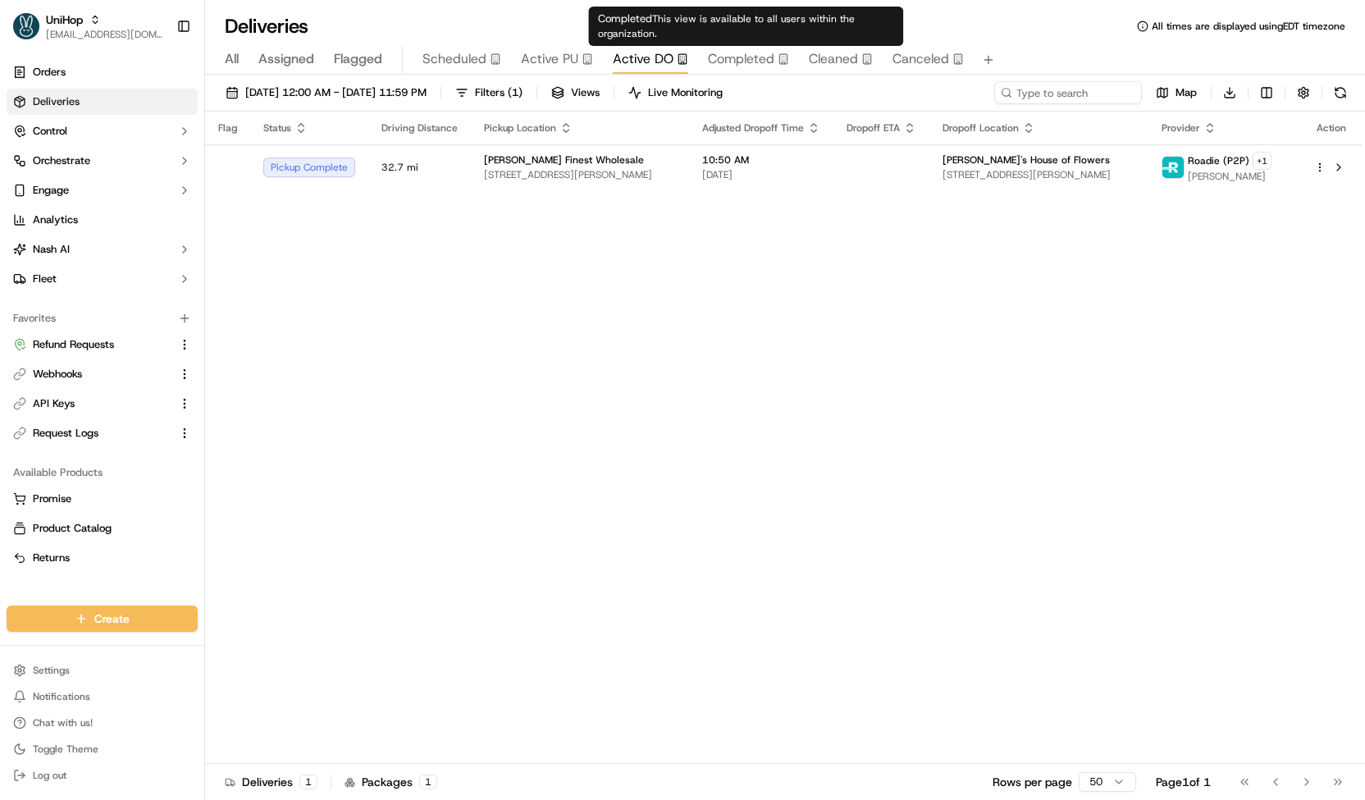
click at [728, 54] on span "Completed" at bounding box center [741, 59] width 66 height 20
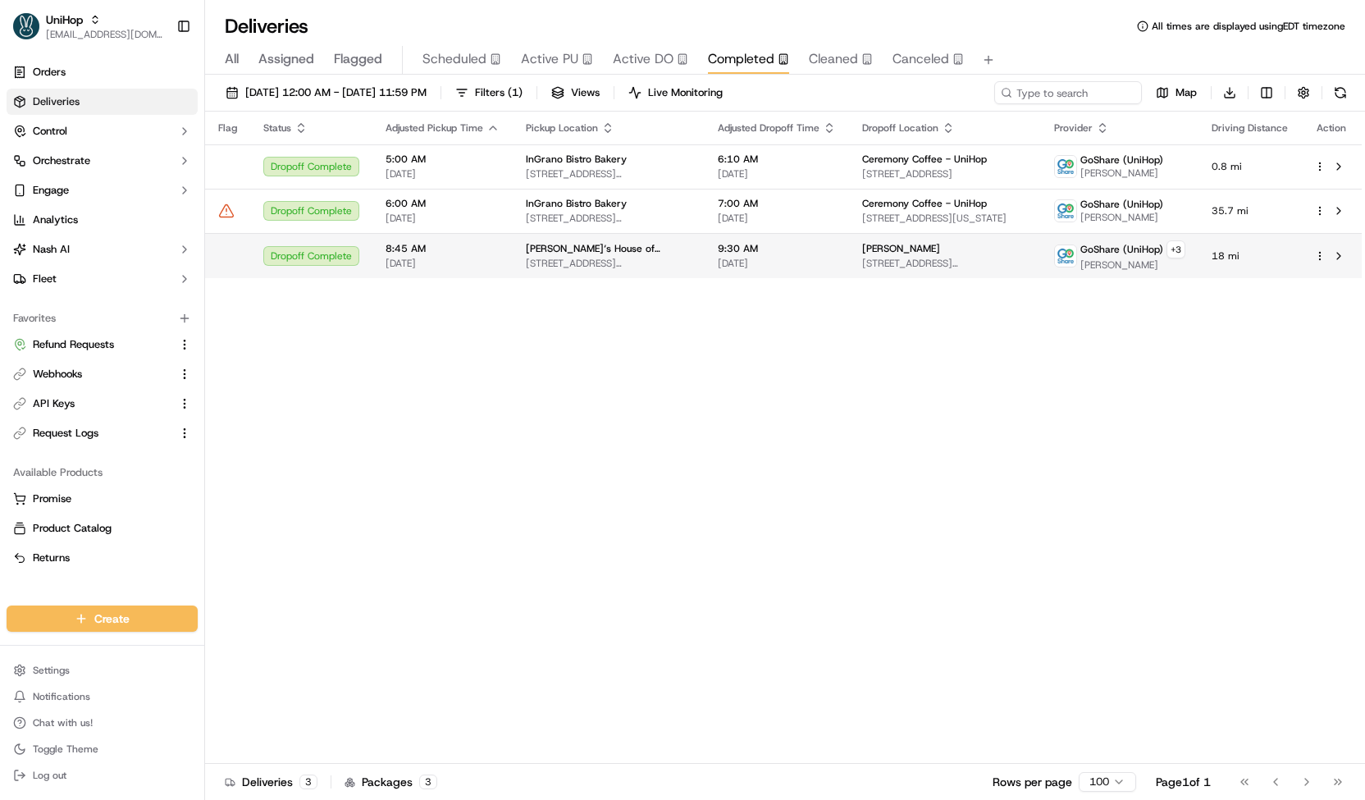
click at [663, 262] on span "200 Chambers St, Woodstock, GA 30188, USA" at bounding box center [609, 263] width 166 height 13
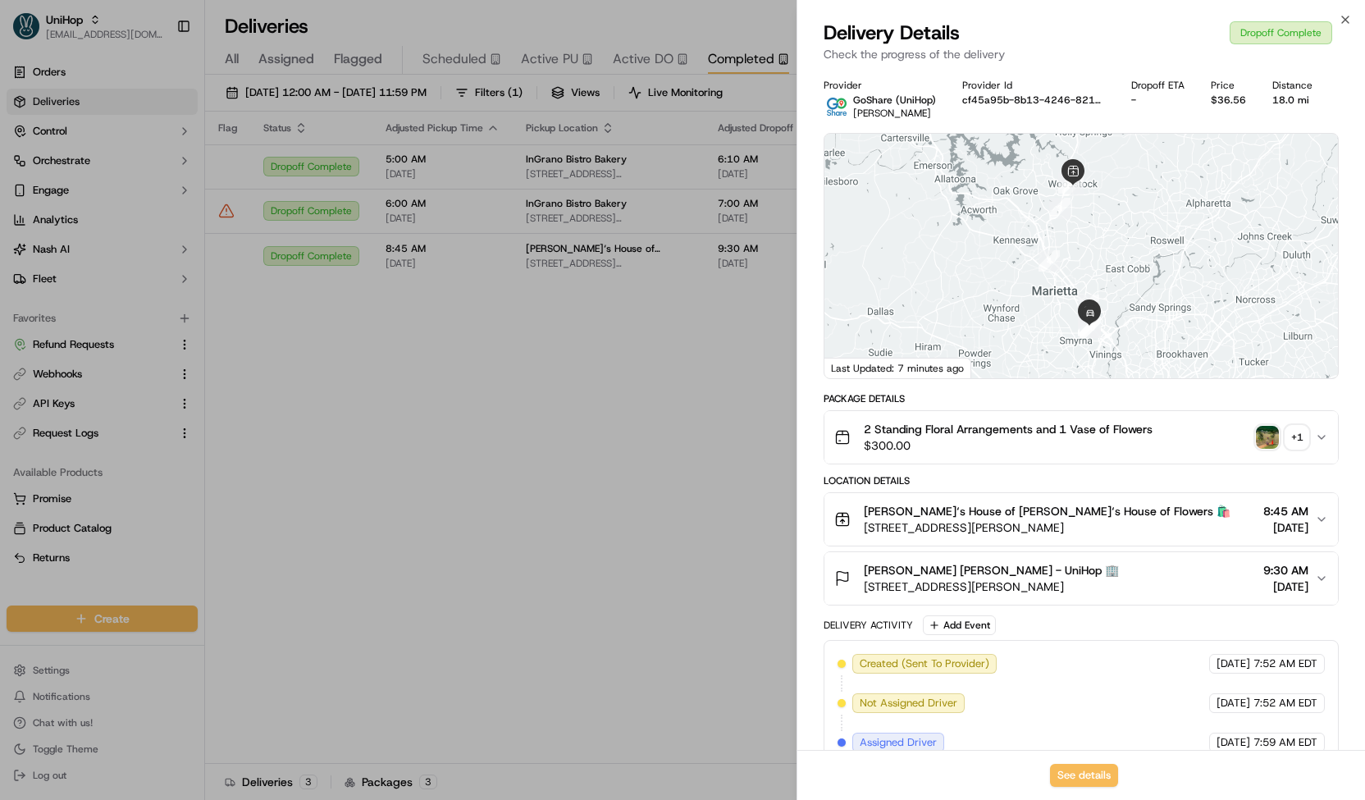
click at [1273, 427] on img "button" at bounding box center [1267, 437] width 23 height 23
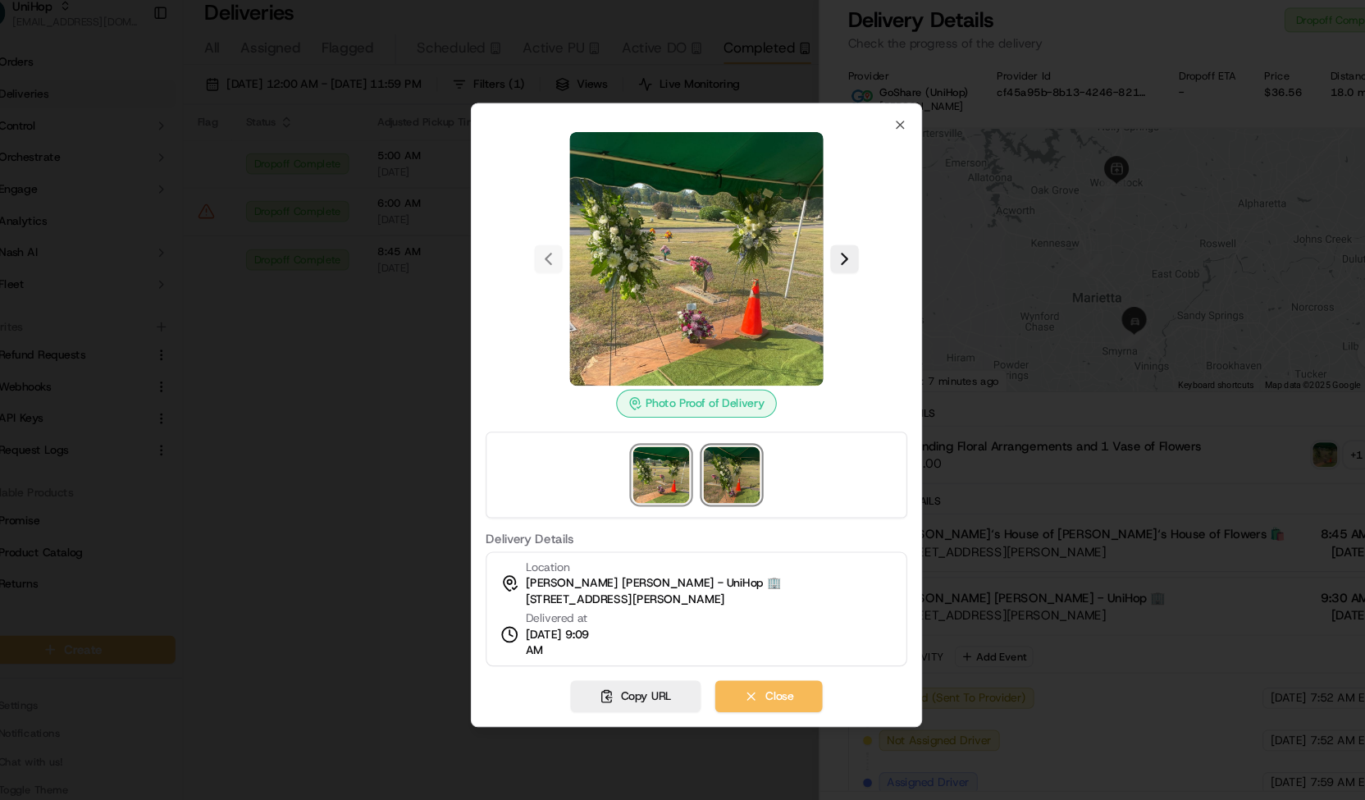
click at [722, 475] on img at bounding box center [715, 456] width 52 height 52
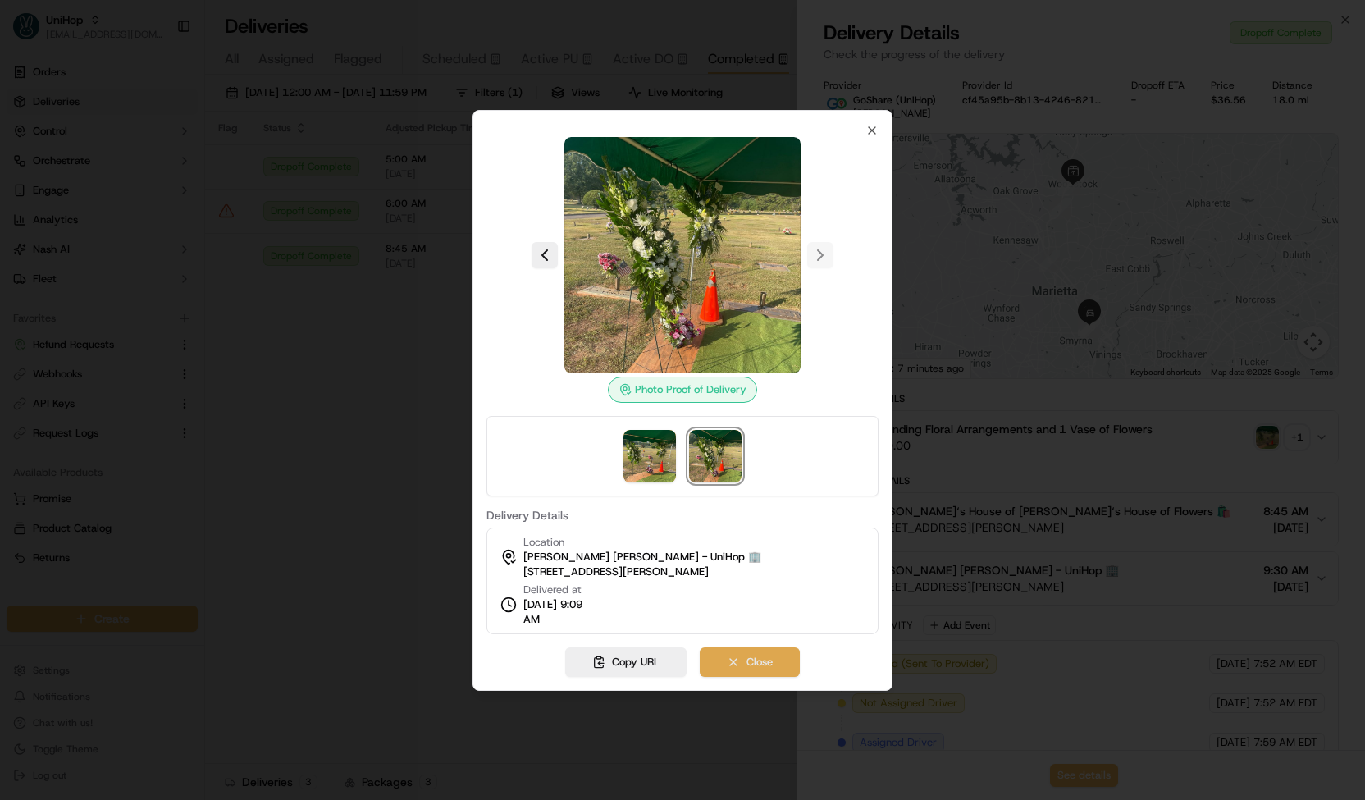
click at [776, 662] on button "Close" at bounding box center [750, 662] width 100 height 30
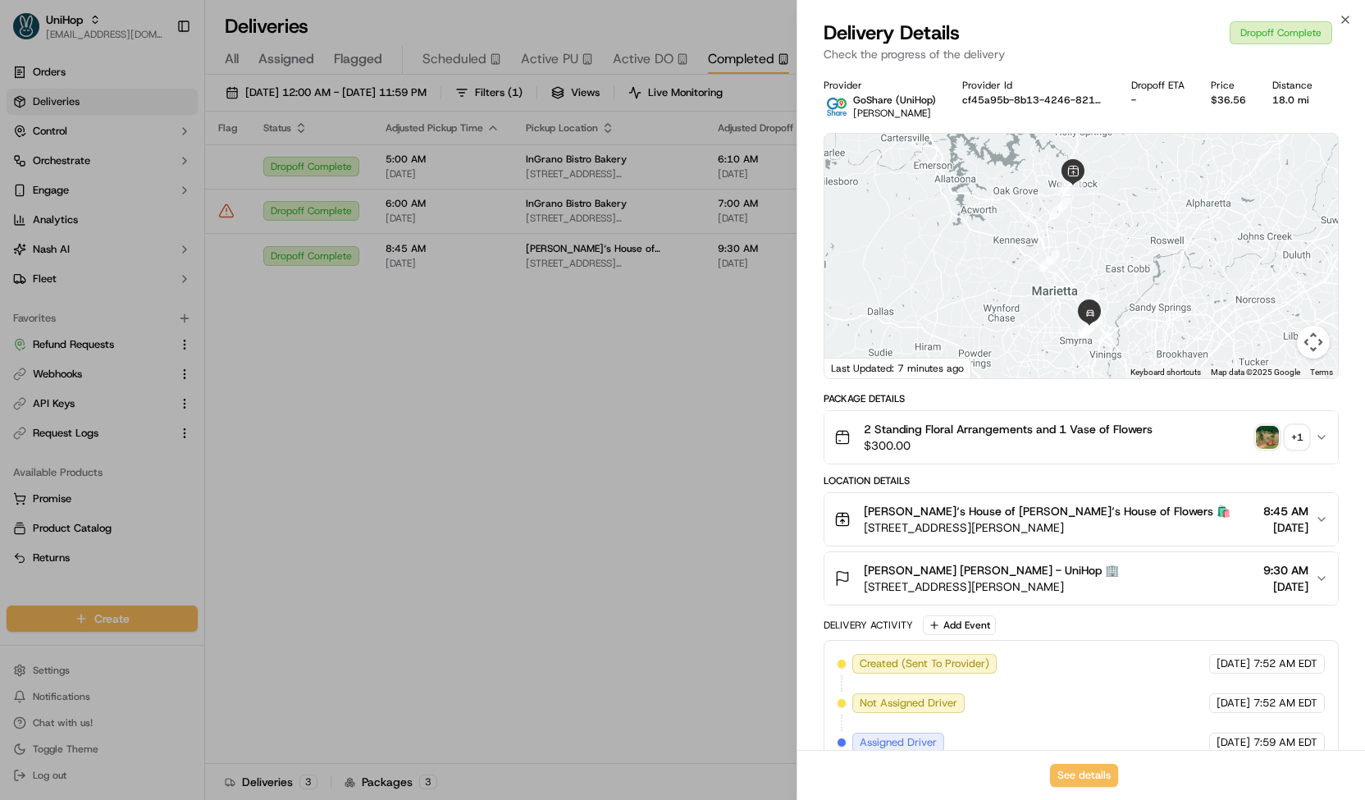
click at [940, 573] on span "Henry Yee Henry Yee - UniHop 🏢" at bounding box center [991, 570] width 255 height 16
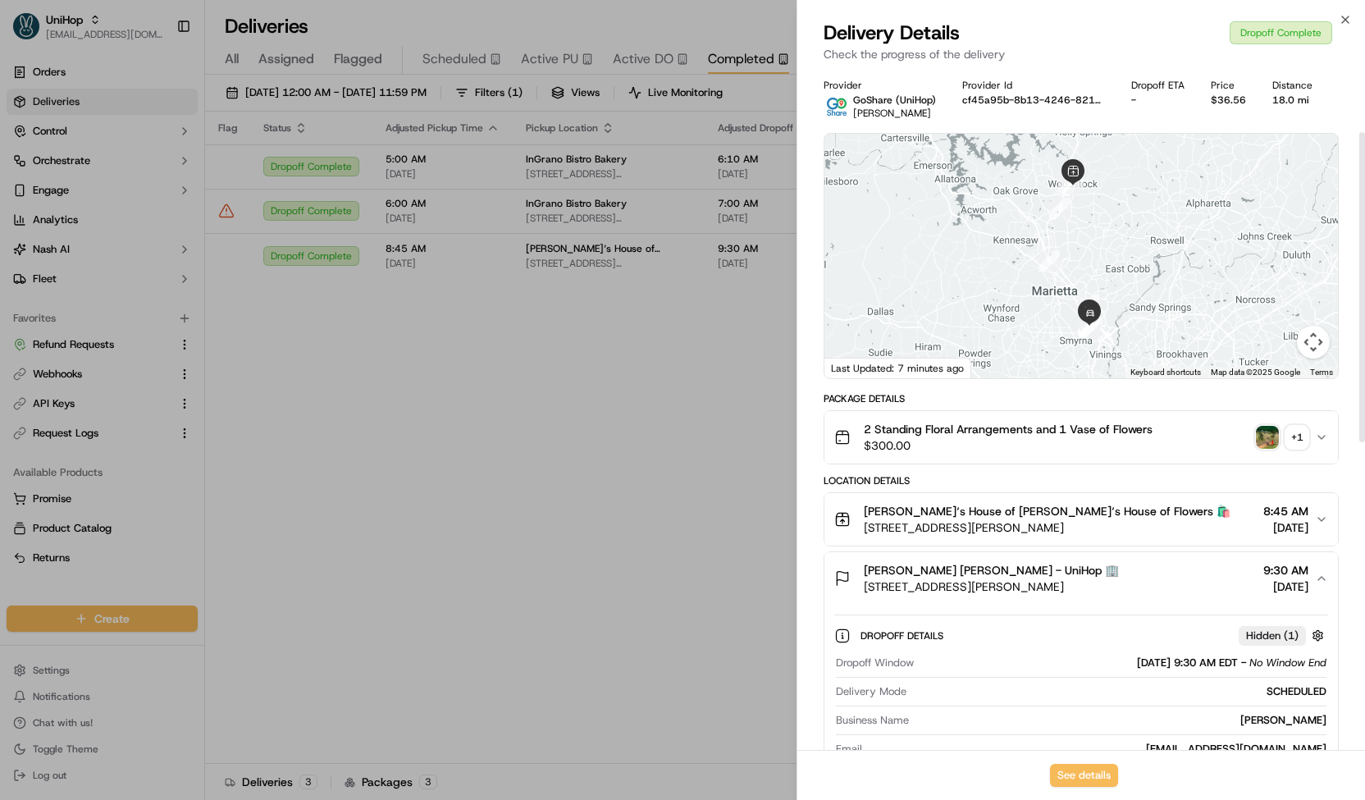
scroll to position [213, 0]
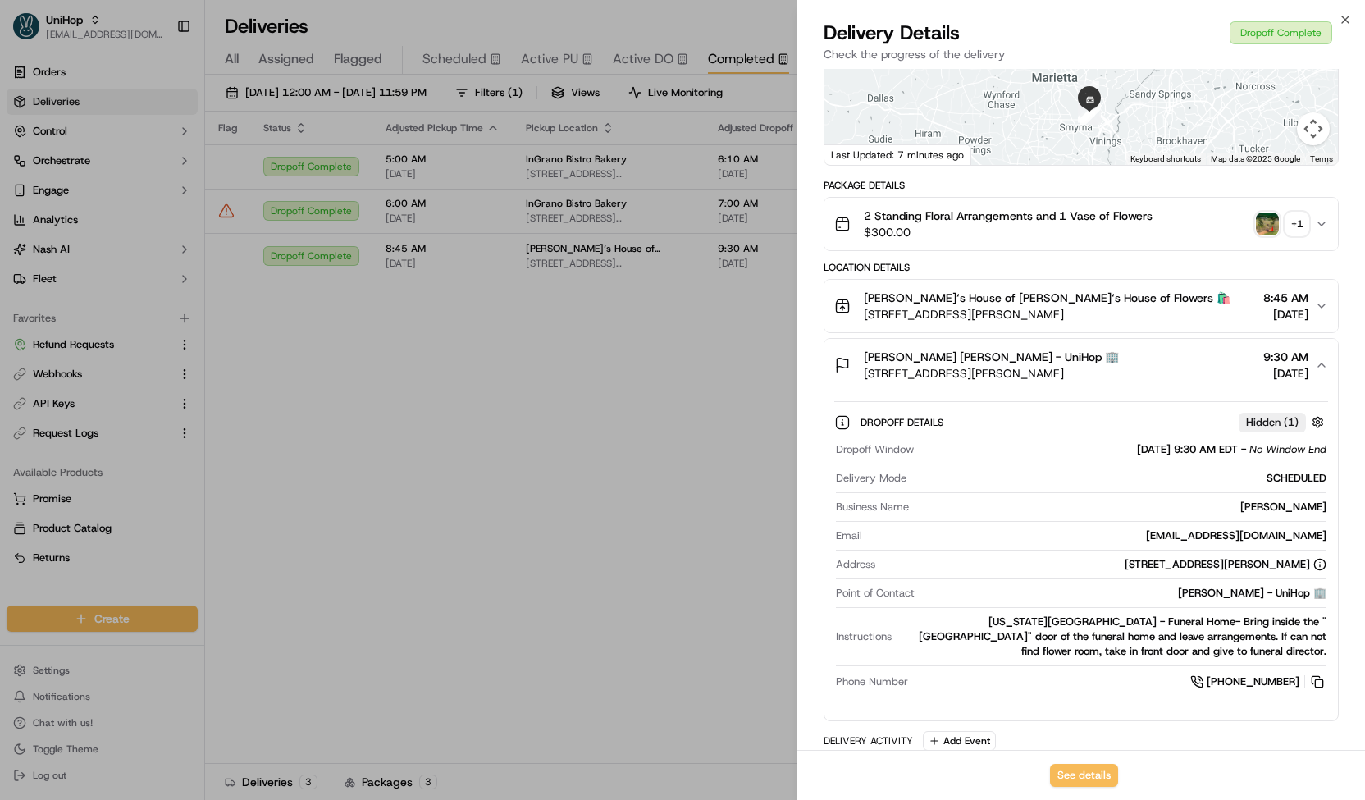
click at [1268, 230] on img "button" at bounding box center [1267, 223] width 23 height 23
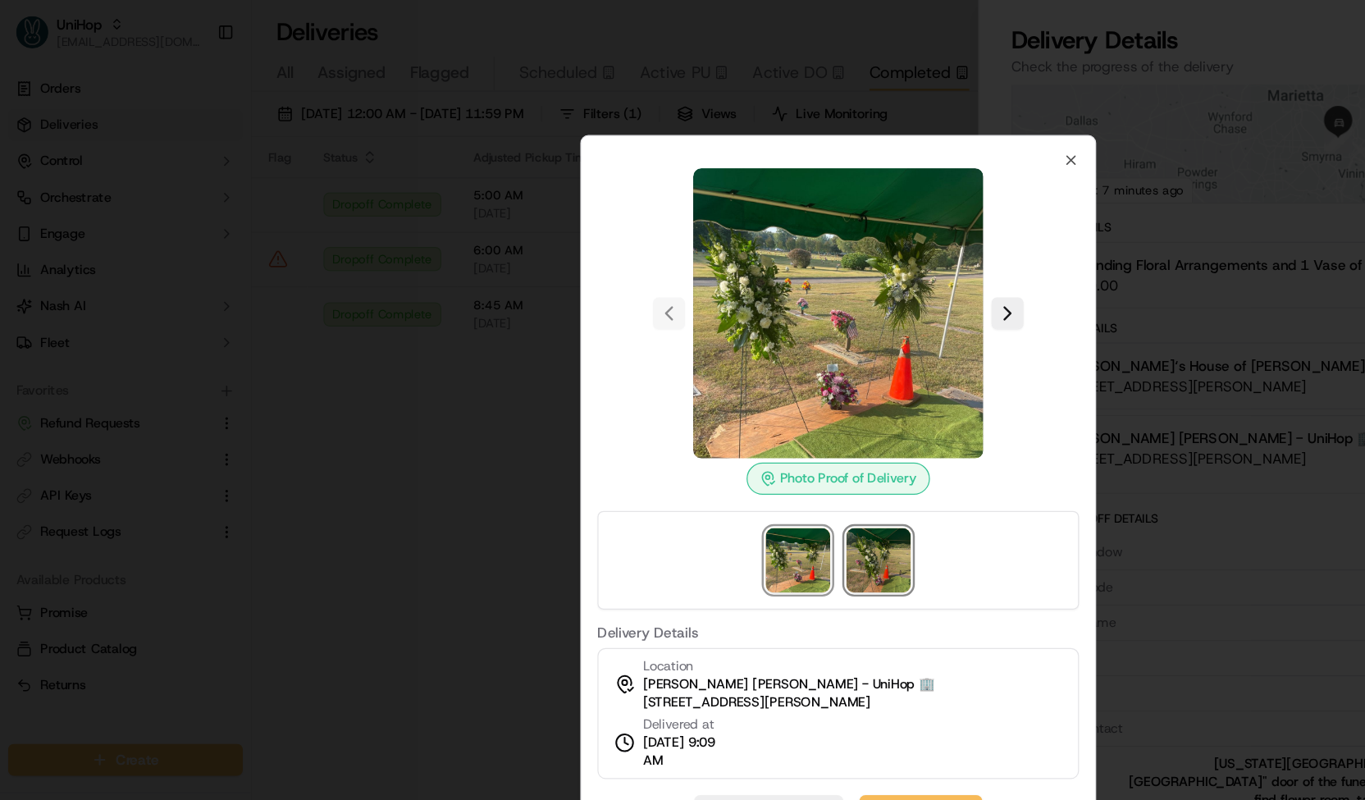
click at [713, 461] on img at bounding box center [715, 456] width 52 height 52
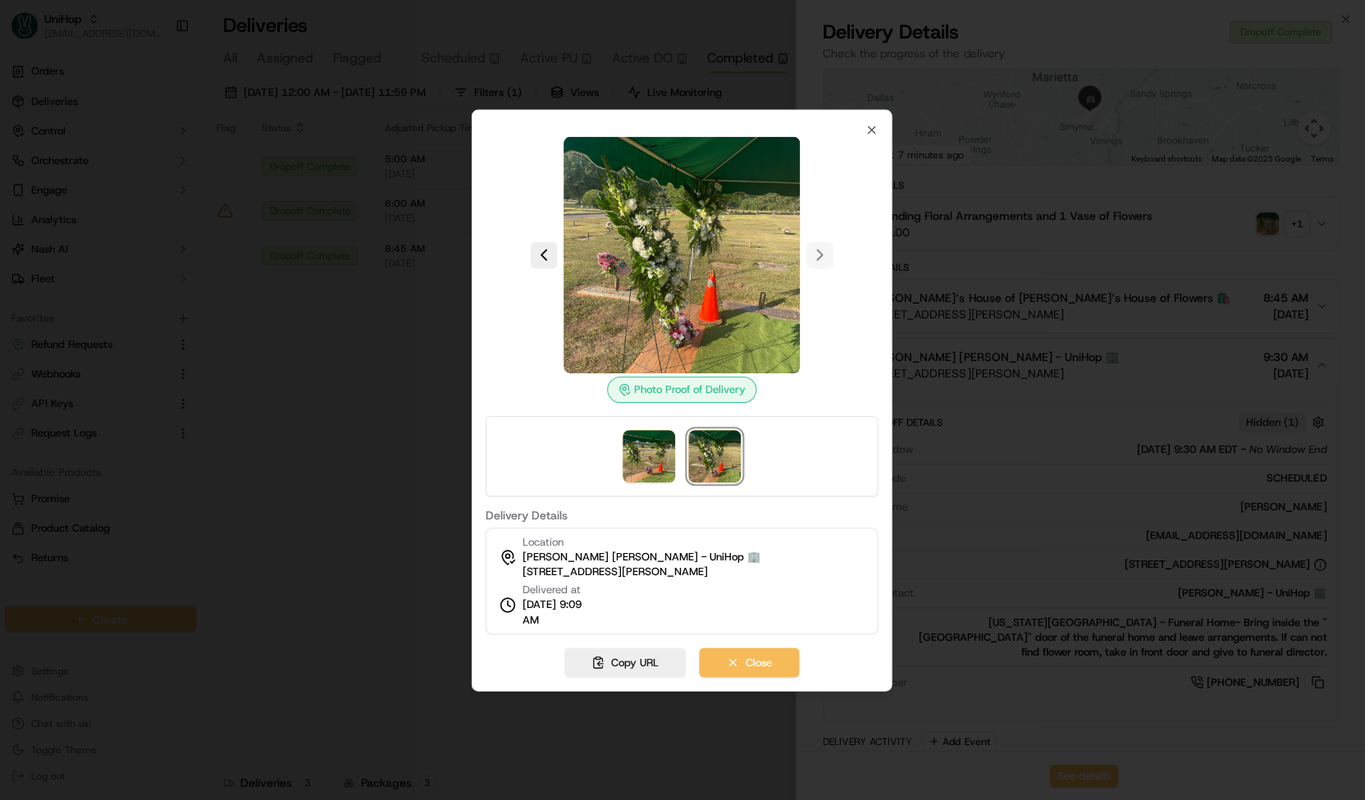
scroll to position [0, 0]
click at [868, 131] on icon "button" at bounding box center [871, 130] width 13 height 13
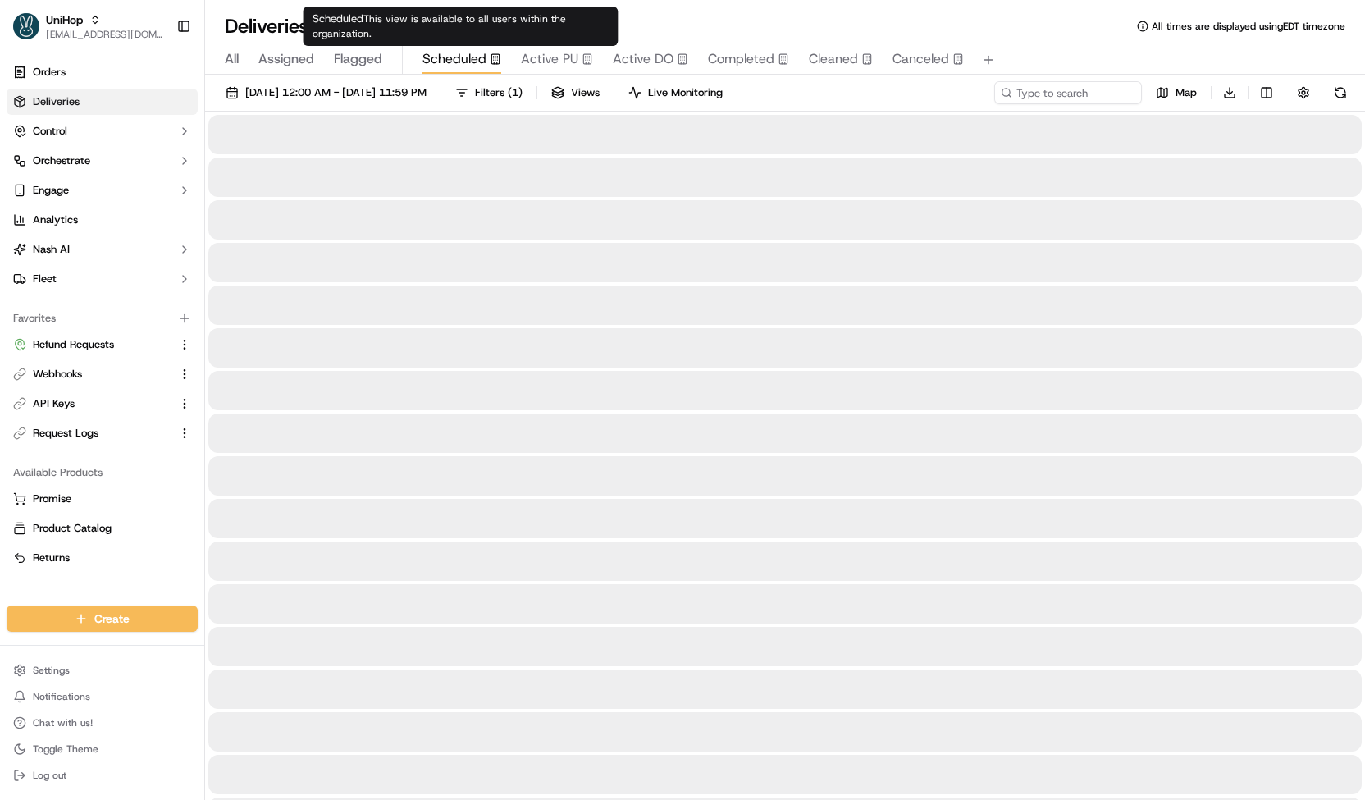
click at [467, 67] on span "Scheduled" at bounding box center [454, 59] width 64 height 20
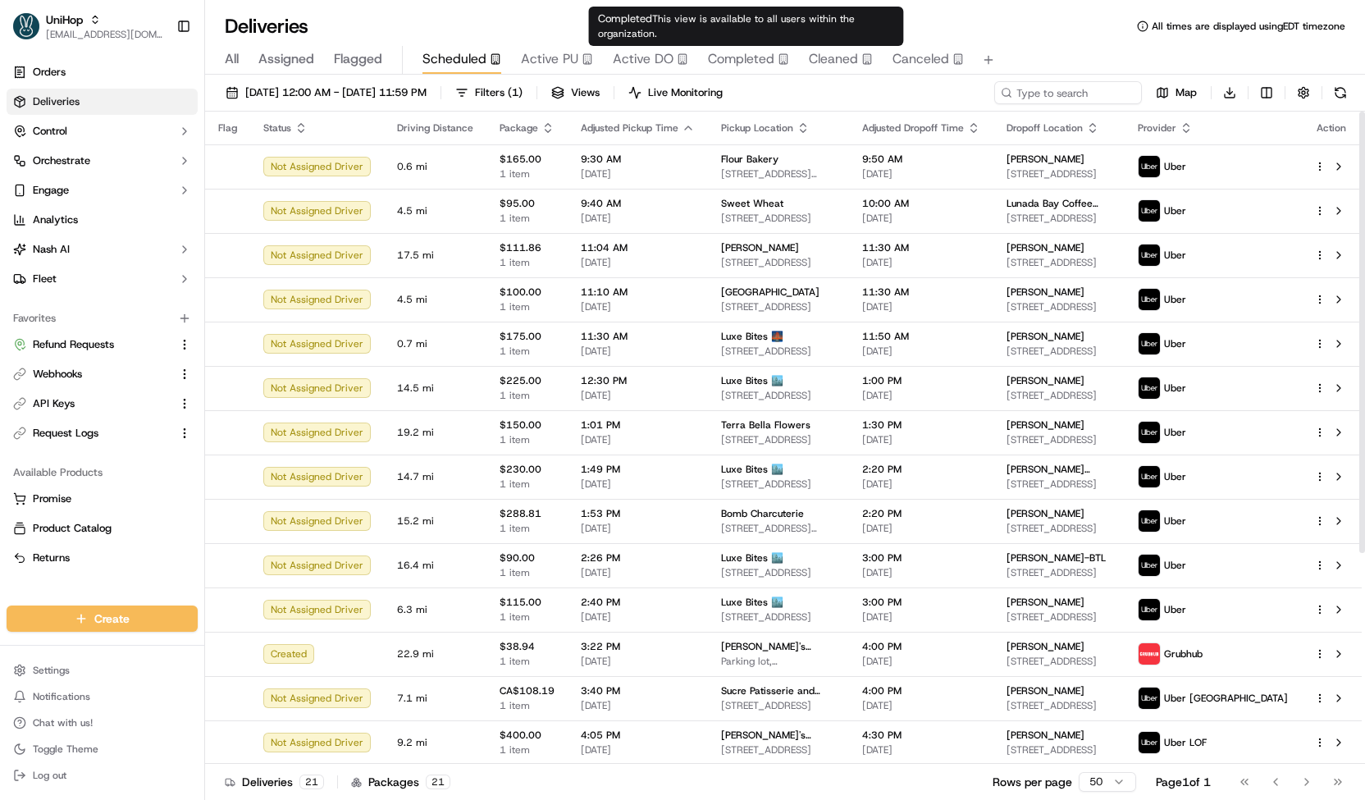
click at [767, 66] on span "Completed" at bounding box center [741, 59] width 66 height 20
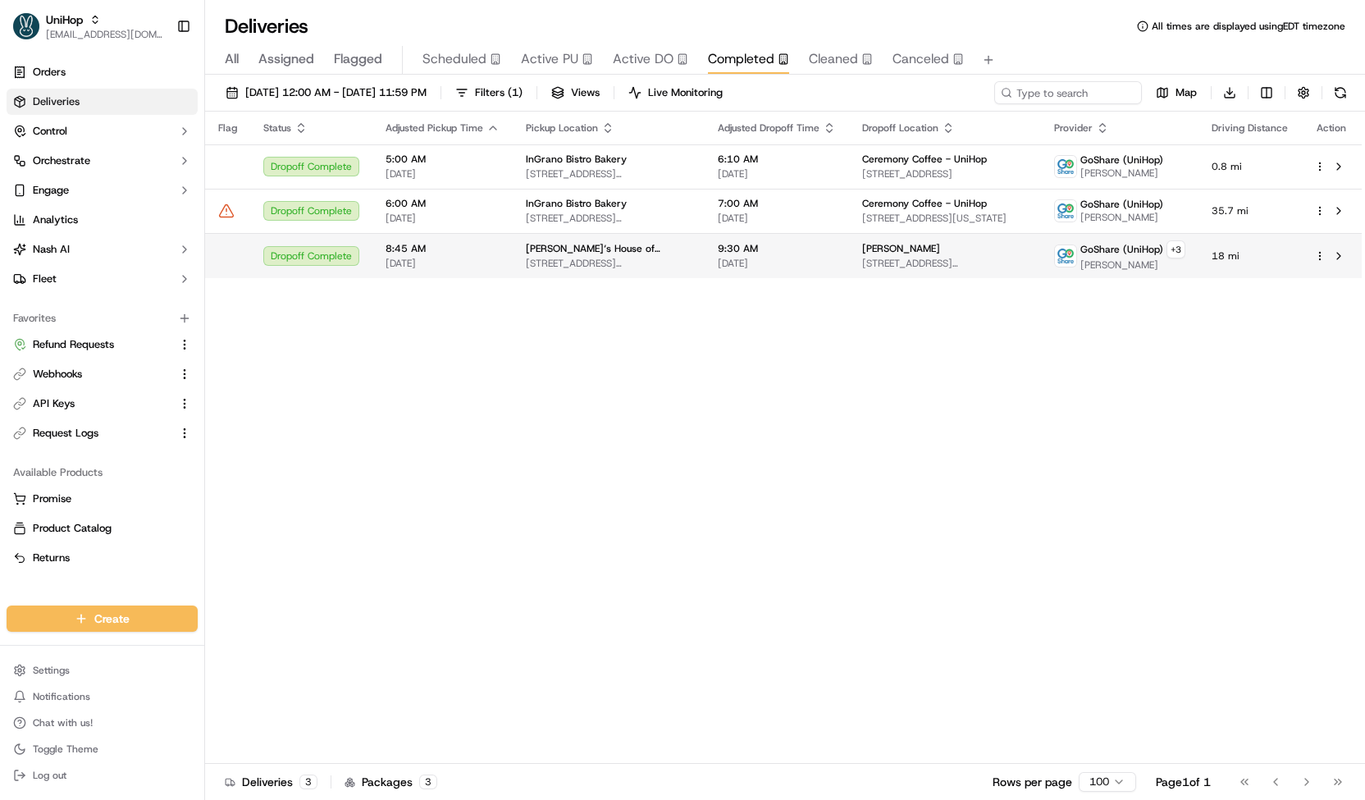
click at [784, 253] on span "9:30 AM" at bounding box center [777, 248] width 118 height 13
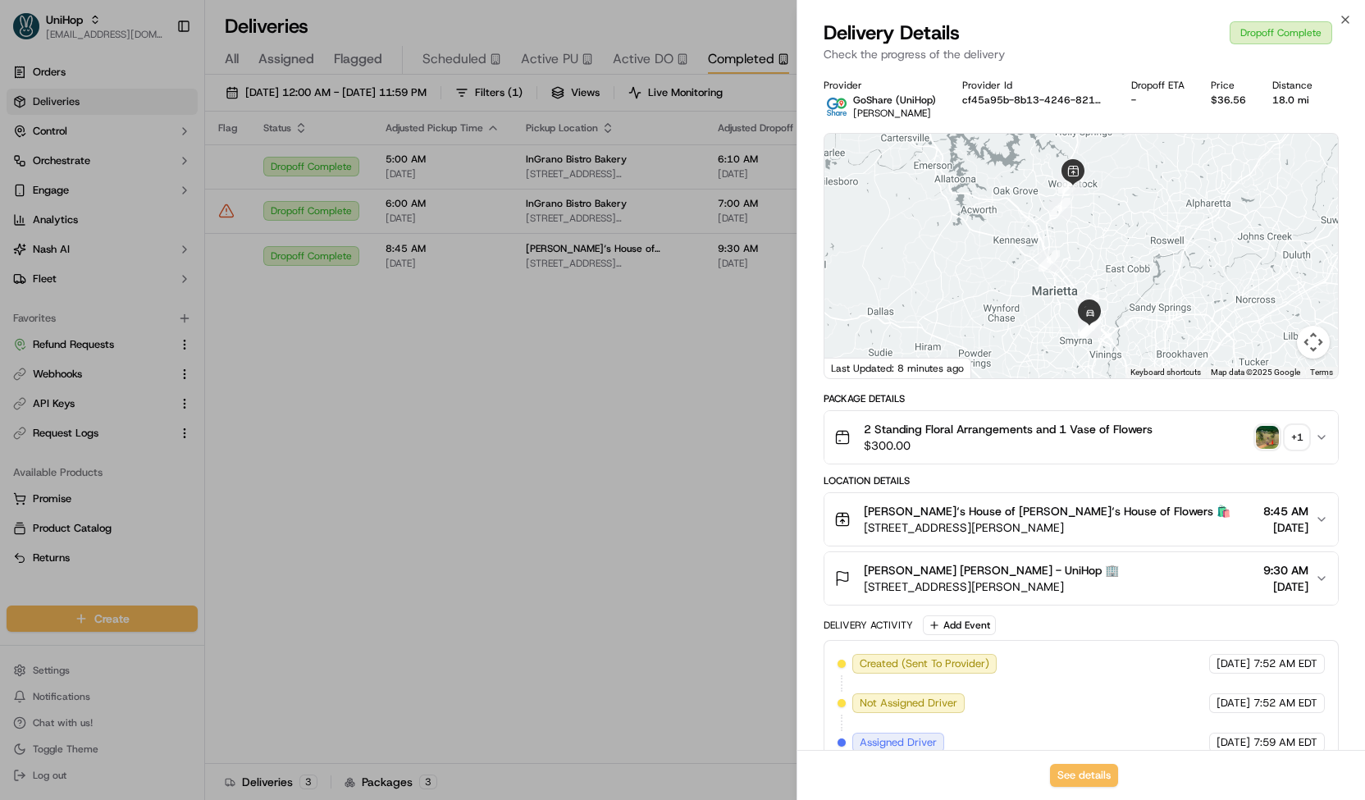
click at [1269, 435] on img "button" at bounding box center [1267, 437] width 23 height 23
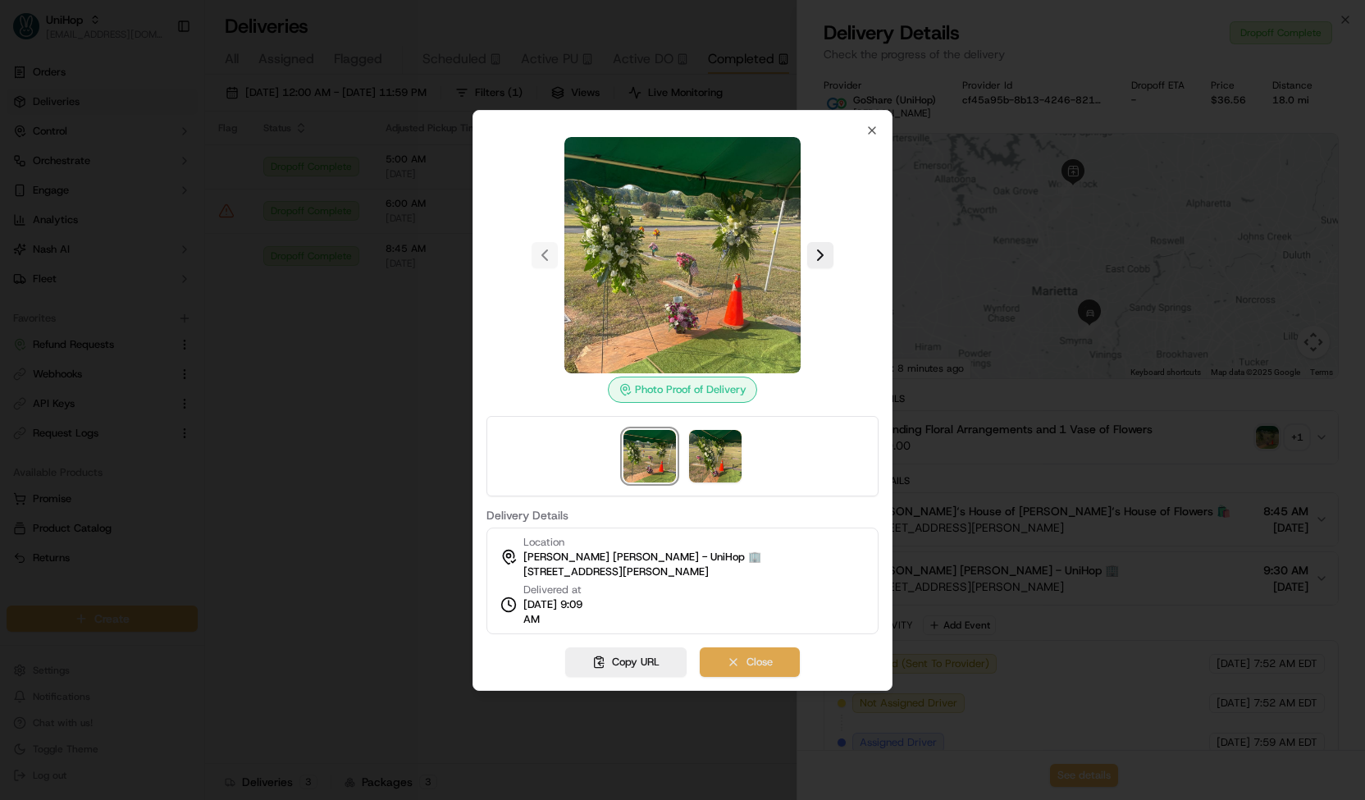
click at [782, 650] on button "Close" at bounding box center [750, 662] width 100 height 30
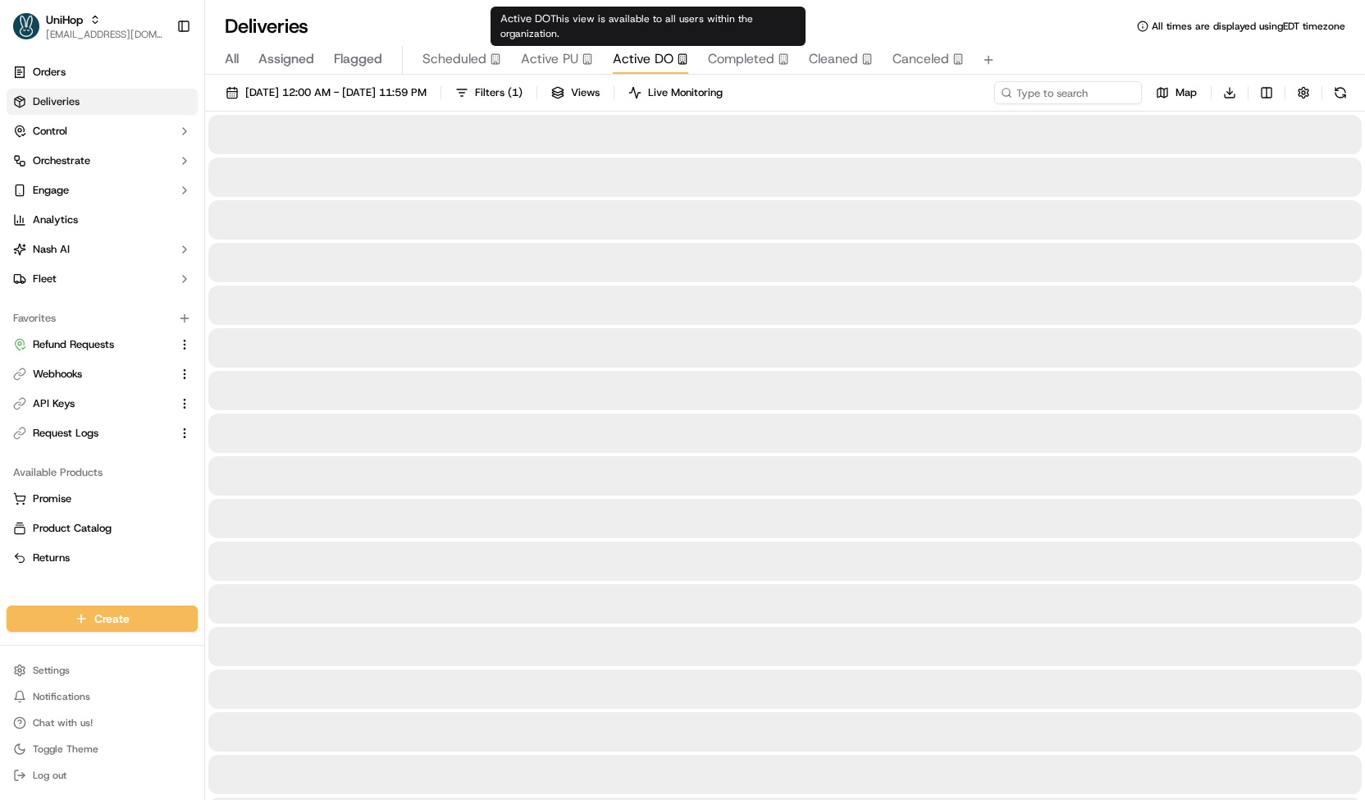
click at [655, 63] on span "Active DO" at bounding box center [643, 59] width 61 height 20
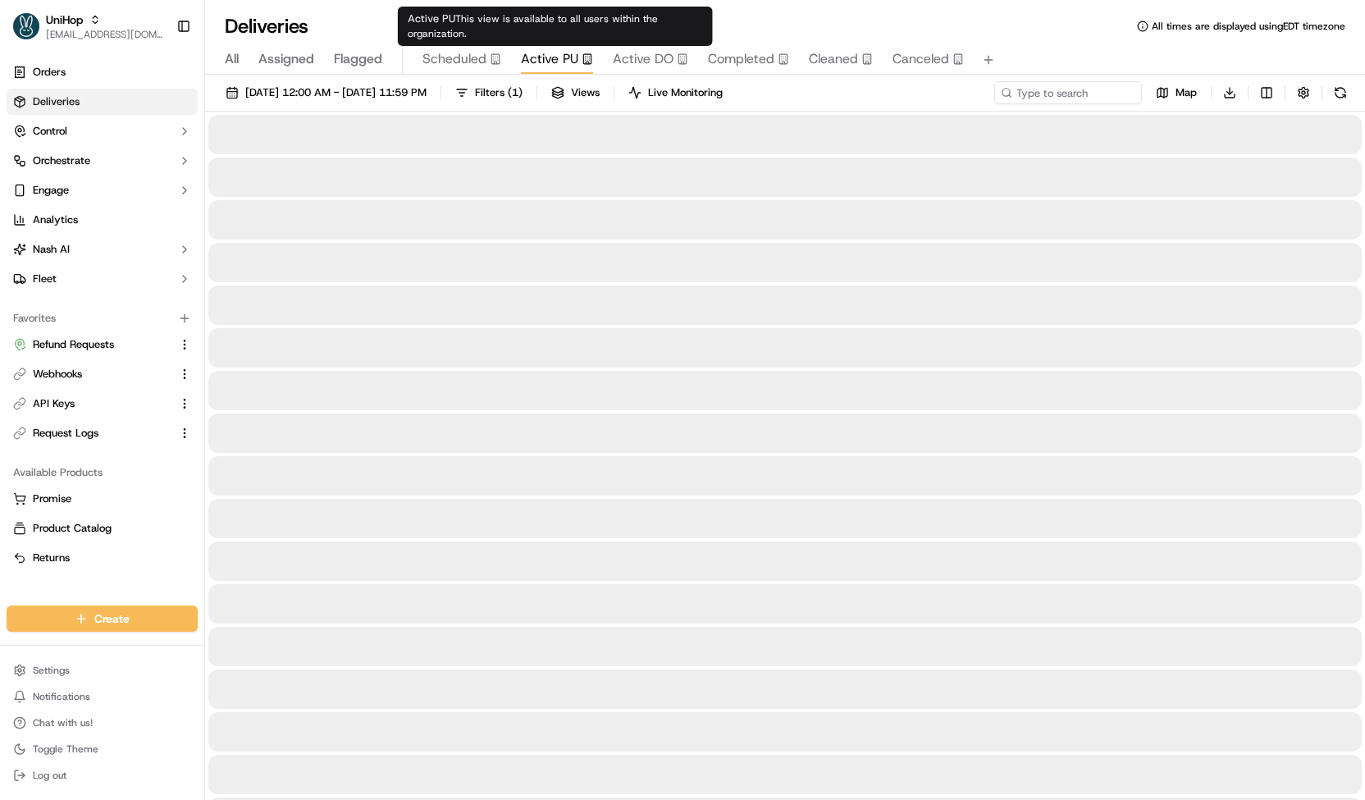
click at [549, 66] on span "Active PU" at bounding box center [549, 59] width 57 height 20
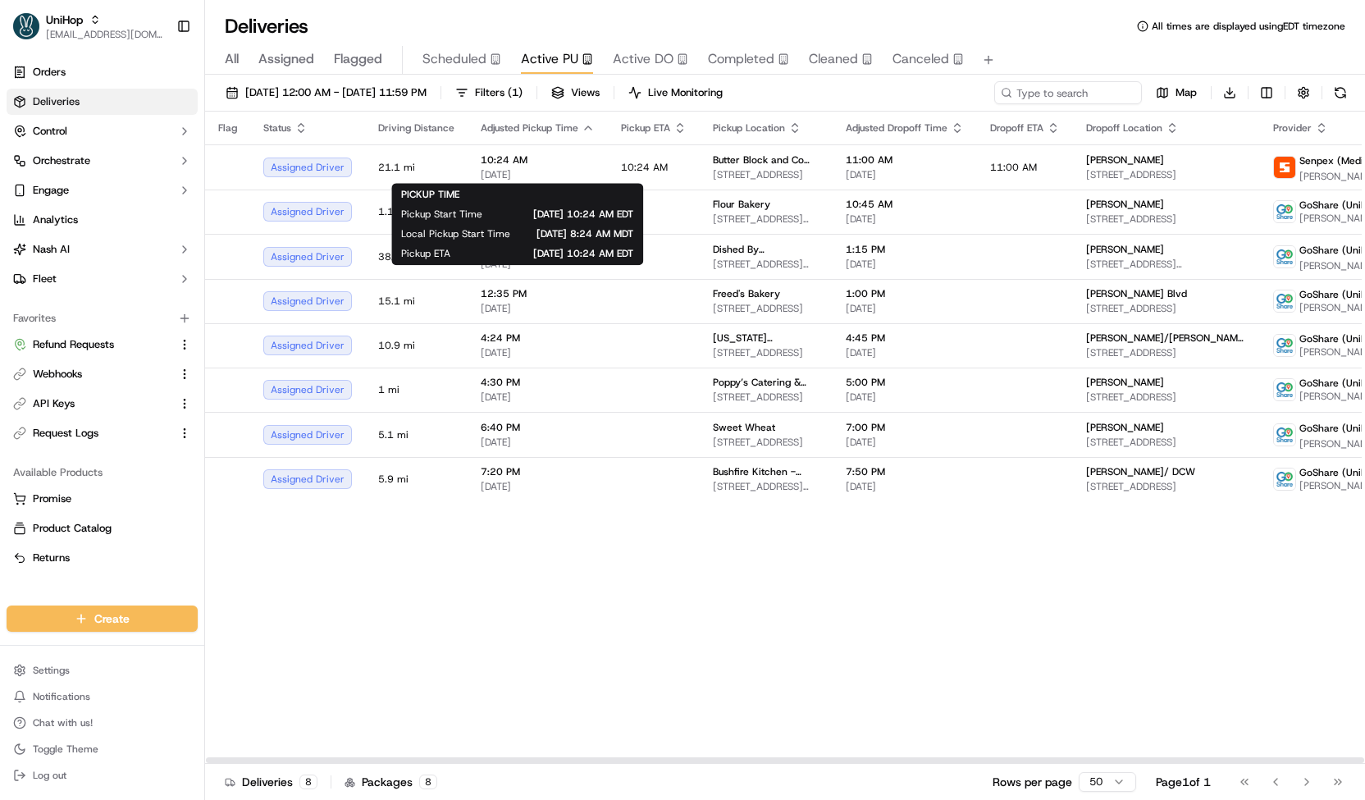
click at [466, 62] on span "Scheduled" at bounding box center [454, 59] width 64 height 20
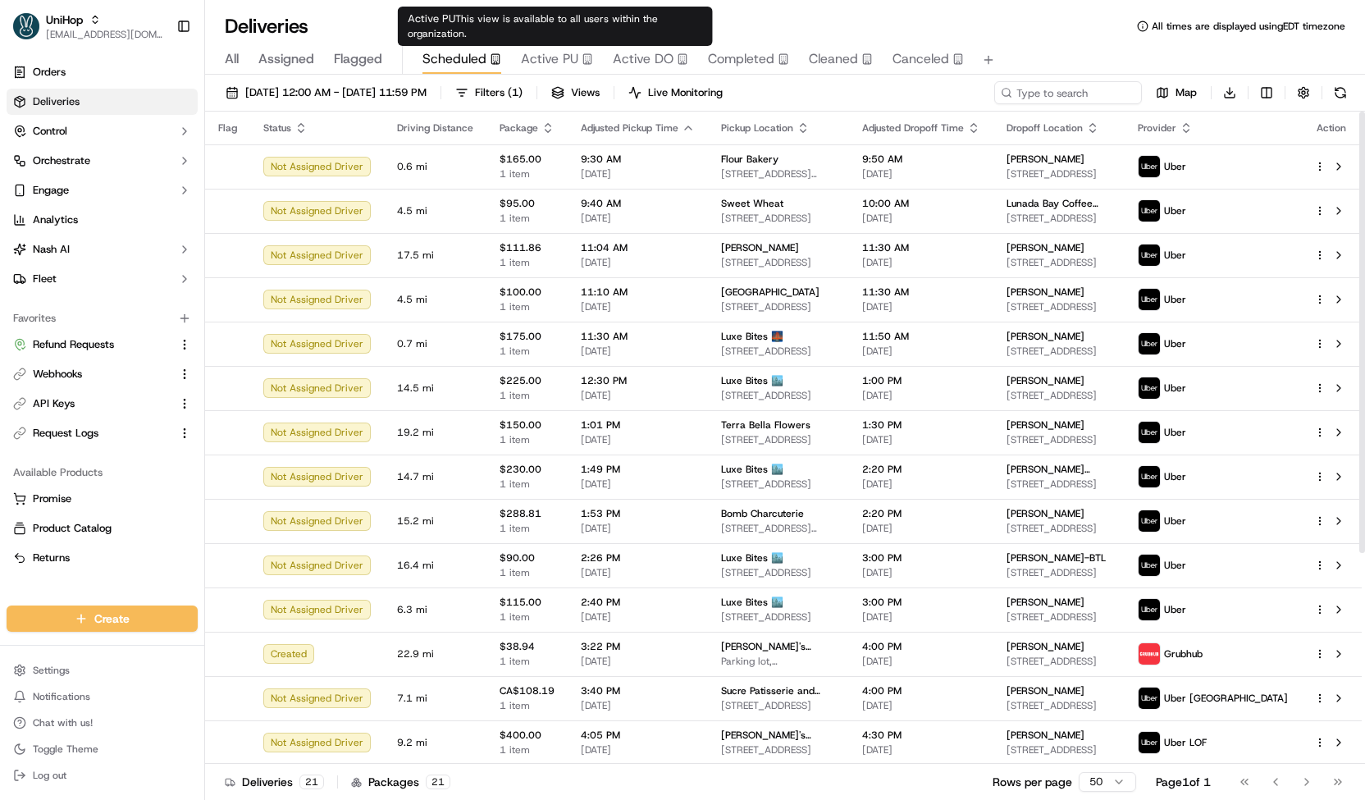
click at [536, 60] on span "Active PU" at bounding box center [549, 59] width 57 height 20
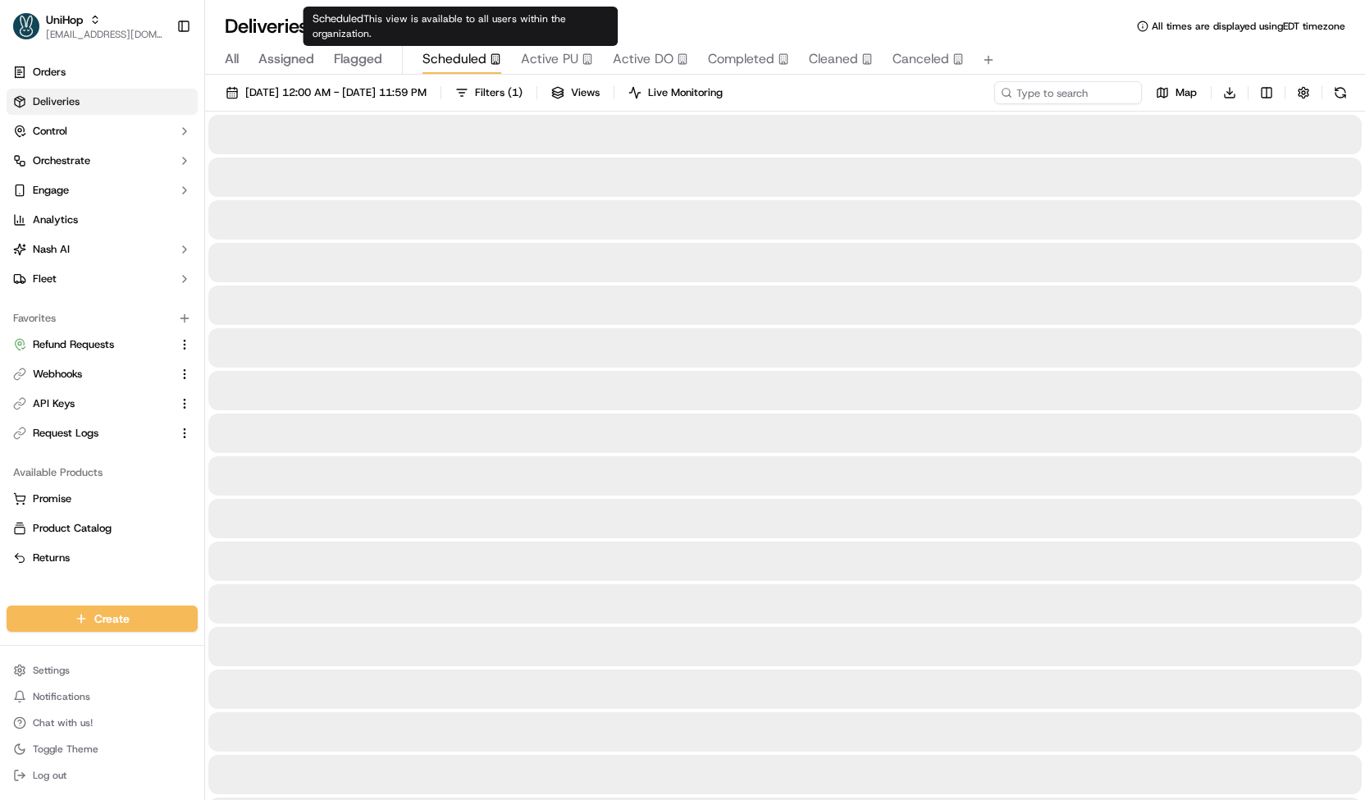
click at [475, 52] on span "Scheduled" at bounding box center [454, 59] width 64 height 20
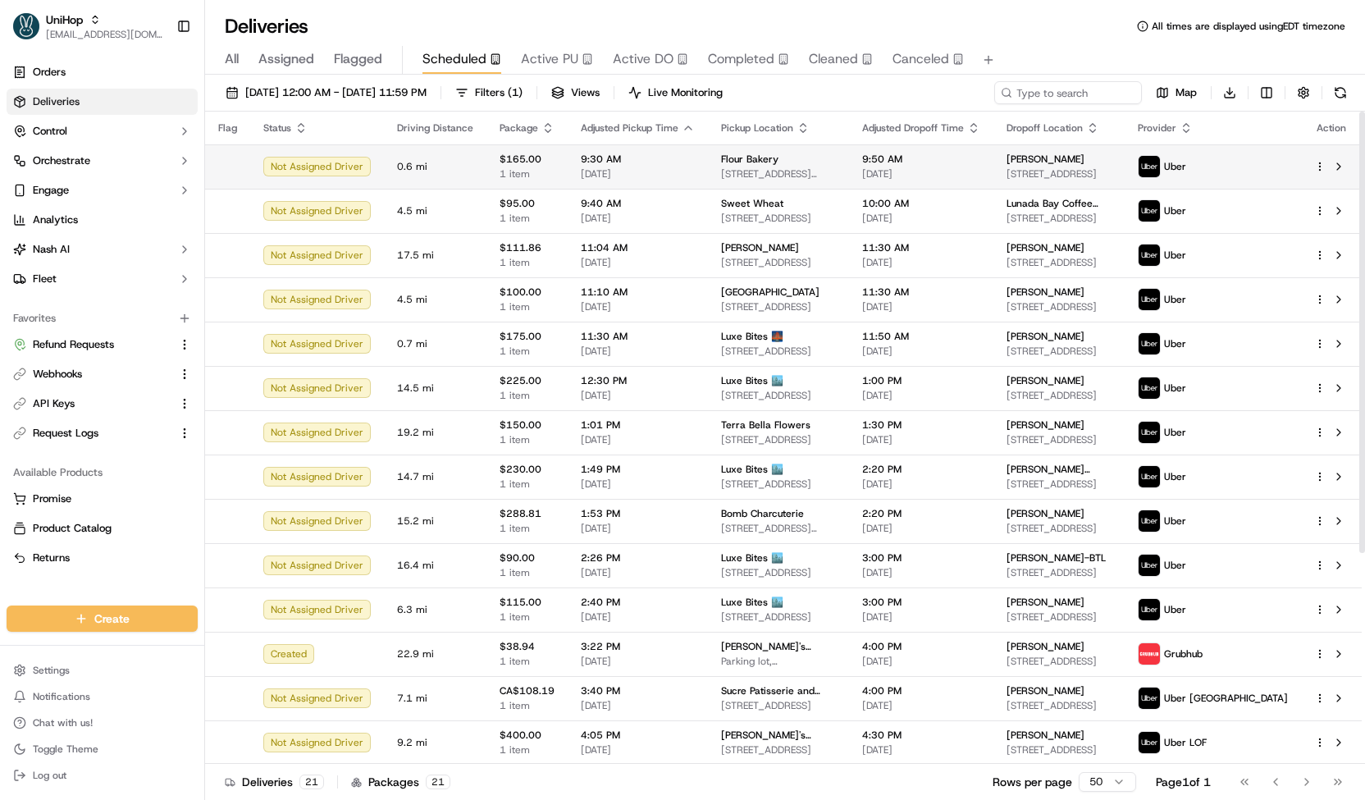
click at [632, 170] on span "[DATE]" at bounding box center [638, 173] width 114 height 13
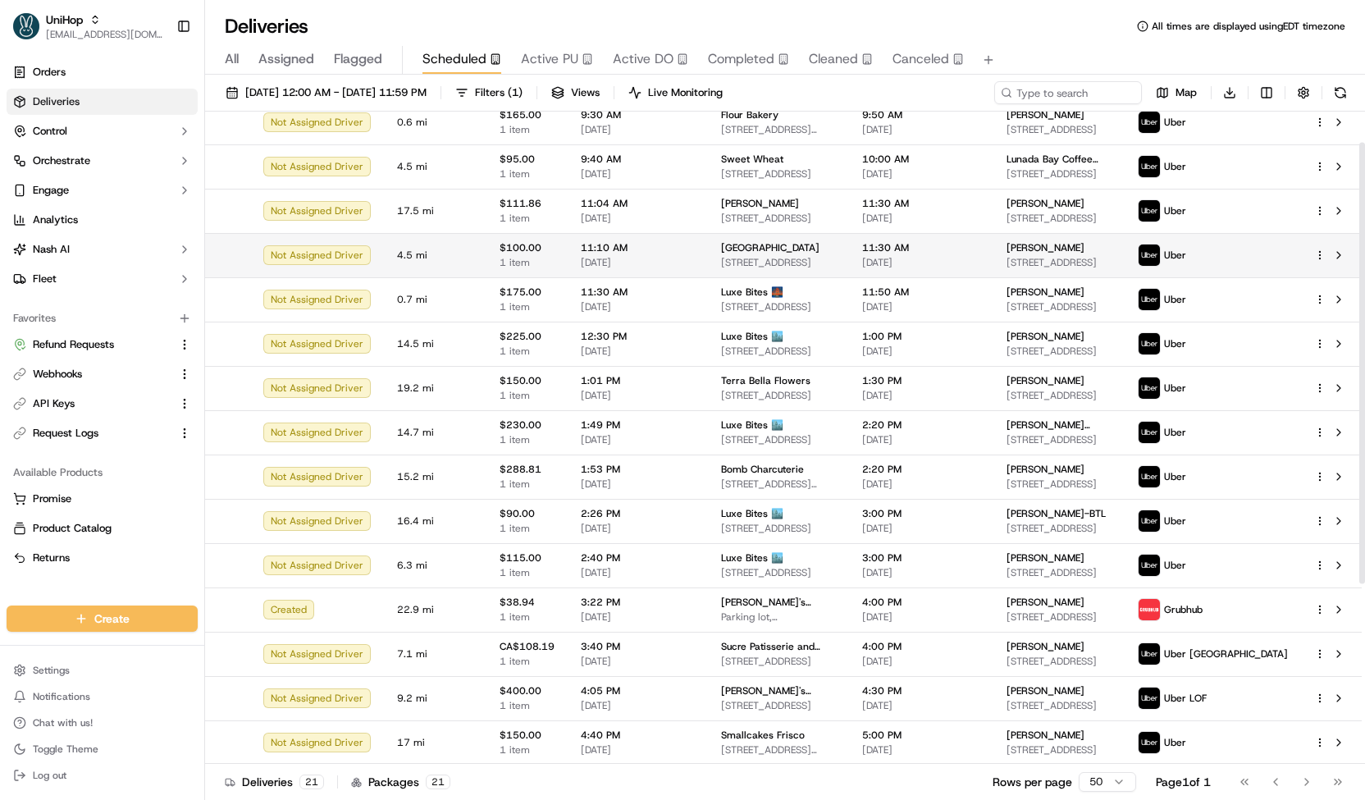
scroll to position [45, 0]
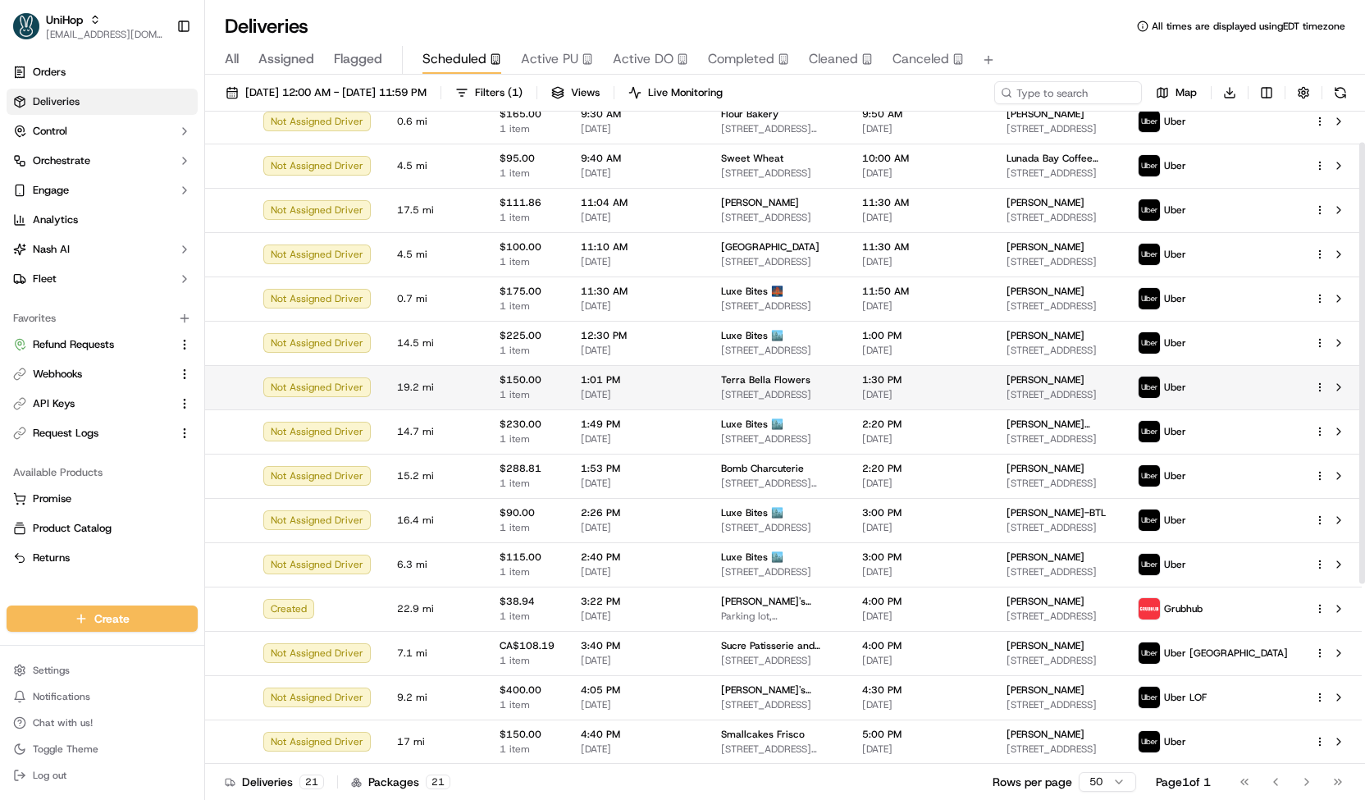
click at [773, 380] on span "Terra Bella Flowers" at bounding box center [765, 379] width 89 height 13
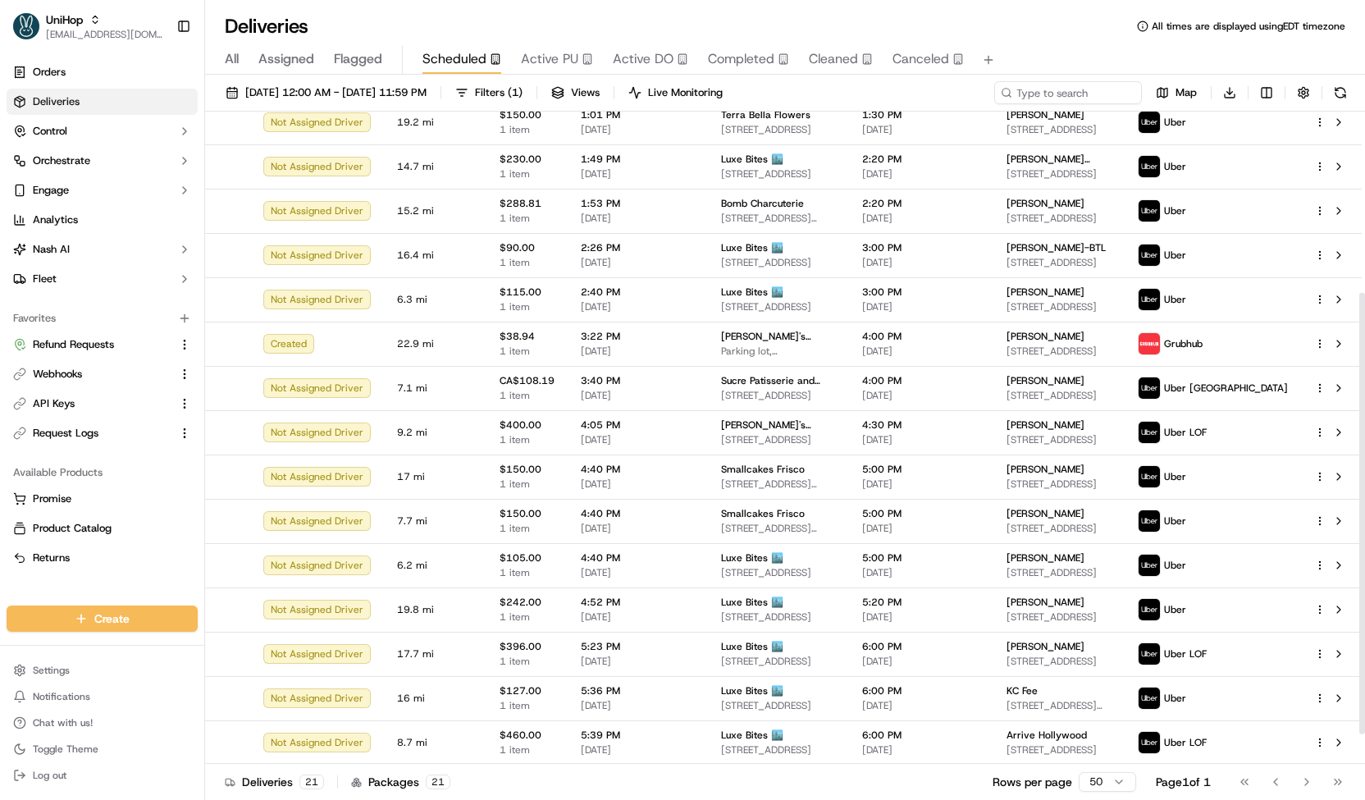
scroll to position [0, 0]
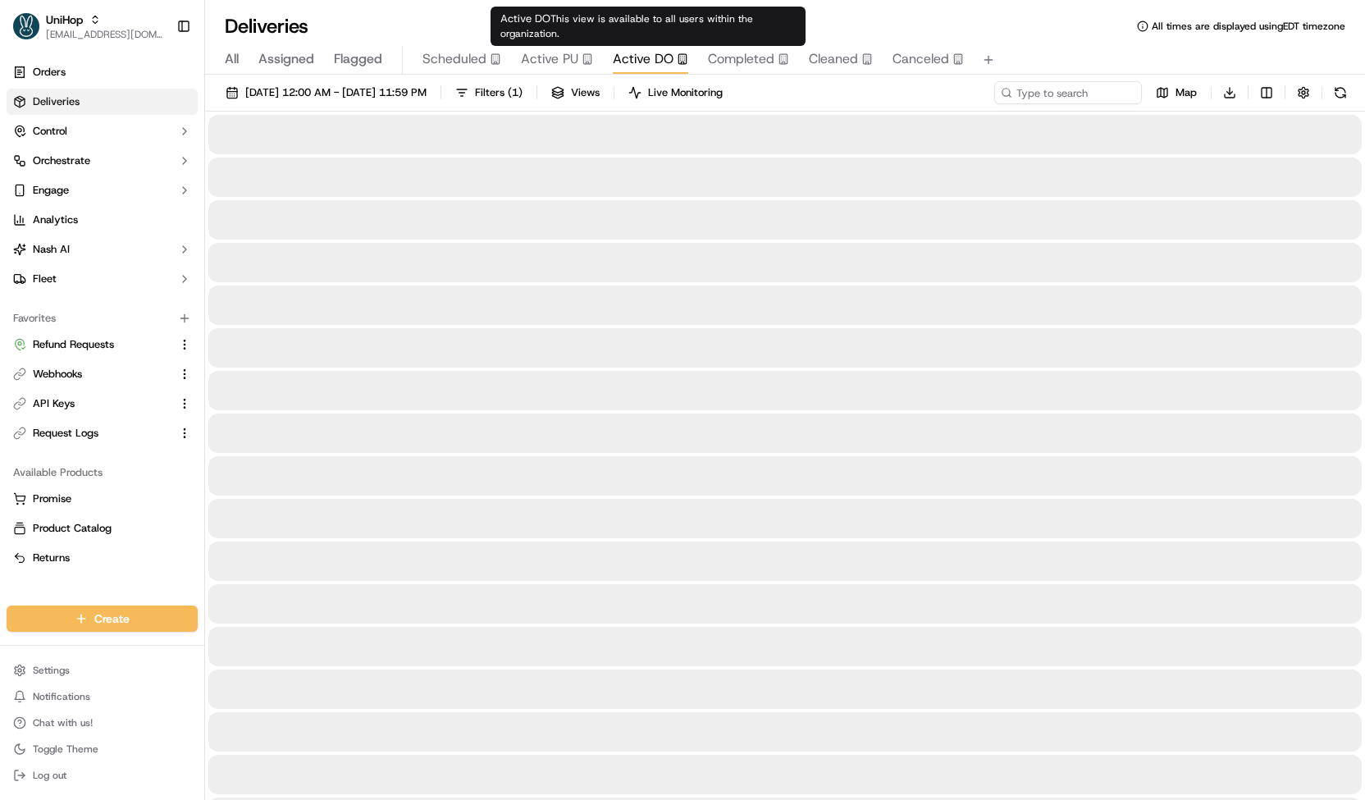
click at [624, 54] on span "Active DO" at bounding box center [643, 59] width 61 height 20
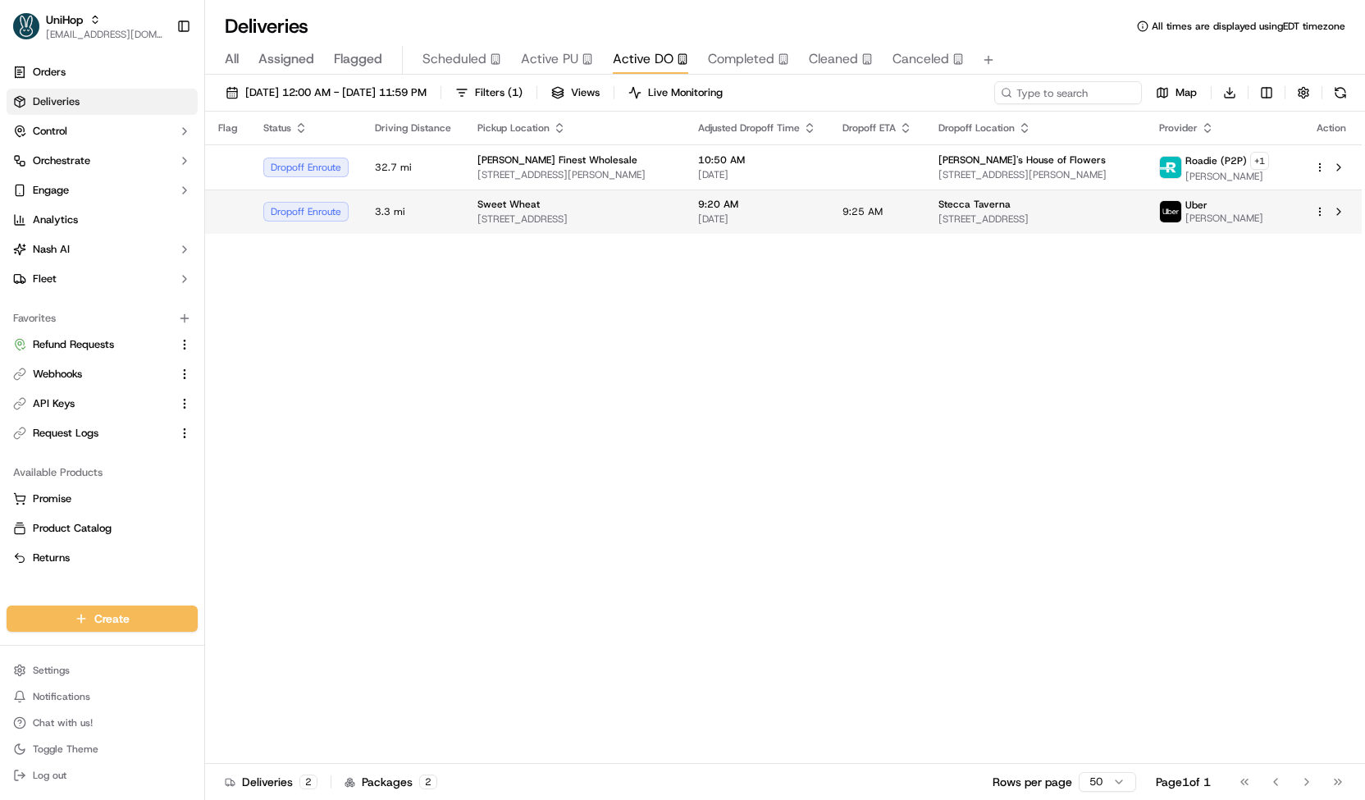
click at [685, 204] on td "Sweet Wheat 1430 S Pacific Coast Hwy, Redondo Beach, CA 90277, USA" at bounding box center [574, 211] width 221 height 44
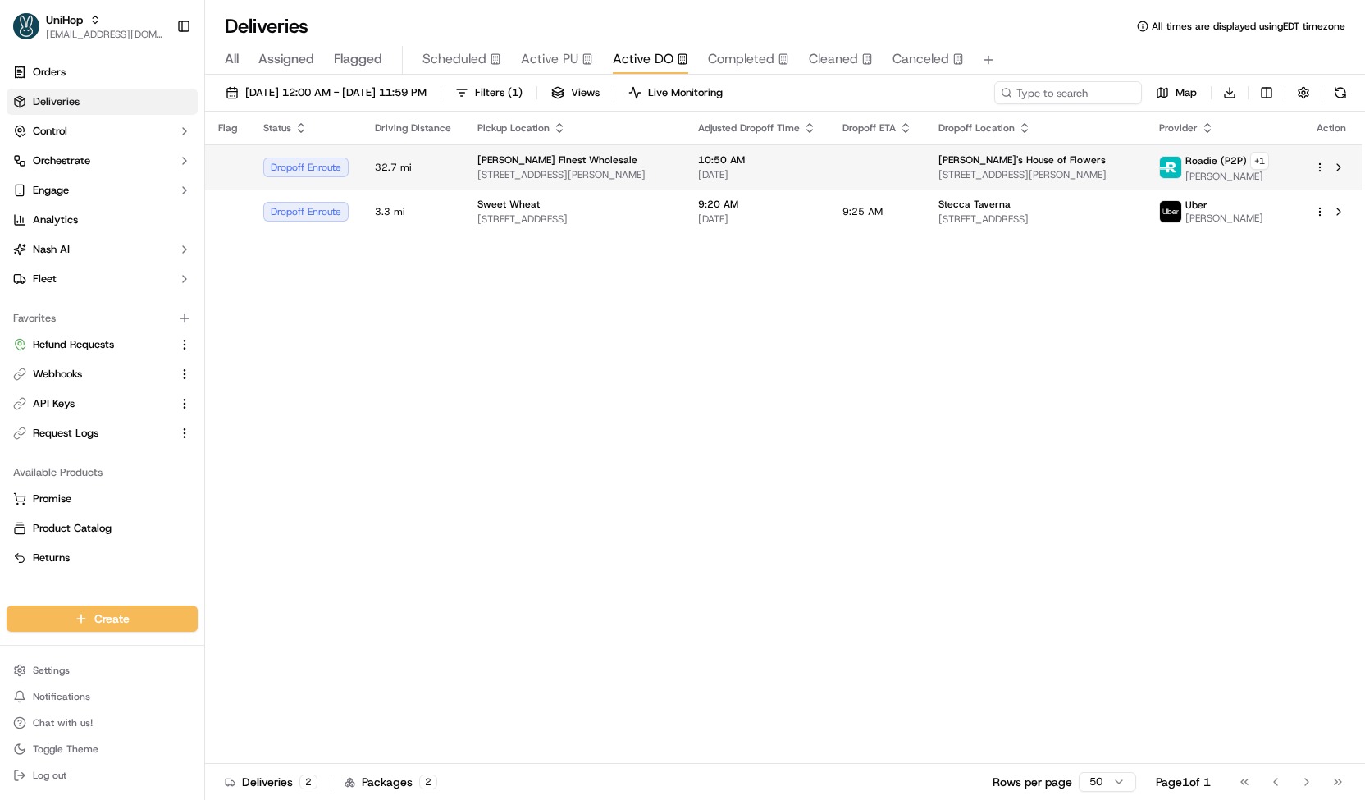
click at [672, 168] on span "3616 McCall Pl, Atlanta, GA 30340, USA" at bounding box center [574, 174] width 194 height 13
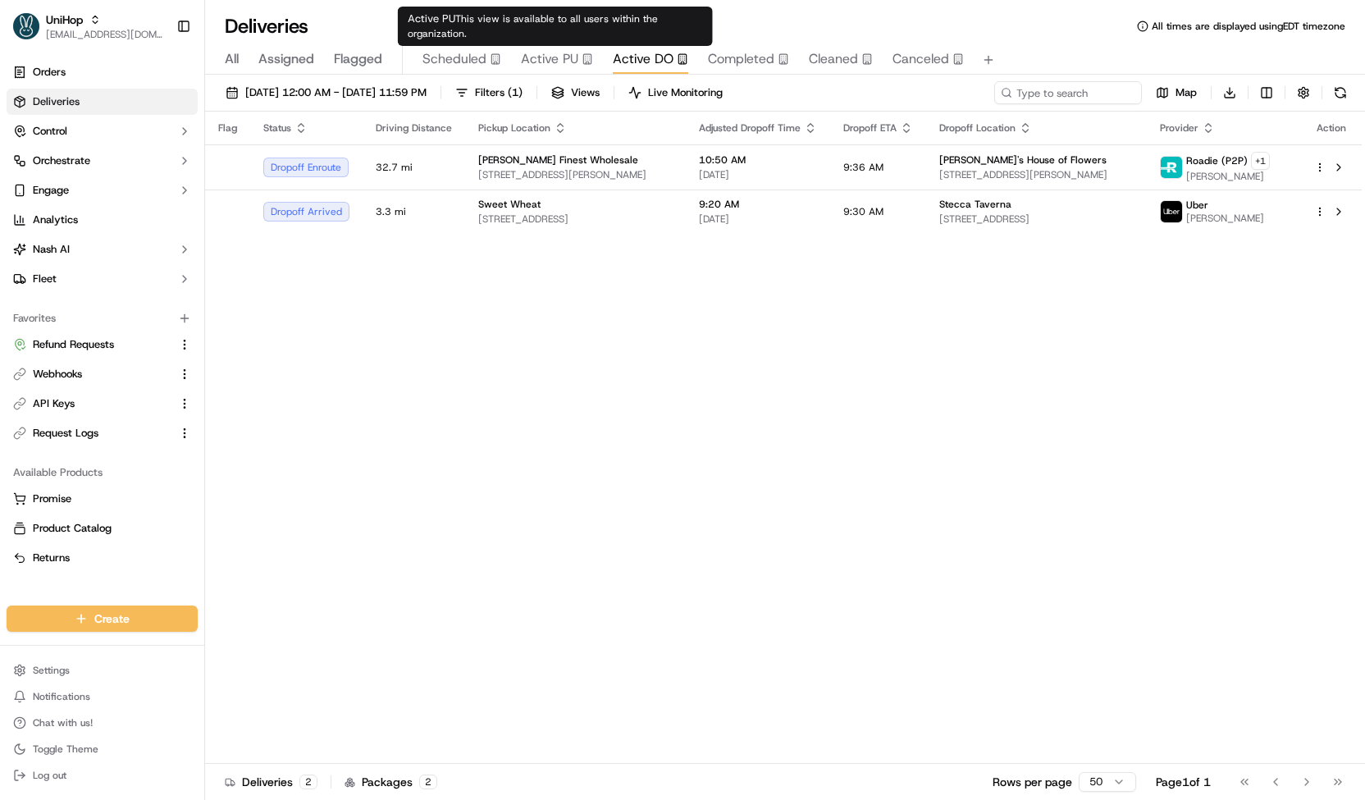
click at [551, 66] on span "Active PU" at bounding box center [549, 59] width 57 height 20
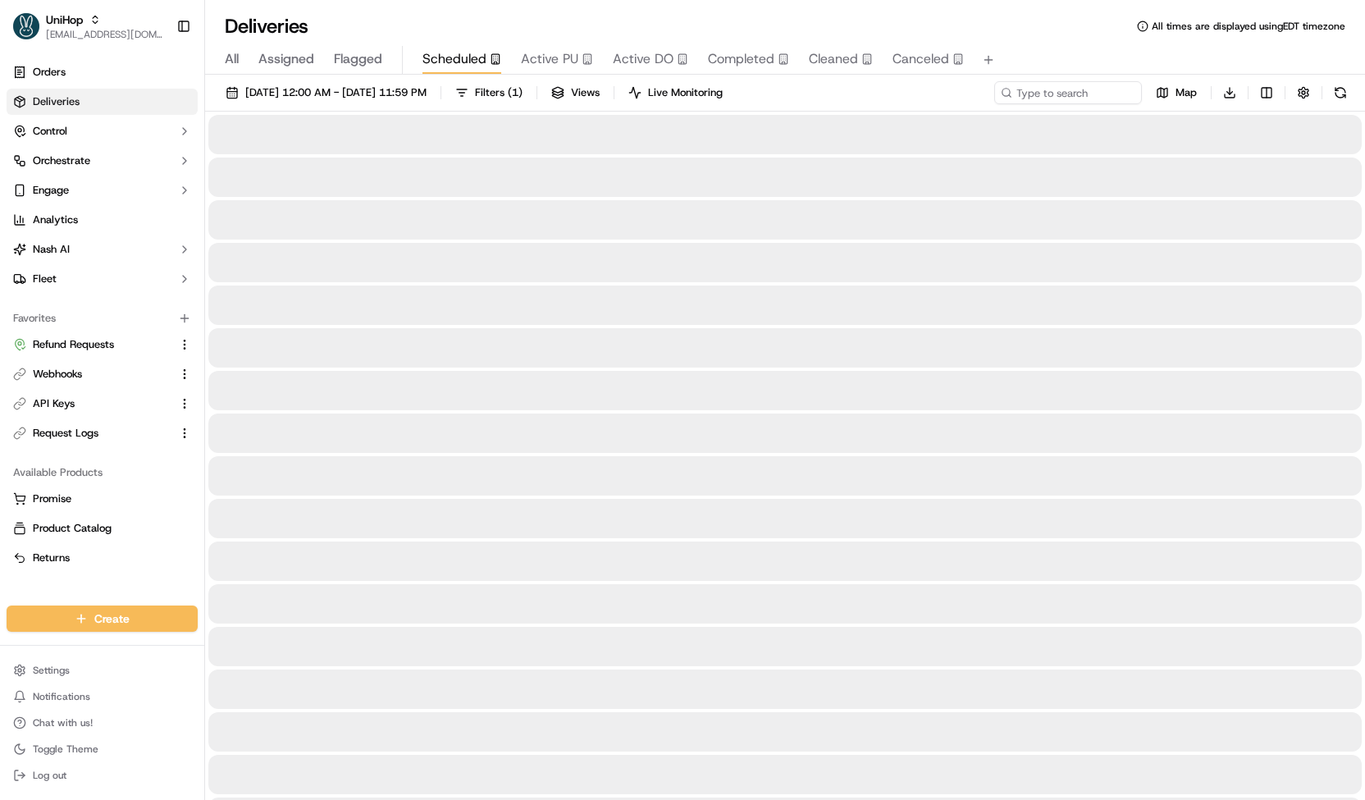
click at [486, 70] on button "Scheduled" at bounding box center [461, 60] width 79 height 28
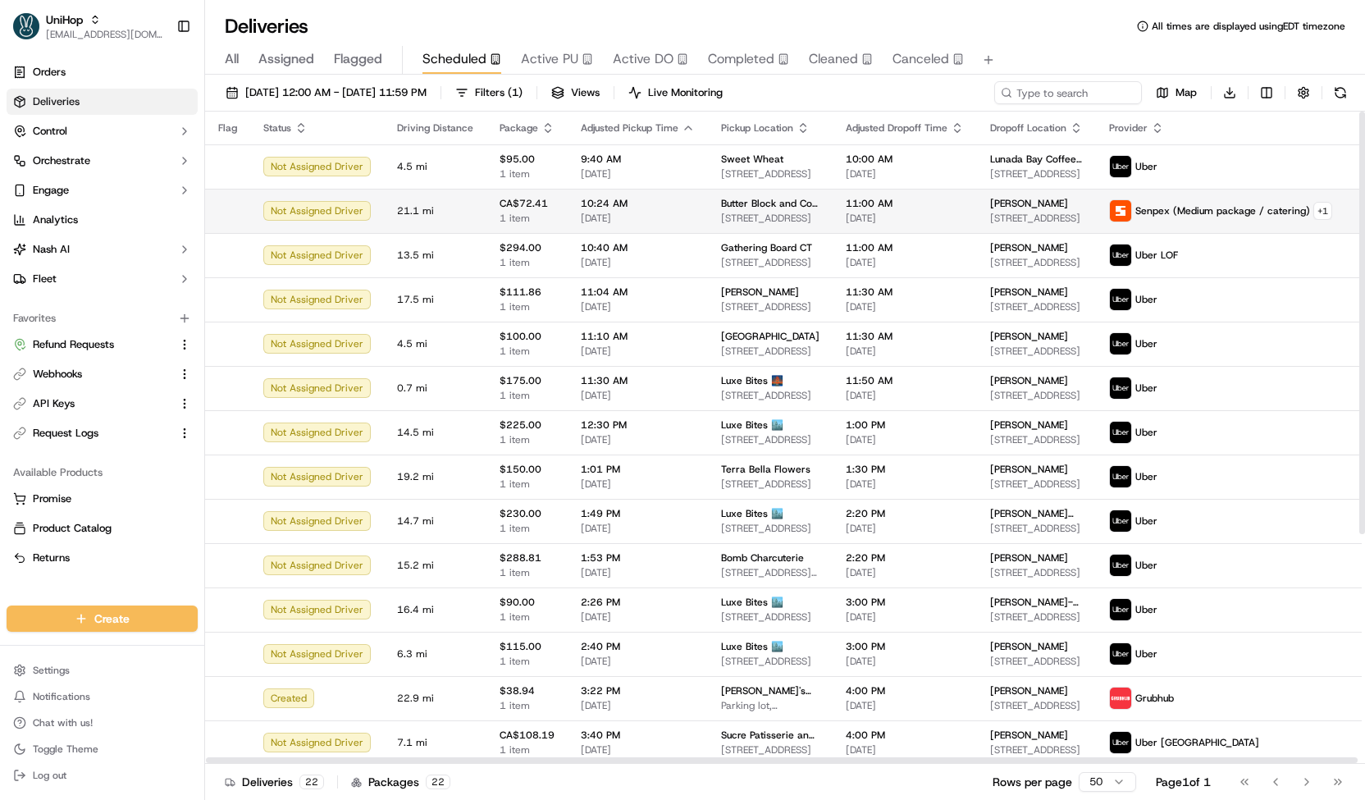
click at [846, 214] on span "[DATE]" at bounding box center [905, 218] width 118 height 13
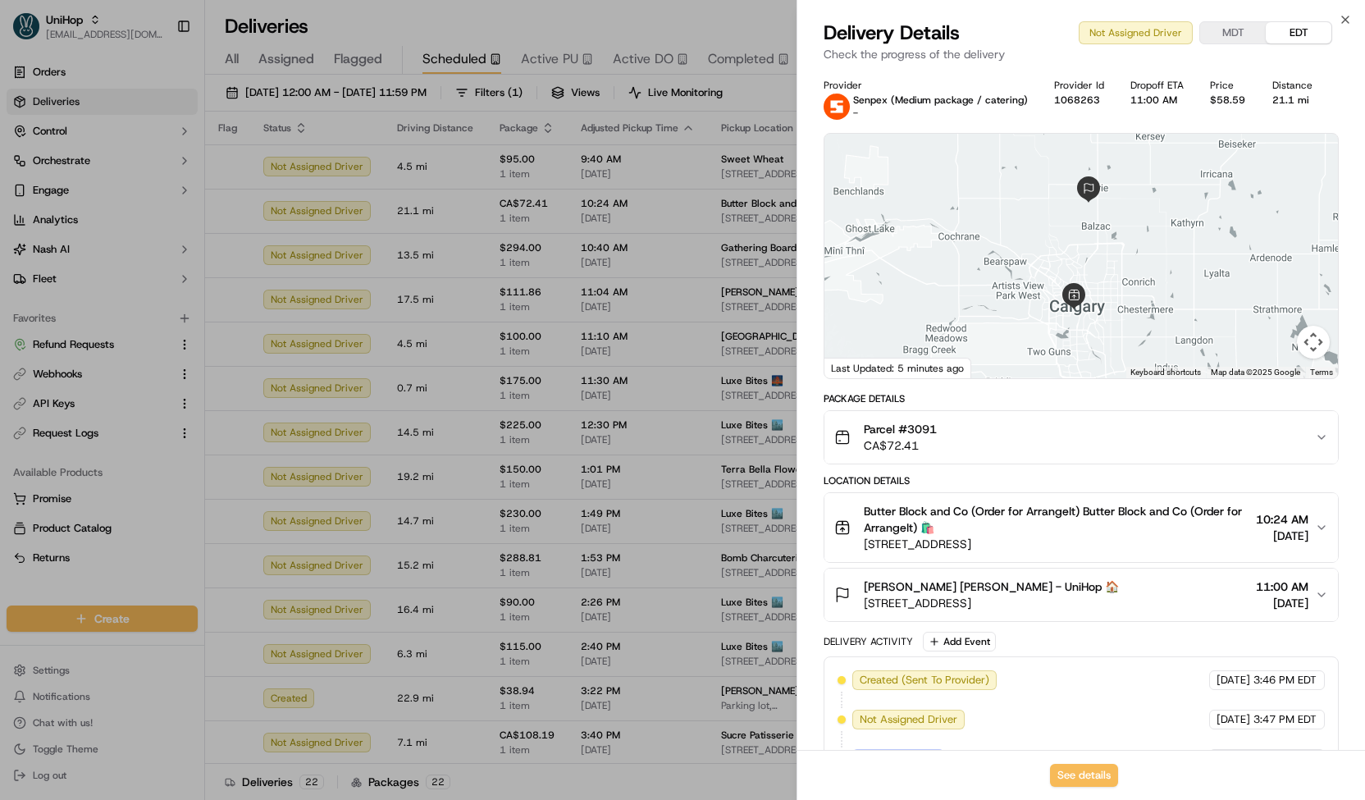
scroll to position [116, 0]
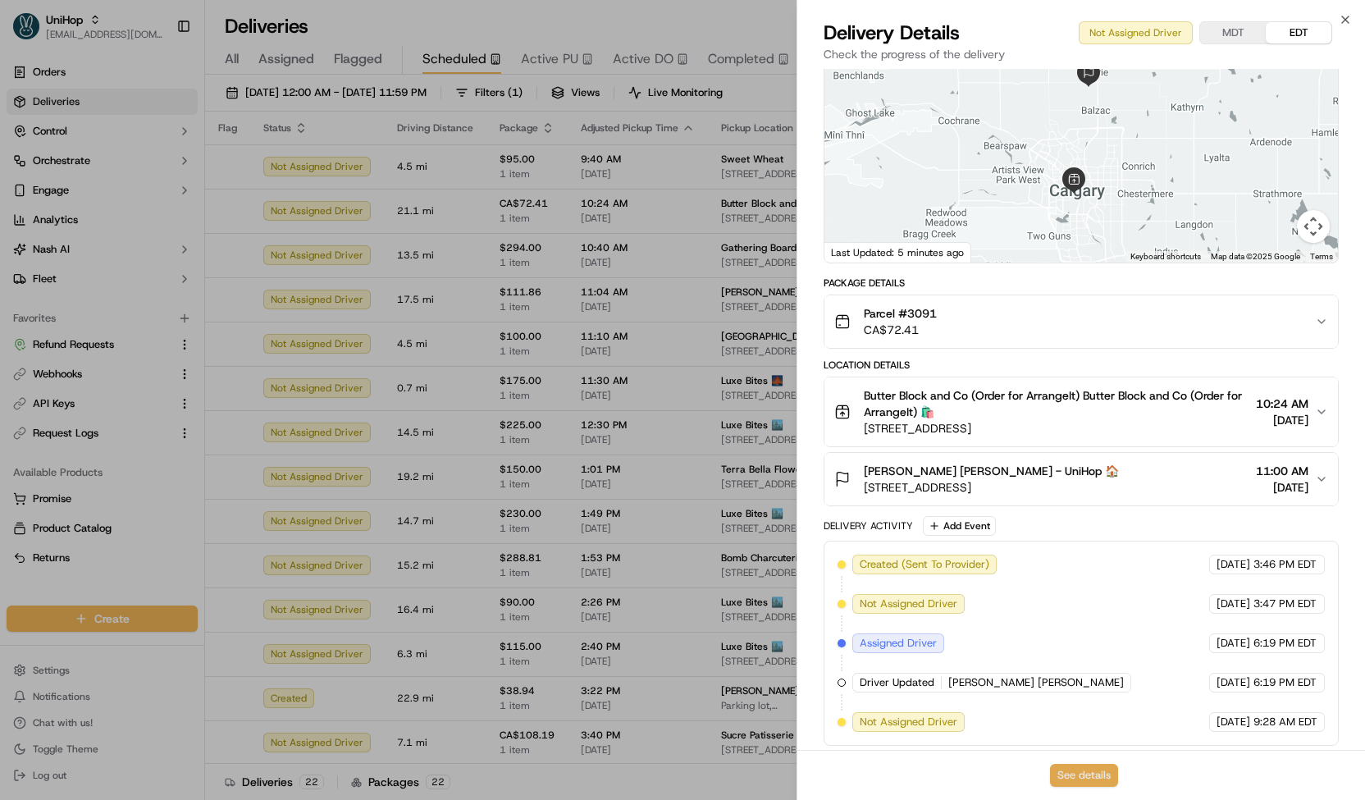
click at [1088, 779] on button "See details" at bounding box center [1084, 775] width 68 height 23
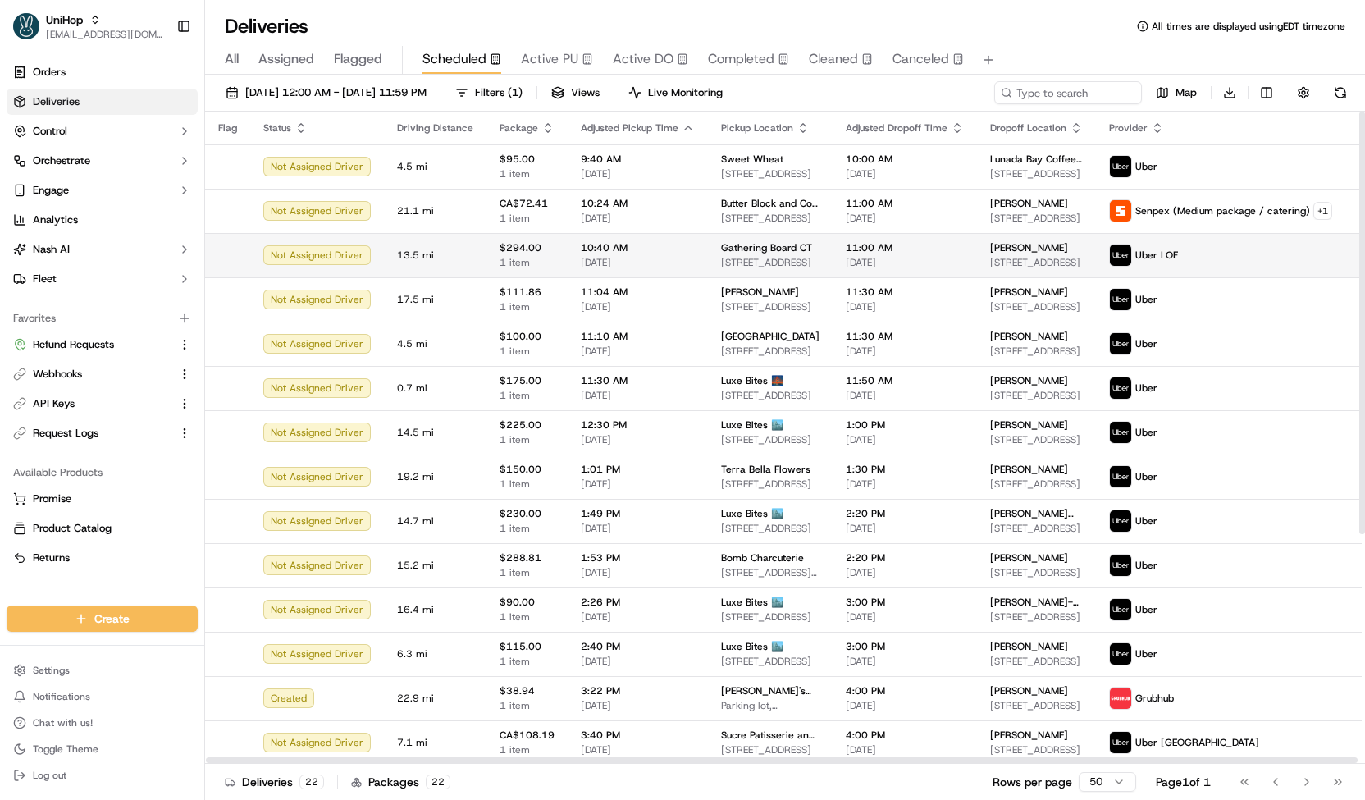
click at [653, 260] on span "[DATE]" at bounding box center [638, 262] width 114 height 13
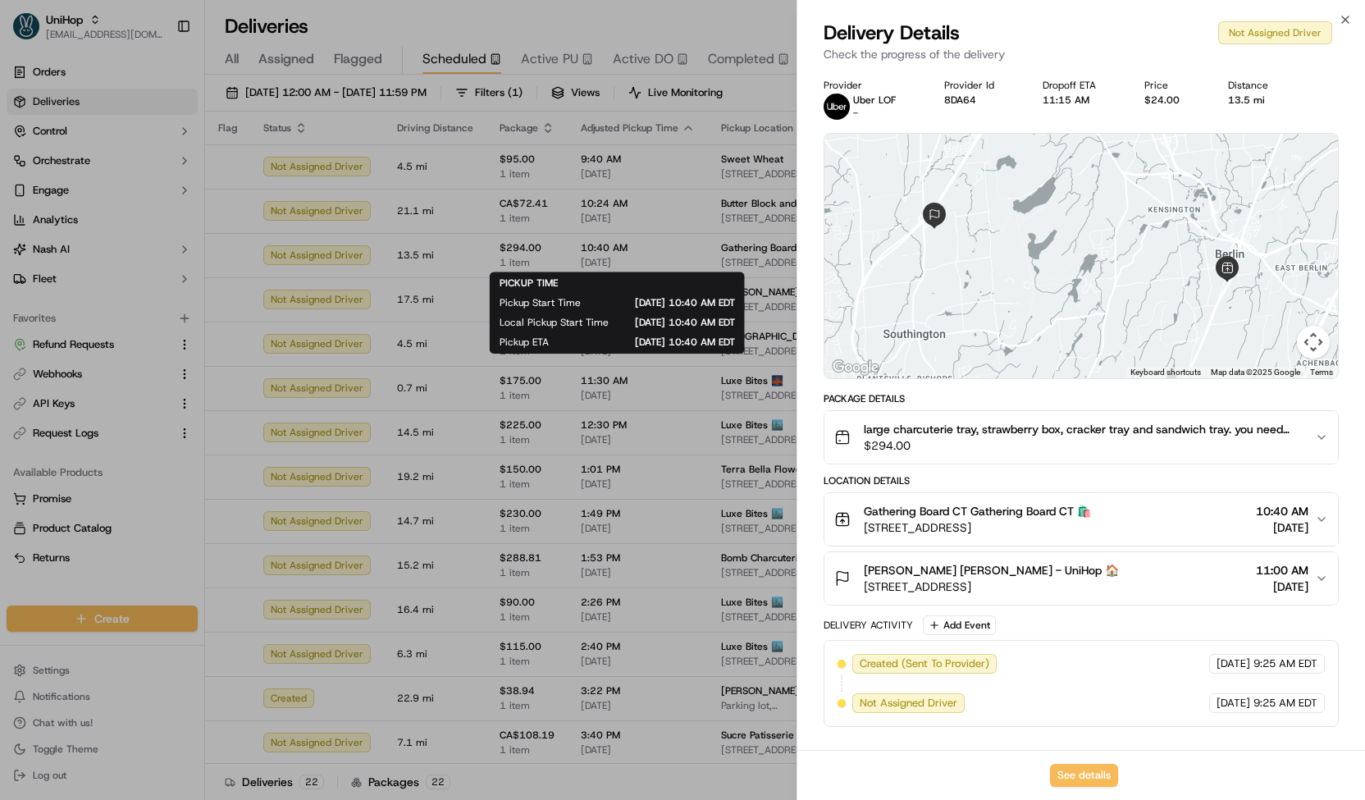
click at [937, 453] on span "$294.00" at bounding box center [1083, 445] width 438 height 16
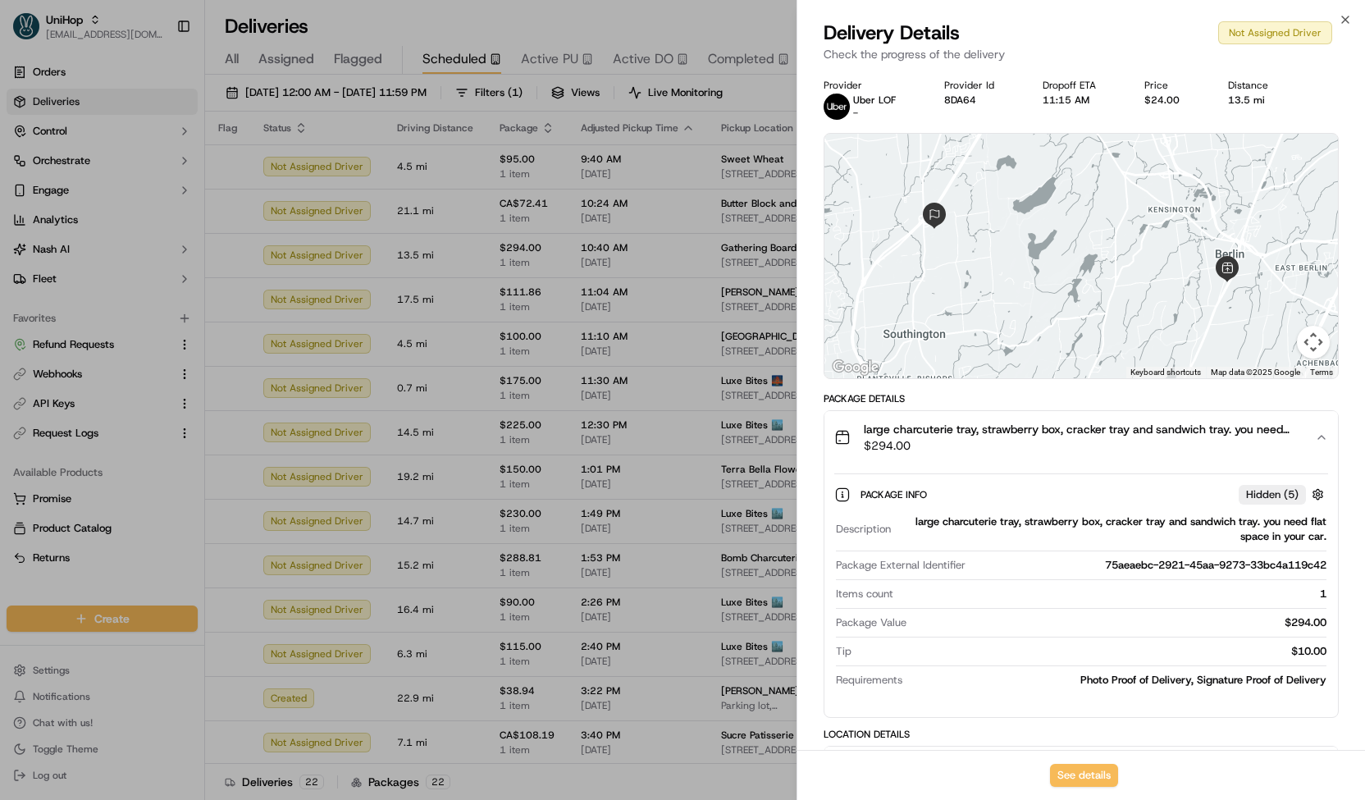
click at [937, 453] on span "$294.00" at bounding box center [1083, 445] width 438 height 16
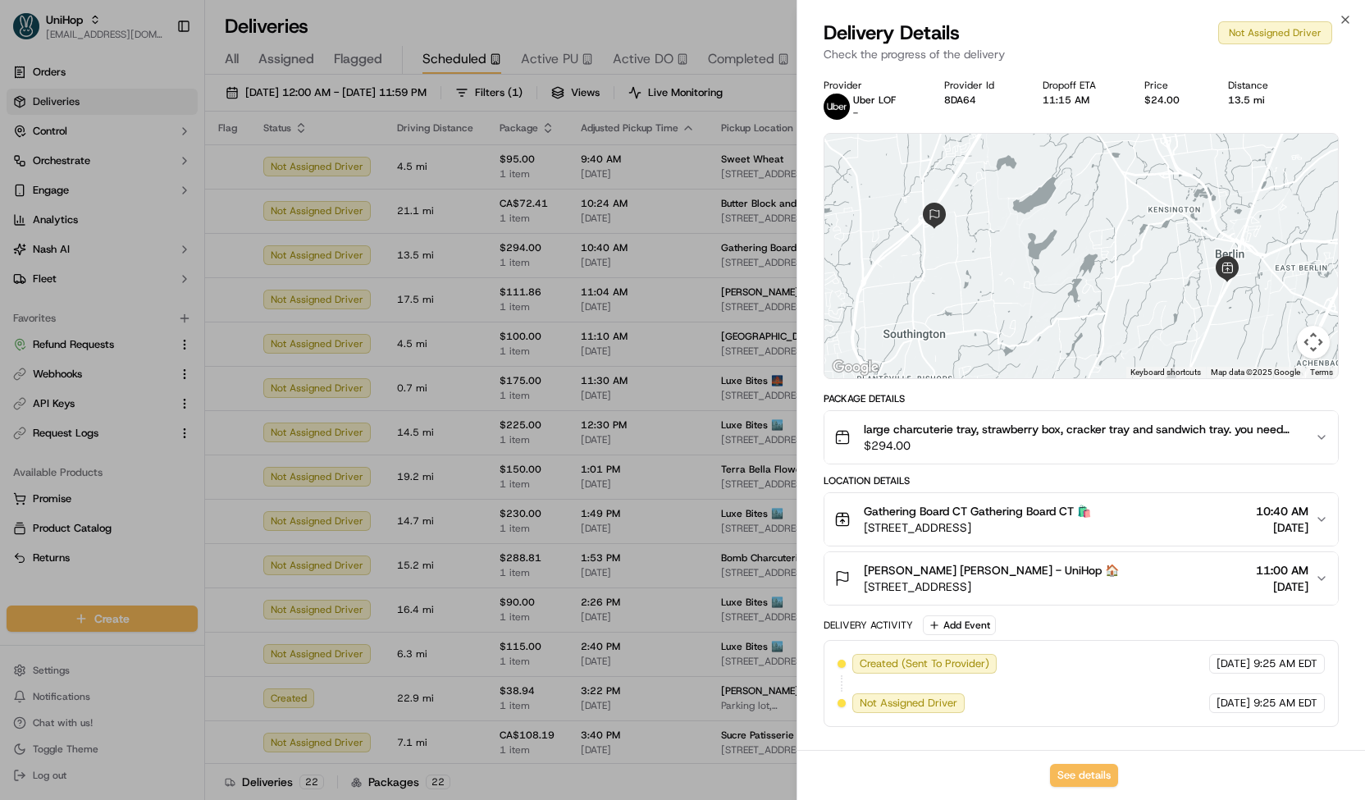
click at [937, 453] on span "$294.00" at bounding box center [1083, 445] width 438 height 16
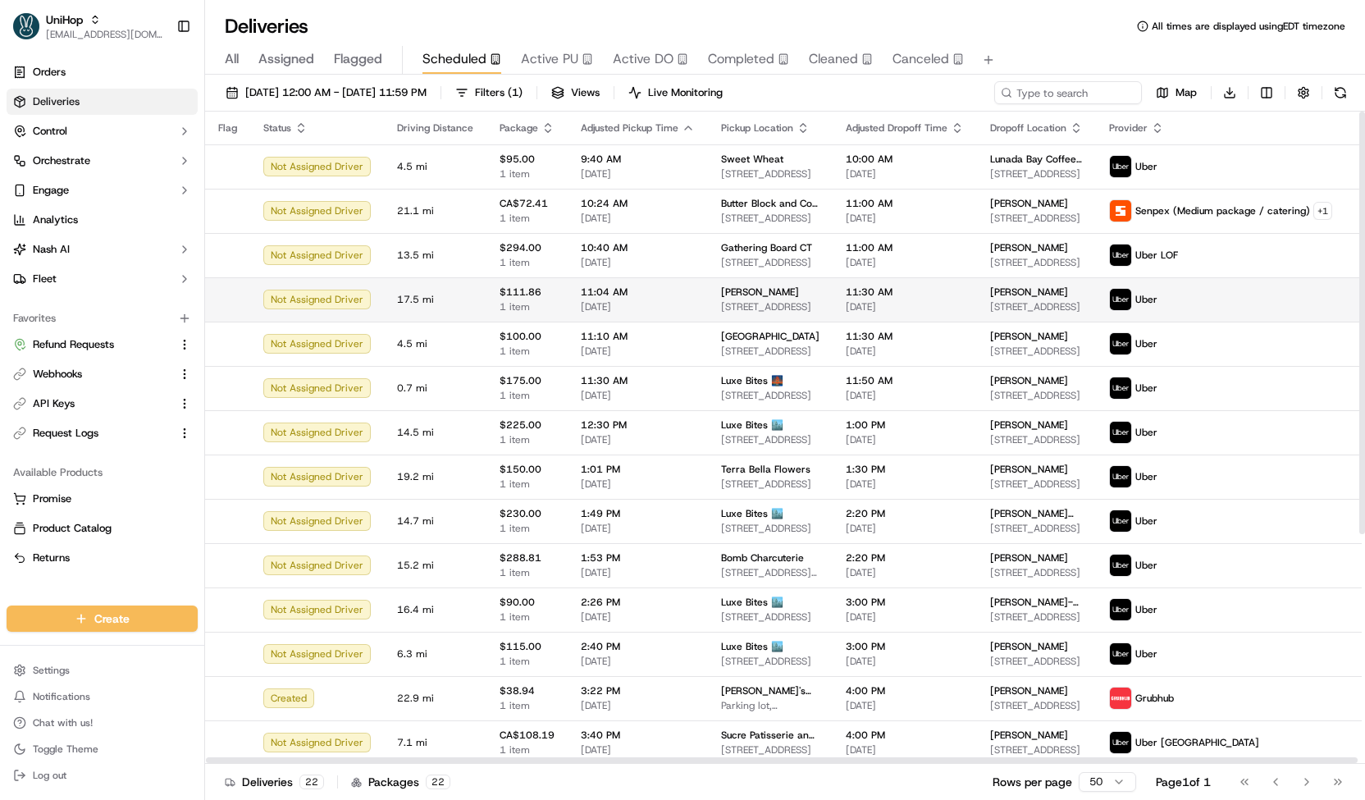
click at [708, 312] on td "Beatriz 9651 SW 106th Ct, Miami, FL 33176, US" at bounding box center [770, 299] width 125 height 44
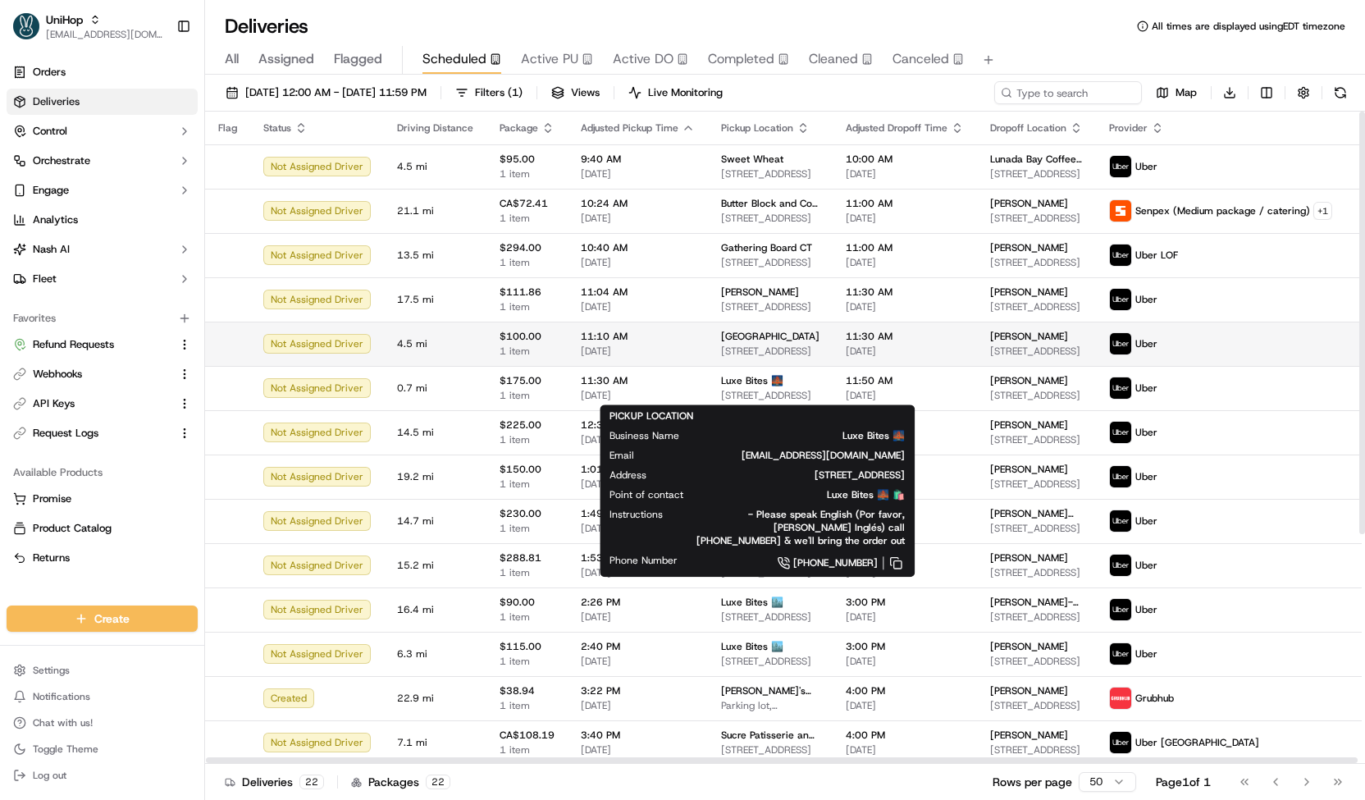
click at [721, 344] on span "700 S Village Cir, Tampa, FL 33606, USA" at bounding box center [770, 350] width 98 height 13
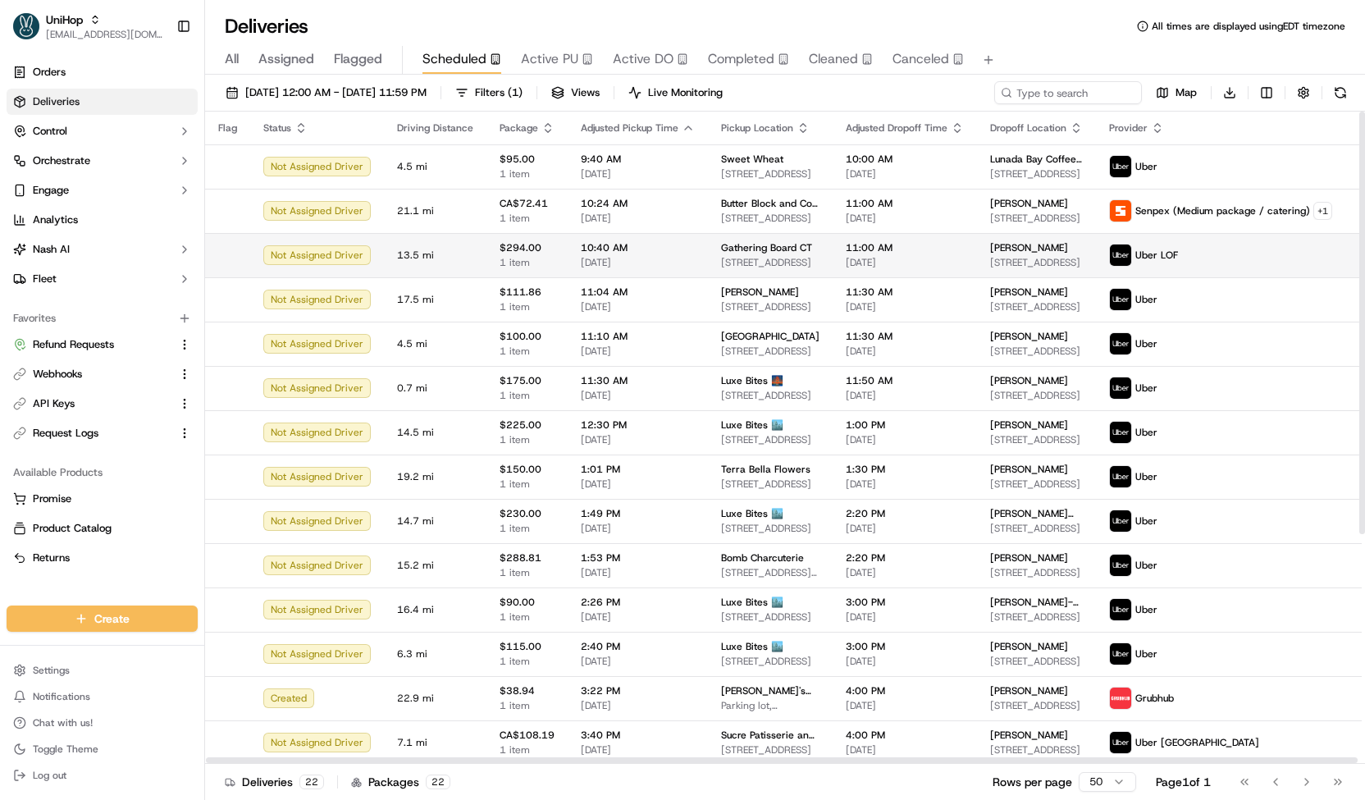
click at [721, 257] on span "1400 Berlin Tpke, Berlin, CT 06037, USA" at bounding box center [770, 262] width 98 height 13
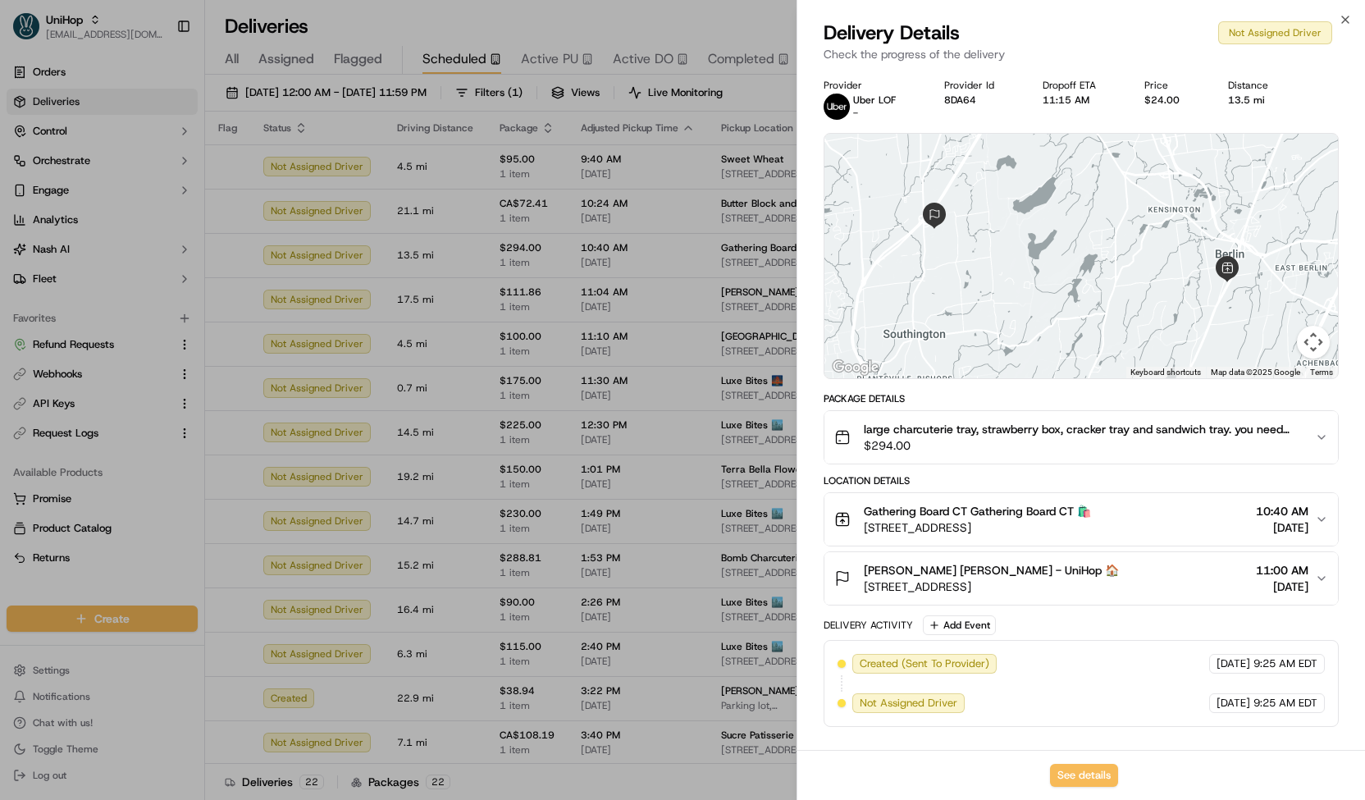
click at [989, 437] on span "$294.00" at bounding box center [1083, 445] width 438 height 16
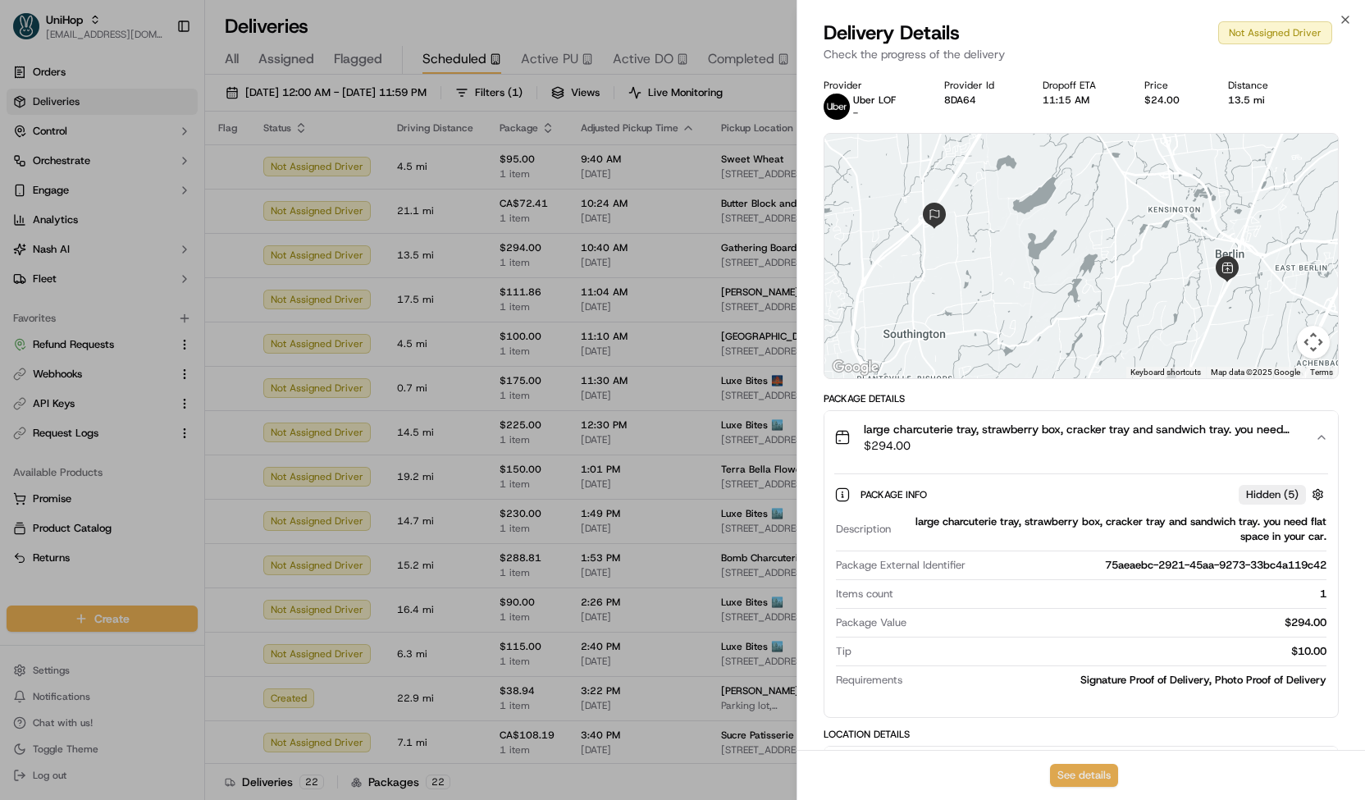
click at [1107, 775] on button "See details" at bounding box center [1084, 775] width 68 height 23
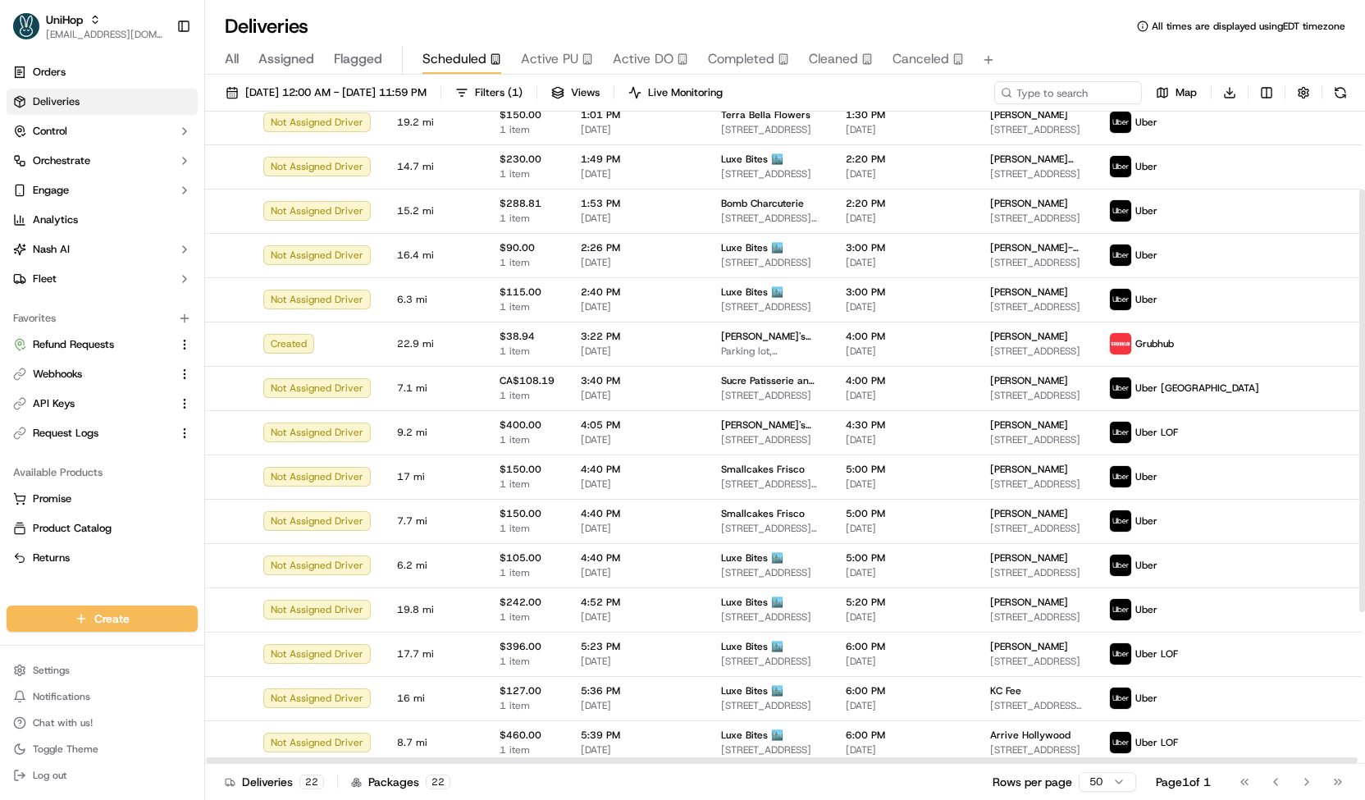
scroll to position [0, 0]
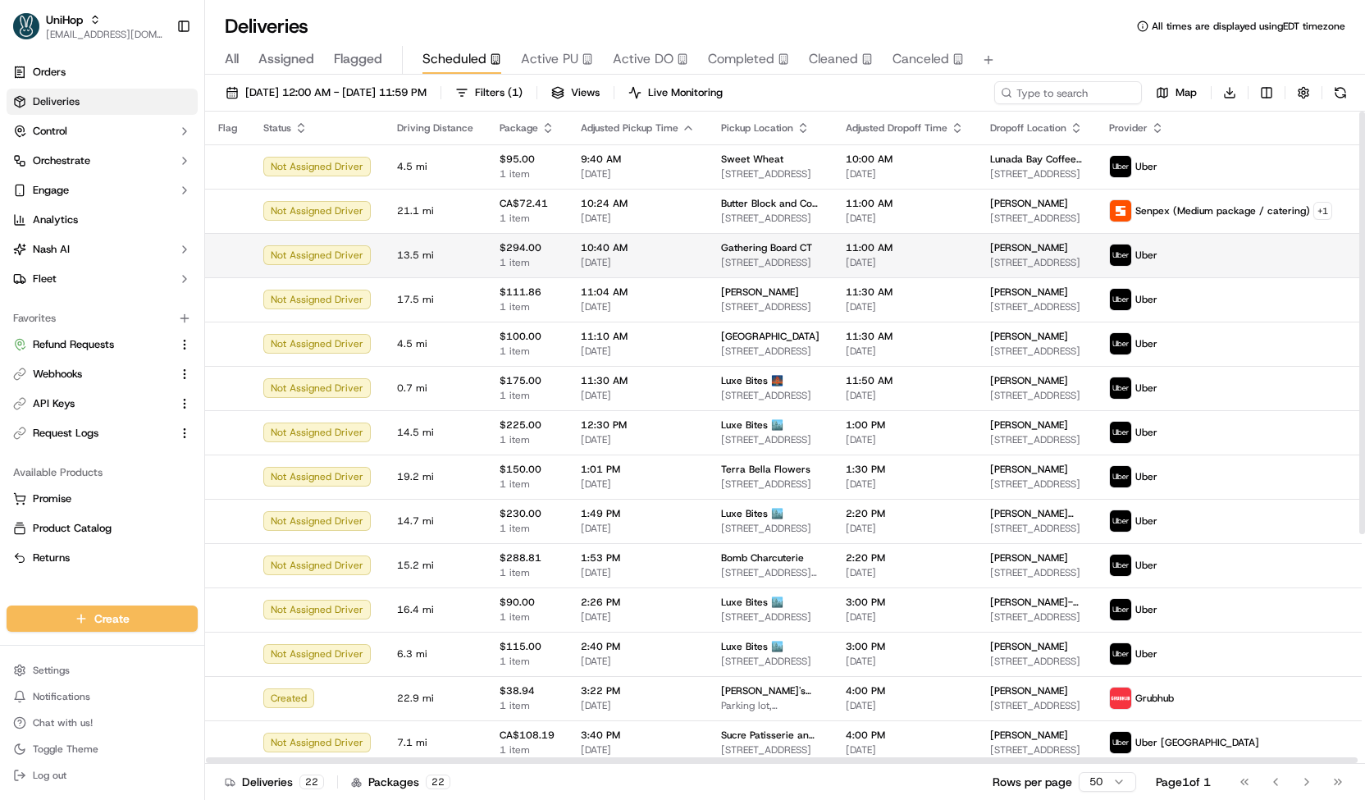
click at [618, 251] on span "10:40 AM" at bounding box center [638, 247] width 114 height 13
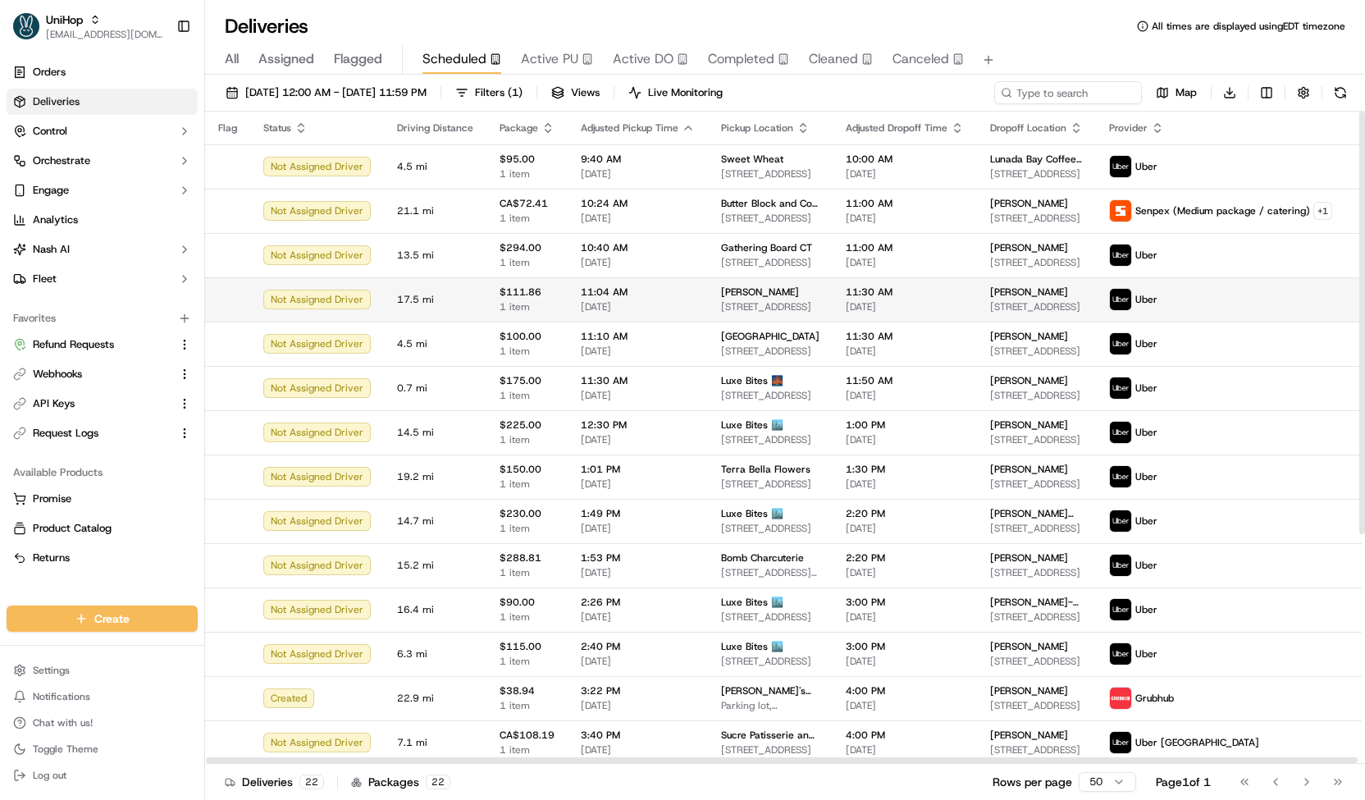
click at [642, 303] on span "[DATE]" at bounding box center [638, 306] width 114 height 13
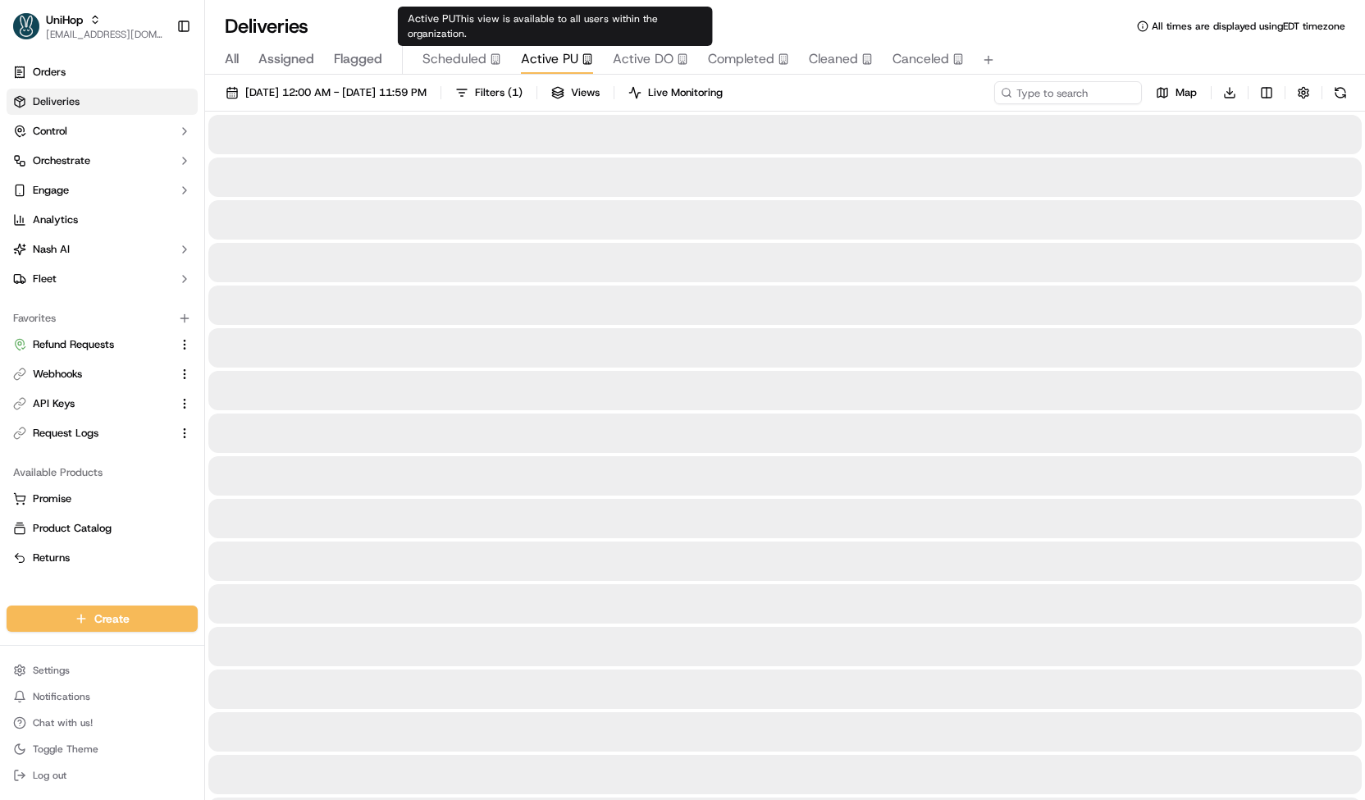
click at [560, 58] on span "Active PU" at bounding box center [549, 59] width 57 height 20
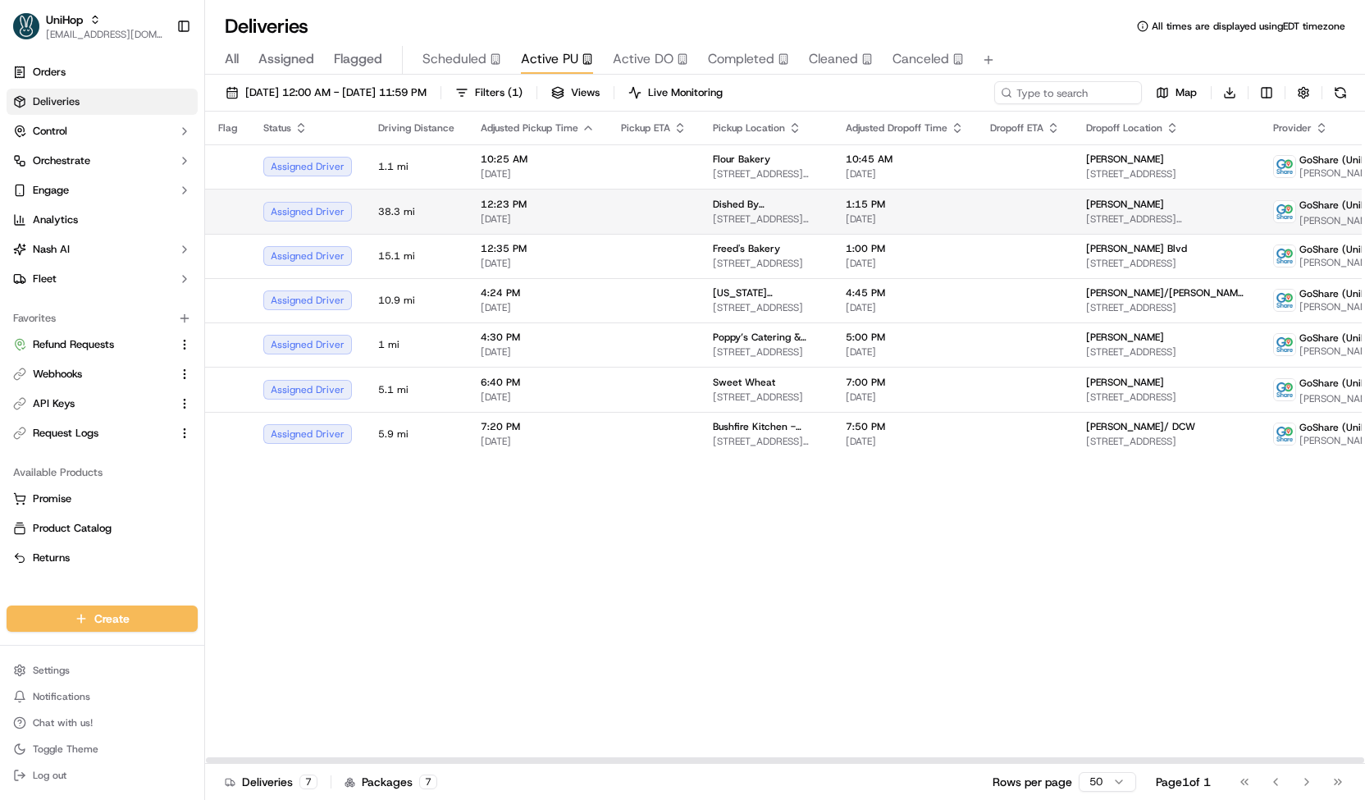
click at [662, 198] on td at bounding box center [654, 211] width 92 height 45
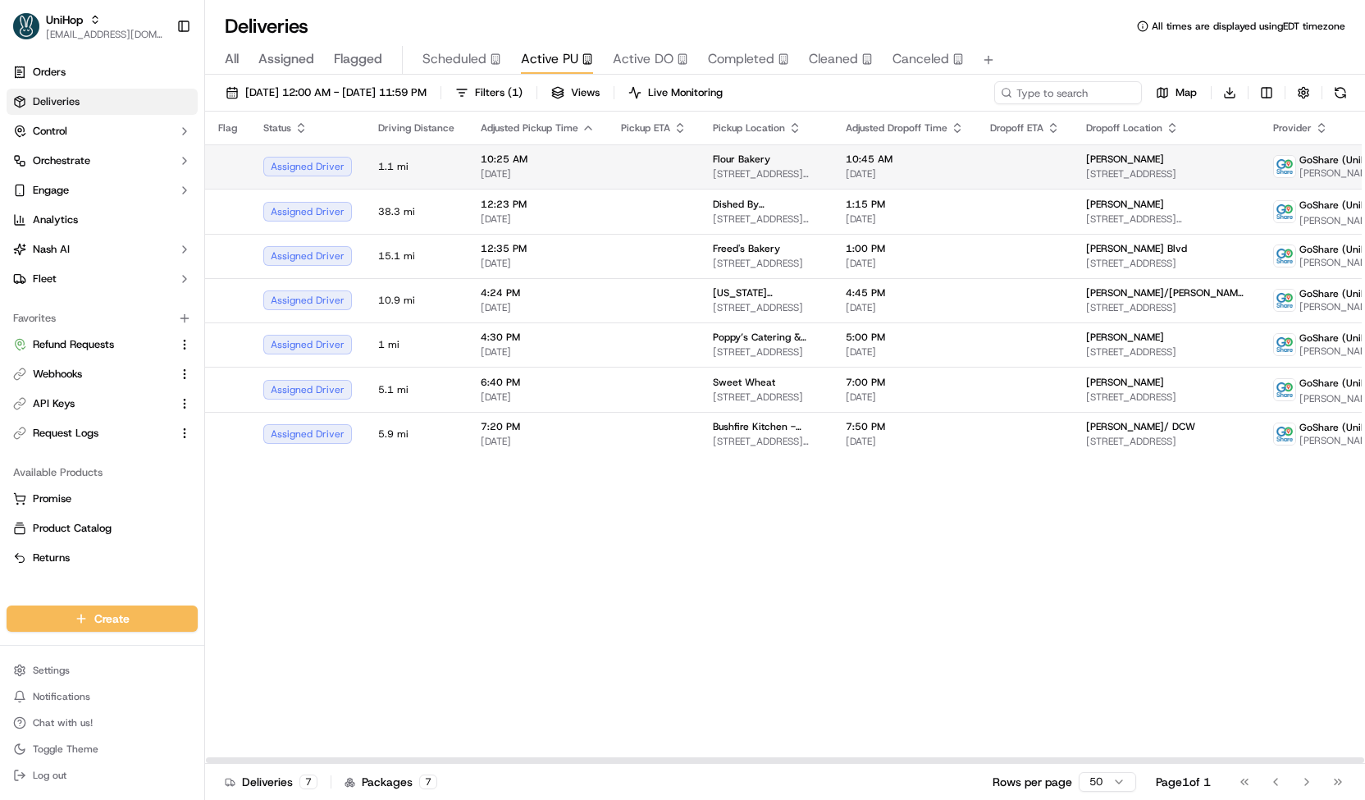
click at [643, 157] on td at bounding box center [654, 166] width 92 height 44
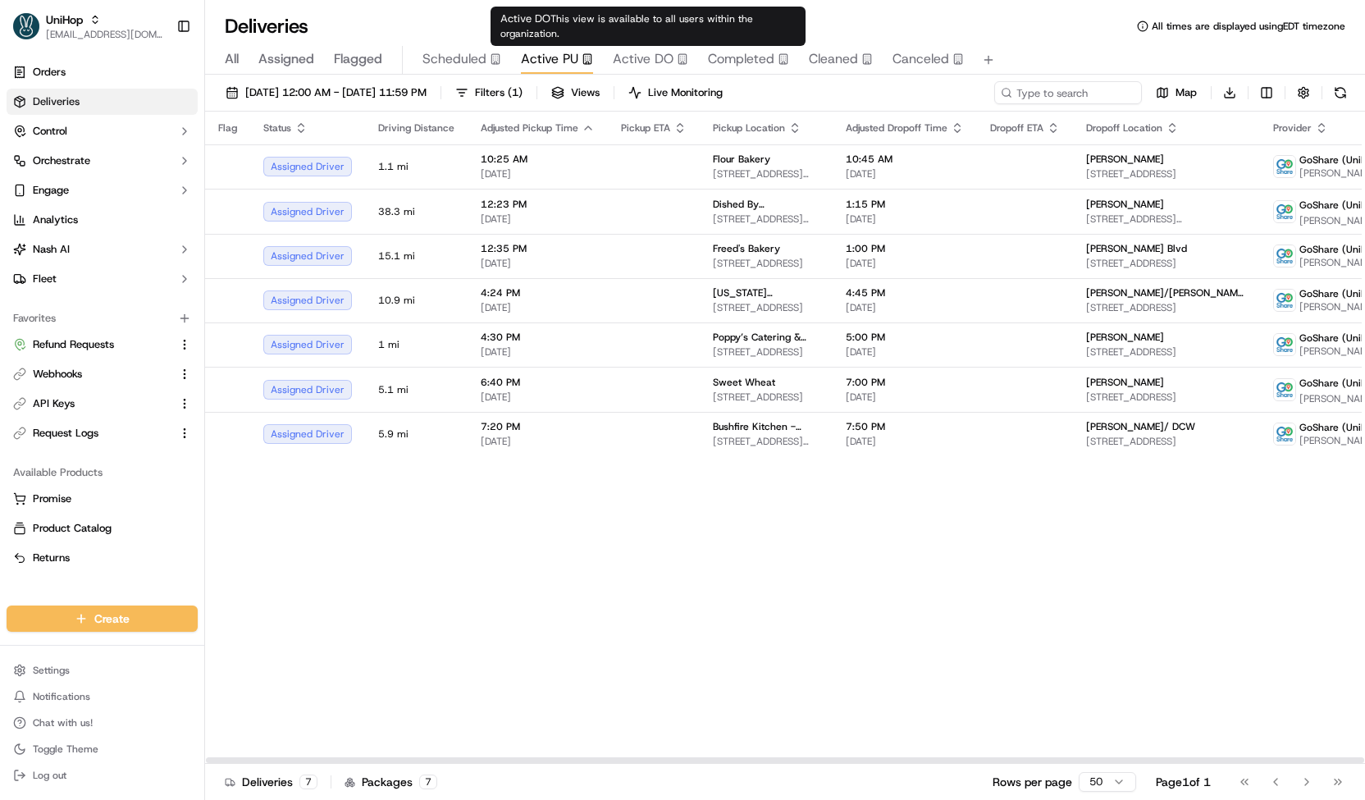
click at [649, 65] on span "Active DO" at bounding box center [643, 59] width 61 height 20
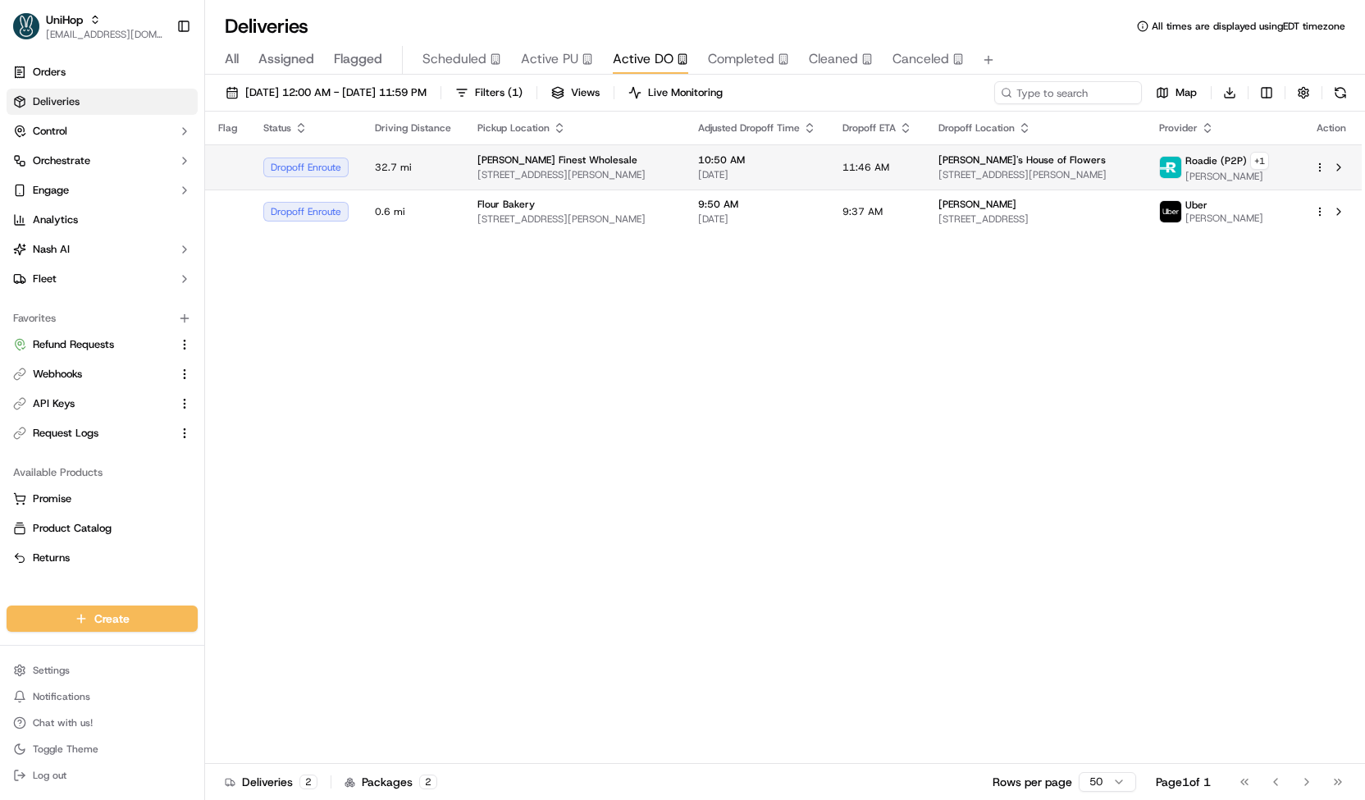
click at [632, 158] on div "Mikes Finest Wholesale" at bounding box center [574, 159] width 194 height 13
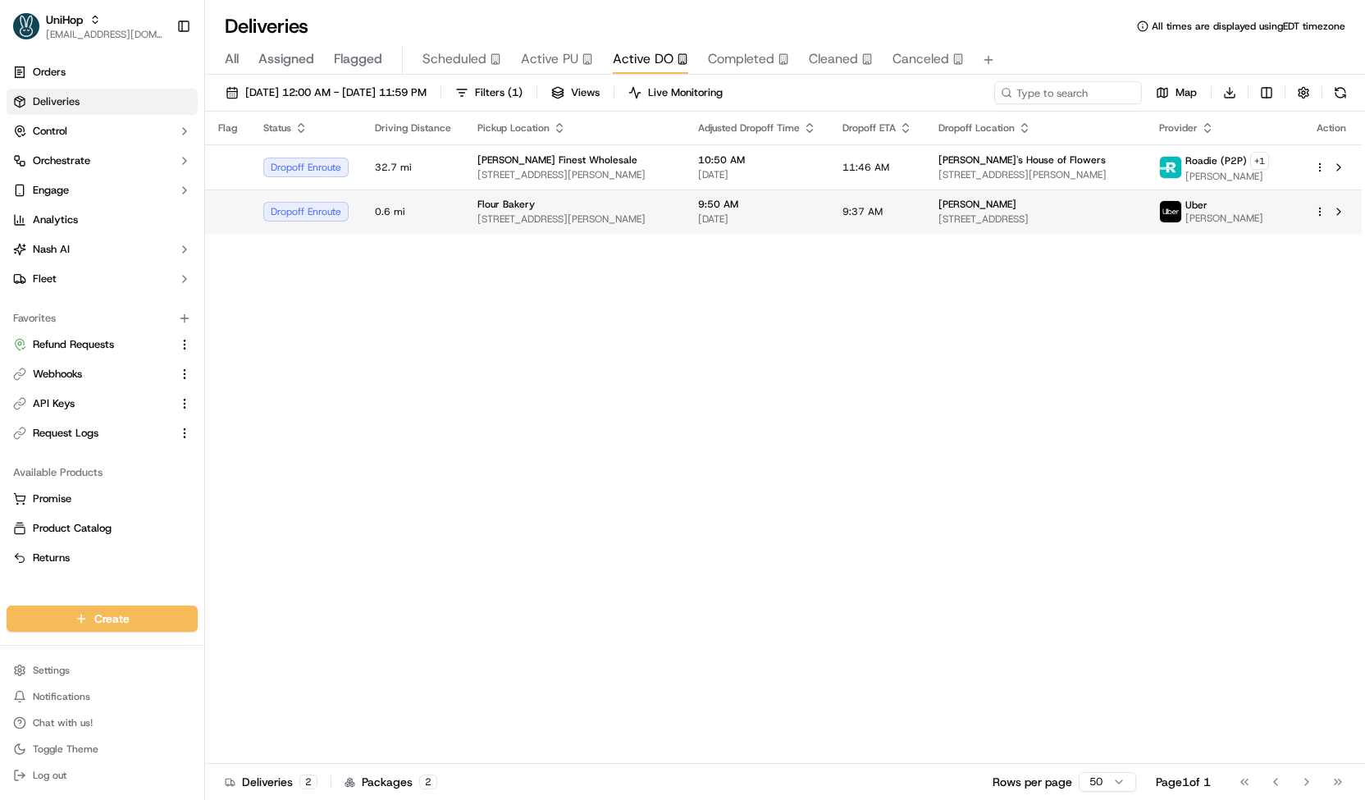
click at [658, 220] on span "12 Farnsworth St, Boston, MA 02210, USA" at bounding box center [574, 218] width 194 height 13
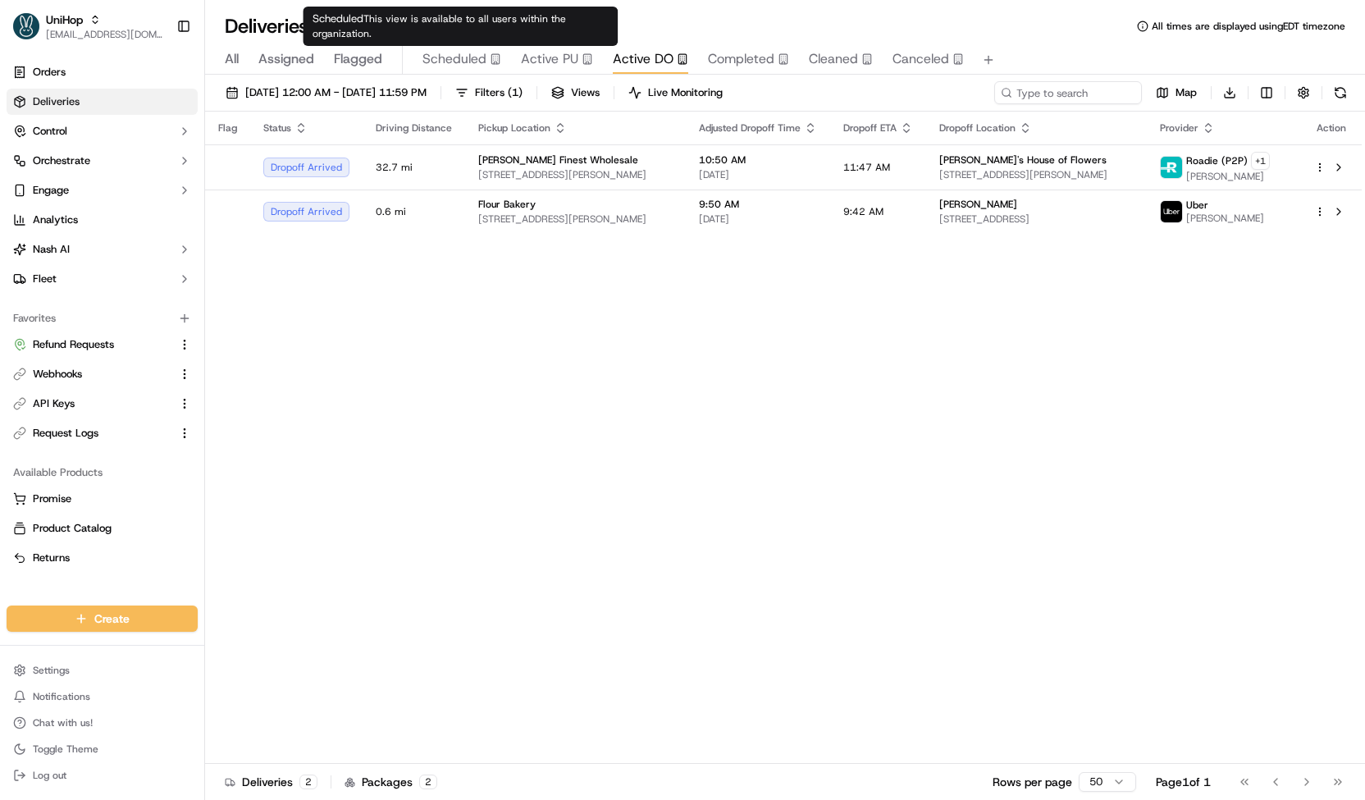
click at [471, 57] on span "Scheduled" at bounding box center [454, 59] width 64 height 20
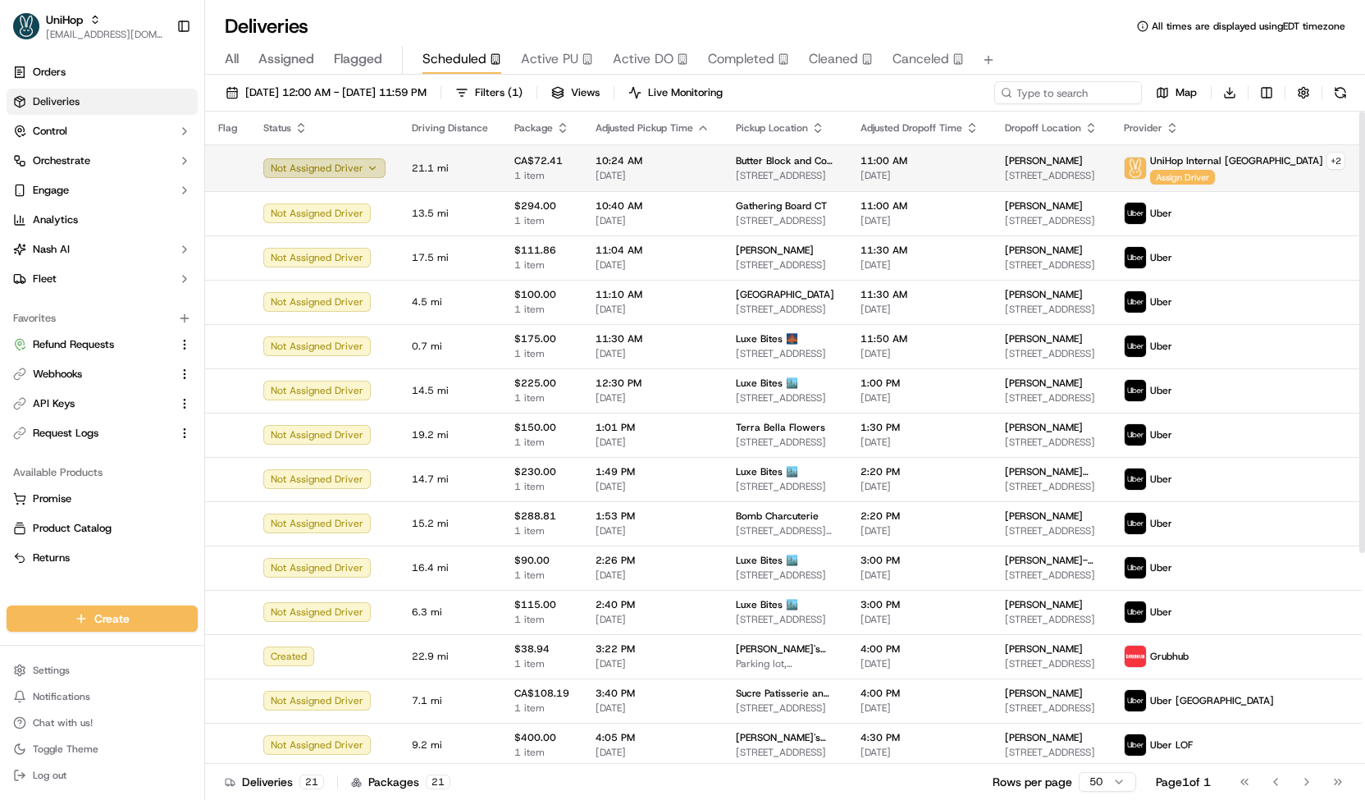
click at [362, 166] on button "Not Assigned Driver" at bounding box center [324, 168] width 122 height 20
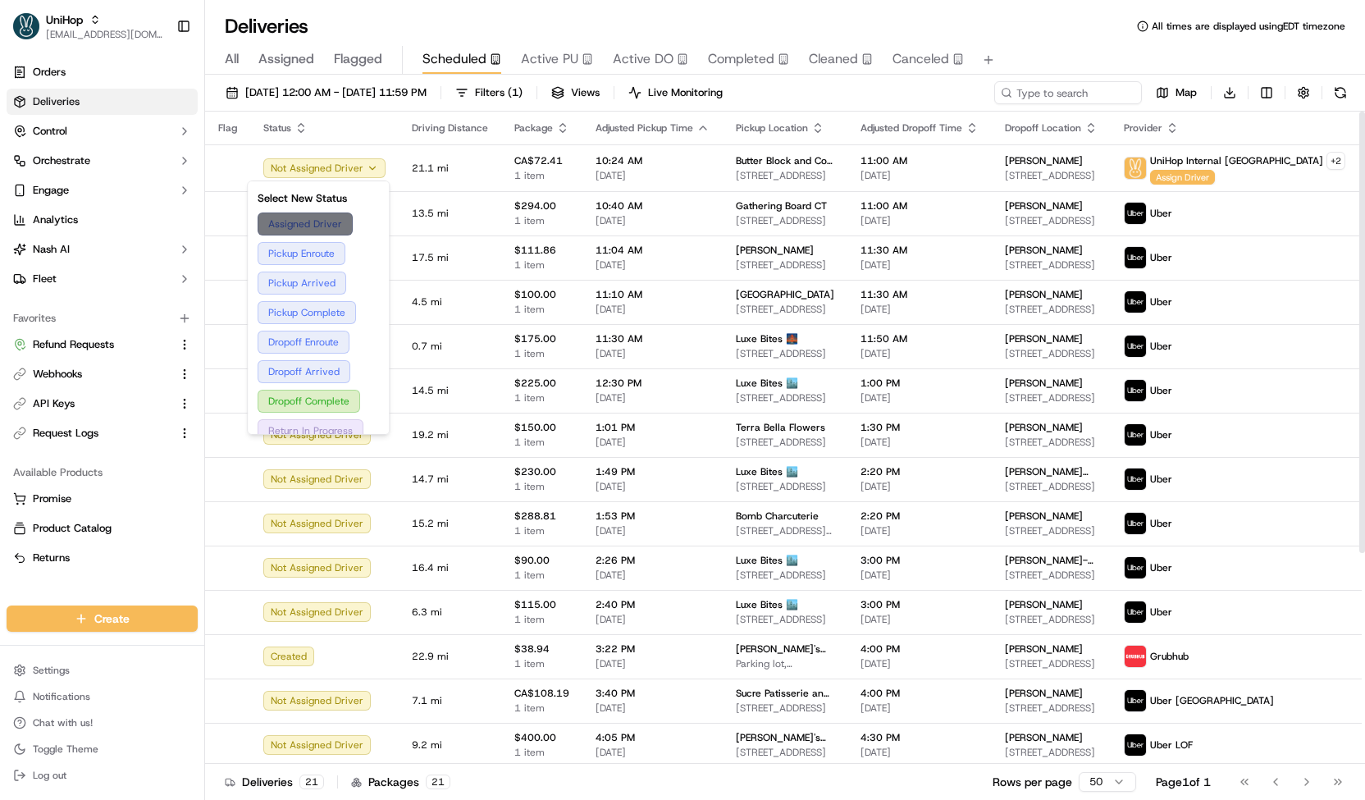
click at [369, 224] on button "Assigned Driver" at bounding box center [318, 223] width 121 height 23
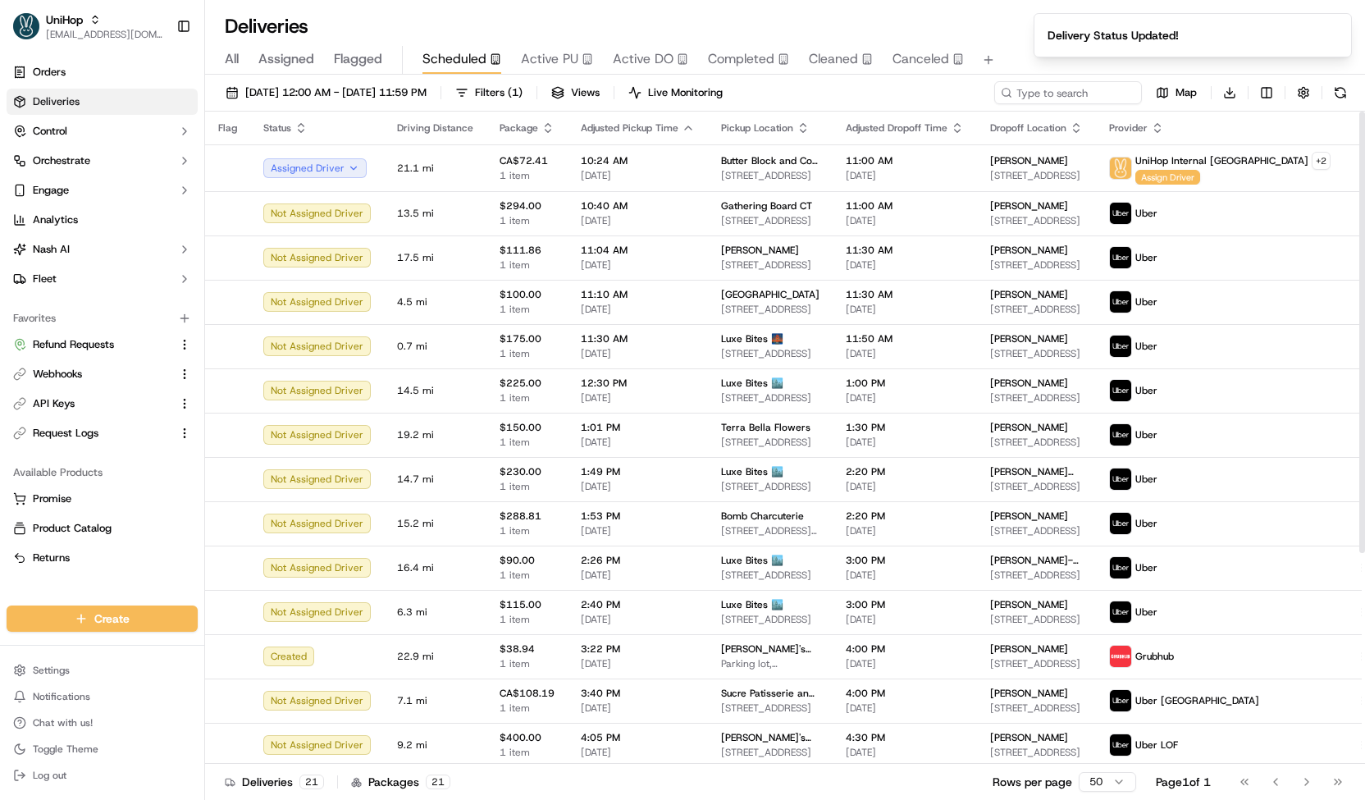
click at [836, 93] on div "Sep 20 2025 12:00 AM - Sep 20 2025 11:59 PM Filters ( 1 ) Views Live Monitoring…" at bounding box center [785, 96] width 1160 height 30
click at [795, 145] on td "Butter Block and Co (Order for ArrangeIt) 908 17 Ave SW suite 111, Calgary, AB …" at bounding box center [770, 167] width 125 height 47
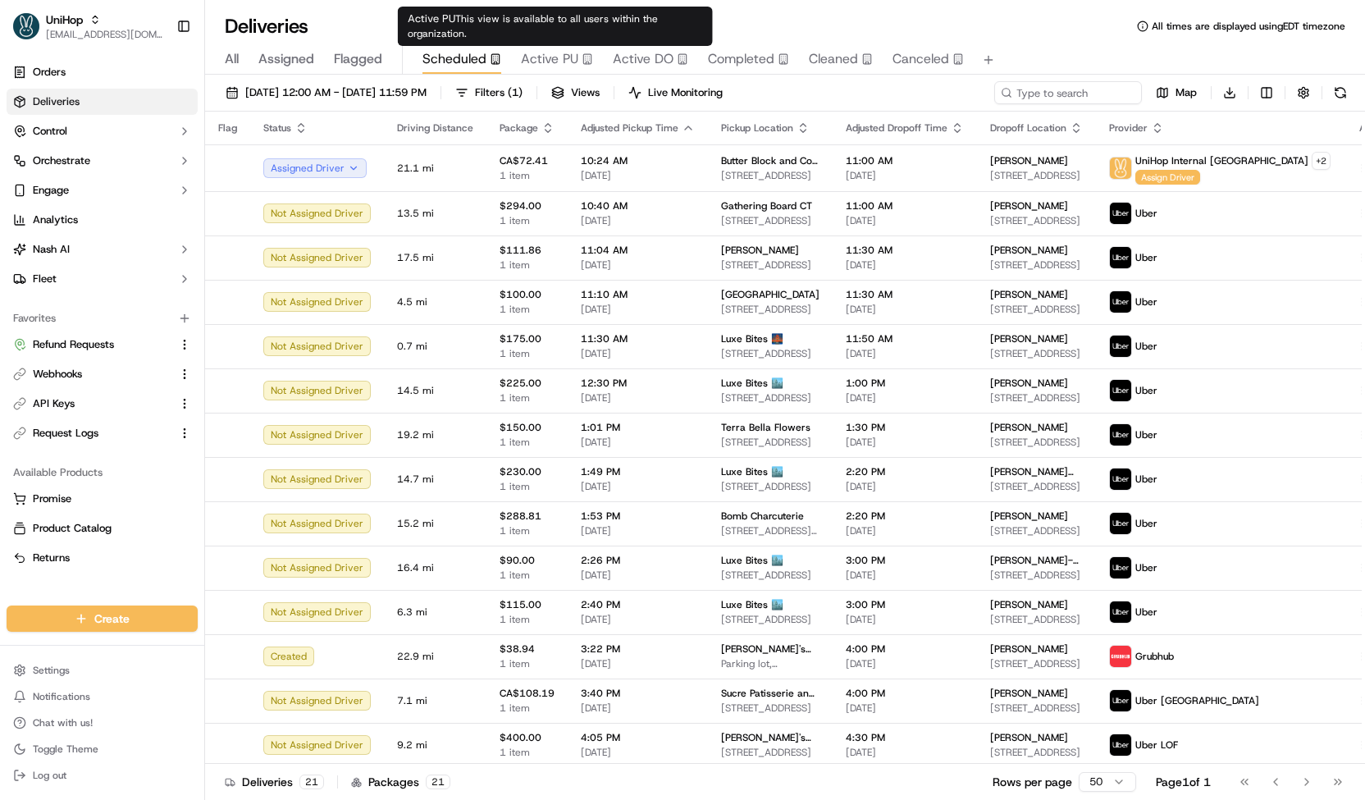
click at [572, 50] on span "Active PU" at bounding box center [549, 59] width 57 height 20
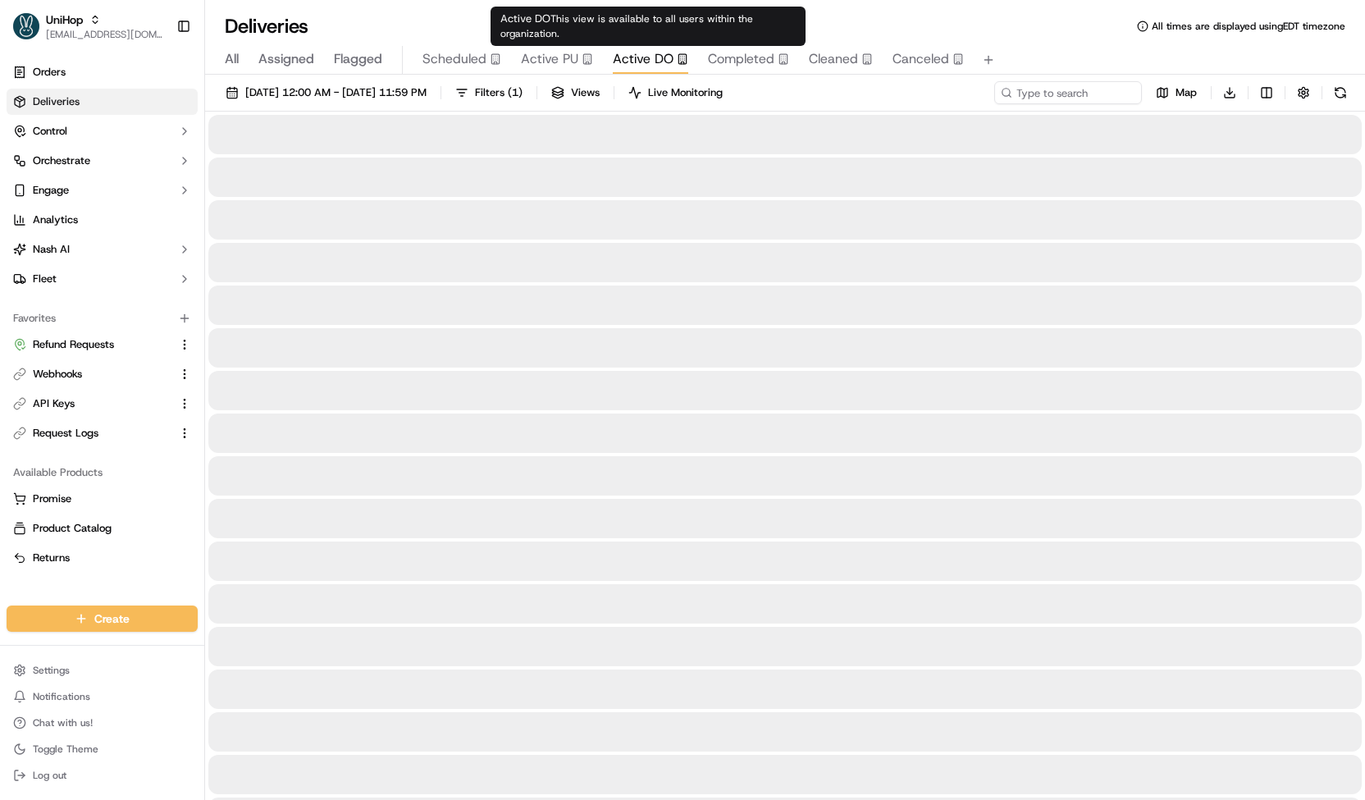
click at [635, 60] on span "Active DO" at bounding box center [643, 59] width 61 height 20
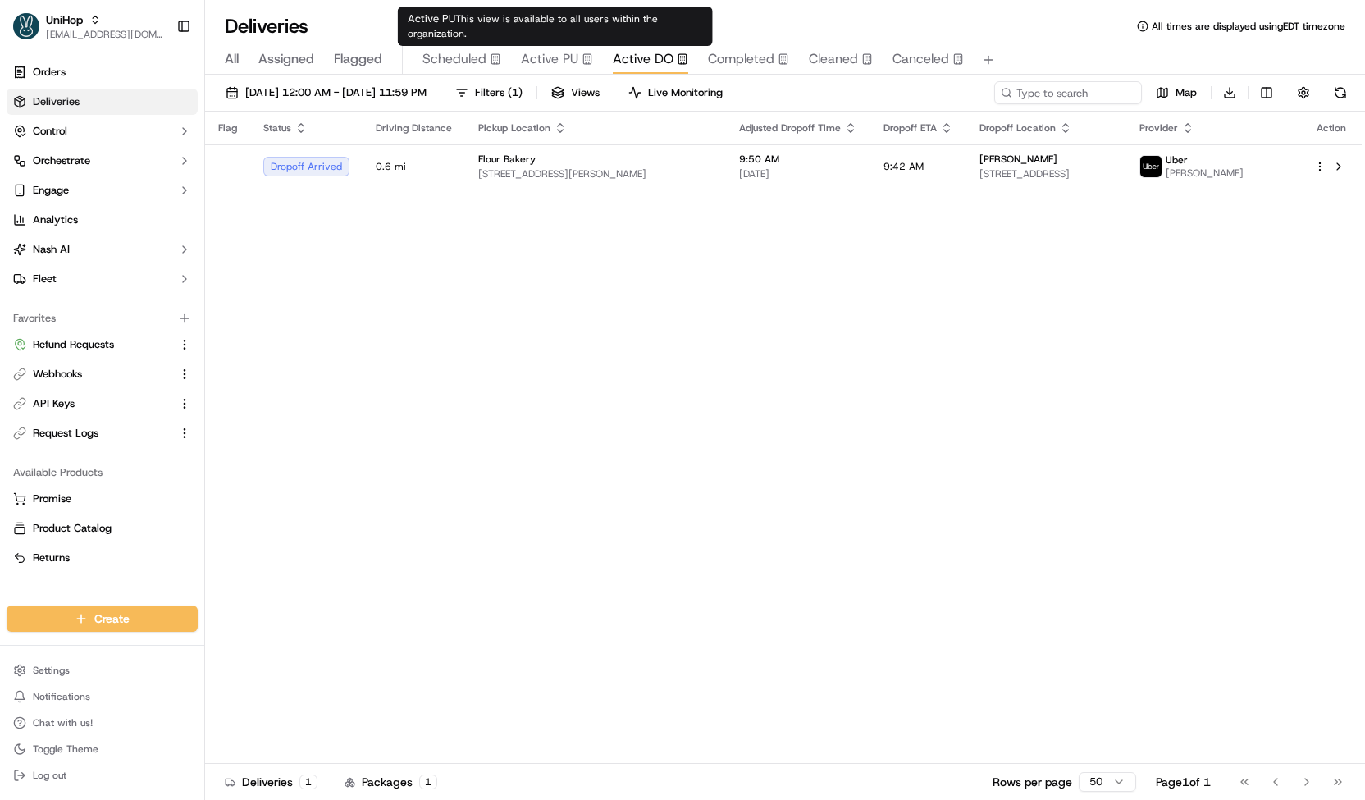
click at [554, 65] on span "Active PU" at bounding box center [549, 59] width 57 height 20
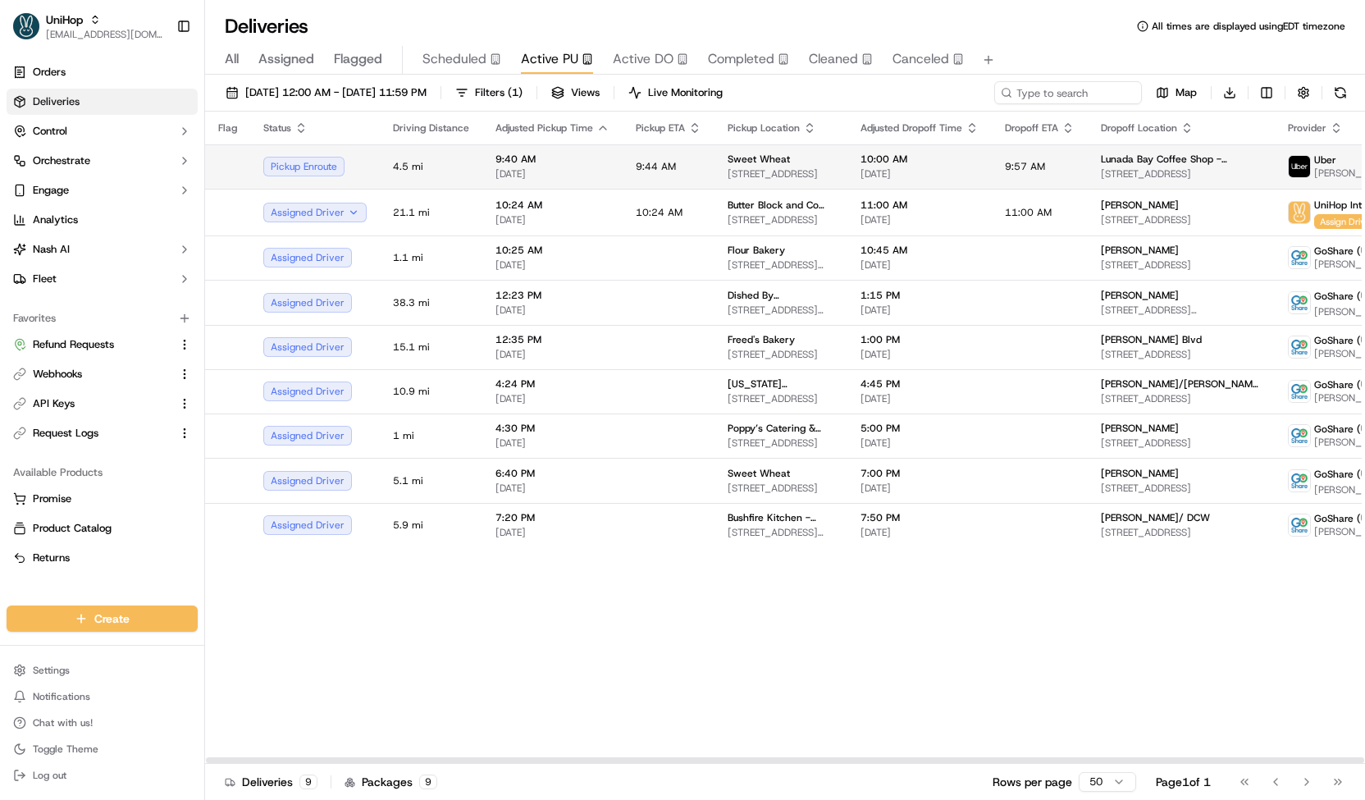
click at [673, 164] on td "9:44 AM" at bounding box center [668, 166] width 92 height 44
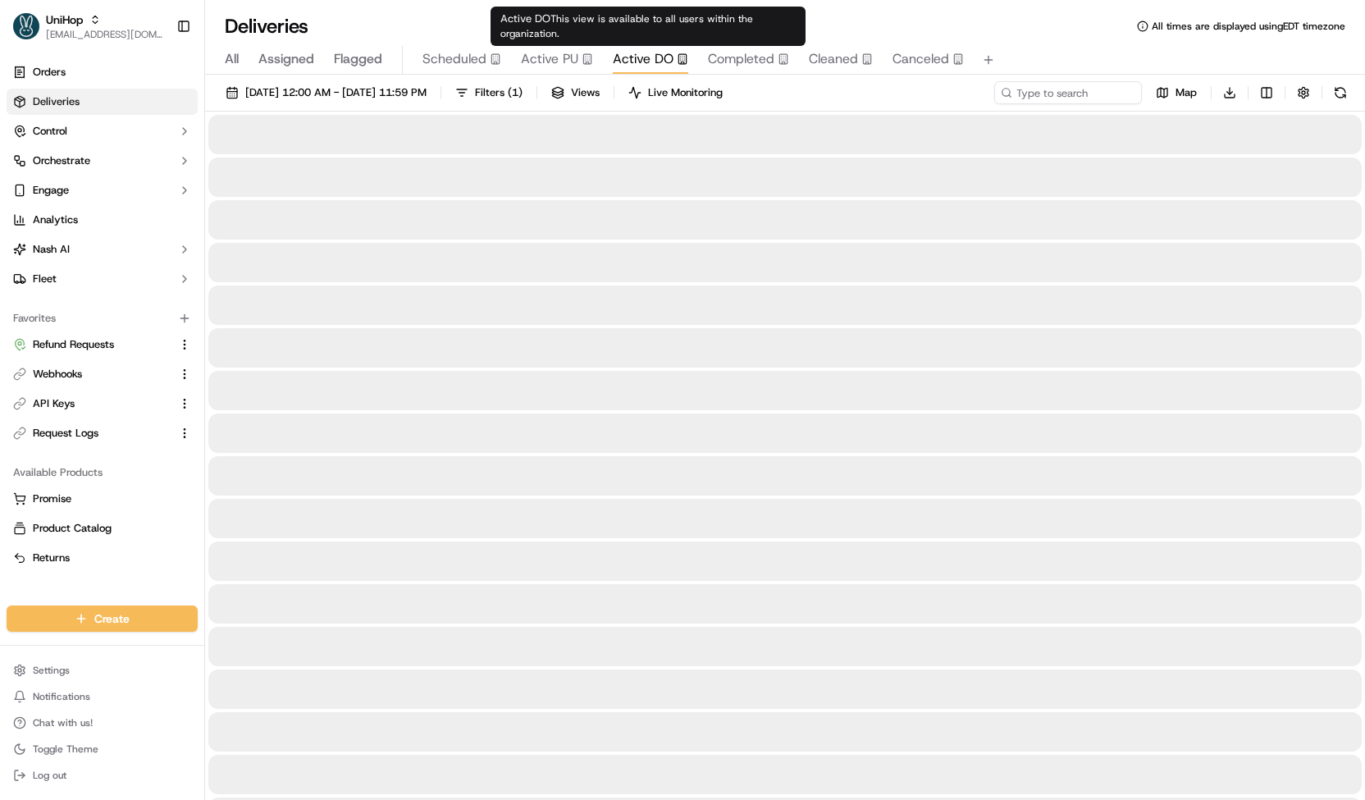
click at [655, 58] on span "Active DO" at bounding box center [643, 59] width 61 height 20
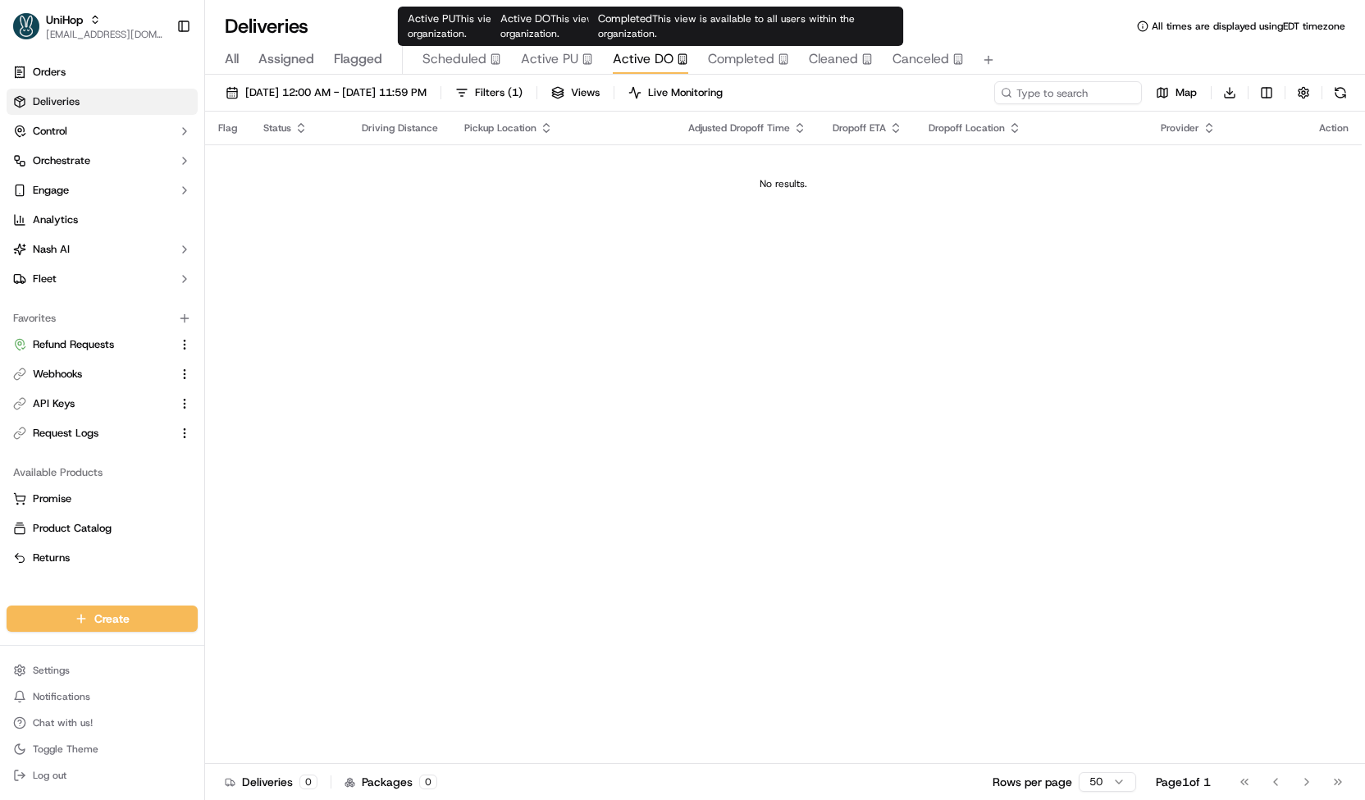
click at [715, 65] on span "Completed" at bounding box center [741, 59] width 66 height 20
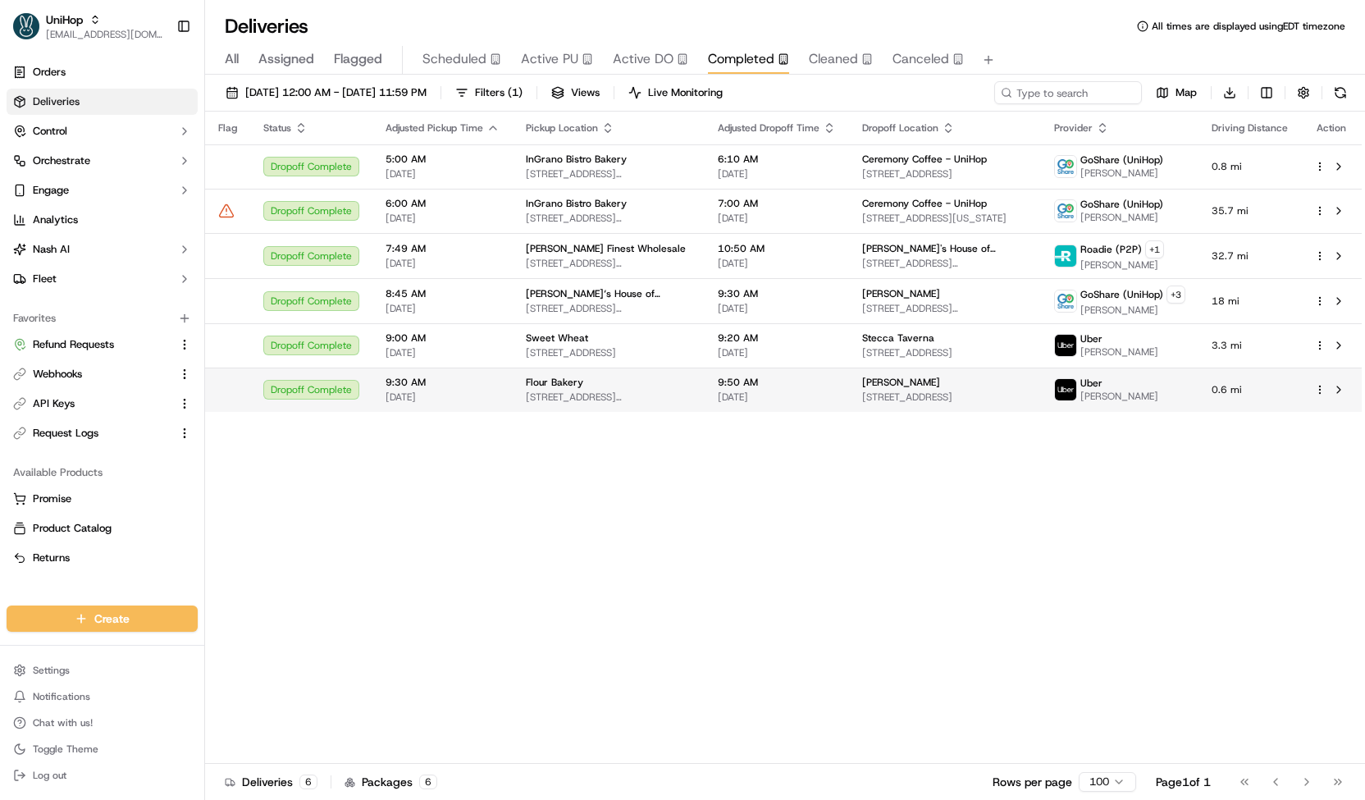
click at [724, 385] on td "9:50 AM Sep 20 2025" at bounding box center [776, 389] width 144 height 44
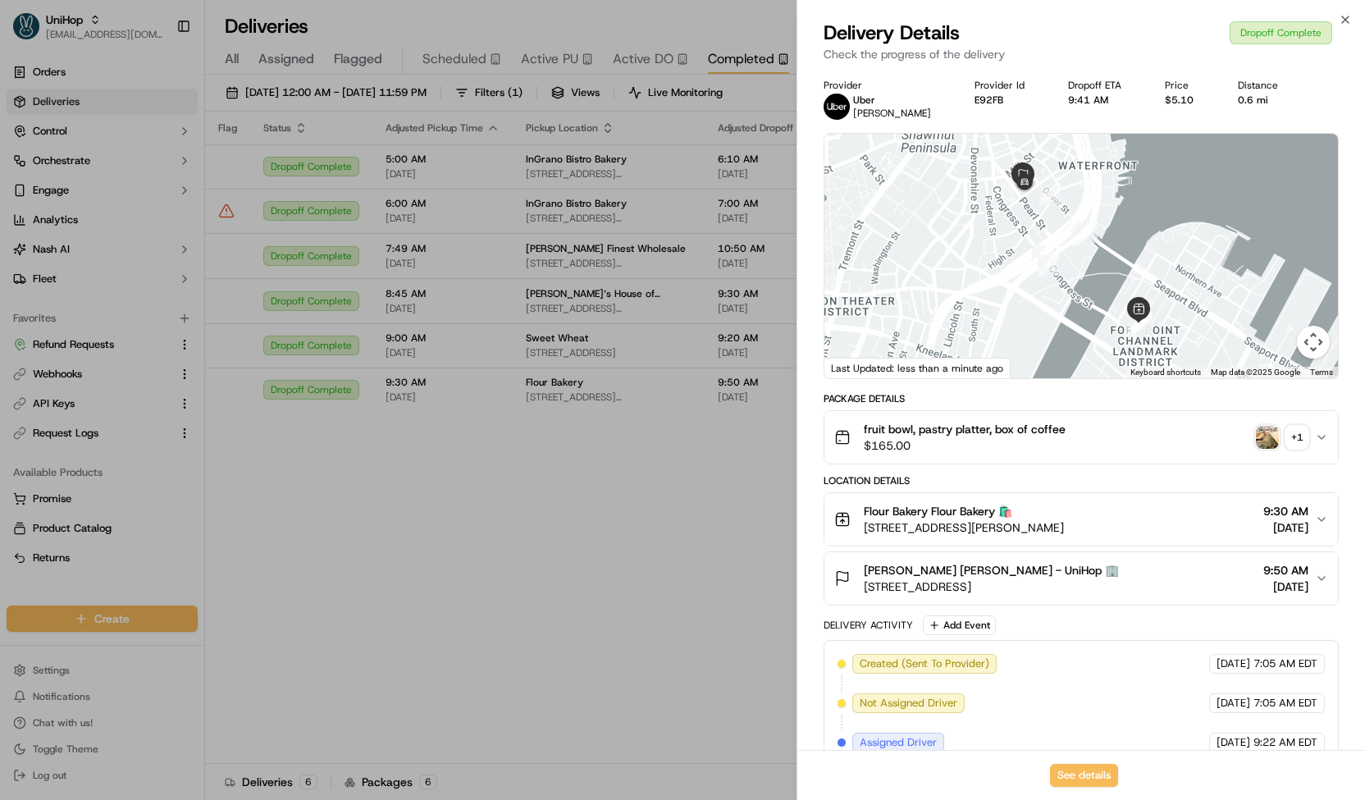
click at [1265, 434] on img "button" at bounding box center [1267, 437] width 23 height 23
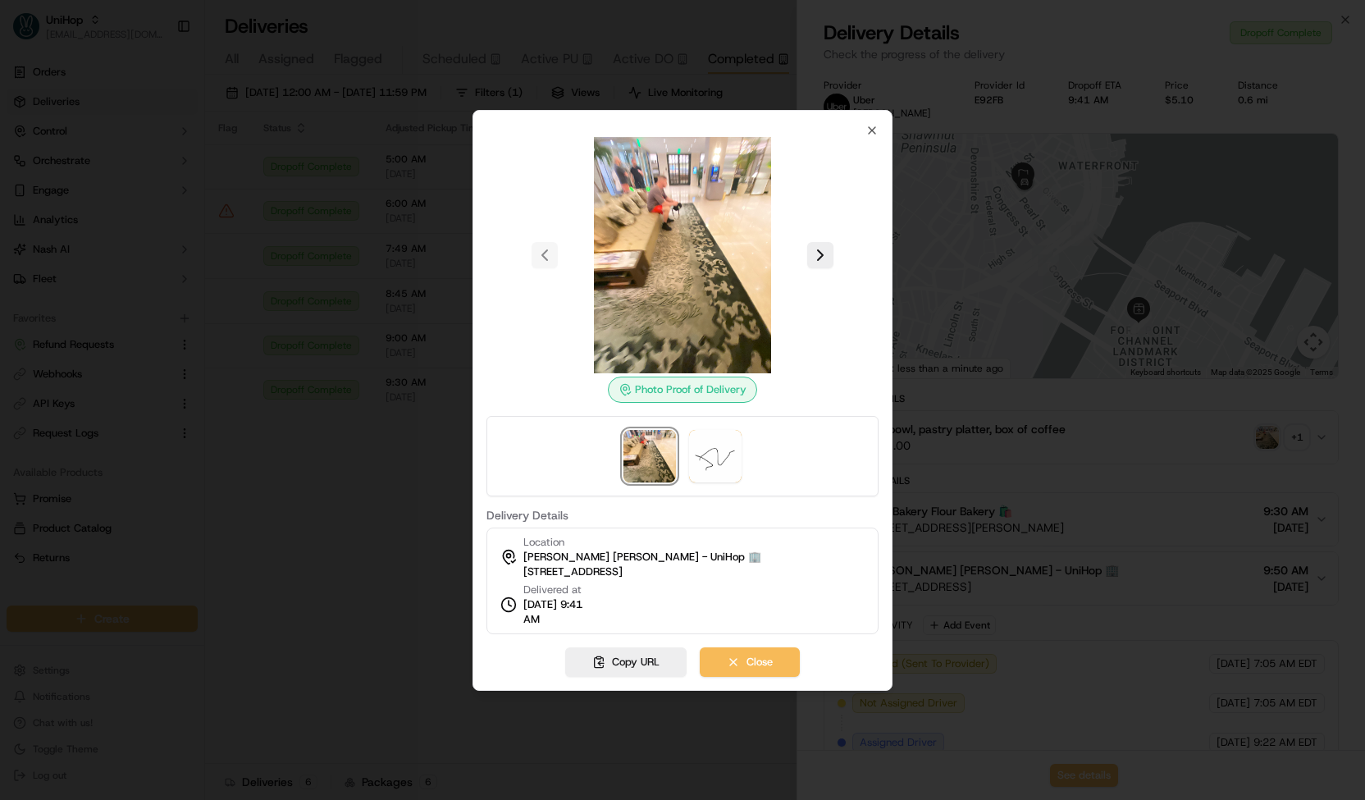
click at [930, 658] on div at bounding box center [682, 400] width 1365 height 800
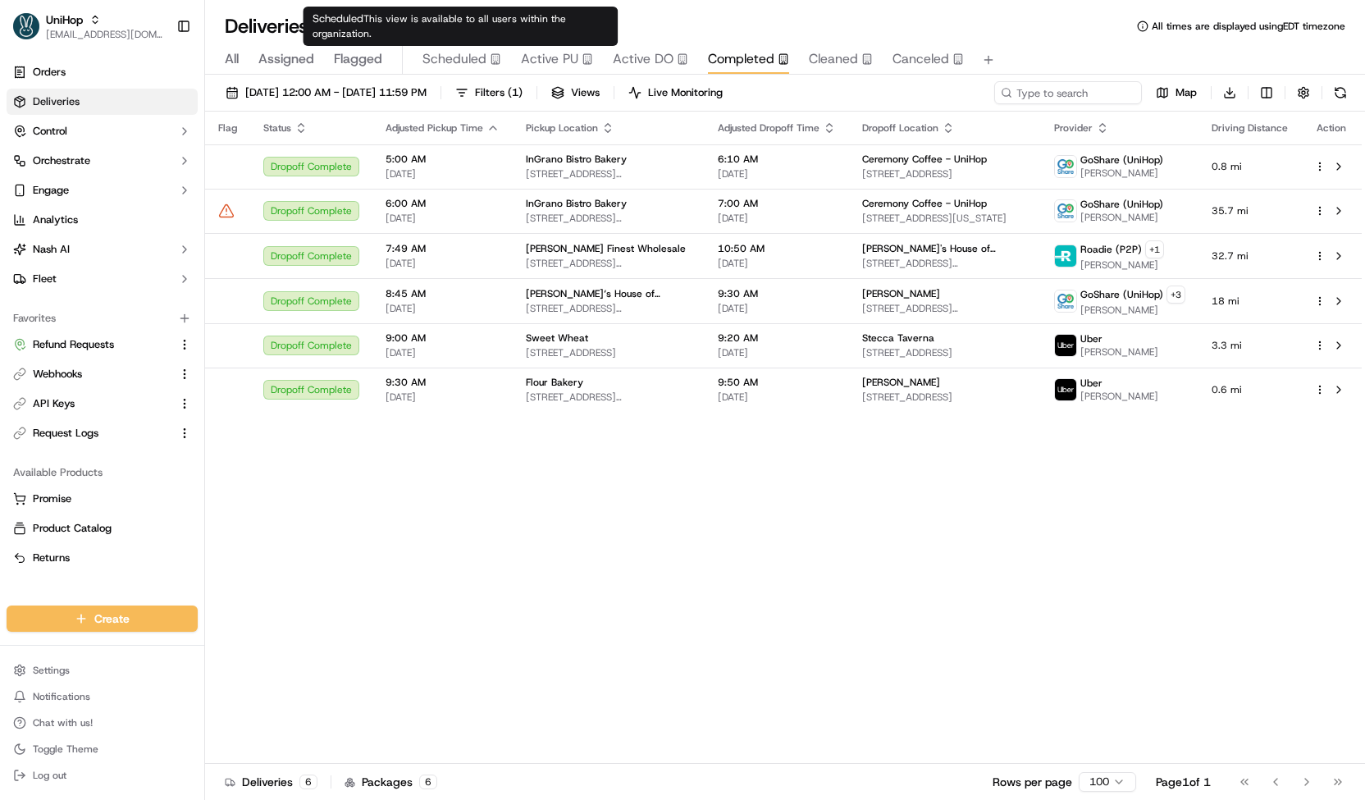
click at [437, 57] on span "Scheduled" at bounding box center [454, 59] width 64 height 20
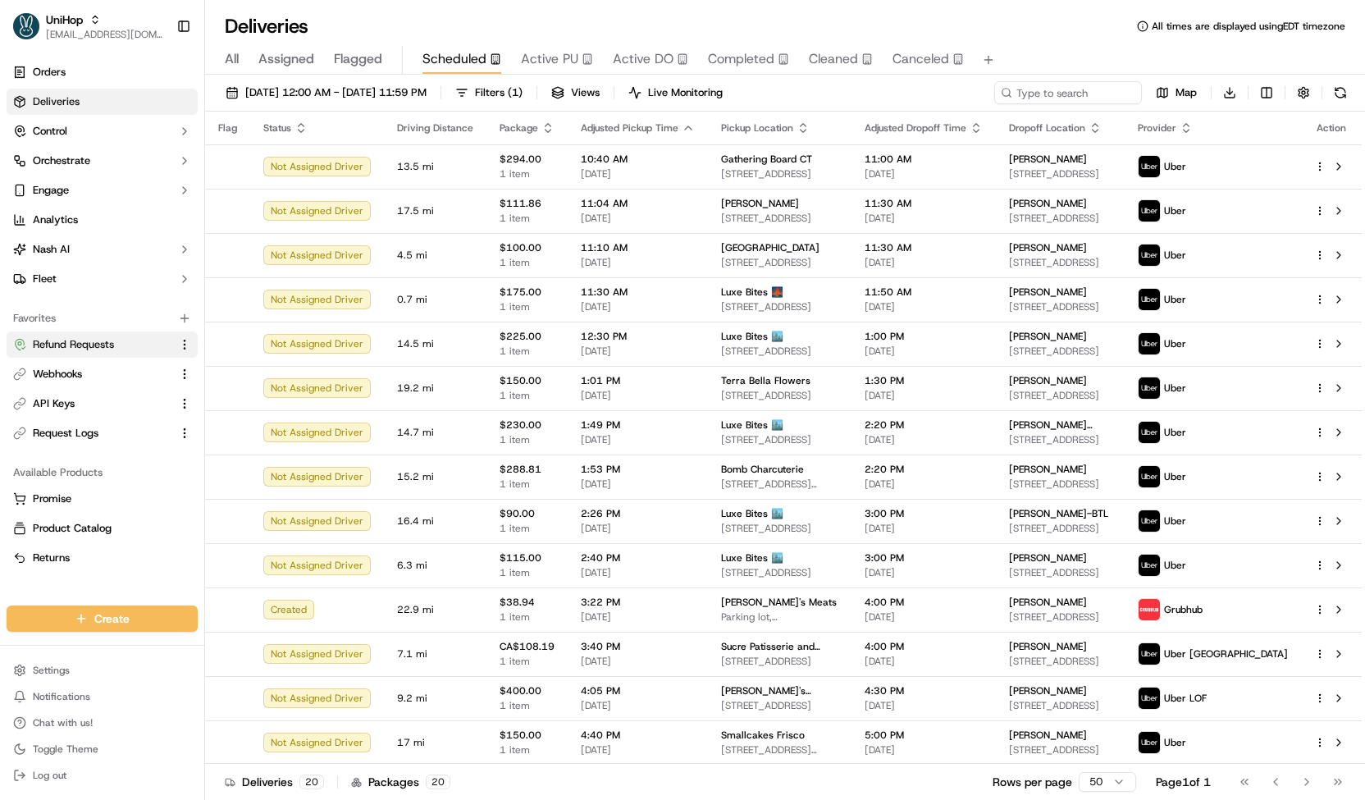
click at [131, 340] on link "Refund Requests" at bounding box center [92, 344] width 158 height 15
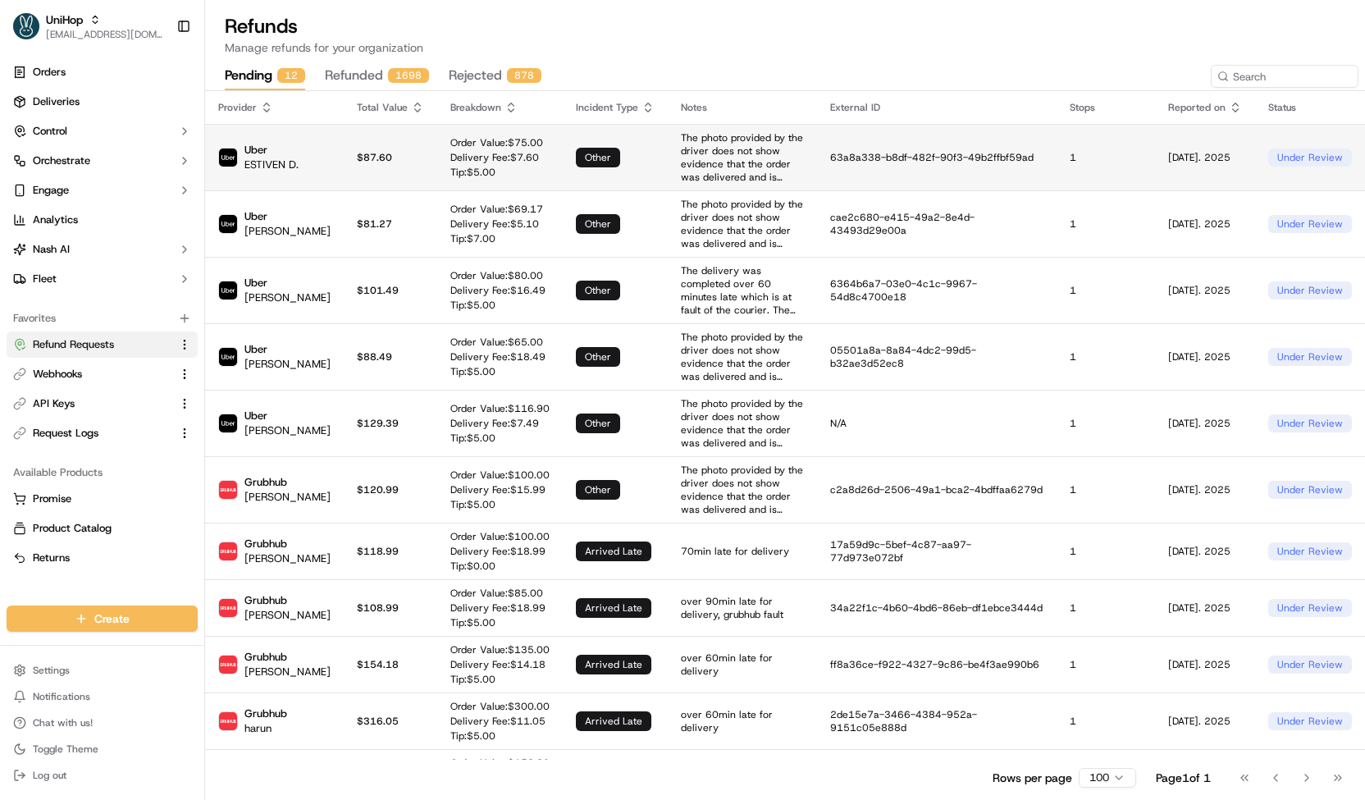
click at [450, 167] on p "Tip: $ 5.00" at bounding box center [496, 172] width 93 height 13
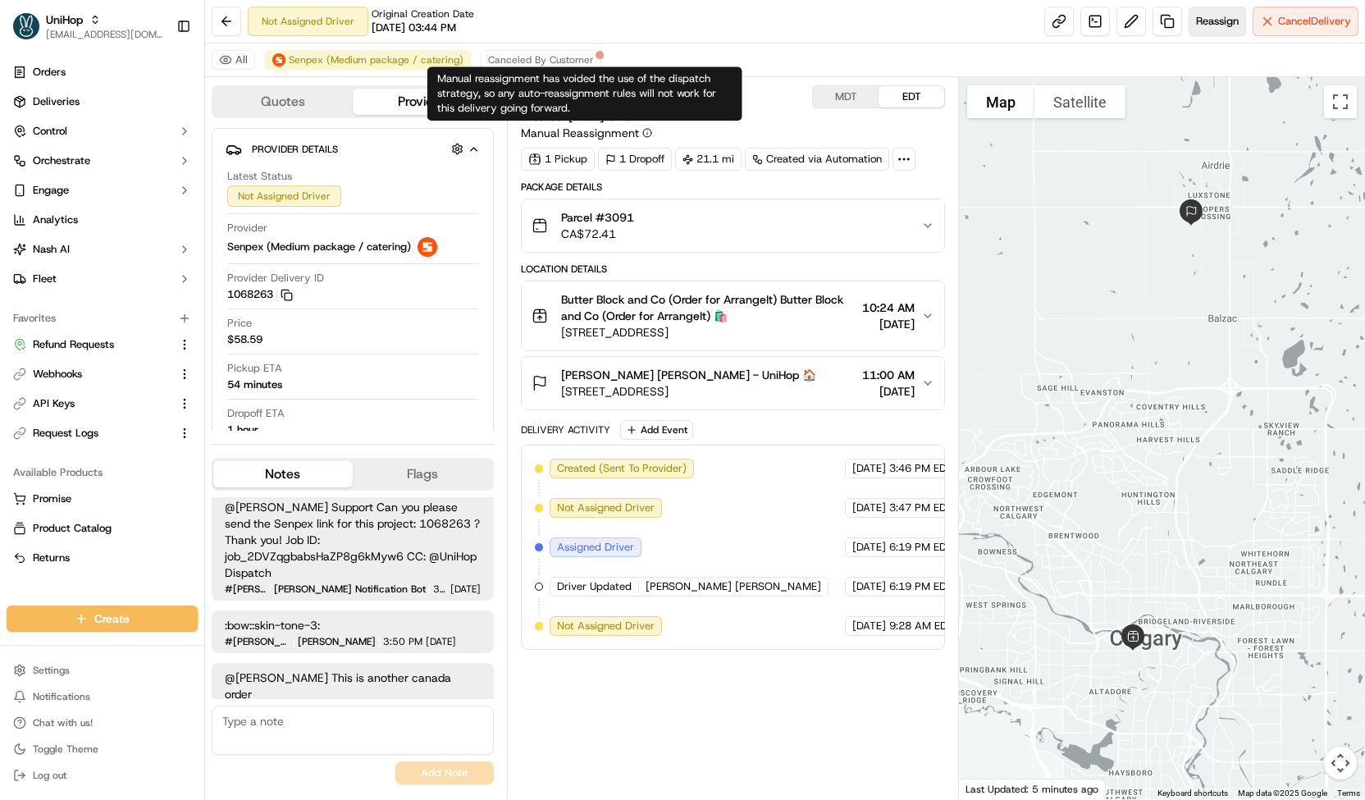
click at [1205, 19] on span "Reassign" at bounding box center [1217, 21] width 43 height 15
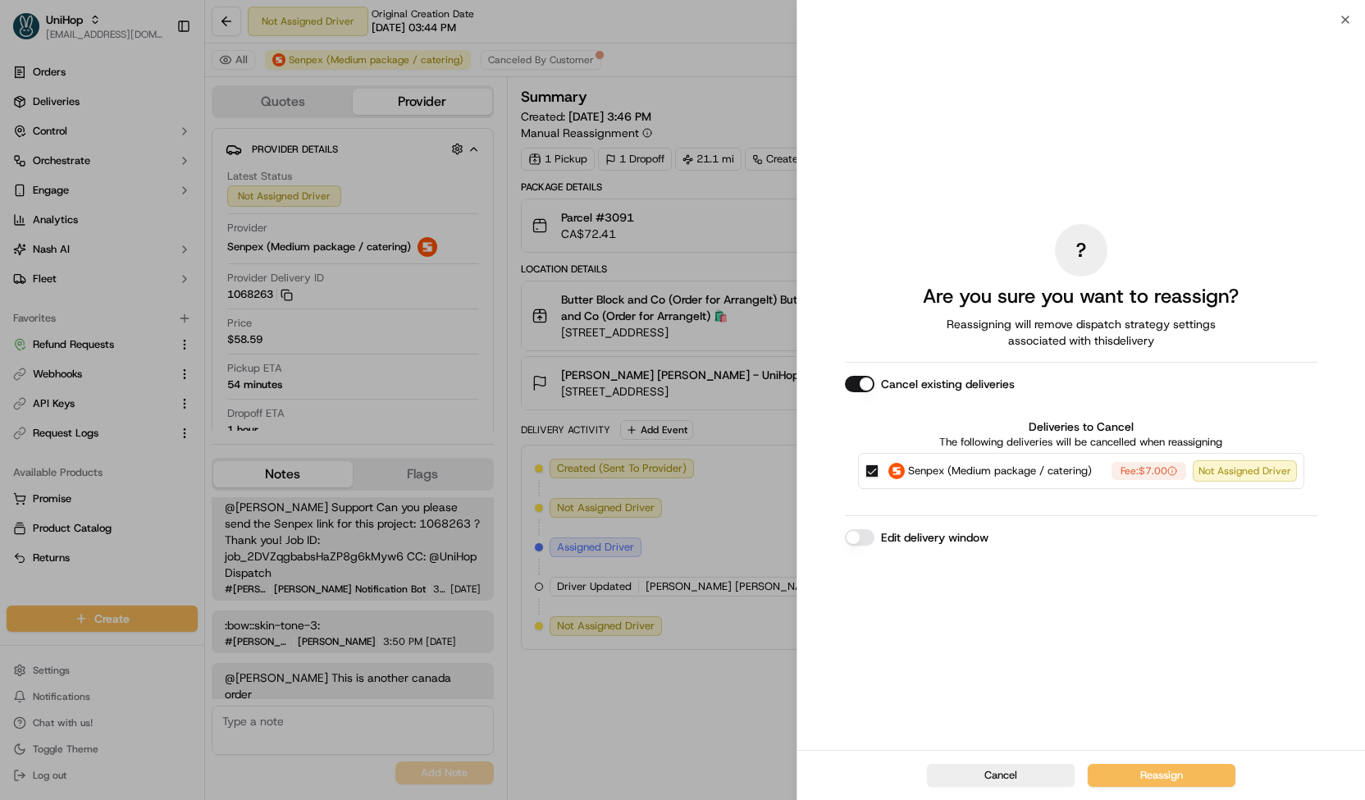
click at [948, 474] on span "Senpex (Medium package / catering)" at bounding box center [1000, 471] width 184 height 16
click at [878, 474] on button "Senpex (Medium package / catering) Fee: $7.00 Not Assigned Driver" at bounding box center [871, 470] width 13 height 13
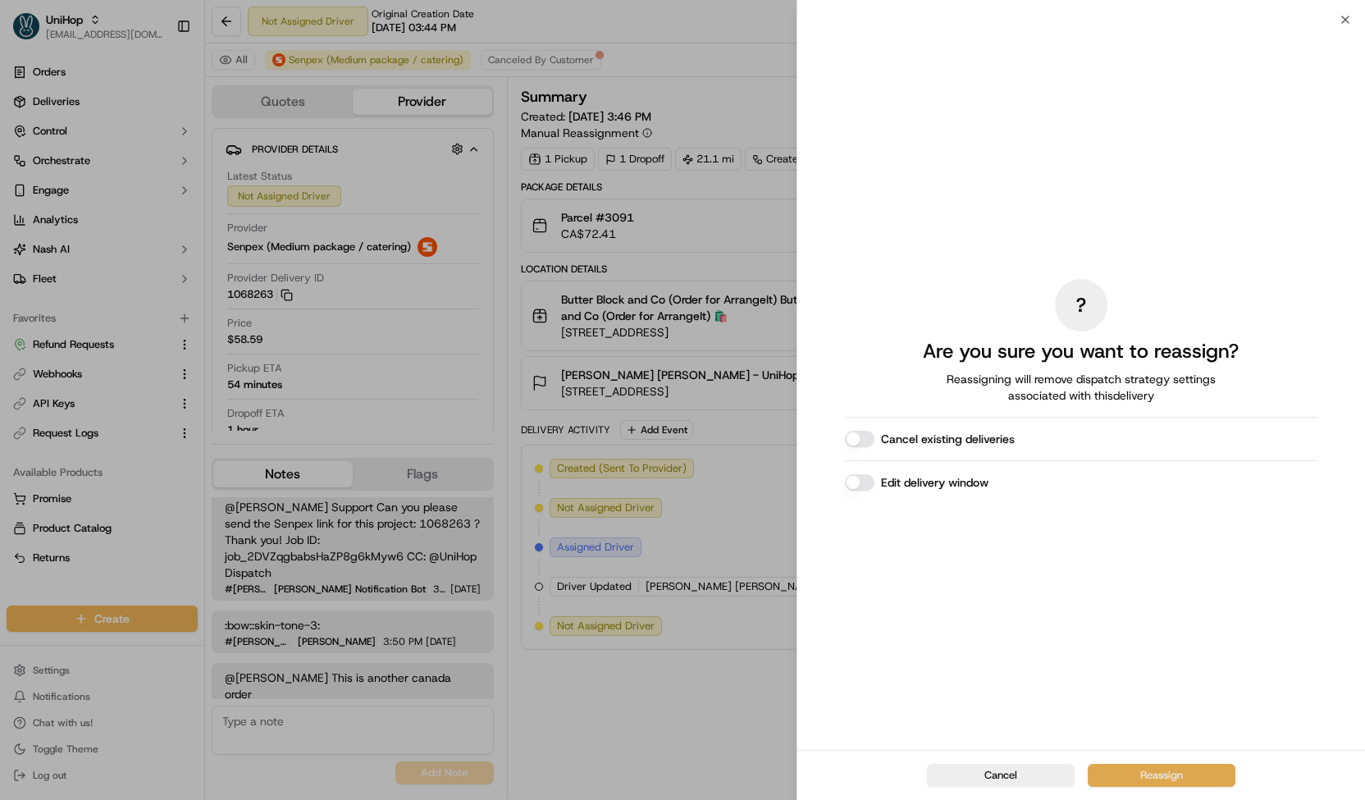
click at [1115, 764] on button "Reassign" at bounding box center [1161, 775] width 148 height 23
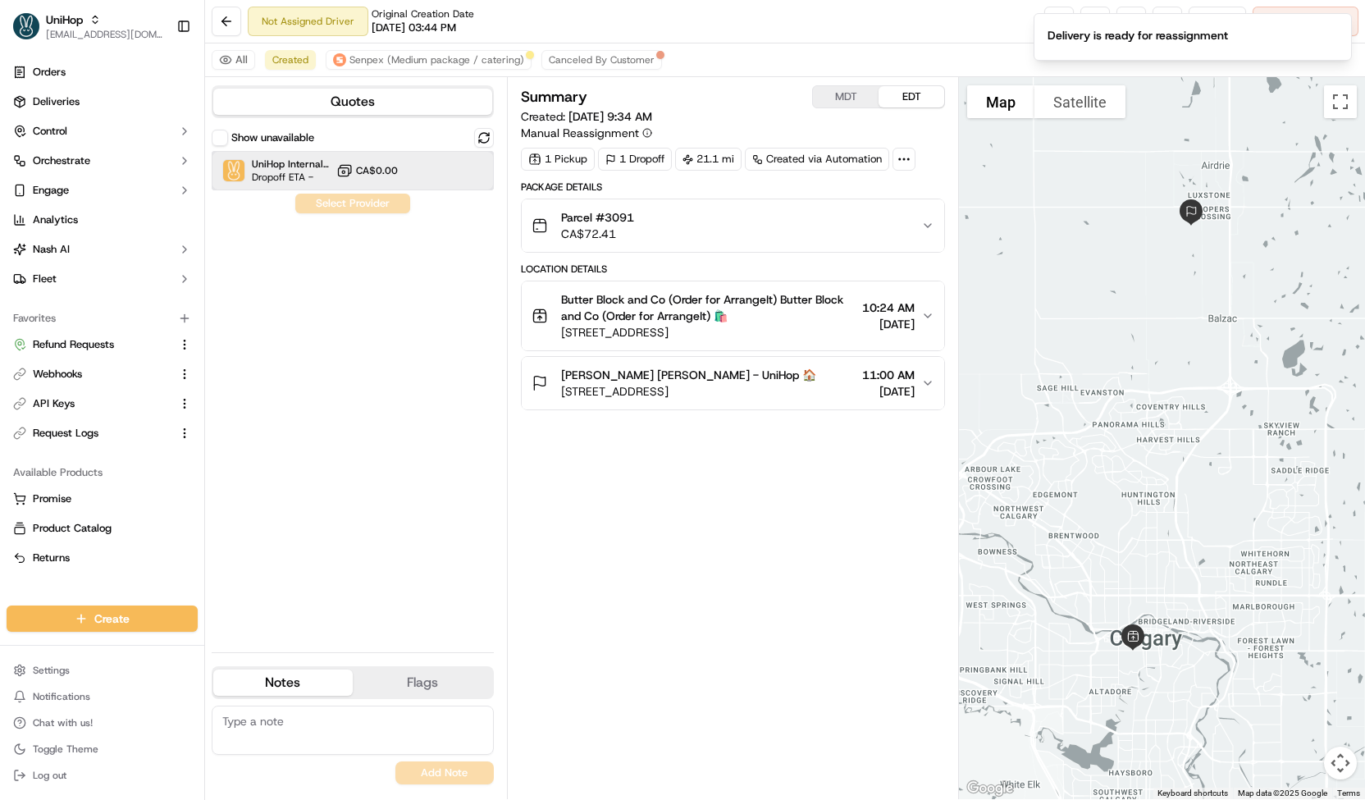
click at [260, 166] on span "UniHop Internal Canada" at bounding box center [291, 163] width 78 height 13
click at [312, 206] on button "Assign Provider" at bounding box center [352, 204] width 116 height 20
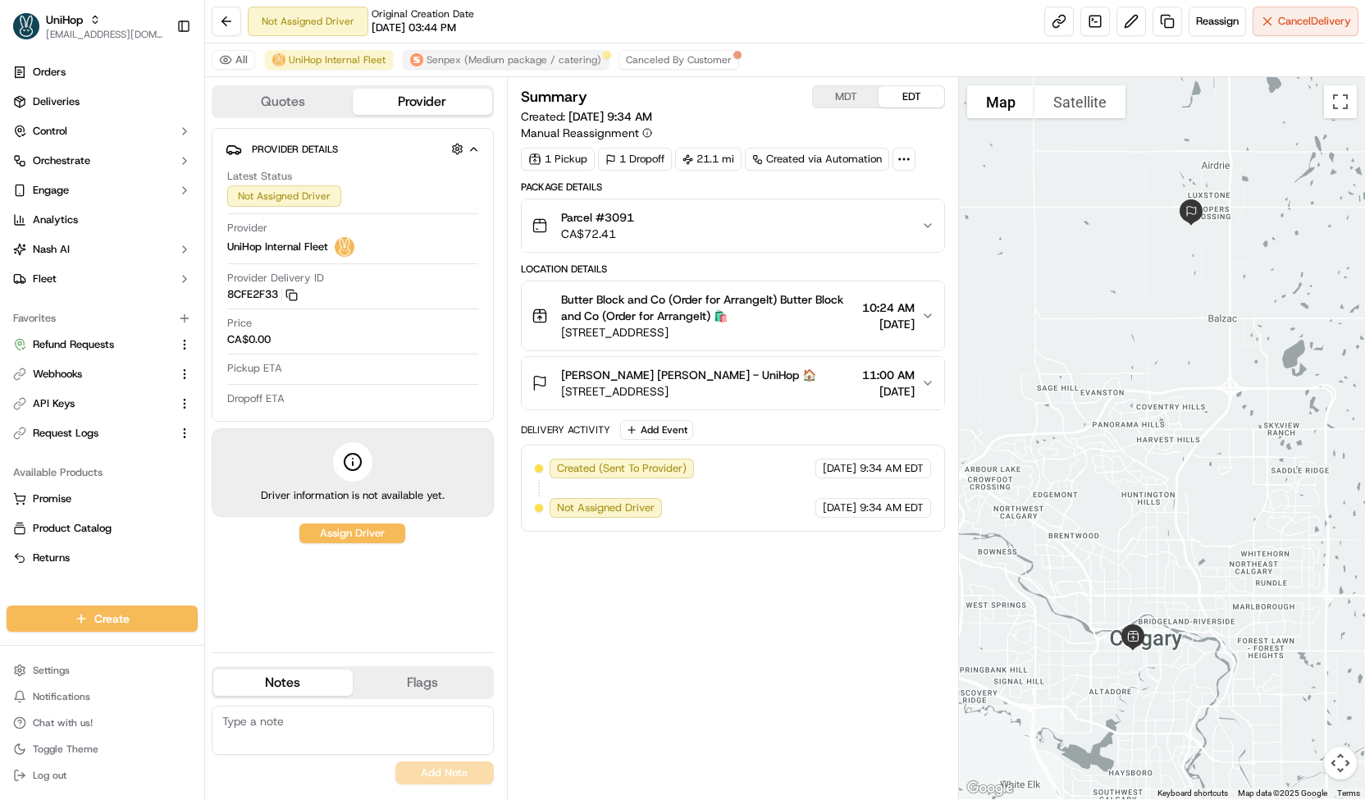
click at [513, 58] on span "Senpex (Medium package / catering)" at bounding box center [513, 59] width 175 height 13
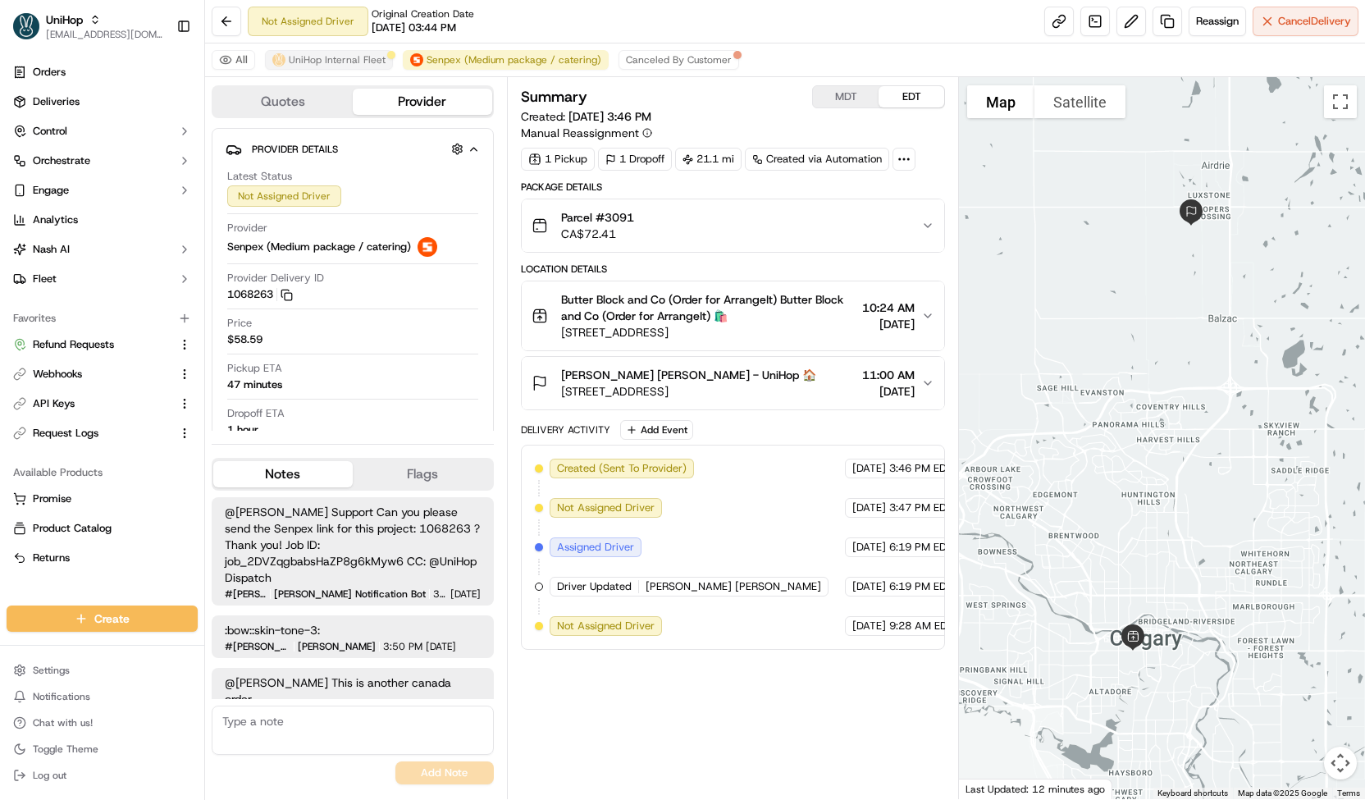
click at [349, 63] on span "UniHop Internal Fleet" at bounding box center [337, 59] width 97 height 13
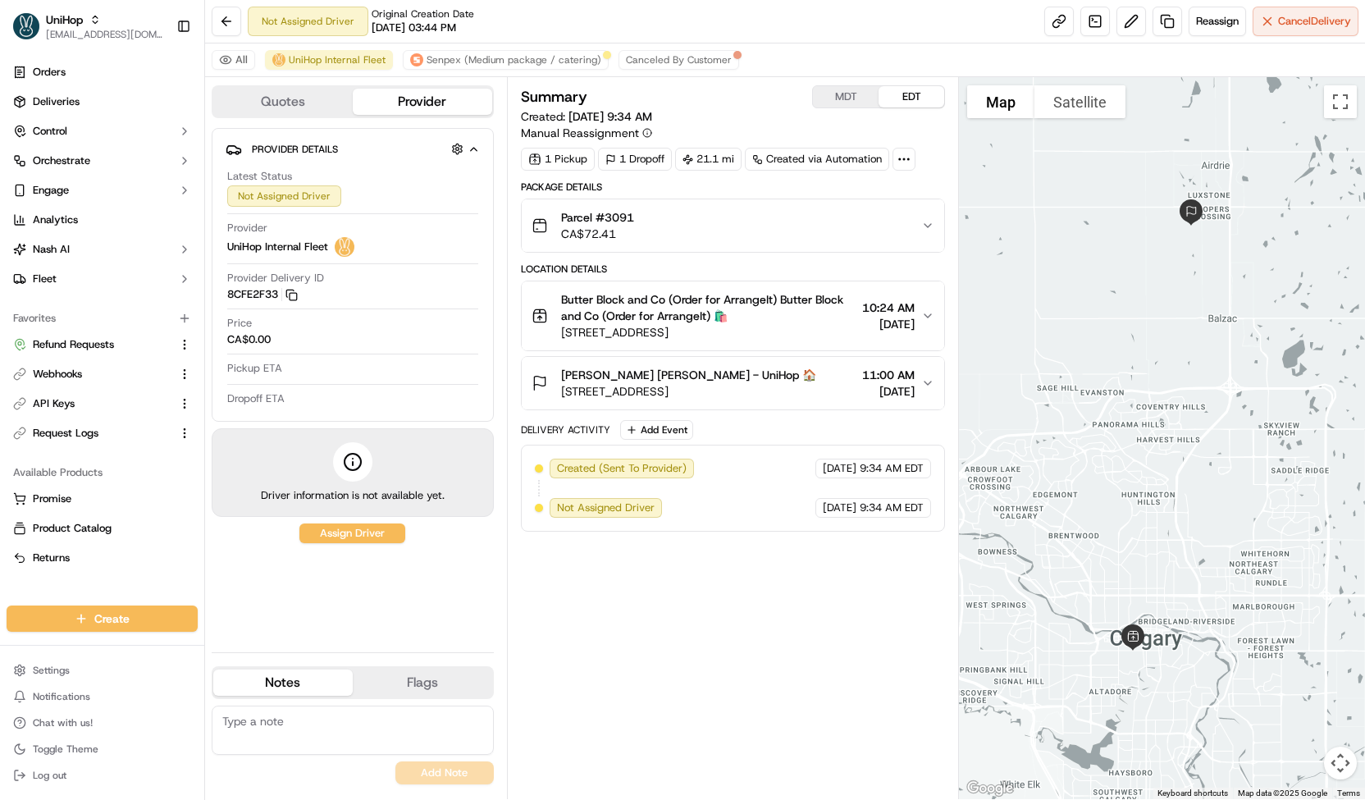
click at [663, 223] on div "Parcel #3091 CA$72.41" at bounding box center [726, 225] width 390 height 33
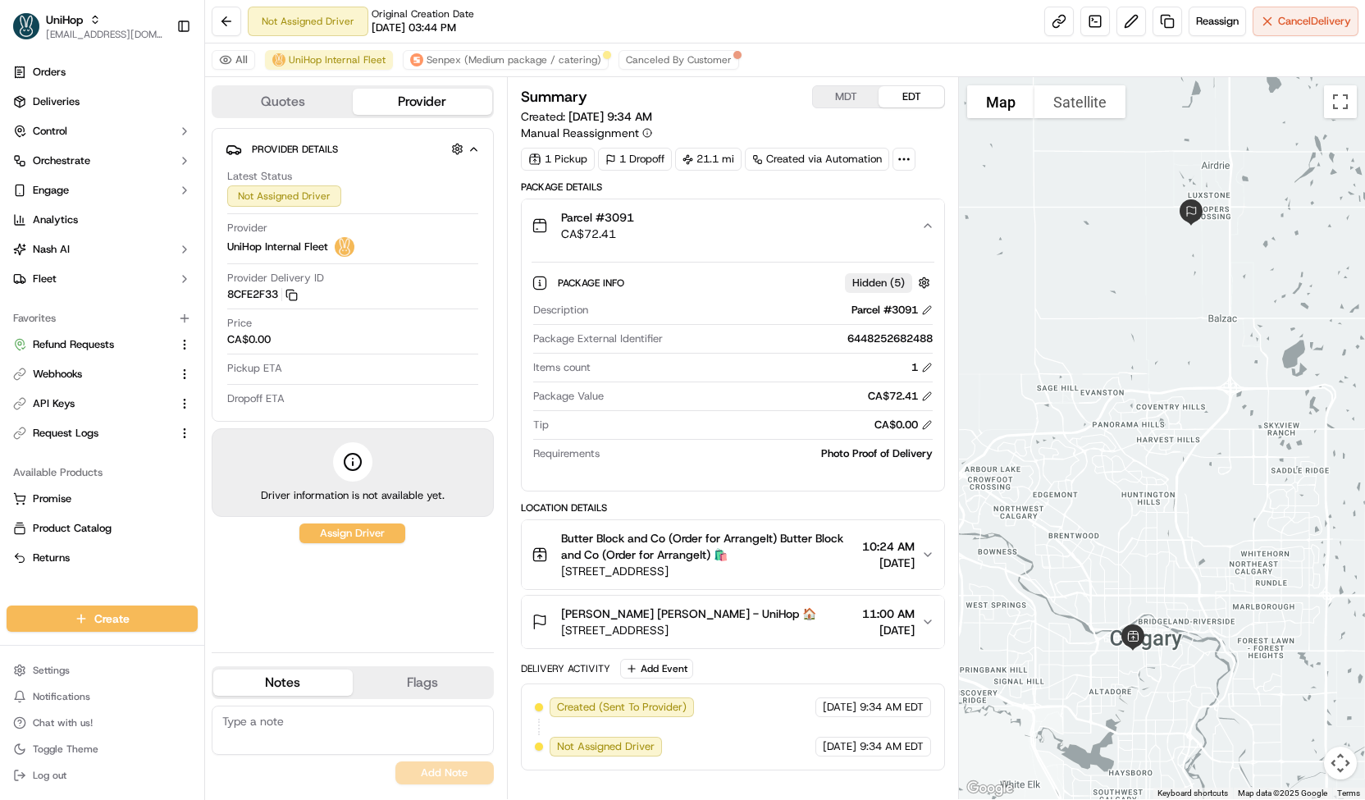
click at [674, 234] on div "Parcel #3091 CA$72.41" at bounding box center [726, 225] width 390 height 33
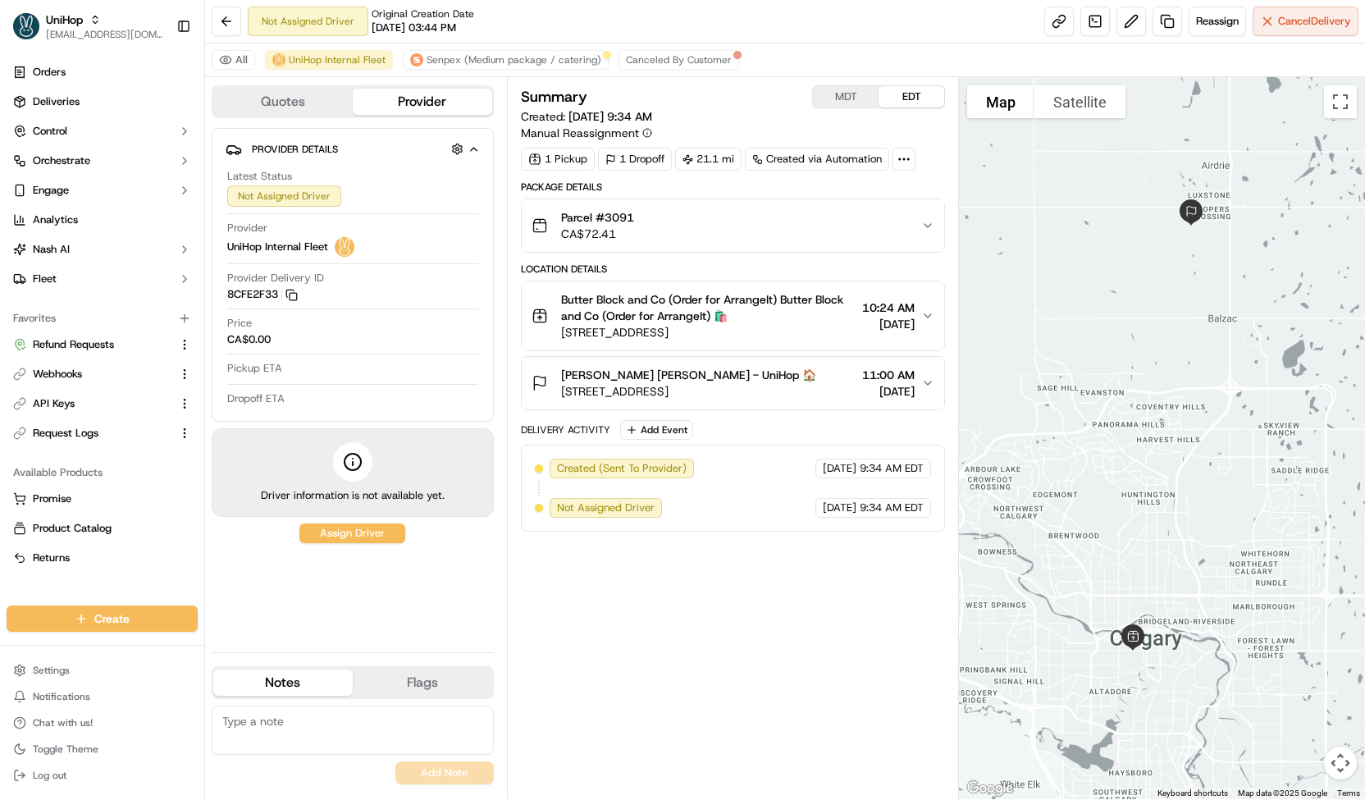
click at [673, 303] on span "Butter Block and Co (Order for ArrangeIt) Butter Block and Co (Order for Arrang…" at bounding box center [708, 307] width 294 height 33
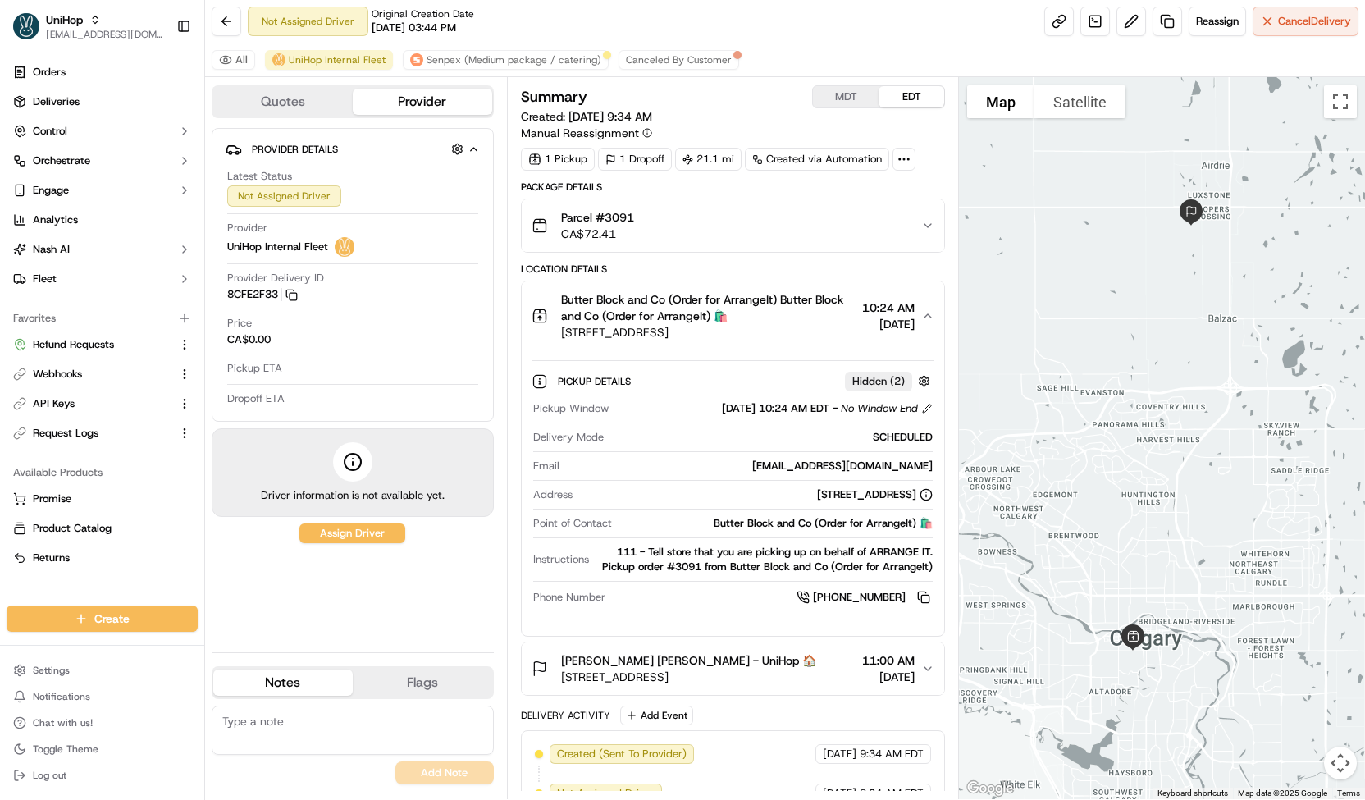
click at [656, 663] on span "Tamsin Spahmann Tamsin Spahmann - UniHop 🏠" at bounding box center [688, 660] width 255 height 16
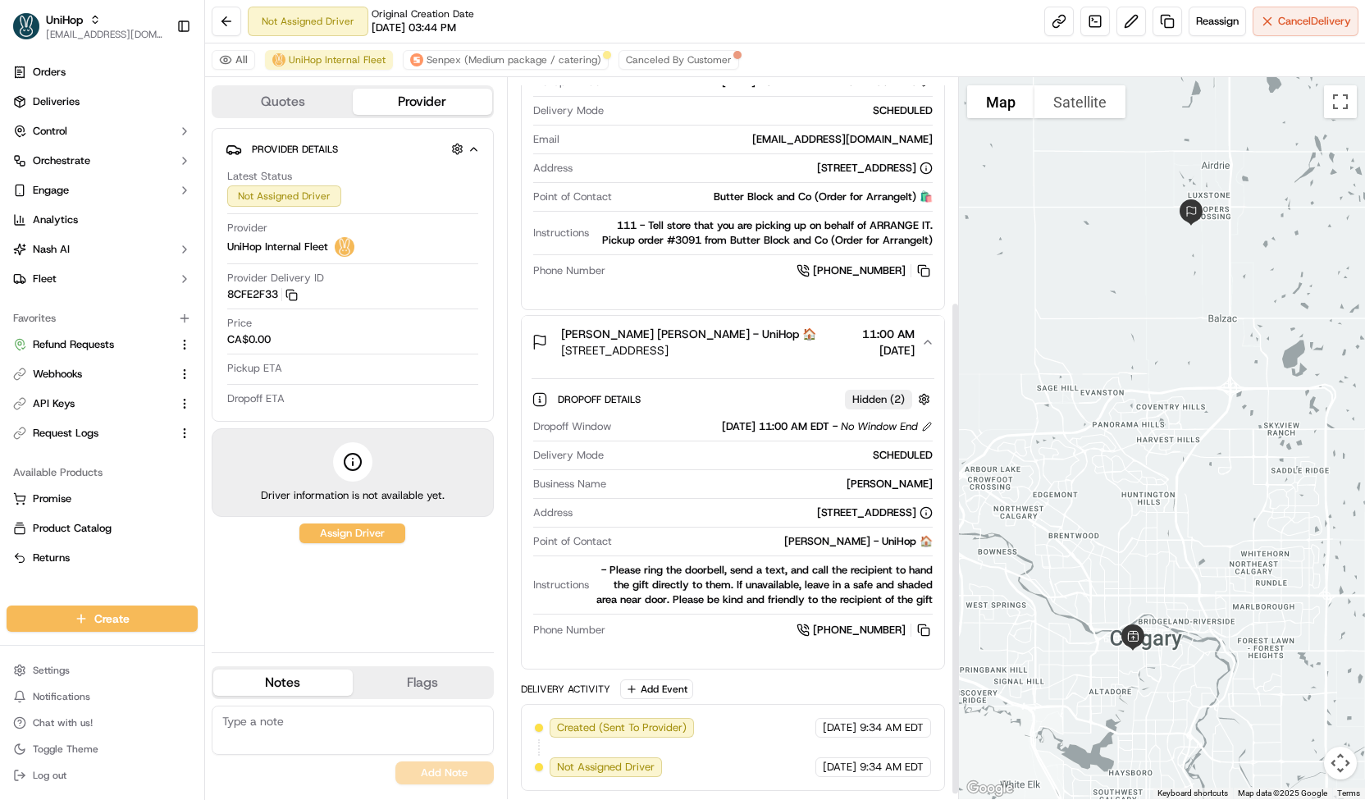
scroll to position [328, 0]
click at [445, 58] on span "Senpex (Medium package / catering)" at bounding box center [513, 59] width 175 height 13
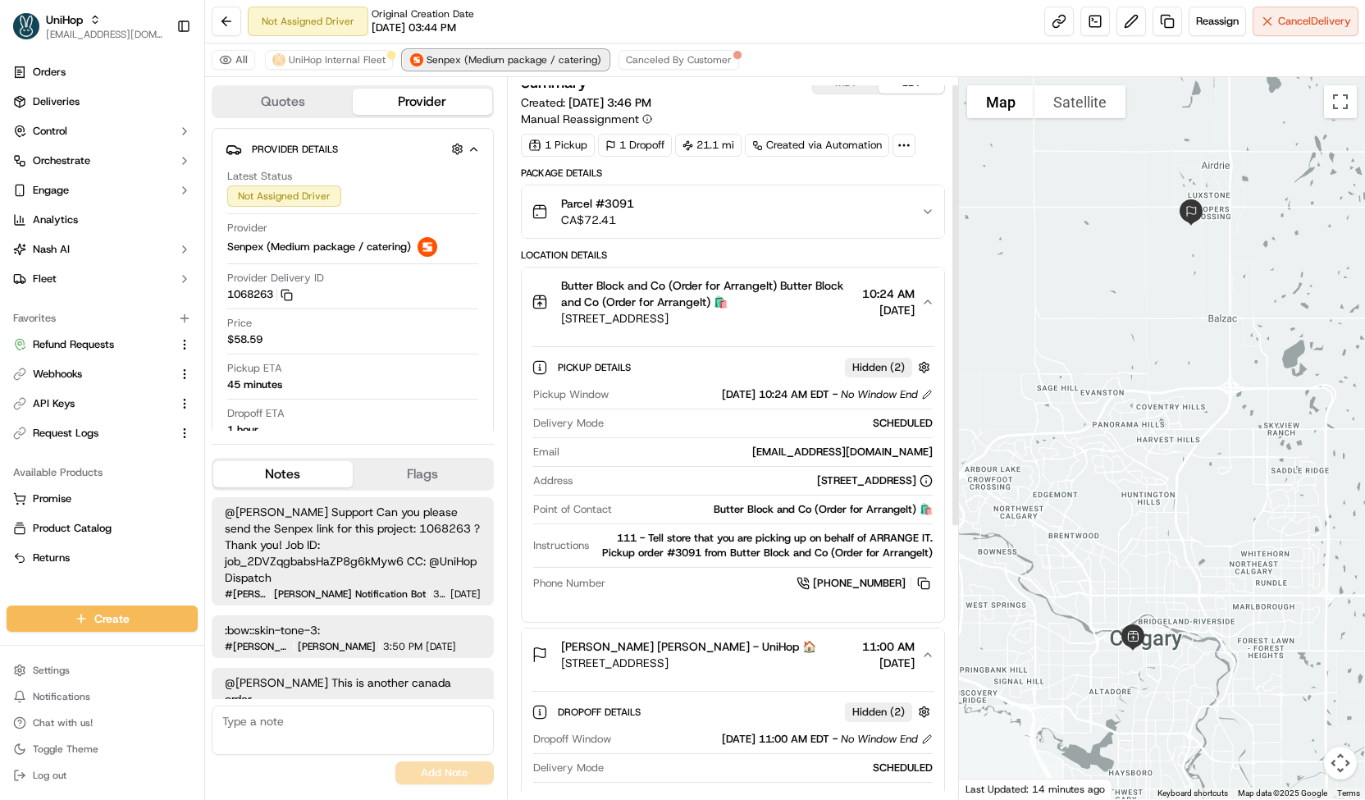
scroll to position [2, 0]
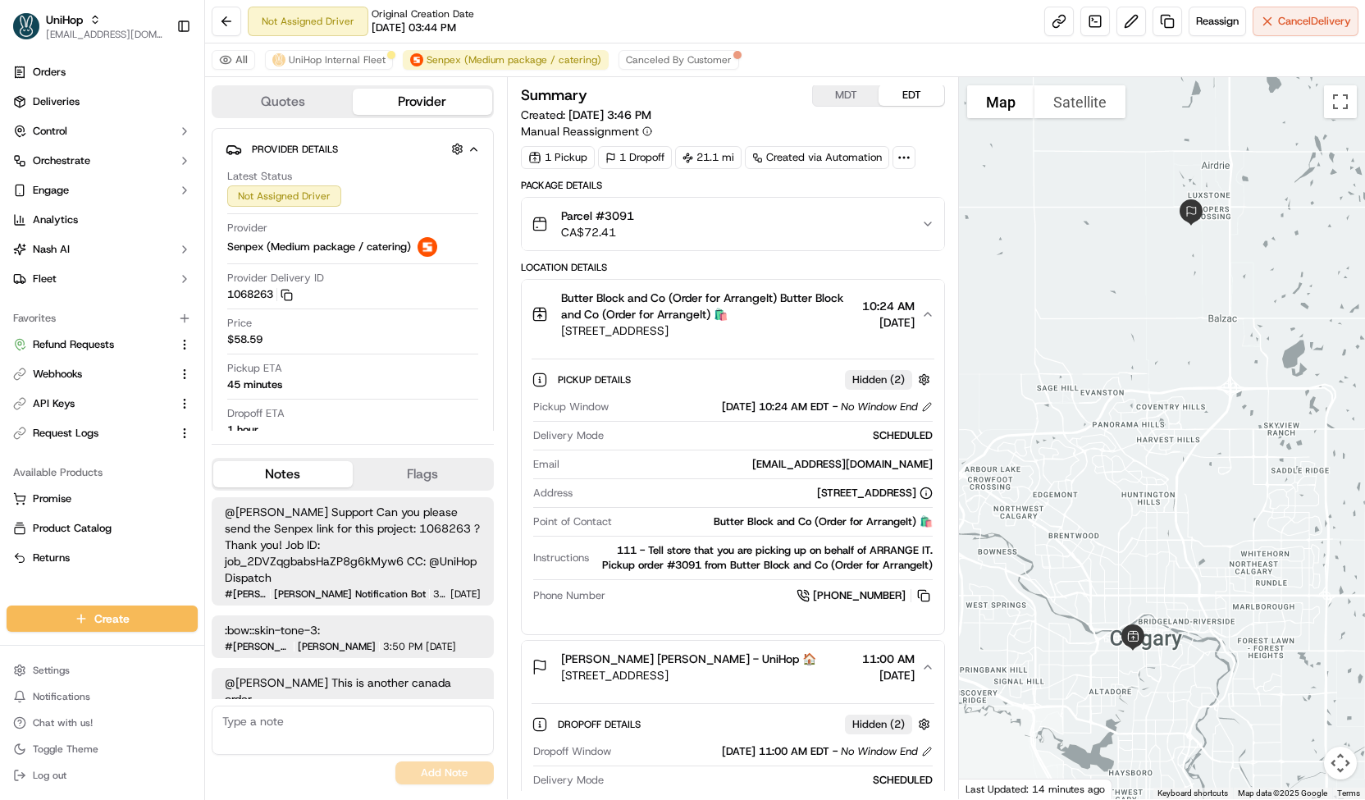
click at [851, 98] on button "MDT" at bounding box center [846, 94] width 66 height 21
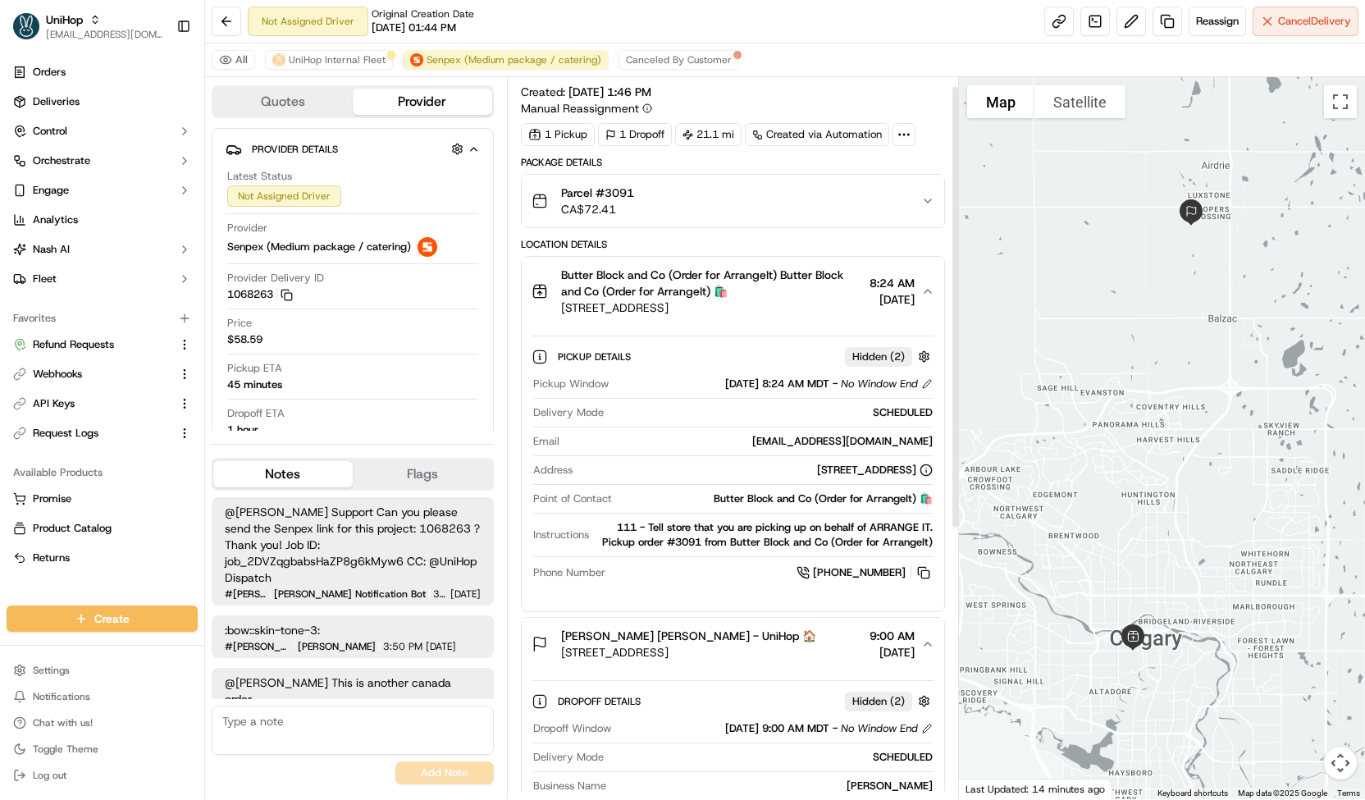
scroll to position [0, 0]
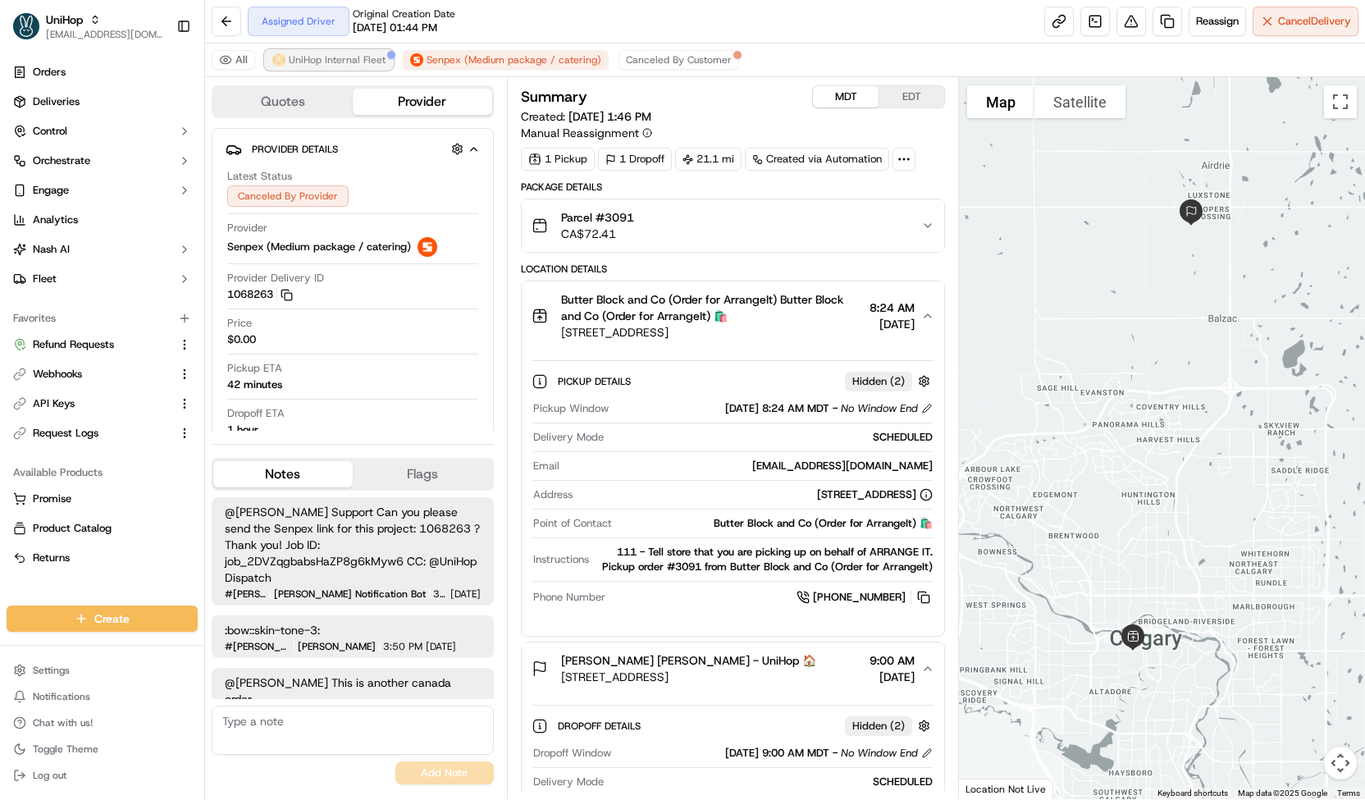
click at [367, 63] on span "UniHop Internal Fleet" at bounding box center [337, 59] width 97 height 13
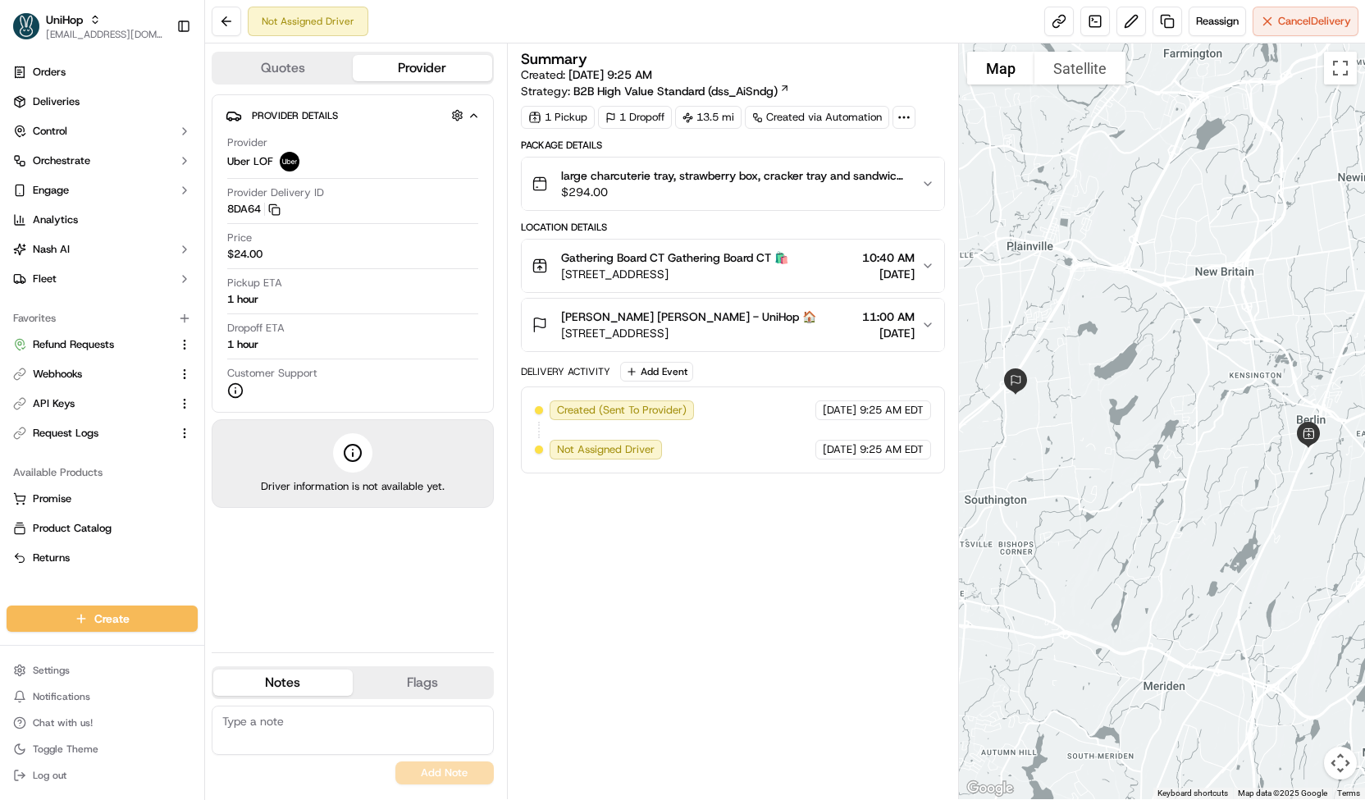
click at [625, 193] on span "$294.00" at bounding box center [734, 192] width 347 height 16
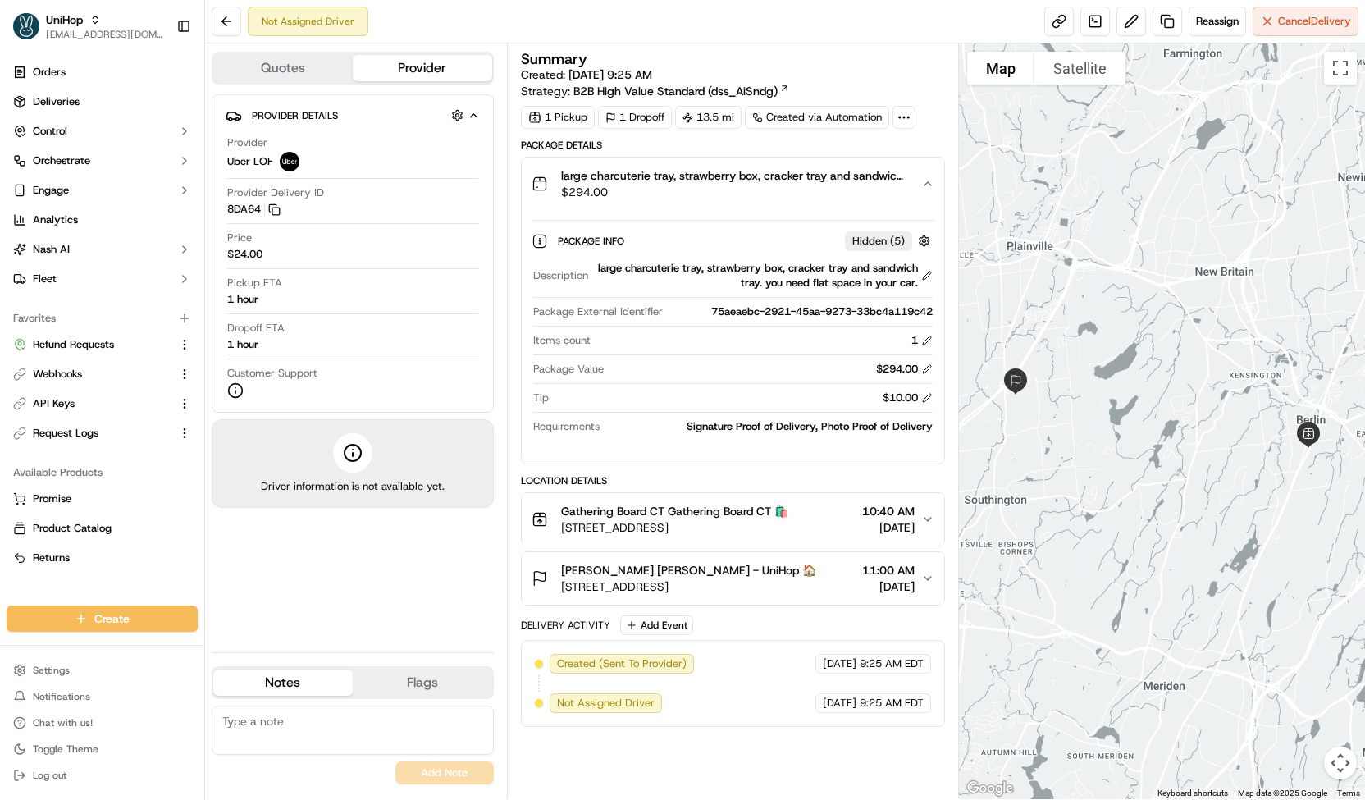
click at [625, 193] on span "$294.00" at bounding box center [734, 192] width 347 height 16
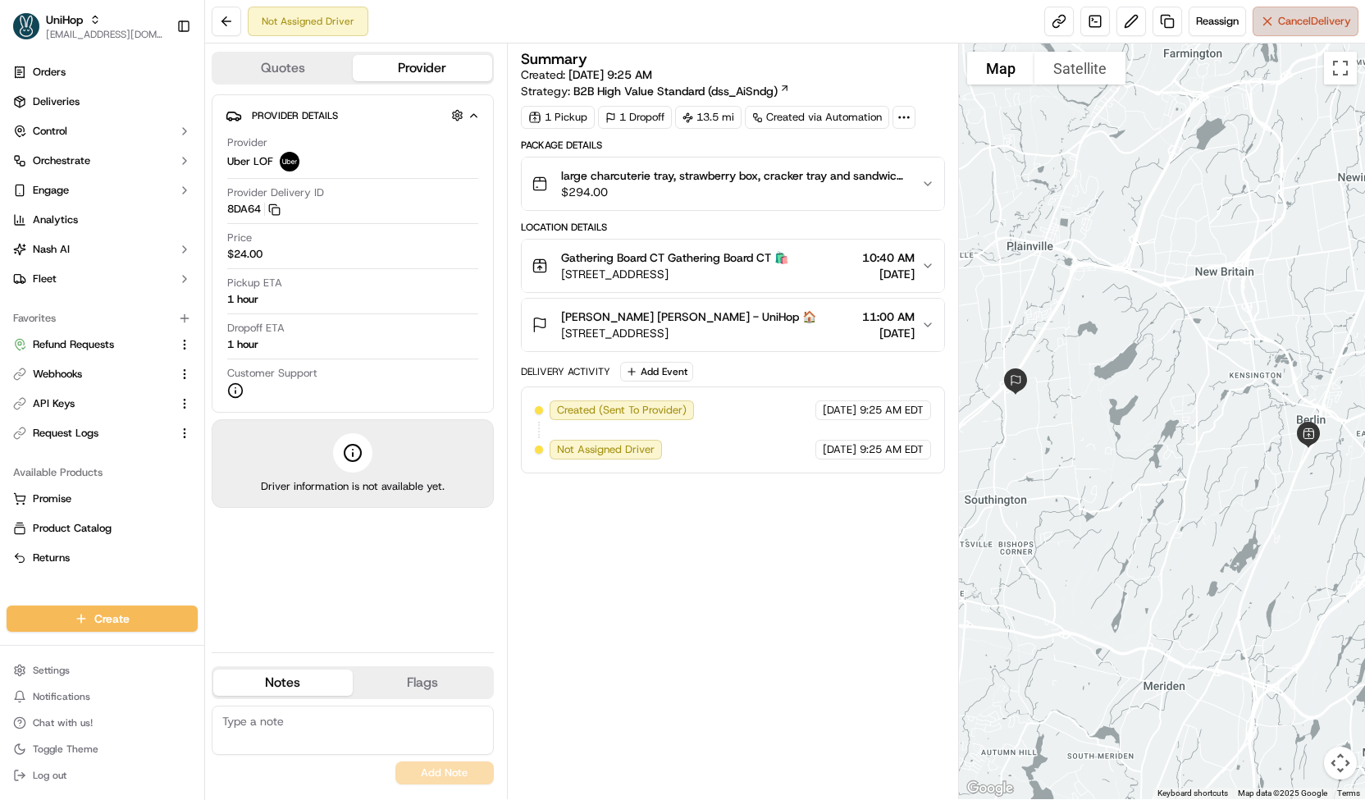
click at [1279, 19] on span "Cancel Delivery" at bounding box center [1314, 21] width 73 height 15
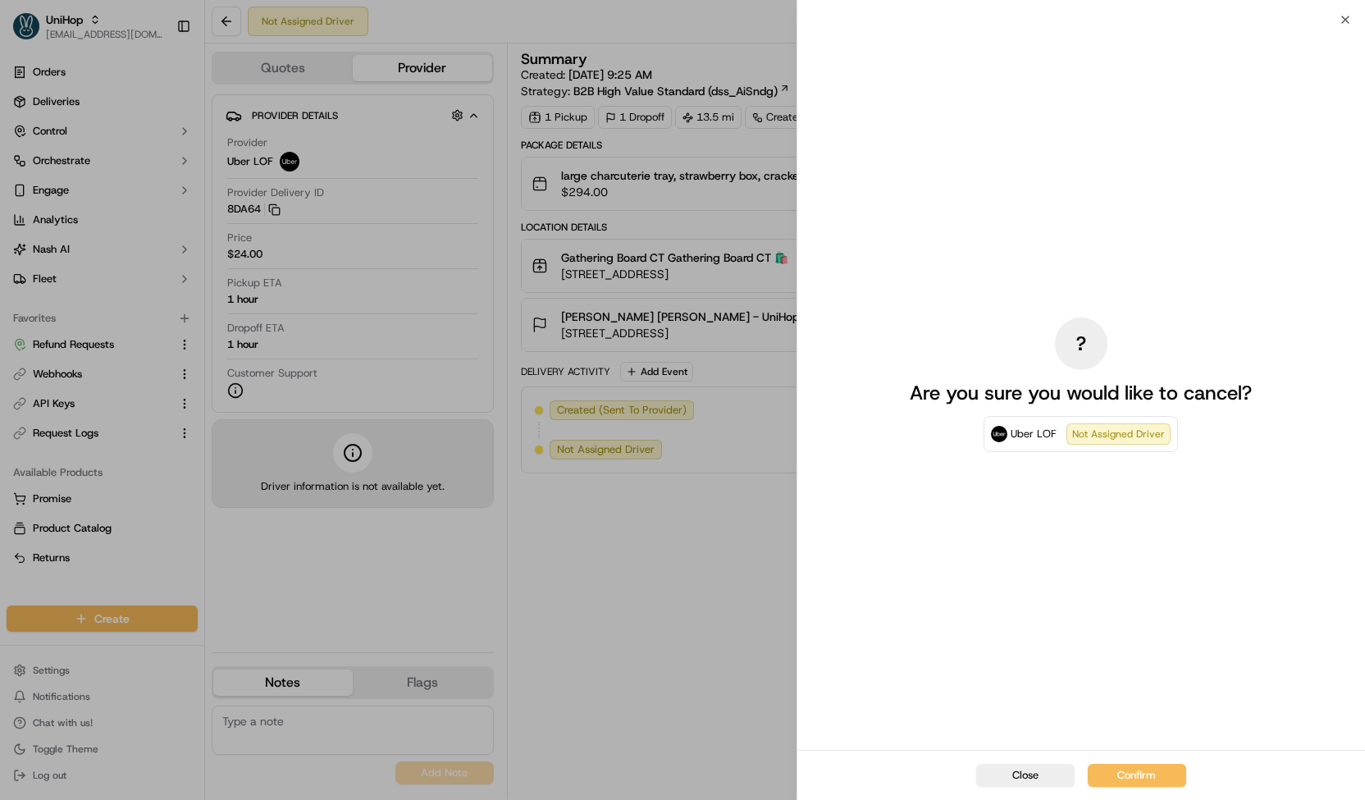
click at [1168, 798] on div "Close Confirm" at bounding box center [1081, 775] width 568 height 50
click at [1159, 782] on button "Confirm" at bounding box center [1136, 775] width 98 height 23
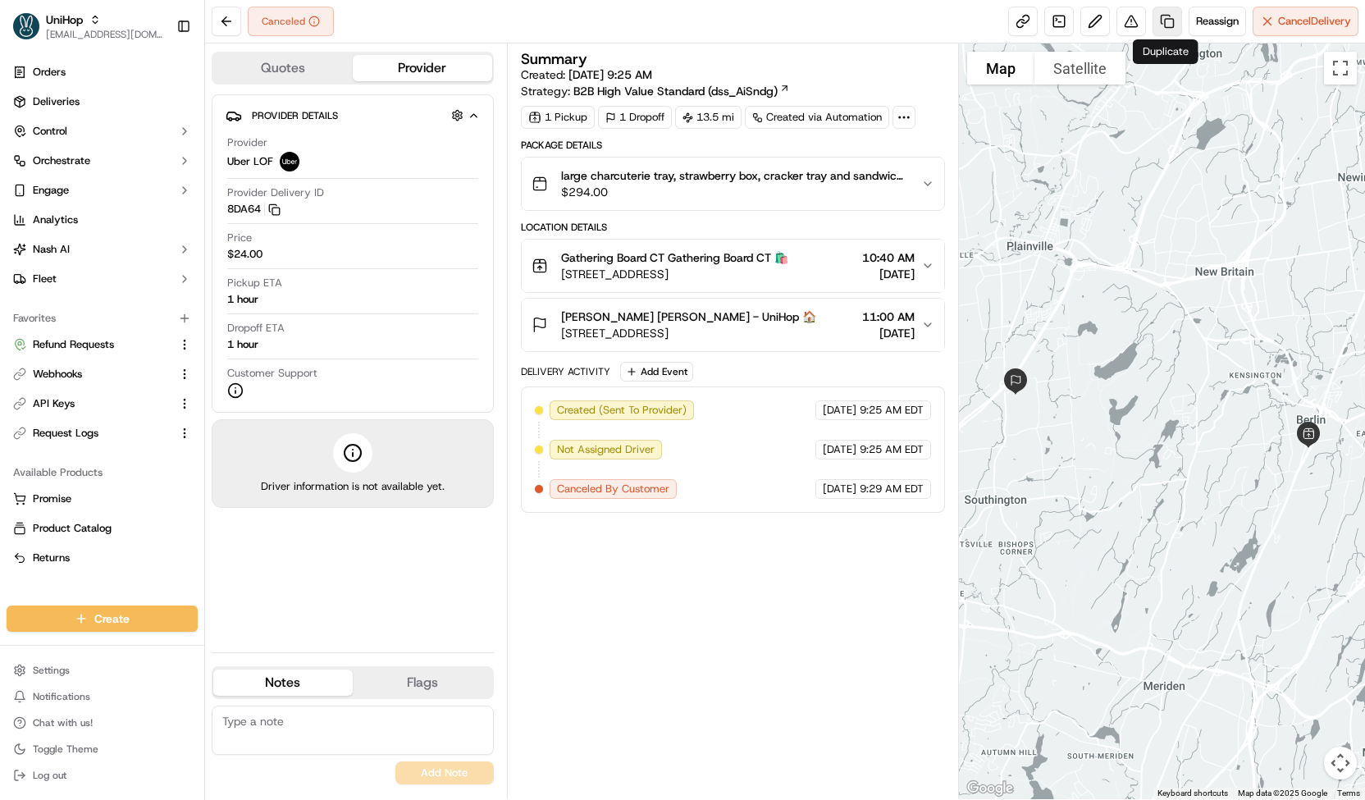
click at [1171, 8] on link at bounding box center [1167, 22] width 30 height 30
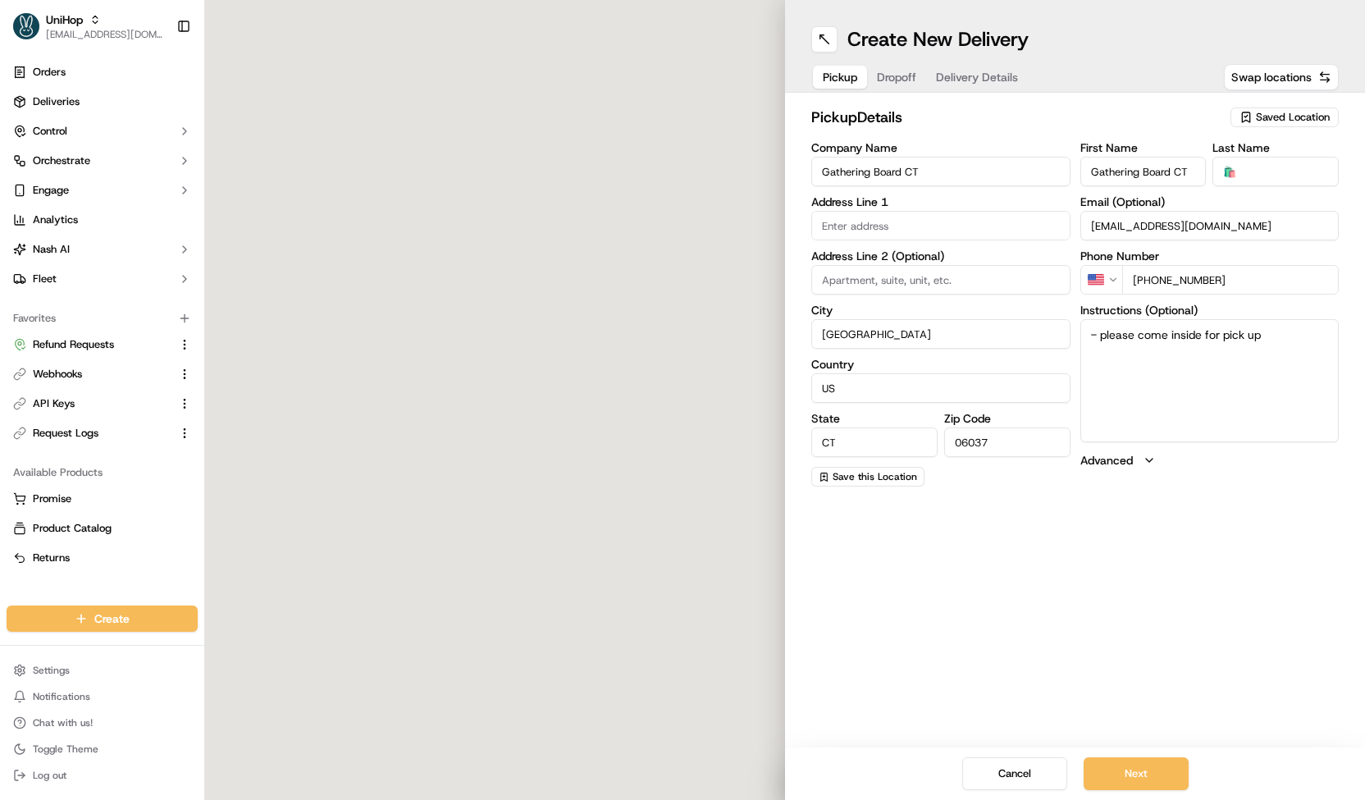
type input "1400 Berlin Tpke"
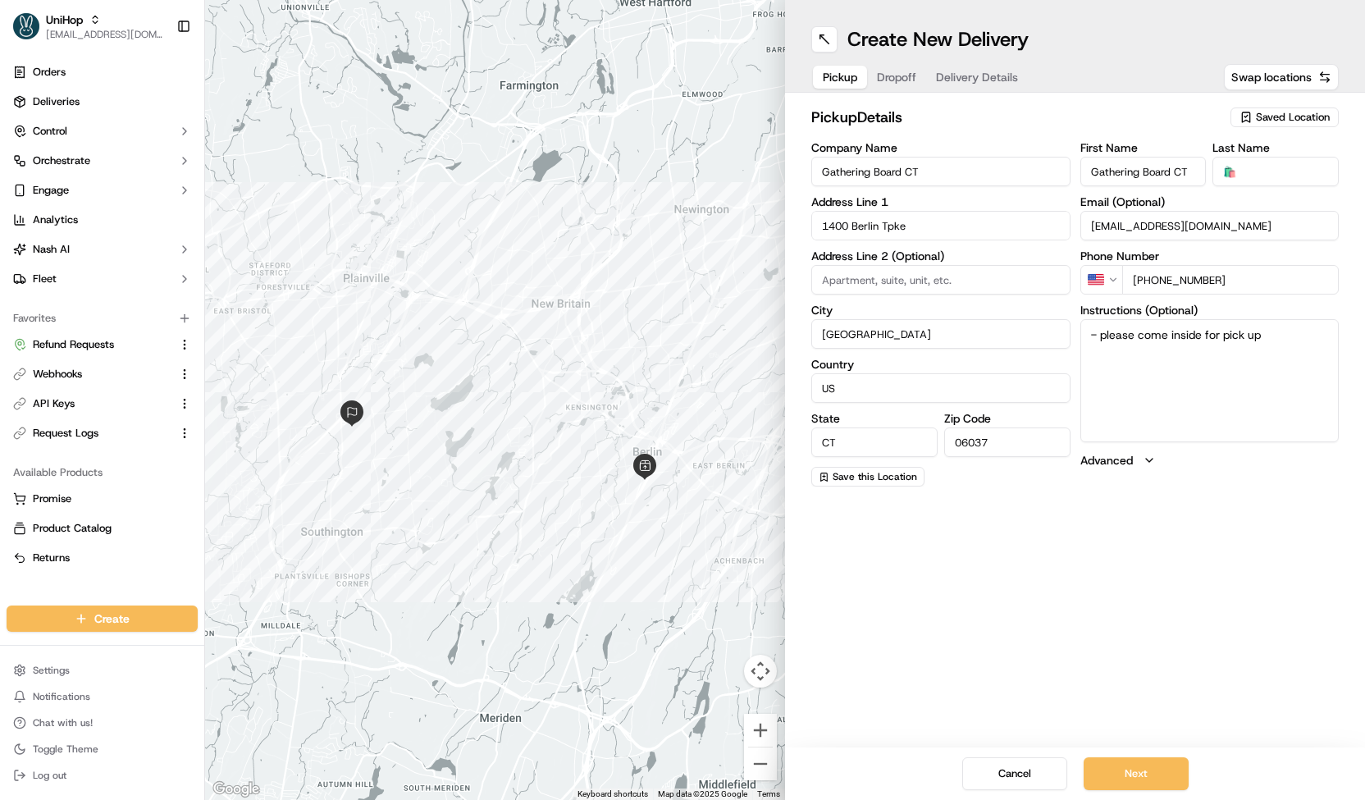
click at [996, 80] on span "Delivery Details" at bounding box center [977, 77] width 82 height 16
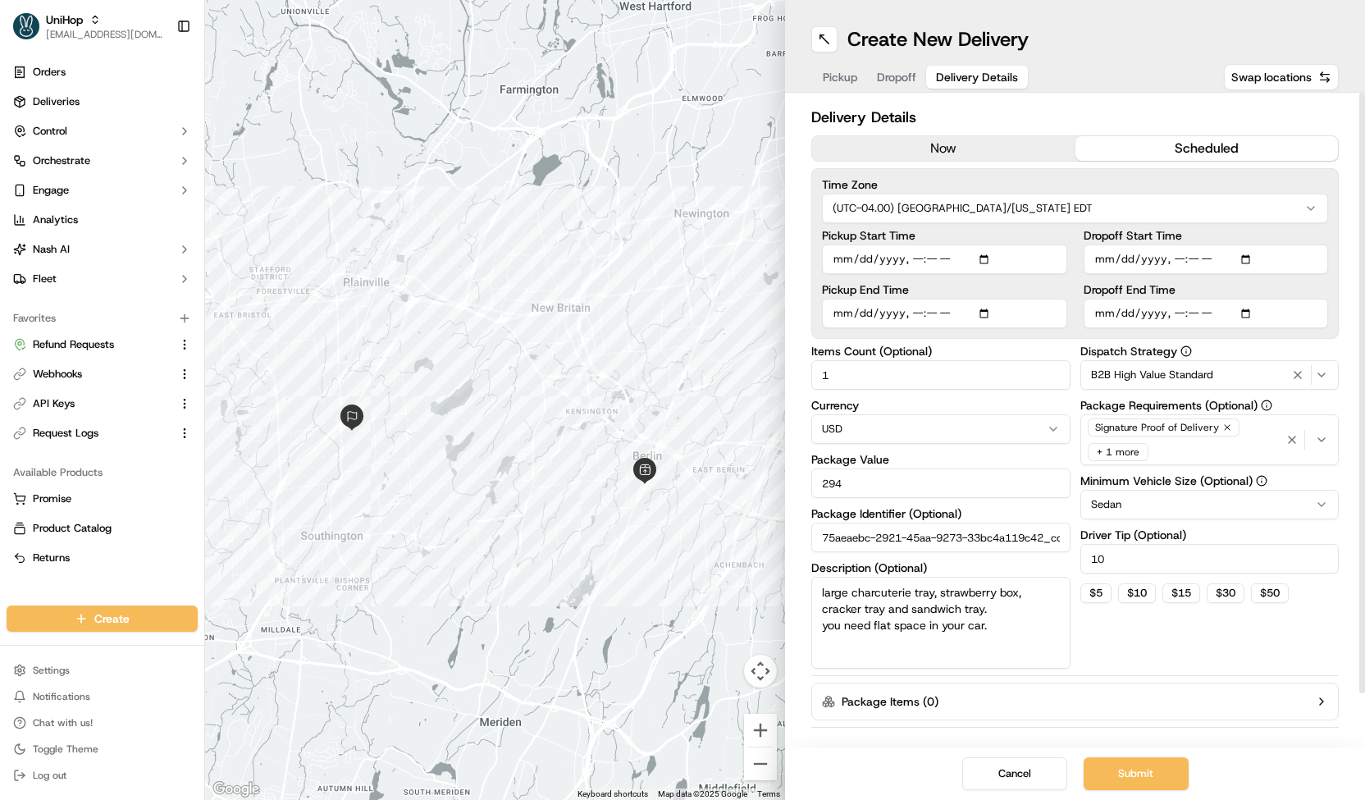
click at [1145, 365] on div "B2B High Value Standard" at bounding box center [1209, 375] width 251 height 20
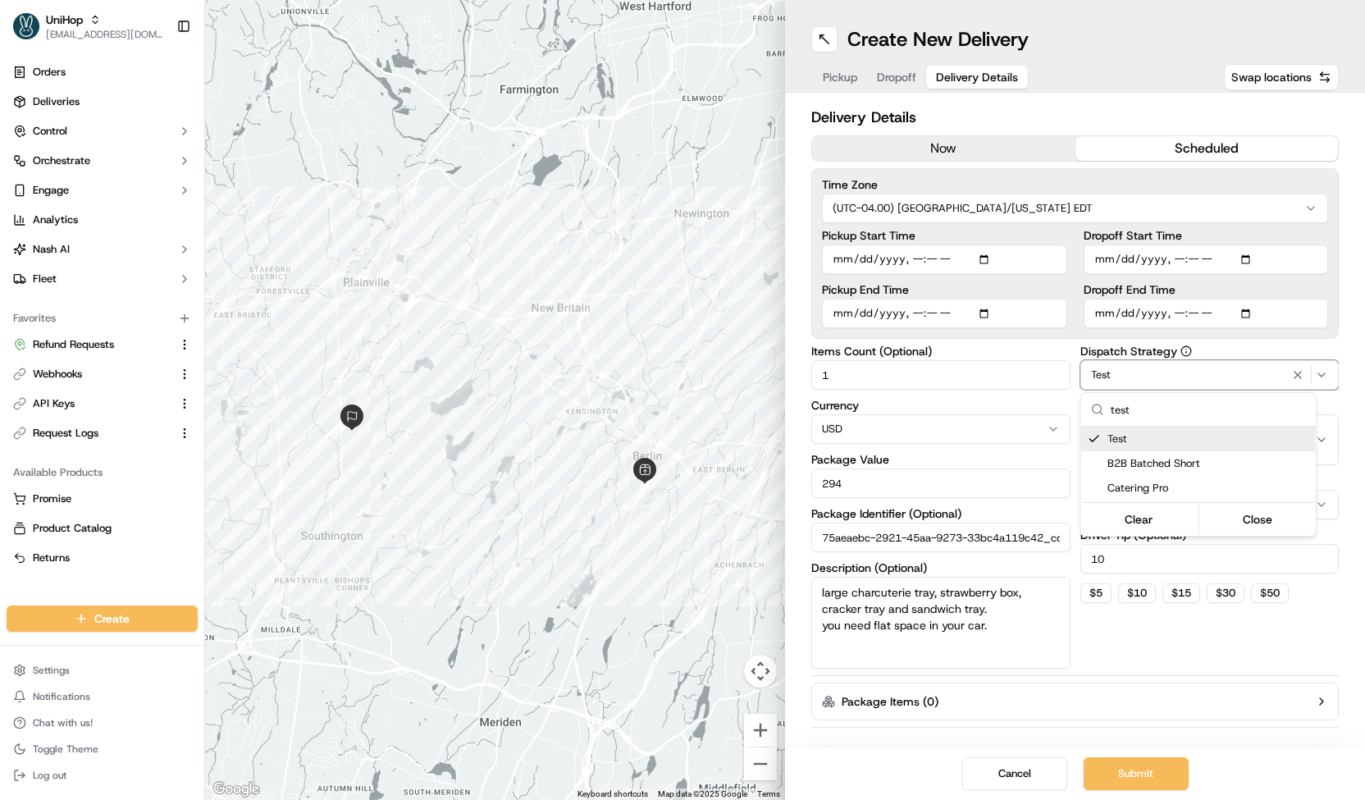
type input "test"
click at [1131, 786] on html "UniHop contact@unihop.app Toggle Sidebar Orders Deliveries Control Orchestrate …" at bounding box center [682, 400] width 1365 height 800
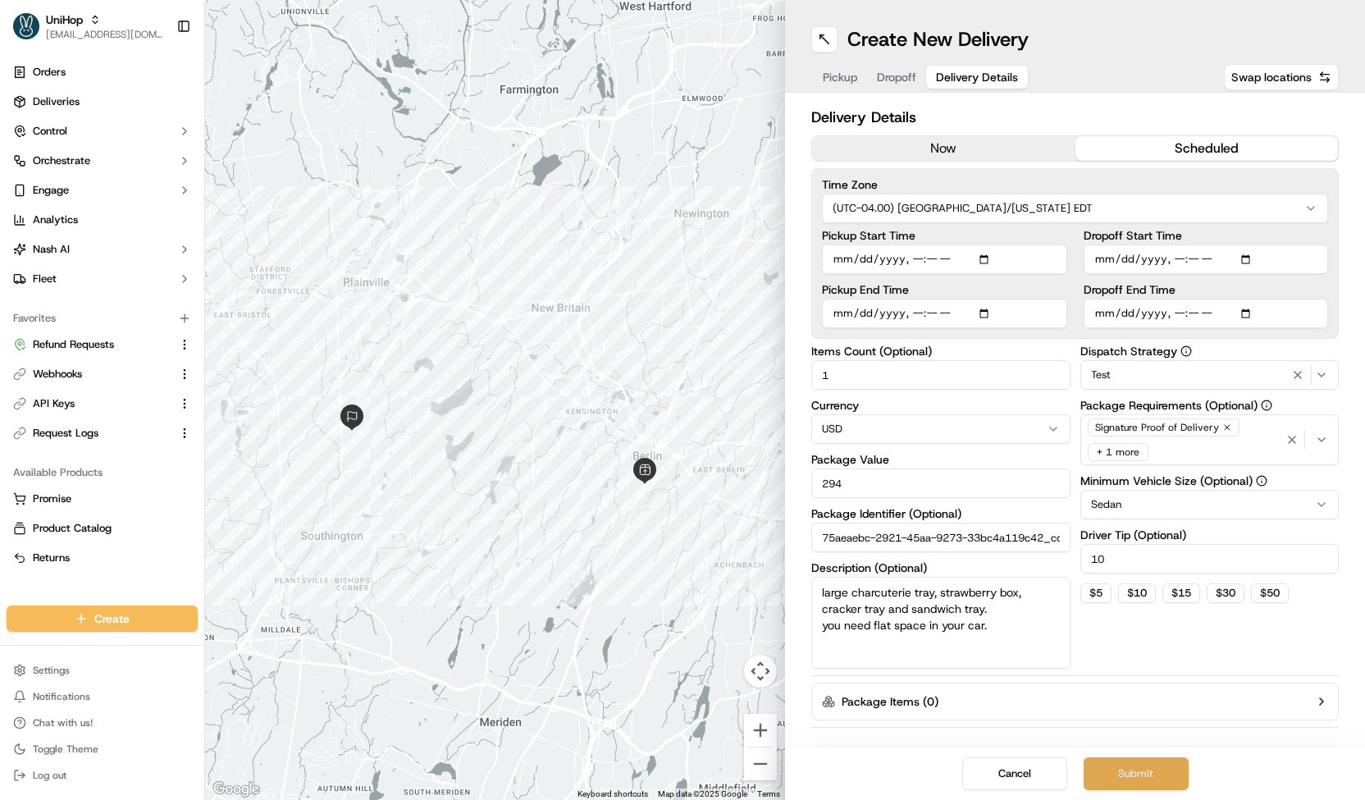
click at [1129, 774] on button "Submit" at bounding box center [1135, 773] width 105 height 33
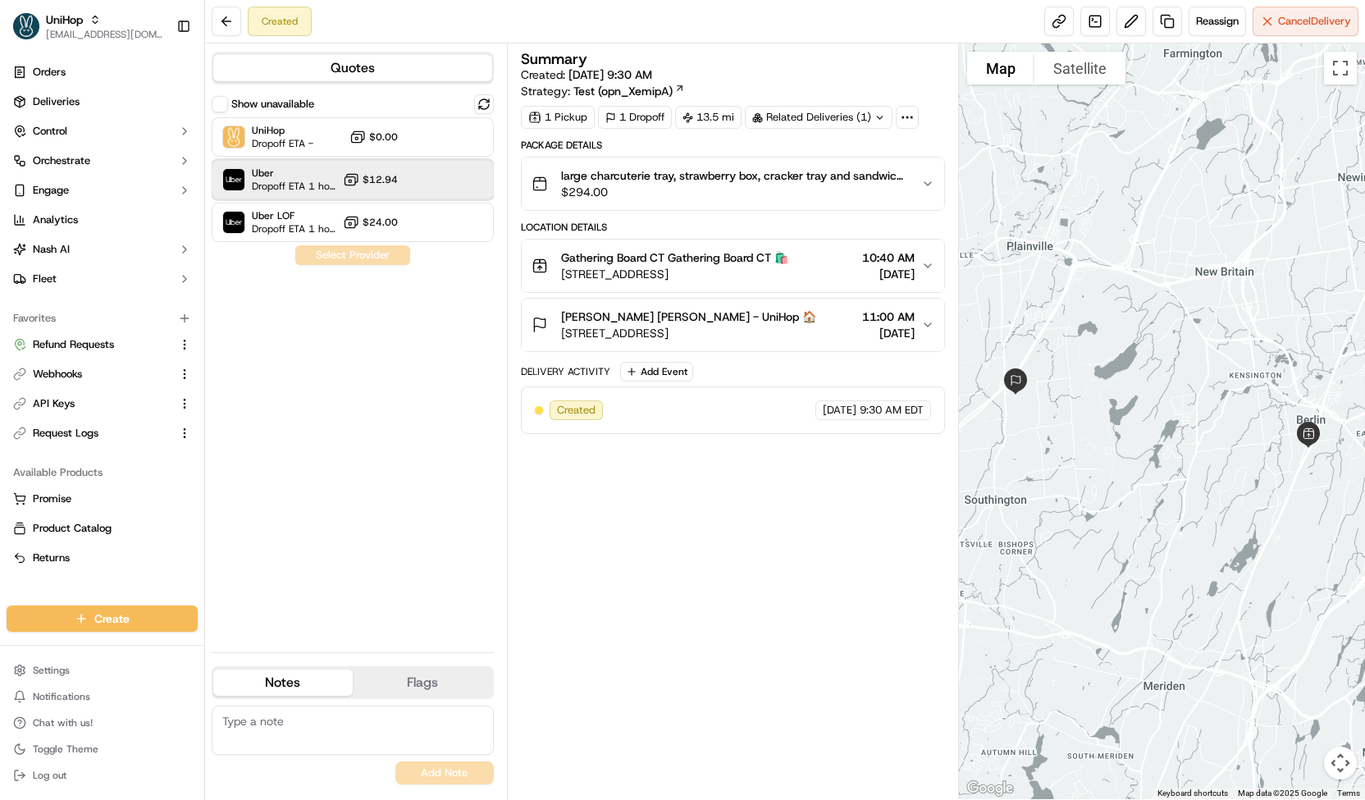
click at [295, 186] on span "Dropoff ETA 1 hour" at bounding box center [294, 186] width 84 height 13
click at [330, 248] on button "Assign Provider" at bounding box center [352, 255] width 116 height 20
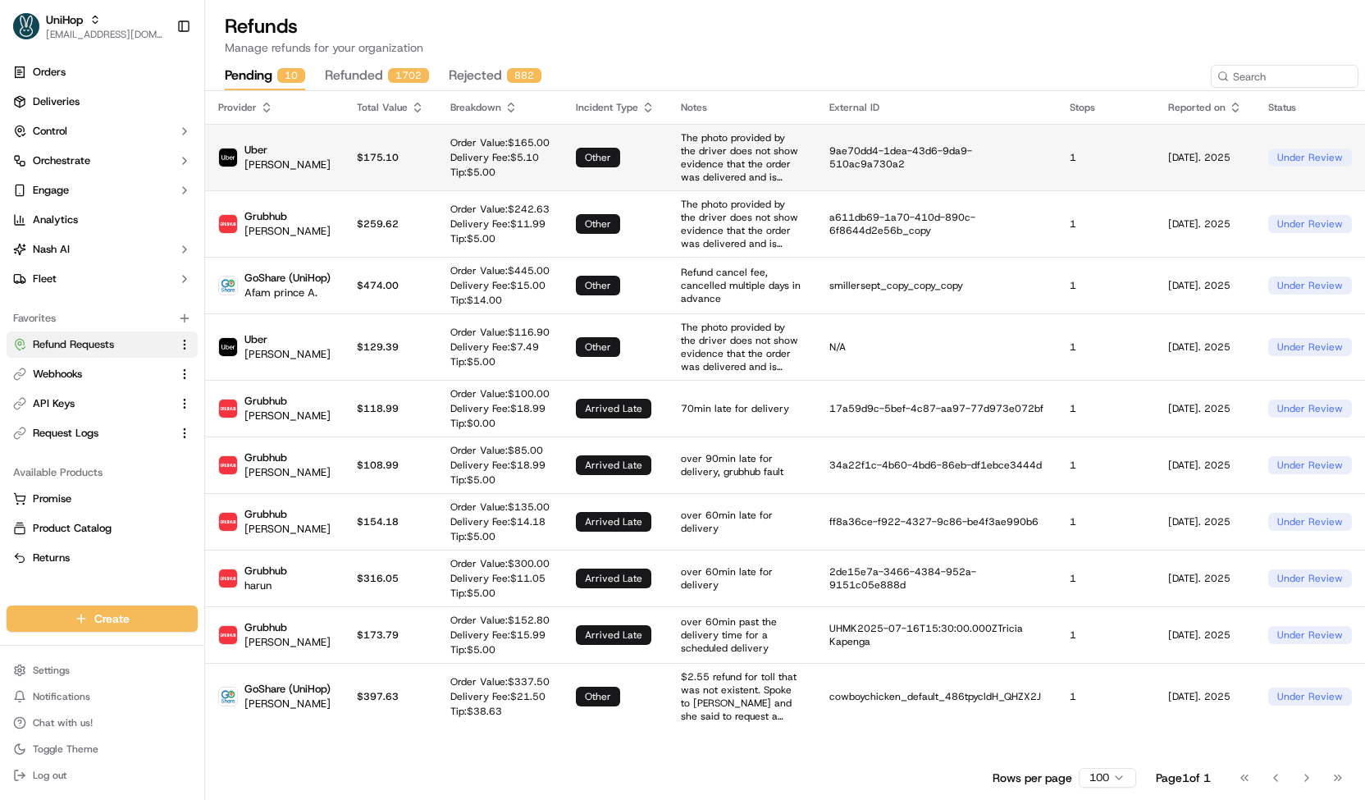
click at [450, 167] on p "Tip: $ 5.00" at bounding box center [499, 172] width 99 height 13
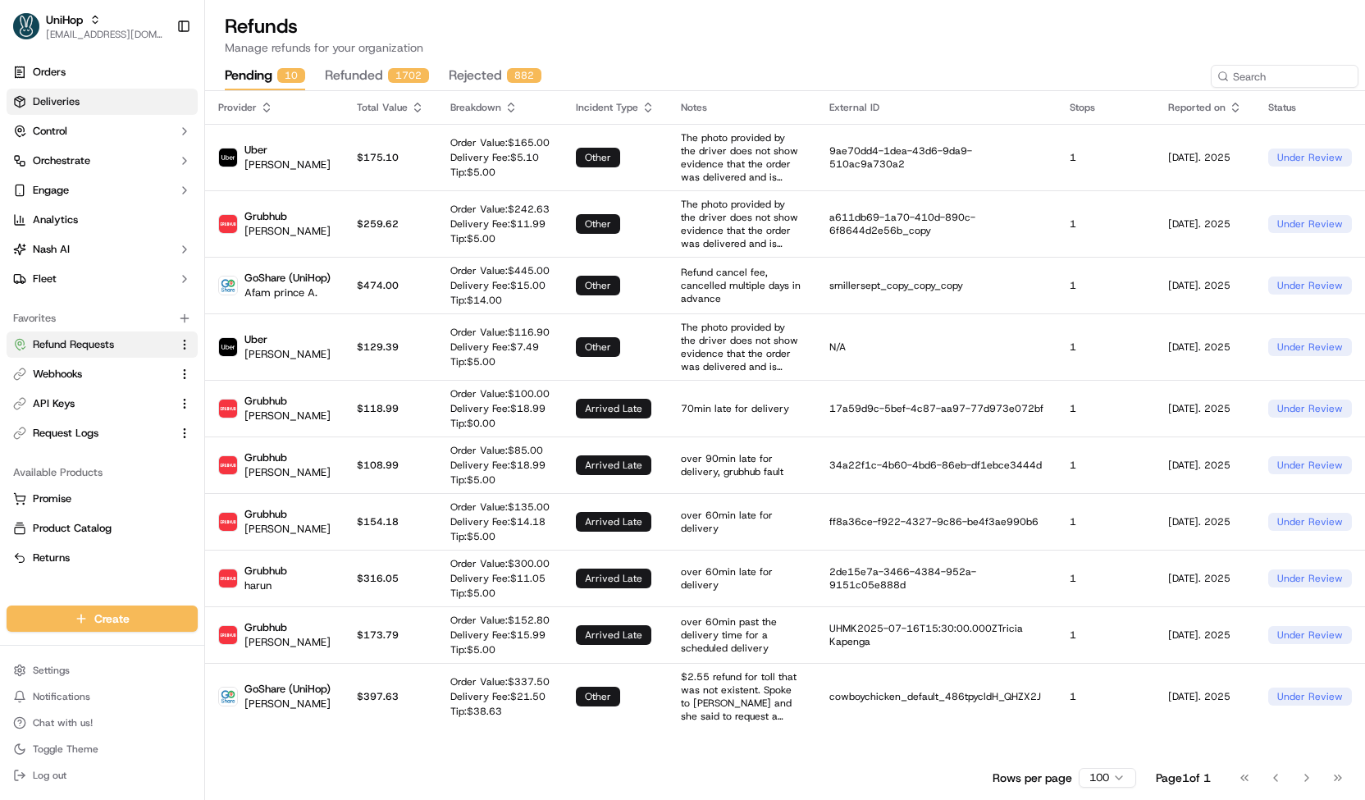
click at [113, 111] on link "Deliveries" at bounding box center [102, 102] width 191 height 26
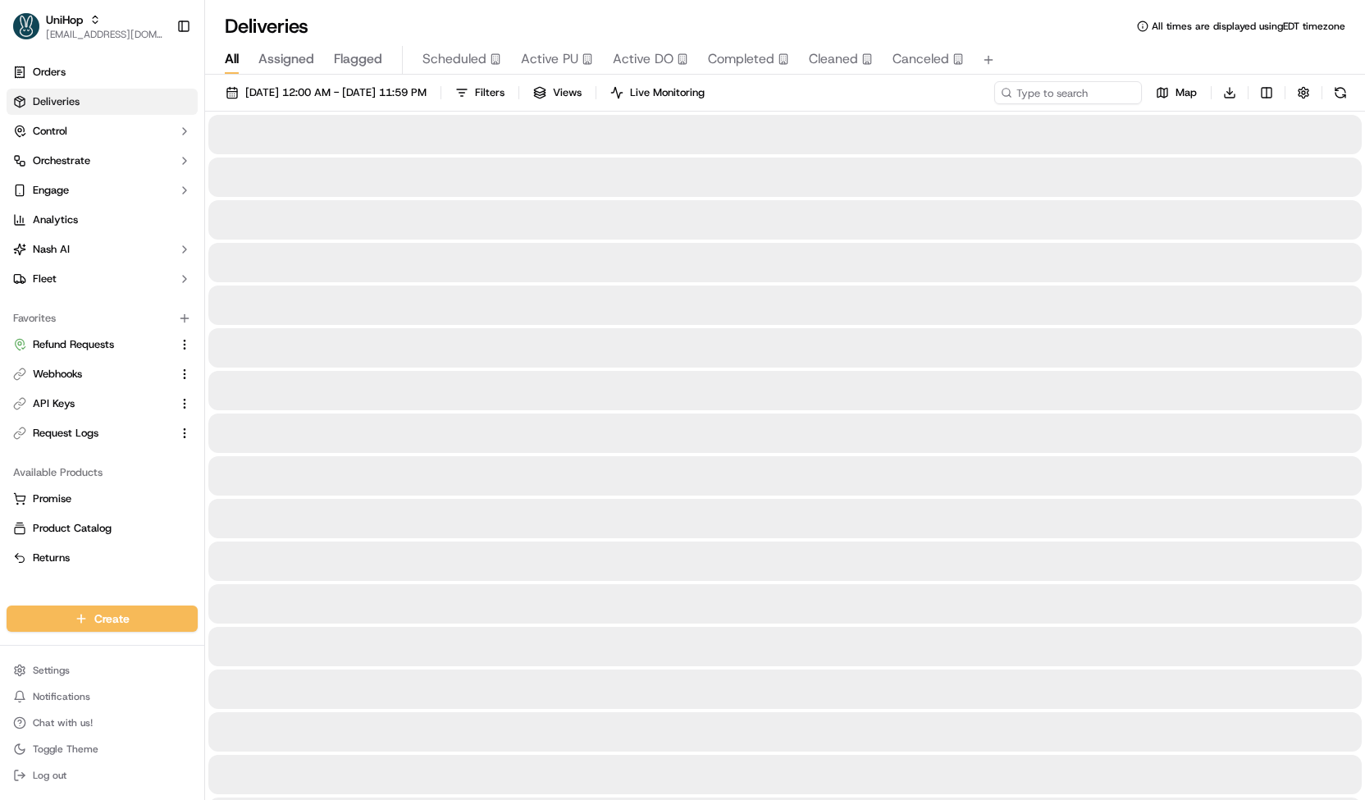
click at [733, 62] on span "Completed" at bounding box center [741, 59] width 66 height 20
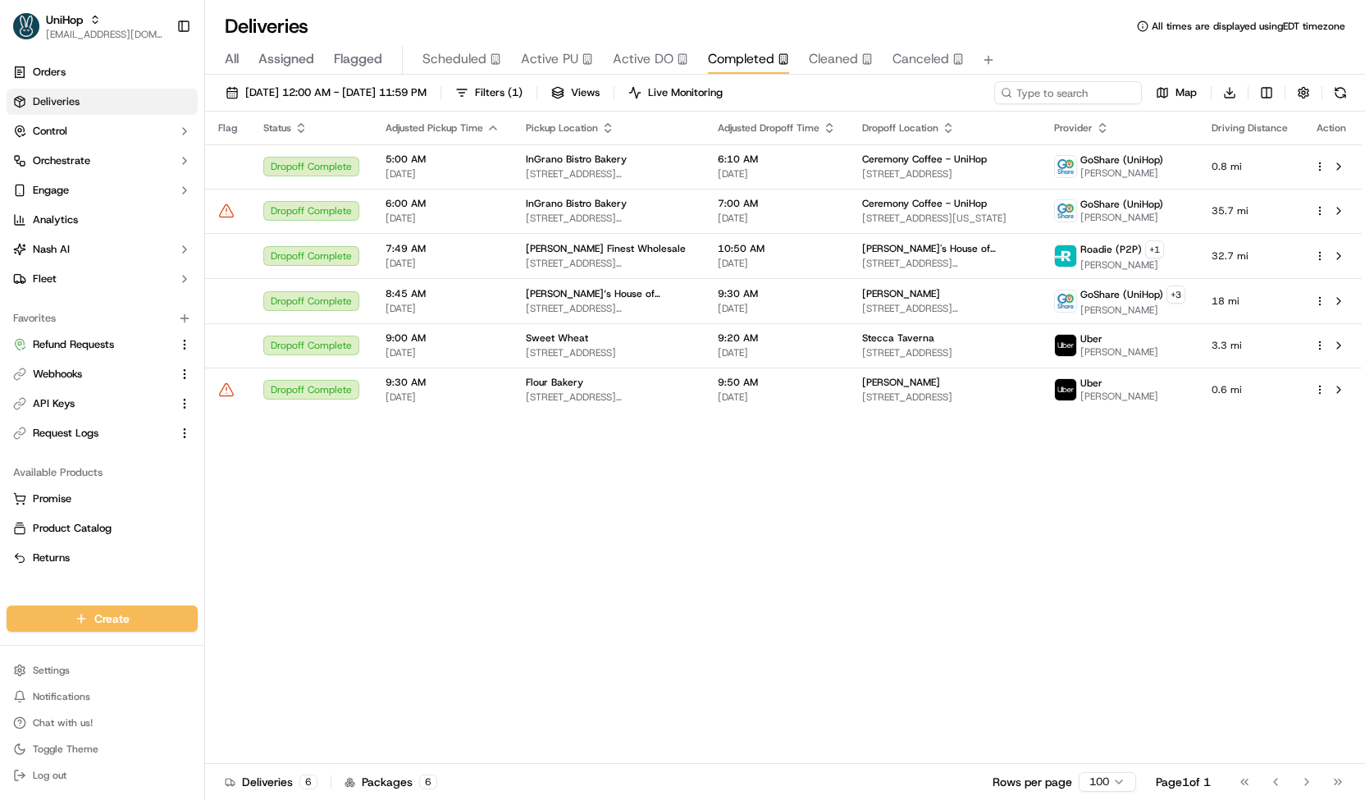
click at [654, 68] on span "Active DO" at bounding box center [643, 59] width 61 height 20
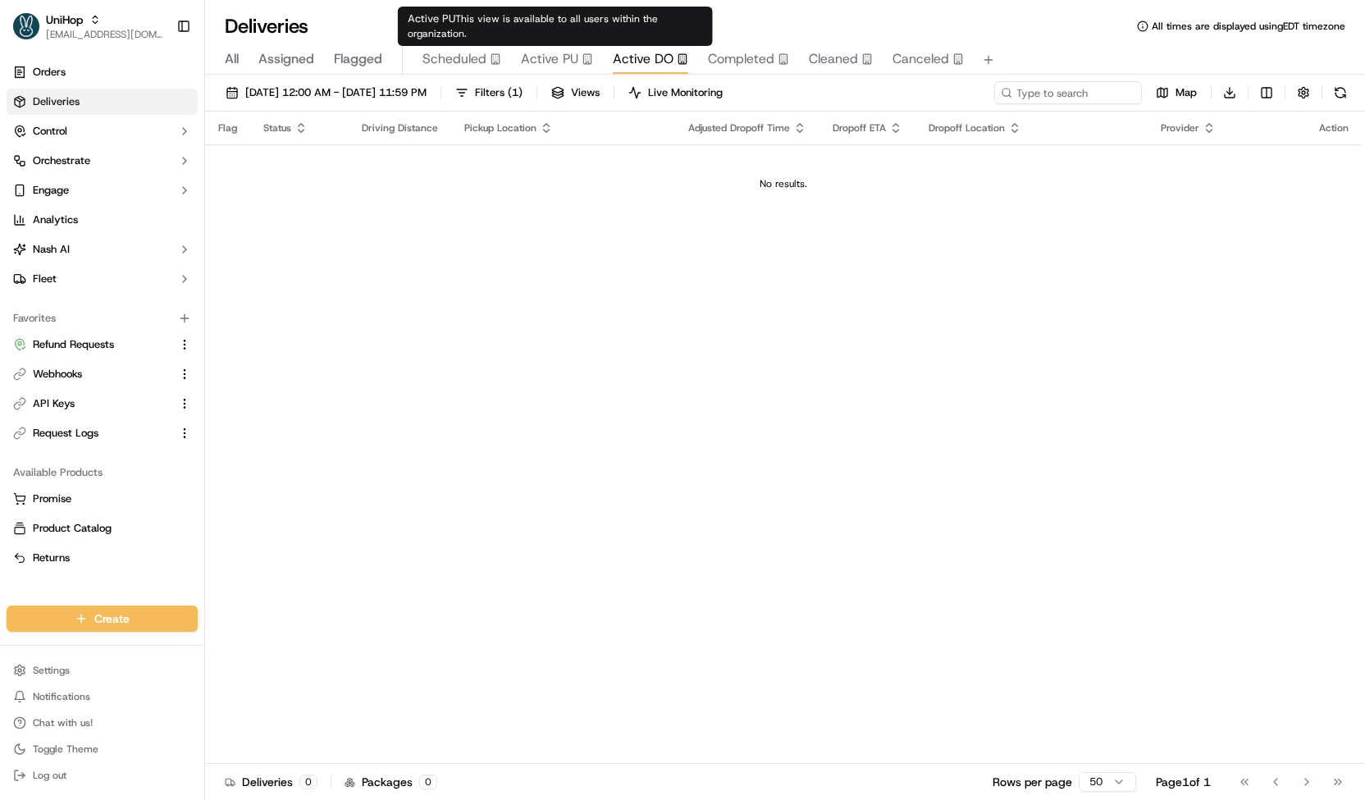
click at [563, 62] on span "Active PU" at bounding box center [549, 59] width 57 height 20
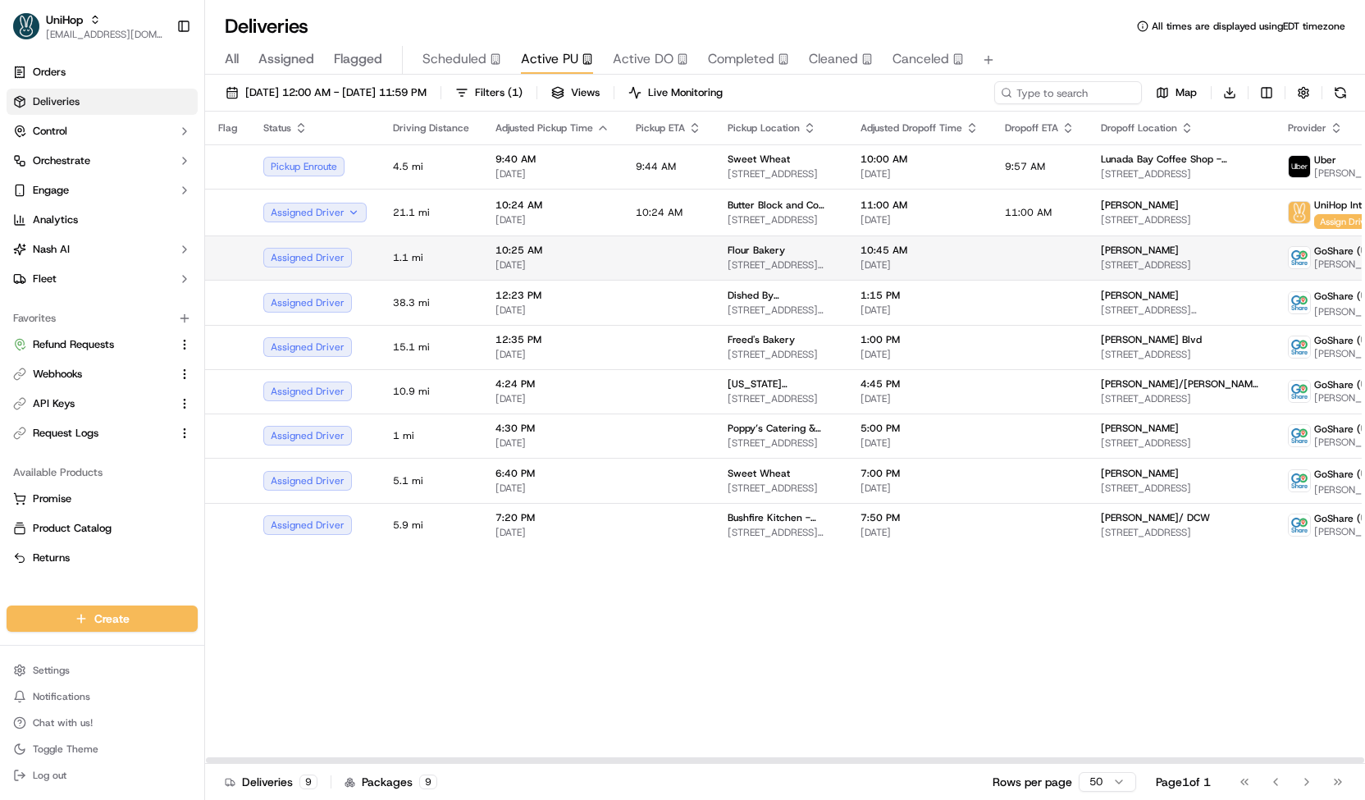
click at [574, 248] on span "10:25 AM" at bounding box center [552, 250] width 114 height 13
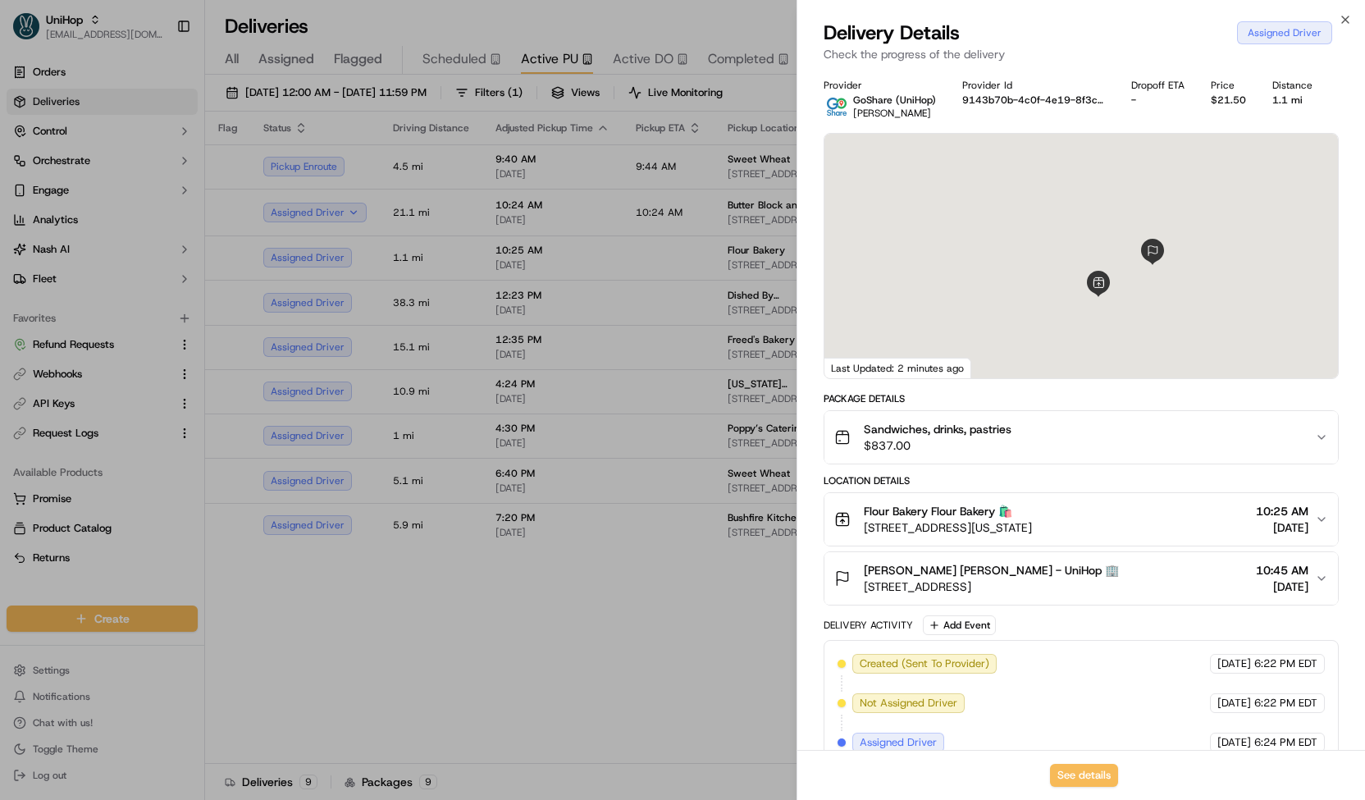
drag, startPoint x: 1100, startPoint y: 295, endPoint x: 1205, endPoint y: 324, distance: 108.8
click at [1205, 324] on div at bounding box center [1080, 256] width 513 height 244
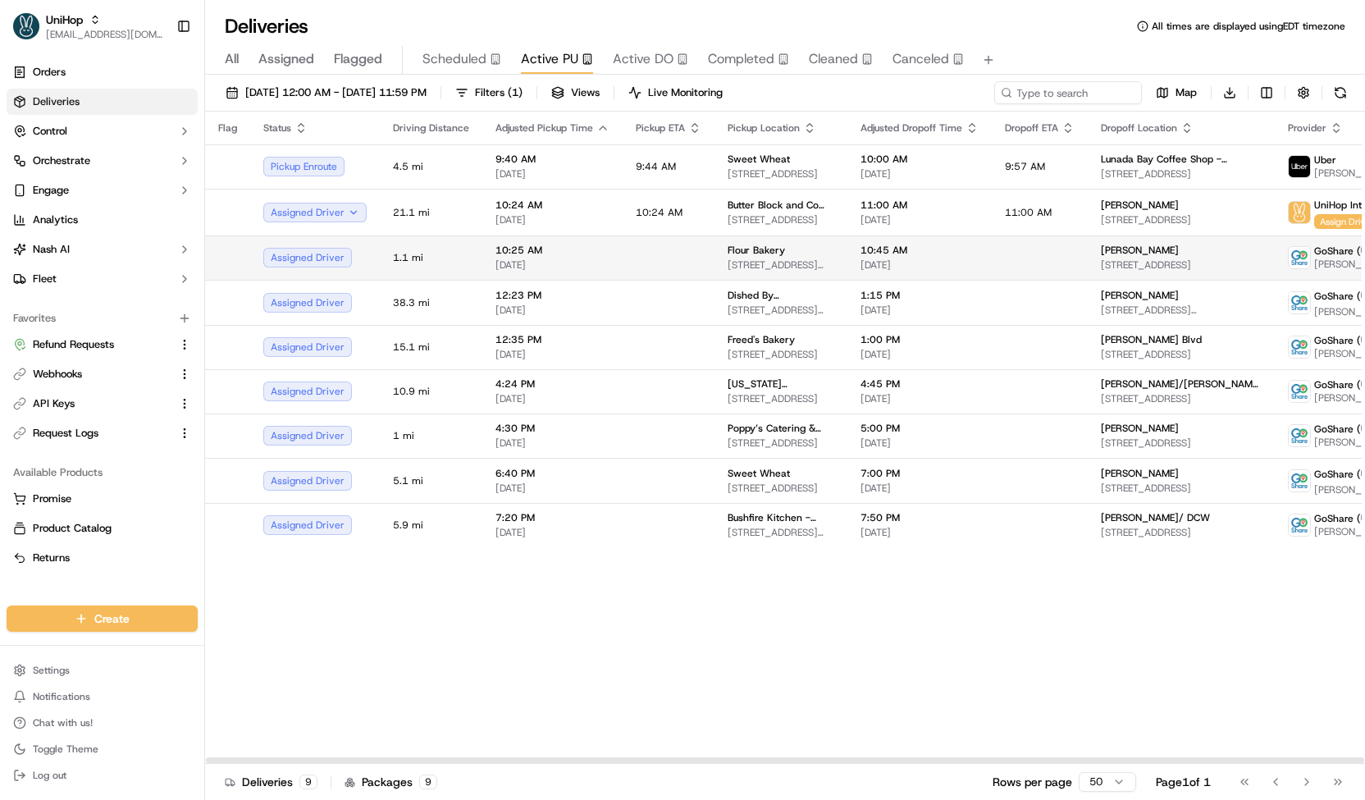
click at [847, 253] on td "10:45 AM Sep 20 2025" at bounding box center [919, 257] width 144 height 44
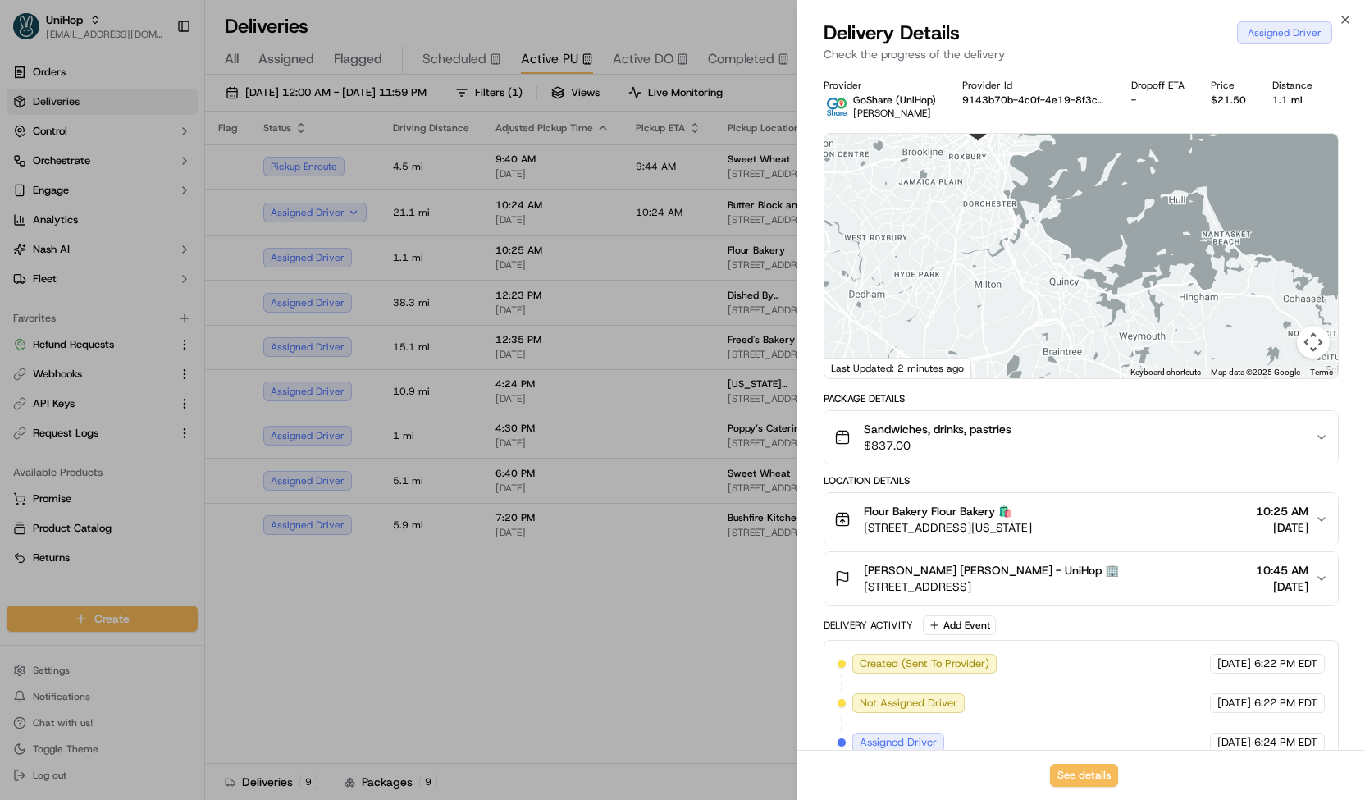
drag, startPoint x: 1055, startPoint y: 320, endPoint x: 1092, endPoint y: 188, distance: 137.3
click at [1092, 188] on div at bounding box center [1080, 256] width 513 height 244
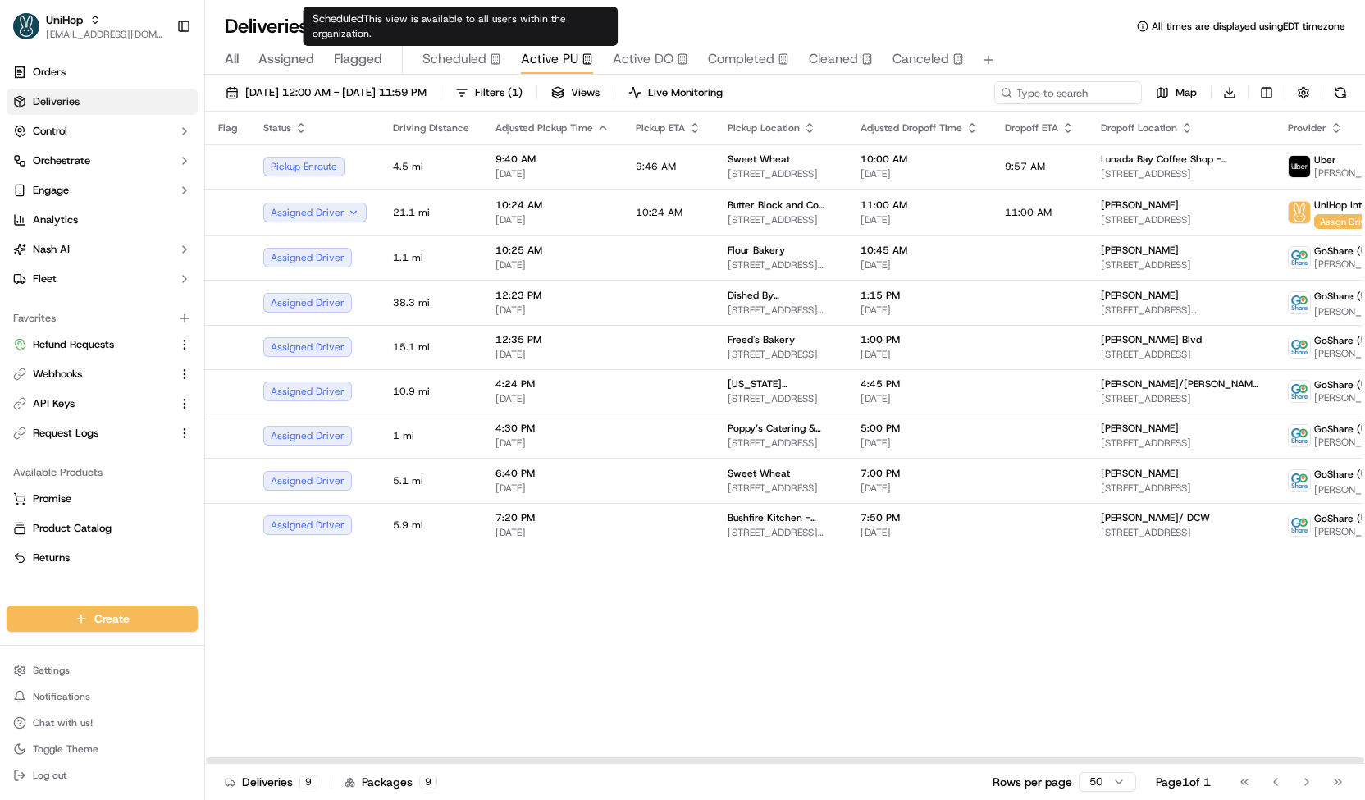
click at [469, 52] on span "Scheduled" at bounding box center [454, 59] width 64 height 20
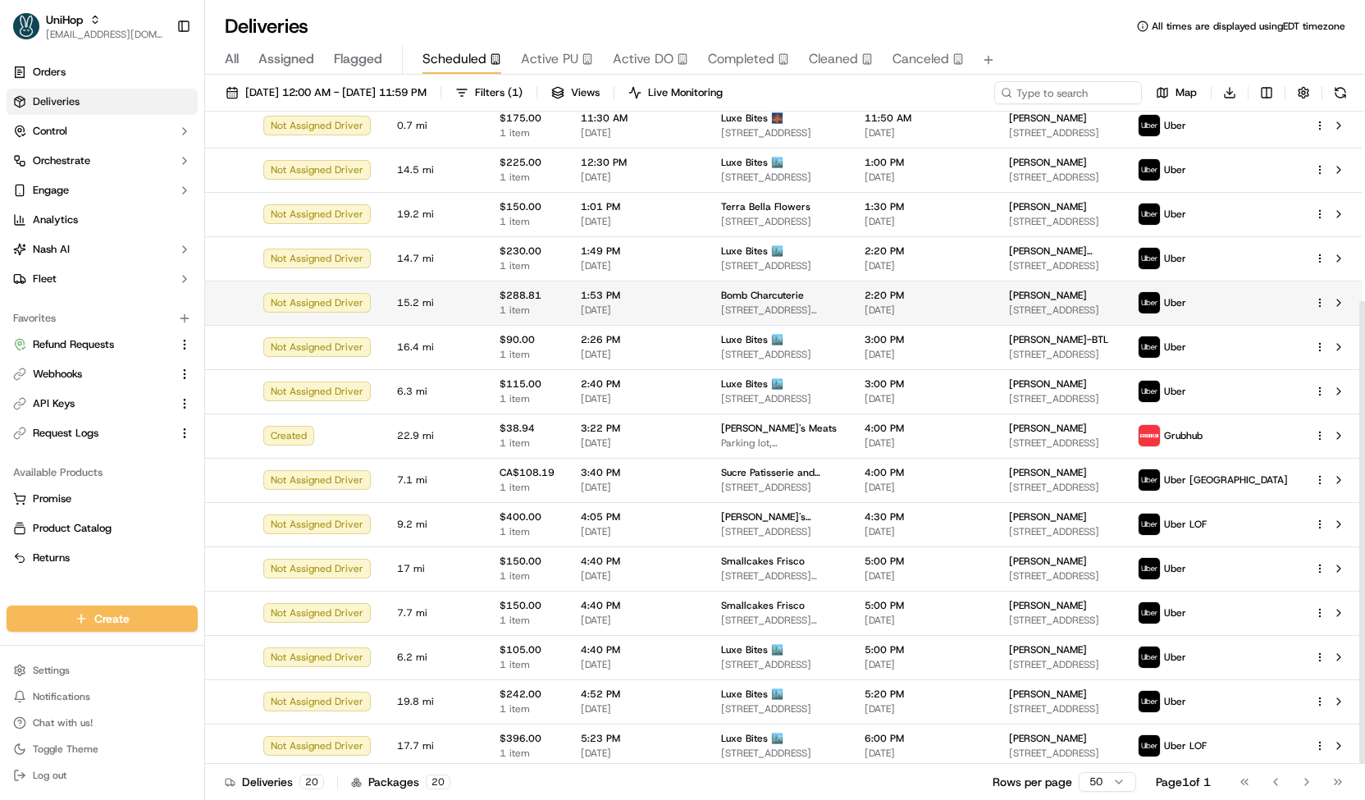
scroll to position [266, 0]
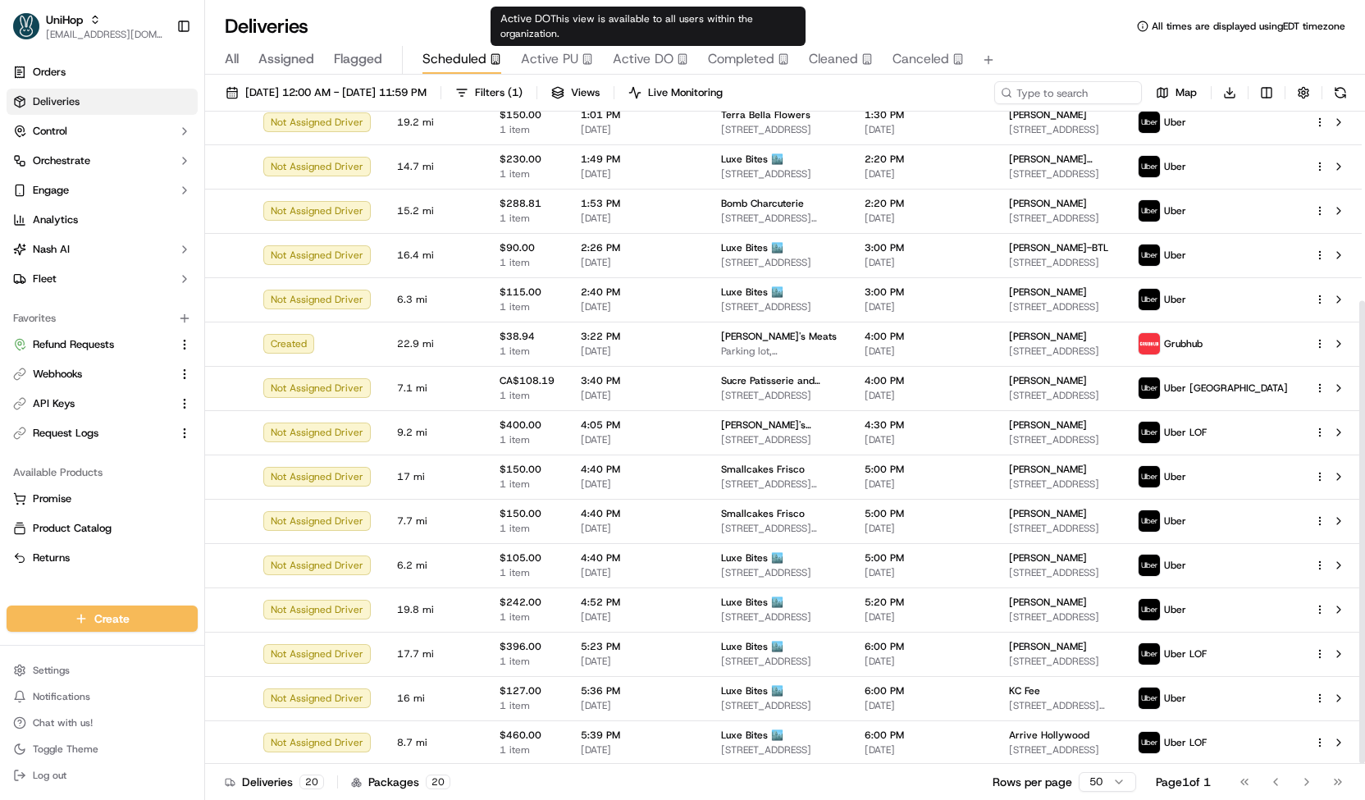
click at [573, 52] on span "Active PU" at bounding box center [549, 59] width 57 height 20
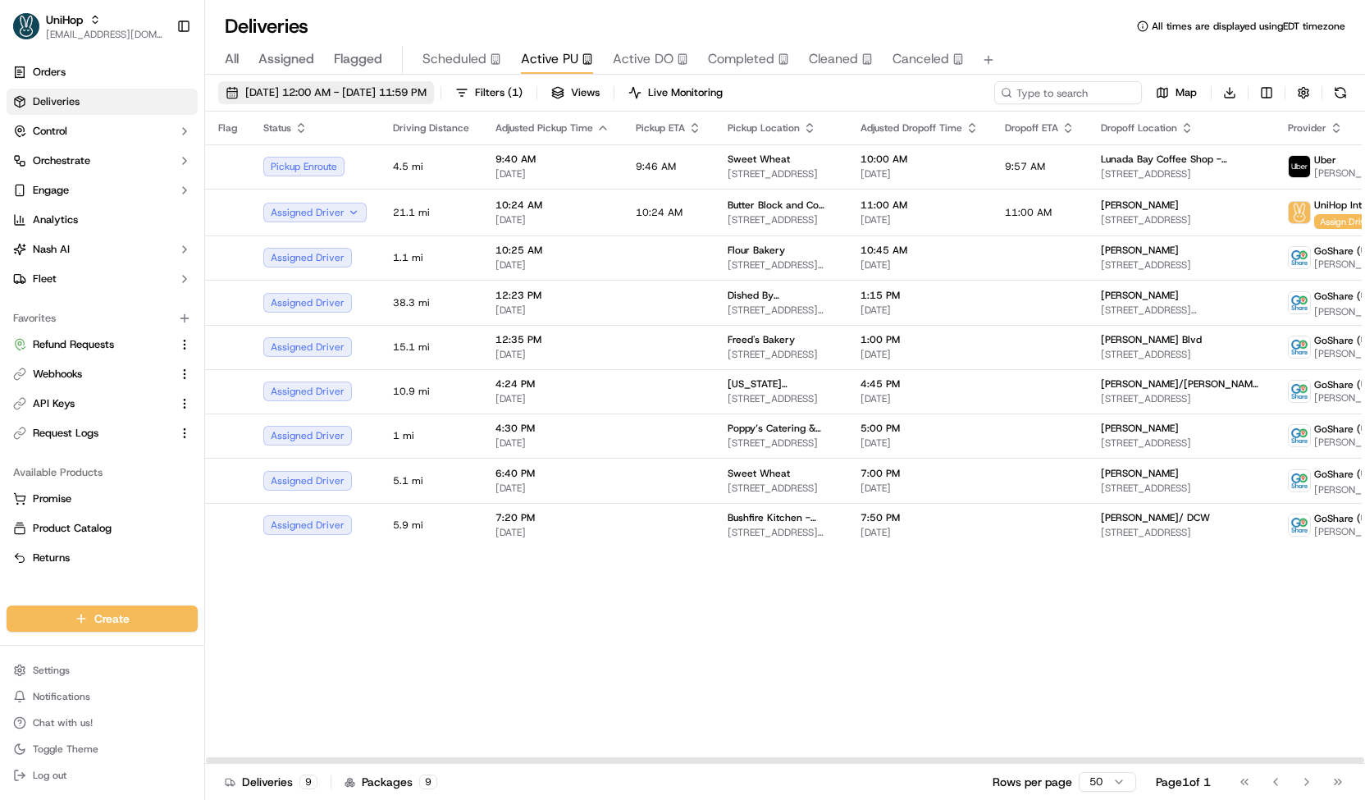
click at [426, 98] on span "Sep 20 2025 12:00 AM - Sep 20 2025 11:59 PM" at bounding box center [335, 92] width 181 height 15
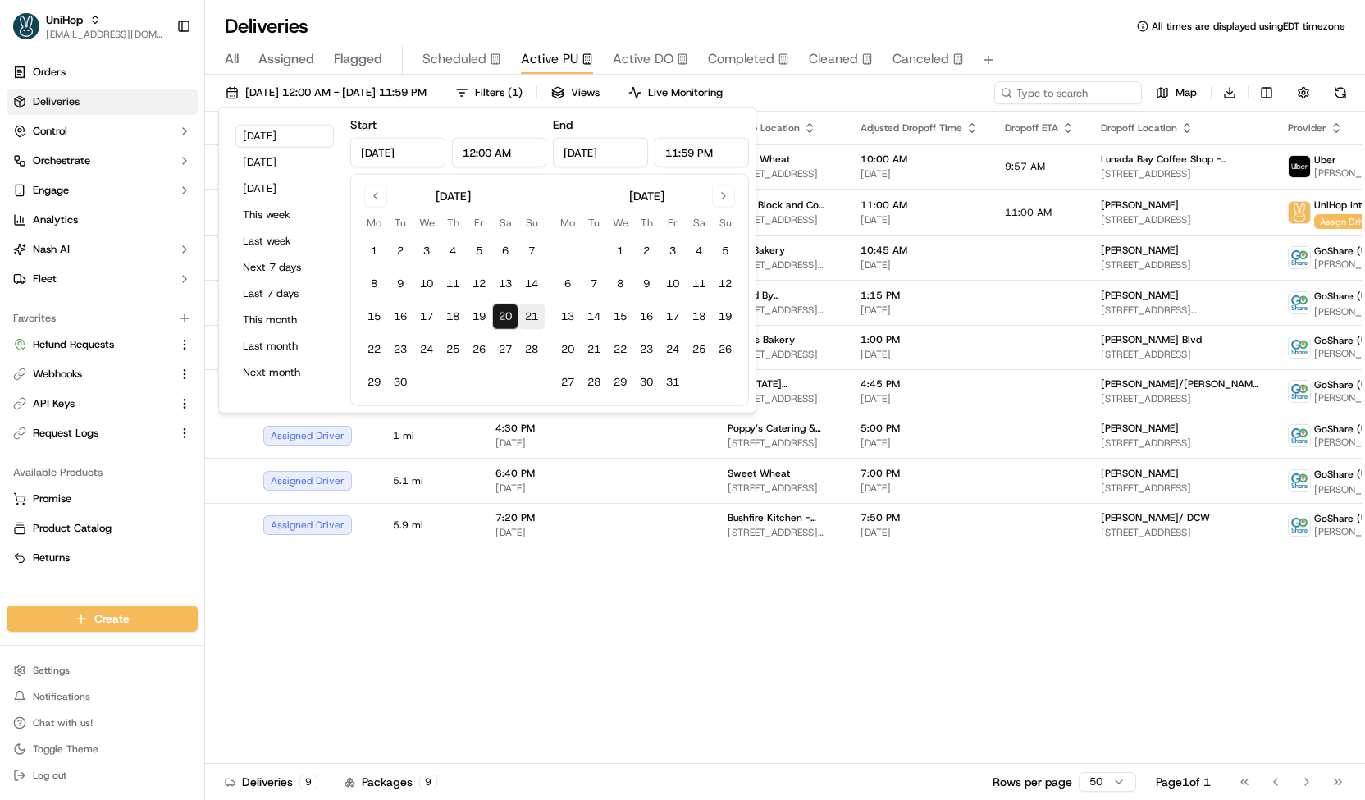
click at [530, 314] on button "21" at bounding box center [531, 316] width 26 height 26
type input "Sep 21, 2025"
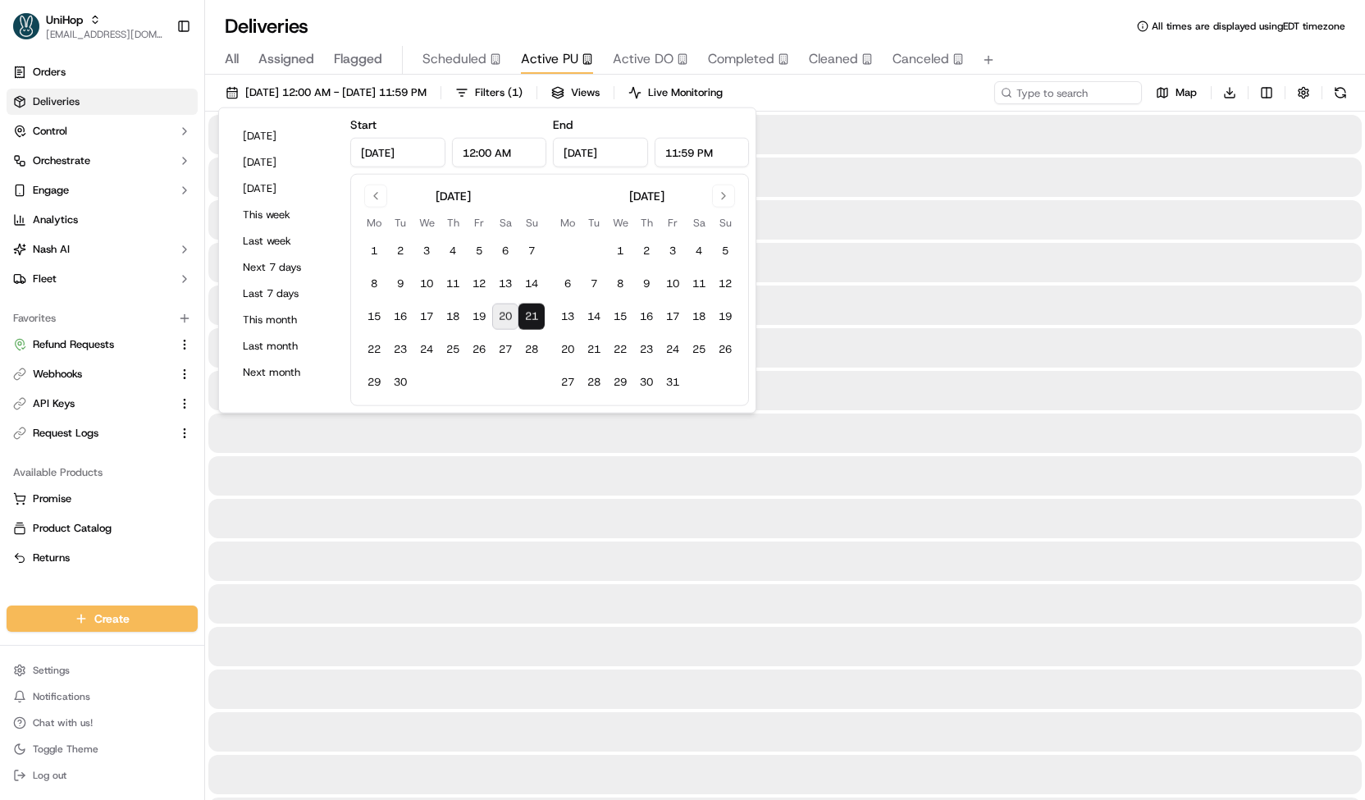
click at [530, 314] on button "21" at bounding box center [531, 316] width 26 height 26
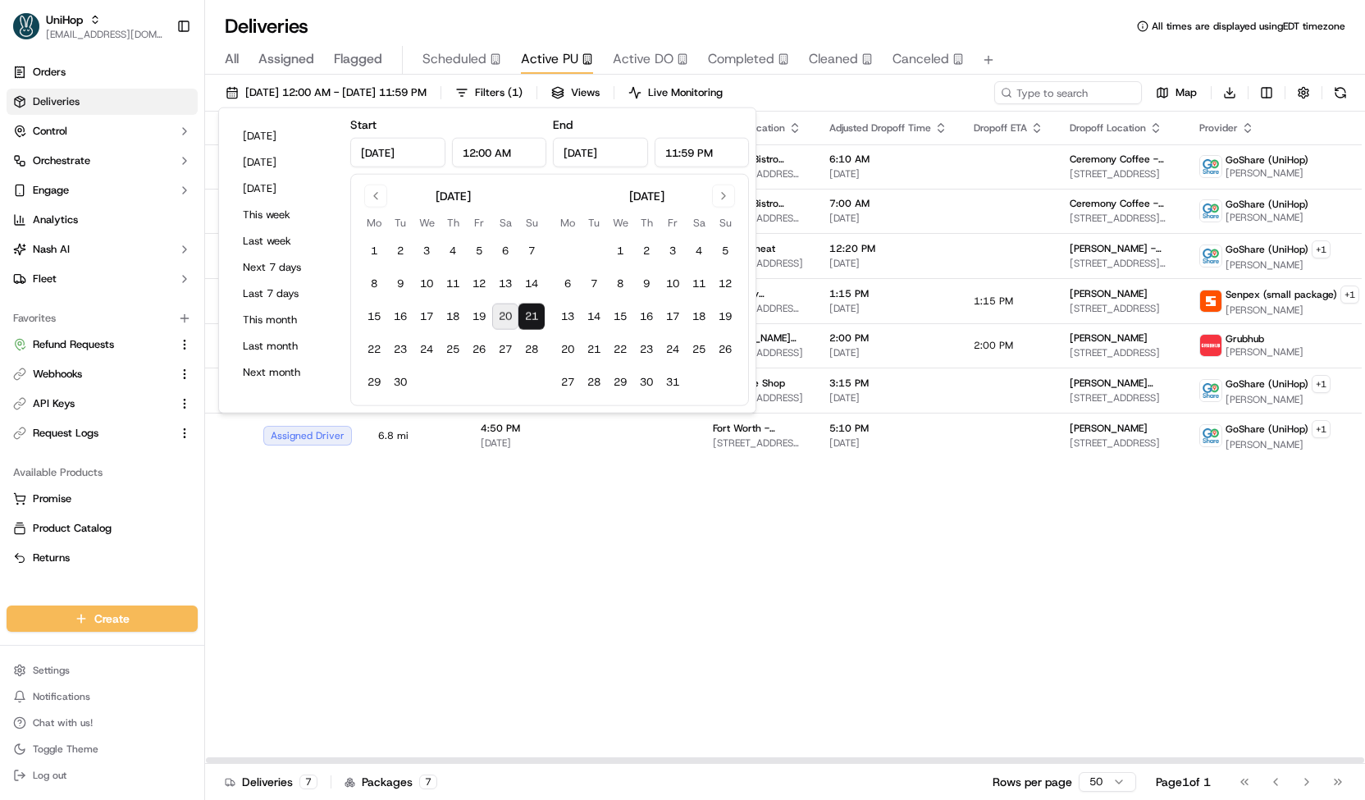
click at [825, 95] on div "Sep 21 2025 12:00 AM - Sep 21 2025 11:59 PM Filters ( 1 ) Views Live Monitoring…" at bounding box center [785, 96] width 1160 height 30
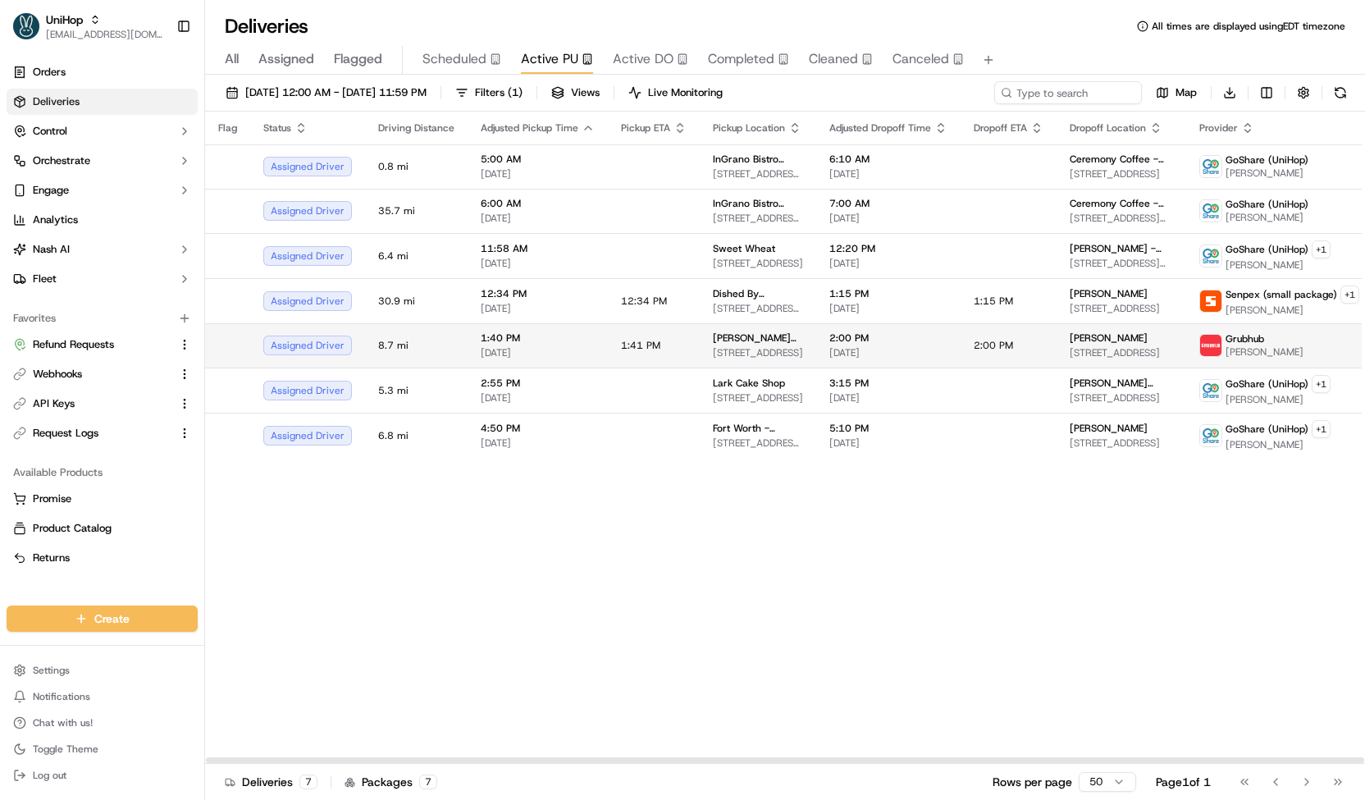
click at [743, 335] on span "Yvonnes Vegan Kitchen" at bounding box center [758, 337] width 90 height 13
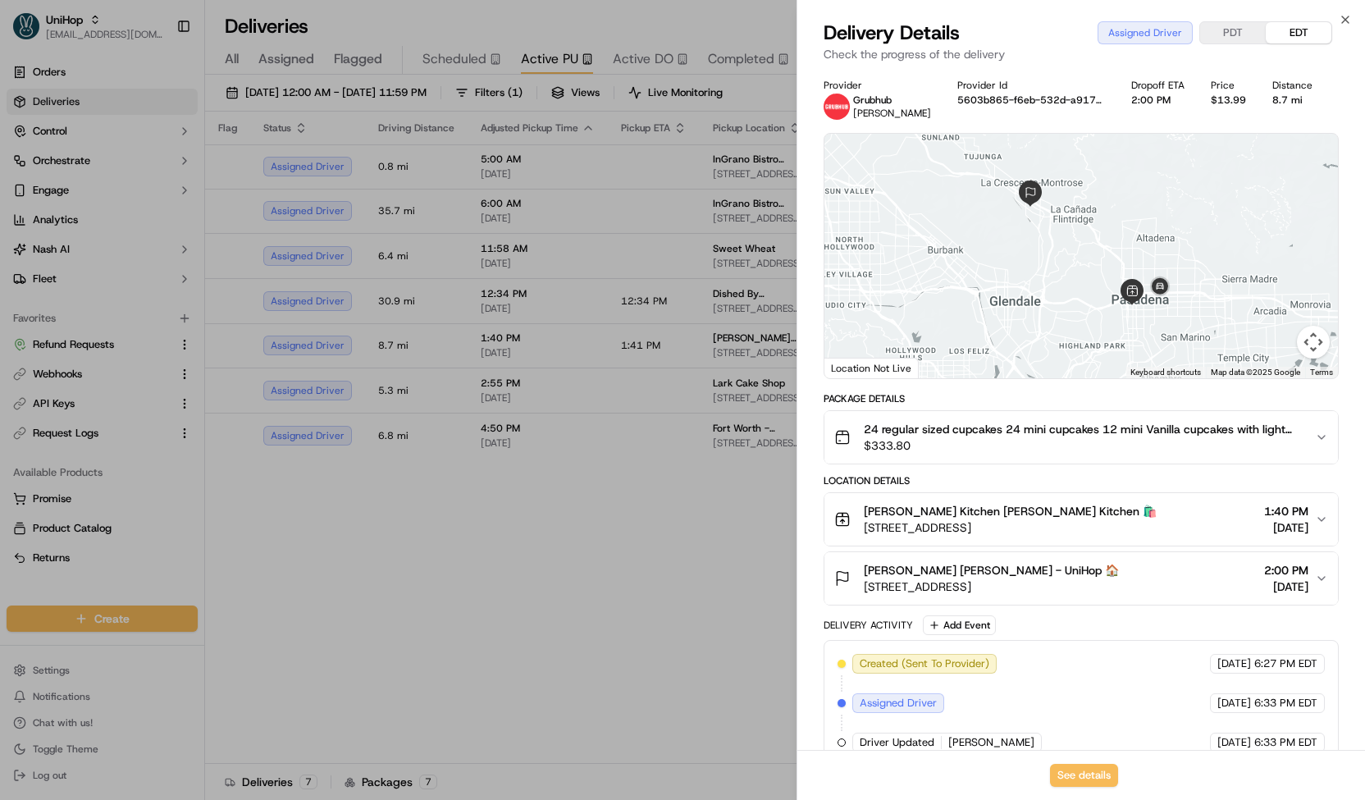
click at [983, 444] on span "$333.80" at bounding box center [1083, 445] width 438 height 16
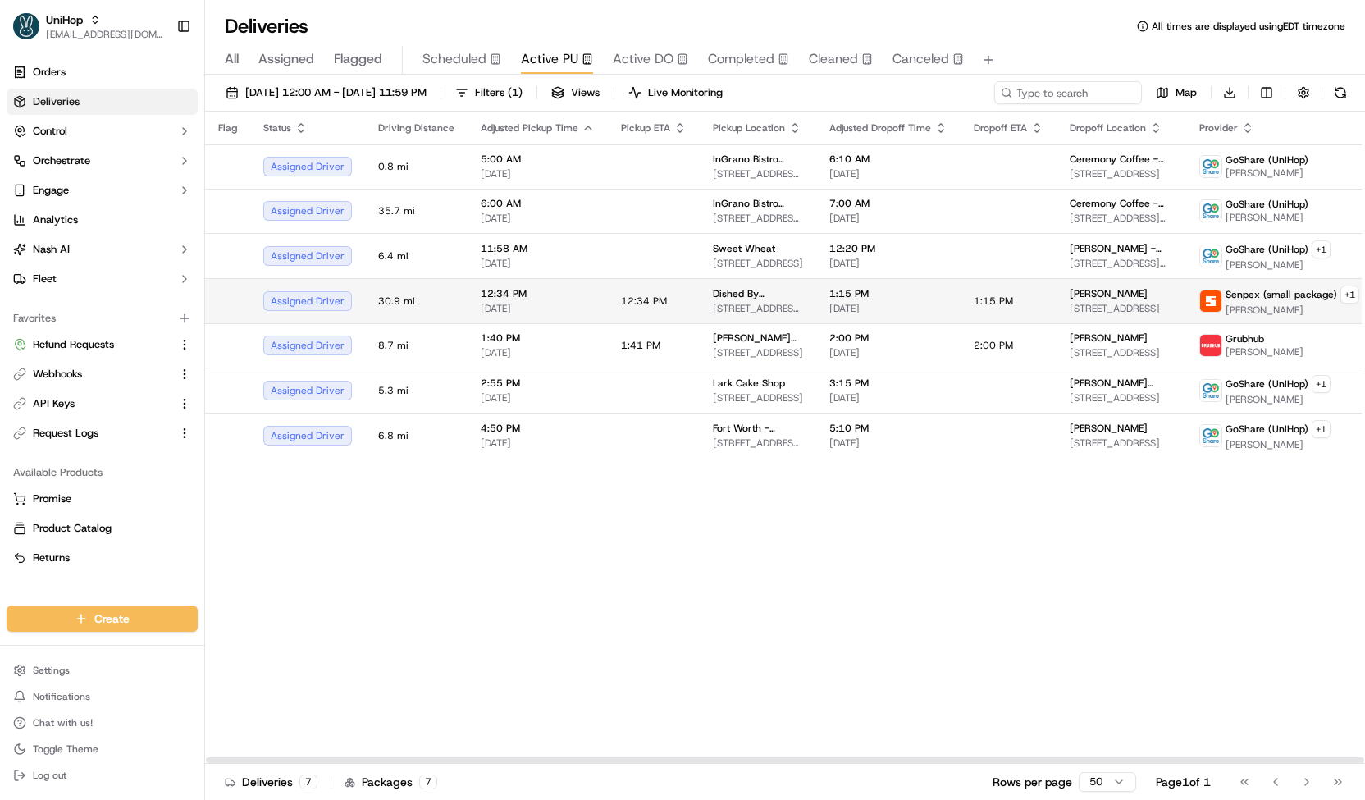
click at [636, 310] on td "12:34 PM" at bounding box center [654, 300] width 92 height 45
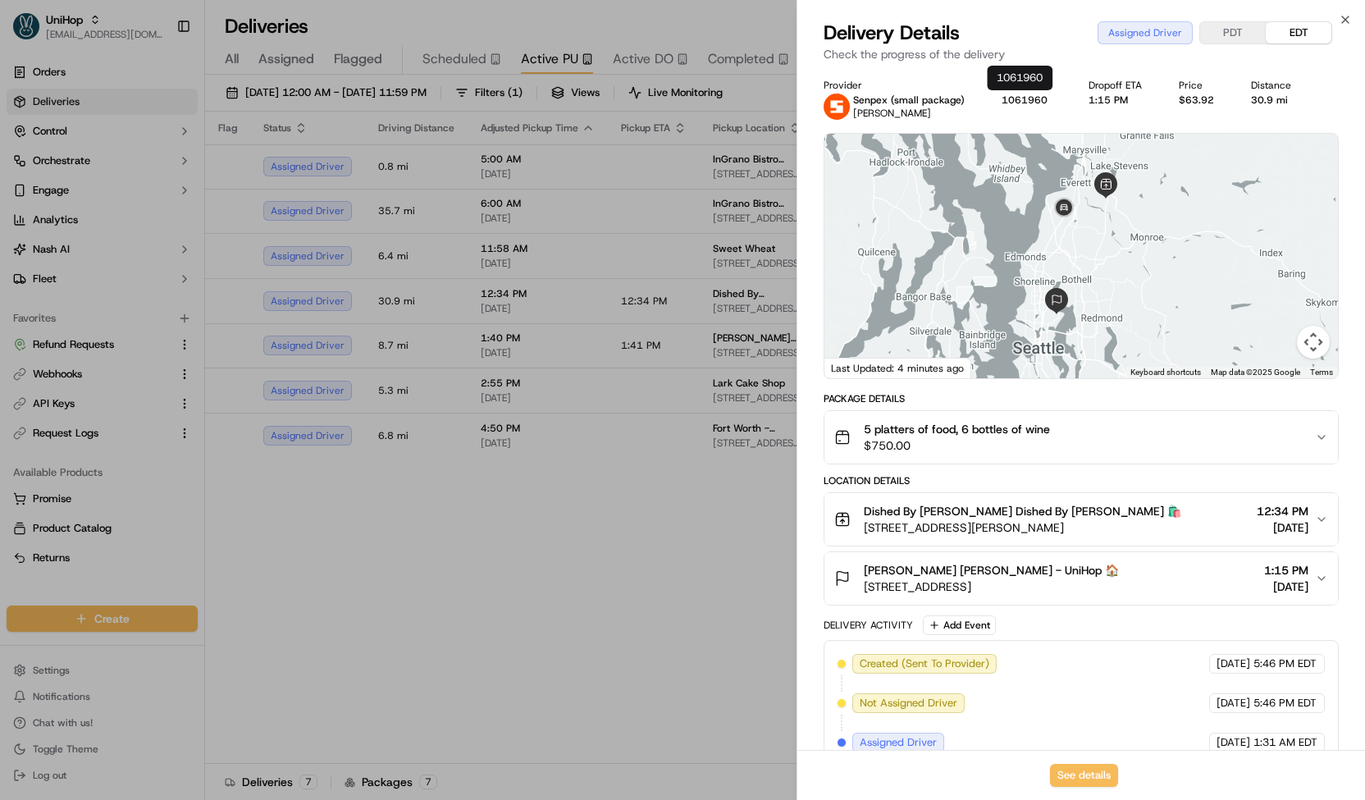
click at [1025, 94] on button "1061960" at bounding box center [1024, 99] width 46 height 13
drag, startPoint x: 1052, startPoint y: 103, endPoint x: 992, endPoint y: 101, distance: 60.7
click at [992, 101] on div "Provider Senpex (small package) Mohamed Tembely Provider Id 1061960 Dropoff ETA…" at bounding box center [1080, 99] width 515 height 41
copy button "1061960"
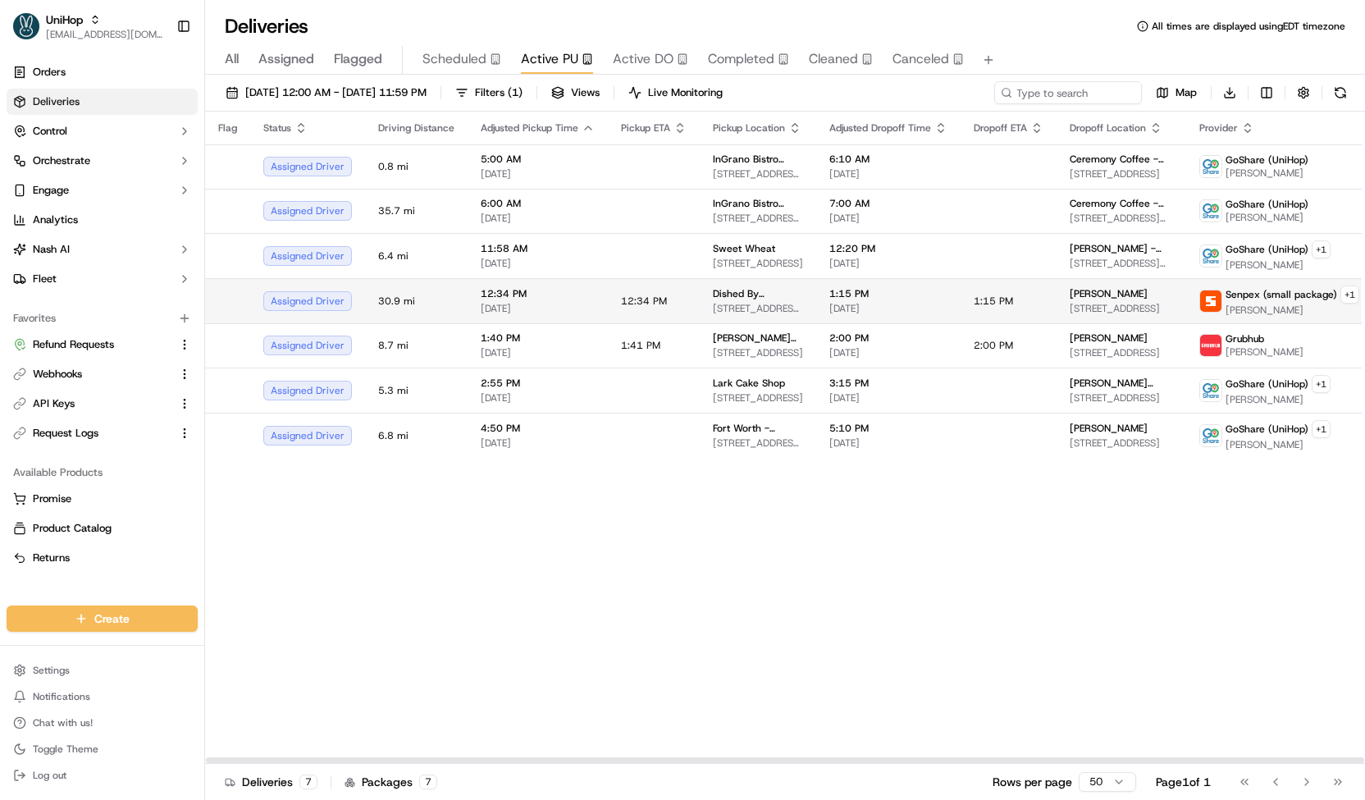
click at [741, 303] on span "2701 Bickford Ave, Snohomish, WA 98290, USA" at bounding box center [758, 308] width 90 height 13
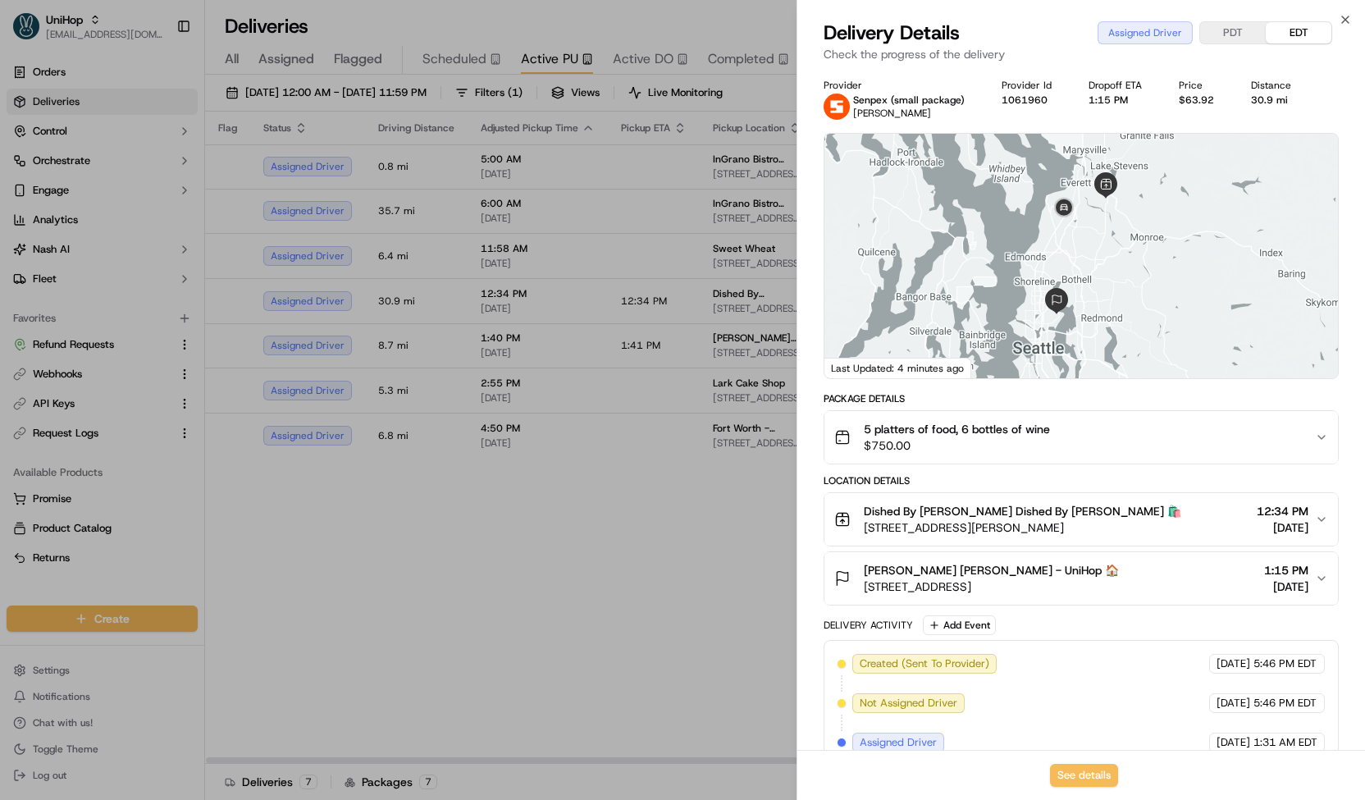
click at [909, 429] on span "5 platters of food, 6 bottles of wine" at bounding box center [957, 429] width 186 height 16
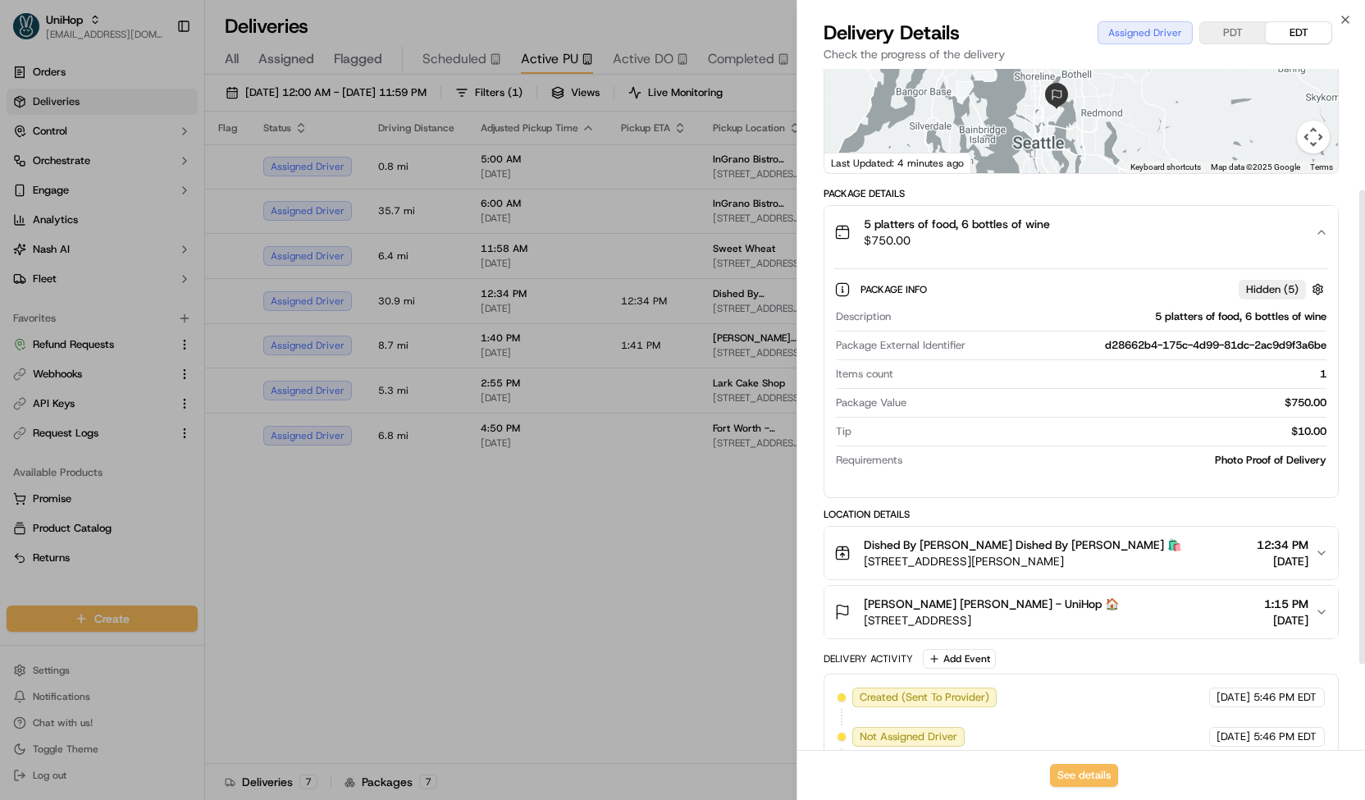
scroll to position [207, 0]
click at [1082, 775] on button "See details" at bounding box center [1084, 775] width 68 height 23
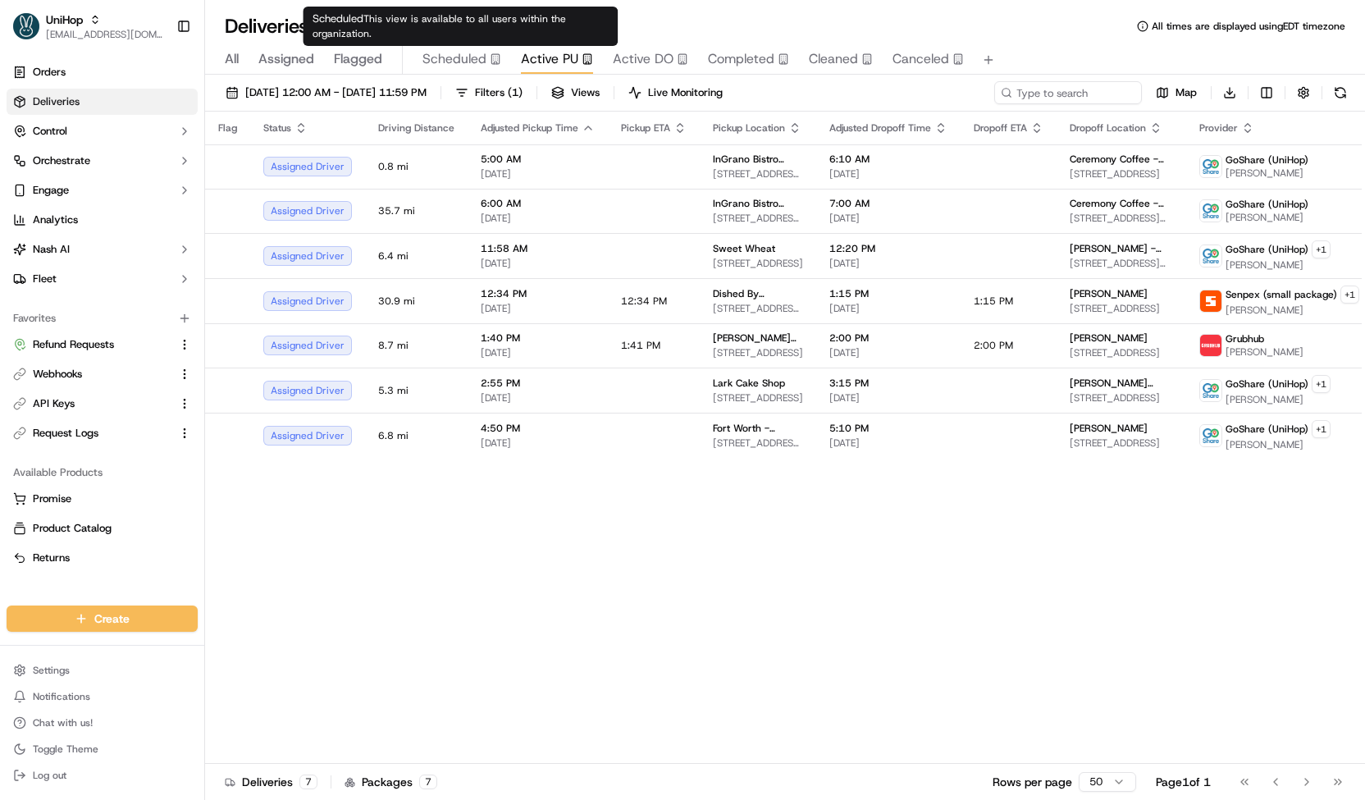
click at [464, 63] on span "Scheduled" at bounding box center [454, 59] width 64 height 20
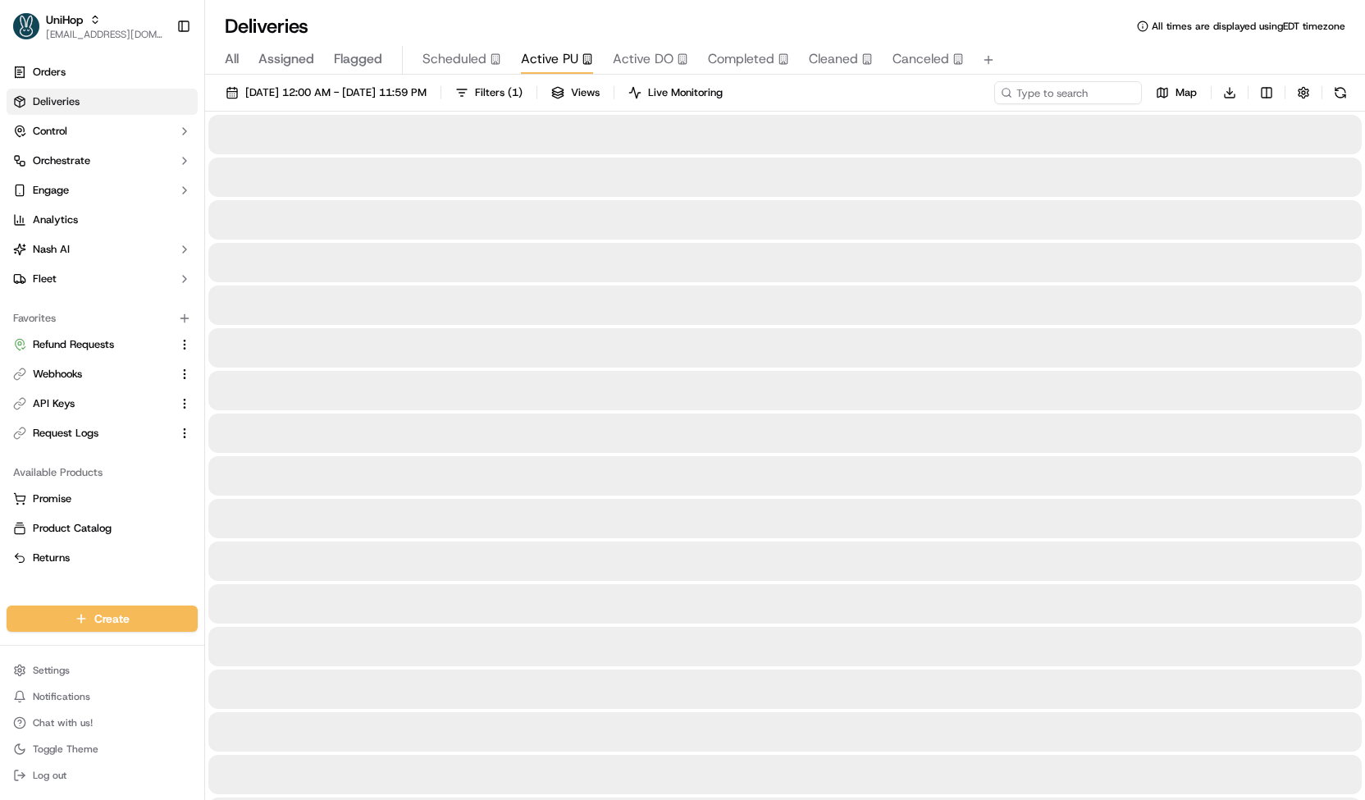
click at [523, 63] on span "Active PU" at bounding box center [549, 59] width 57 height 20
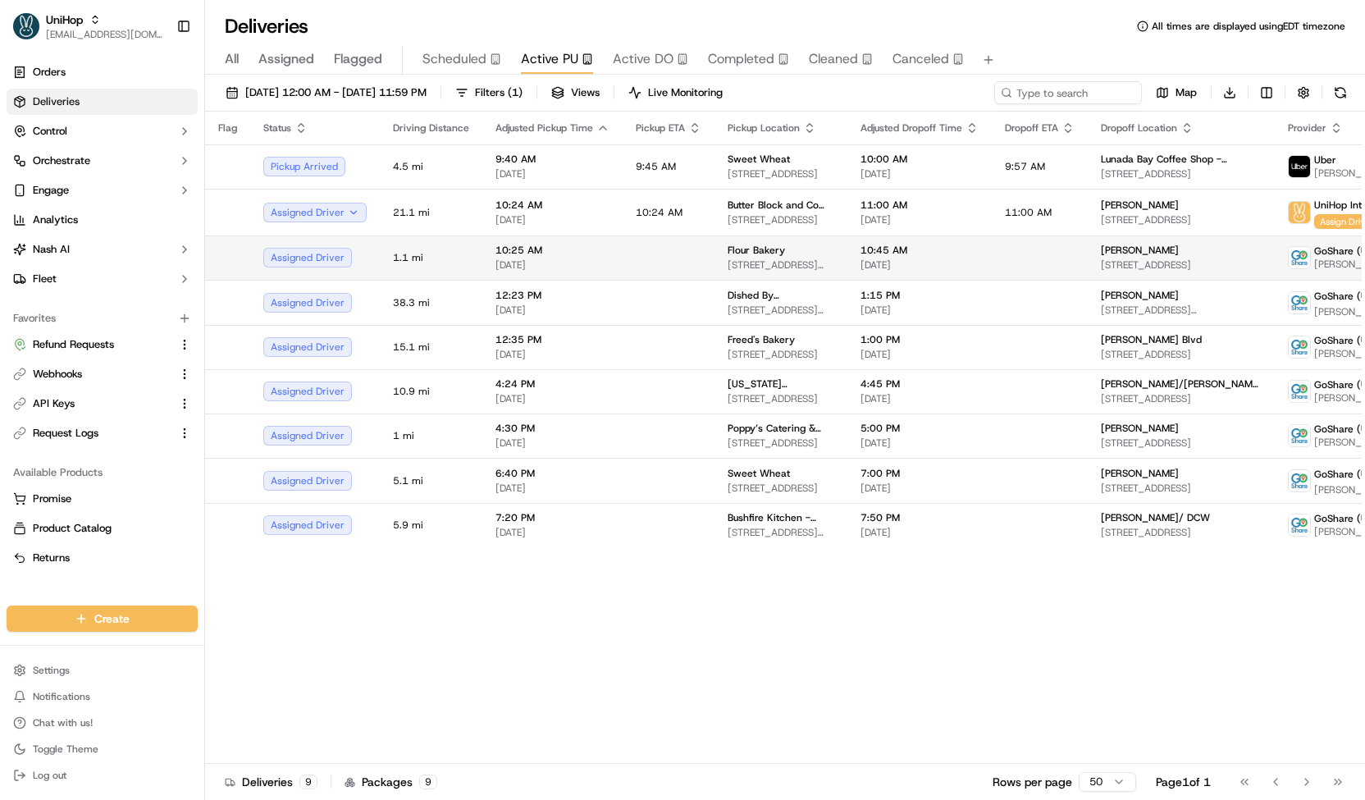
click at [523, 264] on span "[DATE]" at bounding box center [552, 264] width 114 height 13
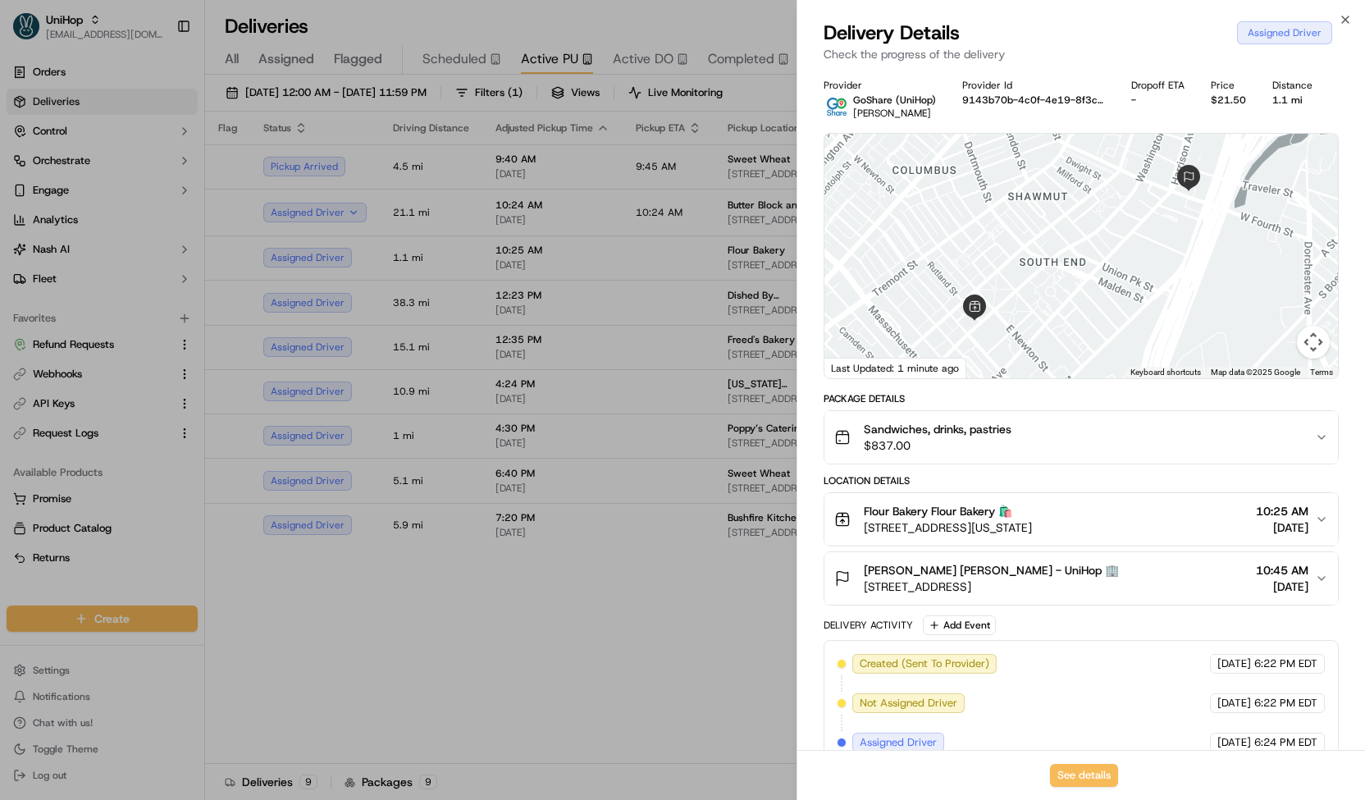
click at [448, 337] on div at bounding box center [682, 400] width 1365 height 800
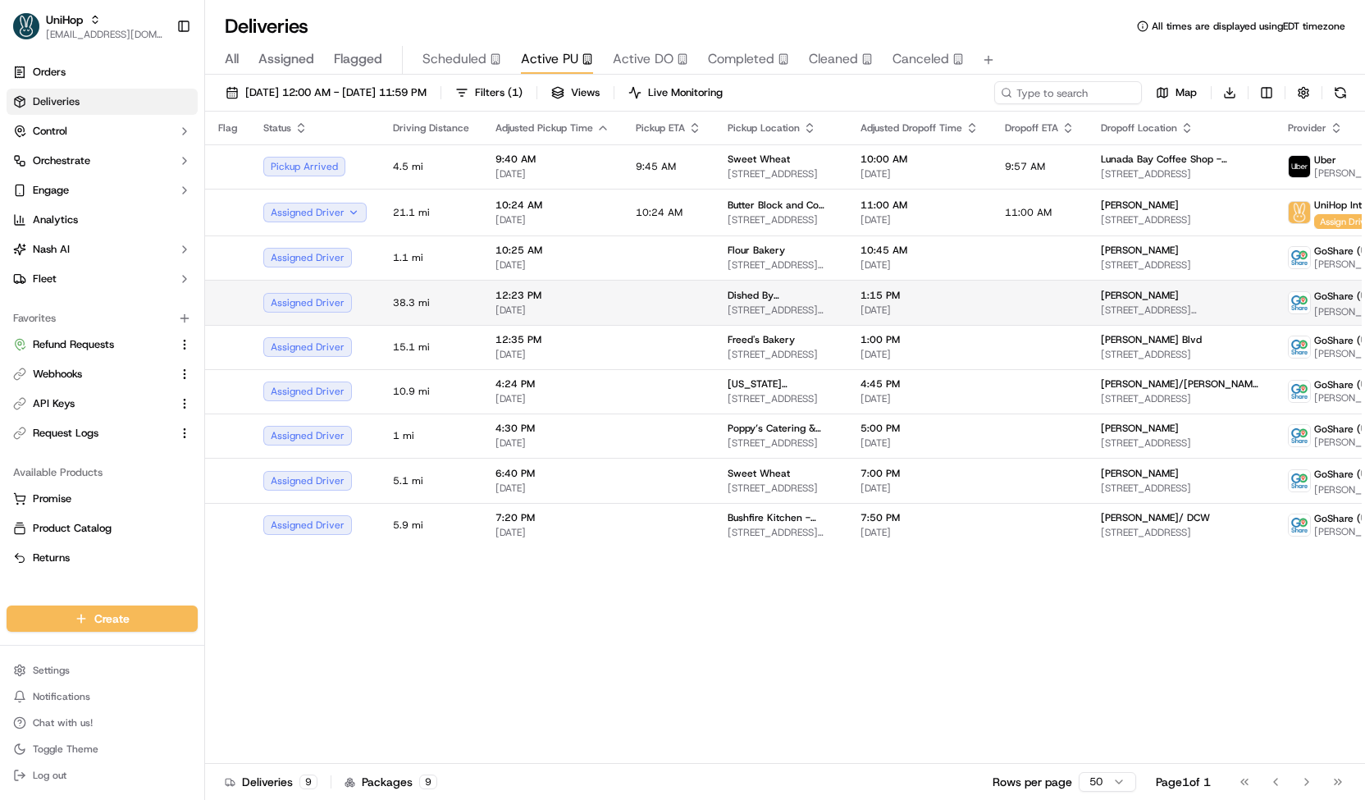
click at [495, 292] on span "12:23 PM" at bounding box center [552, 295] width 114 height 13
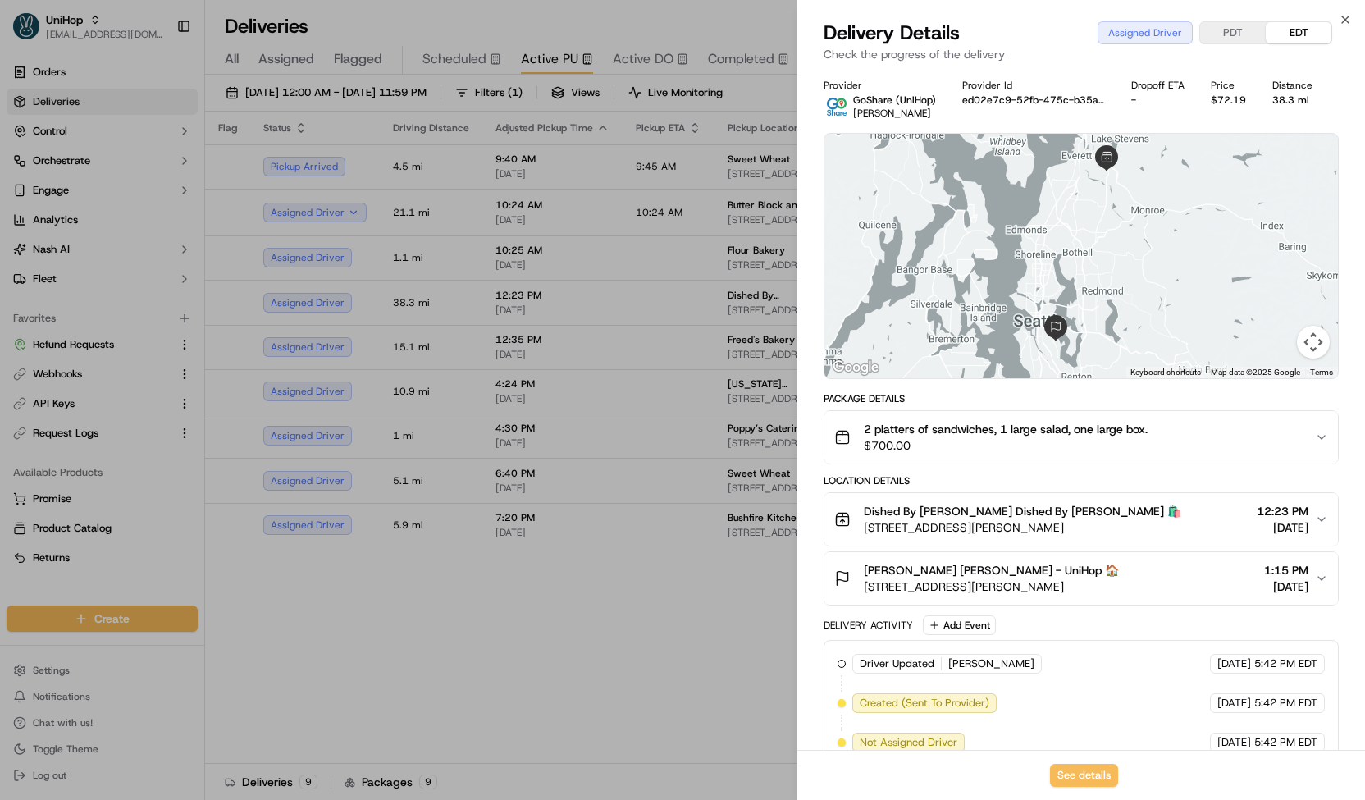
click at [505, 327] on div at bounding box center [682, 400] width 1365 height 800
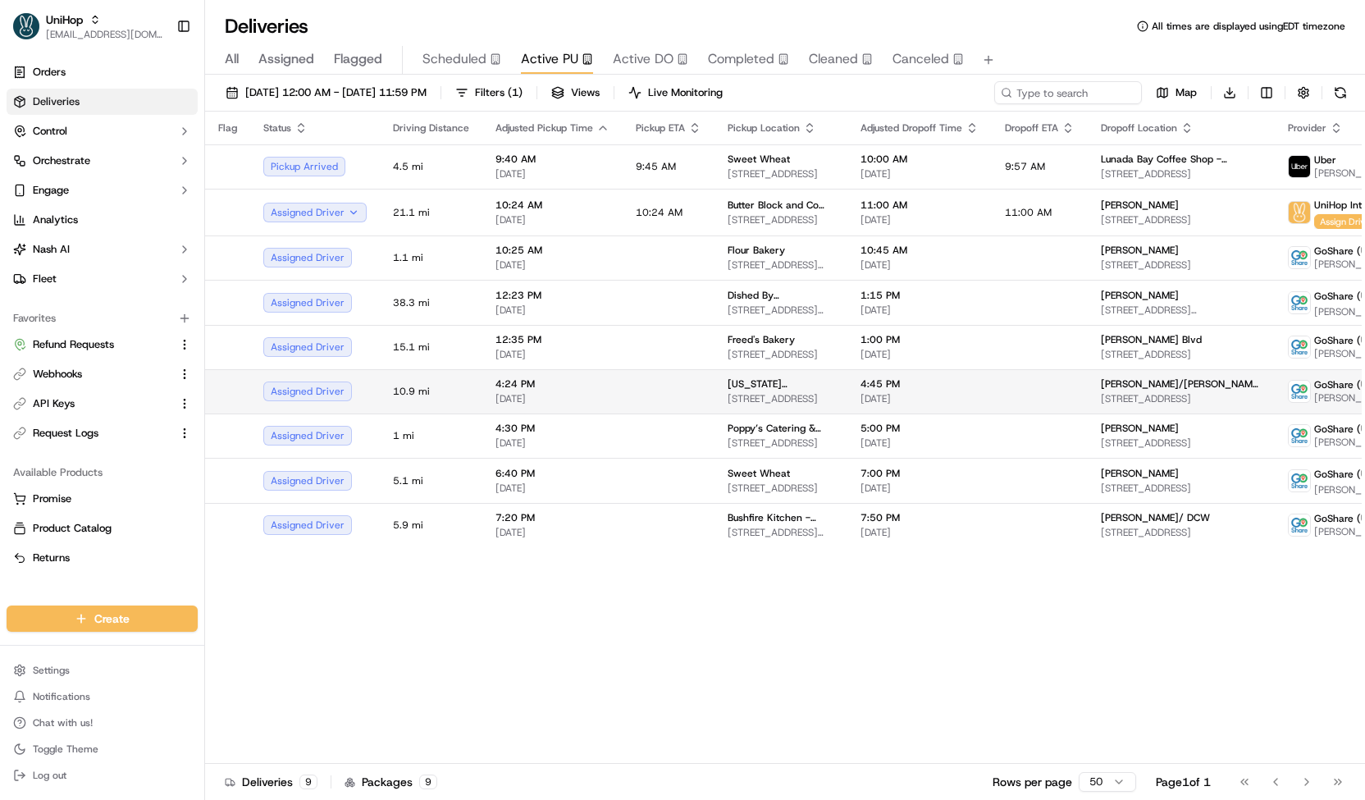
click at [527, 379] on span "4:24 PM" at bounding box center [552, 383] width 114 height 13
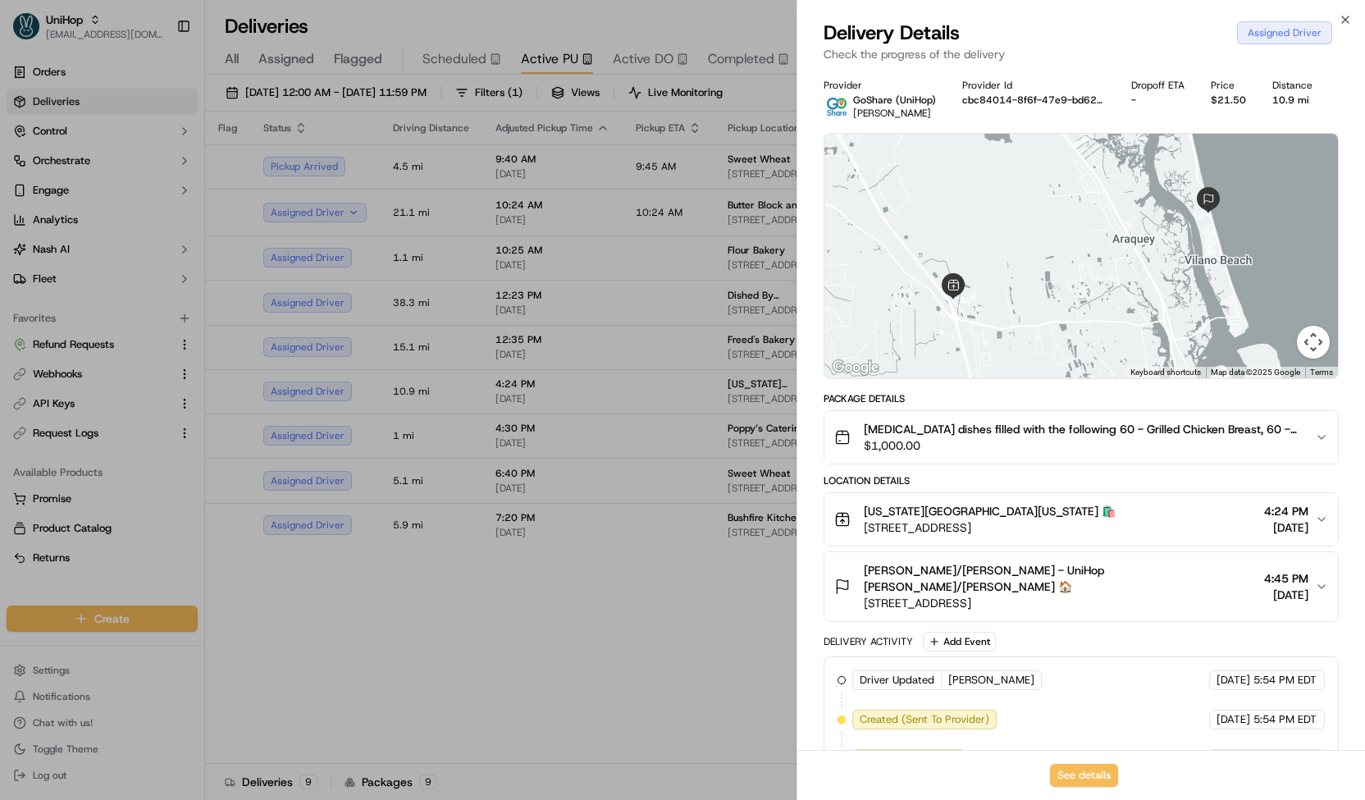
click at [523, 376] on div at bounding box center [682, 400] width 1365 height 800
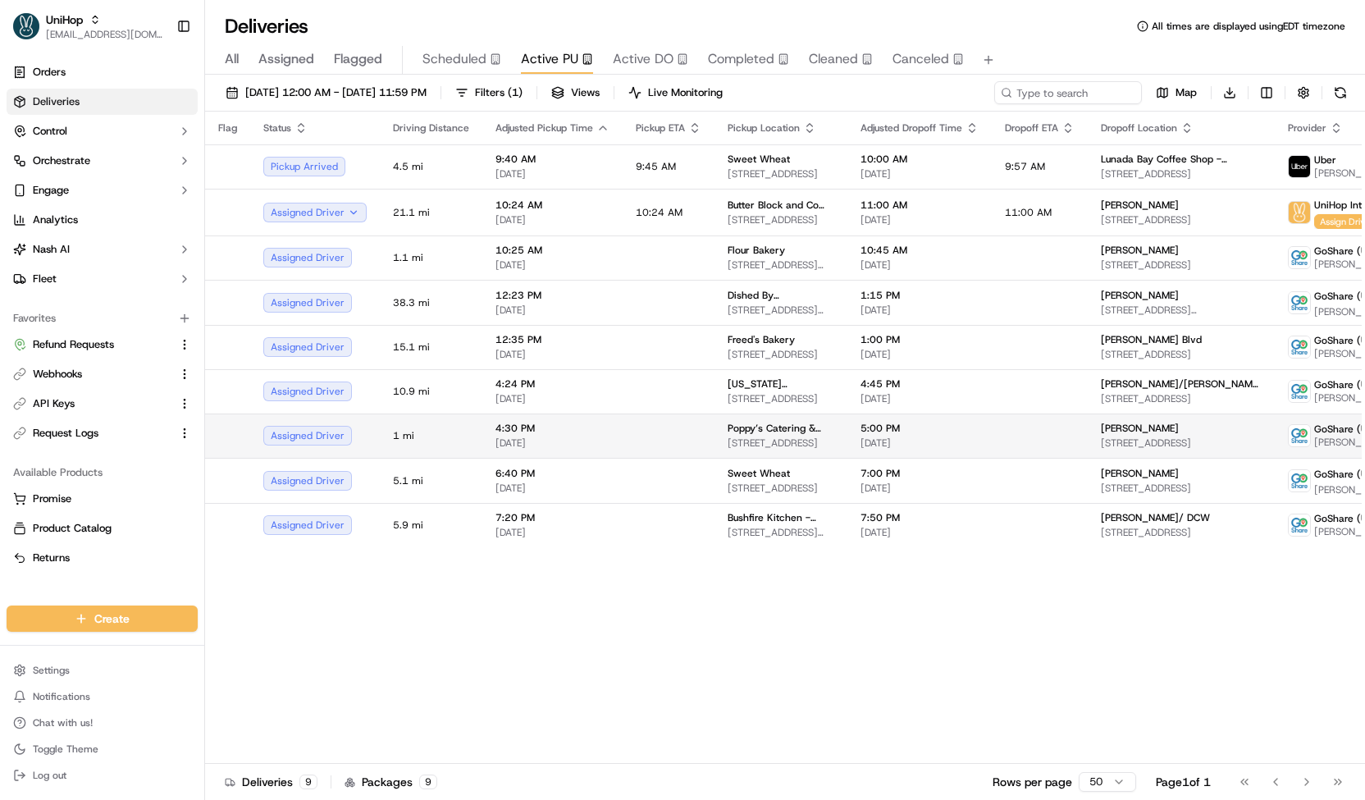
click at [540, 428] on span "4:30 PM" at bounding box center [552, 428] width 114 height 13
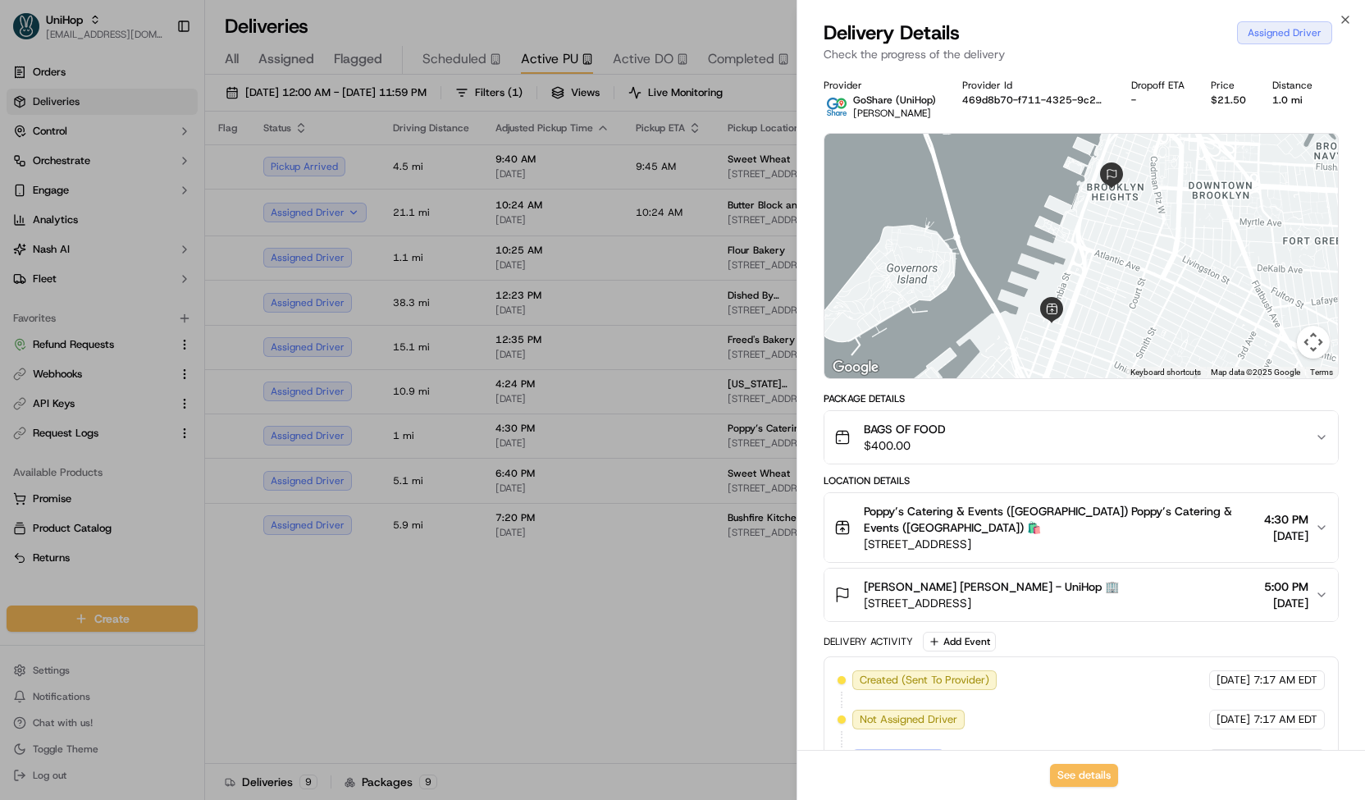
click at [533, 438] on div at bounding box center [682, 400] width 1365 height 800
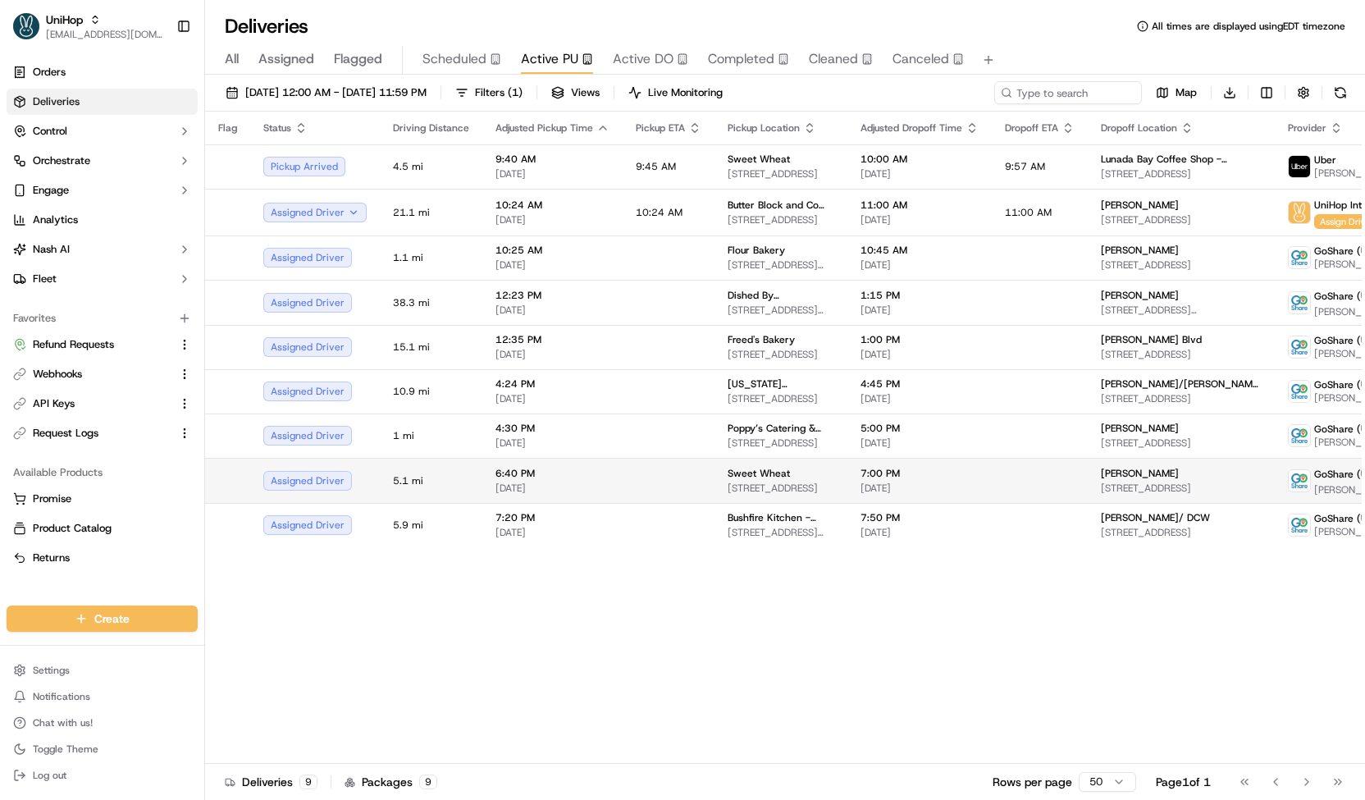
click at [528, 484] on span "[DATE]" at bounding box center [552, 487] width 114 height 13
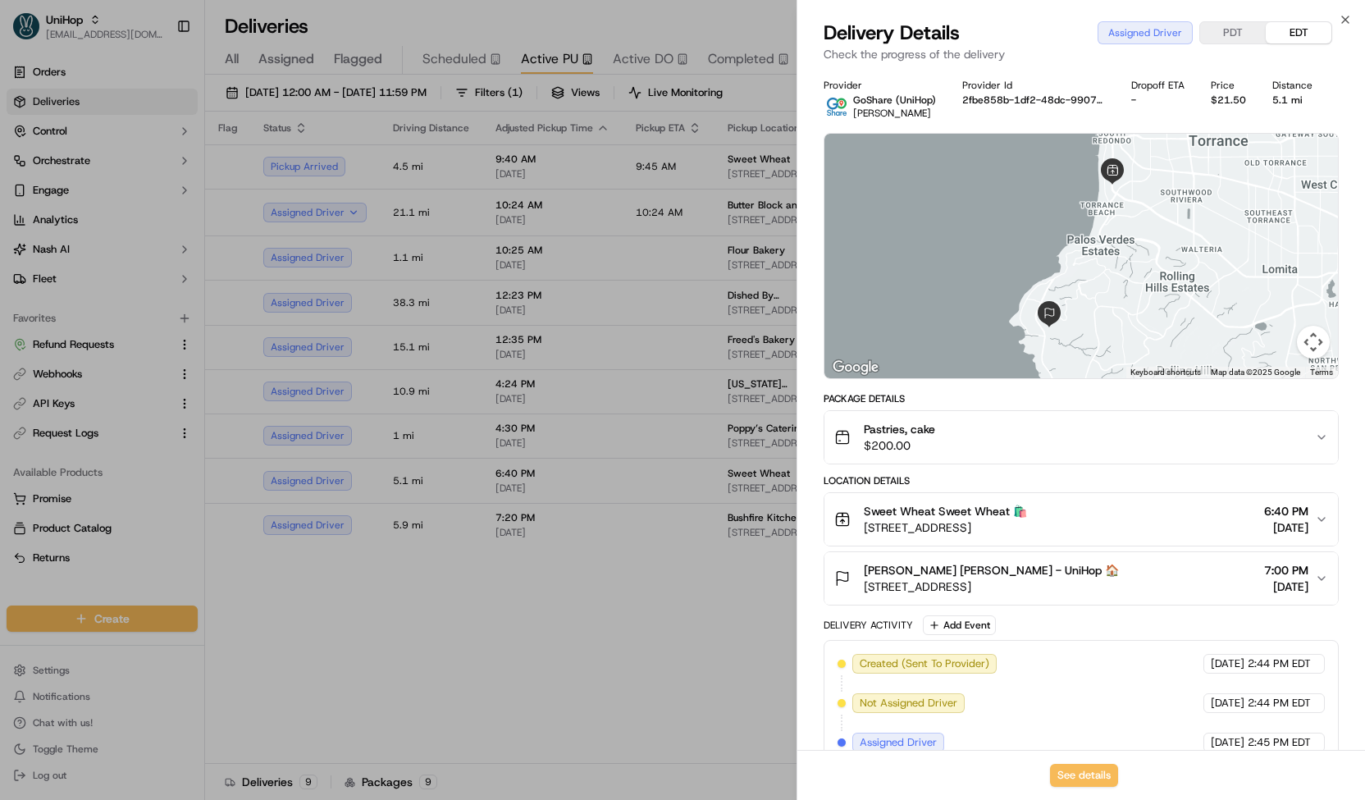
click at [522, 481] on div at bounding box center [682, 400] width 1365 height 800
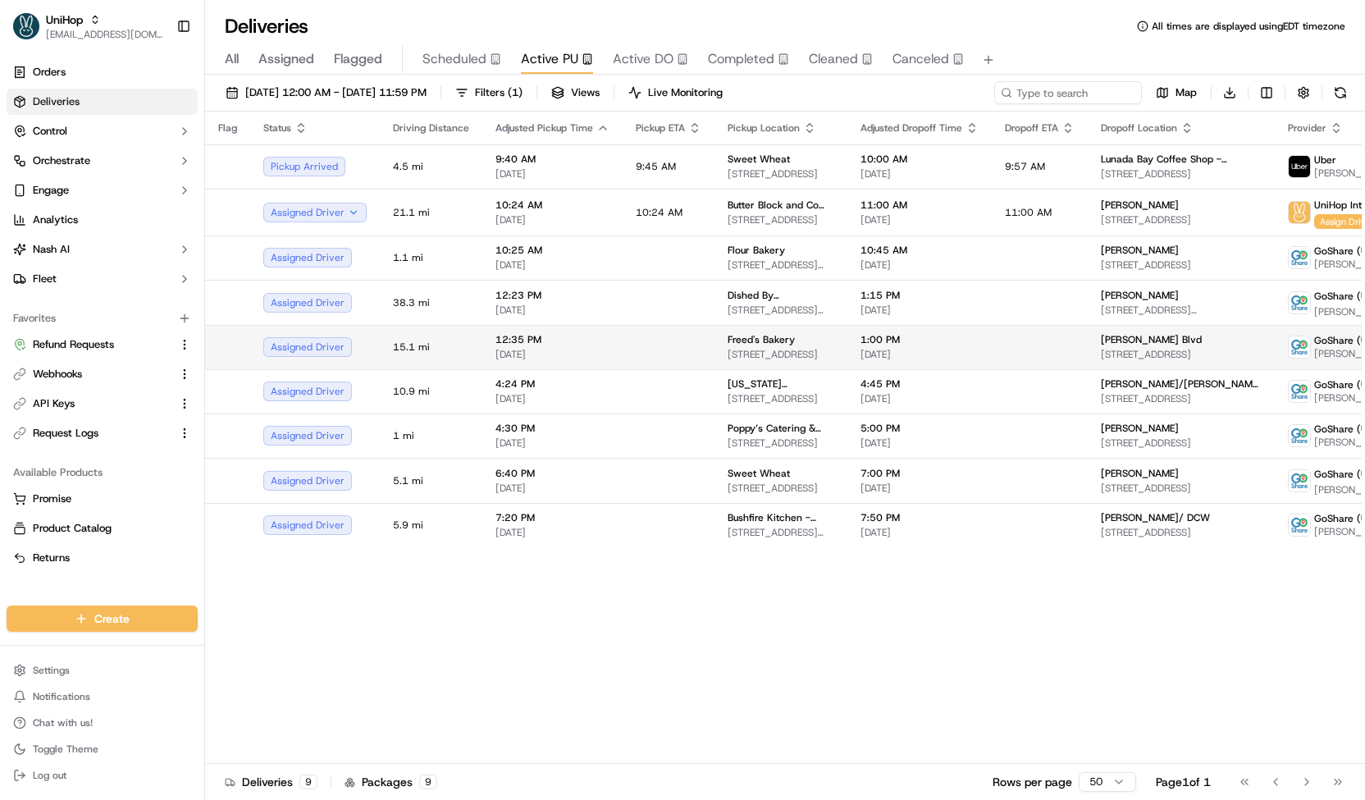
click at [548, 357] on body "UniHop contact@unihop.app Toggle Sidebar Orders Deliveries Control Orchestrate …" at bounding box center [682, 400] width 1365 height 800
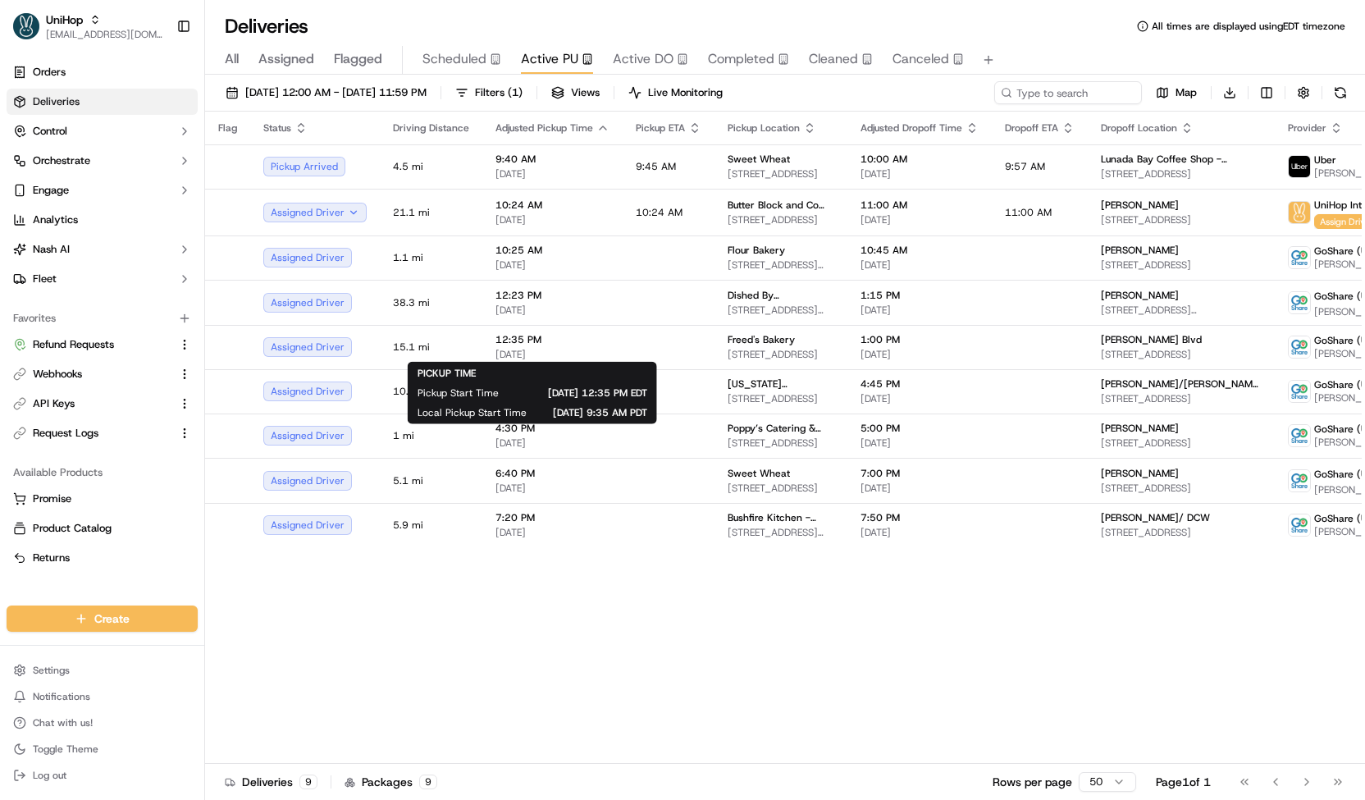
click at [553, 369] on div "PICKUP TIME Pickup Start Time Sep 20 2025 12:35 PM EDT Local Pickup Start Time …" at bounding box center [532, 393] width 230 height 52
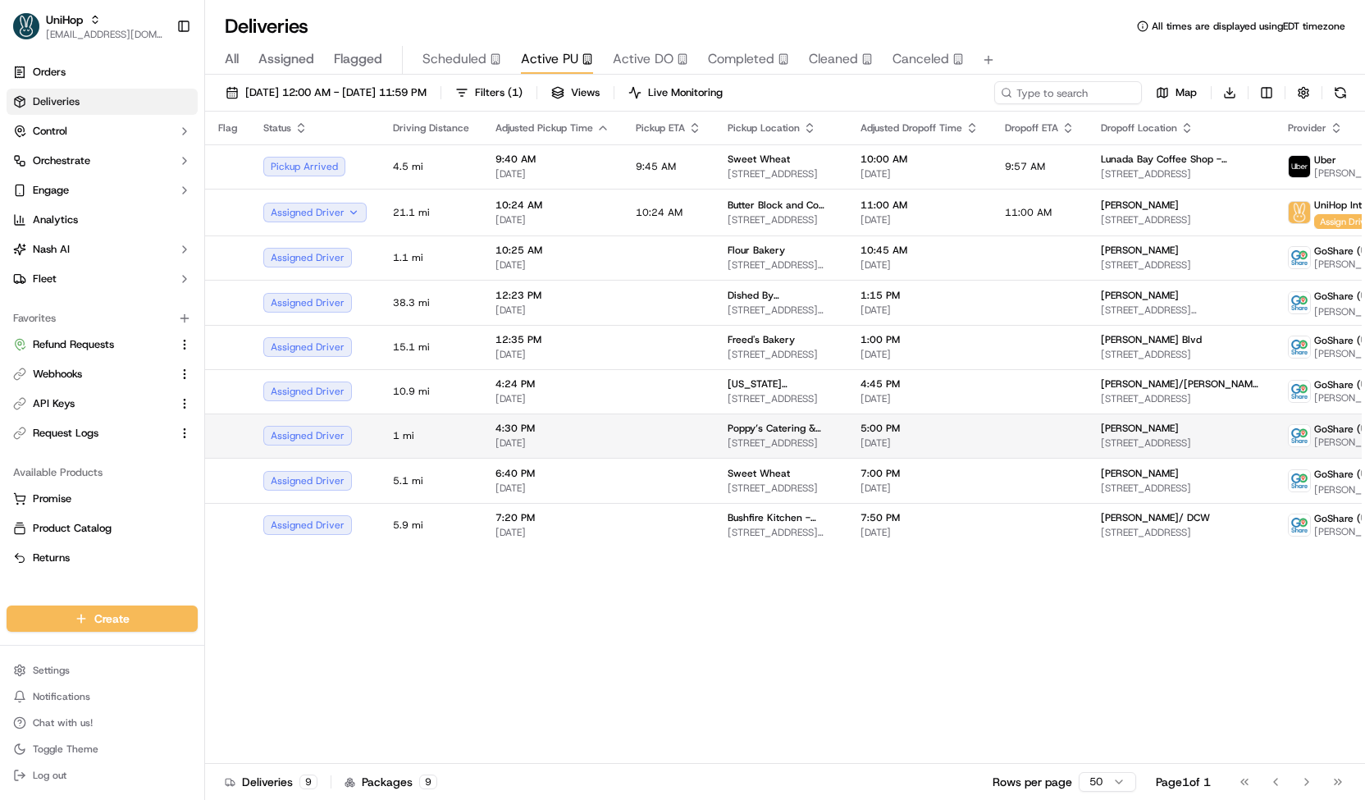
click at [557, 422] on span "4:30 PM" at bounding box center [552, 428] width 114 height 13
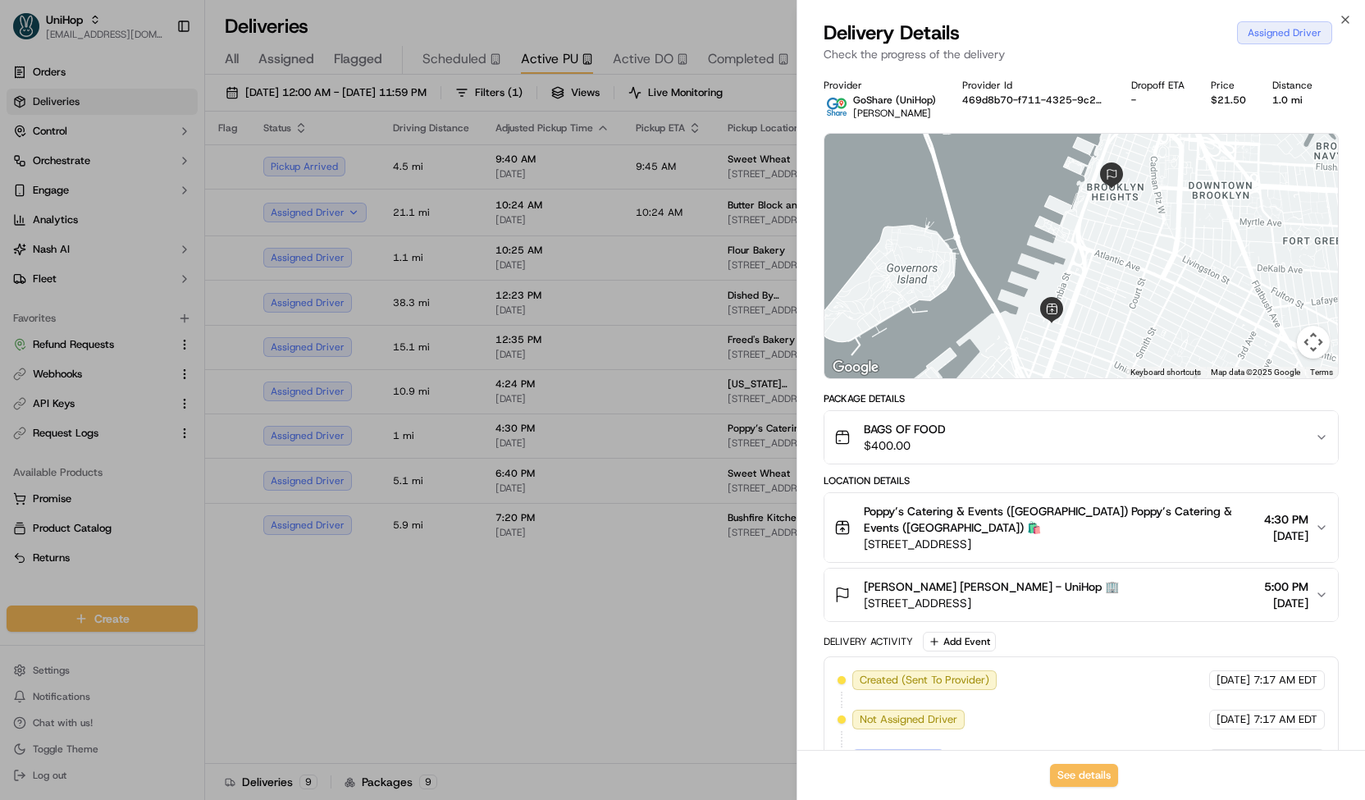
click at [500, 449] on div at bounding box center [682, 400] width 1365 height 800
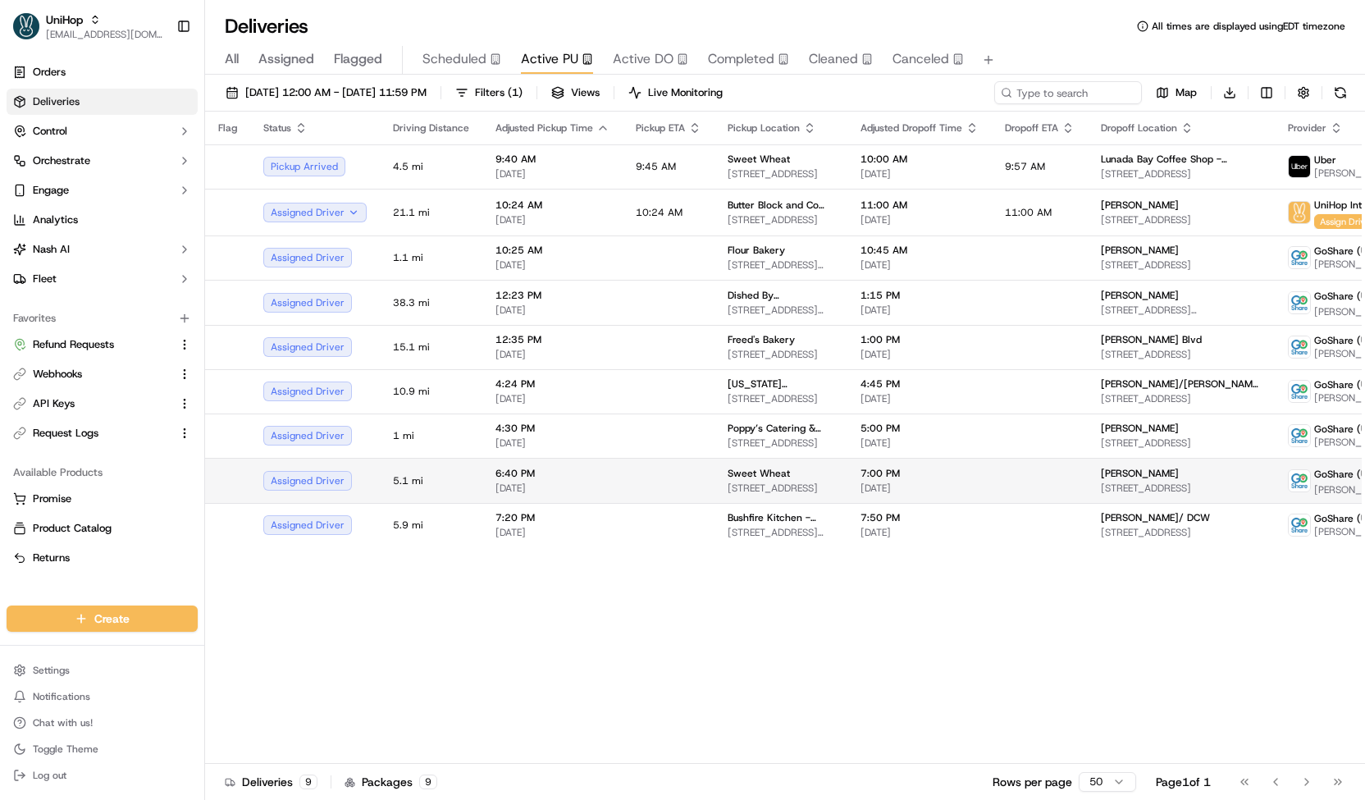
click at [515, 481] on span "[DATE]" at bounding box center [552, 487] width 114 height 13
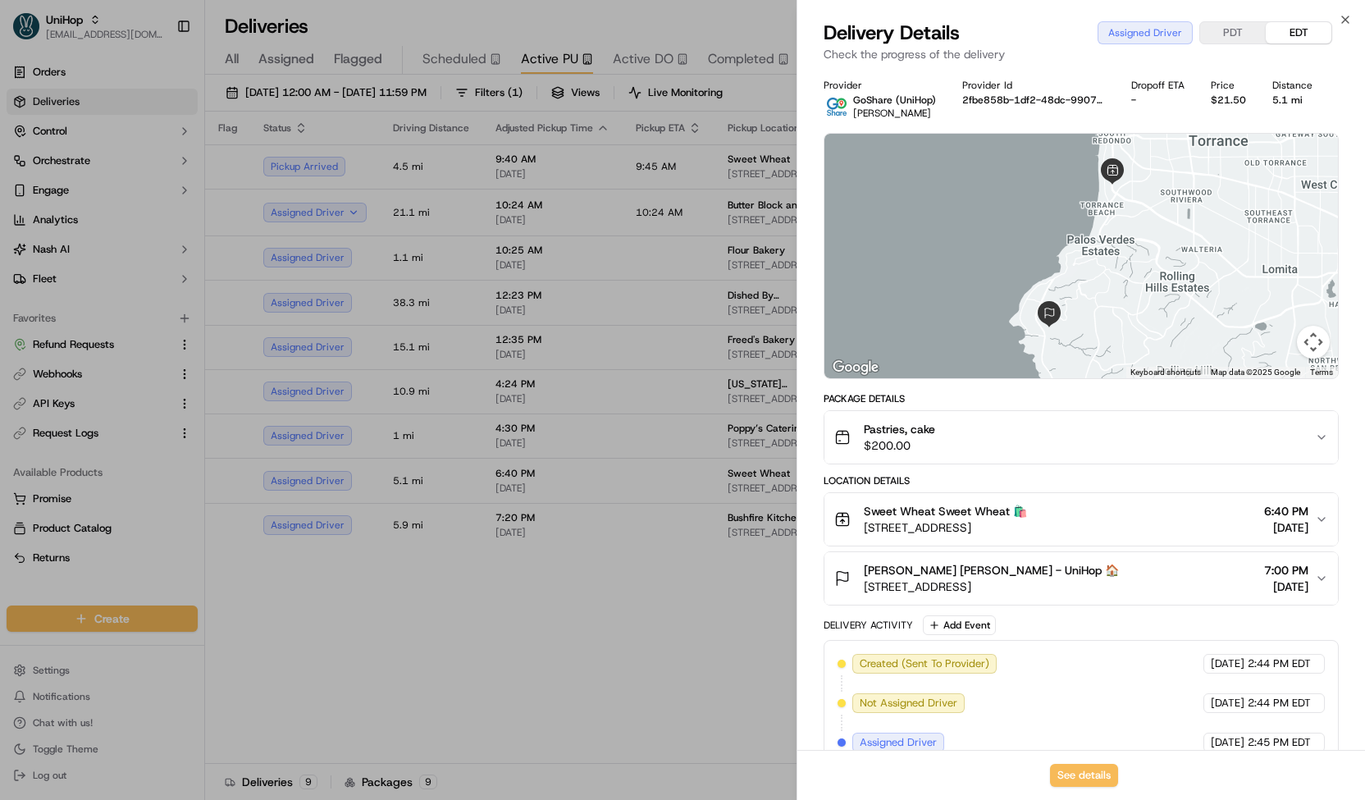
click at [507, 471] on div at bounding box center [682, 400] width 1365 height 800
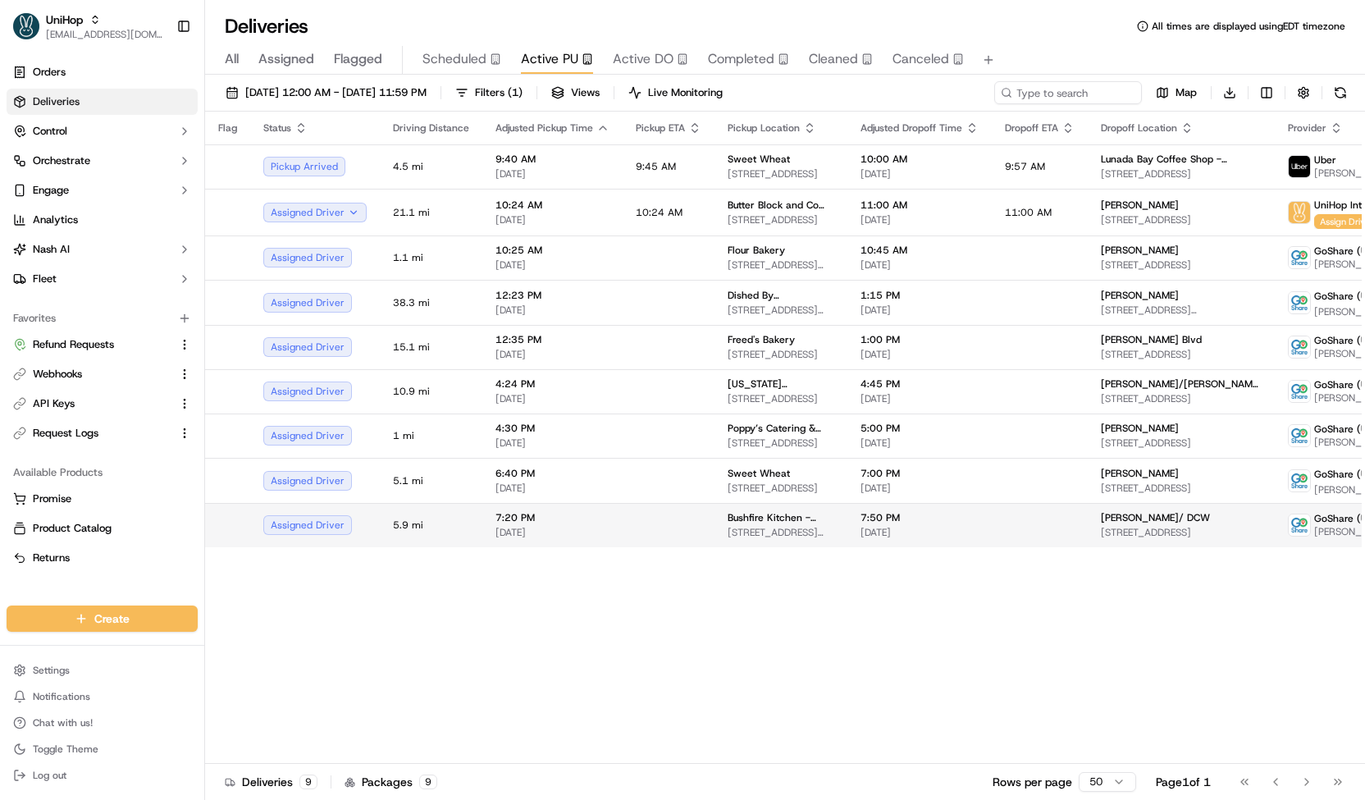
click at [463, 529] on td "5.9 mi" at bounding box center [431, 525] width 103 height 44
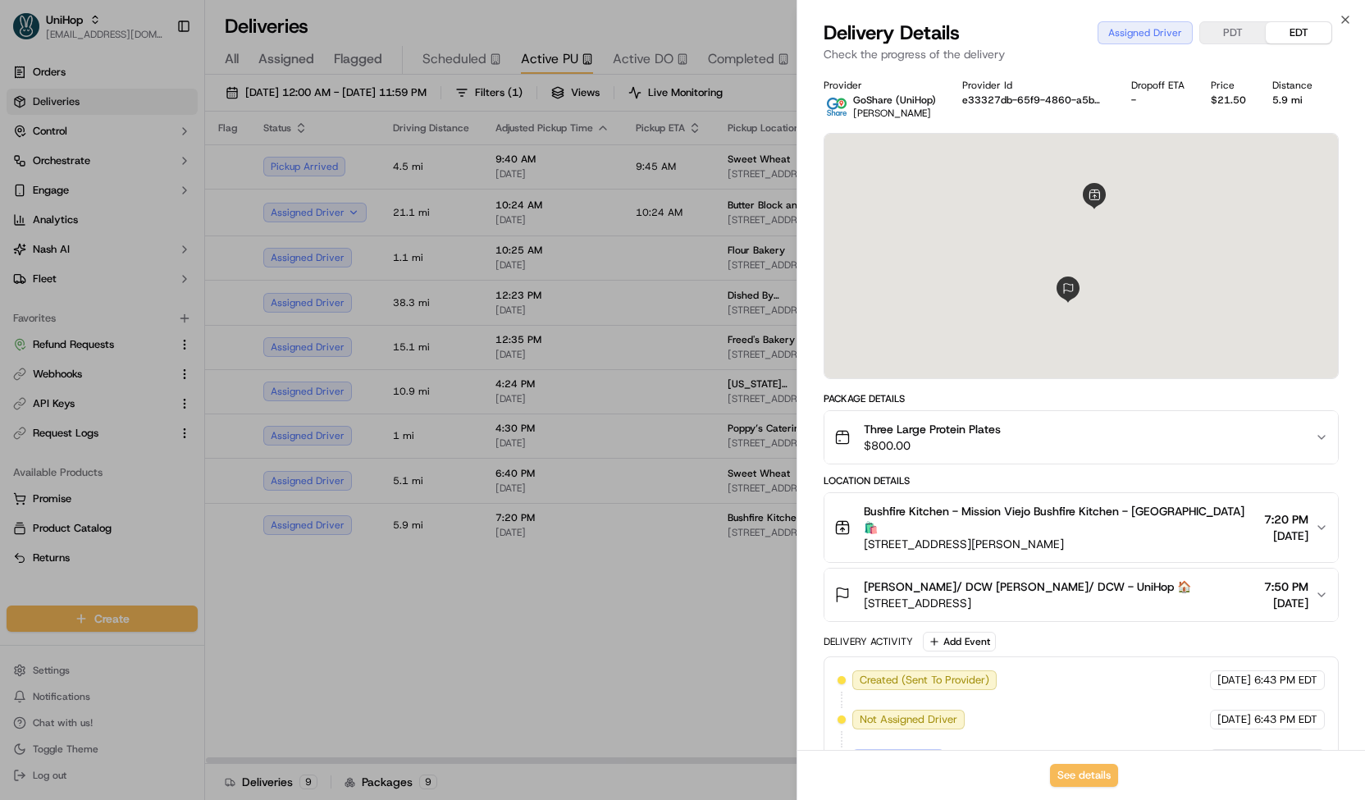
click at [449, 531] on div at bounding box center [682, 400] width 1365 height 800
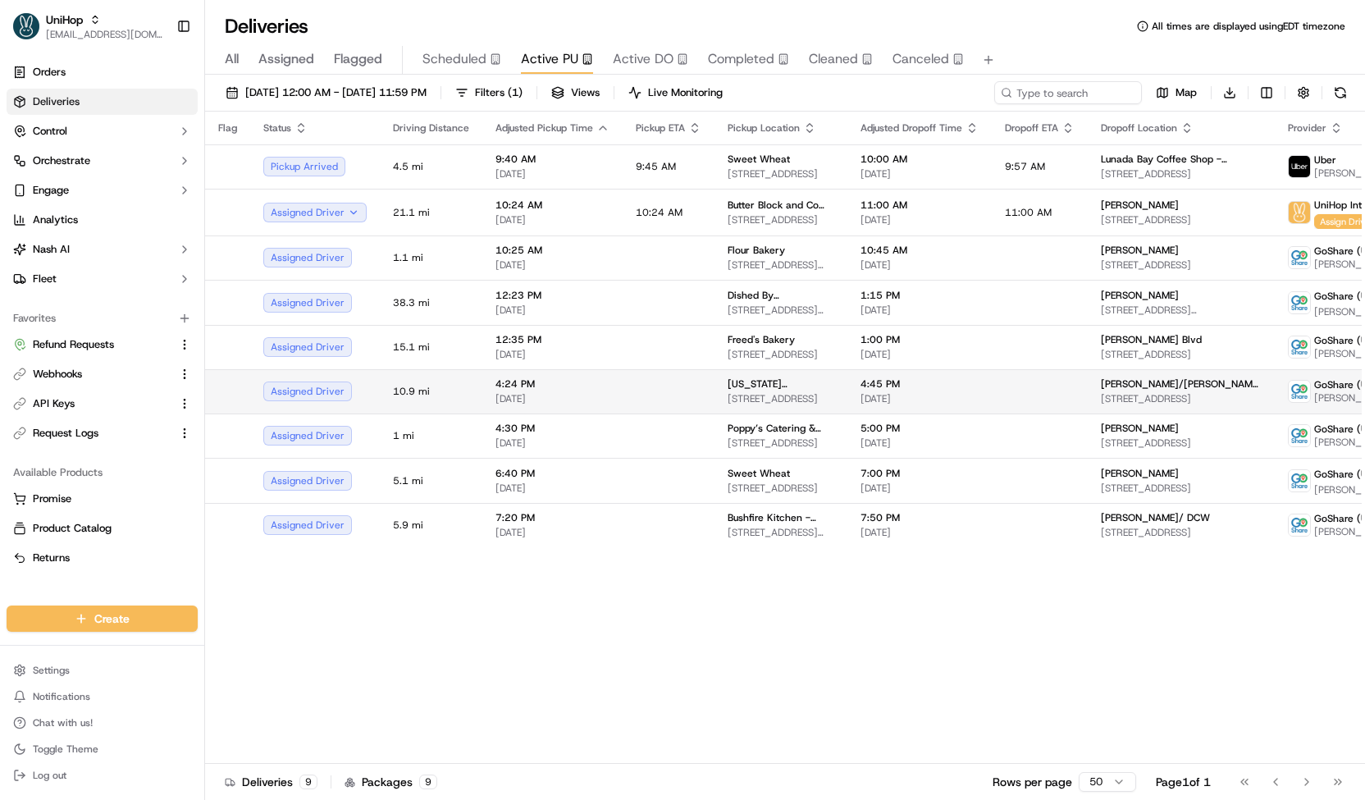
click at [463, 372] on td "10.9 mi" at bounding box center [431, 391] width 103 height 44
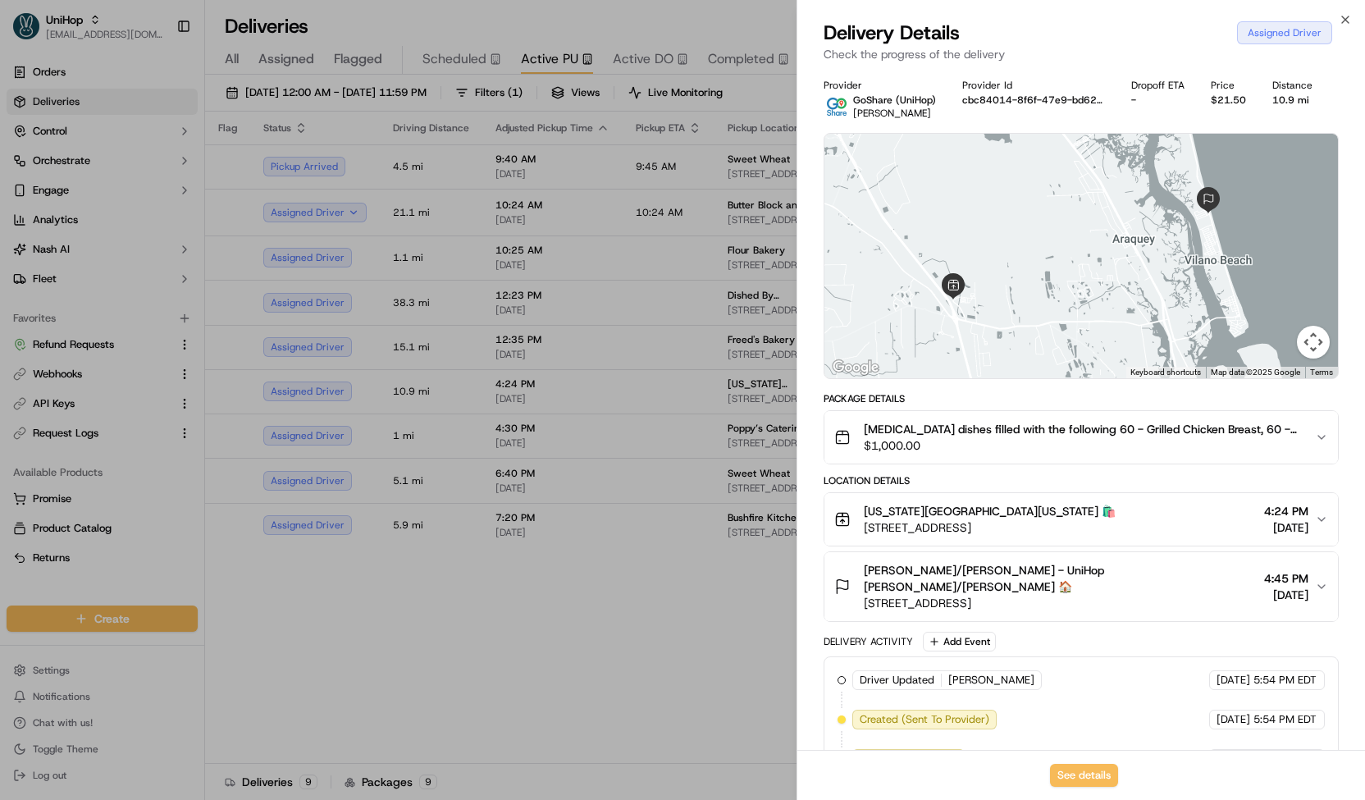
click at [480, 387] on div at bounding box center [682, 400] width 1365 height 800
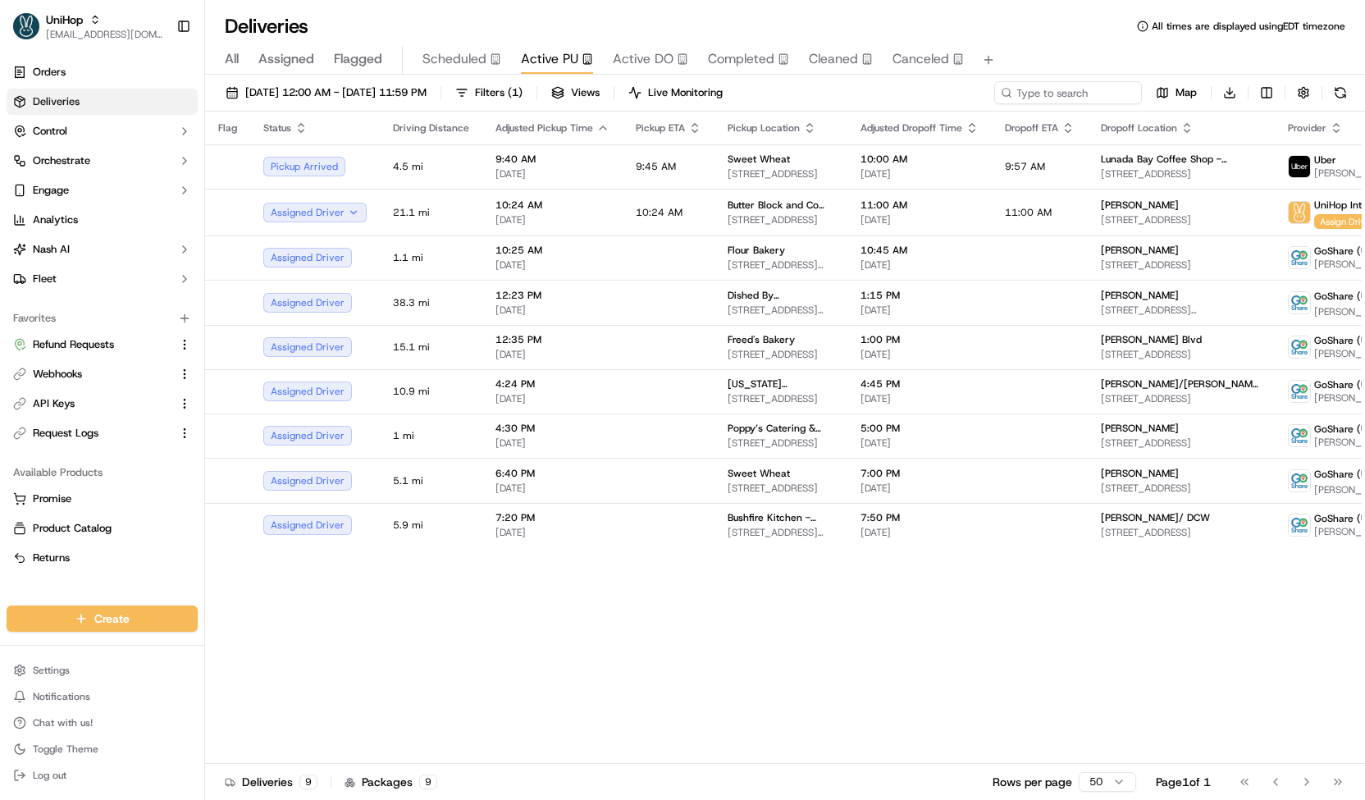
click at [435, 52] on span "Scheduled" at bounding box center [454, 59] width 64 height 20
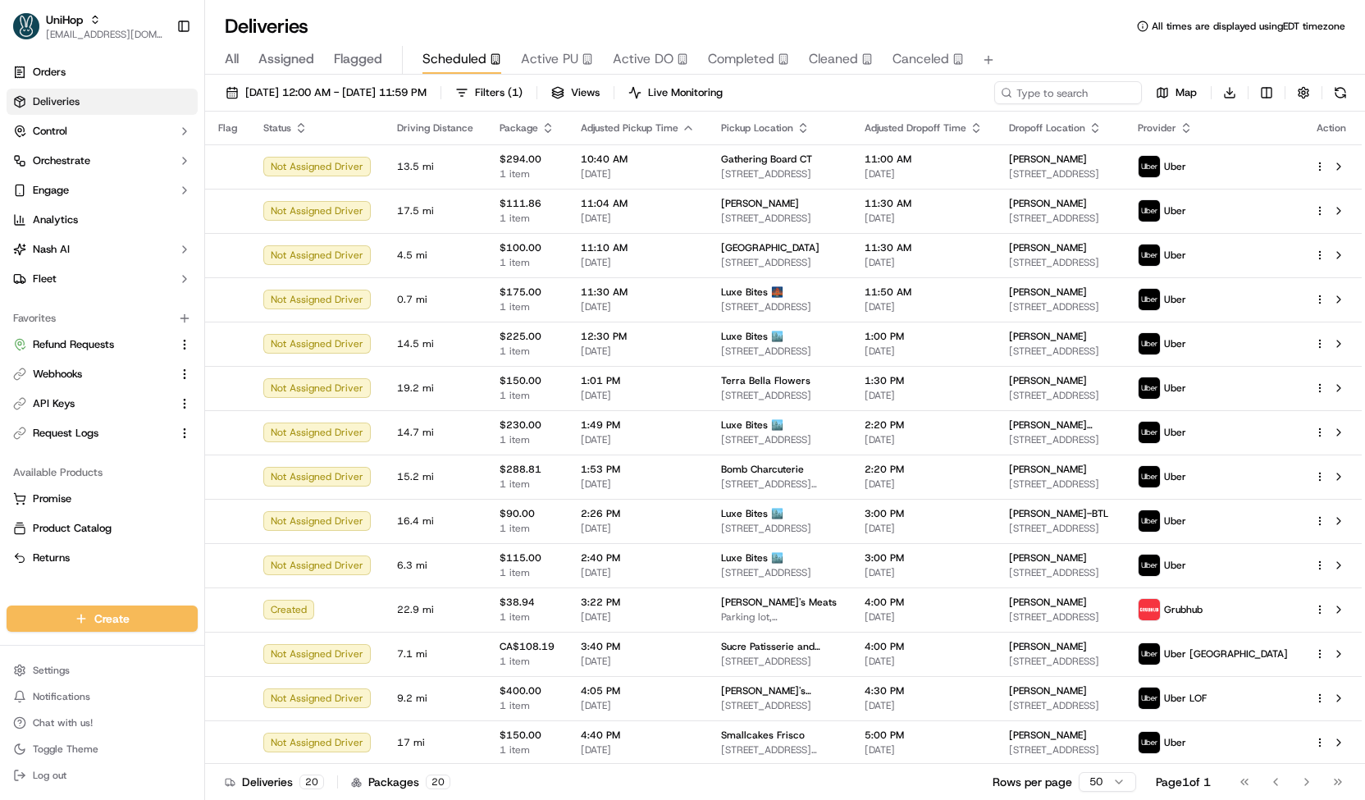
click at [549, 57] on span "Active PU" at bounding box center [549, 59] width 57 height 20
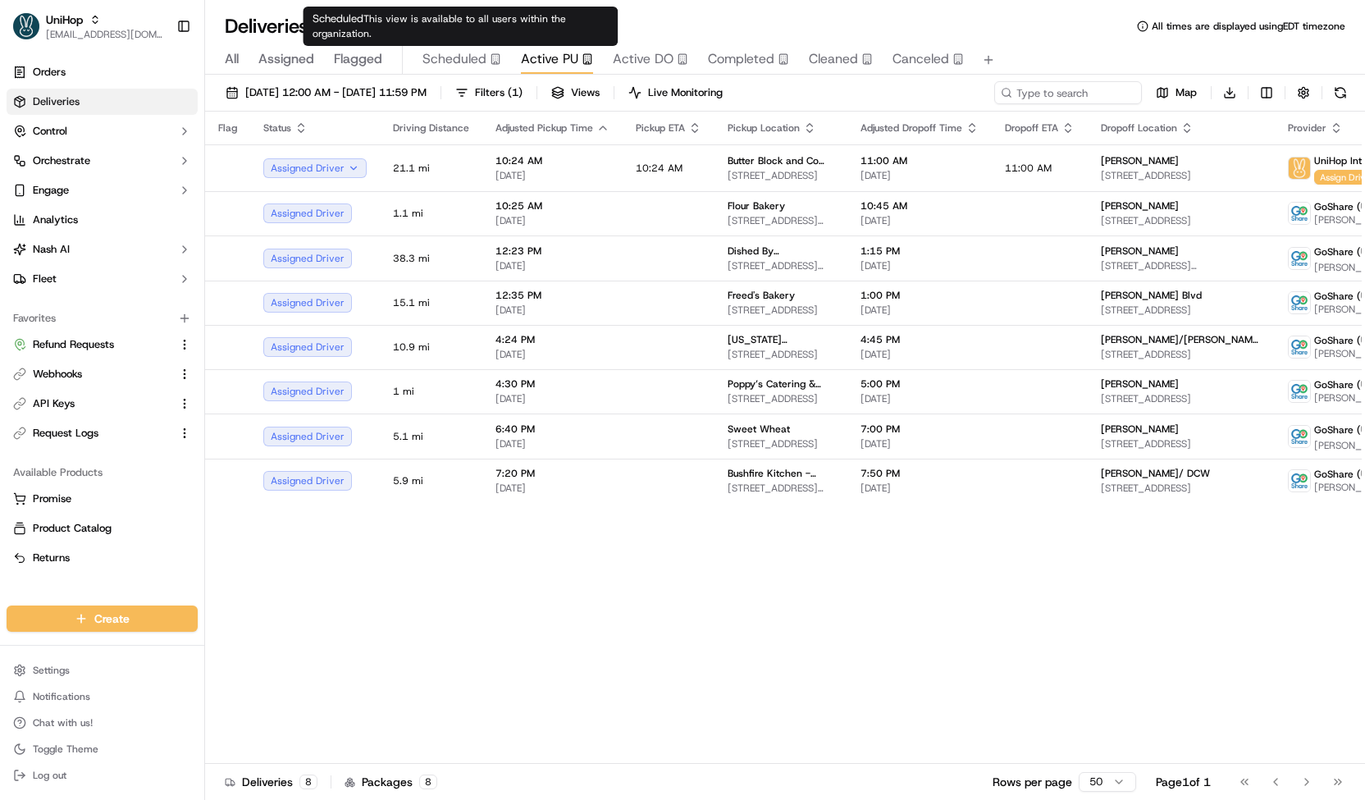
click at [484, 55] on span "Scheduled" at bounding box center [454, 59] width 64 height 20
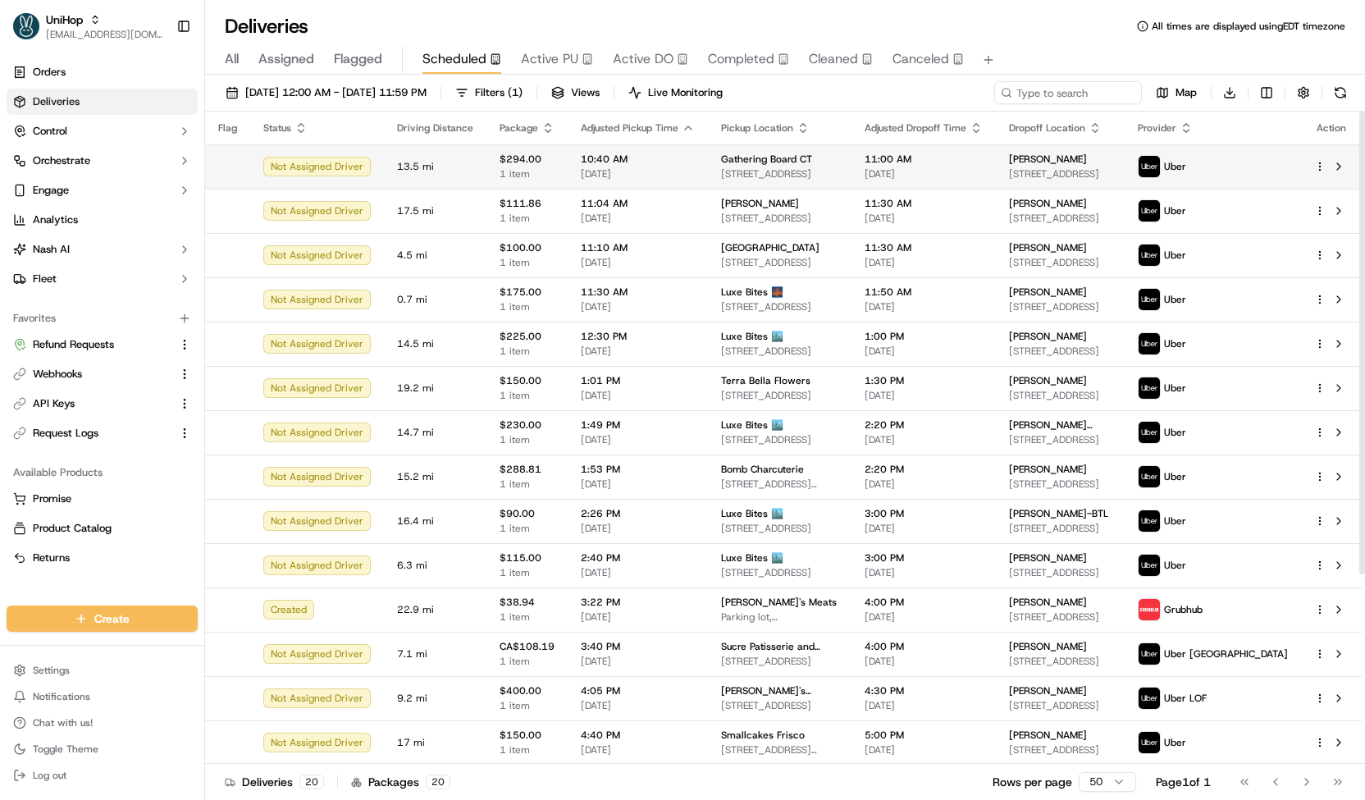
click at [631, 161] on span "10:40 AM" at bounding box center [638, 159] width 114 height 13
click at [641, 70] on button "Active DO" at bounding box center [650, 60] width 75 height 28
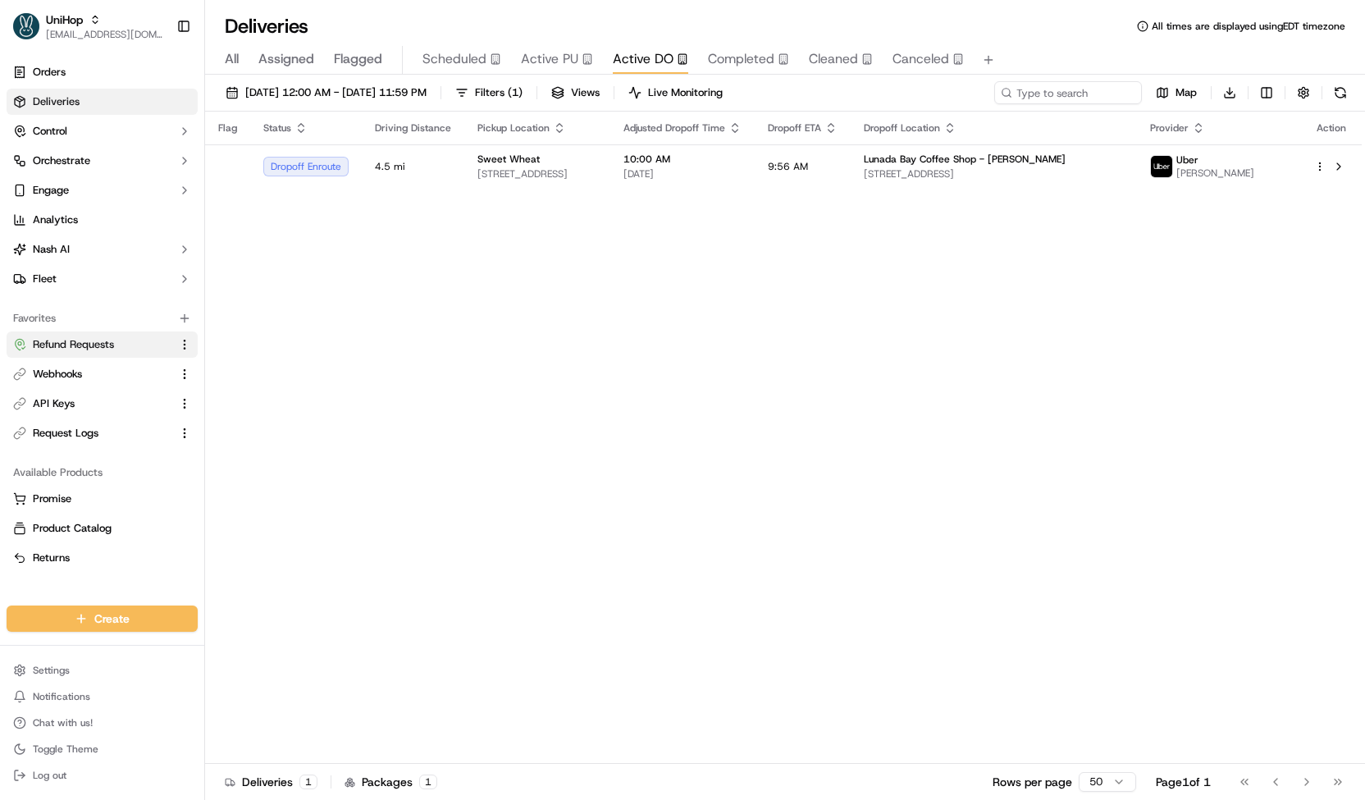
click at [108, 342] on span "Refund Requests" at bounding box center [73, 344] width 81 height 15
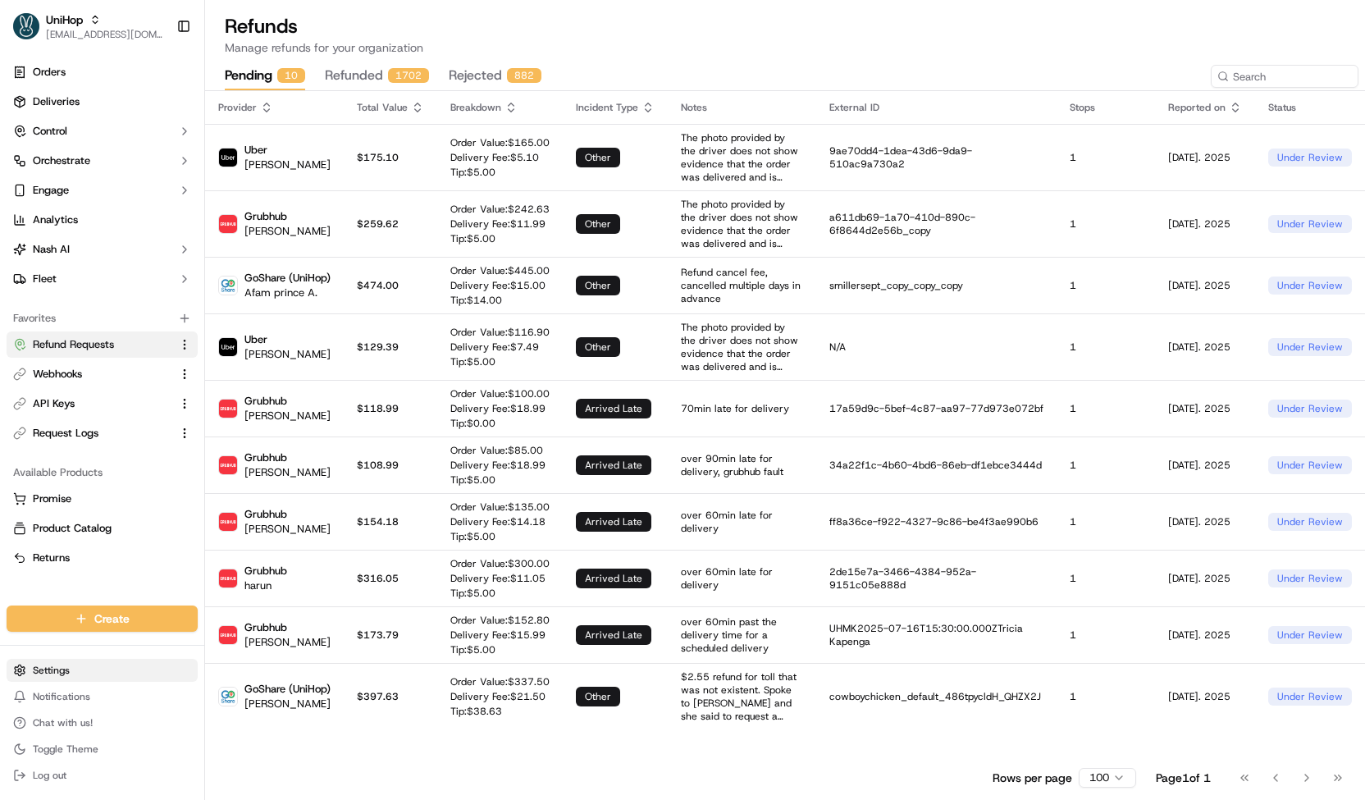
click at [103, 666] on html "UniHop contact@unihop.app Toggle Sidebar Orders Deliveries Control Orchestrate …" at bounding box center [682, 400] width 1365 height 800
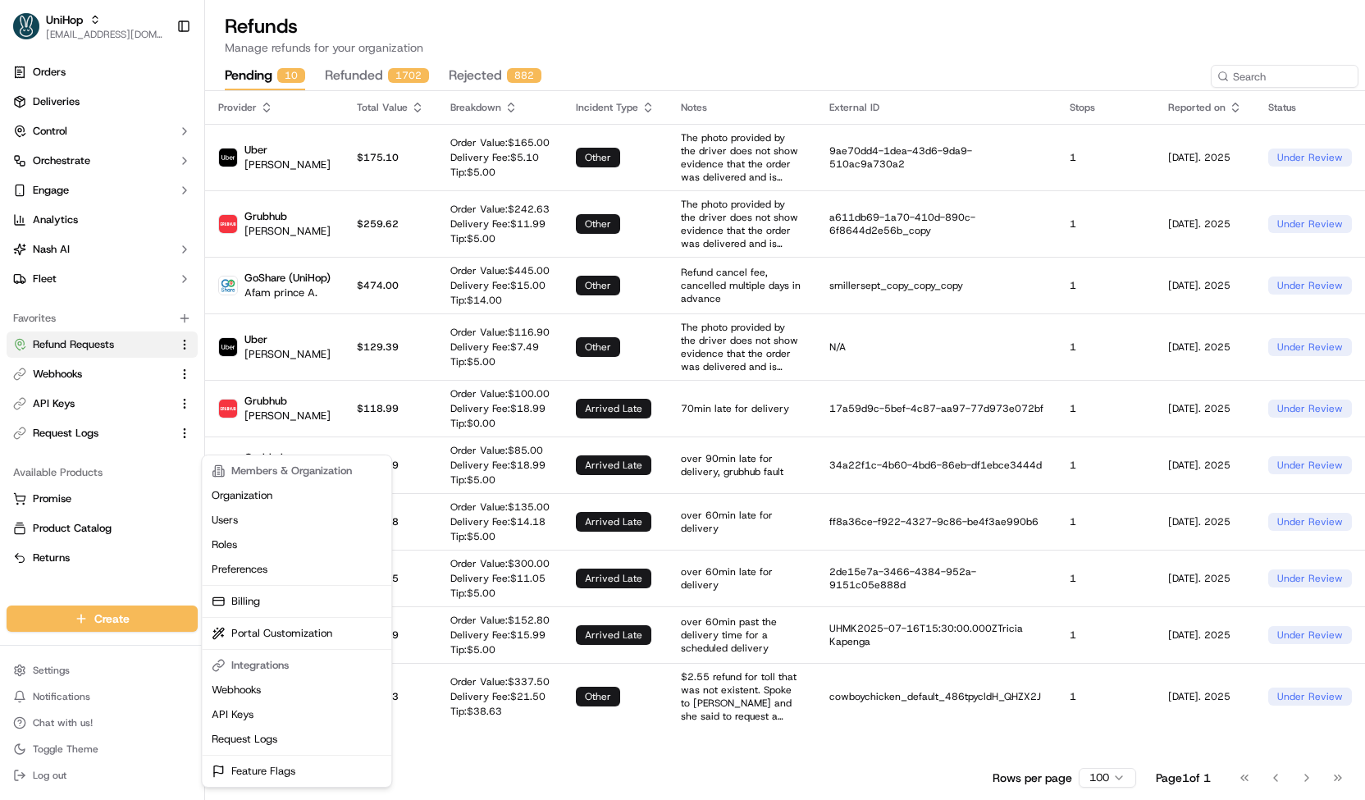
click at [80, 244] on html "UniHop contact@unihop.app Toggle Sidebar Orders Deliveries Control Orchestrate …" at bounding box center [682, 400] width 1365 height 800
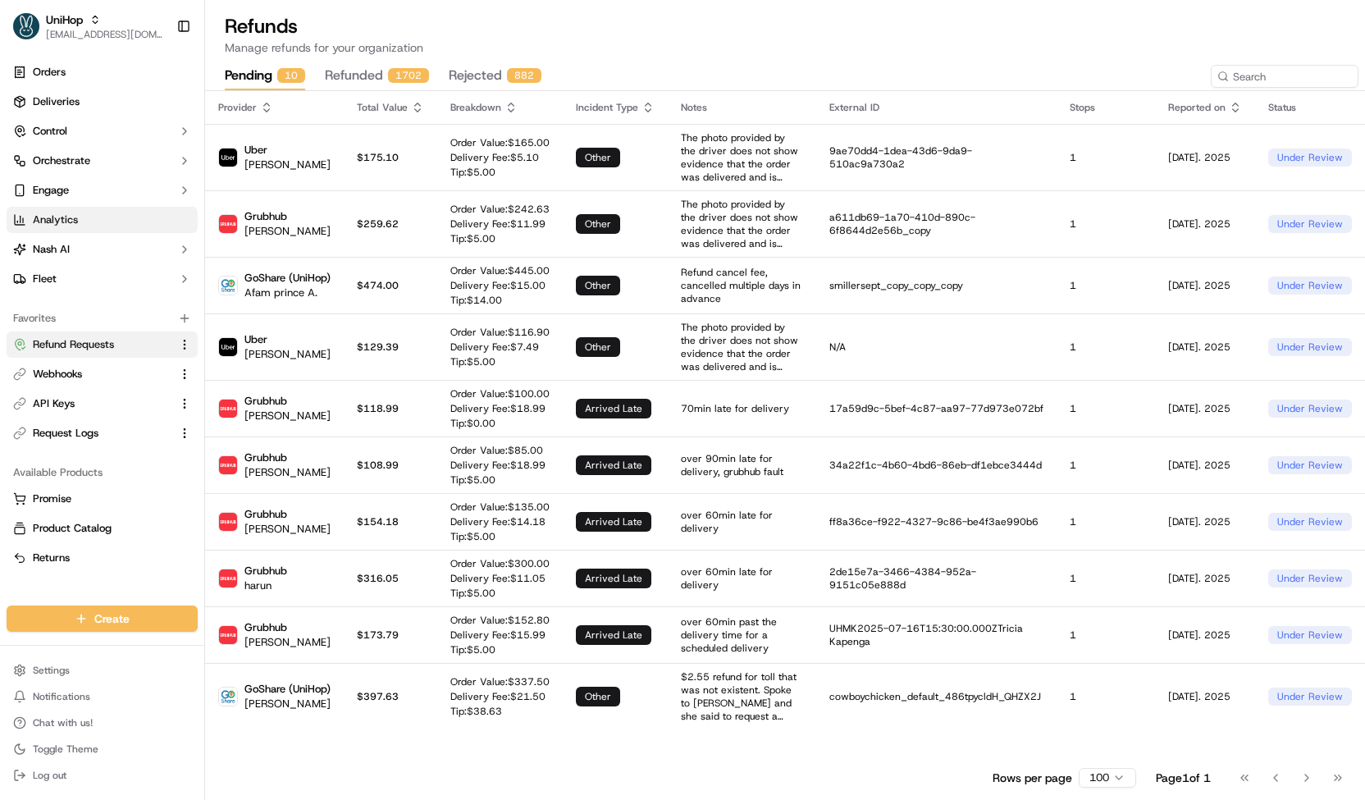
click at [82, 226] on link "Analytics" at bounding box center [102, 220] width 191 height 26
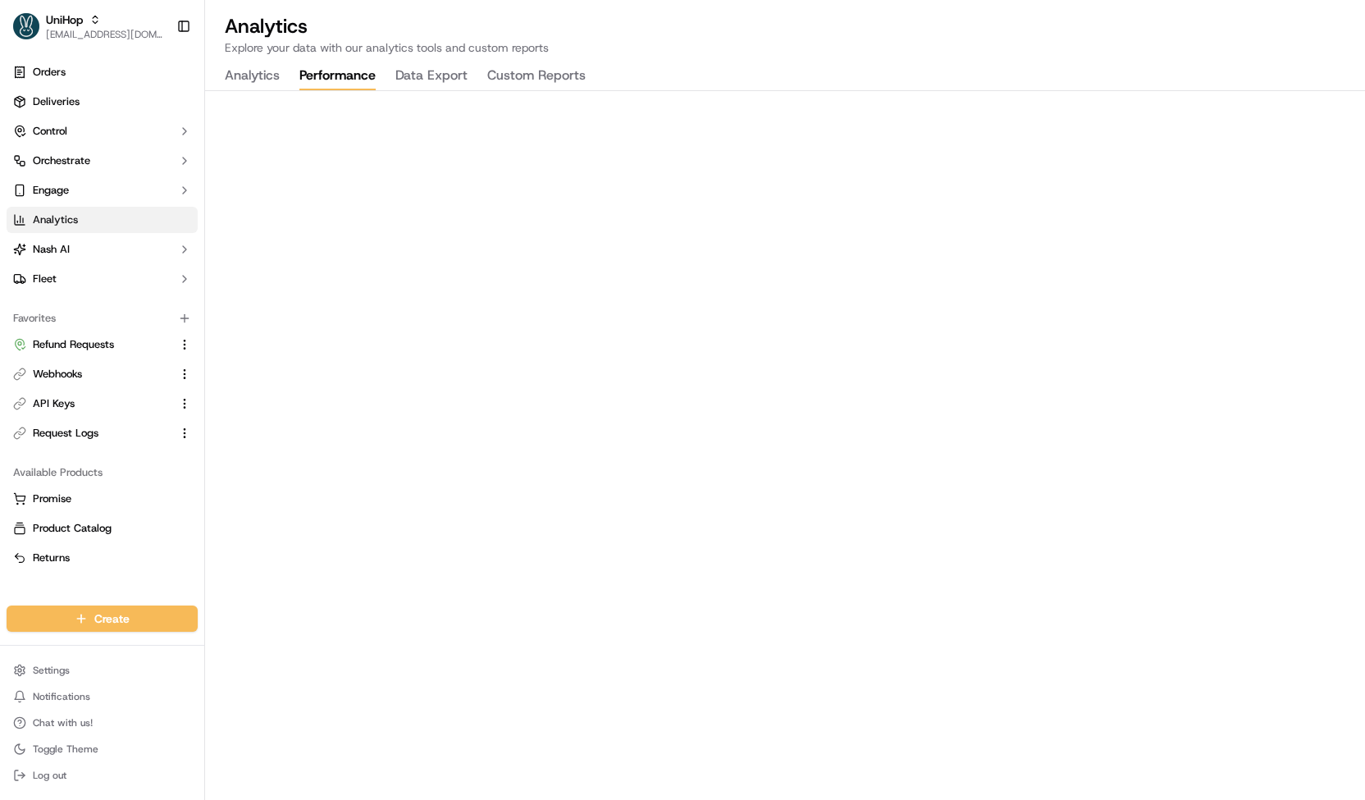
click at [326, 73] on button "Performance" at bounding box center [337, 76] width 76 height 28
click at [505, 73] on button "Custom Reports" at bounding box center [536, 76] width 98 height 28
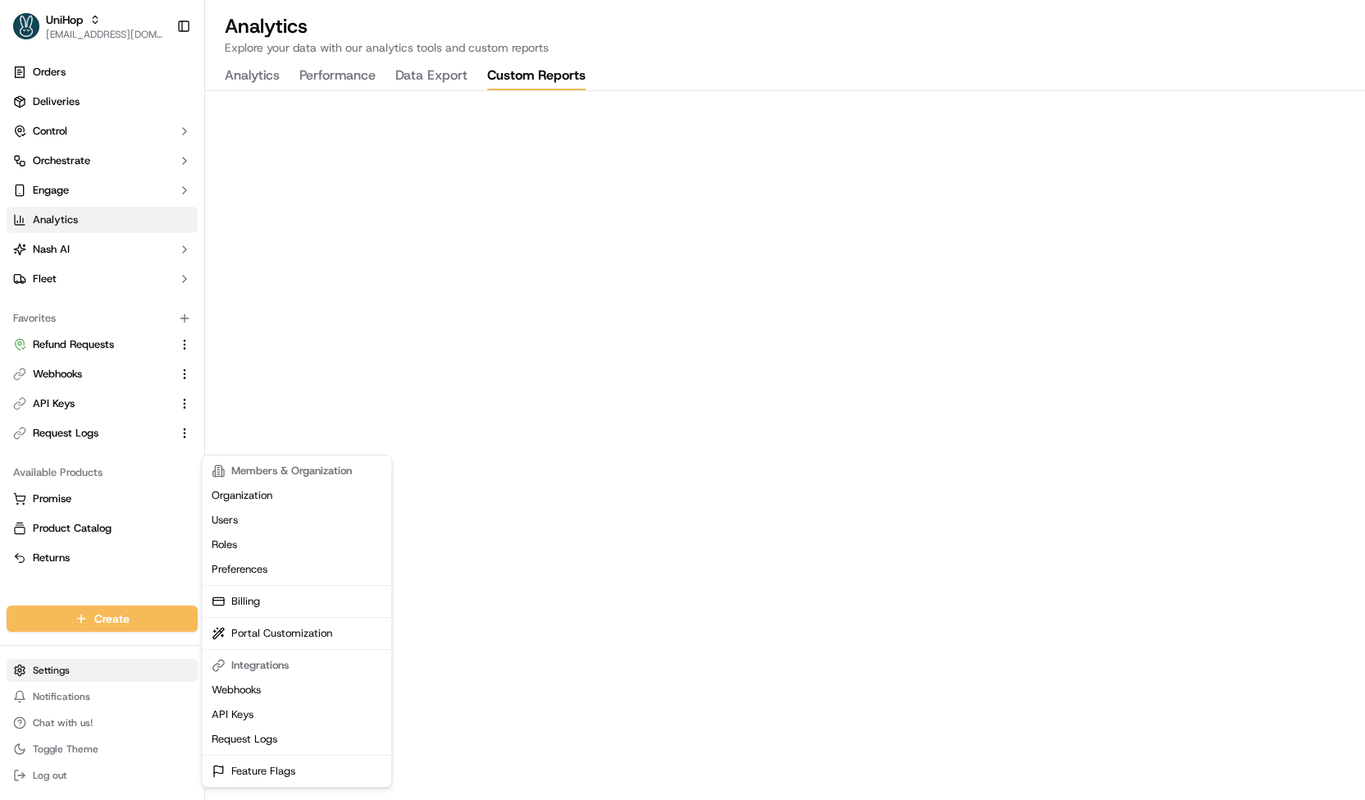
click at [64, 668] on html "UniHop contact@unihop.app Toggle Sidebar Orders Deliveries Control Orchestrate …" at bounding box center [682, 400] width 1365 height 800
click at [244, 608] on link "Billing" at bounding box center [296, 601] width 183 height 25
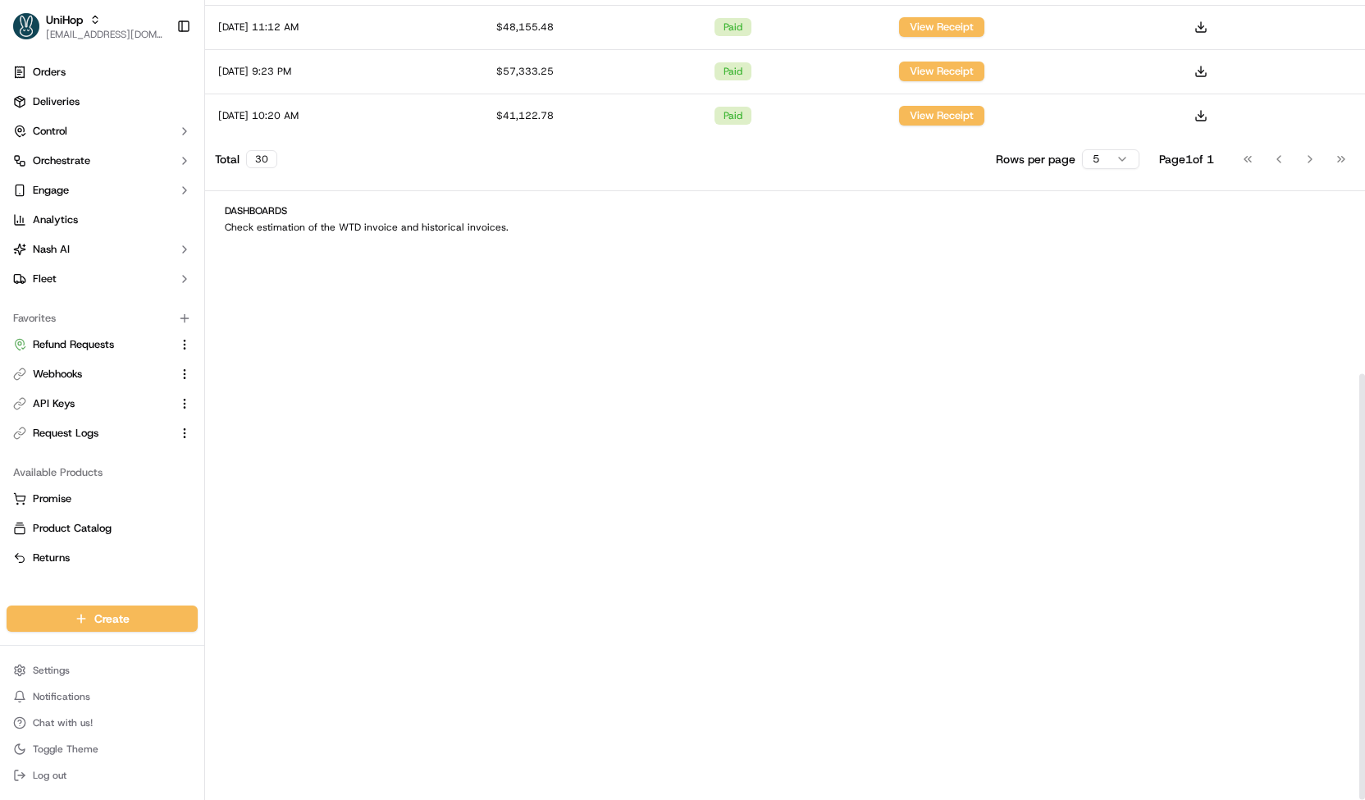
scroll to position [701, 0]
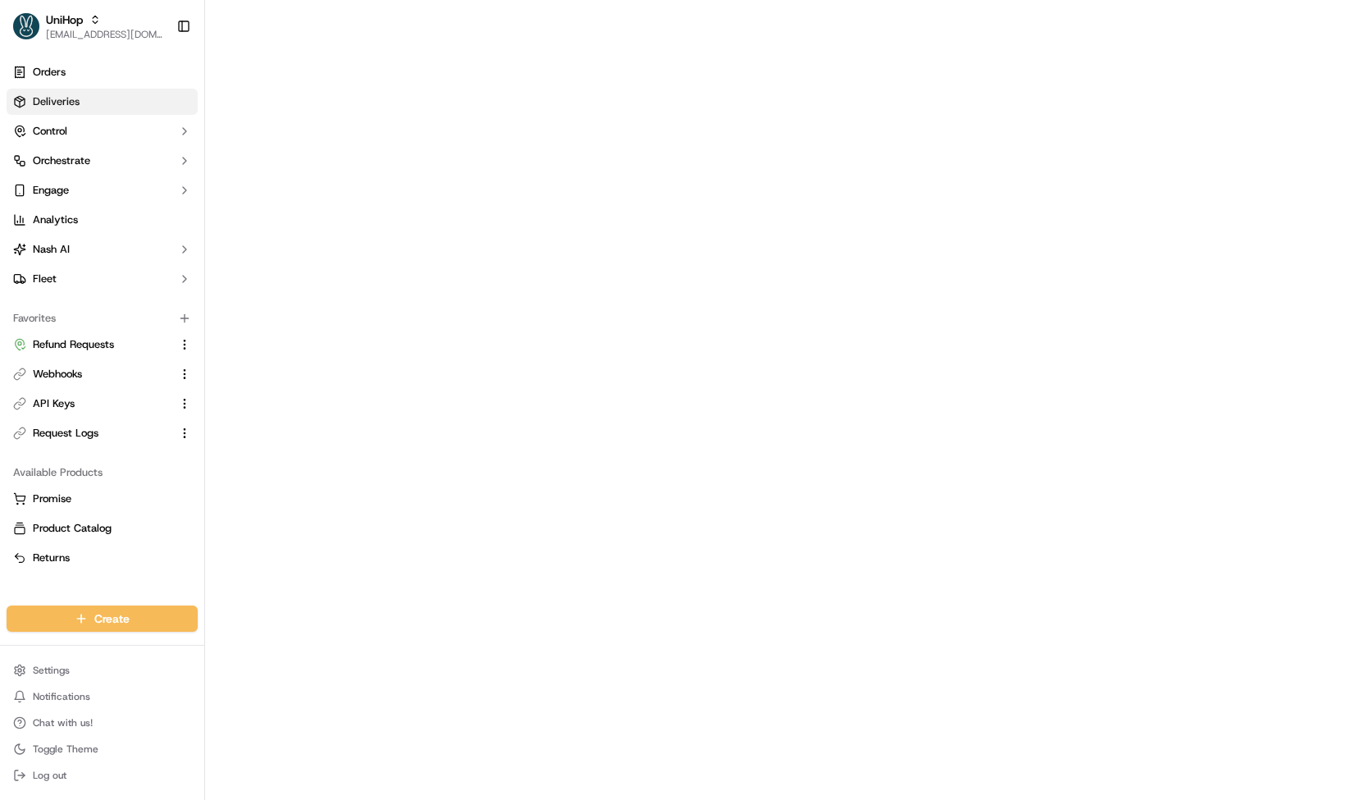
click at [109, 104] on link "Deliveries" at bounding box center [102, 102] width 191 height 26
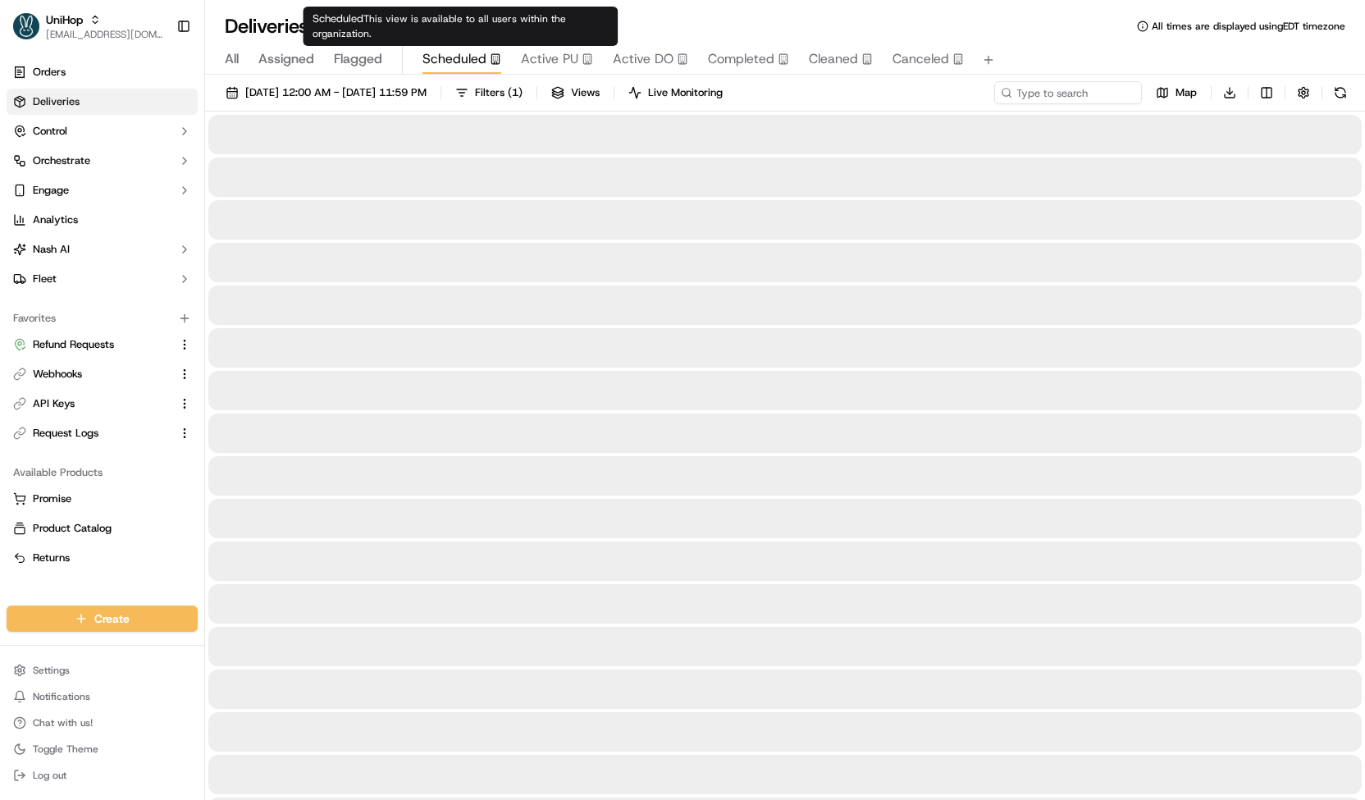
click at [464, 63] on span "Scheduled" at bounding box center [454, 59] width 64 height 20
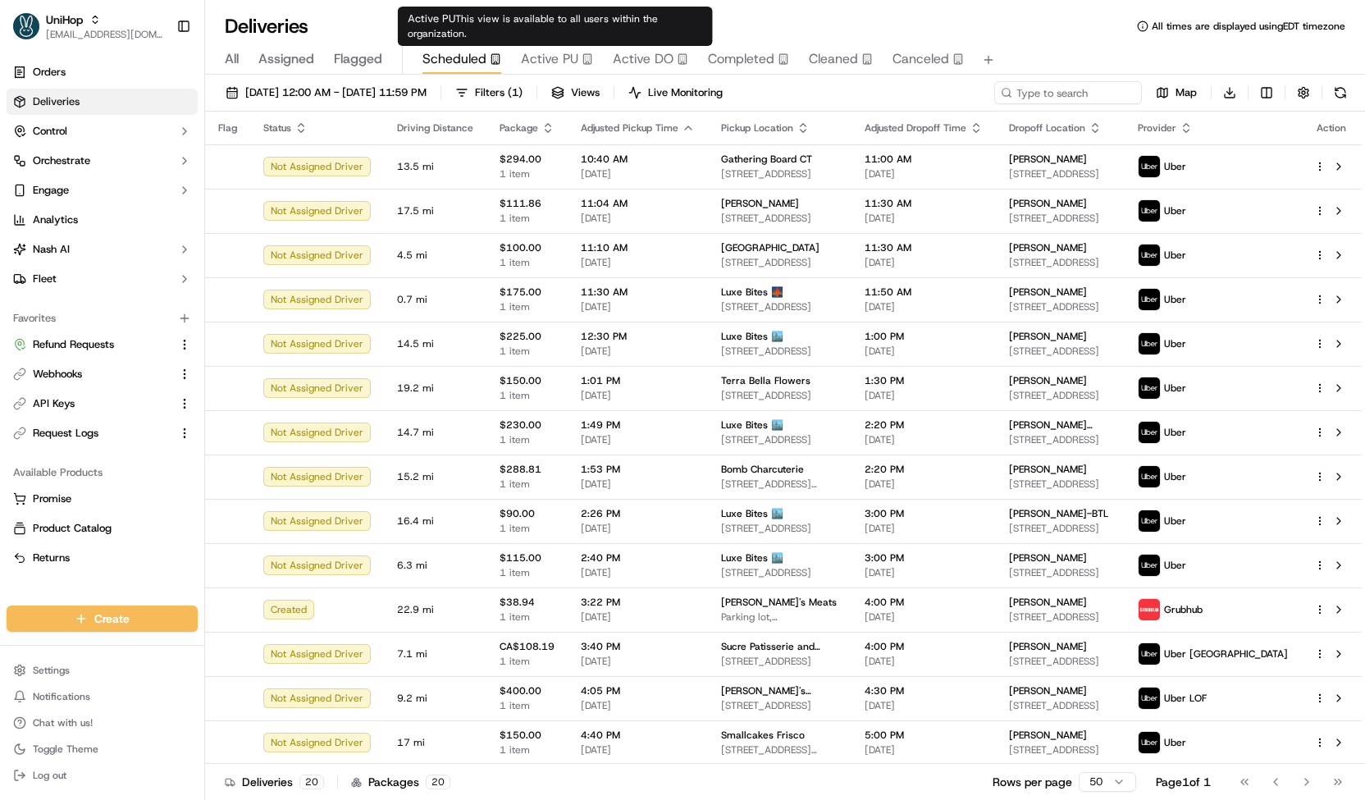
click at [549, 50] on span "Active PU" at bounding box center [549, 59] width 57 height 20
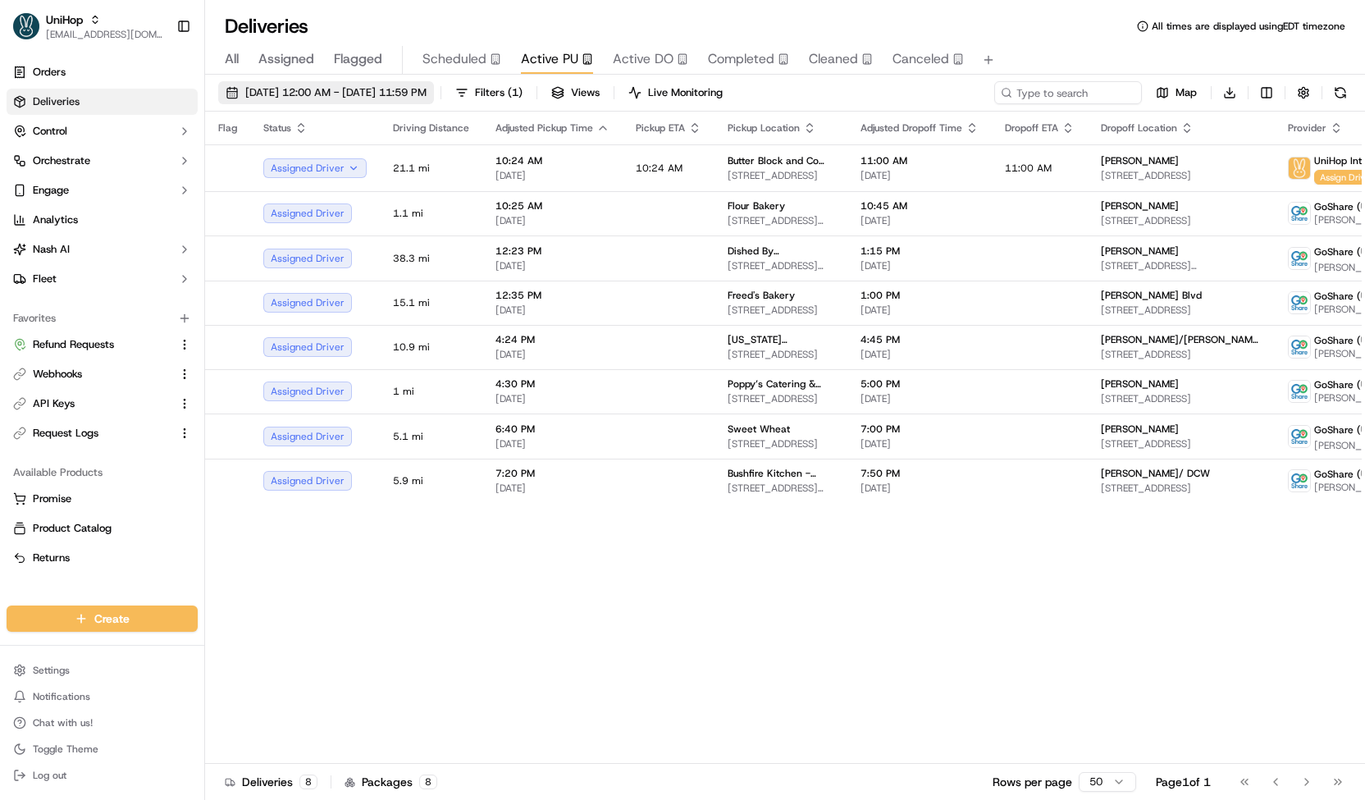
click at [426, 89] on span "Sep 20 2025 12:00 AM - Sep 20 2025 11:59 PM" at bounding box center [335, 92] width 181 height 15
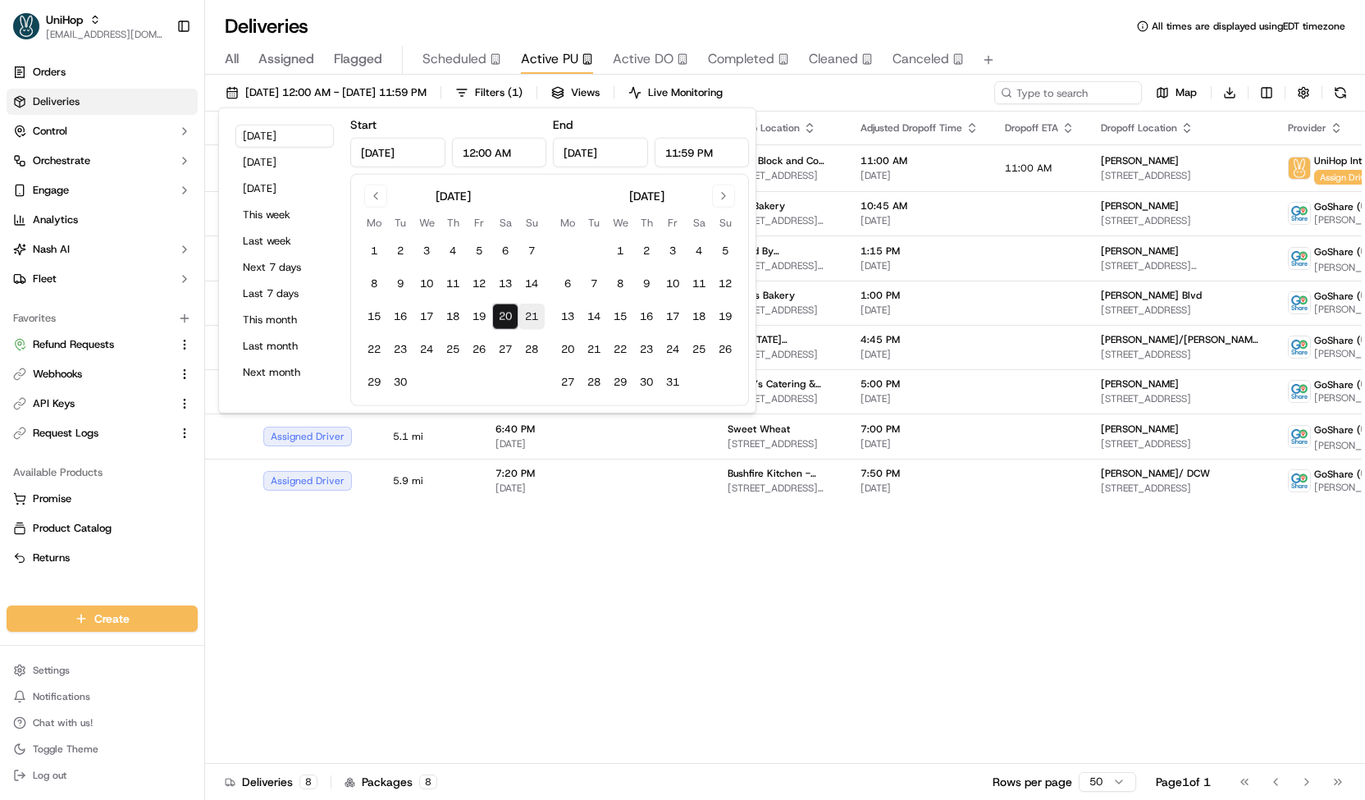
click at [527, 324] on button "21" at bounding box center [531, 316] width 26 height 26
type input "Sep 21, 2025"
click at [527, 324] on button "21" at bounding box center [531, 316] width 26 height 26
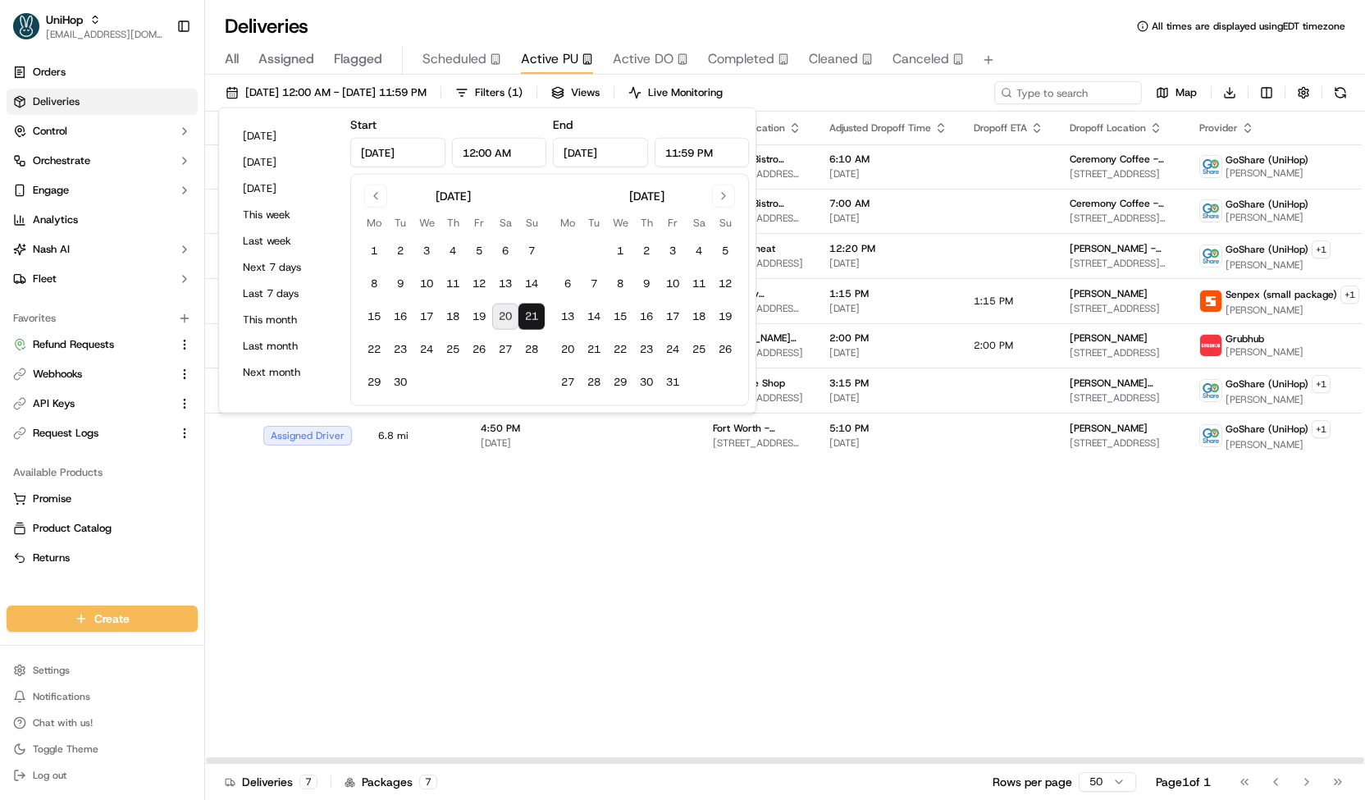
click at [865, 94] on div "Sep 21 2025 12:00 AM - Sep 21 2025 11:59 PM Filters ( 1 ) Views Live Monitoring…" at bounding box center [785, 96] width 1160 height 30
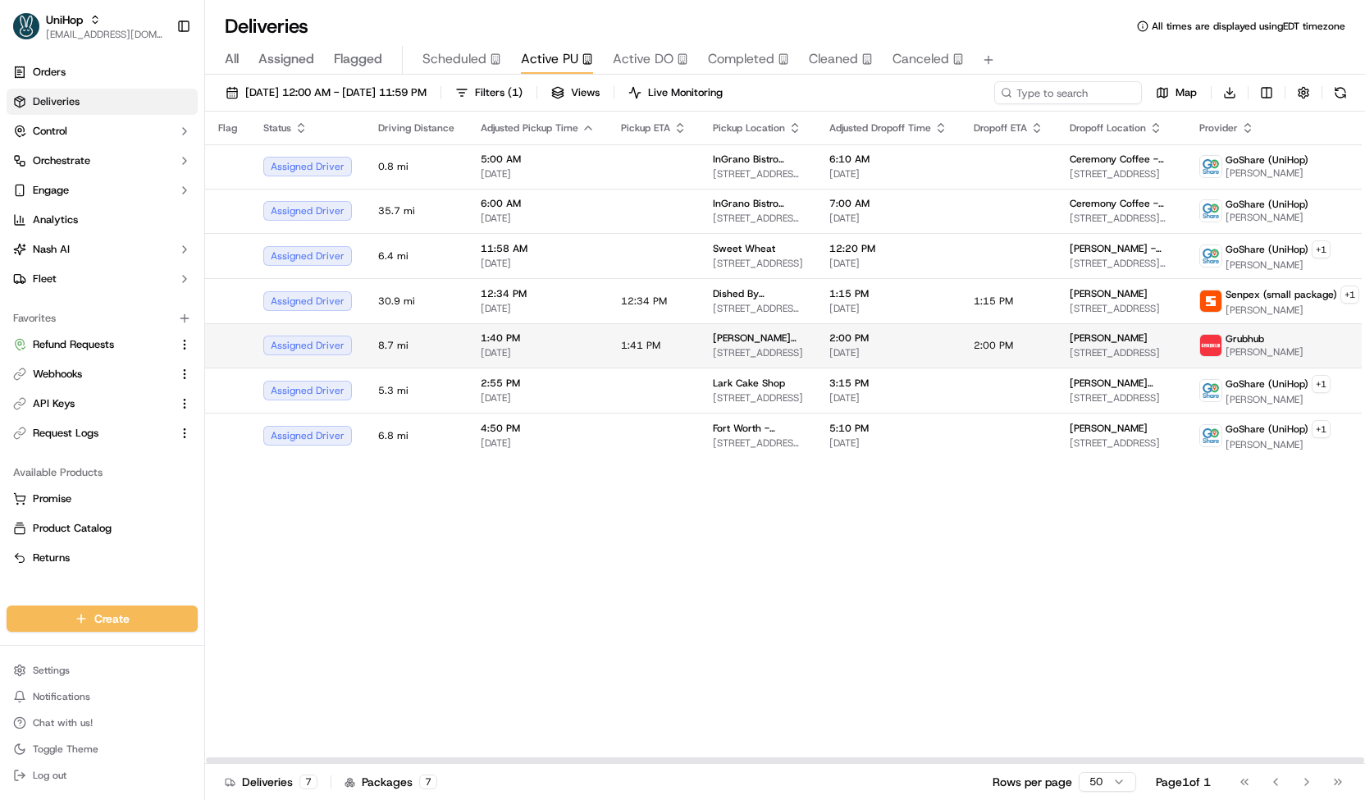
click at [713, 334] on span "Yvonnes Vegan Kitchen" at bounding box center [758, 337] width 90 height 13
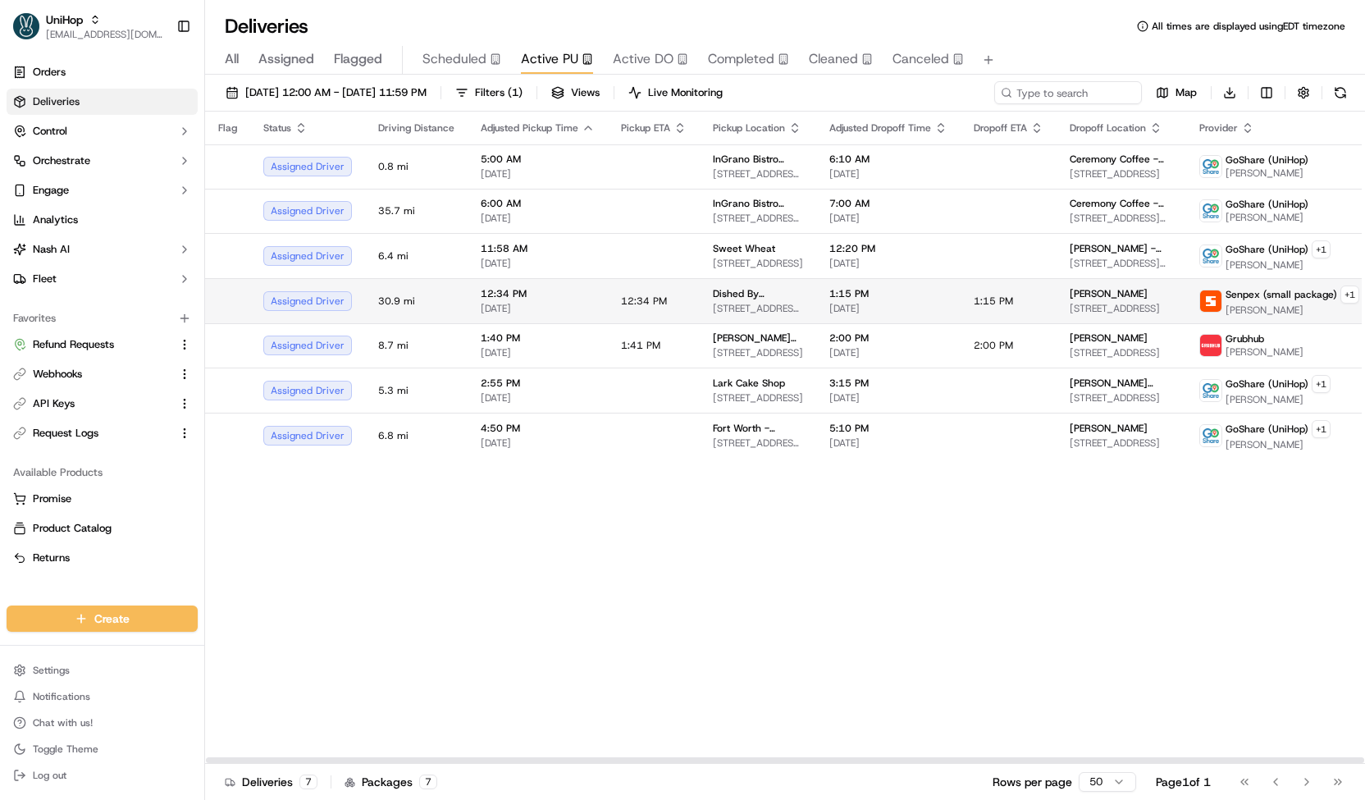
click at [701, 293] on td "Dished By Rachel 2701 Bickford Ave, Snohomish, WA 98290, USA" at bounding box center [758, 300] width 116 height 45
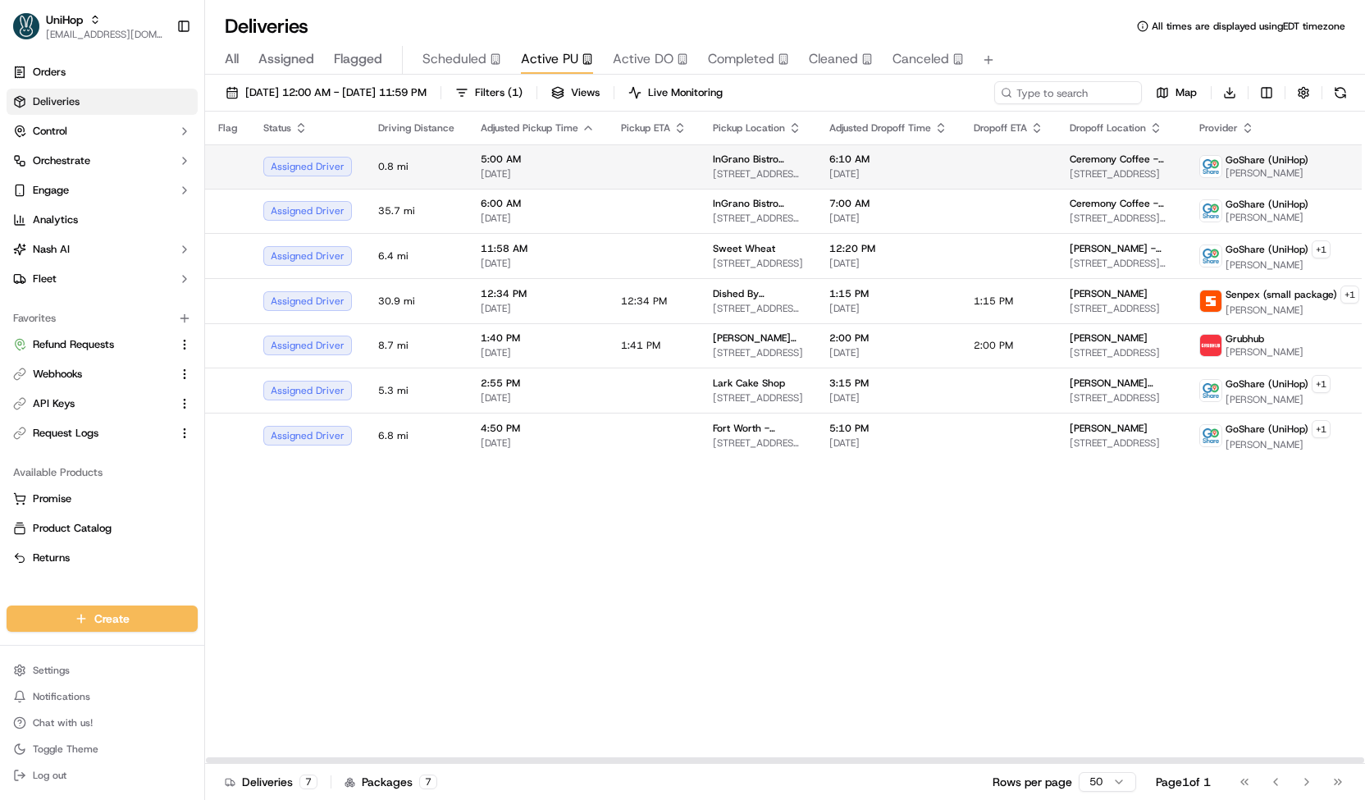
click at [612, 163] on td at bounding box center [654, 166] width 92 height 44
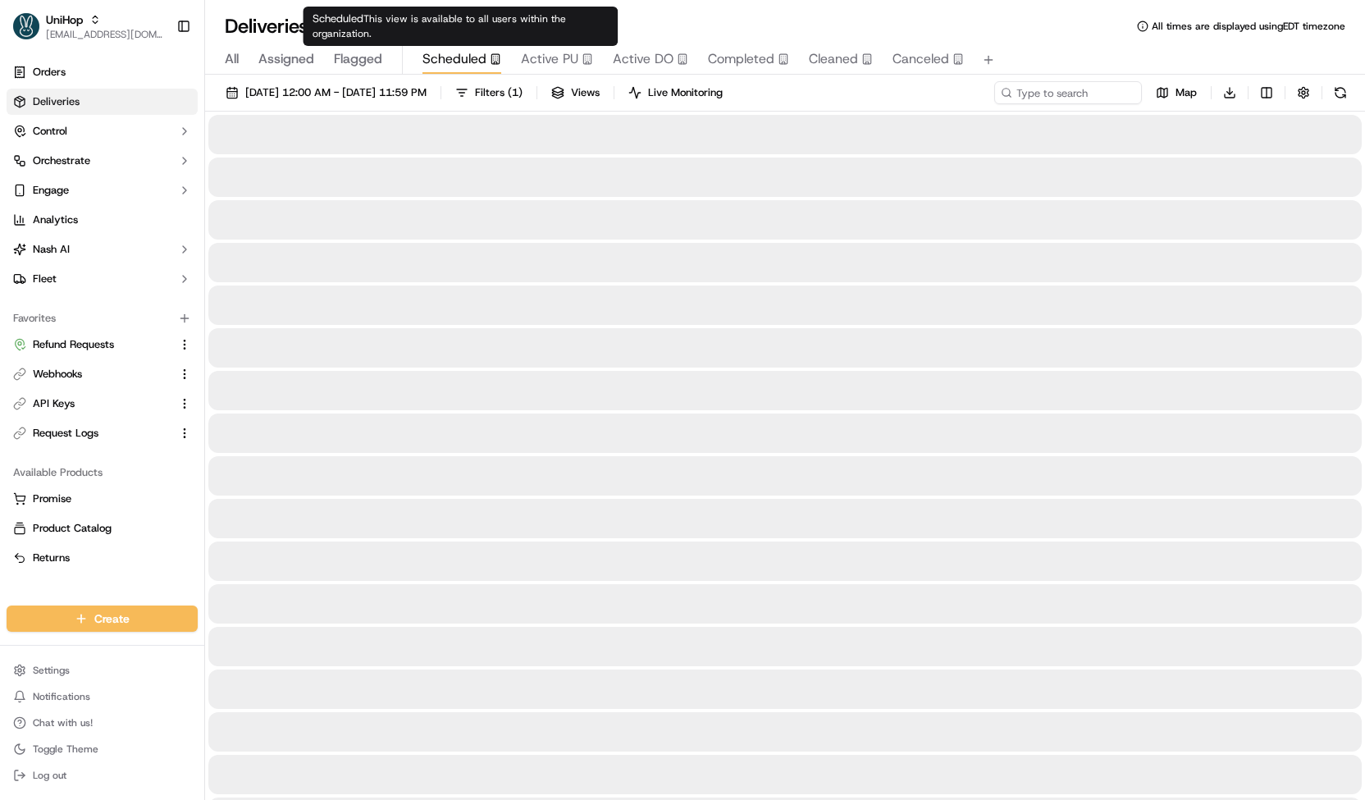
click at [490, 53] on icon "button" at bounding box center [495, 58] width 11 height 11
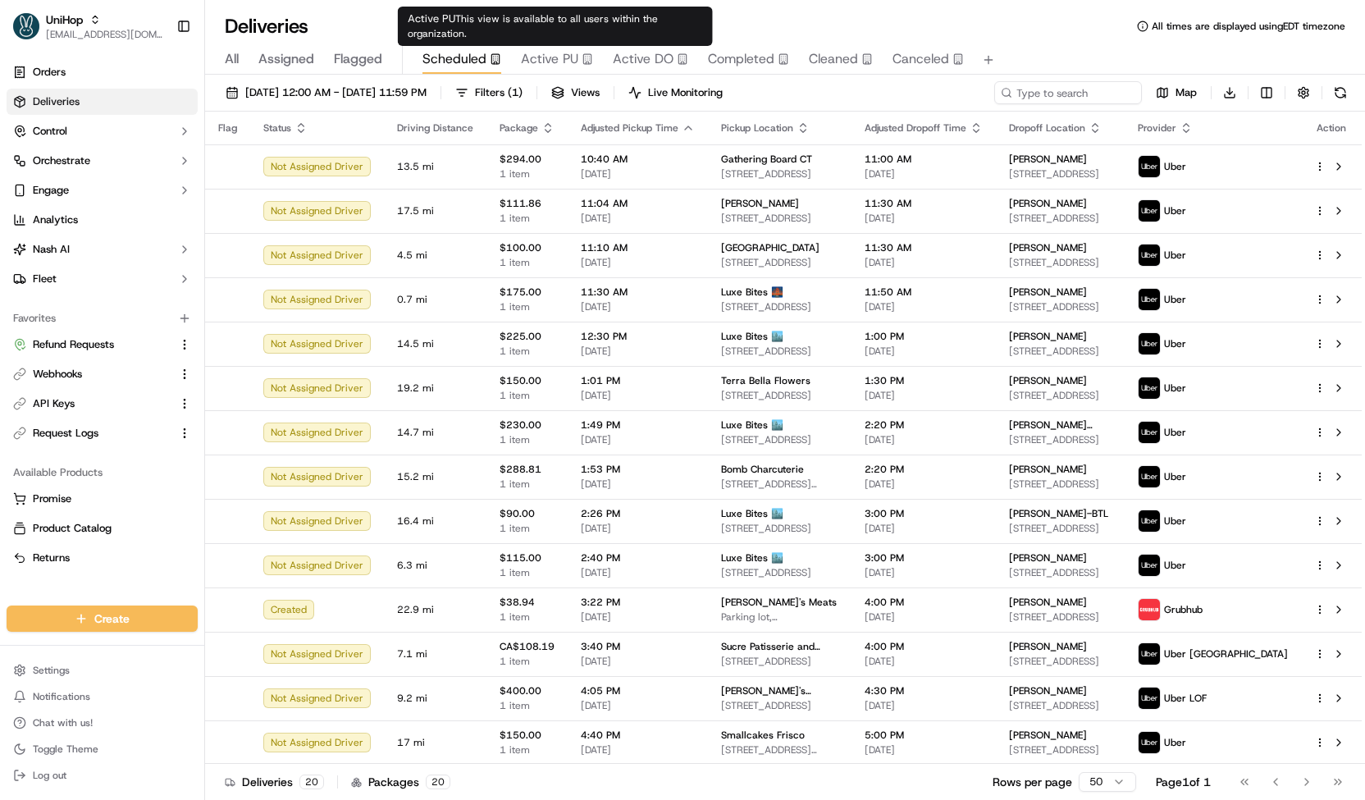
click at [568, 61] on span "Active PU" at bounding box center [549, 59] width 57 height 20
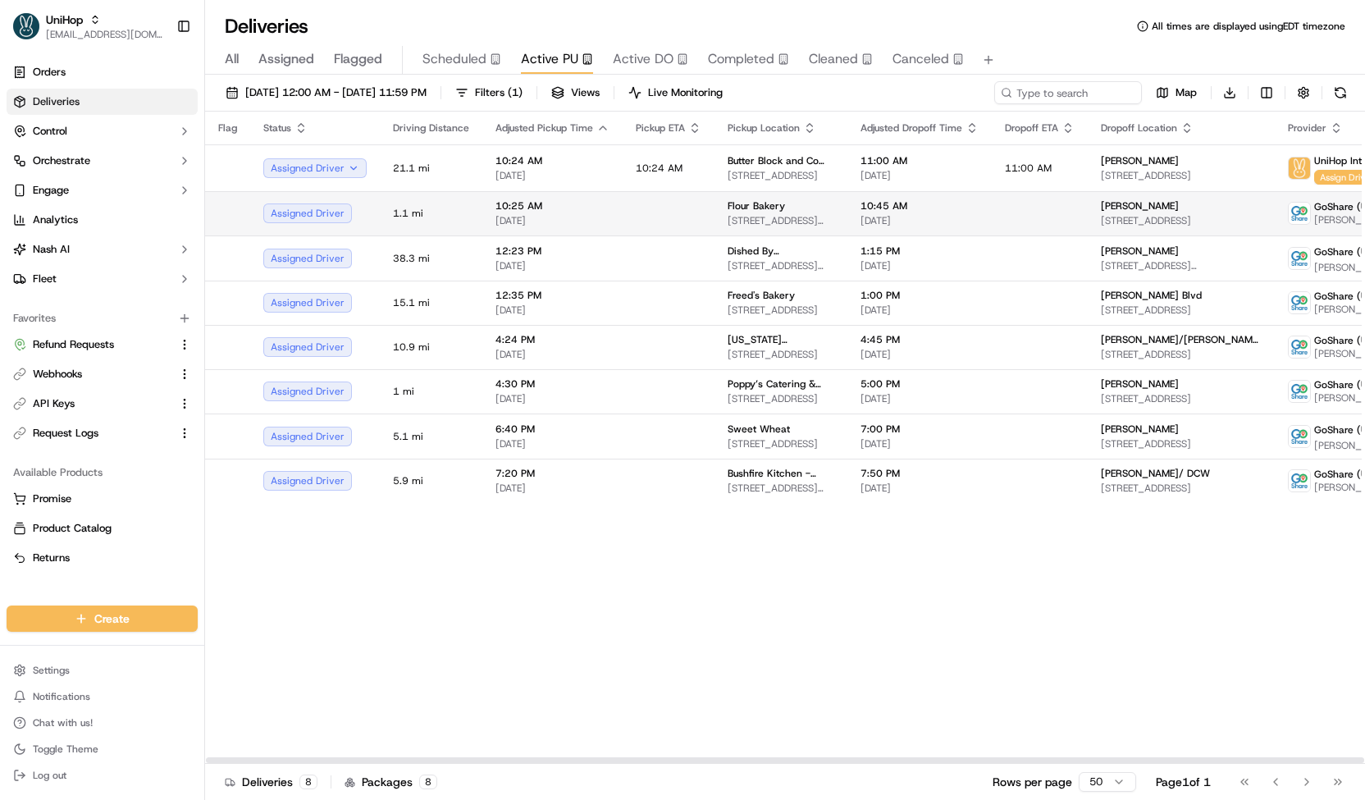
click at [732, 228] on td "Flour Bakery 1595 Washington St, Boston, MA 02118, USA" at bounding box center [780, 213] width 133 height 44
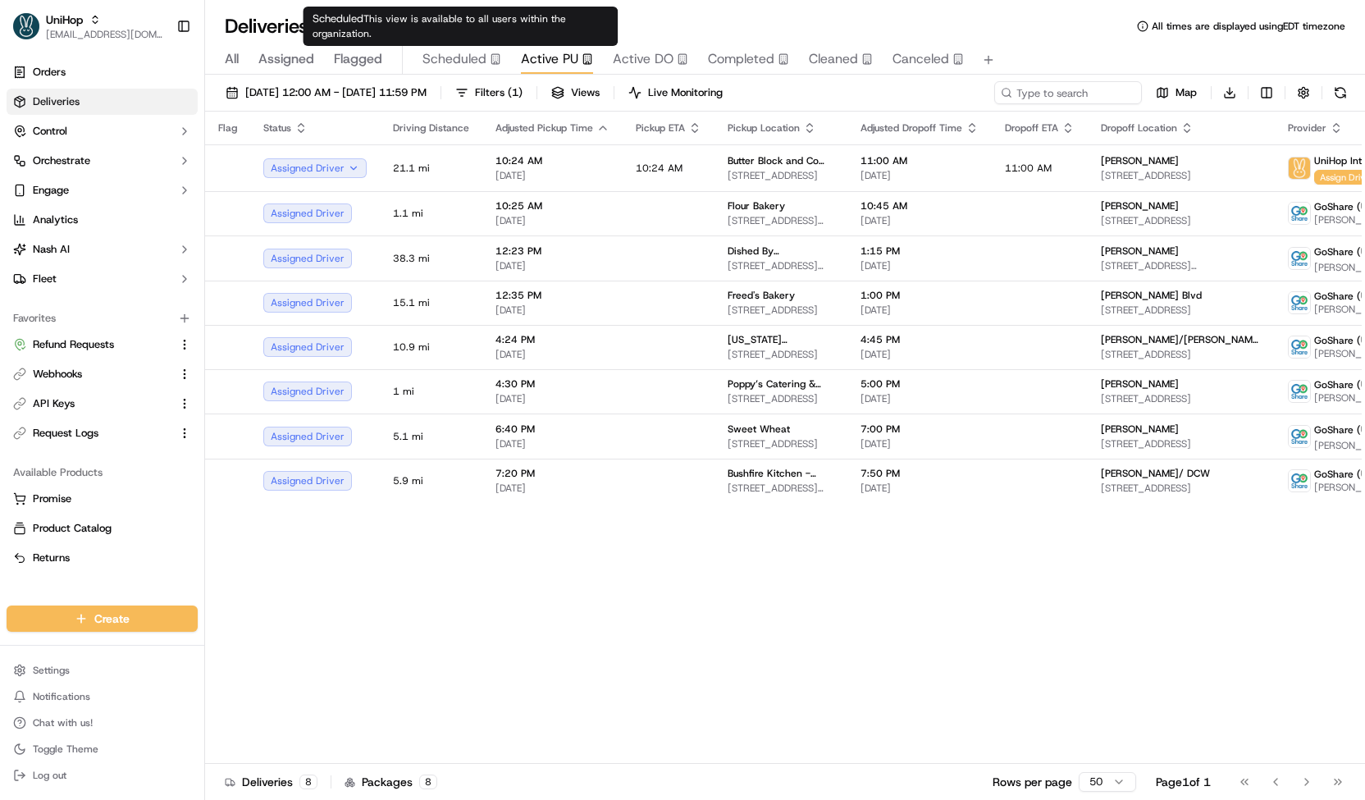
click at [470, 58] on span "Scheduled" at bounding box center [454, 59] width 64 height 20
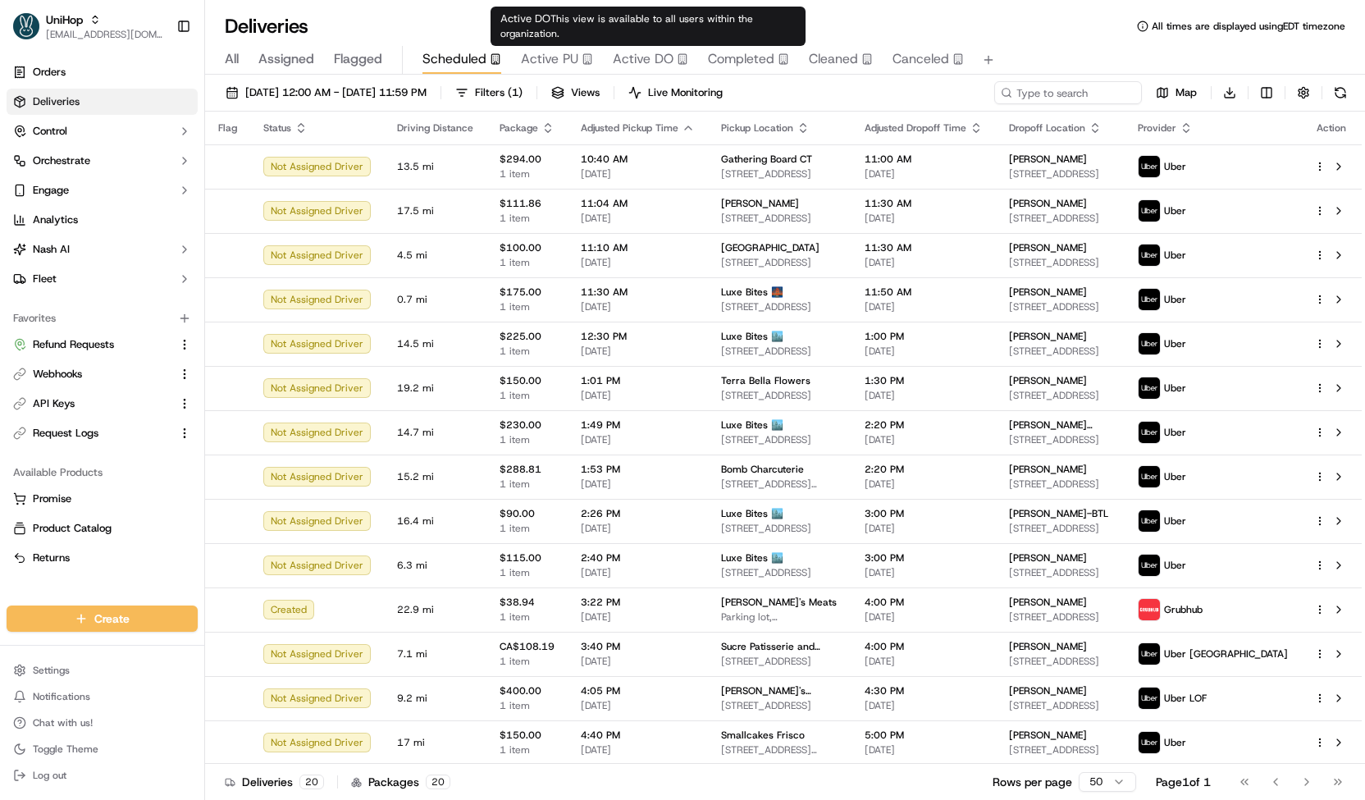
click at [671, 58] on div "Active DO" at bounding box center [650, 59] width 75 height 20
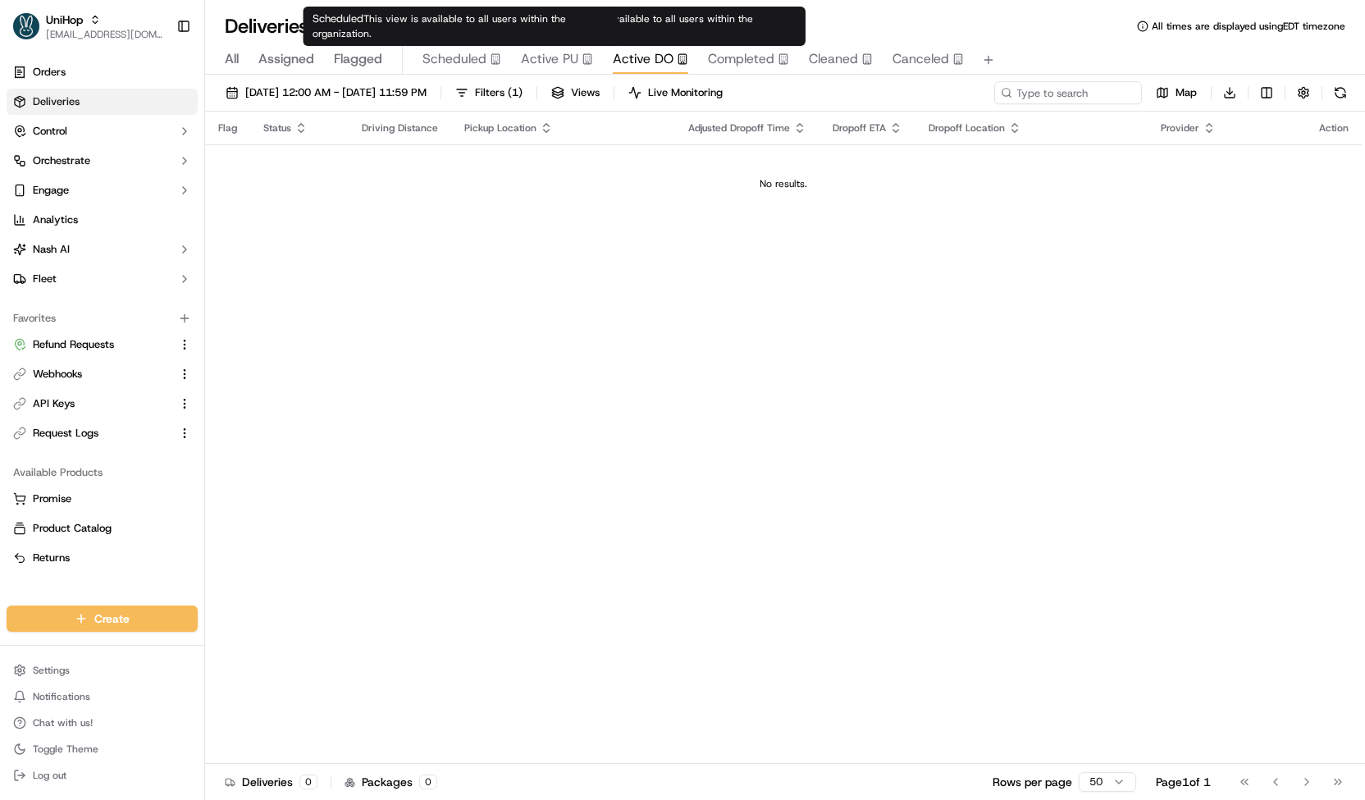
click at [466, 53] on span "Scheduled" at bounding box center [454, 59] width 64 height 20
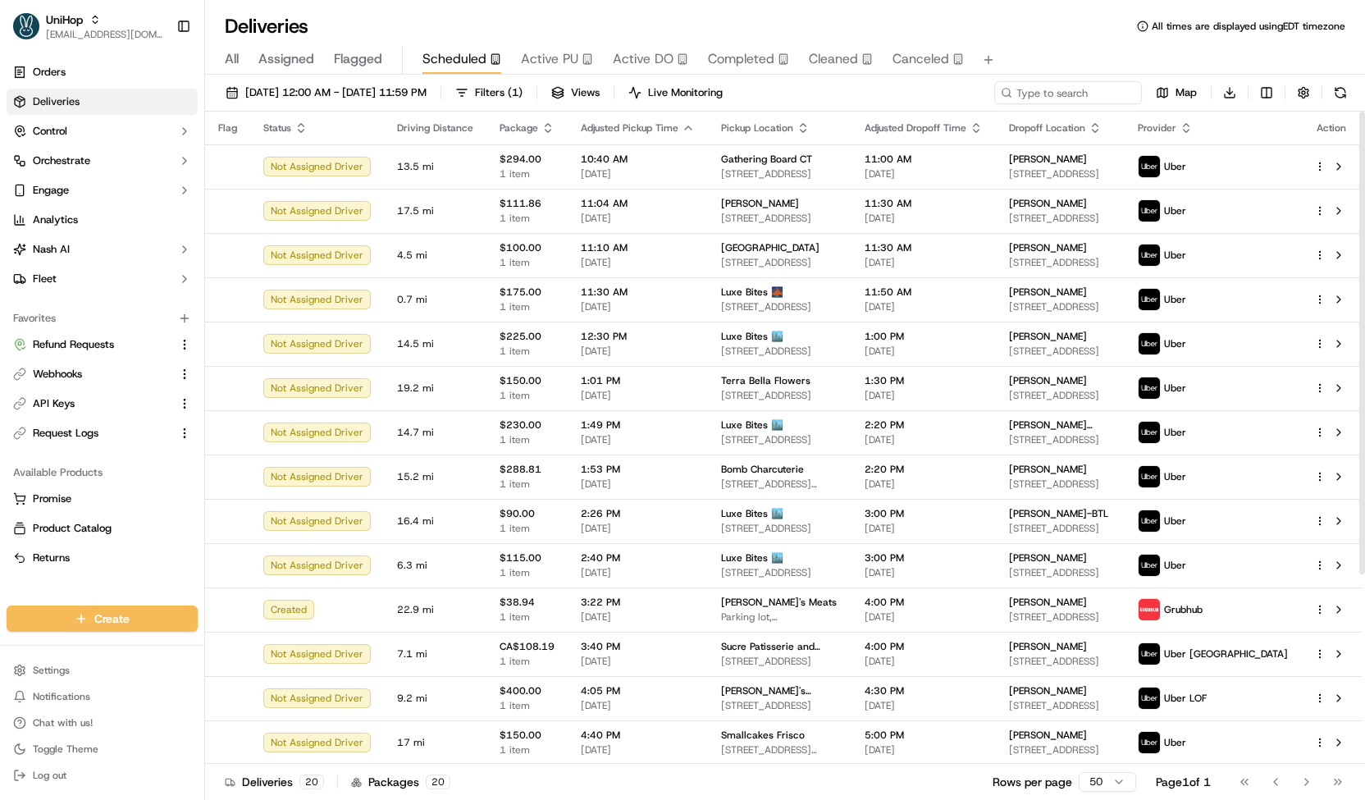
click at [550, 65] on span "Active PU" at bounding box center [549, 59] width 57 height 20
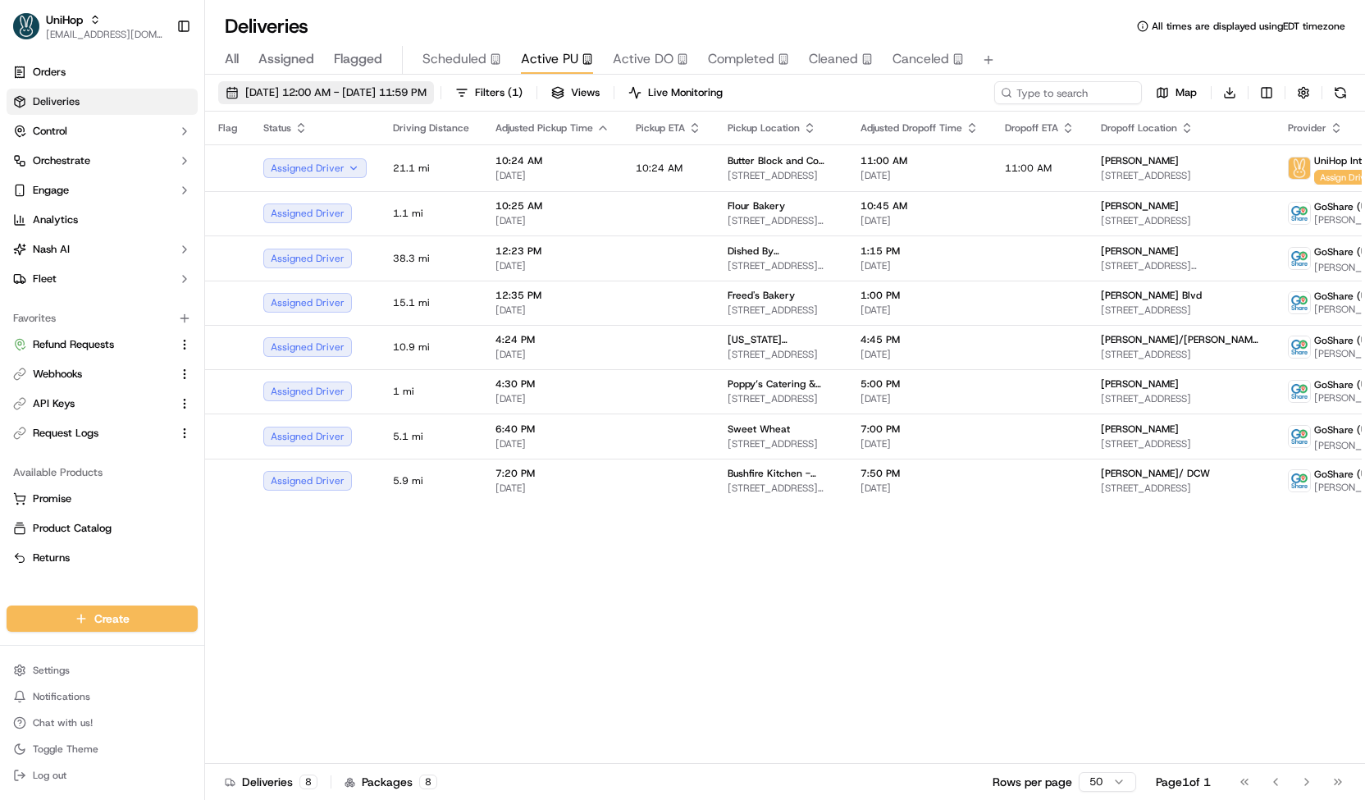
click at [426, 90] on span "Sep 20 2025 12:00 AM - Sep 20 2025 11:59 PM" at bounding box center [335, 92] width 181 height 15
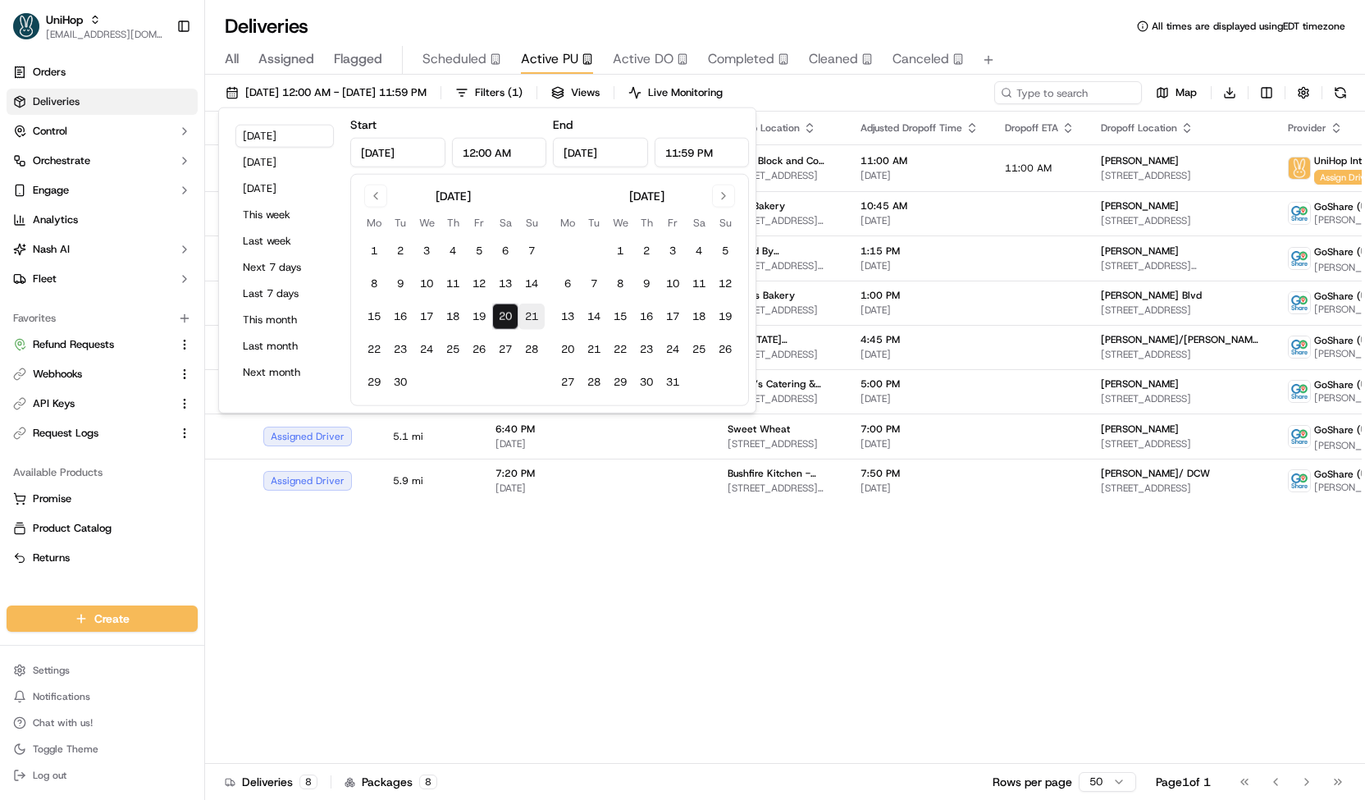
click at [522, 316] on button "21" at bounding box center [531, 316] width 26 height 26
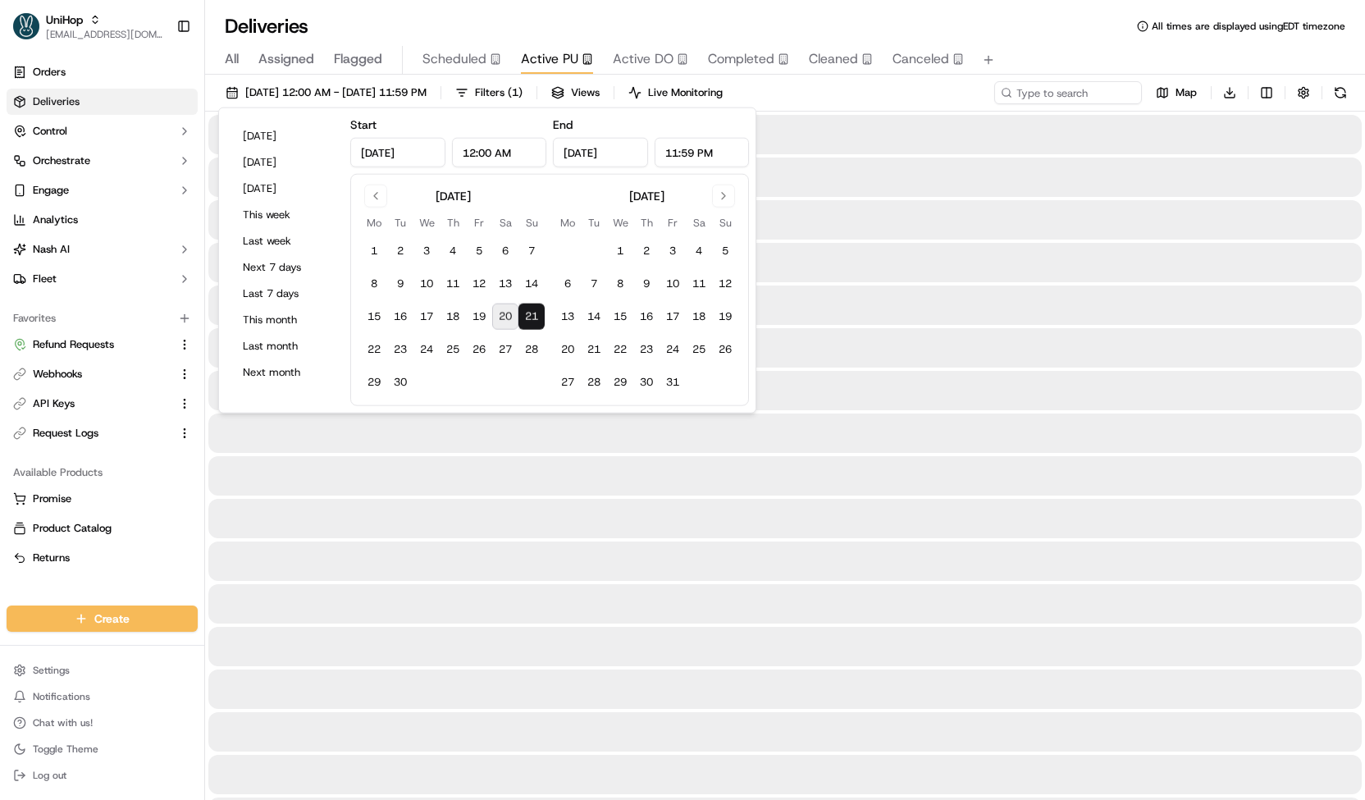
type input "Sep 21, 2025"
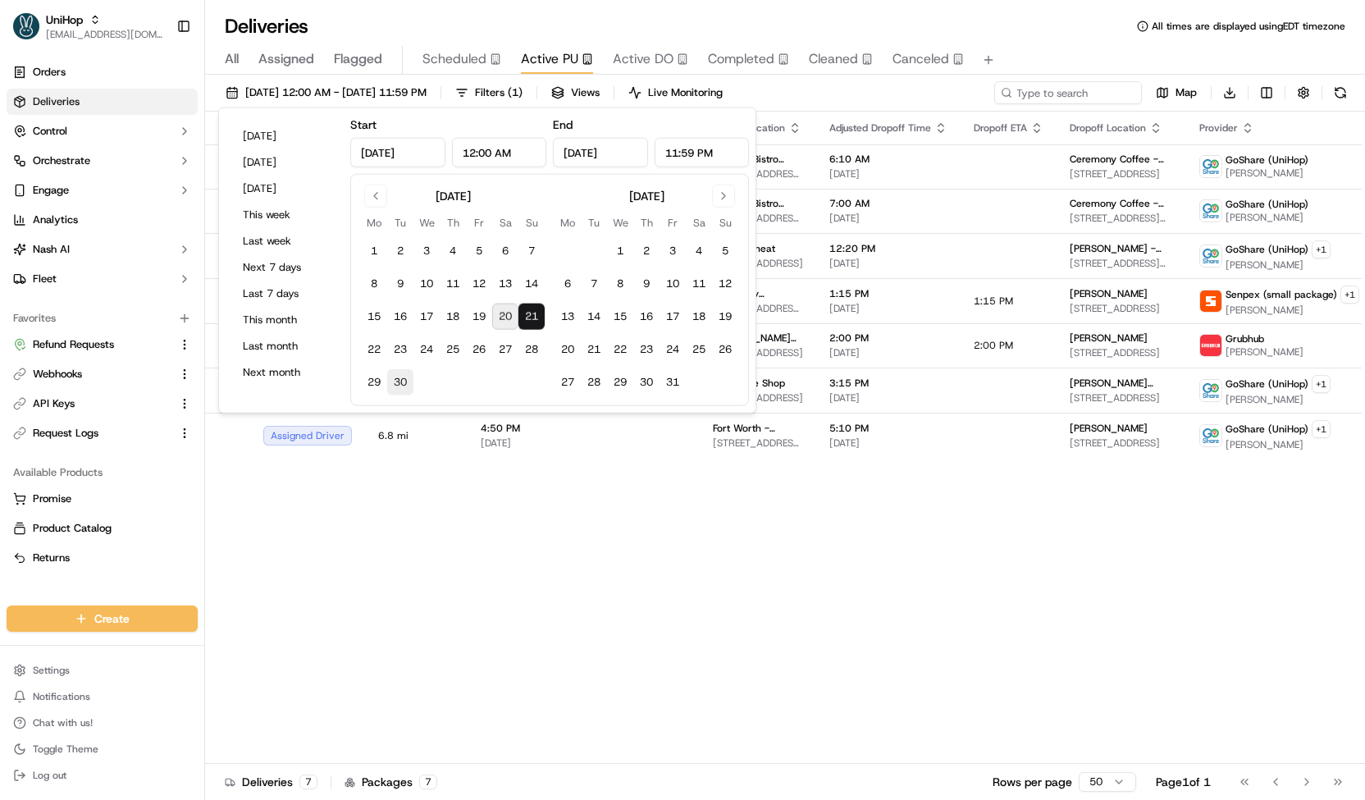
click at [392, 385] on button "30" at bounding box center [400, 382] width 26 height 26
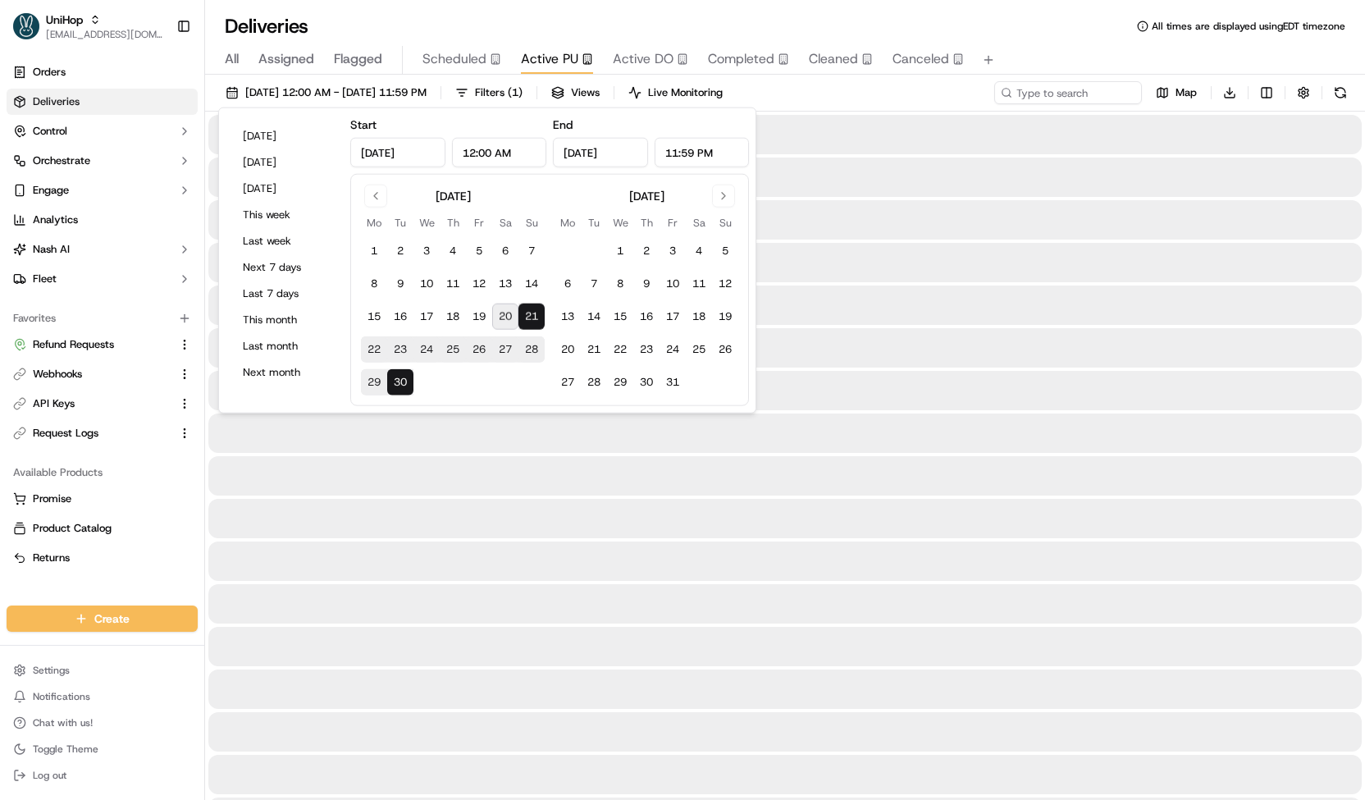
type input "Sep 30, 2025"
click at [1097, 91] on input at bounding box center [1043, 92] width 197 height 23
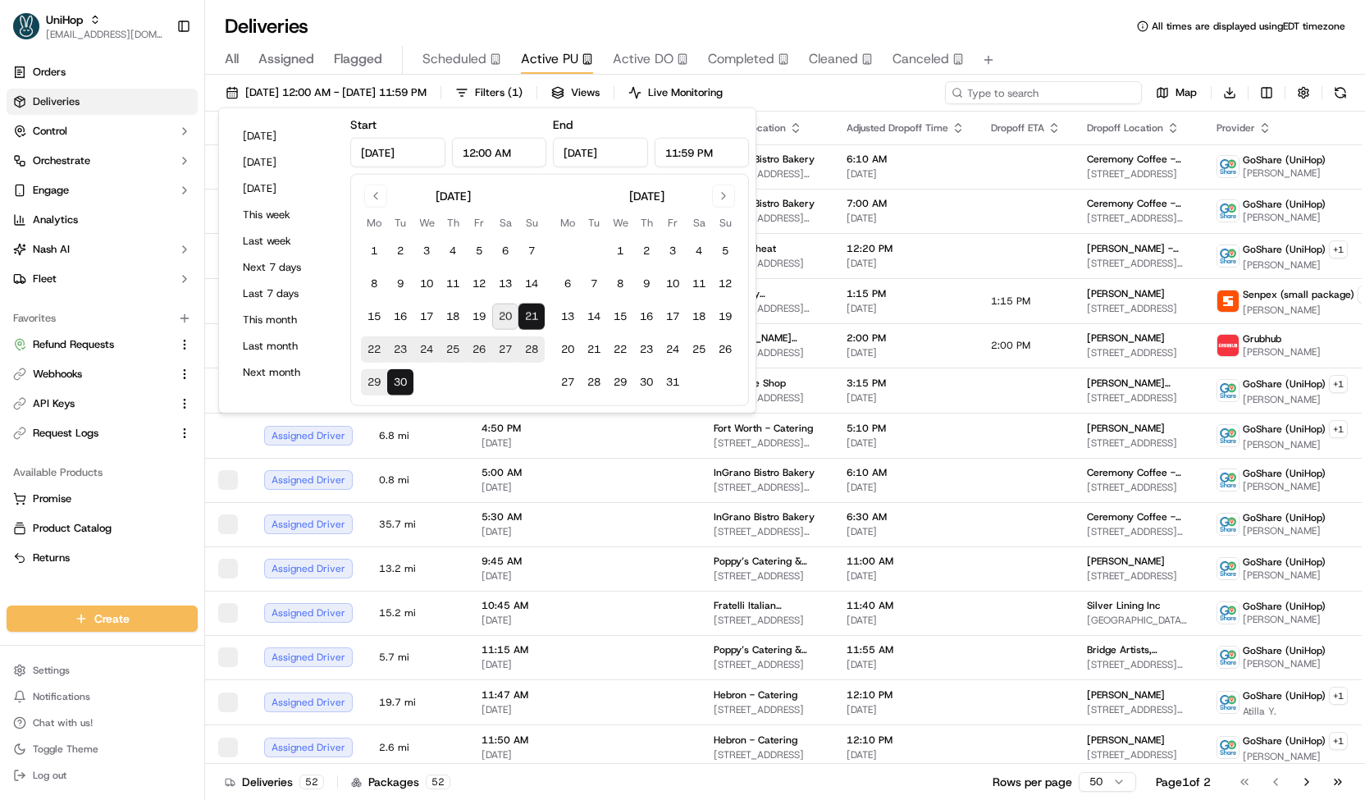
paste input "vikschrager@gmail.com"
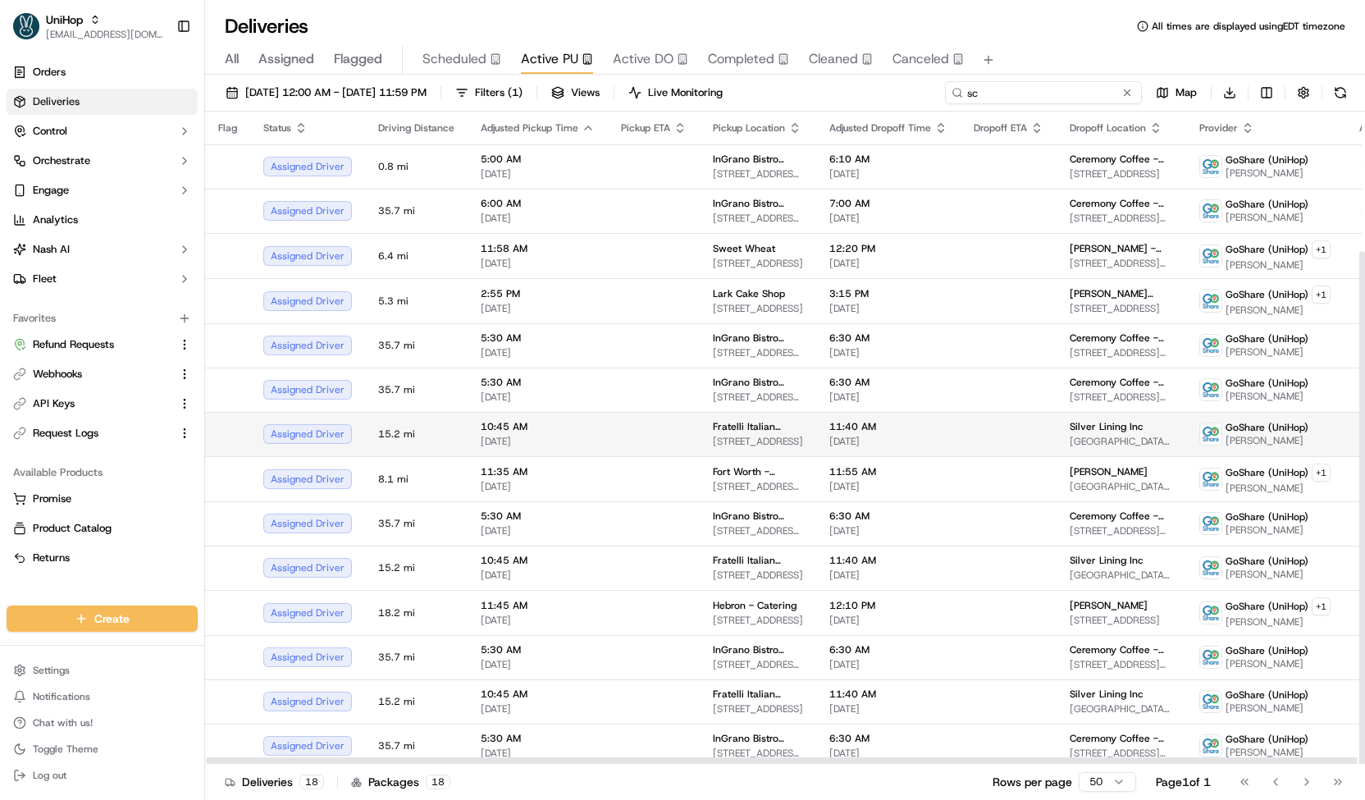
scroll to position [177, 0]
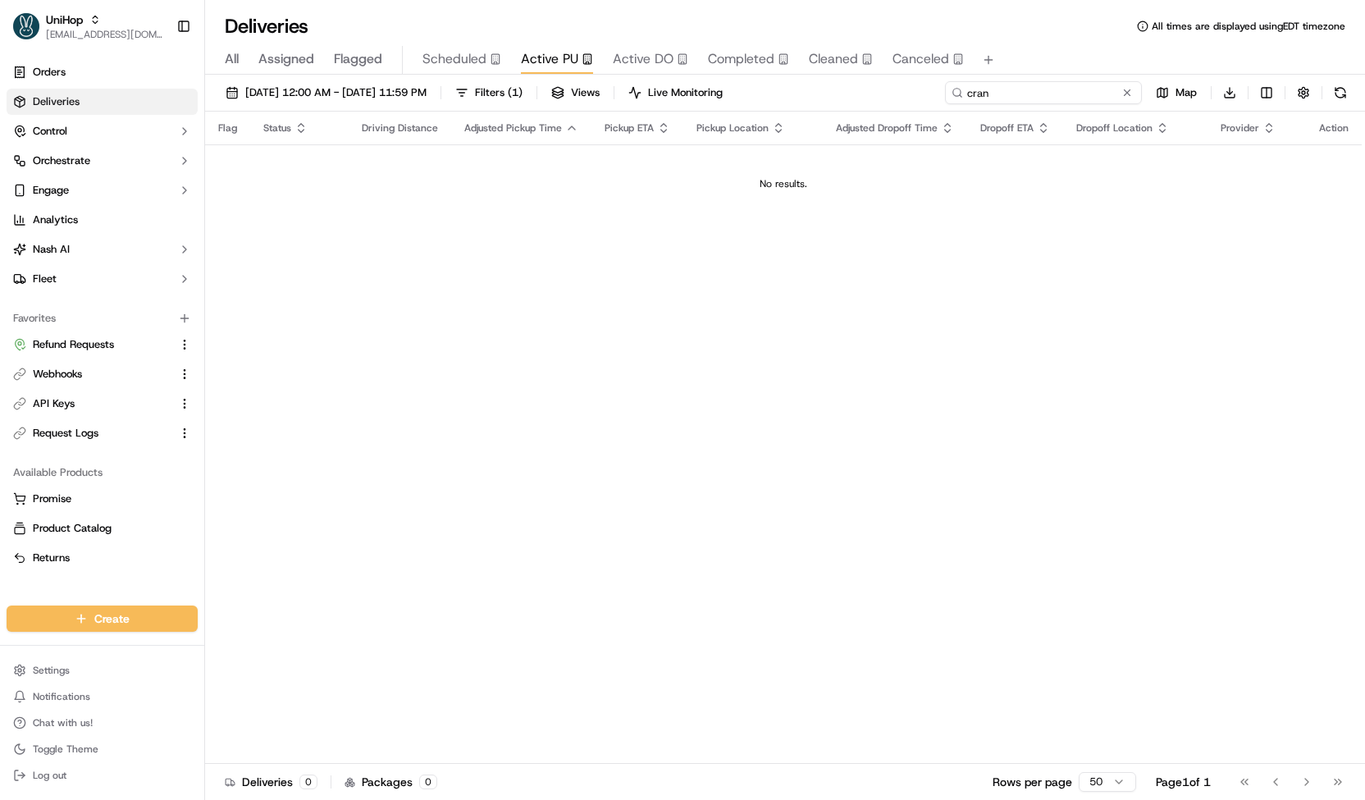
type input "cran"
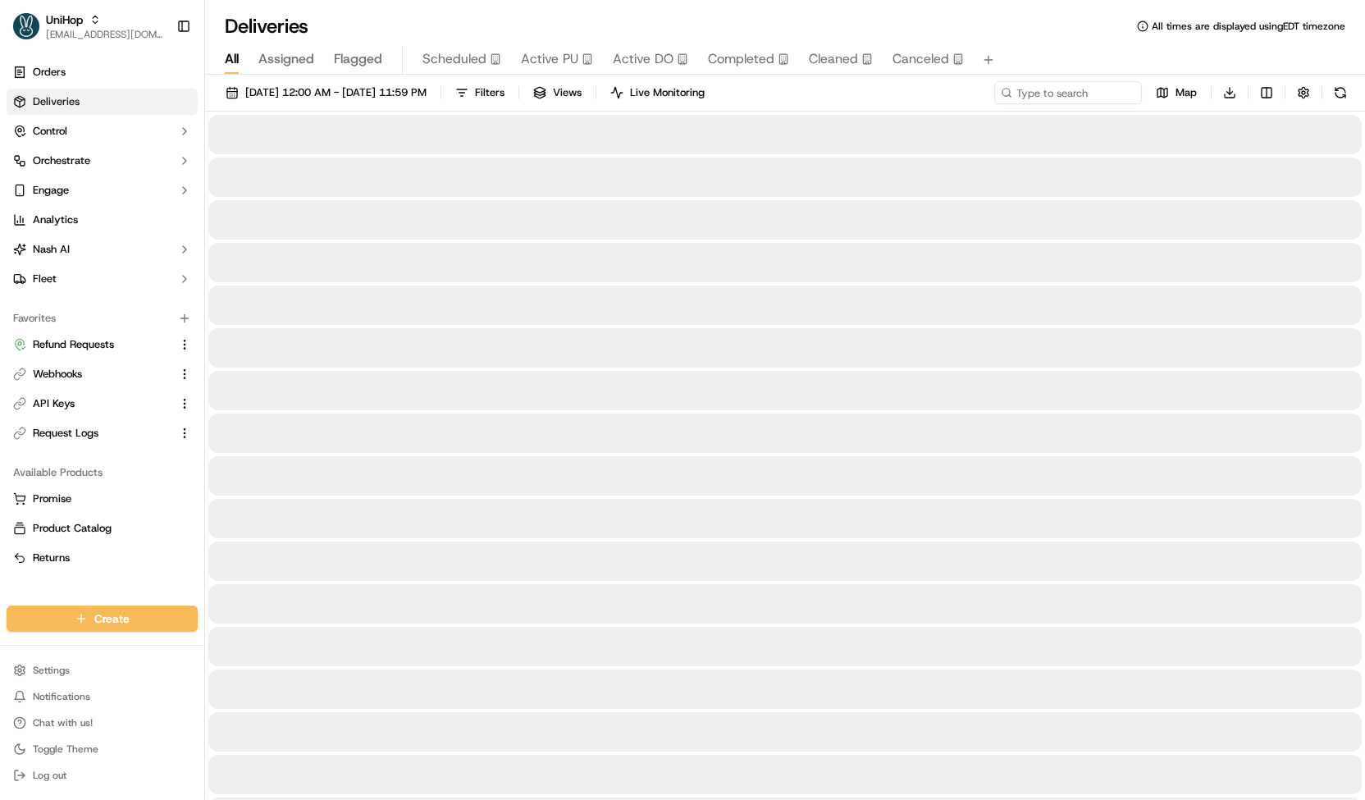
click at [239, 56] on span "All" at bounding box center [232, 59] width 14 height 20
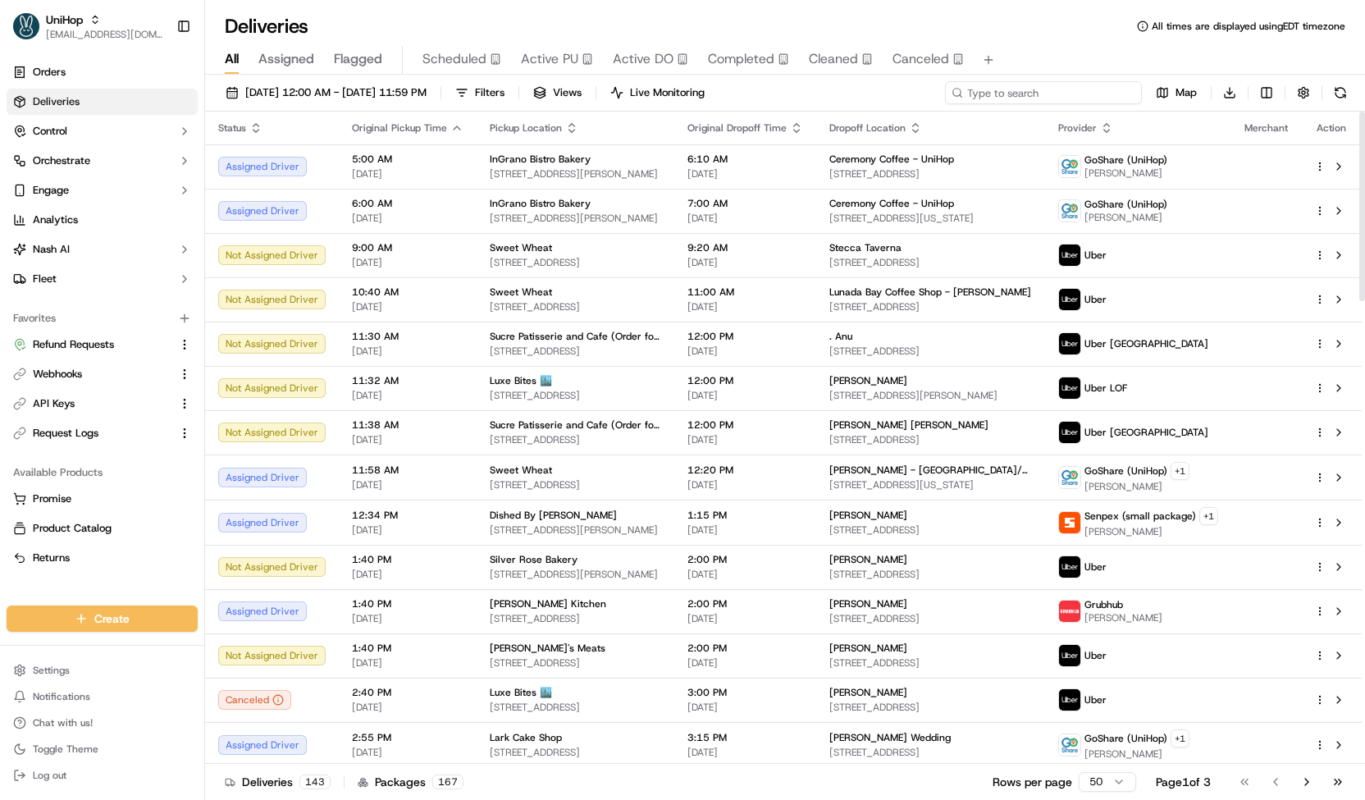
click at [1025, 94] on input at bounding box center [1043, 92] width 197 height 23
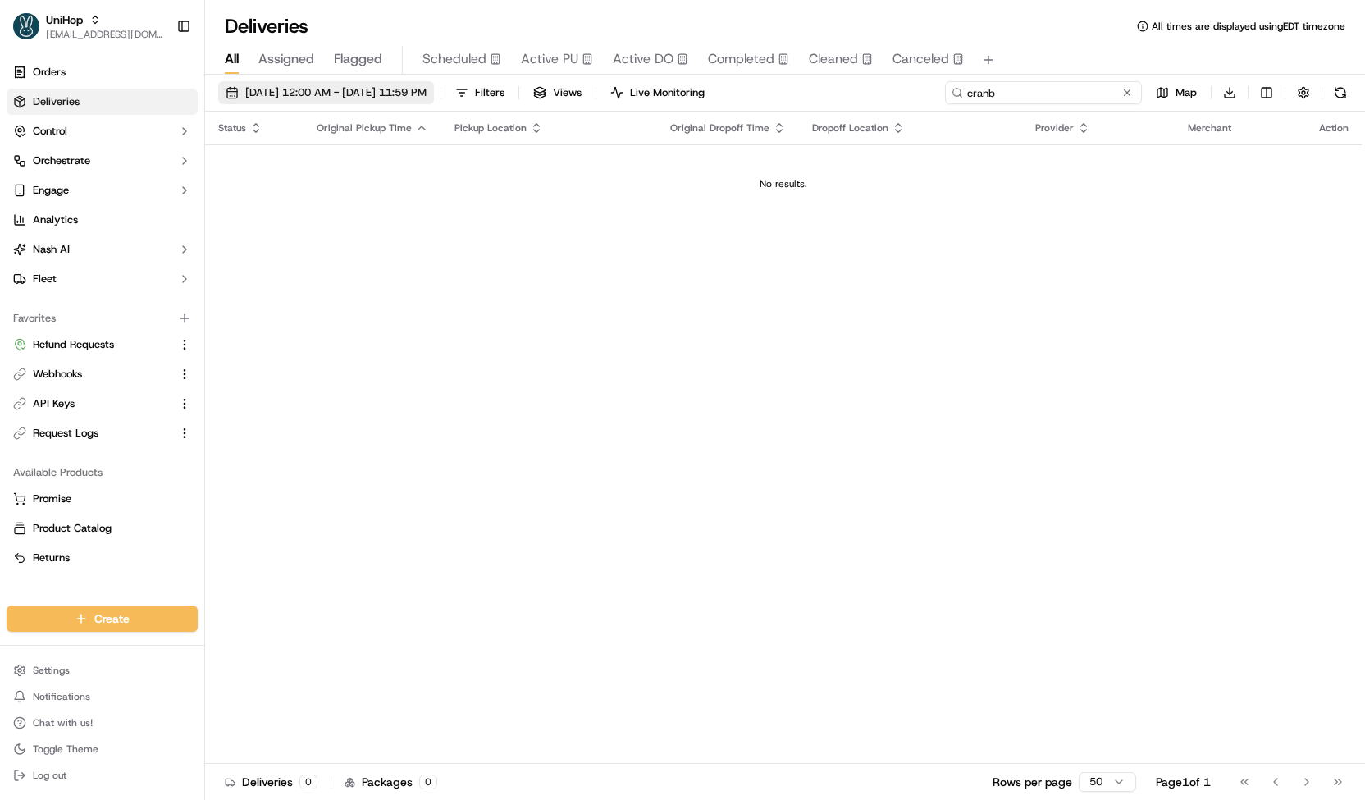
type input "cranb"
click at [434, 101] on button "Sep 21 2025 12:00 AM - Sep 30 2025 11:59 PM" at bounding box center [326, 92] width 216 height 23
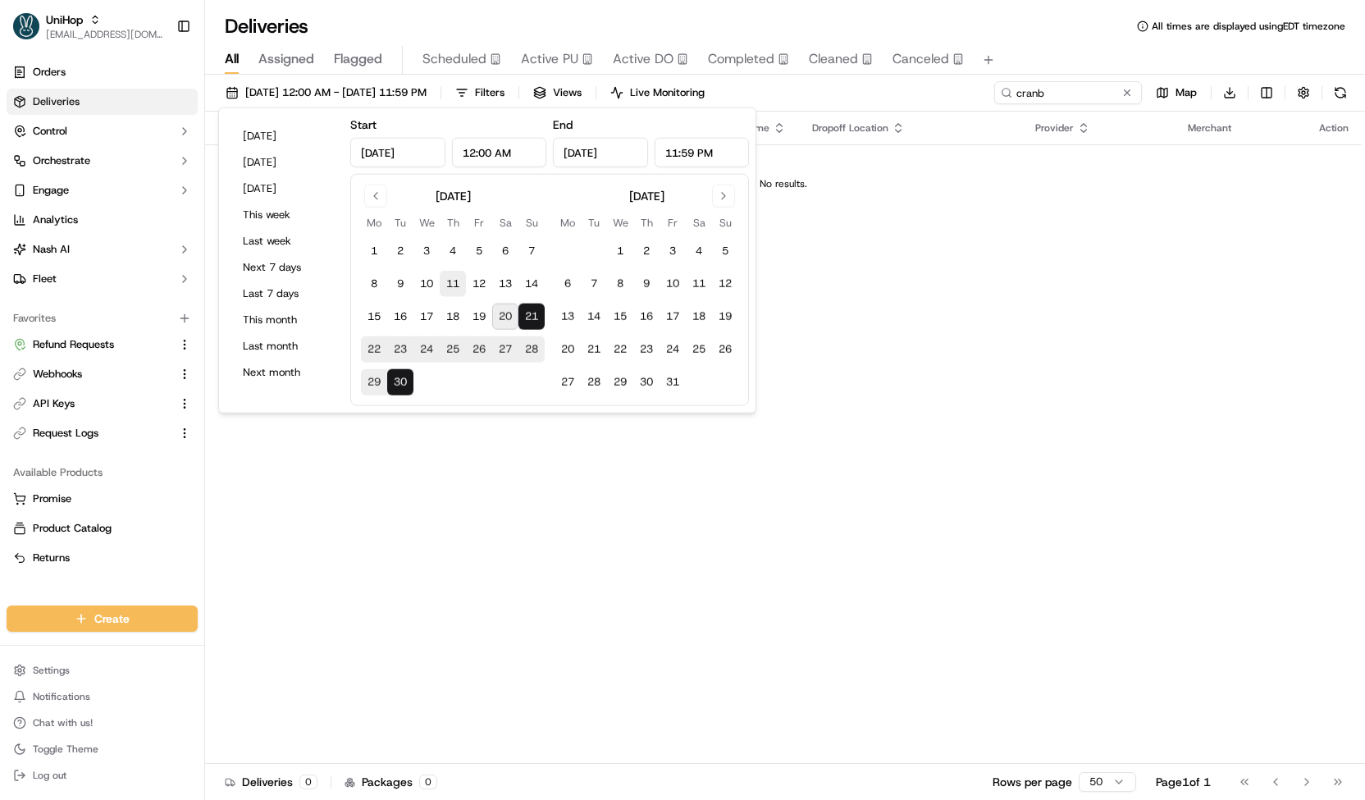
click at [463, 286] on button "11" at bounding box center [453, 284] width 26 height 26
type input "Sep 11, 2025"
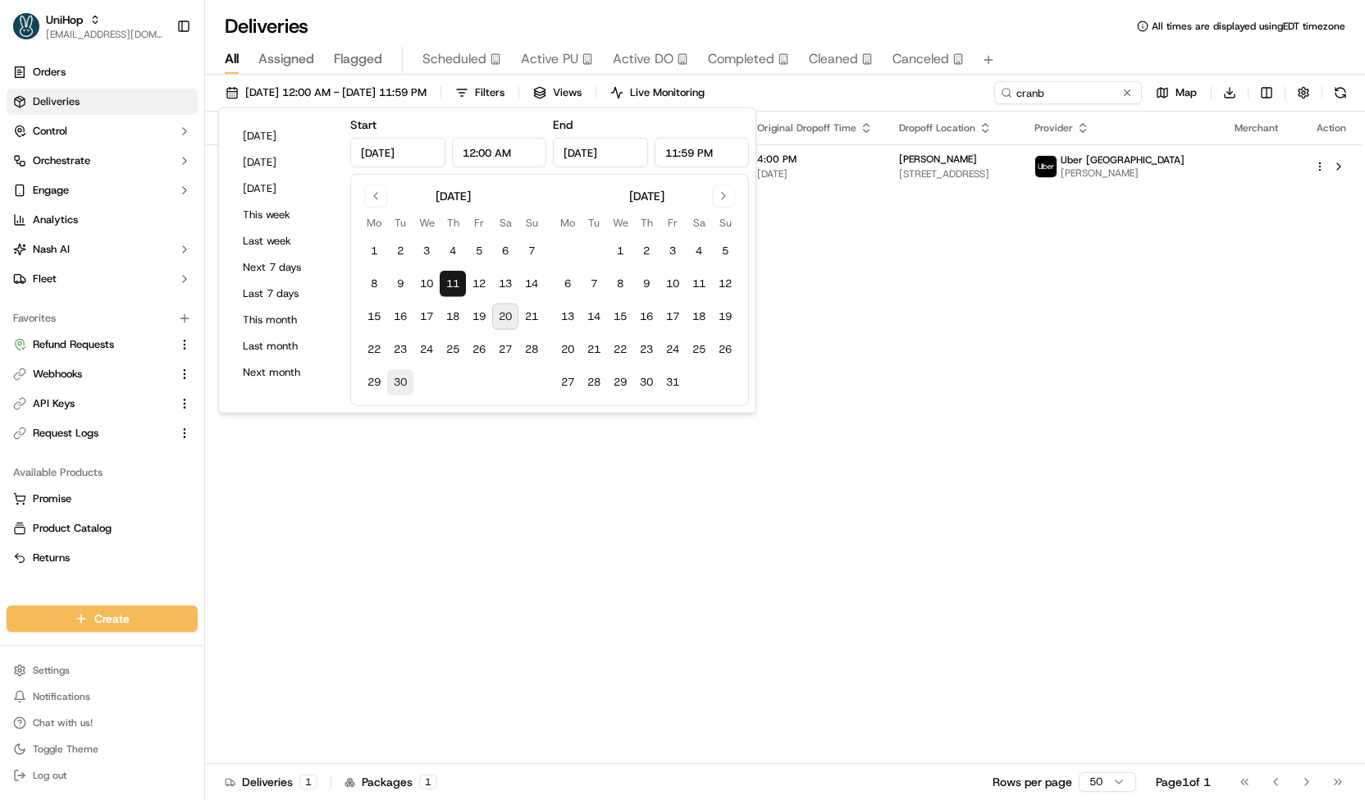
click at [403, 383] on button "30" at bounding box center [400, 382] width 26 height 26
type input "Sep 30, 2025"
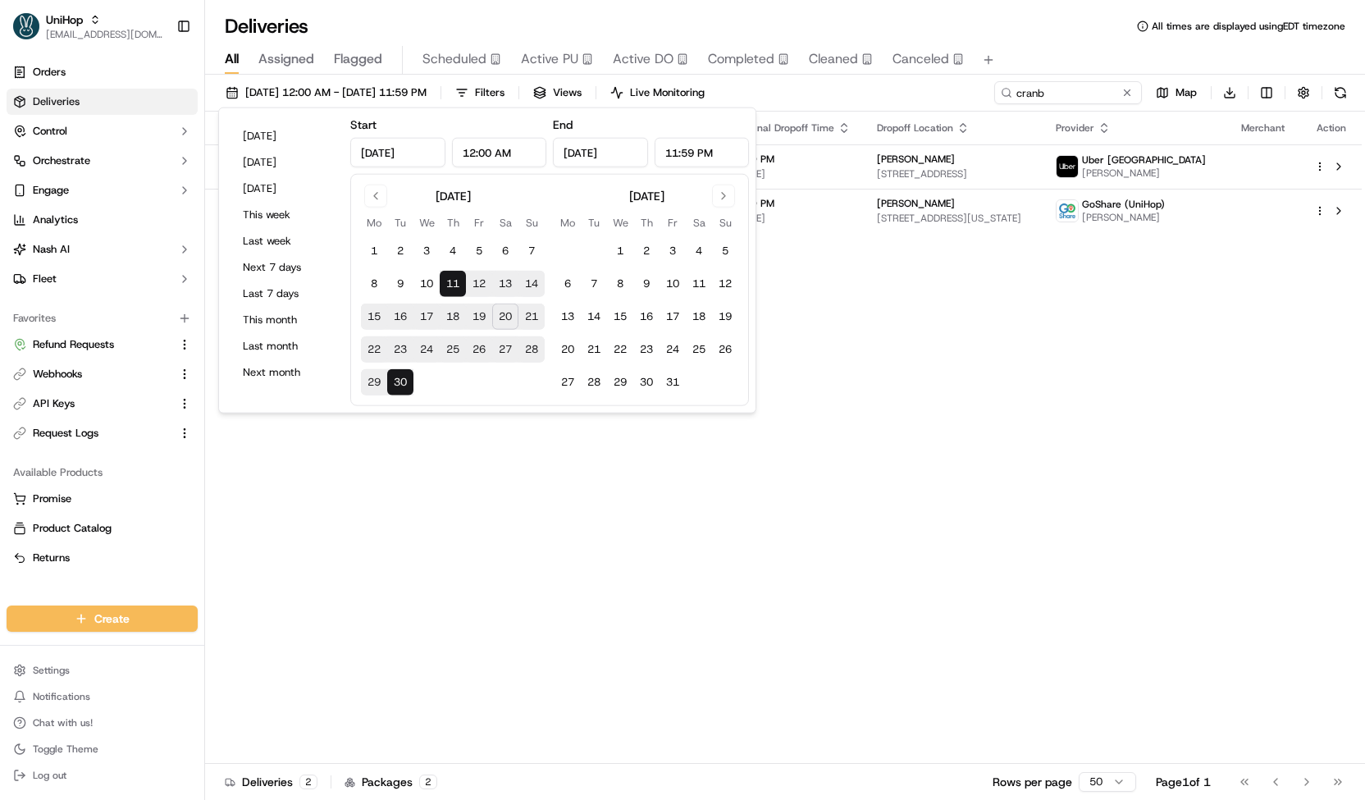
click at [946, 94] on div "Sep 11 2025 12:00 AM - Sep 30 2025 11:59 PM Filters Views Live Monitoring cranb…" at bounding box center [785, 96] width 1160 height 30
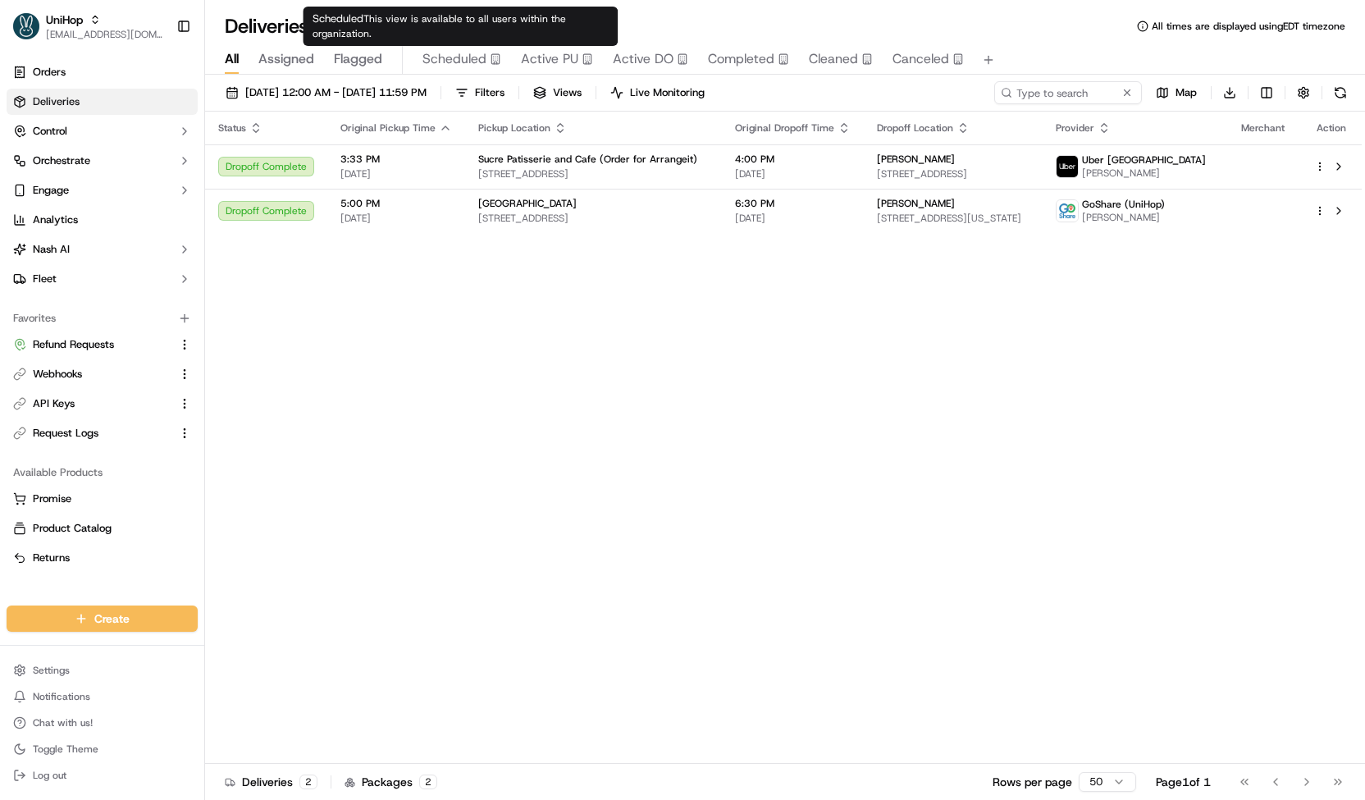
click at [473, 57] on span "Scheduled" at bounding box center [454, 59] width 64 height 20
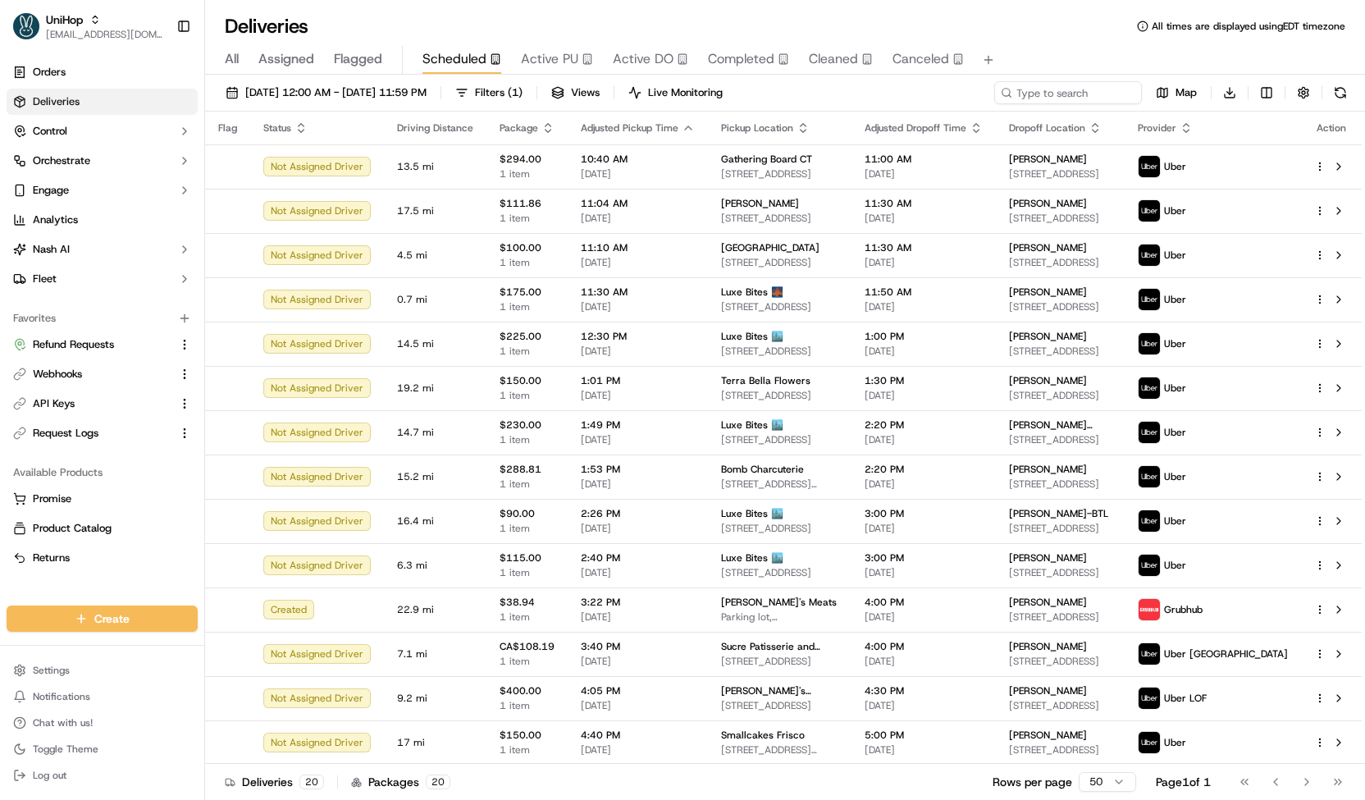
click at [453, 80] on div "Sep 20 2025 12:00 AM - Sep 20 2025 11:59 PM Filters ( 1 ) Views Live Monitoring…" at bounding box center [785, 439] width 1160 height 728
click at [229, 61] on span "All" at bounding box center [232, 59] width 14 height 20
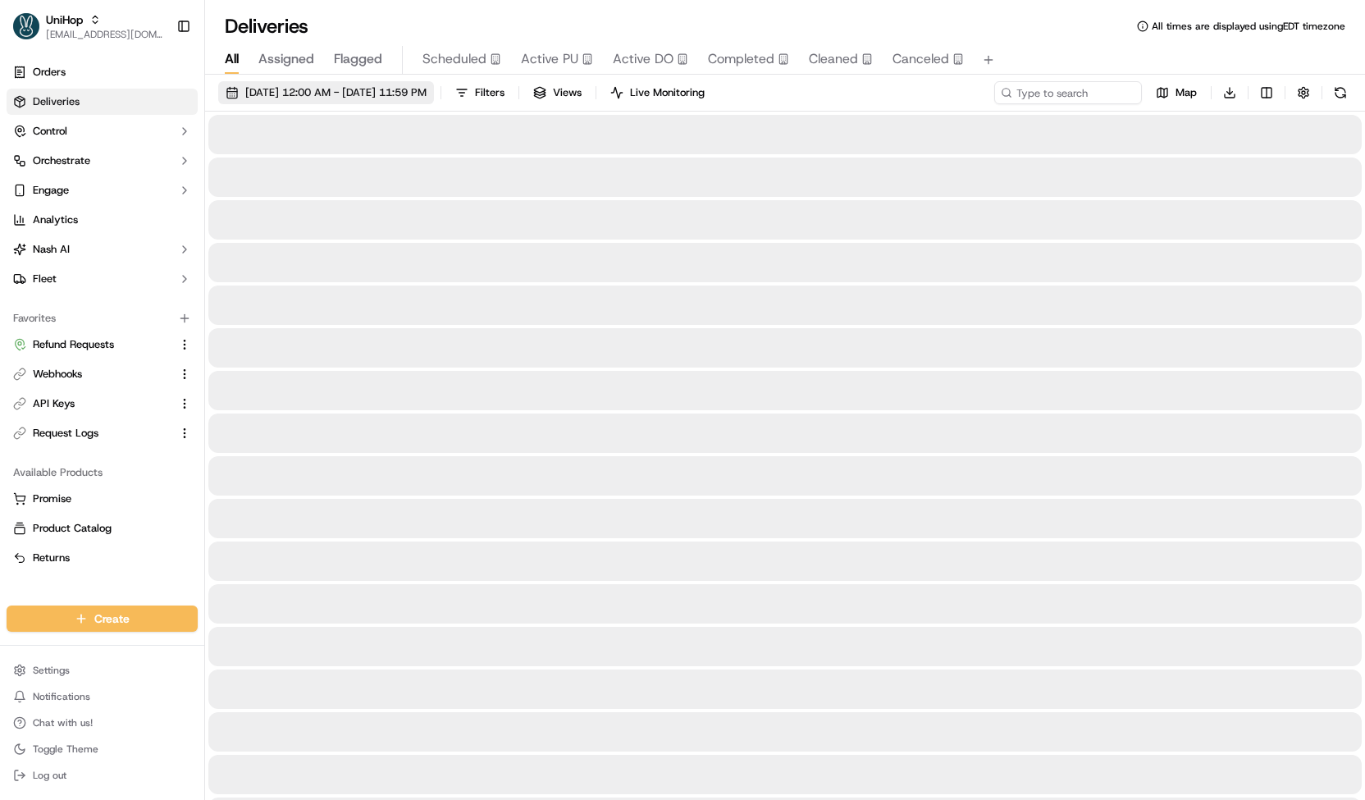
click at [289, 103] on button "Sep 20 2025 12:00 AM - Sep 20 2025 11:59 PM" at bounding box center [326, 92] width 216 height 23
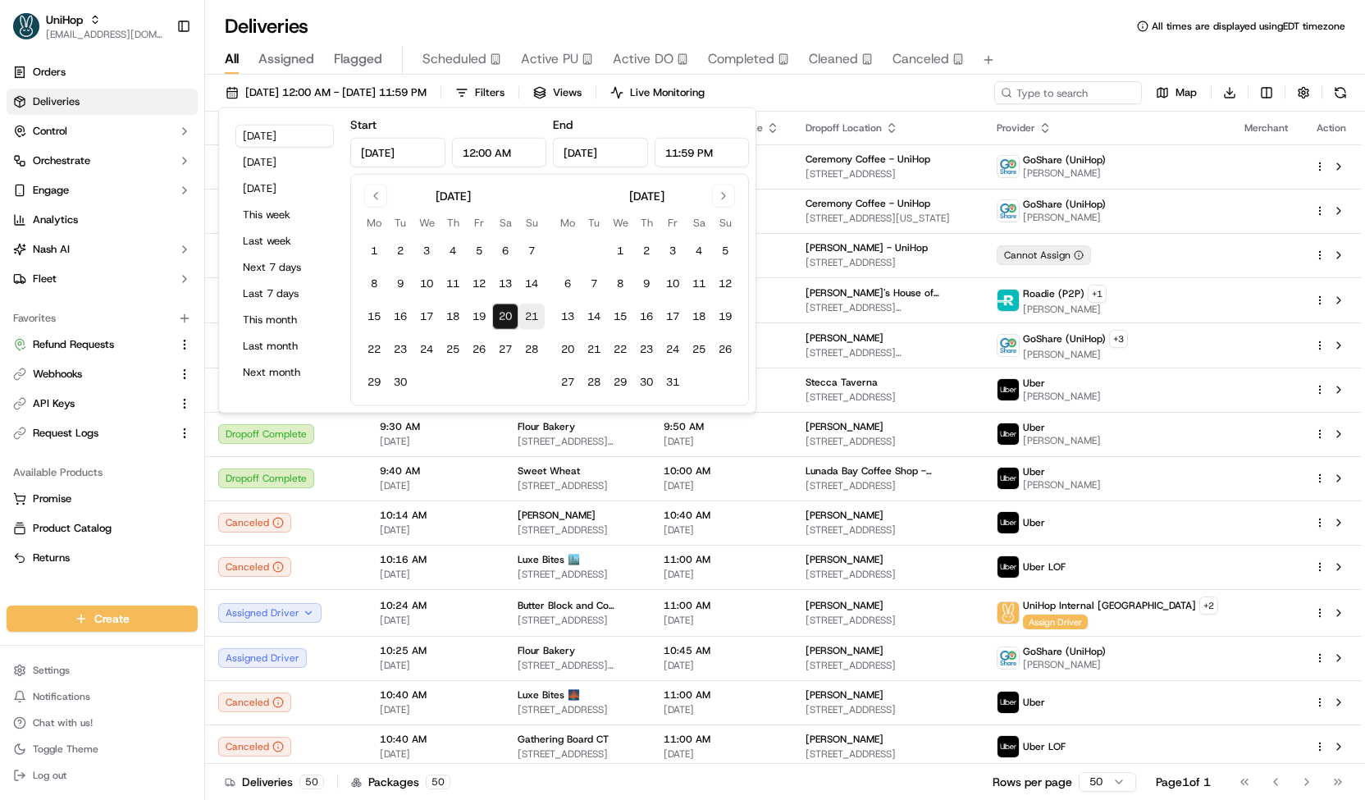
click at [532, 317] on button "21" at bounding box center [531, 316] width 26 height 26
type input "Sep 21, 2025"
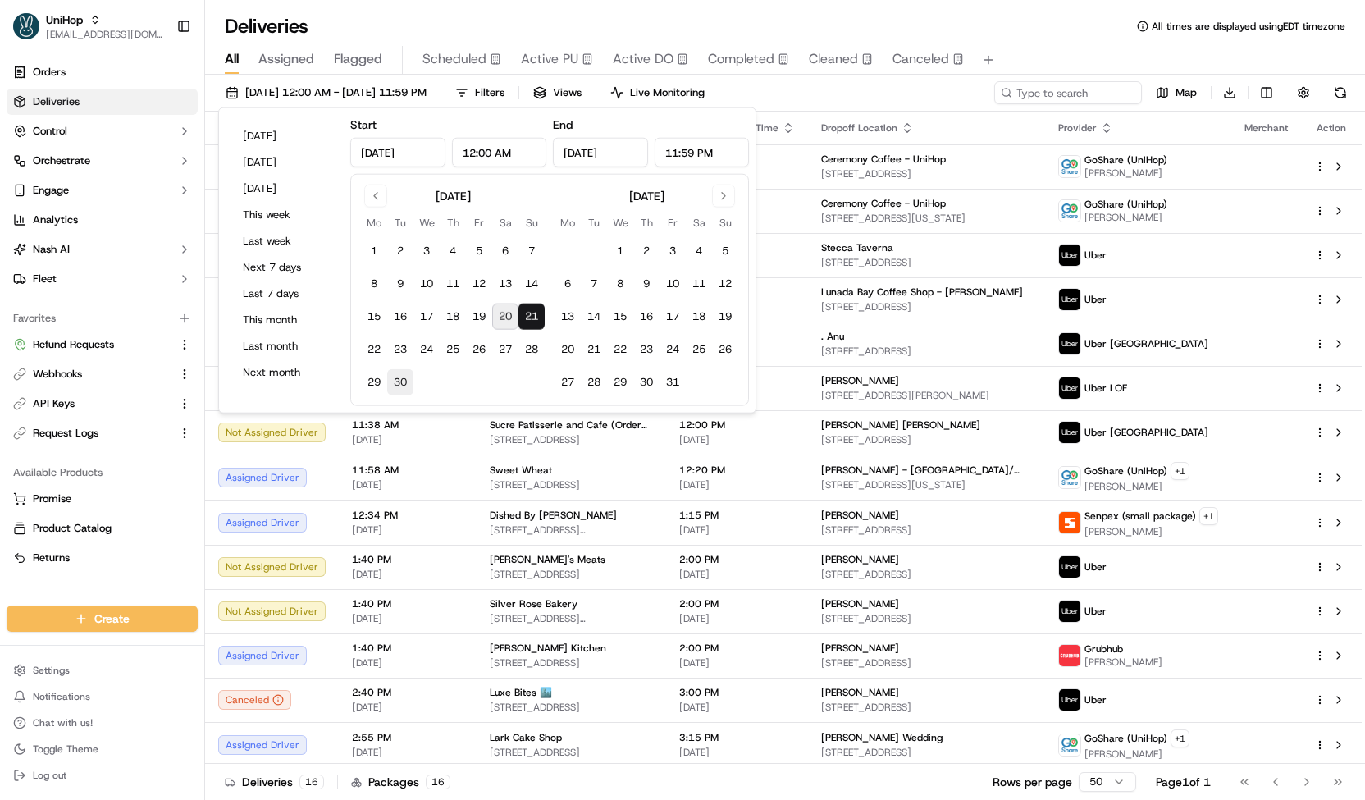
click at [395, 376] on button "30" at bounding box center [400, 382] width 26 height 26
type input "Sep 30, 2025"
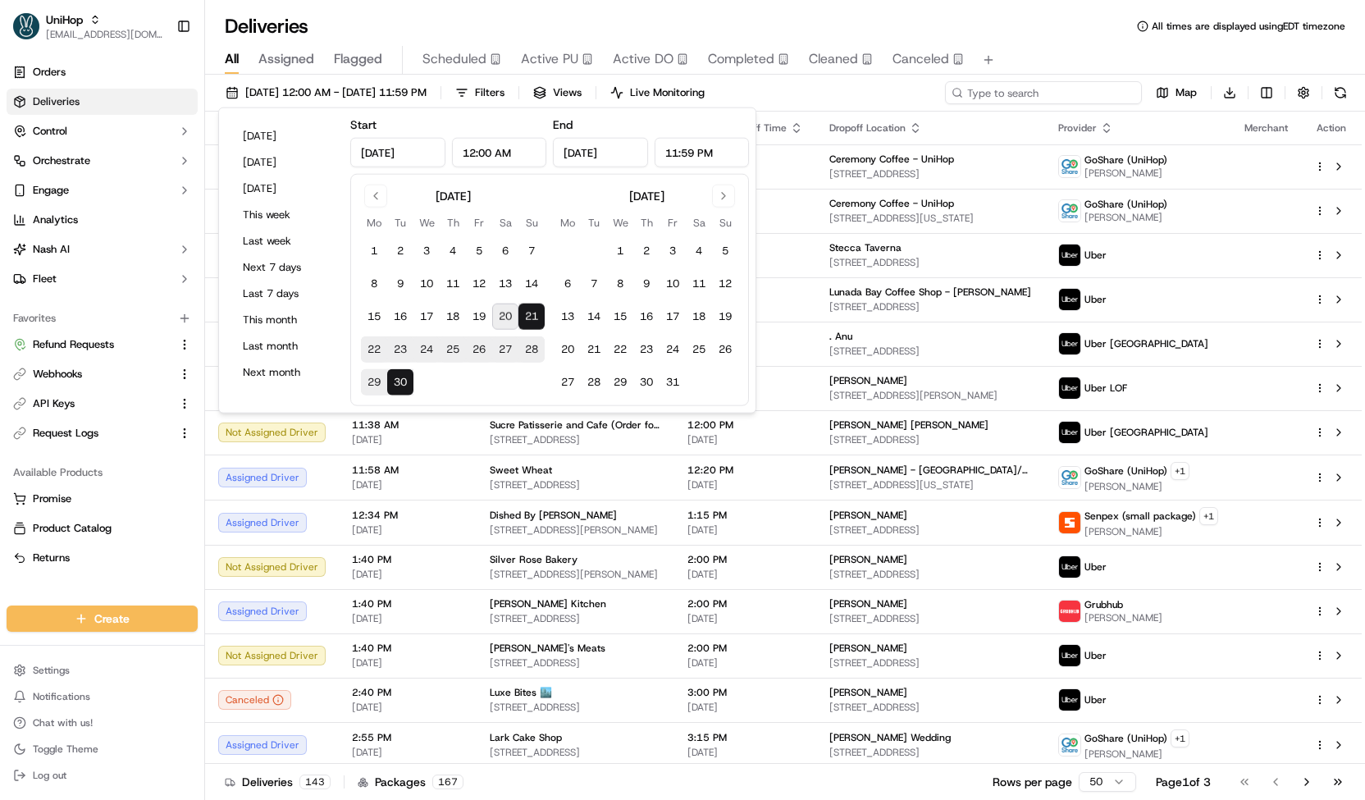
click at [1038, 103] on input at bounding box center [1043, 92] width 197 height 23
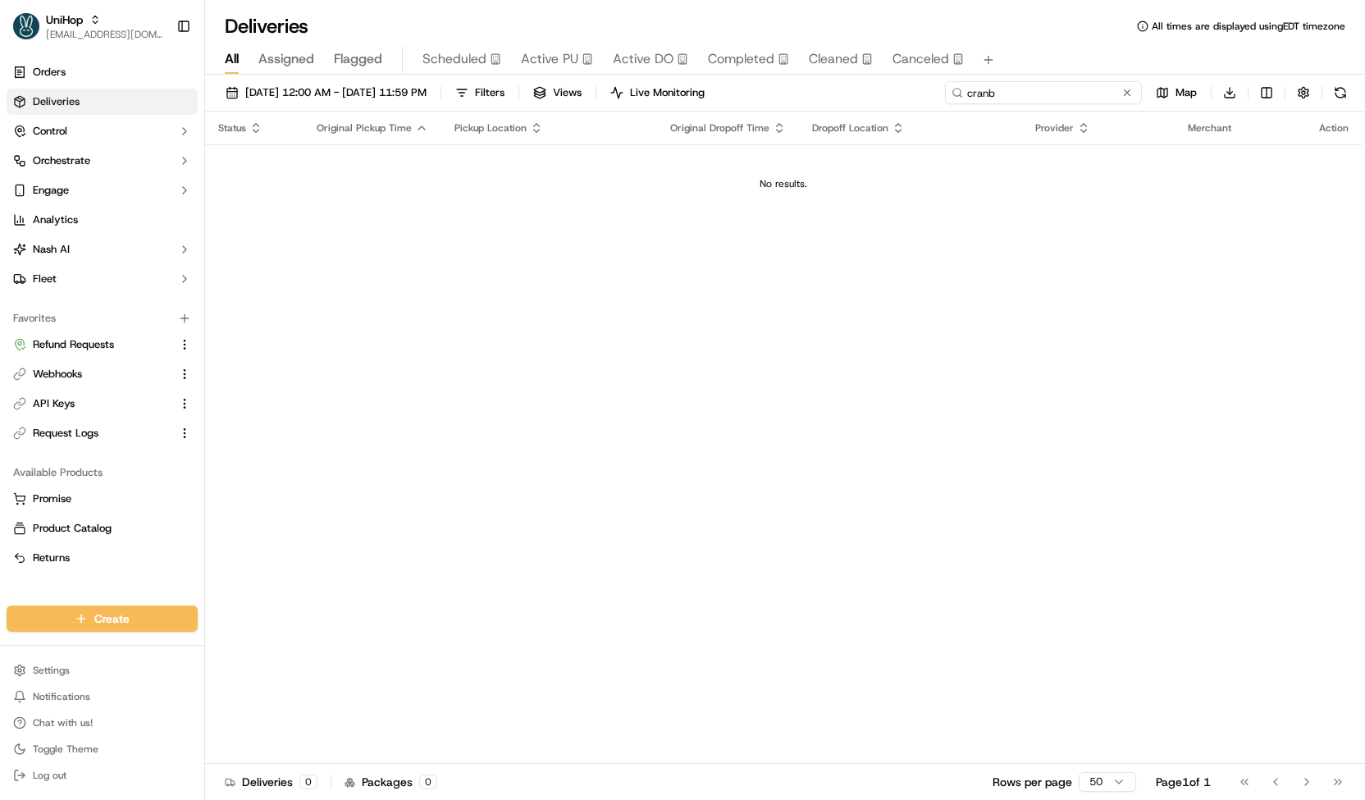
type input "cranb"
click at [891, 84] on div "Sep 21 2025 12:00 AM - Sep 30 2025 11:59 PM Filters Views Live Monitoring cranb…" at bounding box center [785, 96] width 1160 height 30
click at [549, 68] on span "Active PU" at bounding box center [549, 59] width 57 height 20
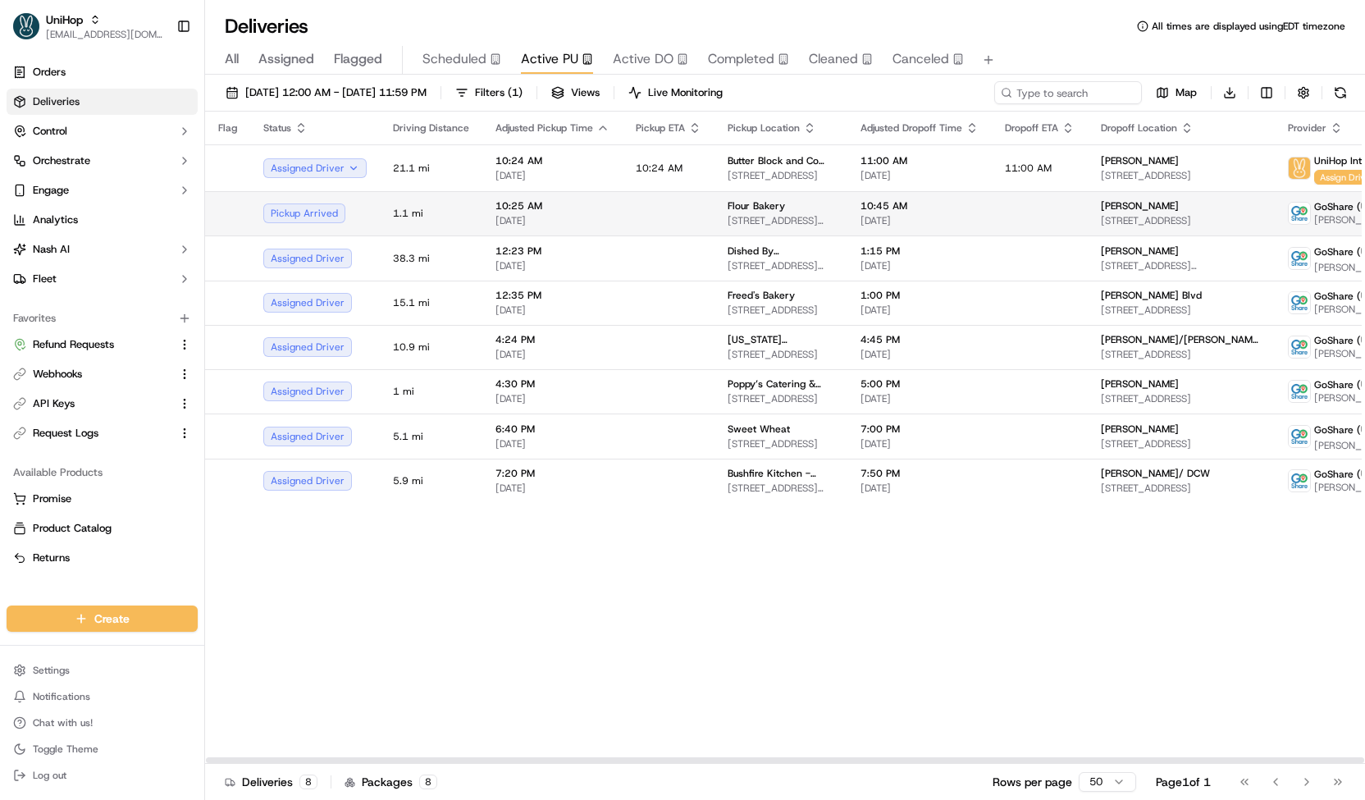
click at [604, 221] on td "10:25 AM Sep 20 2025" at bounding box center [552, 213] width 140 height 44
click at [604, 226] on td "10:25 AM Sep 20 2025" at bounding box center [552, 213] width 140 height 44
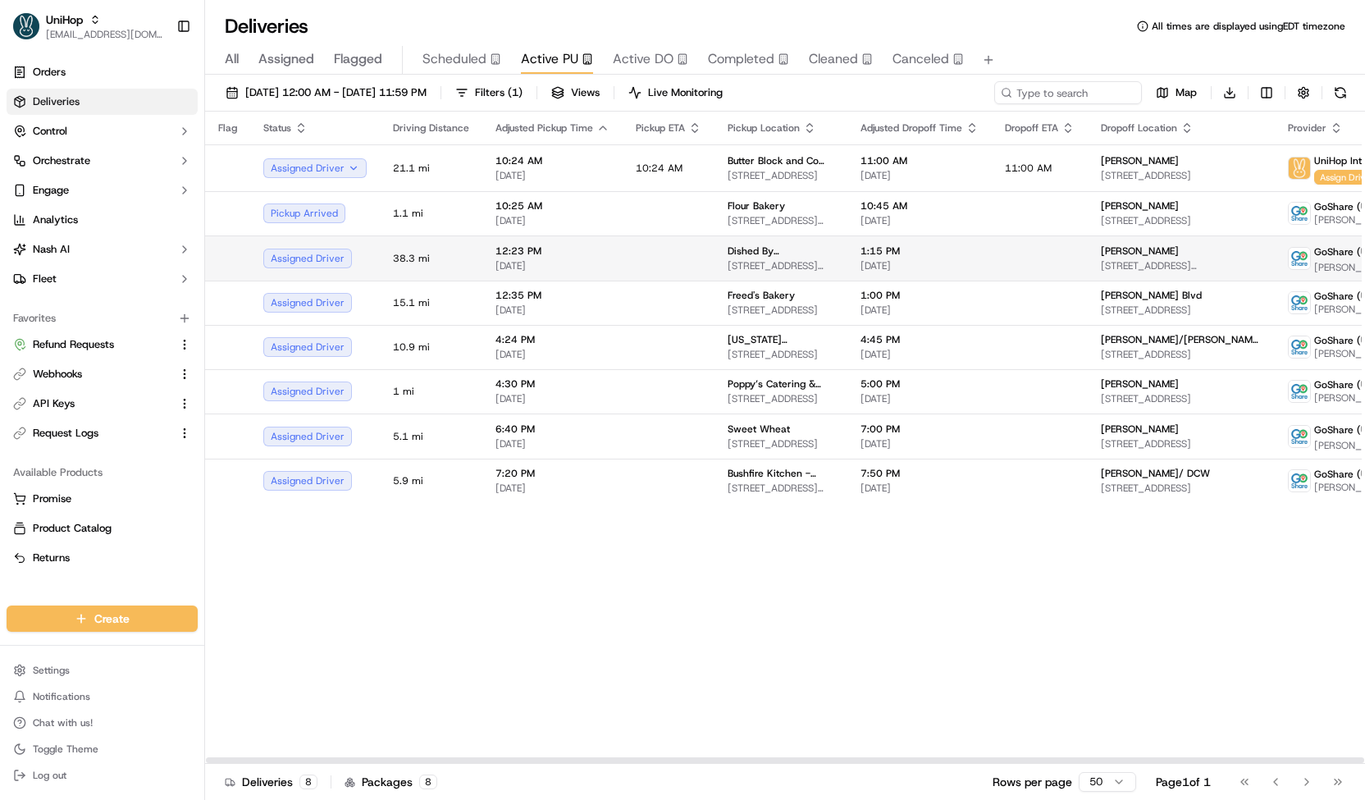
click at [645, 251] on td at bounding box center [668, 257] width 92 height 45
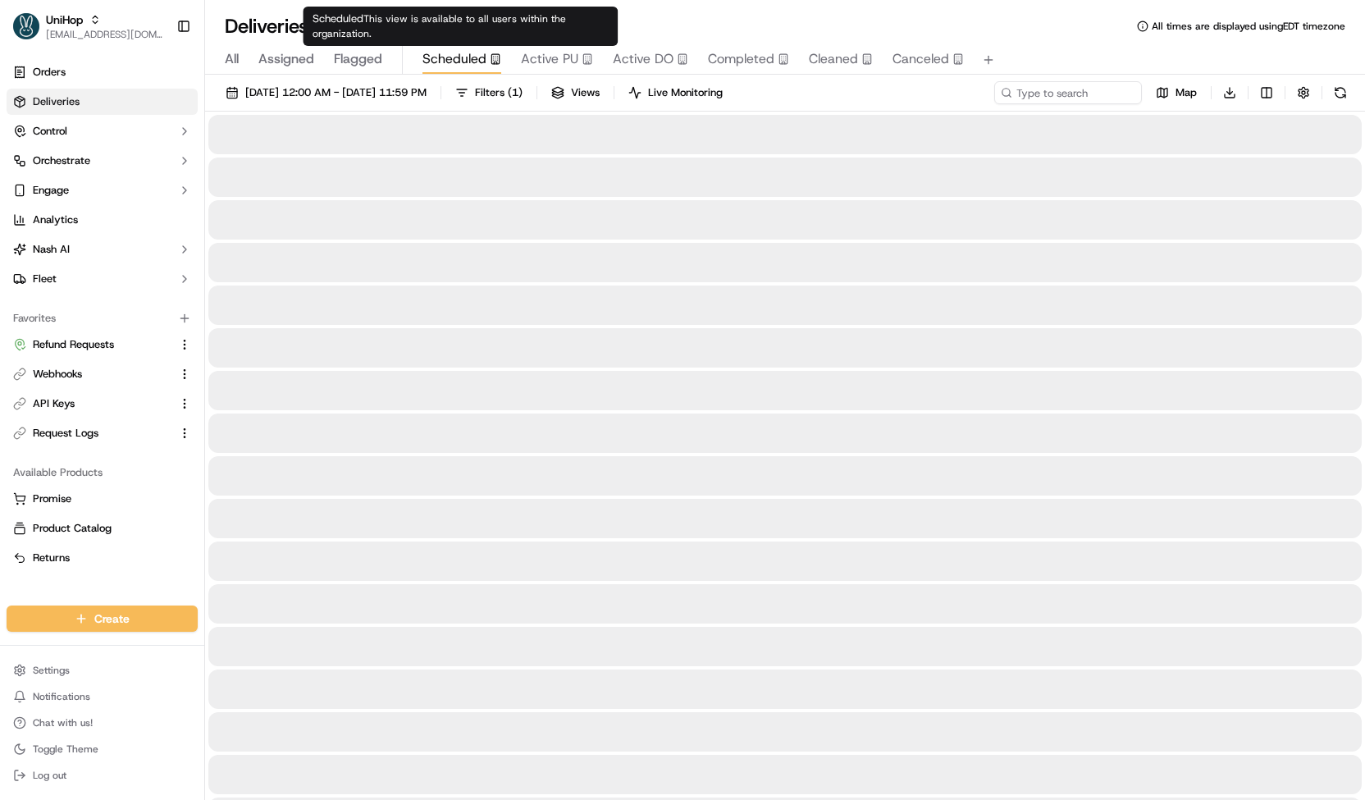
click at [449, 56] on span "Scheduled" at bounding box center [454, 59] width 64 height 20
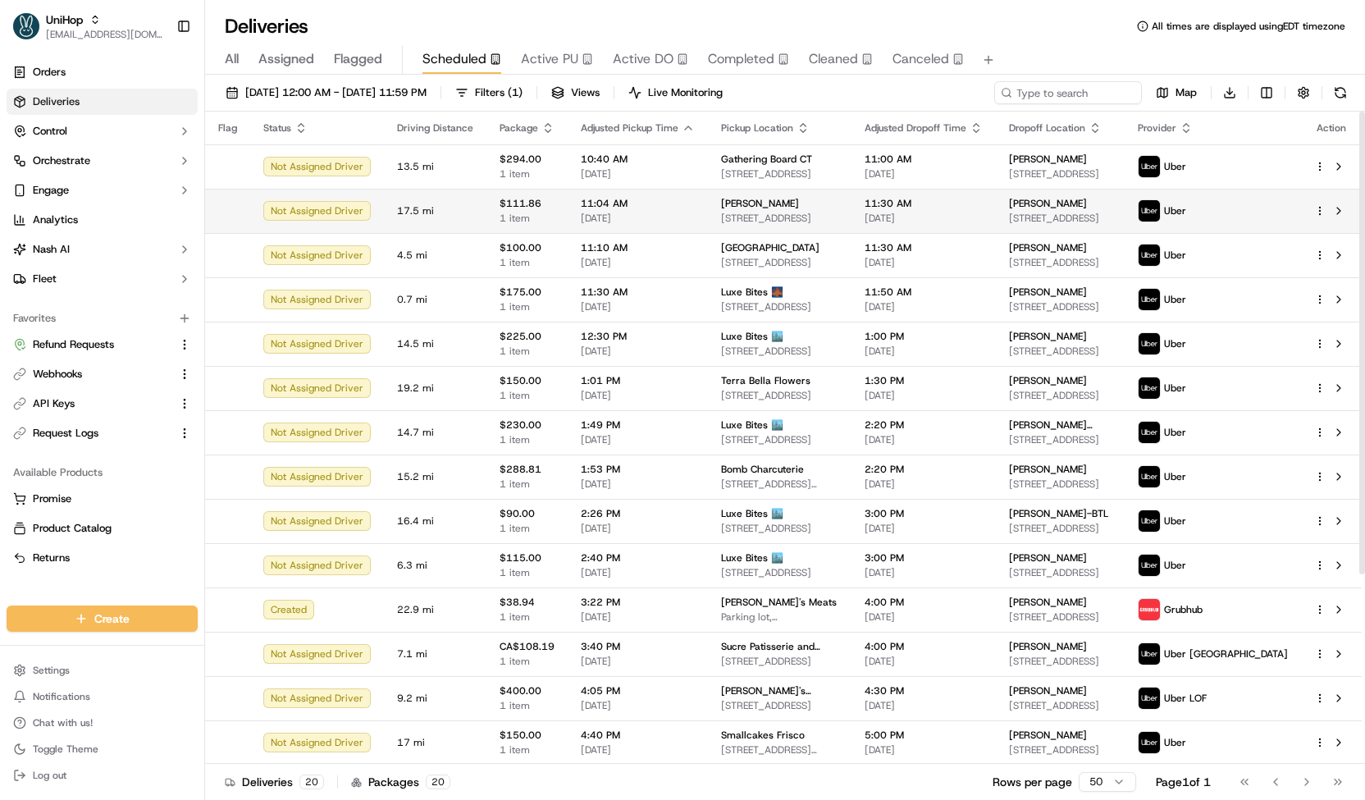
click at [607, 202] on span "11:04 AM" at bounding box center [638, 203] width 114 height 13
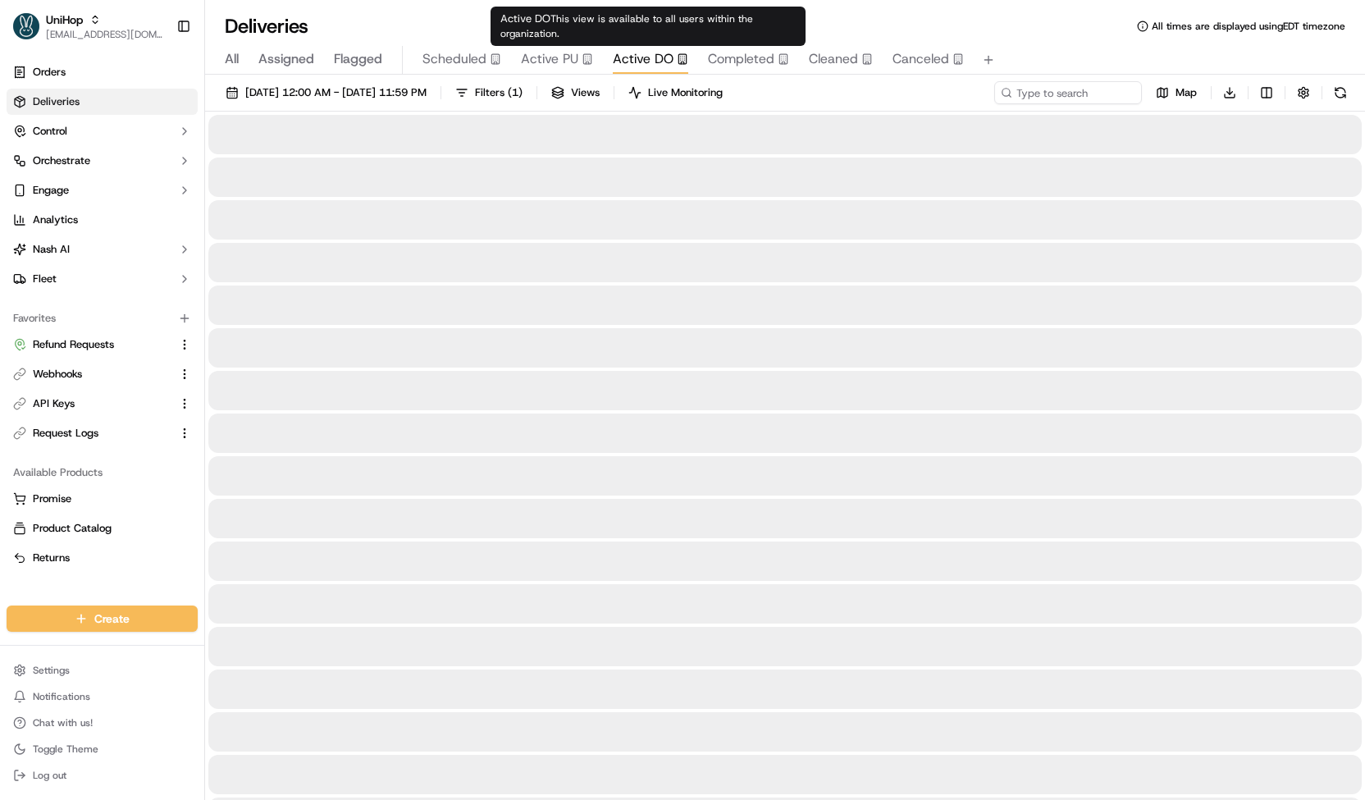
click at [643, 62] on span "Active DO" at bounding box center [643, 59] width 61 height 20
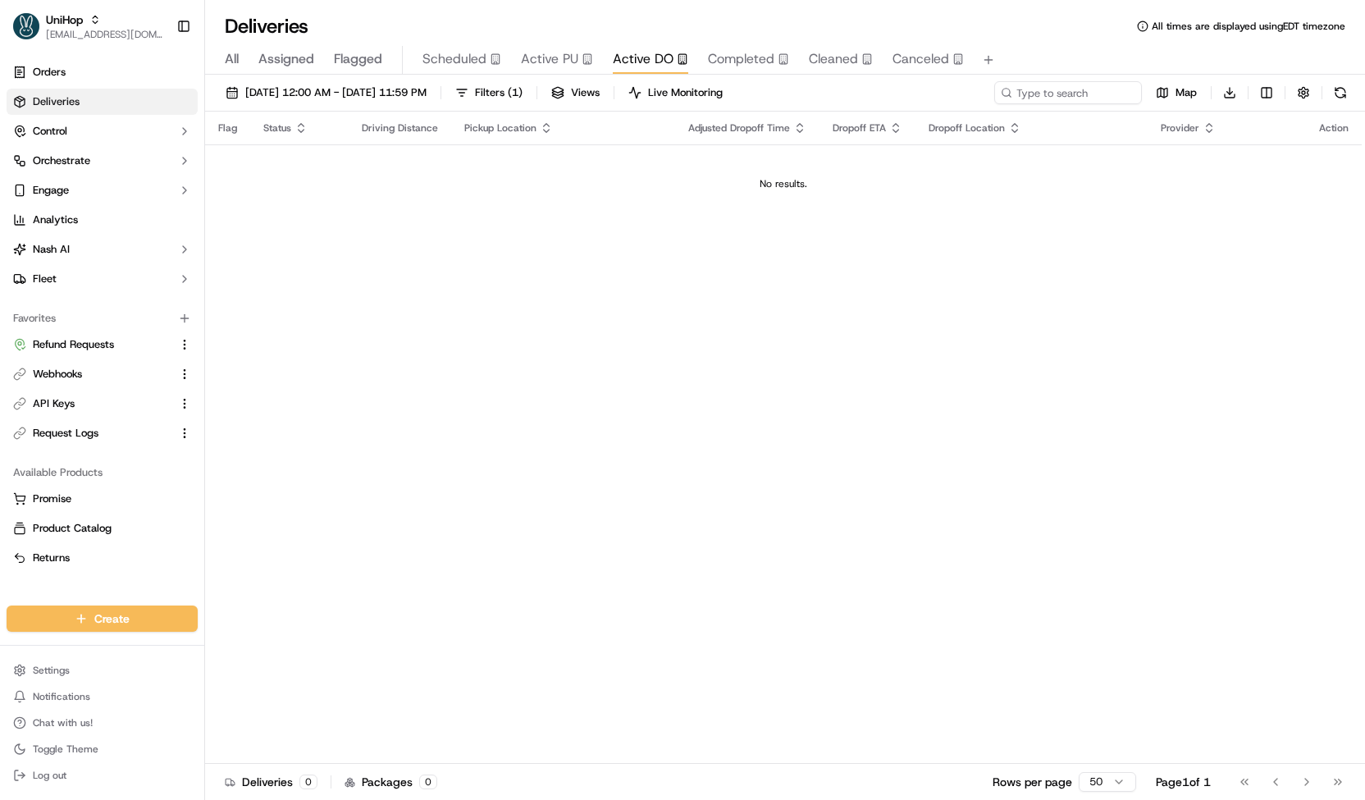
click at [458, 53] on span "Scheduled" at bounding box center [454, 59] width 64 height 20
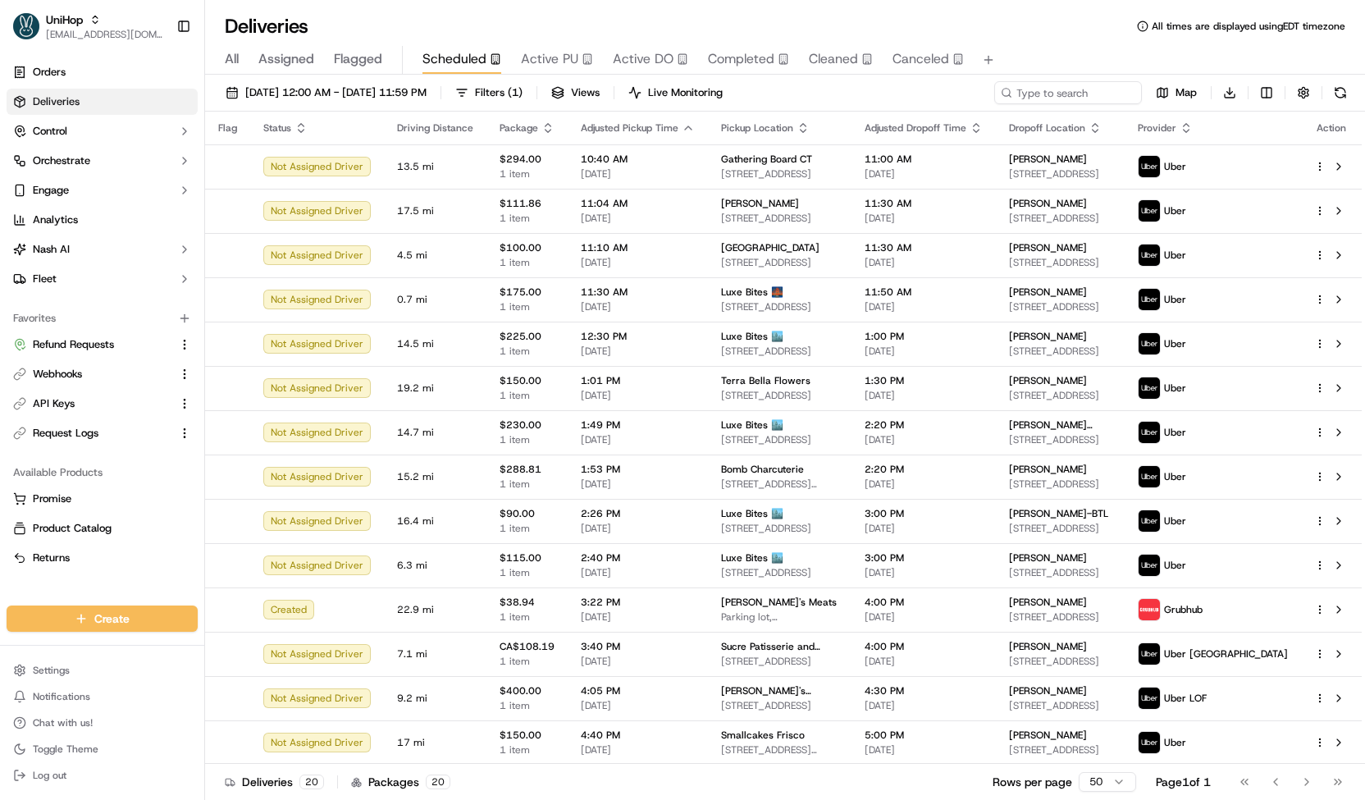
click at [647, 63] on span "Active DO" at bounding box center [643, 59] width 61 height 20
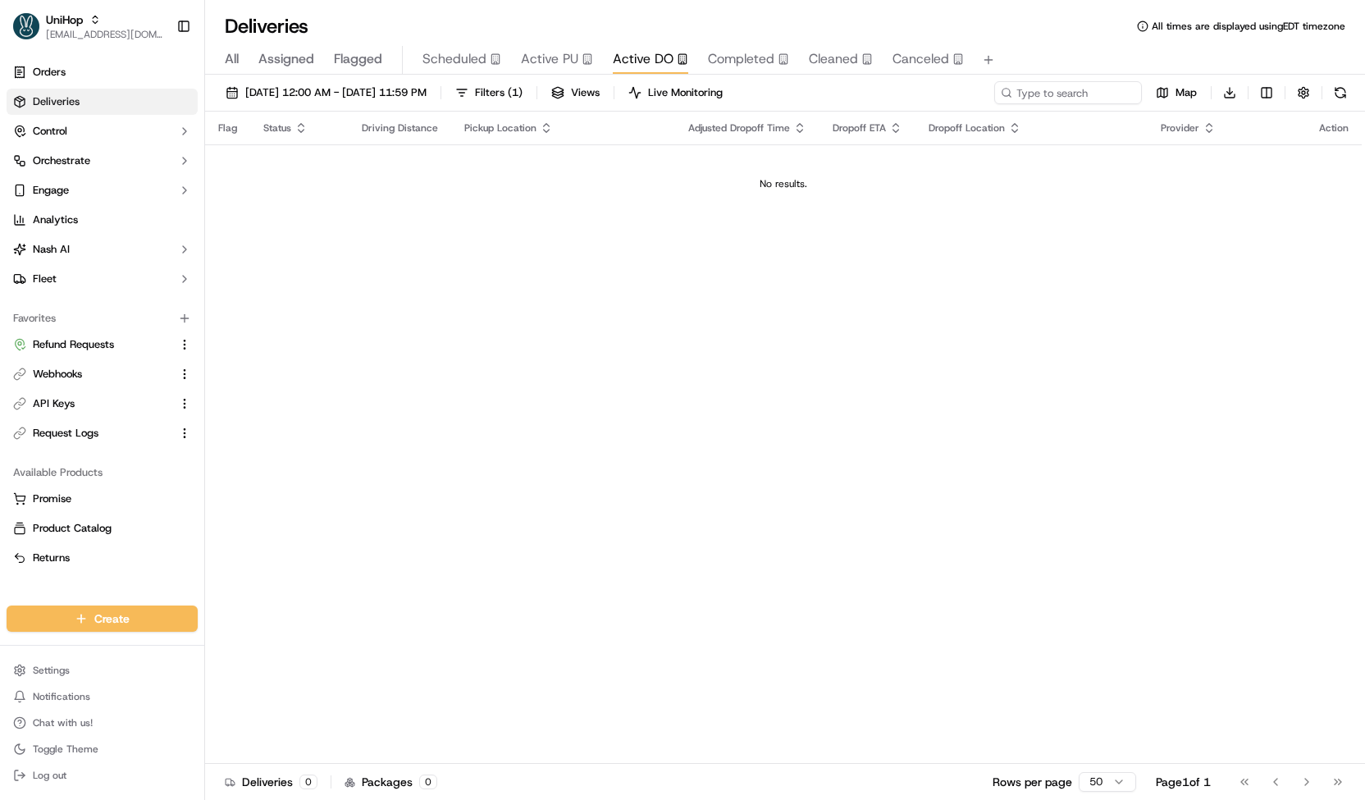
click at [454, 64] on span "Scheduled" at bounding box center [454, 59] width 64 height 20
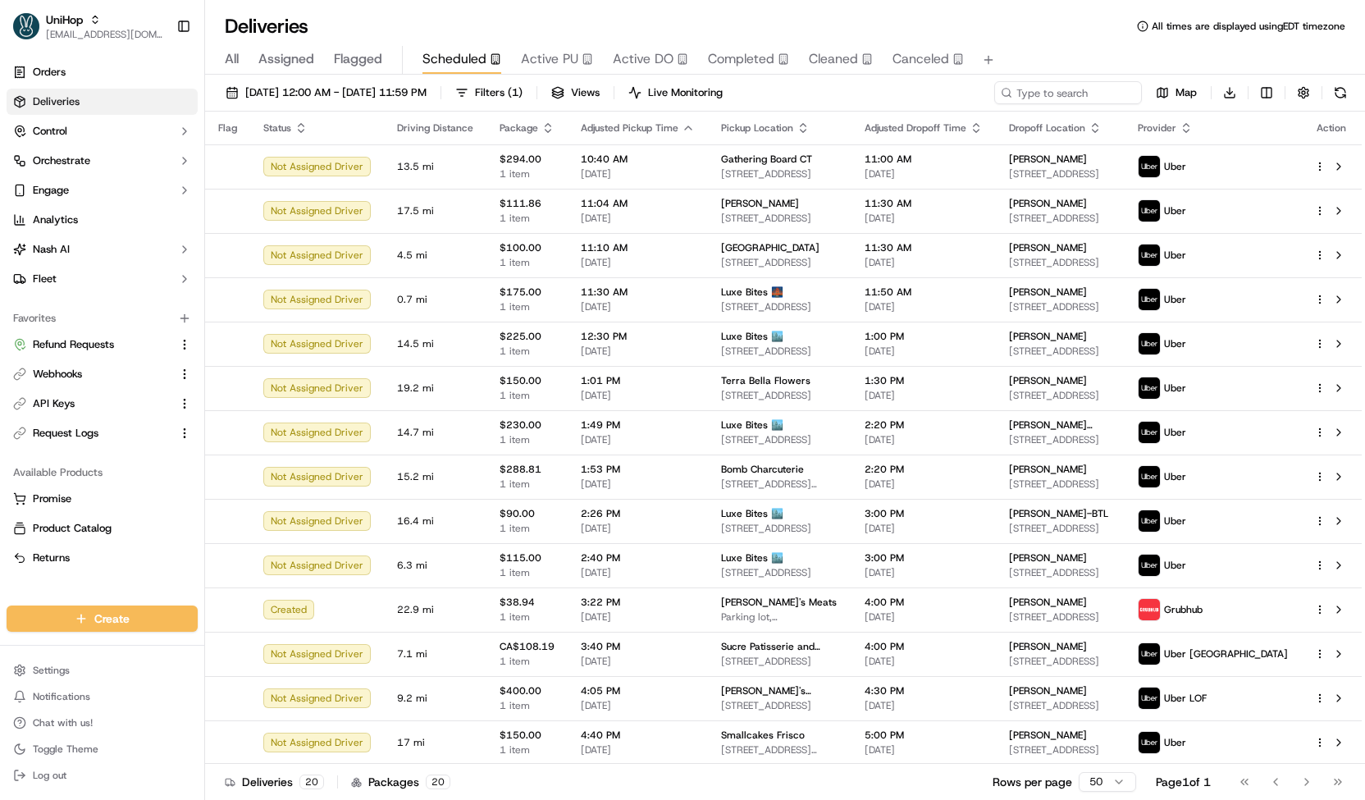
click at [535, 62] on span "Active PU" at bounding box center [549, 59] width 57 height 20
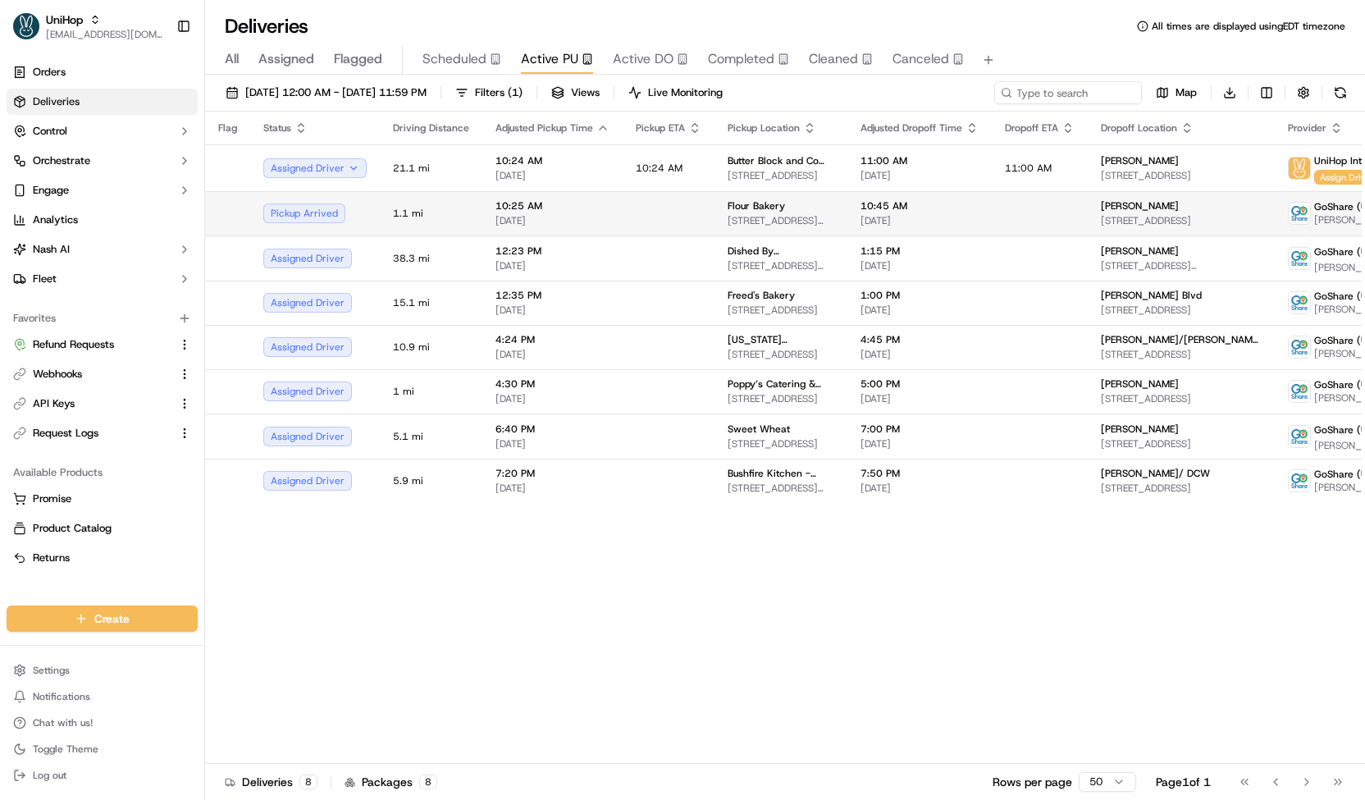
click at [564, 223] on body "UniHop contact@unihop.app Toggle Sidebar Orders Deliveries Control Orchestrate …" at bounding box center [682, 400] width 1365 height 800
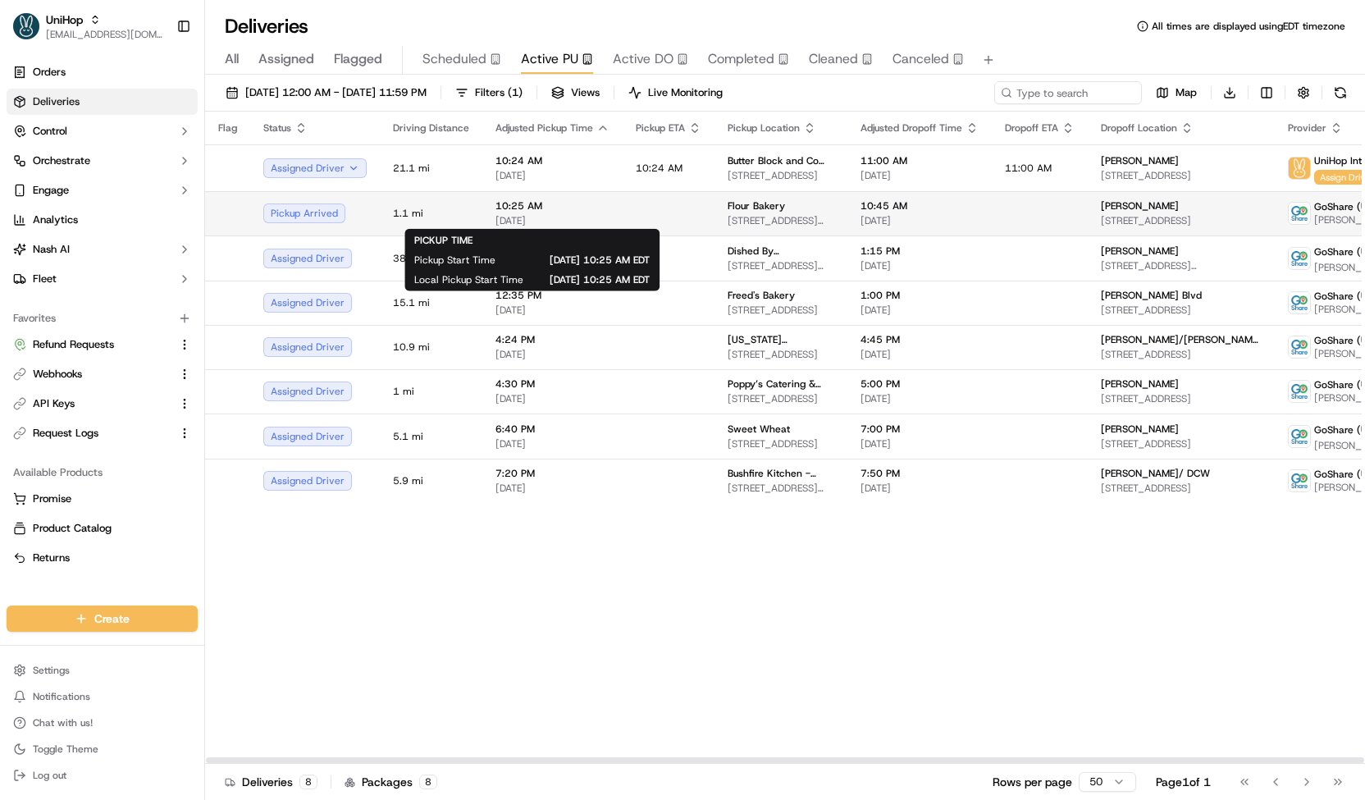
click at [495, 207] on span "10:25 AM" at bounding box center [552, 205] width 114 height 13
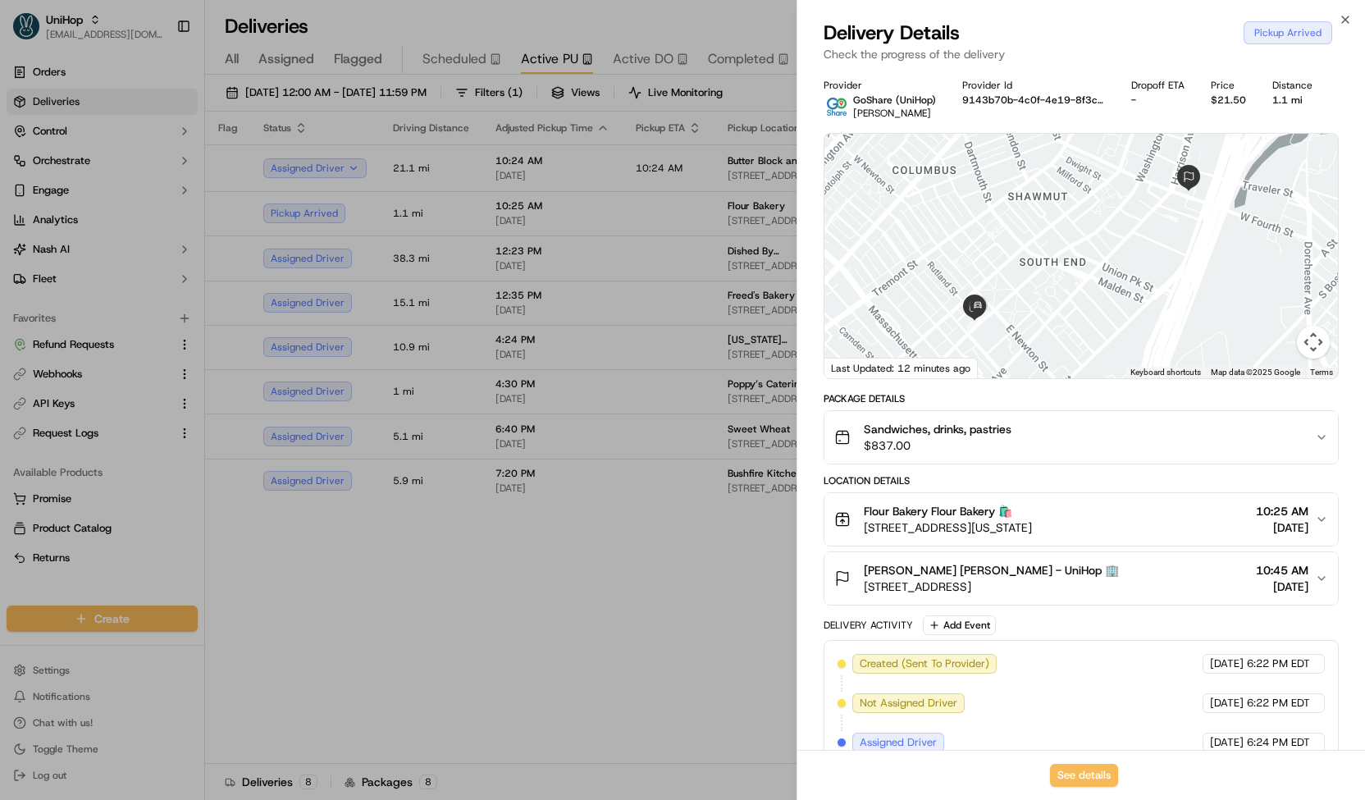
click at [458, 252] on div at bounding box center [682, 400] width 1365 height 800
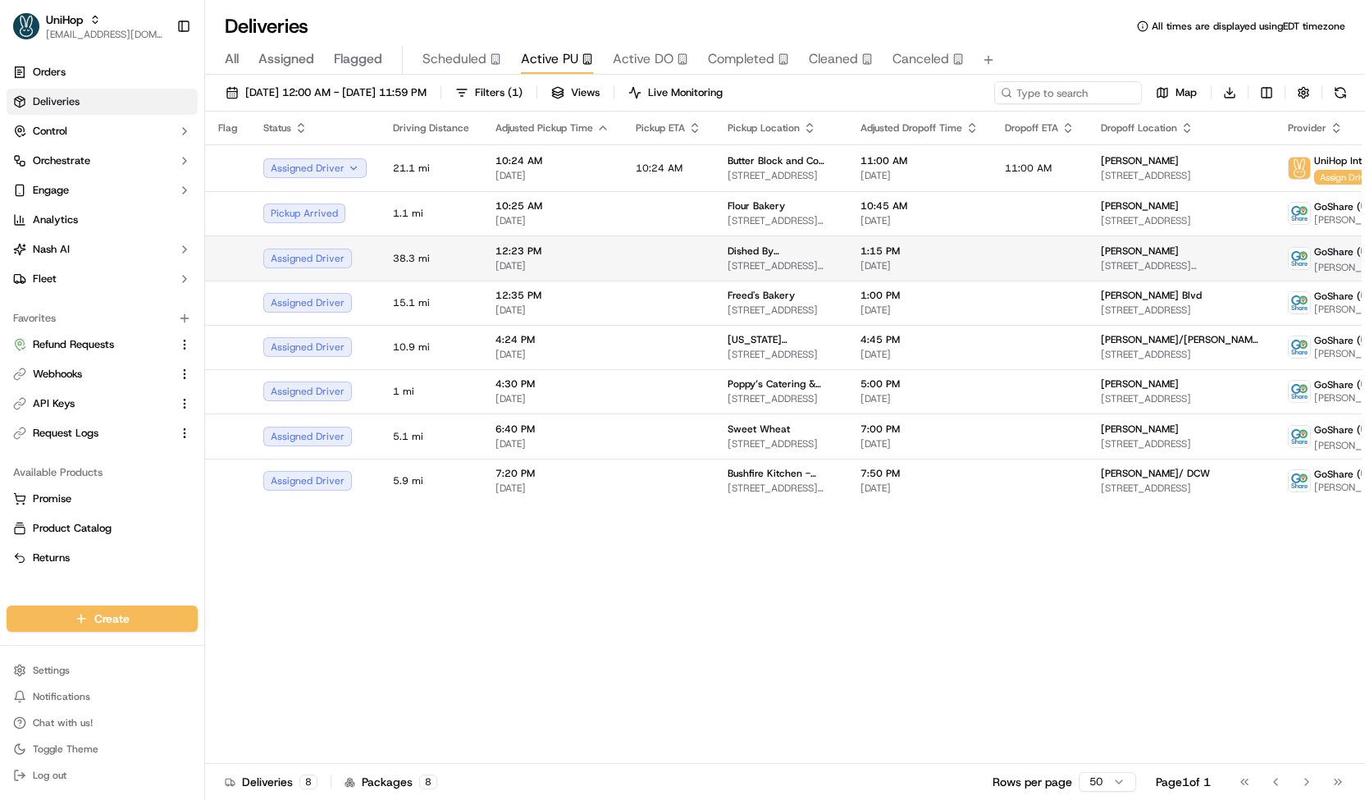
click at [471, 267] on td "38.3 mi" at bounding box center [431, 257] width 103 height 45
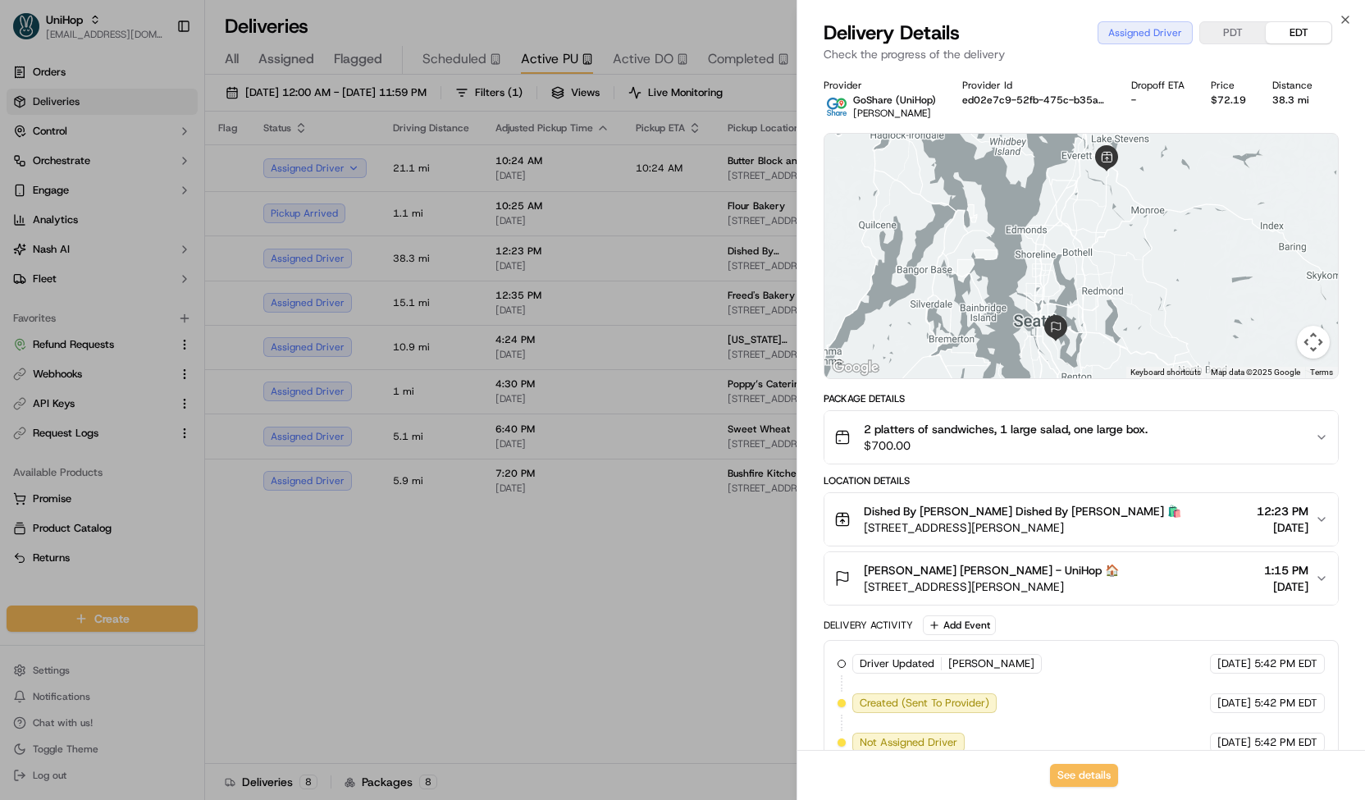
click at [465, 280] on div at bounding box center [682, 400] width 1365 height 800
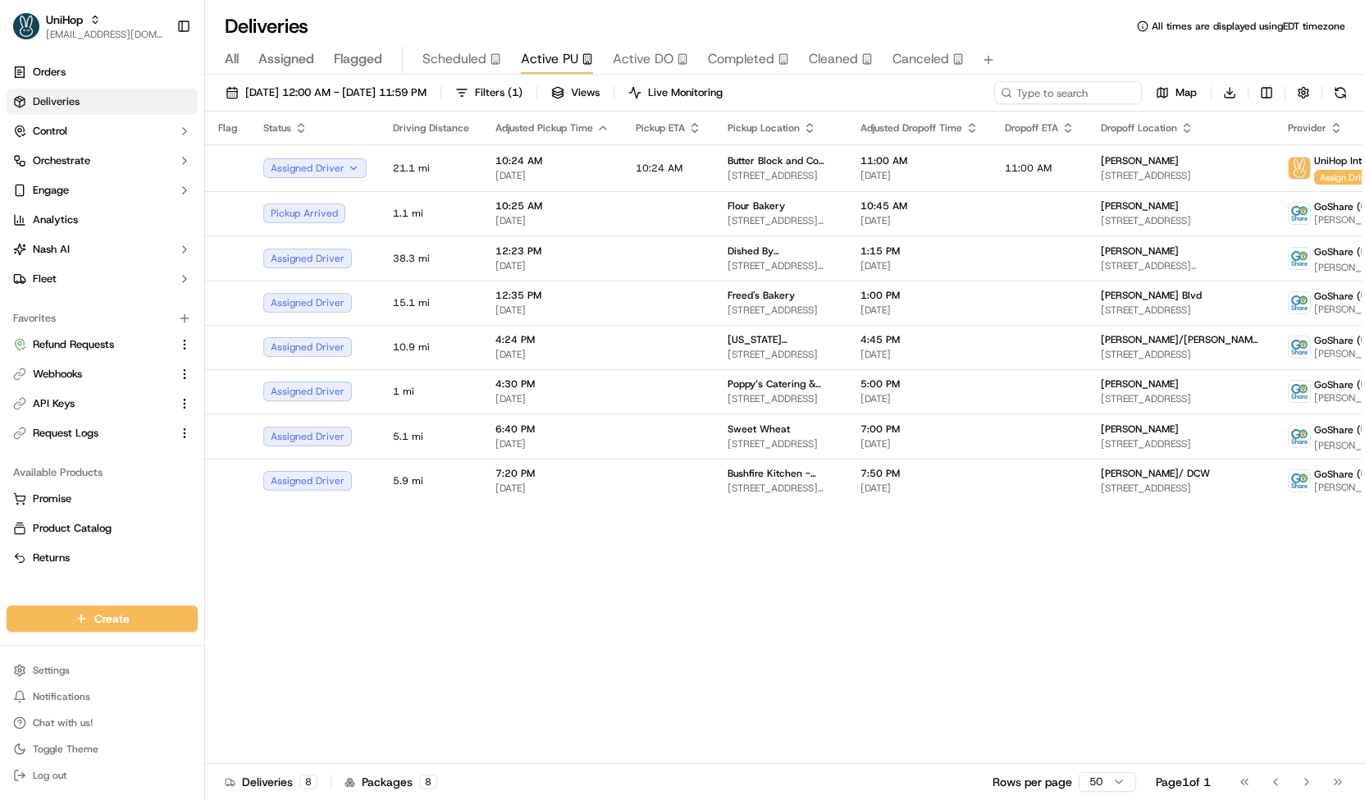
click at [444, 51] on span "Scheduled" at bounding box center [454, 59] width 64 height 20
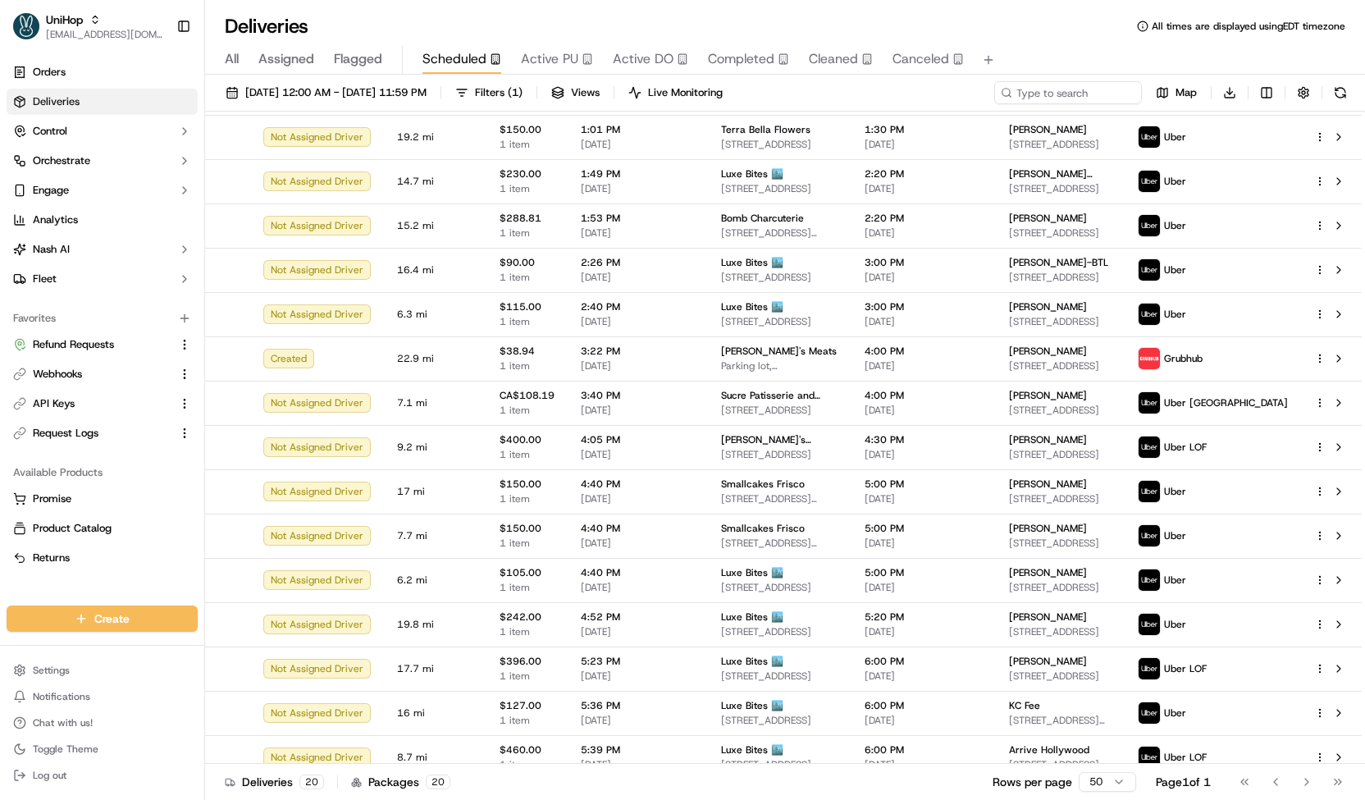
scroll to position [266, 0]
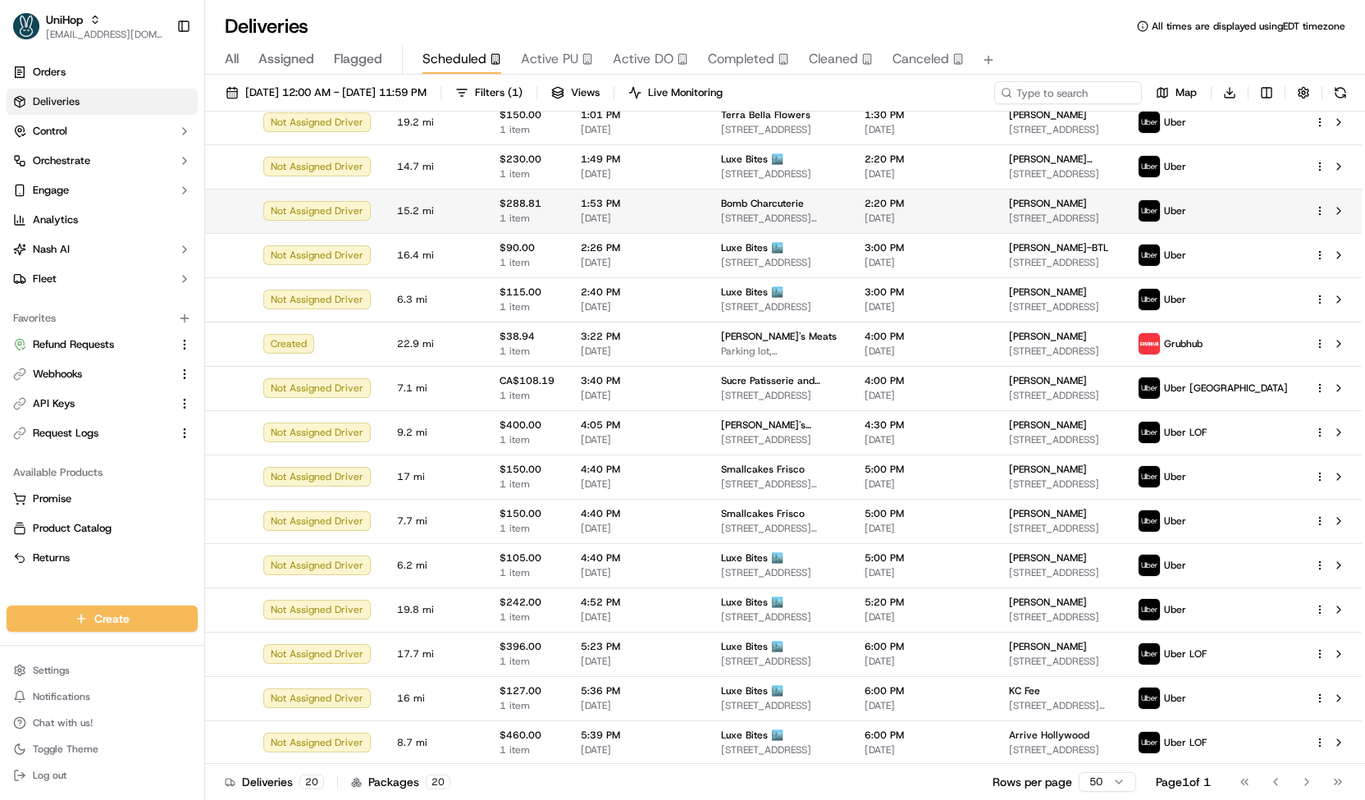
click at [449, 220] on td "15.2 mi" at bounding box center [435, 211] width 103 height 44
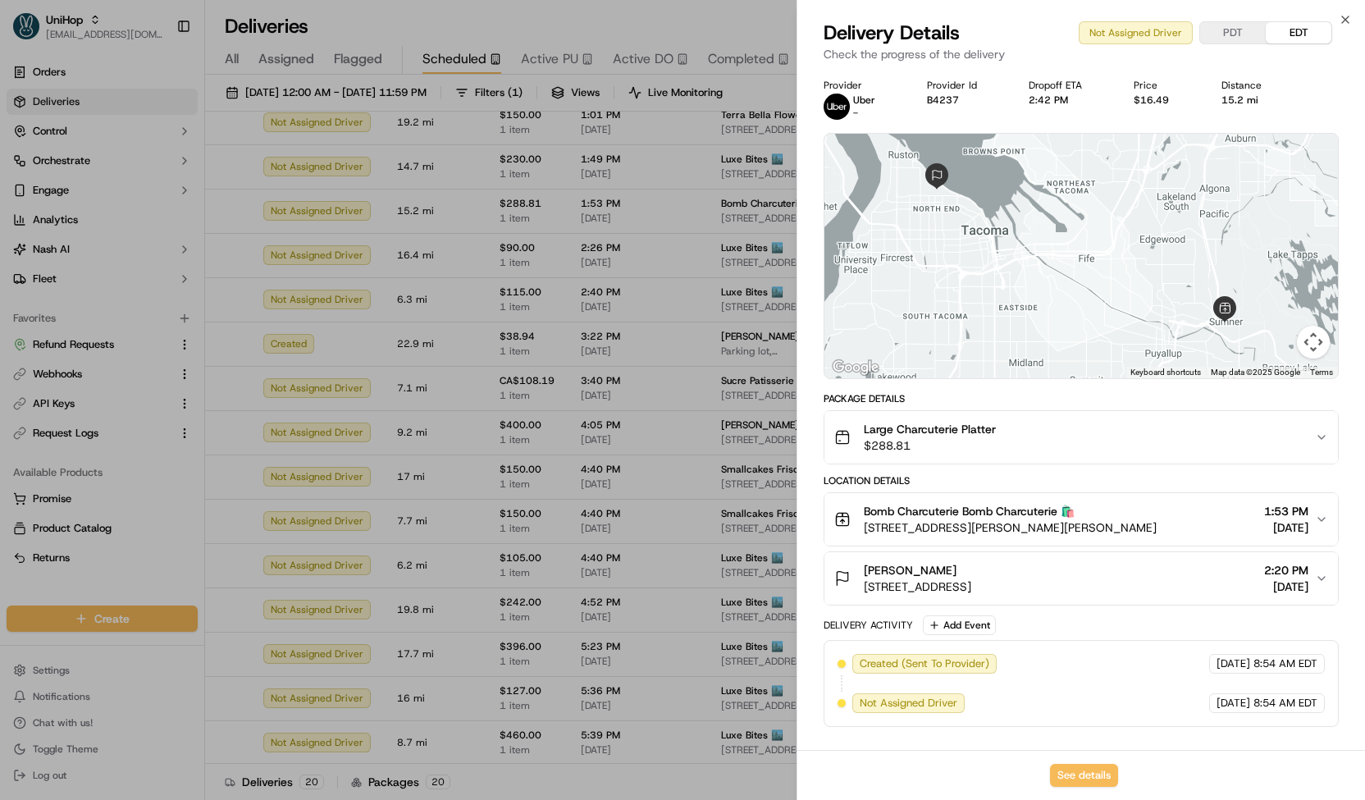
click at [451, 208] on div at bounding box center [682, 400] width 1365 height 800
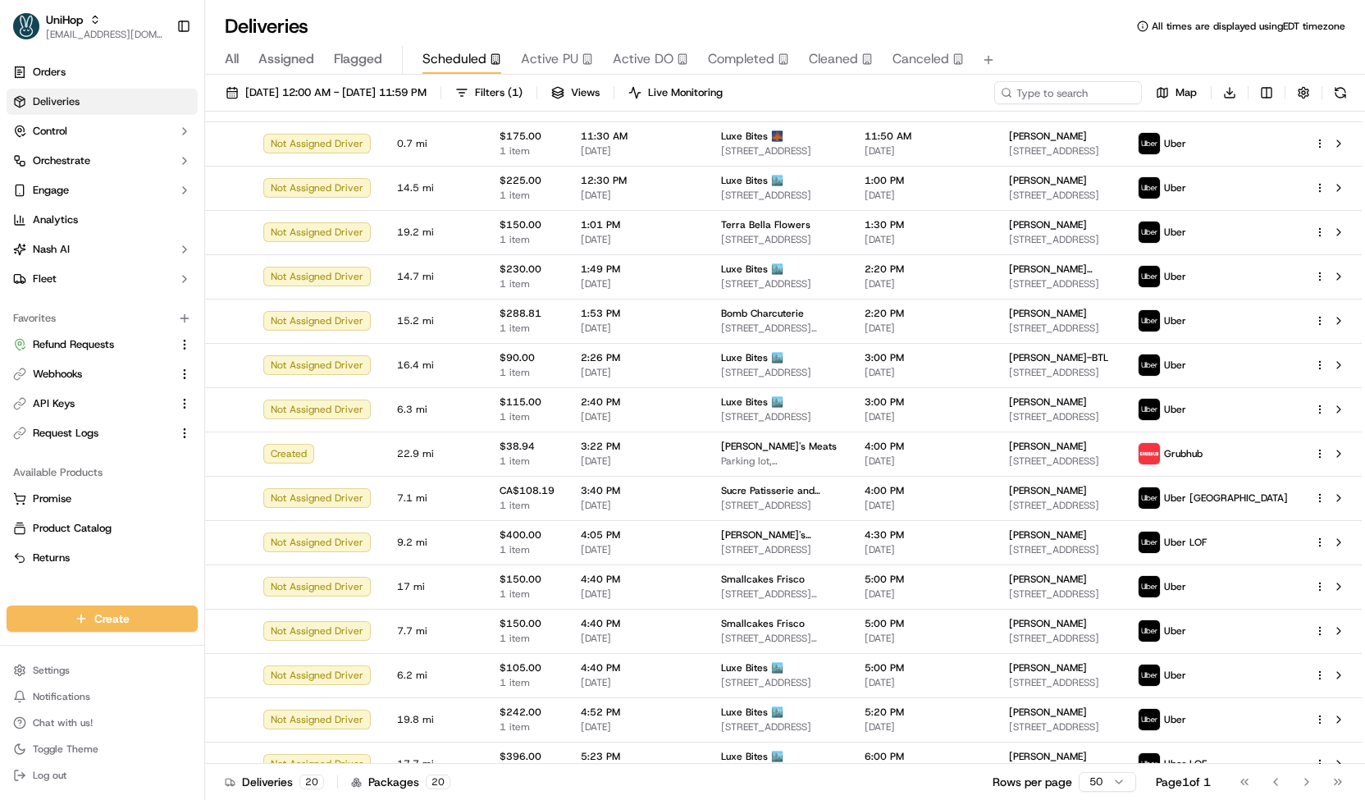
scroll to position [0, 0]
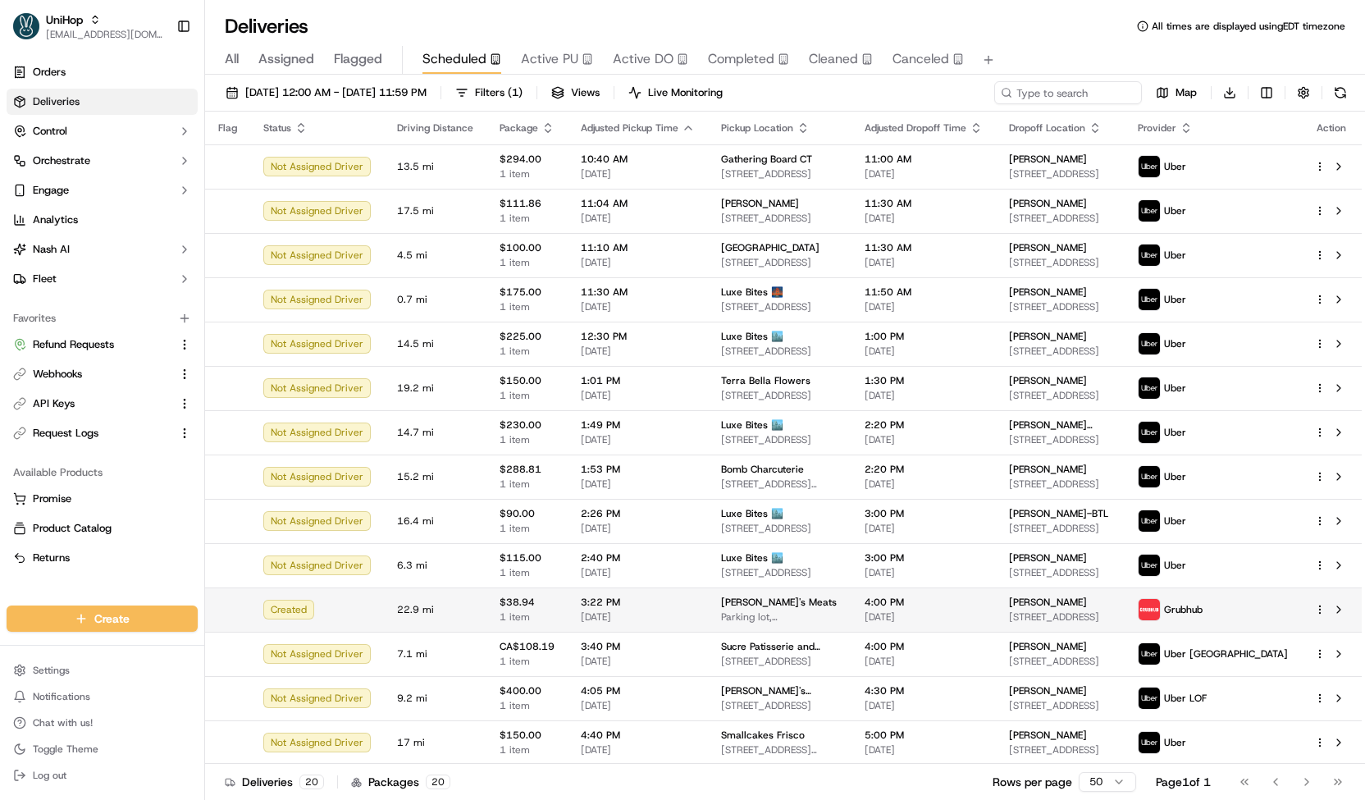
click at [467, 610] on td "22.9 mi" at bounding box center [435, 609] width 103 height 44
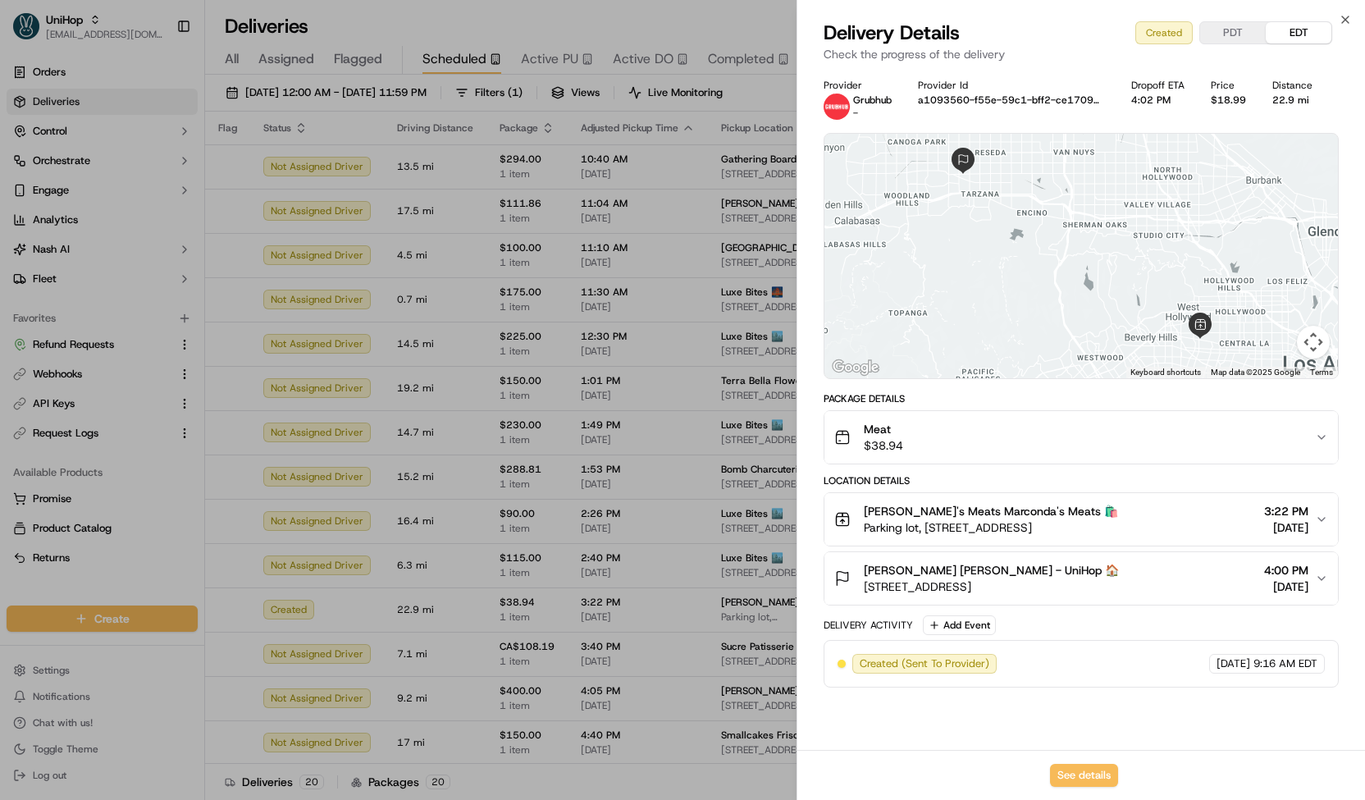
click at [440, 612] on div at bounding box center [682, 400] width 1365 height 800
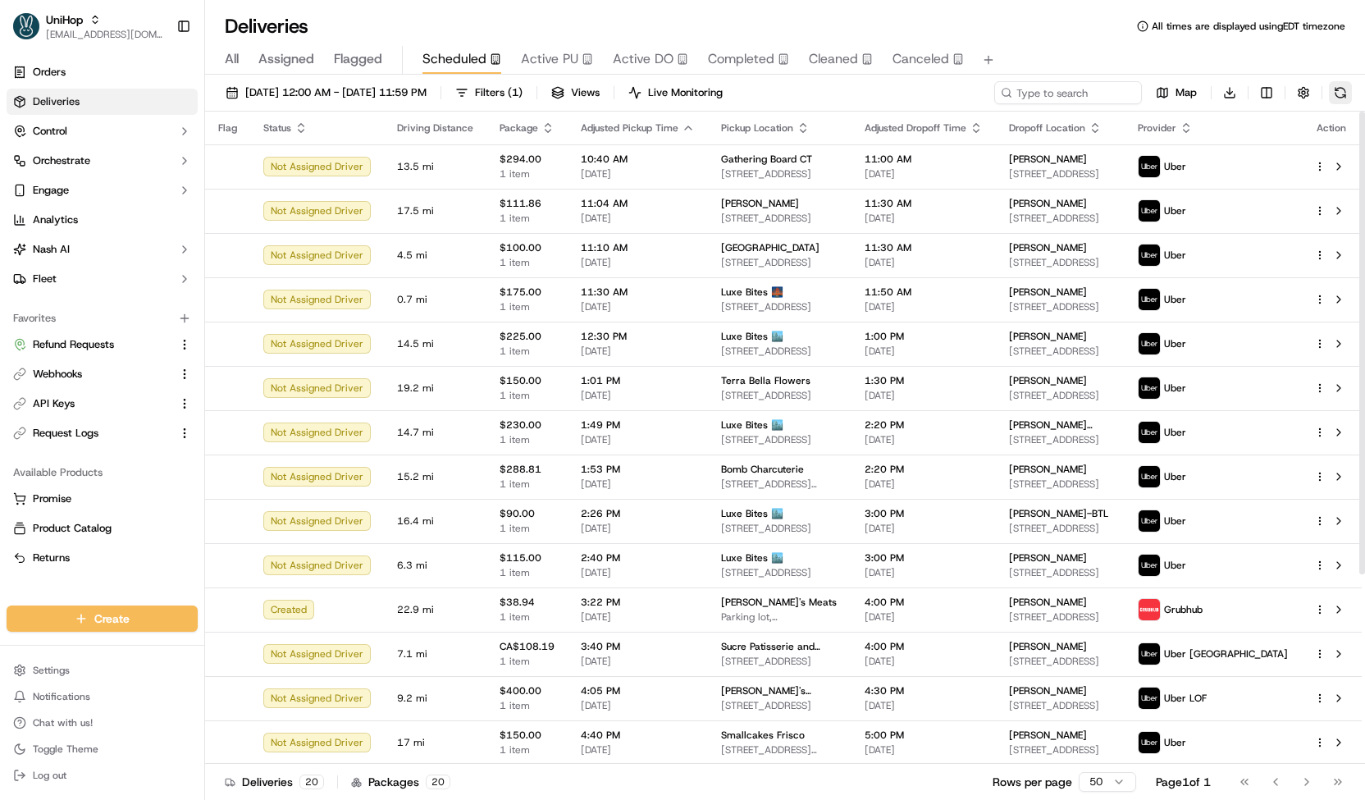
click at [1335, 88] on button at bounding box center [1340, 92] width 23 height 23
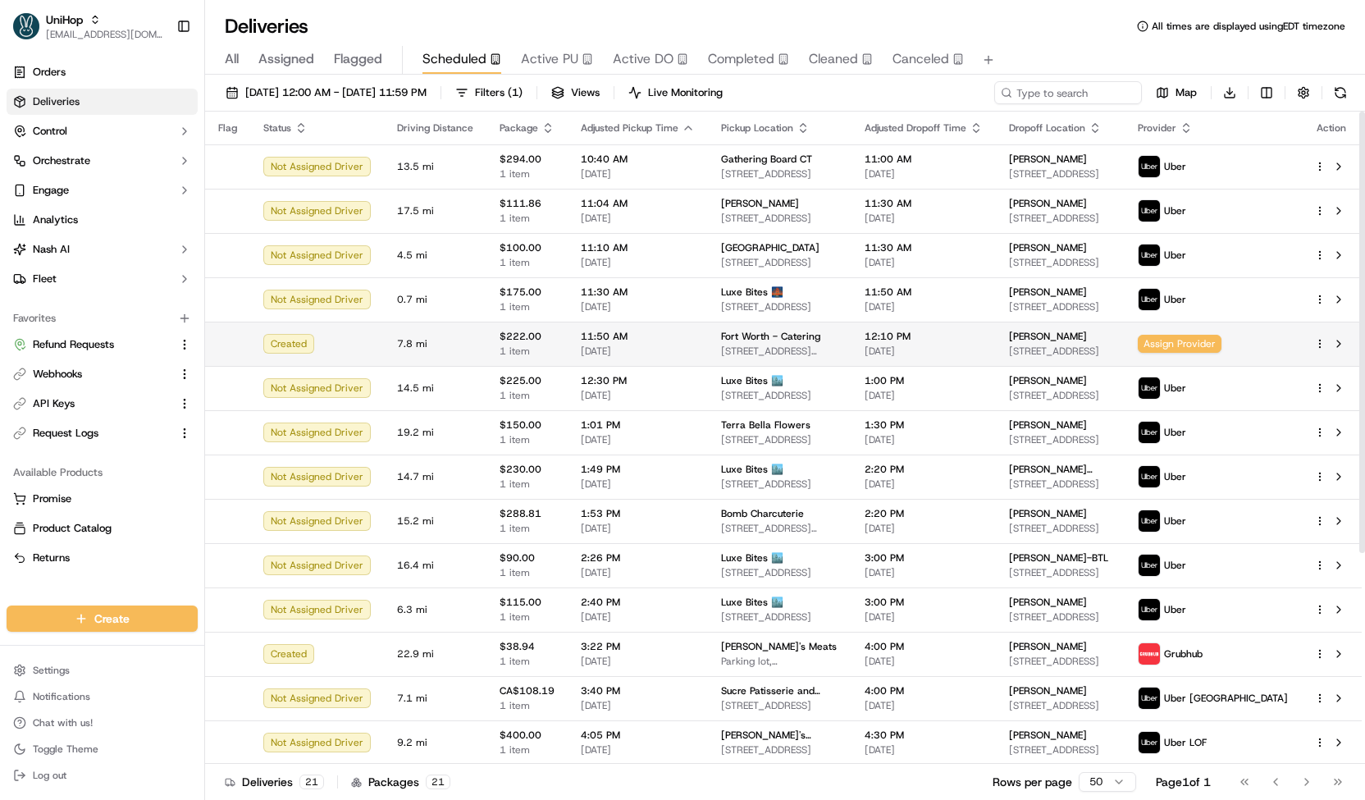
click at [682, 334] on span "11:50 AM" at bounding box center [638, 336] width 114 height 13
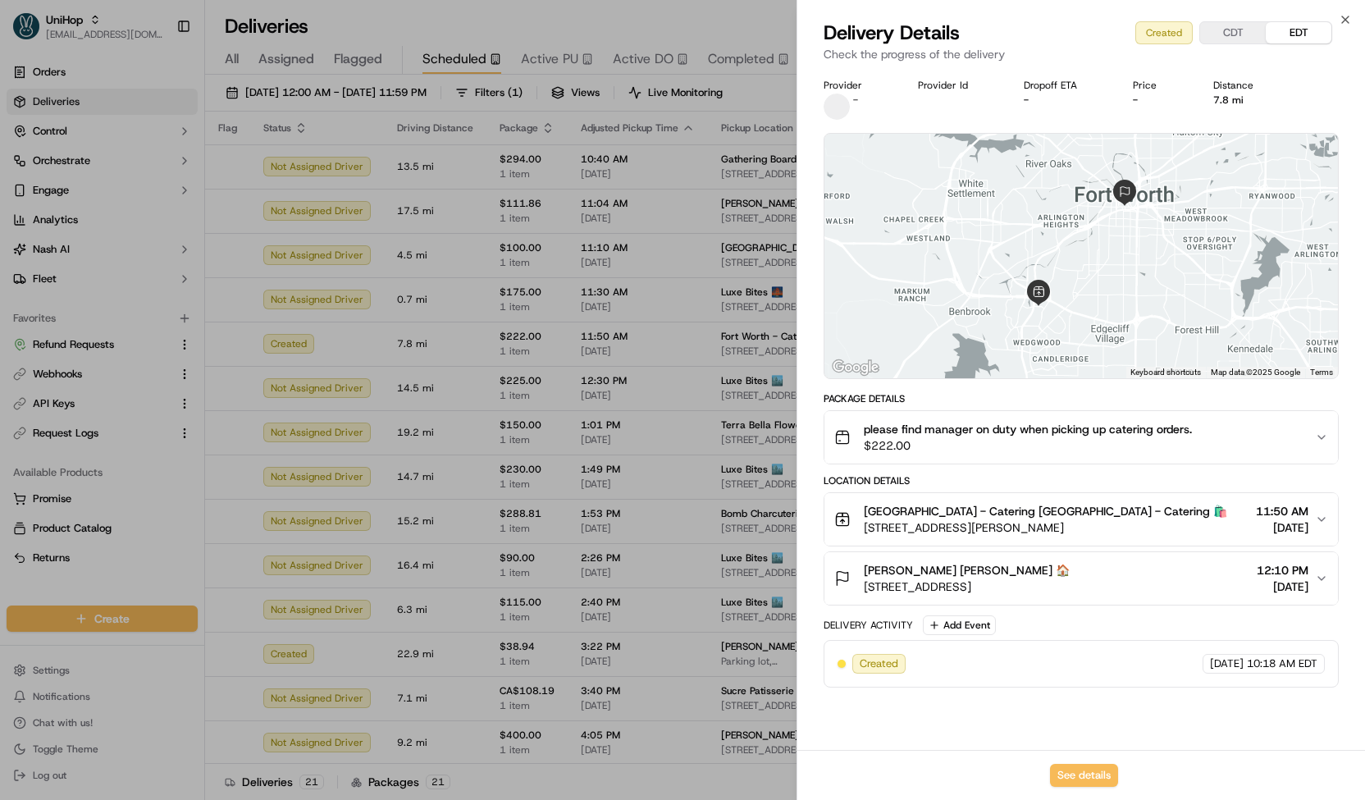
click at [1013, 437] on span "$222.00" at bounding box center [1028, 445] width 328 height 16
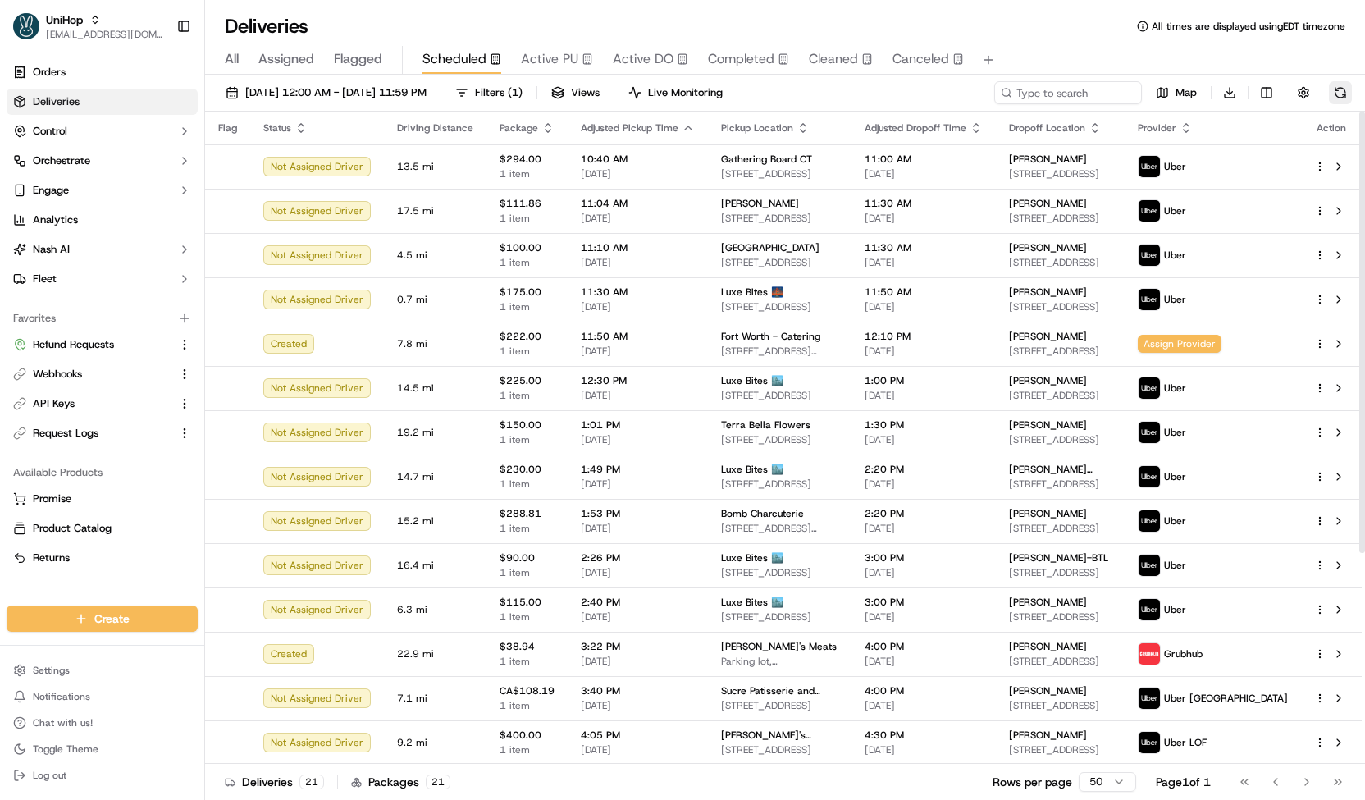
click at [1343, 99] on button at bounding box center [1340, 92] width 23 height 23
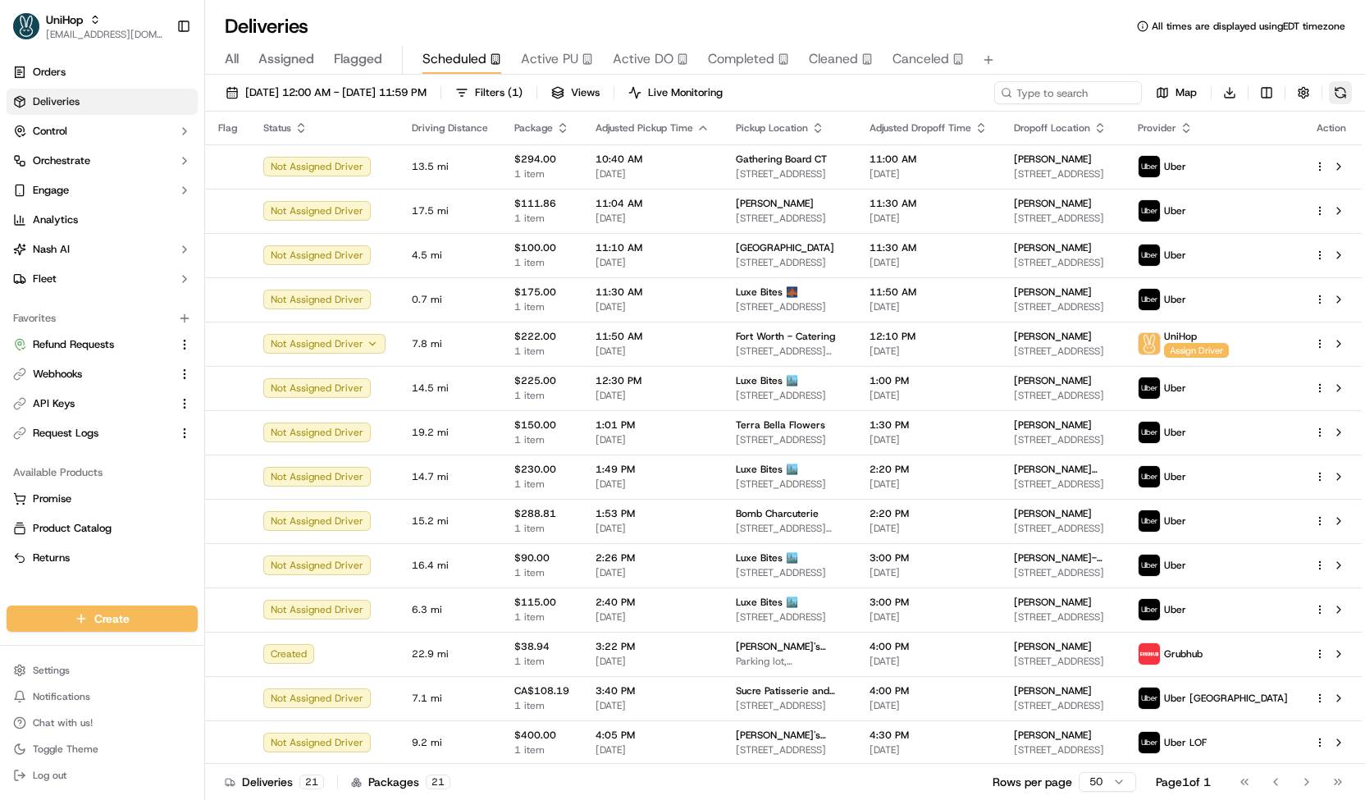
click at [1343, 96] on button at bounding box center [1340, 92] width 23 height 23
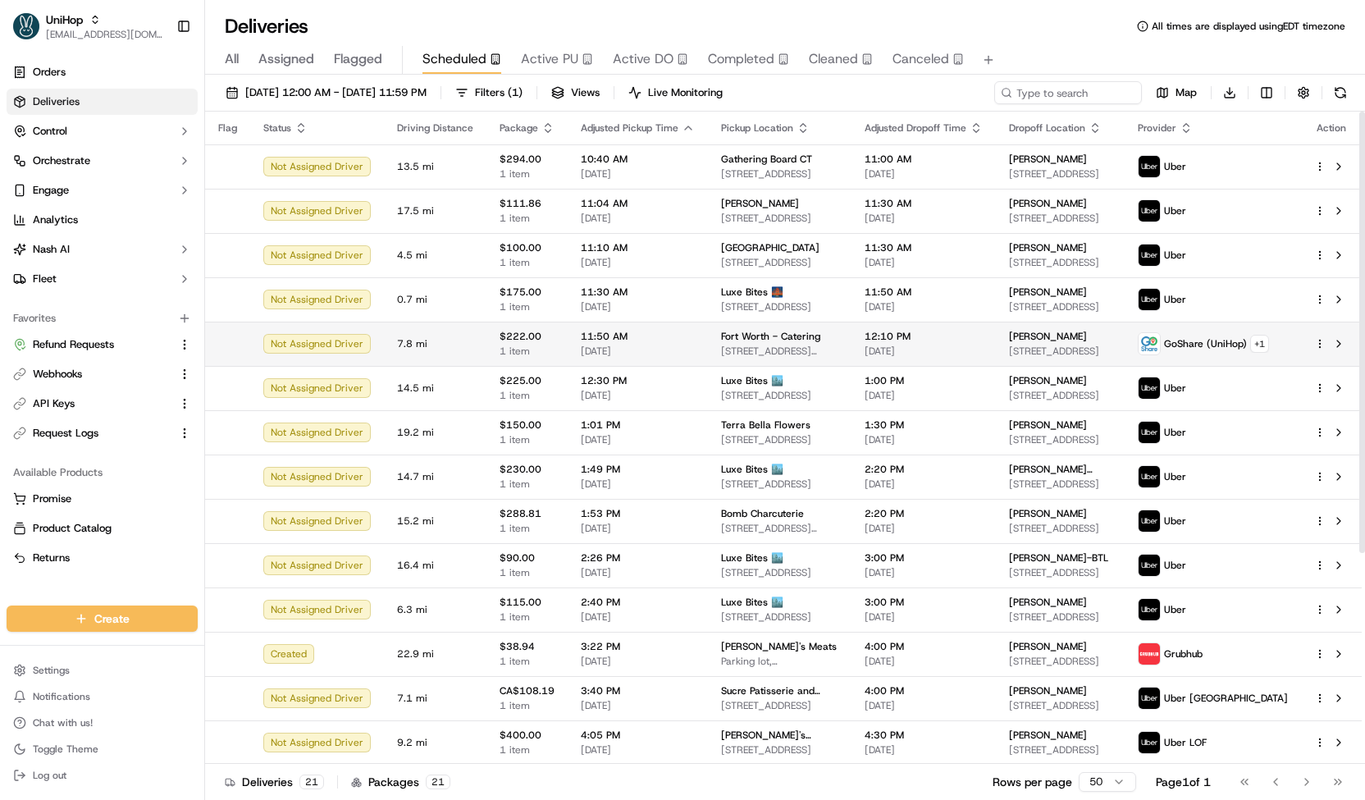
click at [1196, 334] on div "GoShare (UniHop) + 1" at bounding box center [1202, 343] width 131 height 23
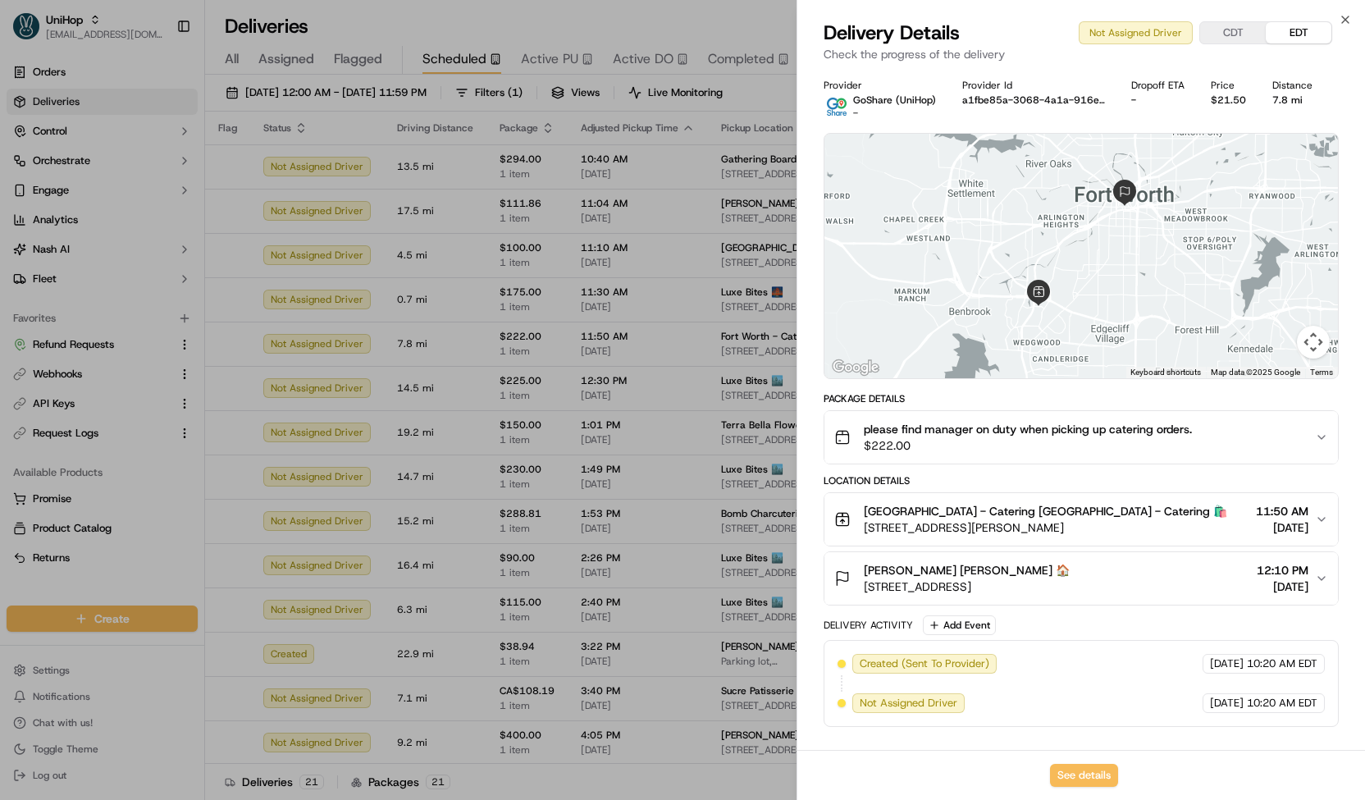
click at [1046, 450] on span "$222.00" at bounding box center [1028, 445] width 328 height 16
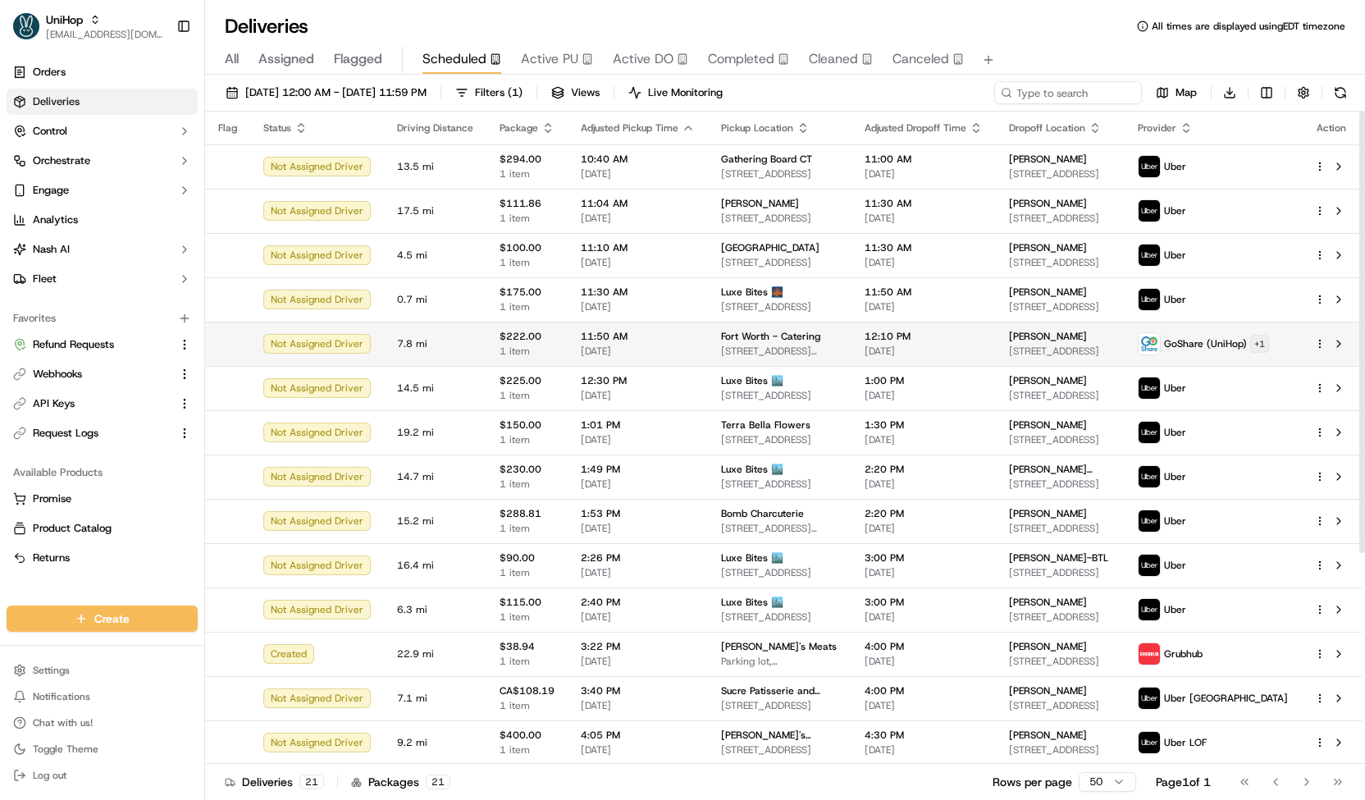
click at [1274, 347] on html "UniHop contact@unihop.app Toggle Sidebar Orders Deliveries Control Orchestrate …" at bounding box center [682, 400] width 1365 height 800
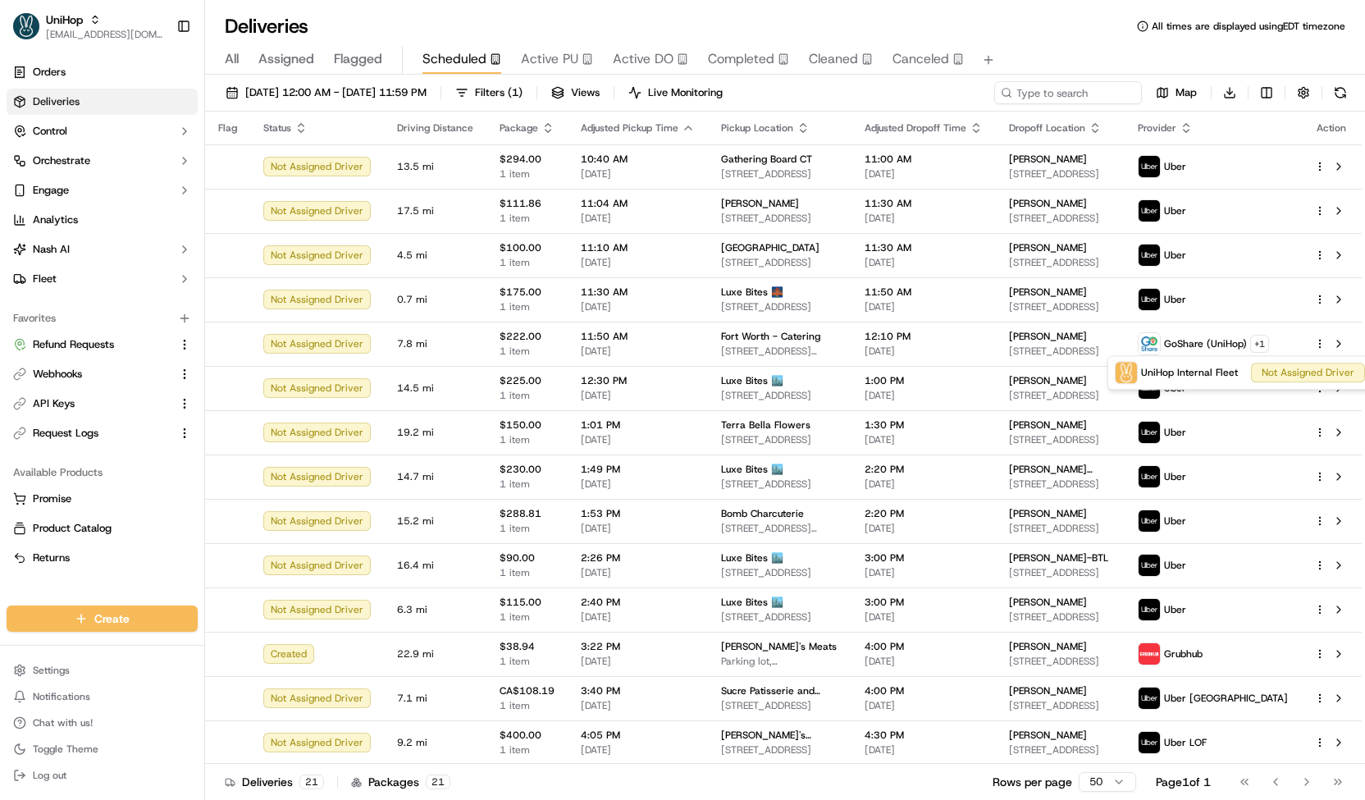
click at [938, 91] on html "UniHop contact@unihop.app Toggle Sidebar Orders Deliveries Control Orchestrate …" at bounding box center [682, 400] width 1365 height 800
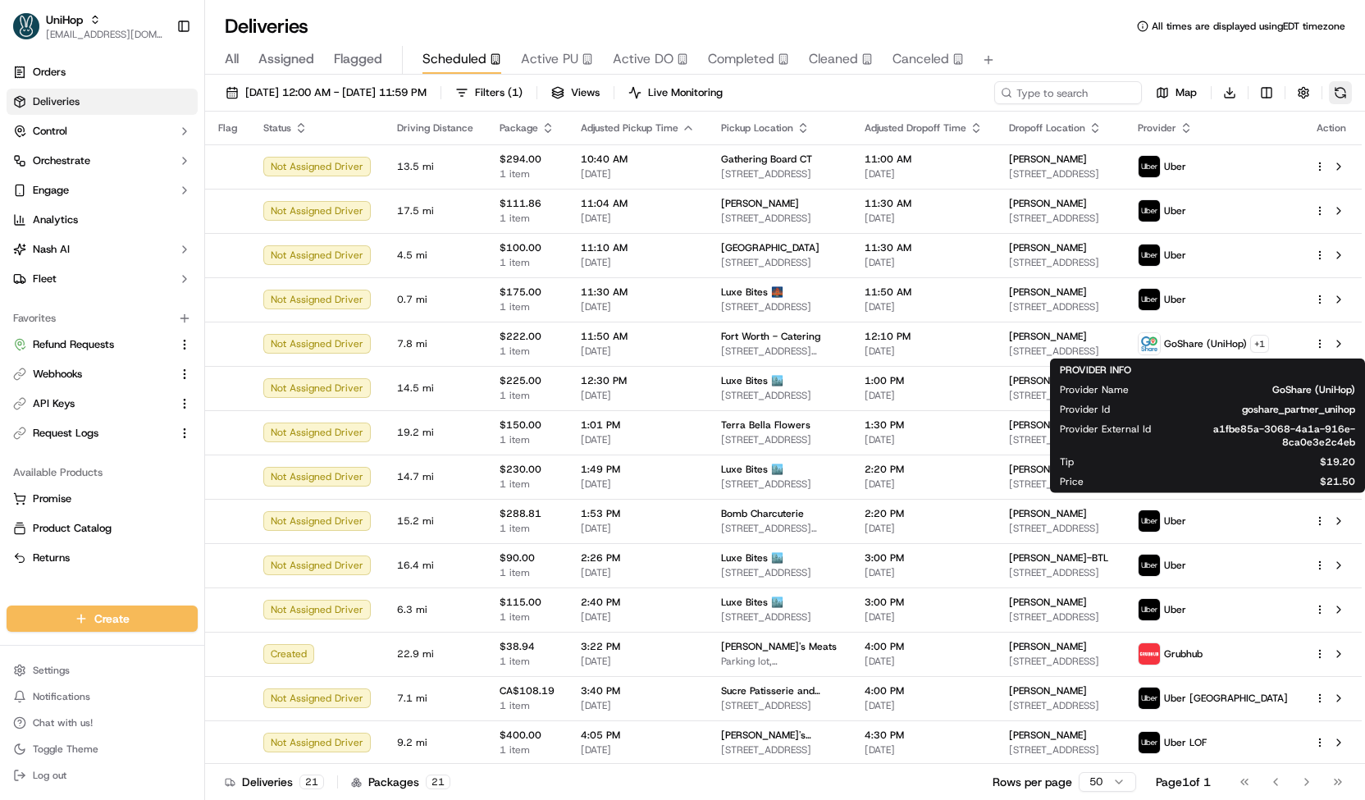
click at [1338, 92] on button at bounding box center [1340, 92] width 23 height 23
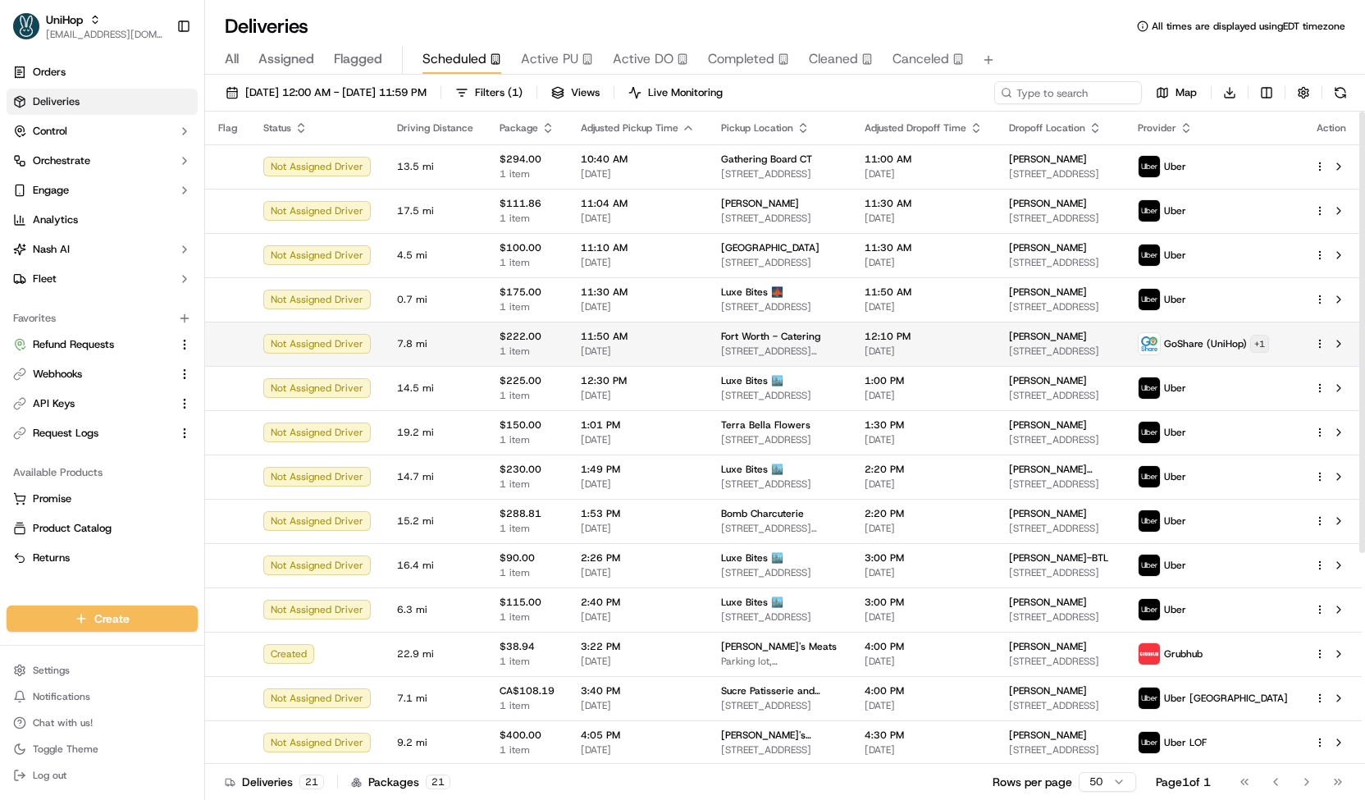
click at [1278, 335] on html "UniHop contact@unihop.app Toggle Sidebar Orders Deliveries Control Orchestrate …" at bounding box center [682, 400] width 1365 height 800
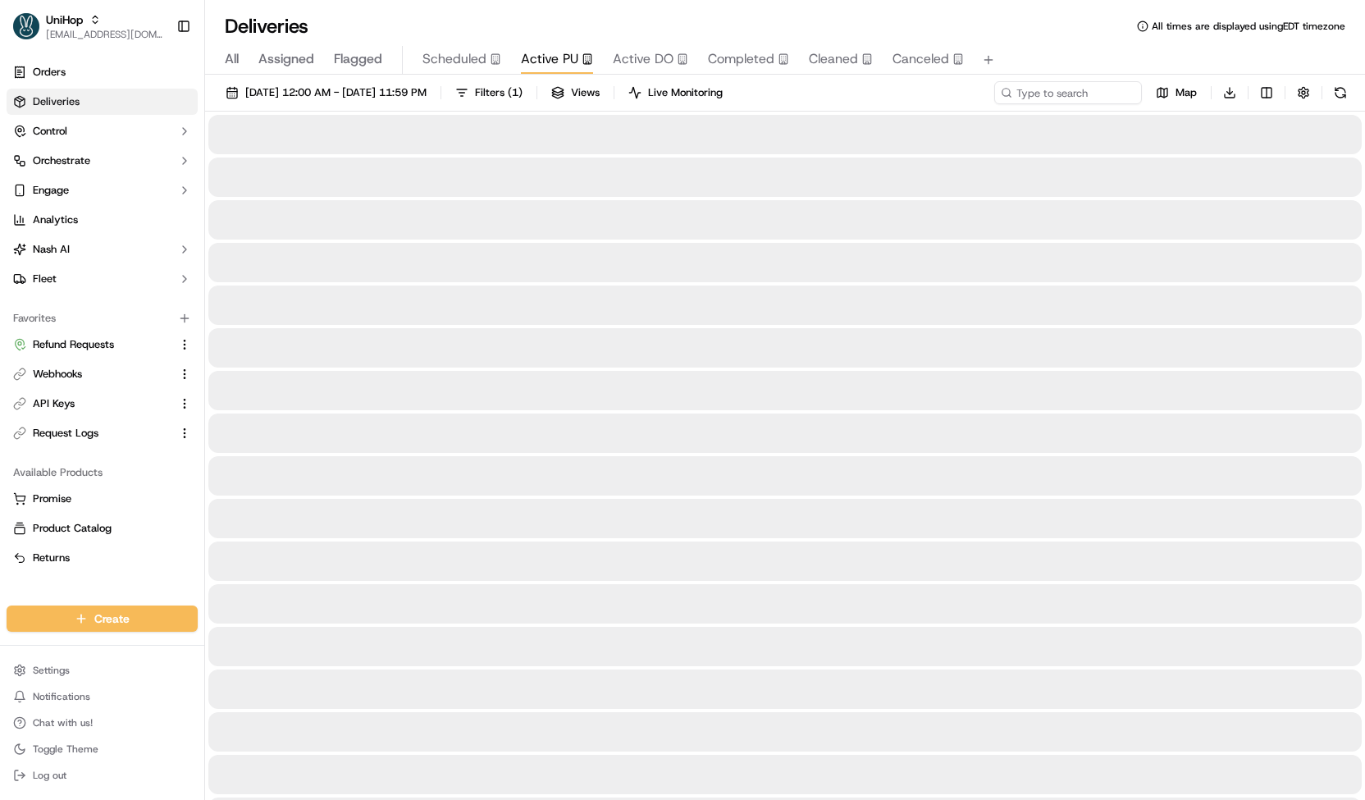
click at [536, 47] on button "Active PU" at bounding box center [557, 60] width 72 height 28
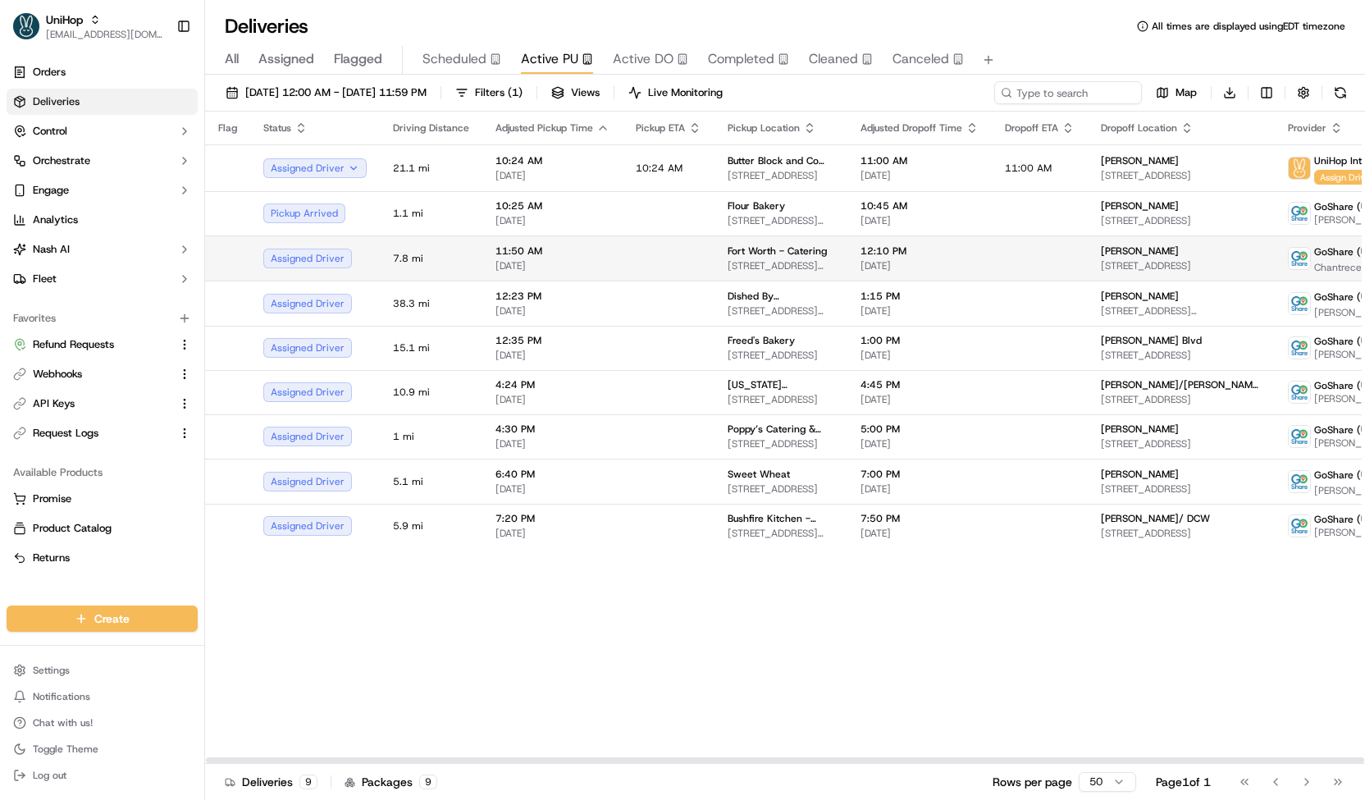
click at [743, 262] on span "4972 Overton Ridge Blvd, Fort Worth, TX 76132, USA" at bounding box center [780, 265] width 107 height 13
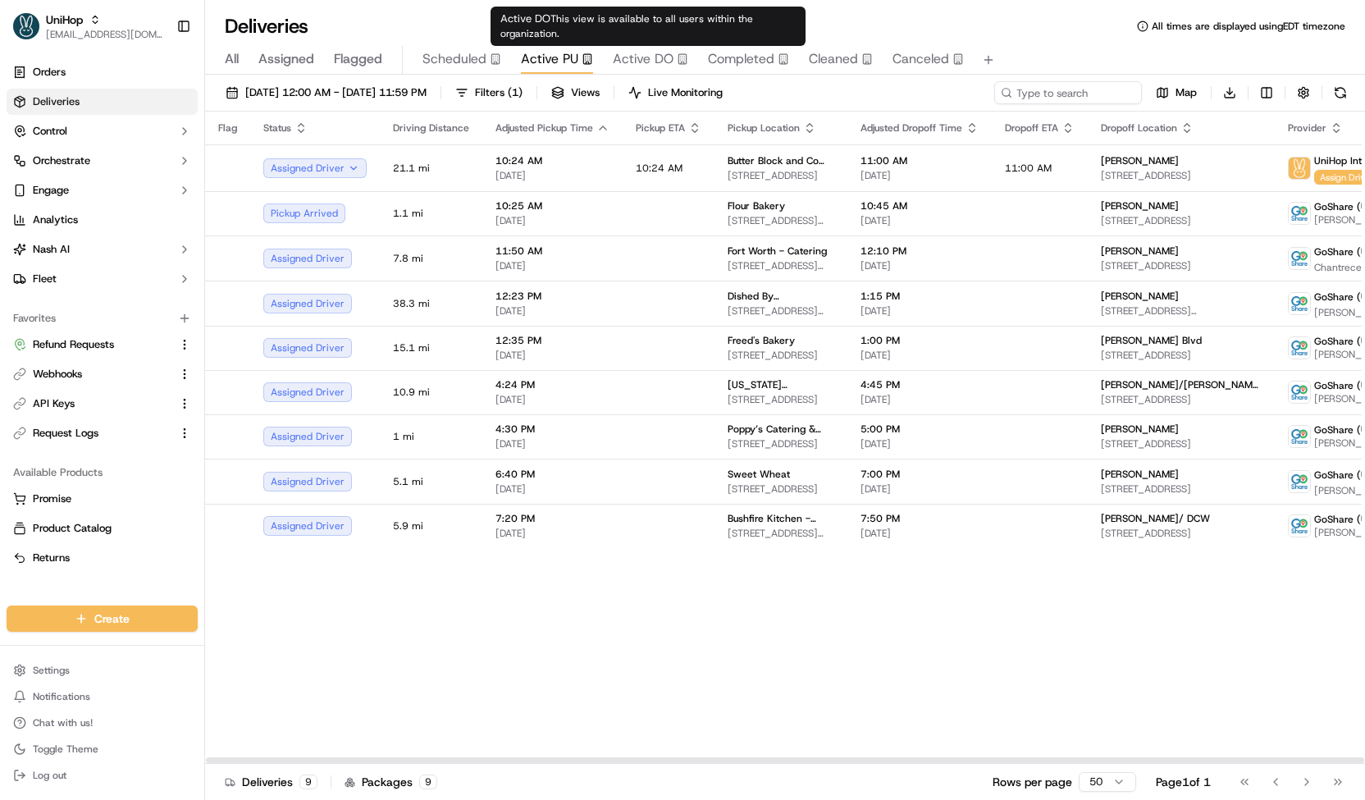
click at [657, 61] on span "Active DO" at bounding box center [643, 59] width 61 height 20
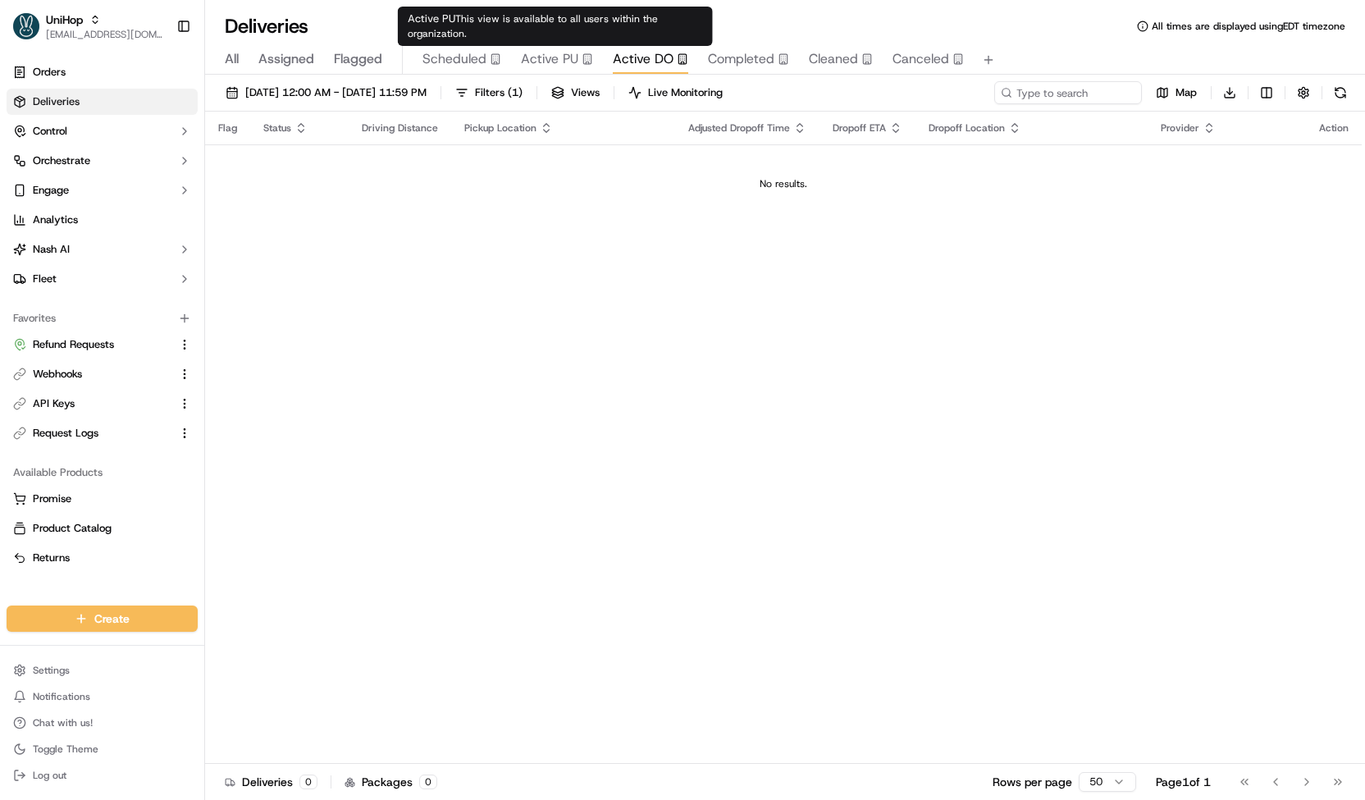
click at [476, 57] on span "Scheduled" at bounding box center [454, 59] width 64 height 20
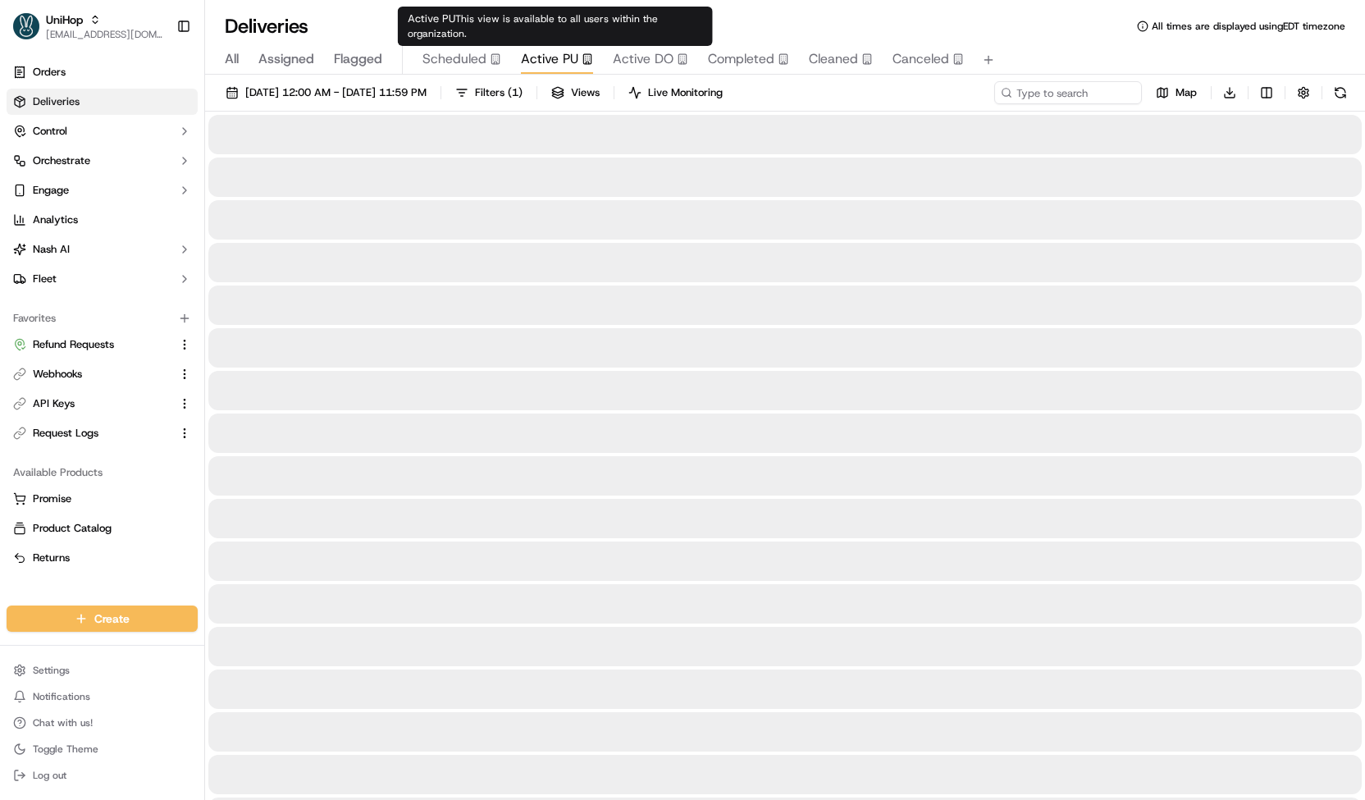
click at [522, 62] on span "Active PU" at bounding box center [549, 59] width 57 height 20
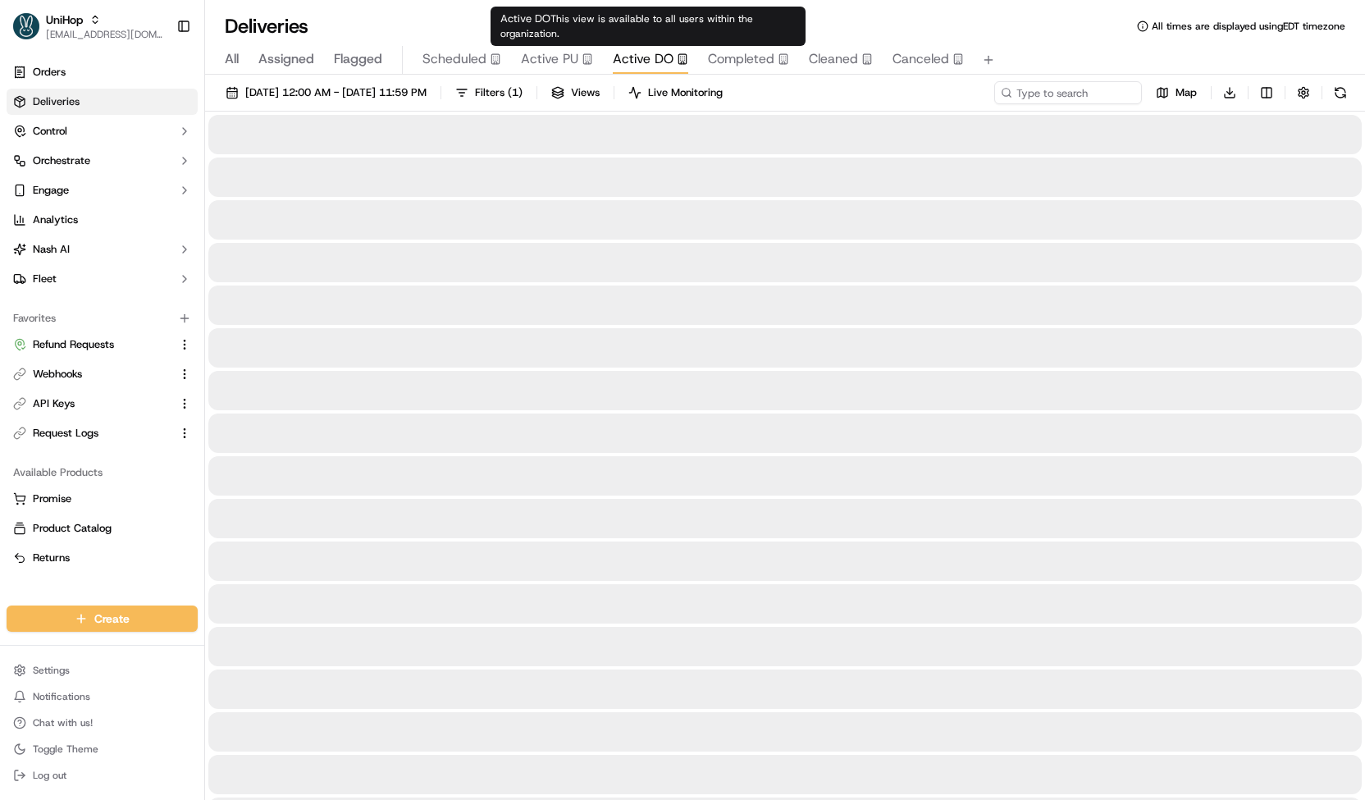
click at [620, 60] on span "Active DO" at bounding box center [643, 59] width 61 height 20
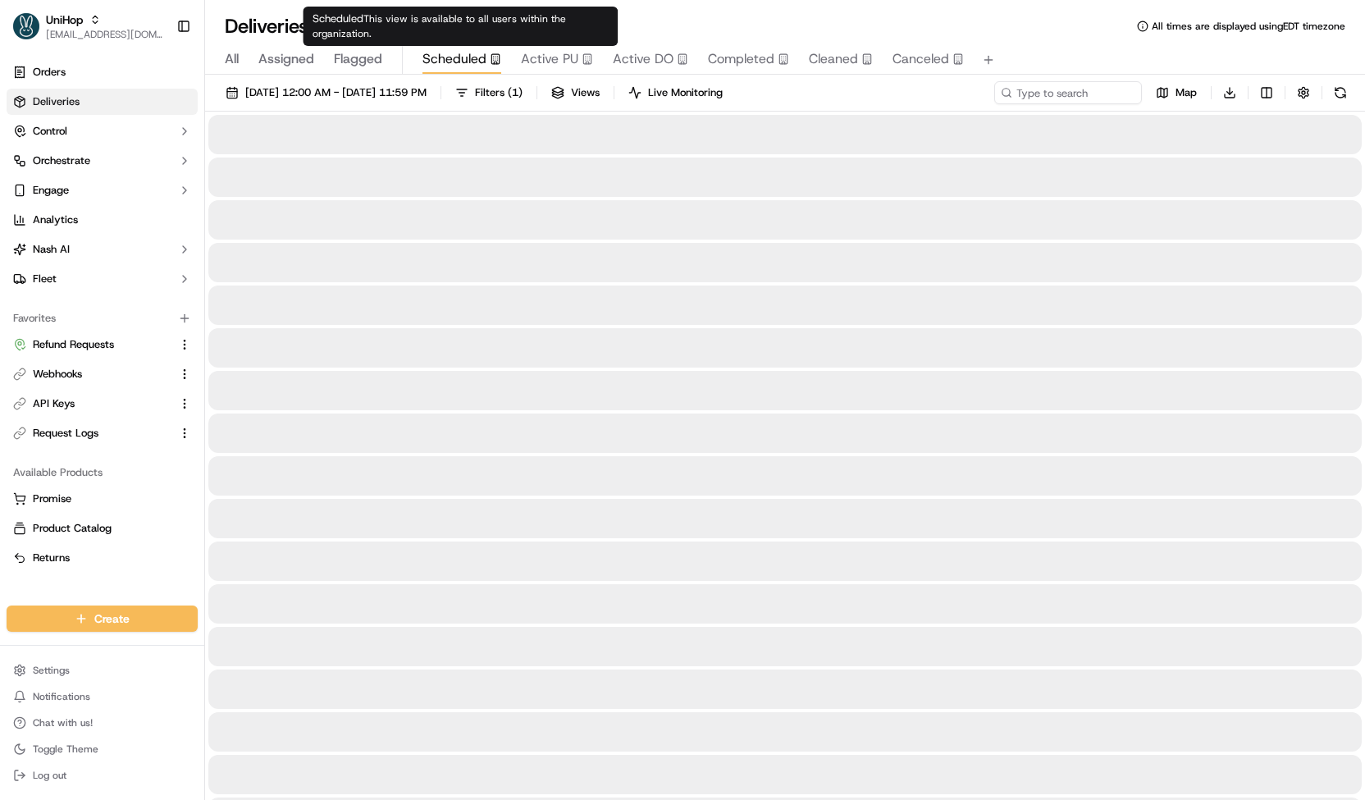
click at [477, 62] on span "Scheduled" at bounding box center [454, 59] width 64 height 20
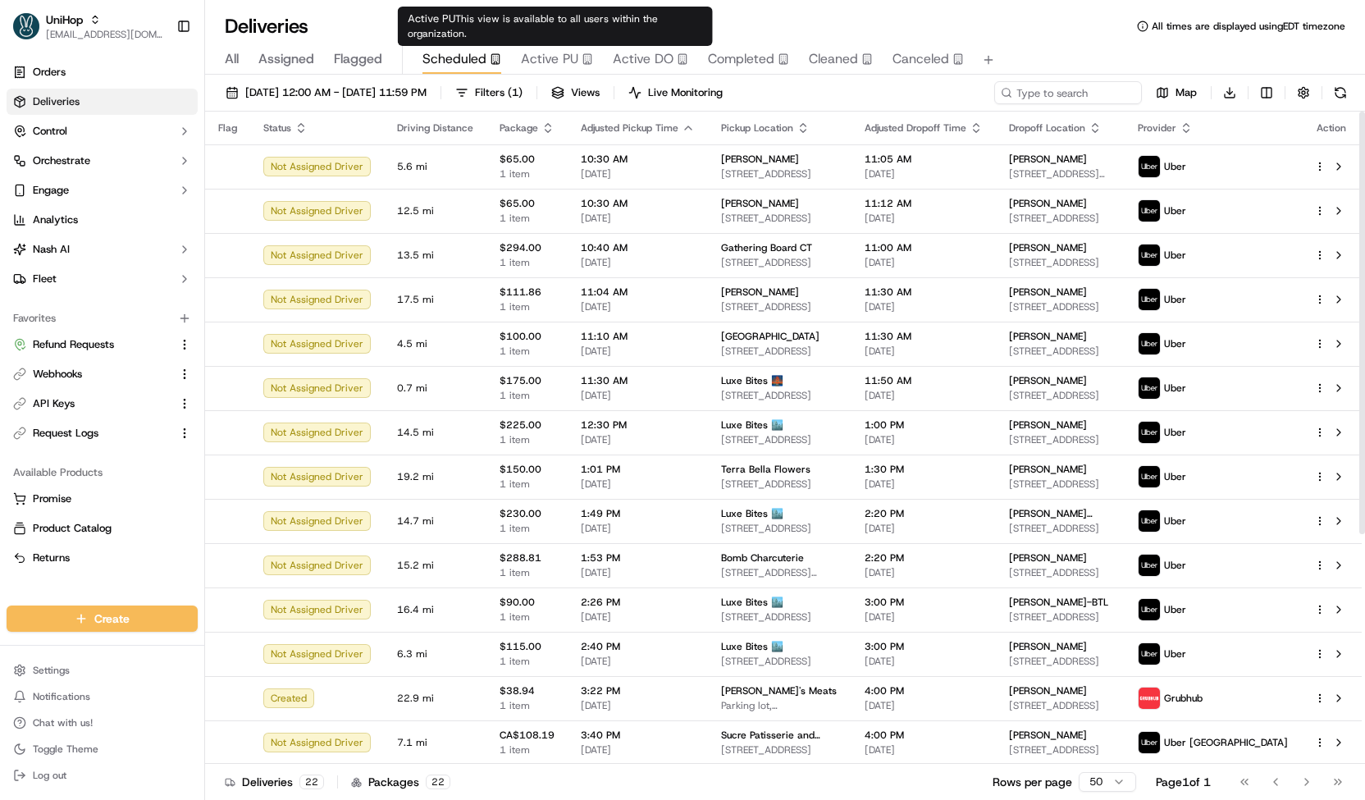
click at [549, 59] on span "Active PU" at bounding box center [549, 59] width 57 height 20
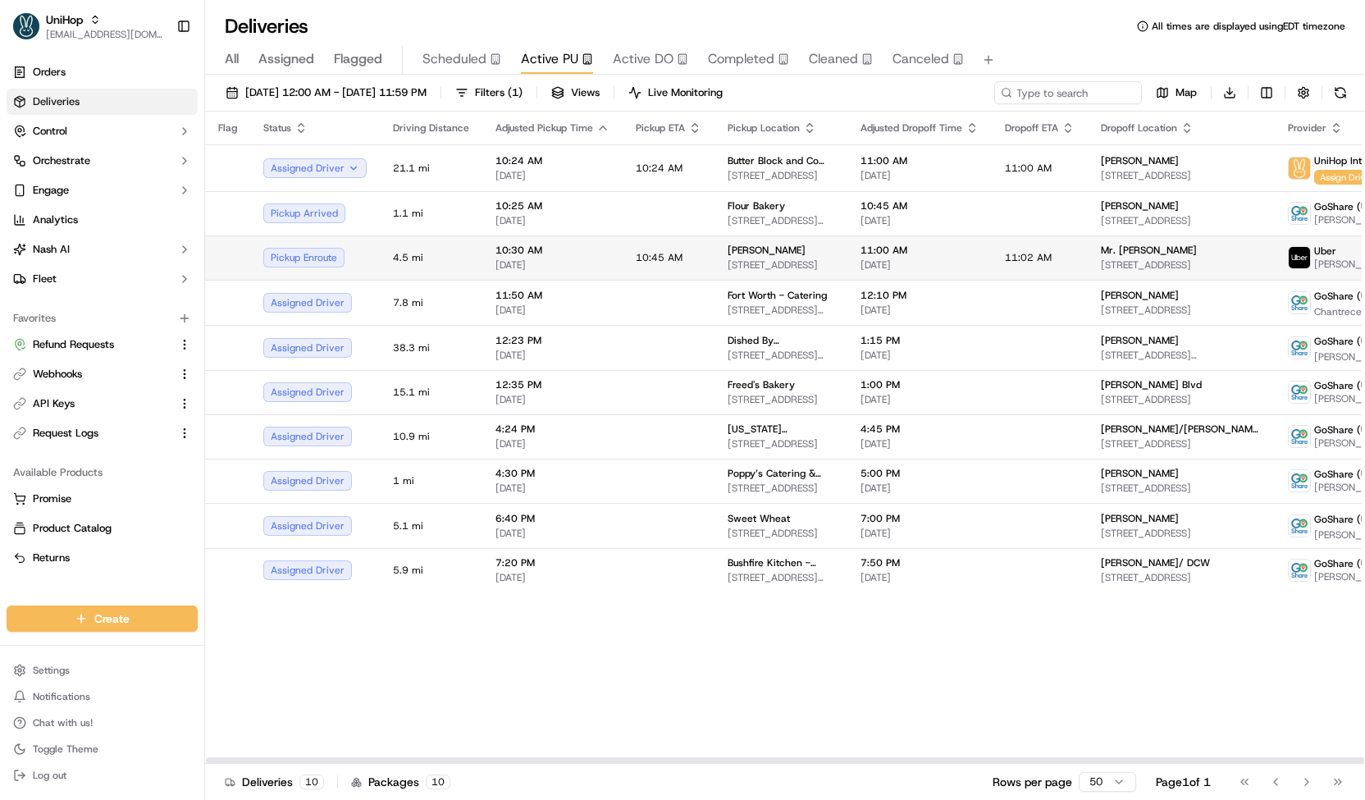
click at [646, 244] on td "10:45 AM" at bounding box center [668, 257] width 92 height 44
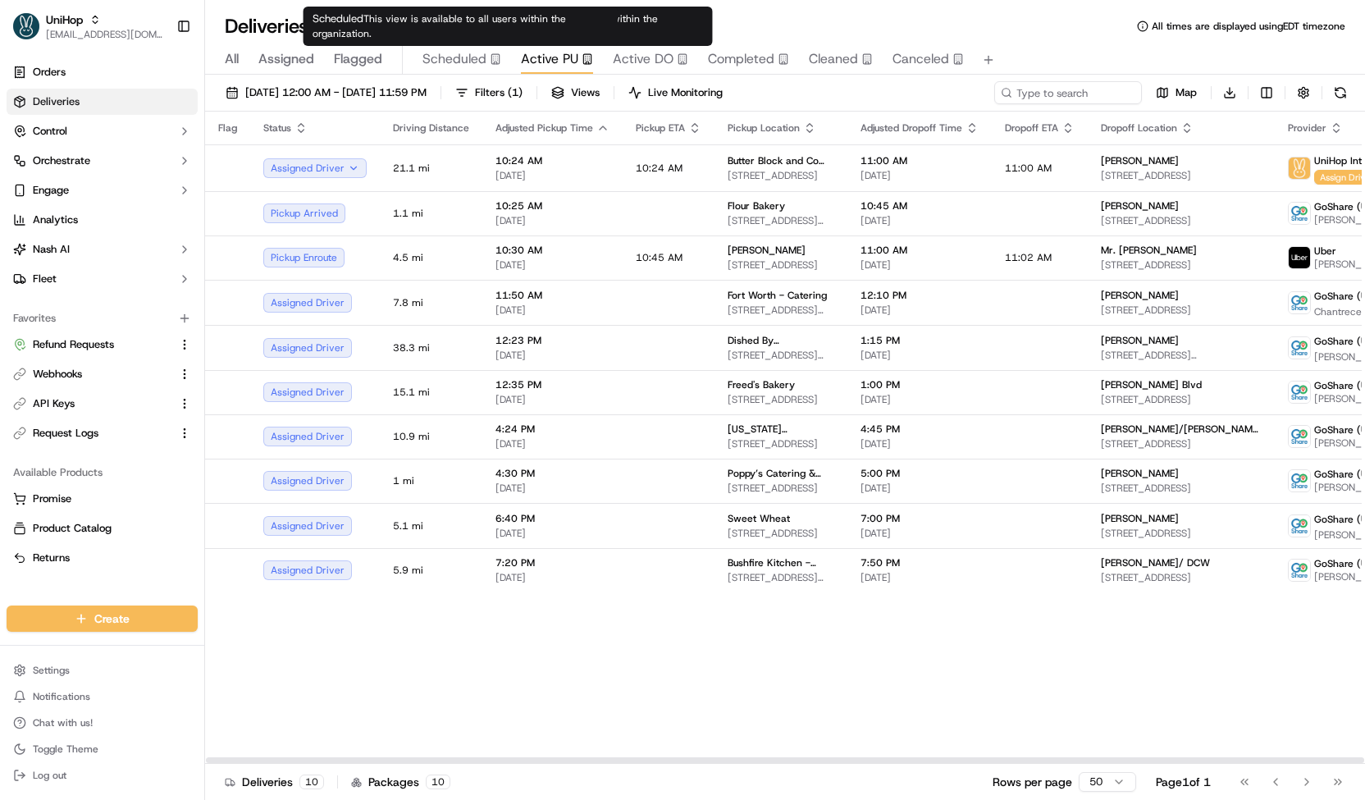
click at [486, 55] on div "Scheduled" at bounding box center [461, 59] width 79 height 20
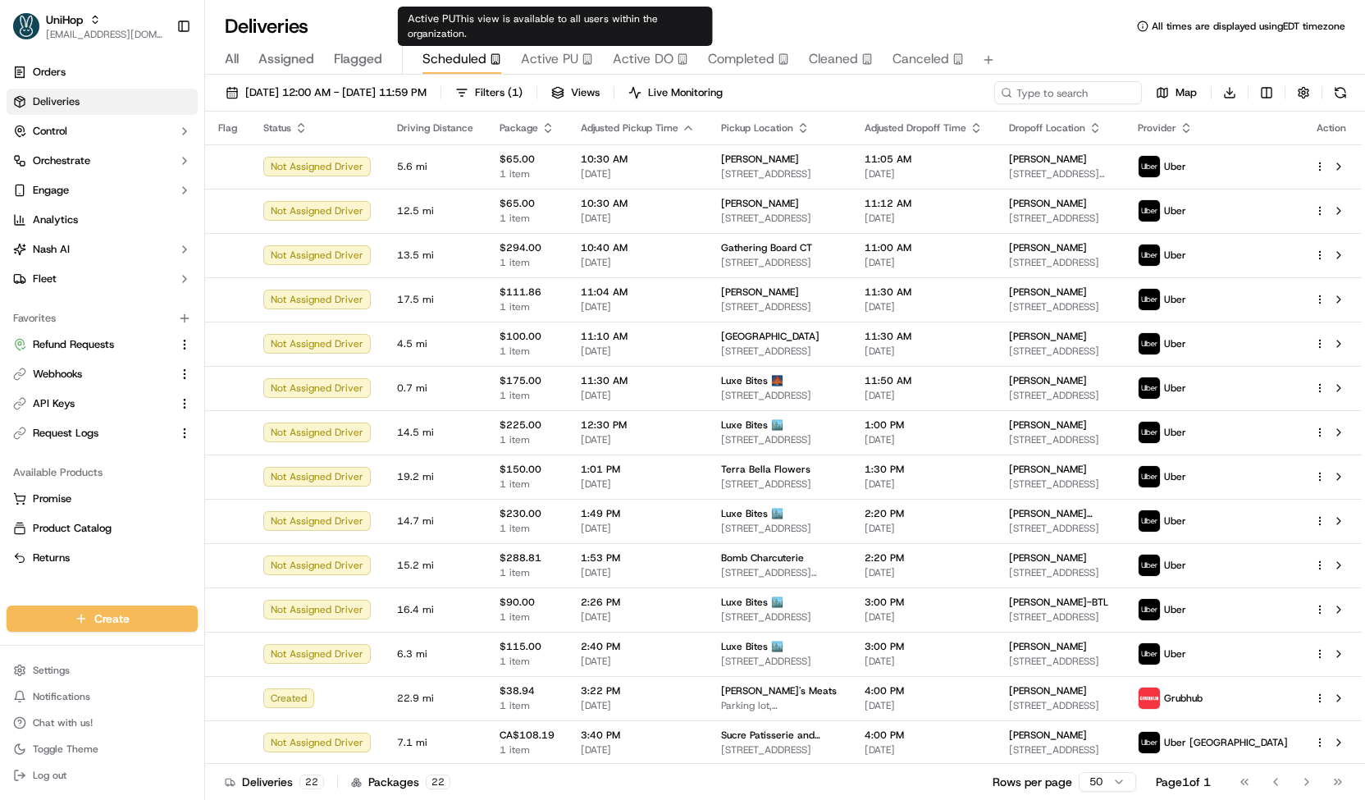
click at [530, 49] on span "Active PU" at bounding box center [549, 59] width 57 height 20
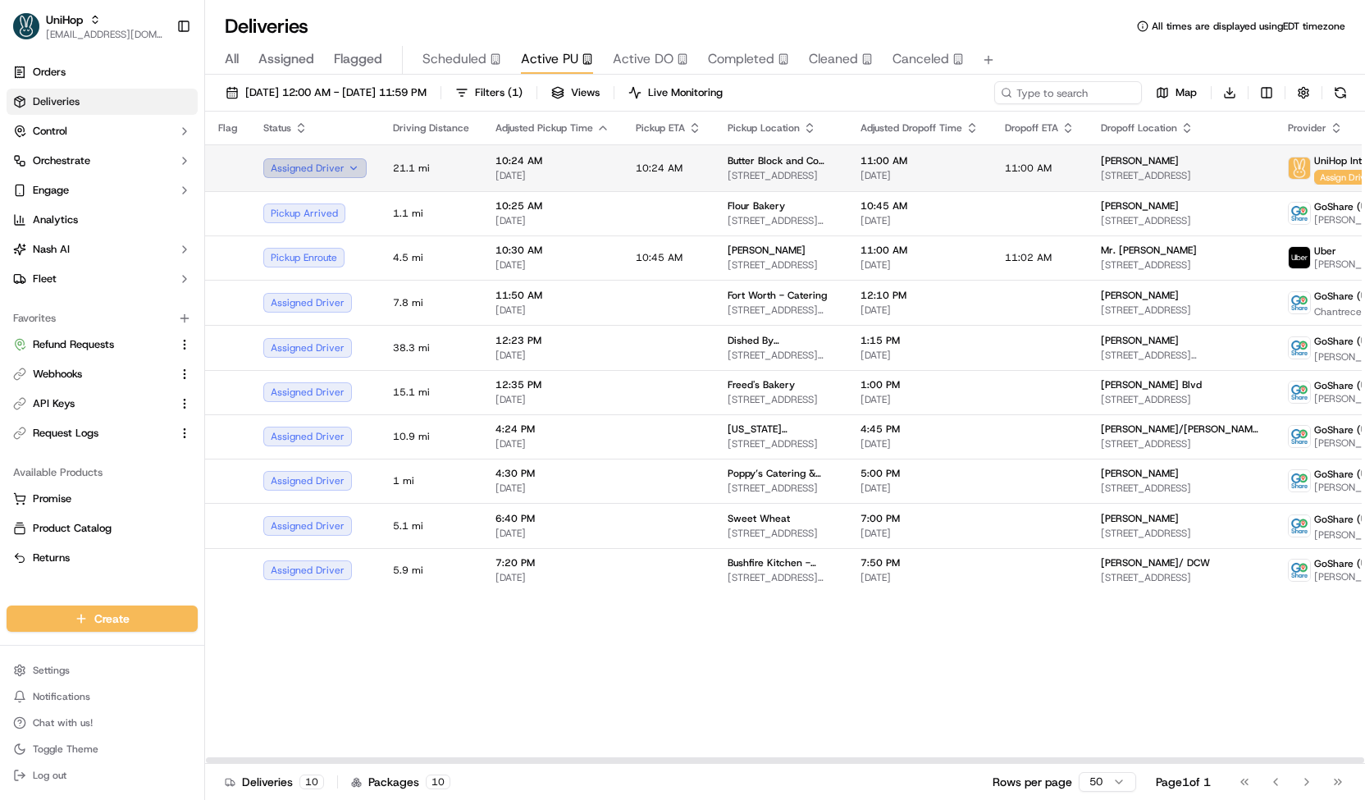
click at [342, 158] on button "Assigned Driver" at bounding box center [314, 168] width 103 height 20
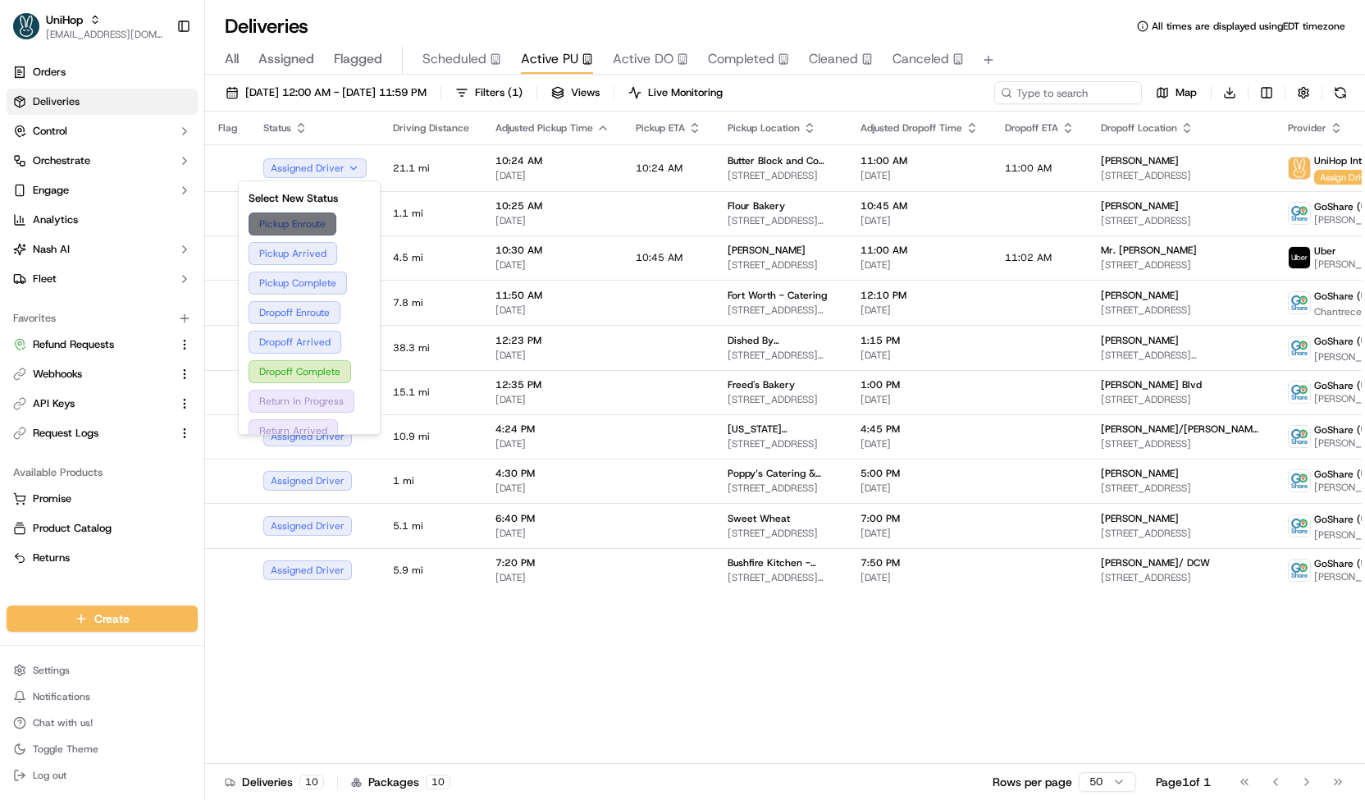
click at [344, 222] on button "Pickup Enroute" at bounding box center [308, 223] width 121 height 23
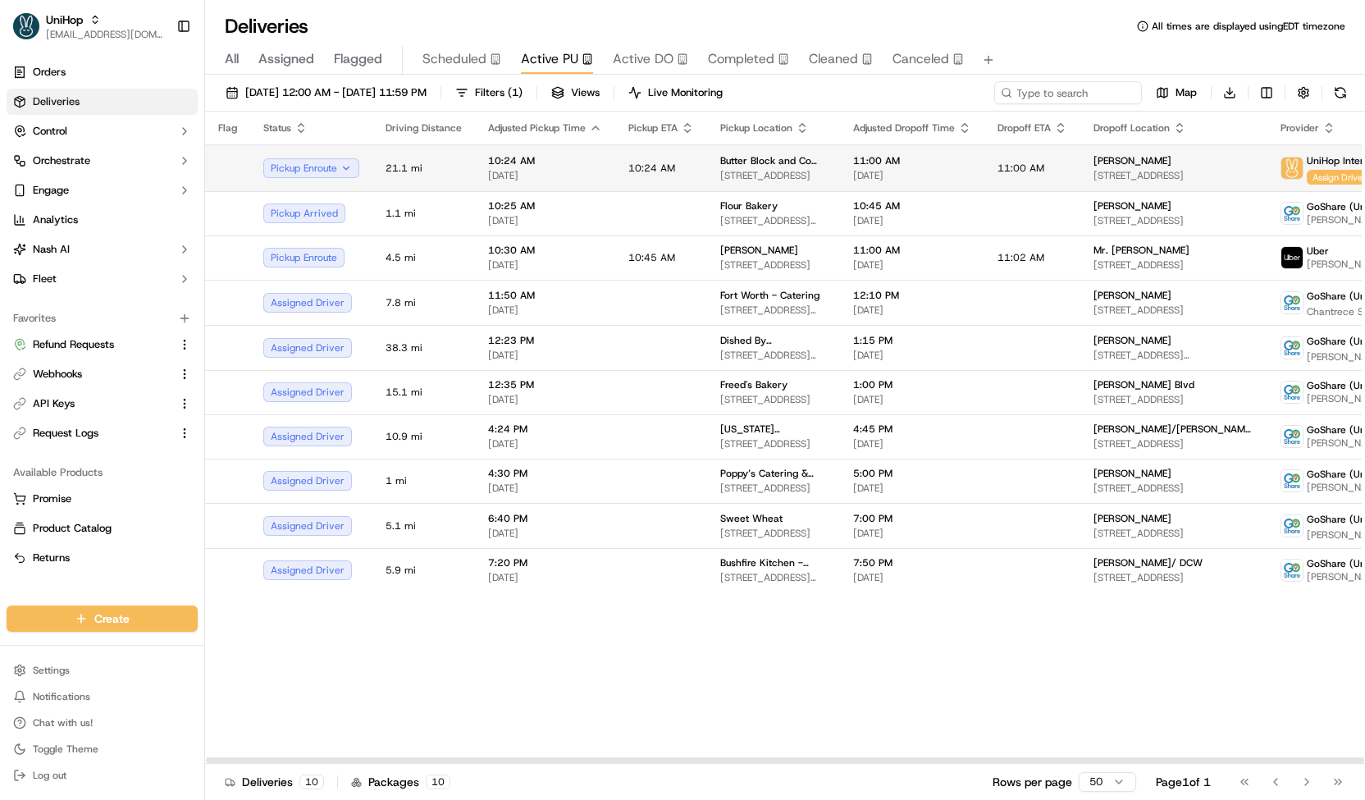
click at [682, 164] on td "10:24 AM" at bounding box center [661, 167] width 92 height 47
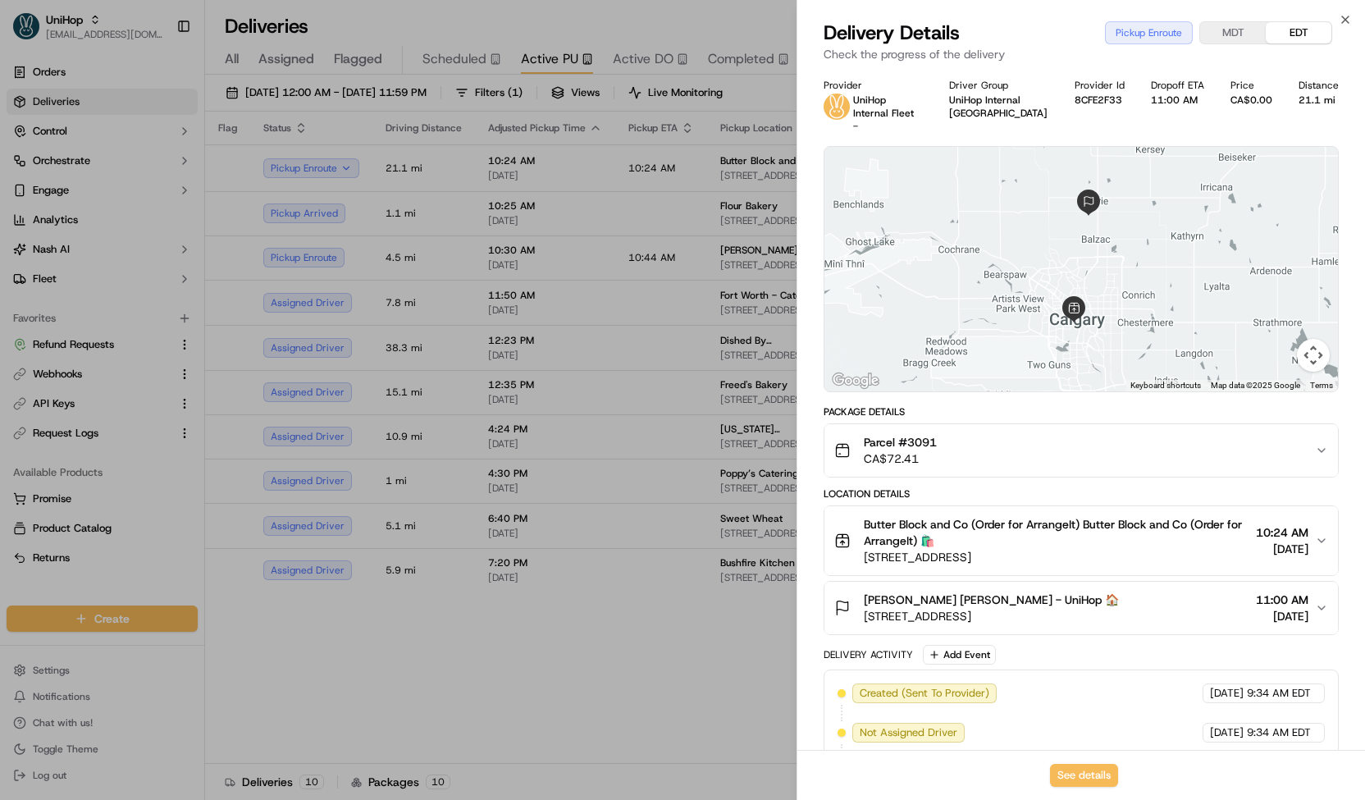
click at [416, 194] on div at bounding box center [682, 400] width 1365 height 800
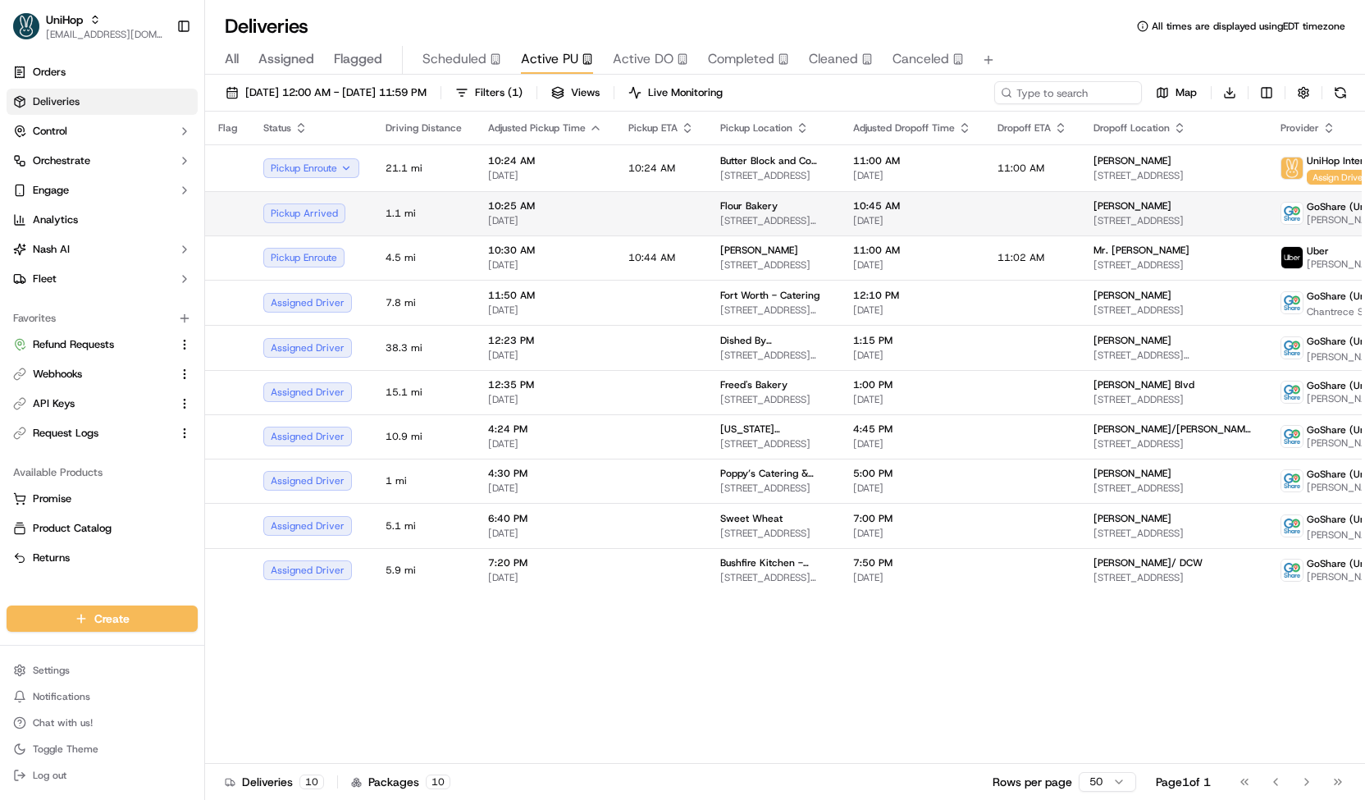
click at [428, 217] on span "1.1 mi" at bounding box center [423, 213] width 76 height 13
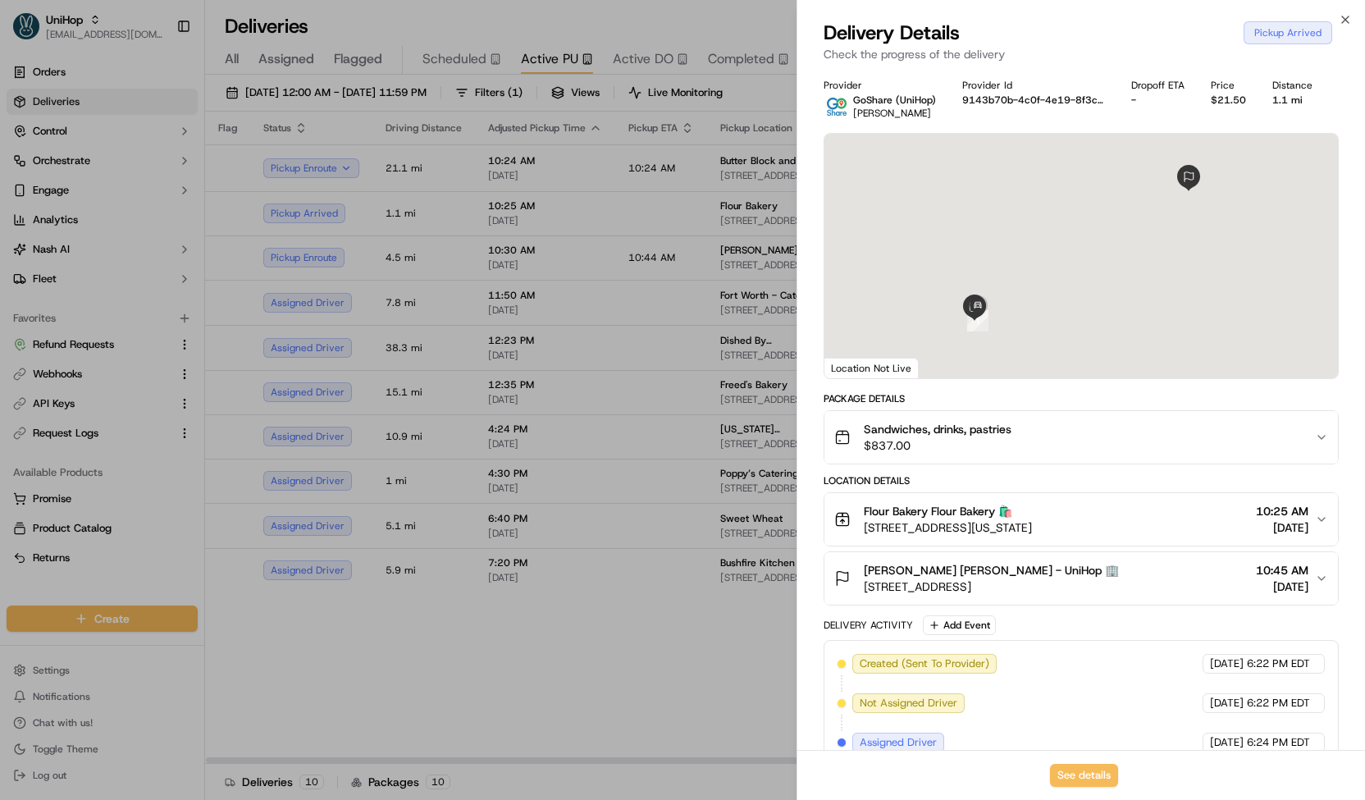
click at [431, 235] on div at bounding box center [682, 400] width 1365 height 800
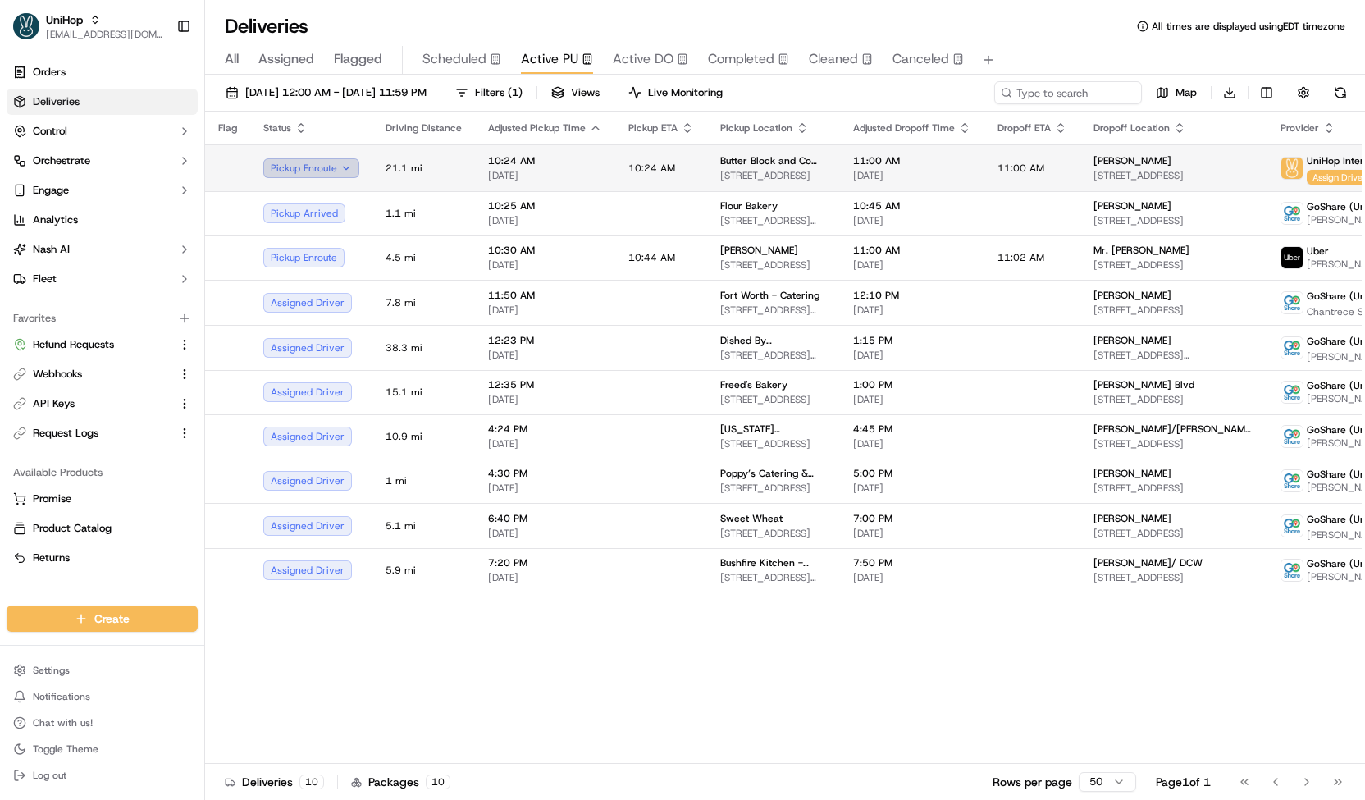
click at [313, 162] on button "Pickup Enroute" at bounding box center [311, 168] width 96 height 20
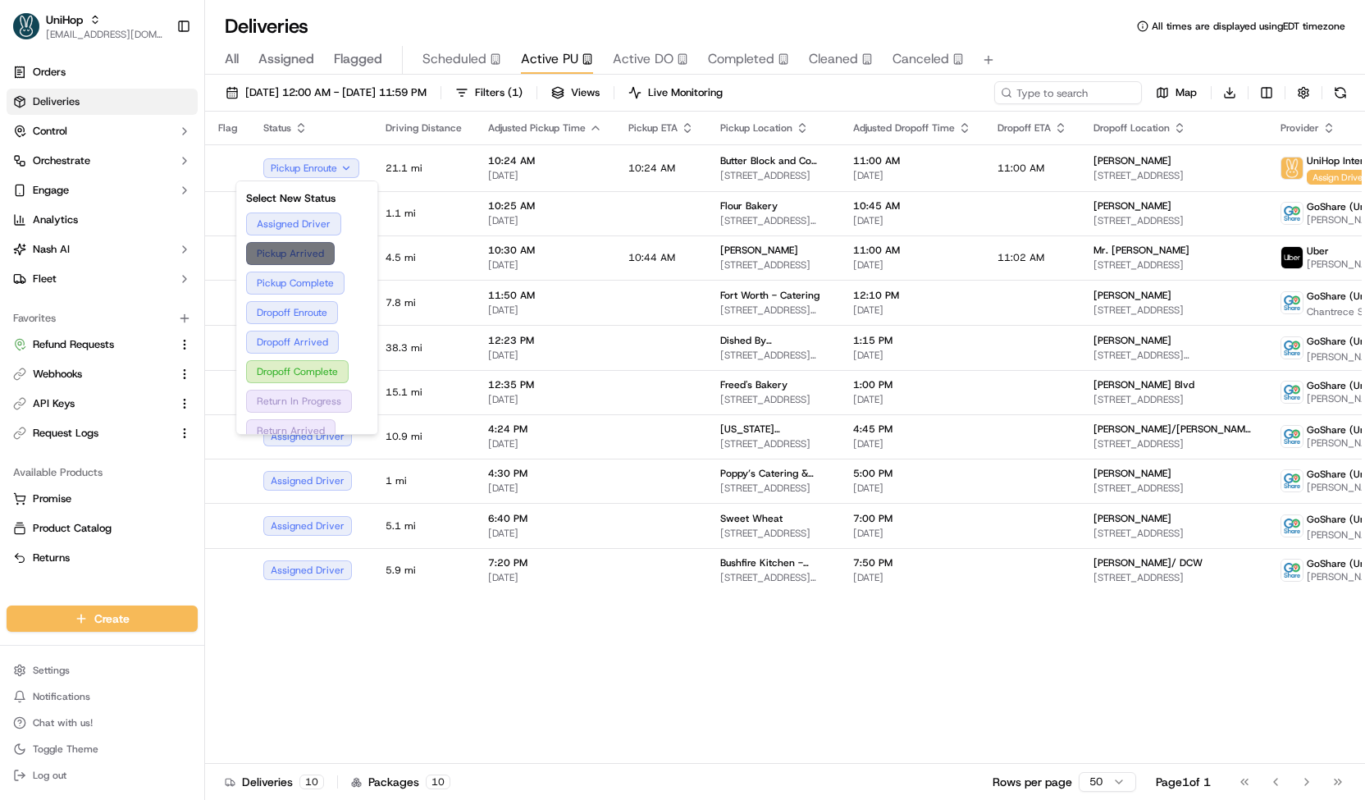
click at [277, 259] on button "Pickup Arrived" at bounding box center [306, 253] width 121 height 23
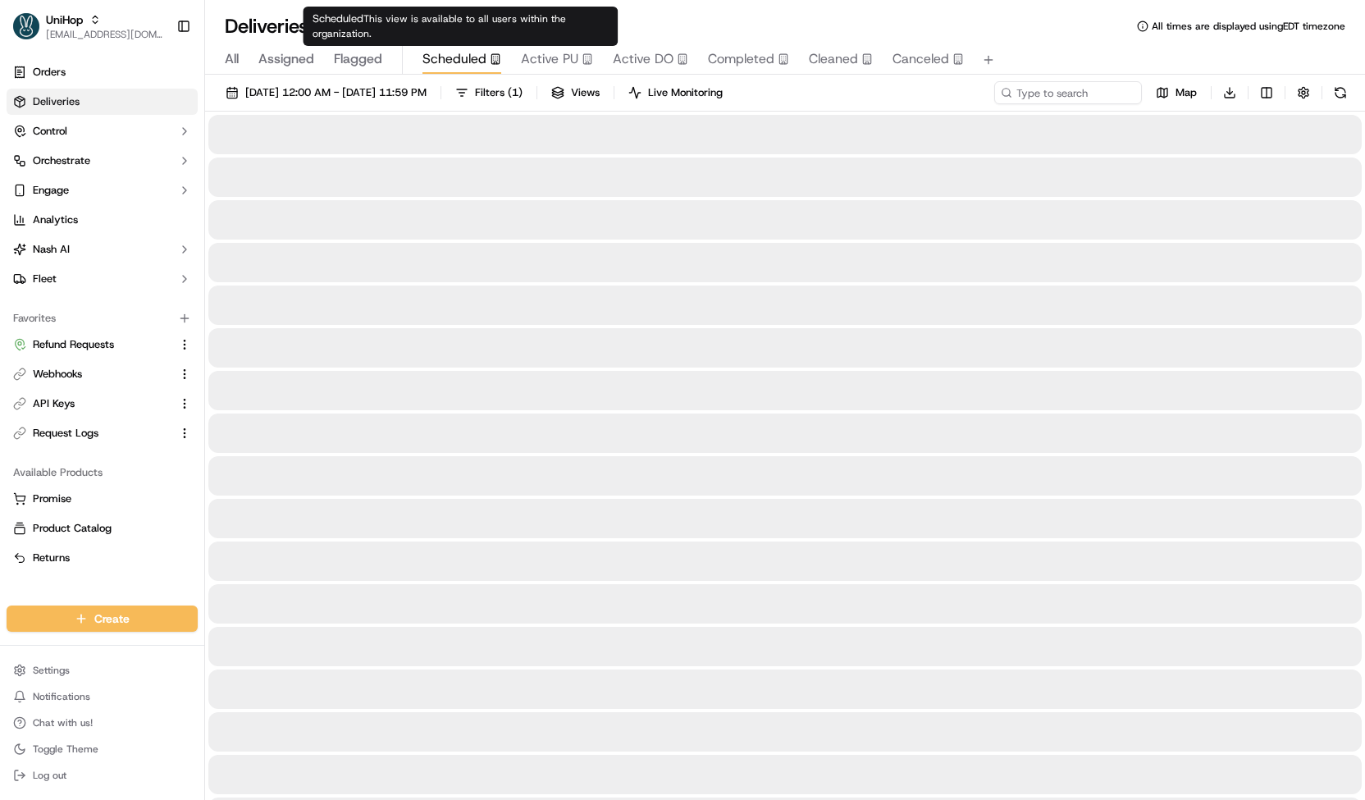
click at [474, 60] on span "Scheduled" at bounding box center [454, 59] width 64 height 20
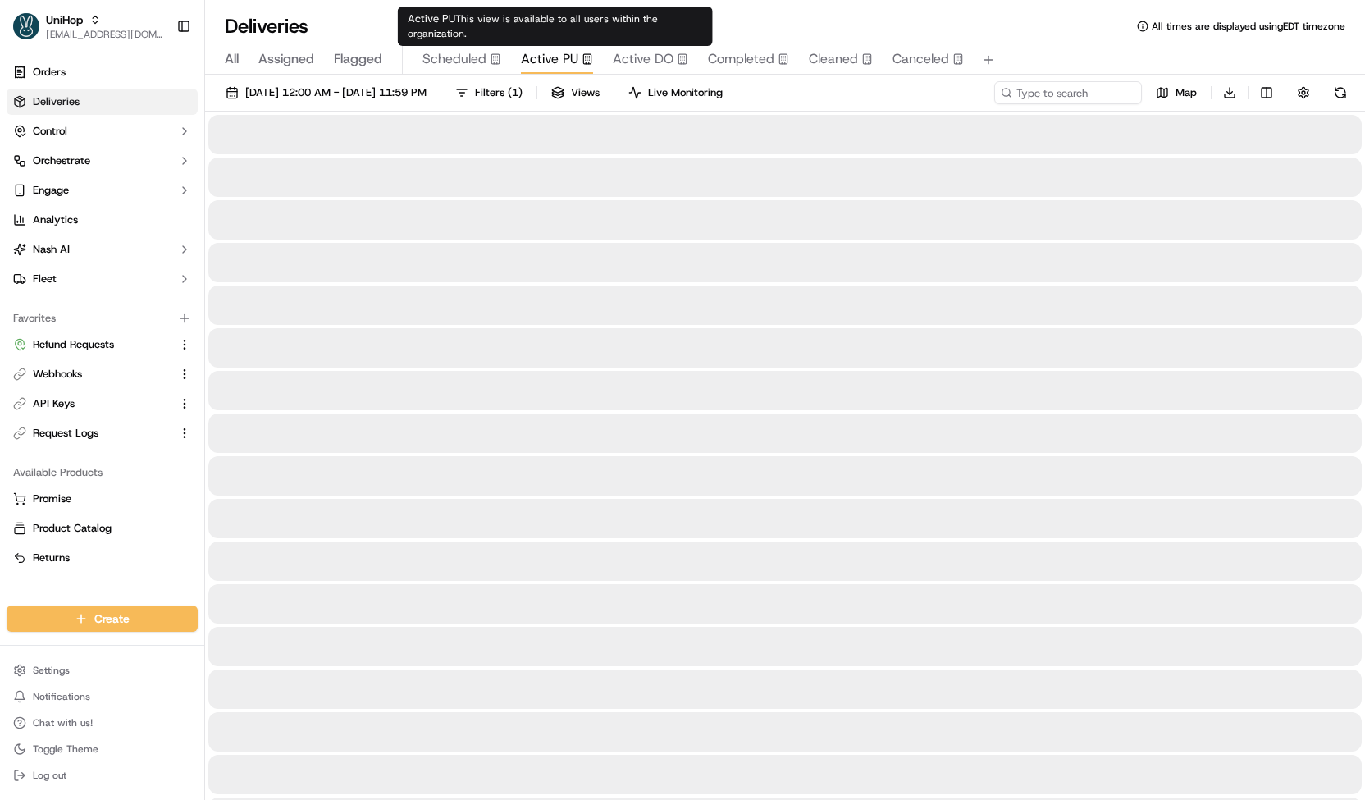
click at [546, 67] on span "Active PU" at bounding box center [549, 59] width 57 height 20
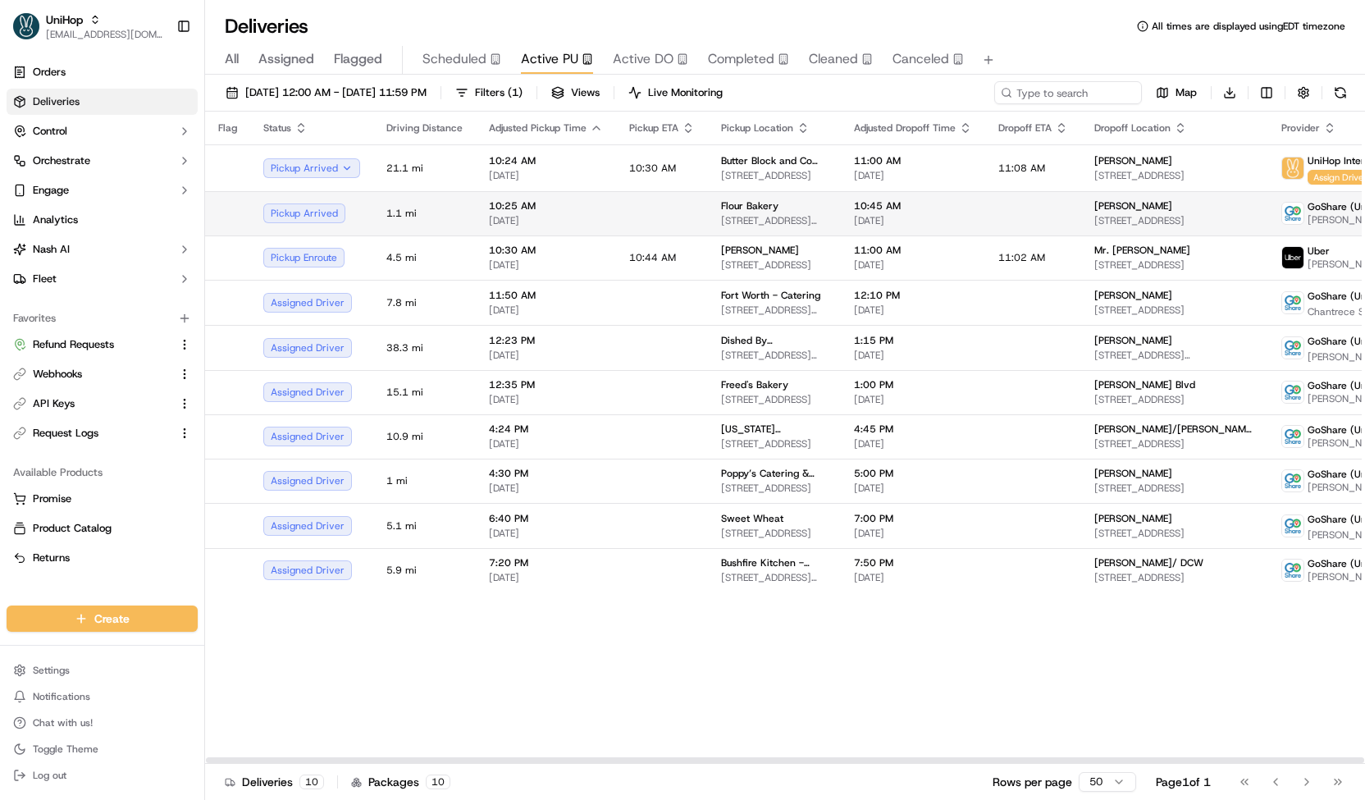
click at [679, 203] on td at bounding box center [662, 213] width 92 height 44
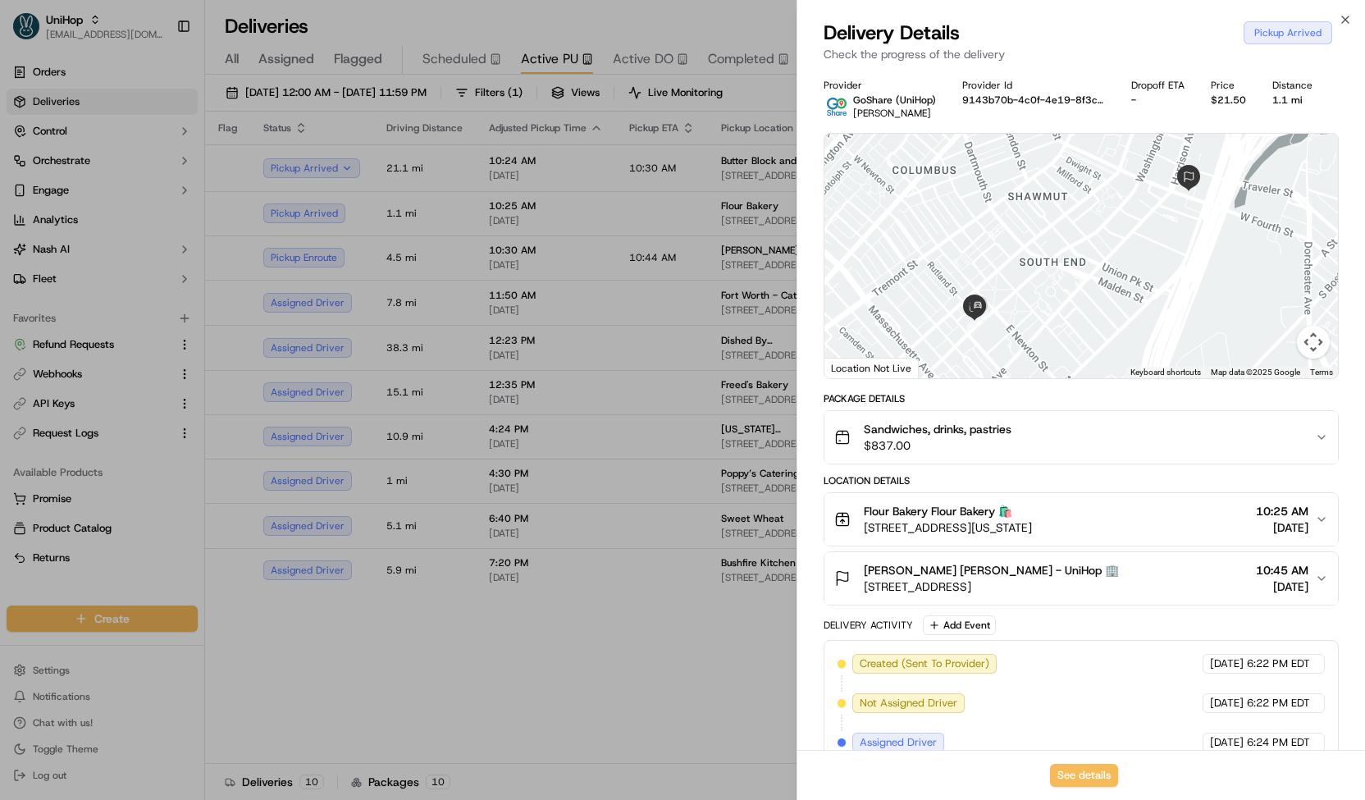
click at [440, 49] on div at bounding box center [682, 400] width 1365 height 800
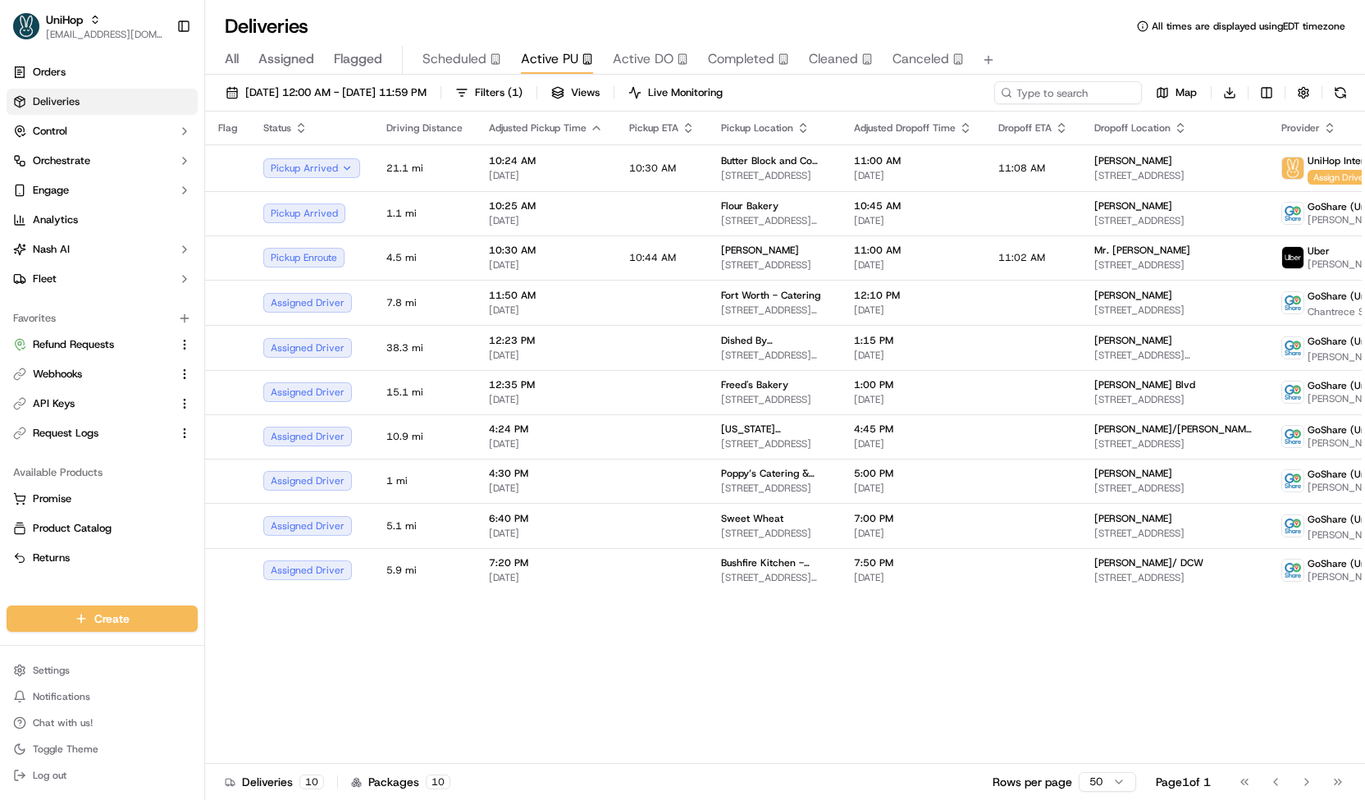
click at [454, 52] on span "Scheduled" at bounding box center [454, 59] width 64 height 20
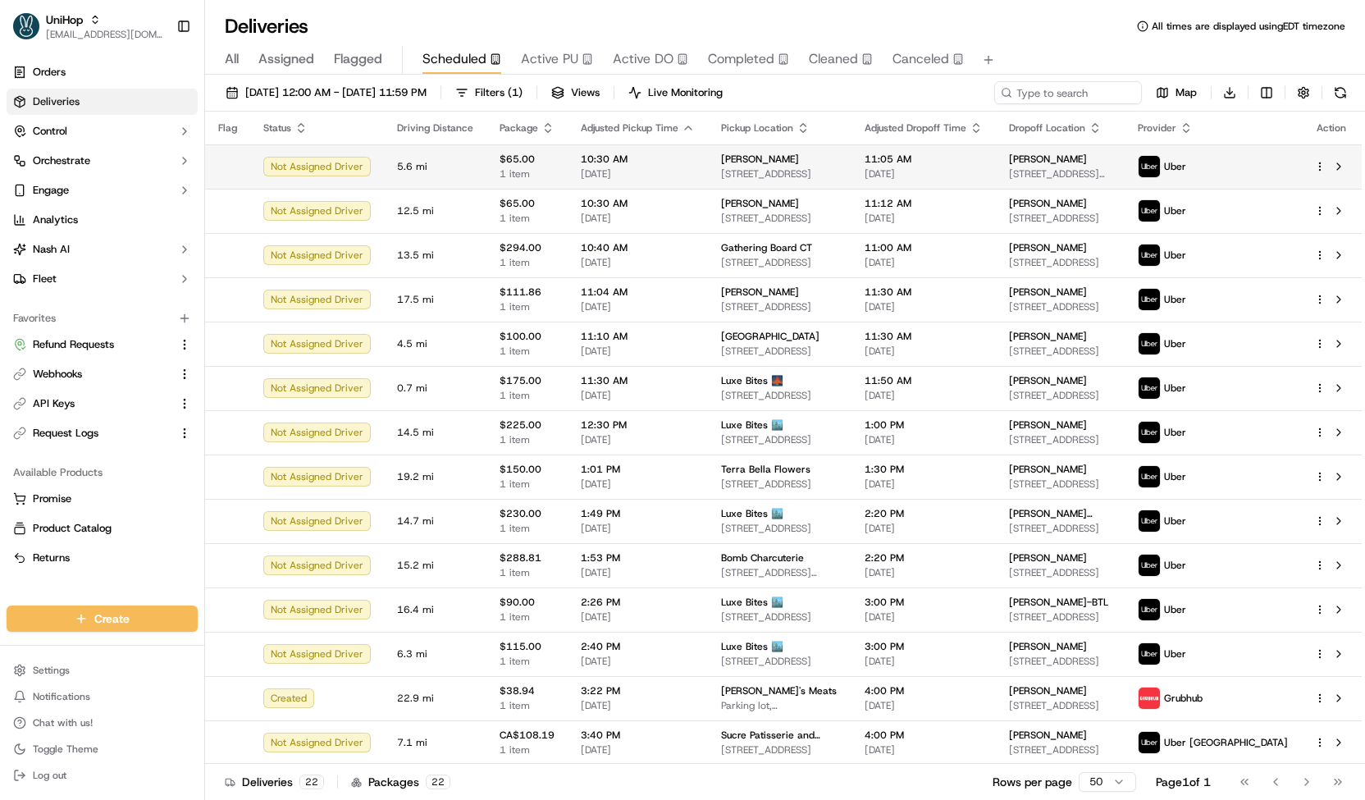
click at [522, 156] on span "$65.00" at bounding box center [526, 159] width 55 height 13
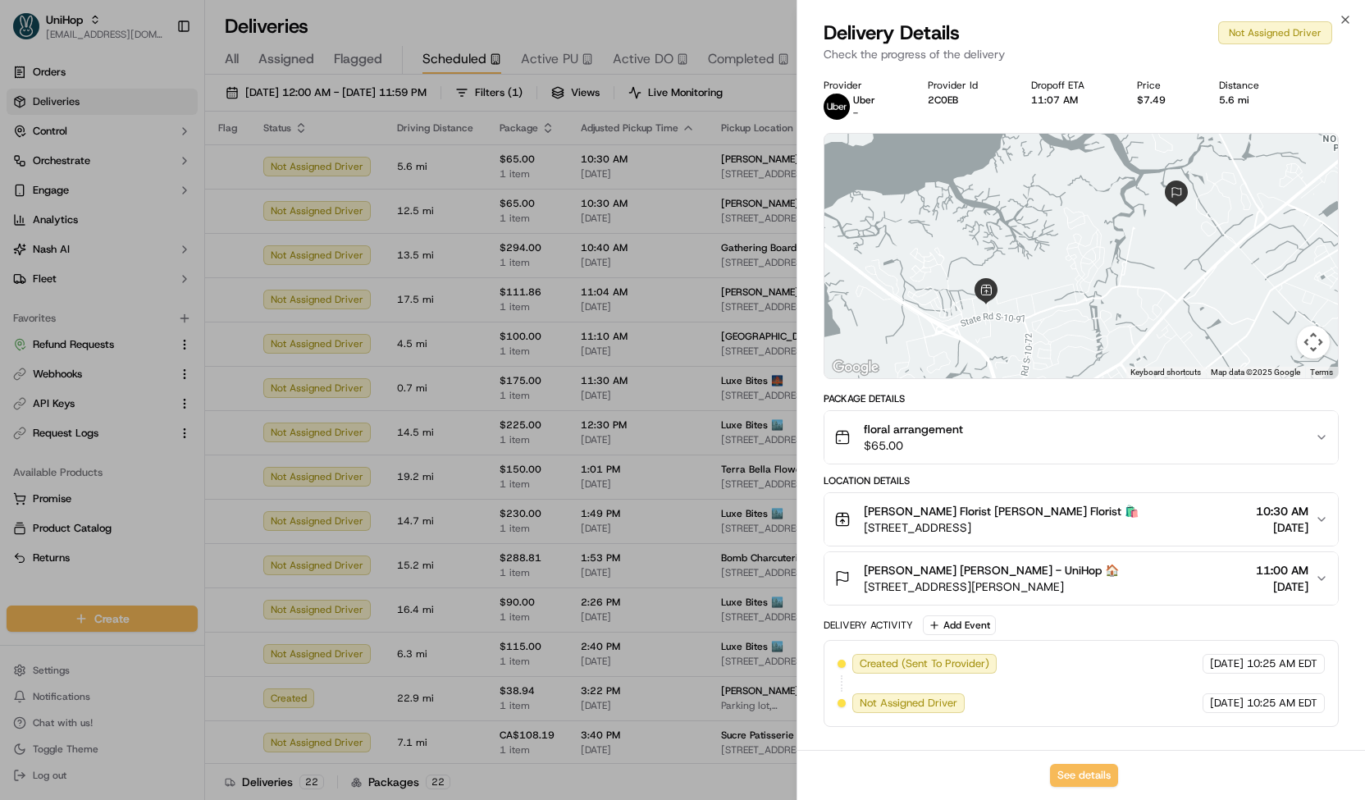
click at [474, 175] on div at bounding box center [682, 400] width 1365 height 800
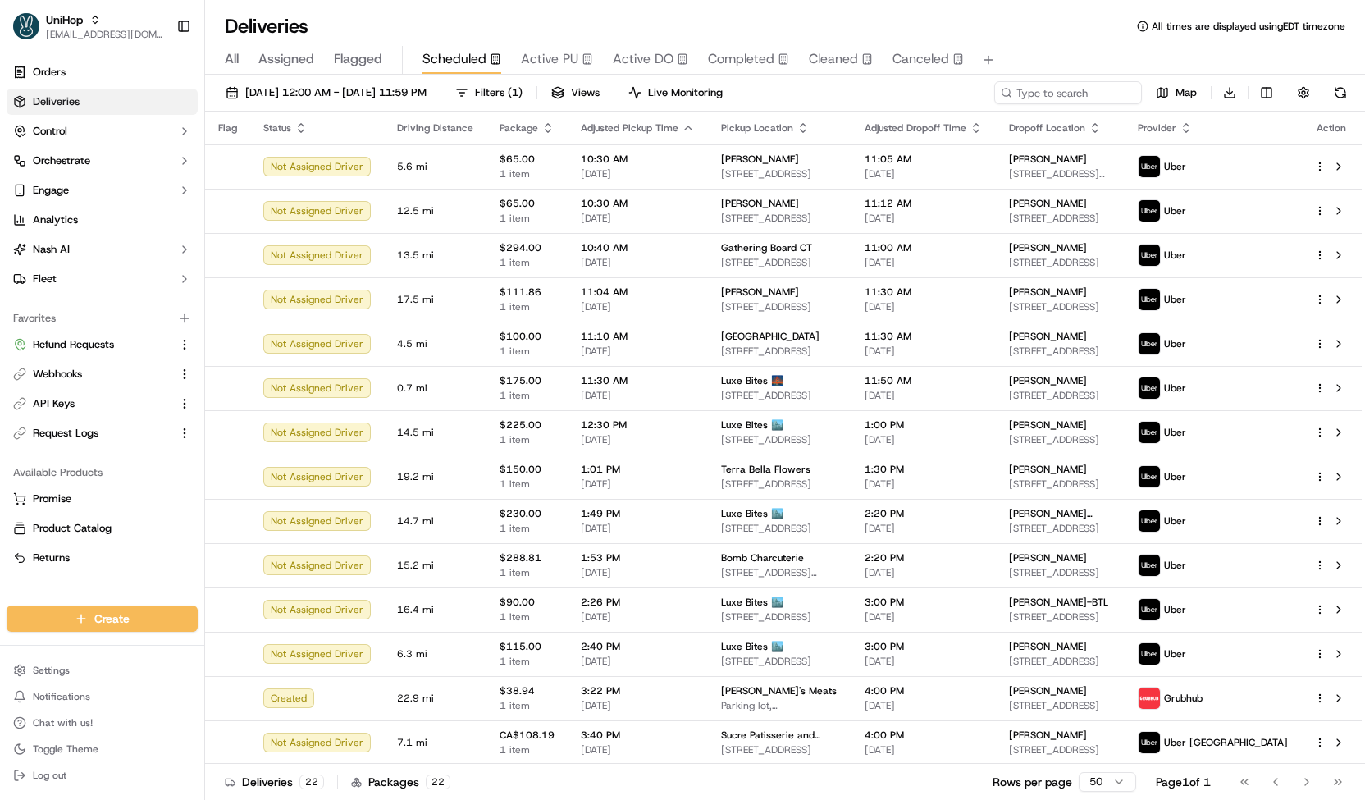
click at [648, 52] on span "Active DO" at bounding box center [643, 59] width 61 height 20
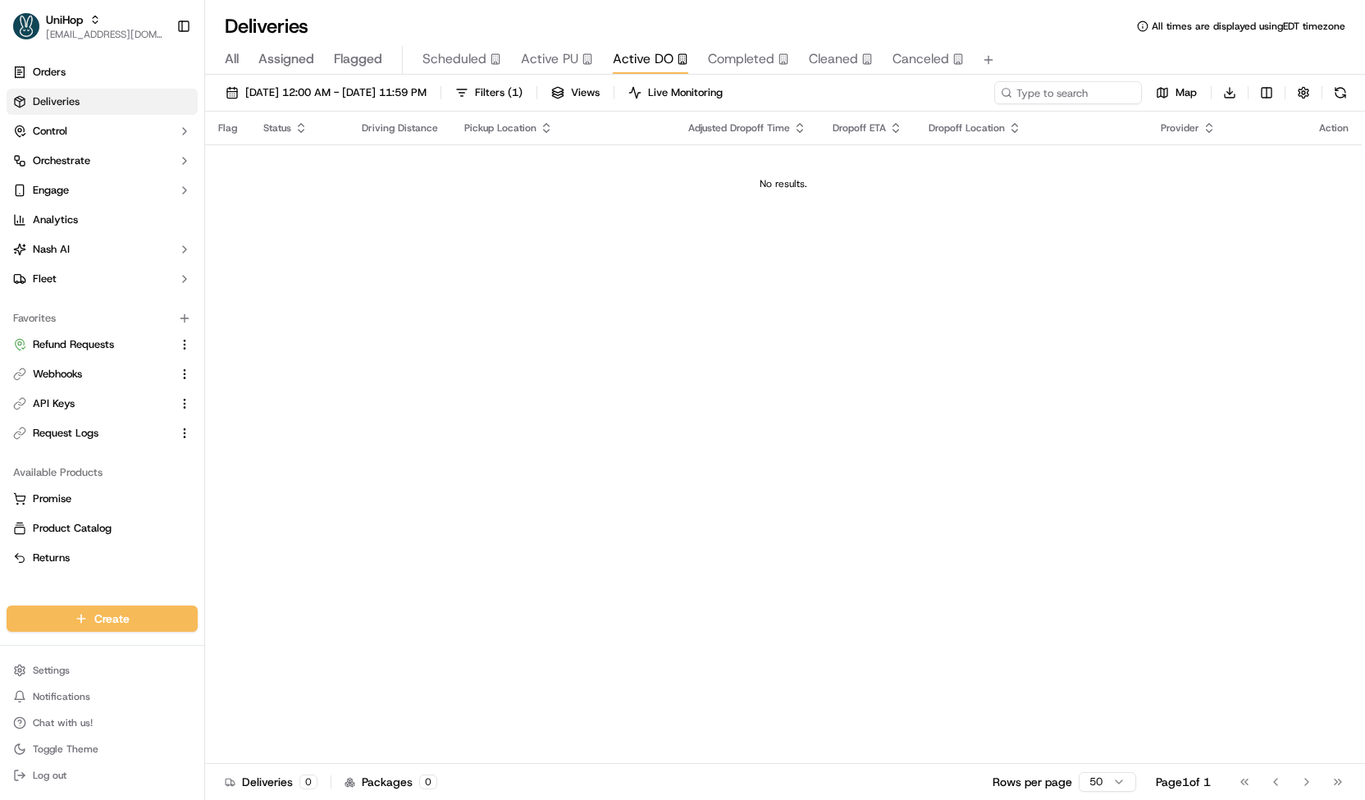
click at [544, 54] on span "Active PU" at bounding box center [549, 59] width 57 height 20
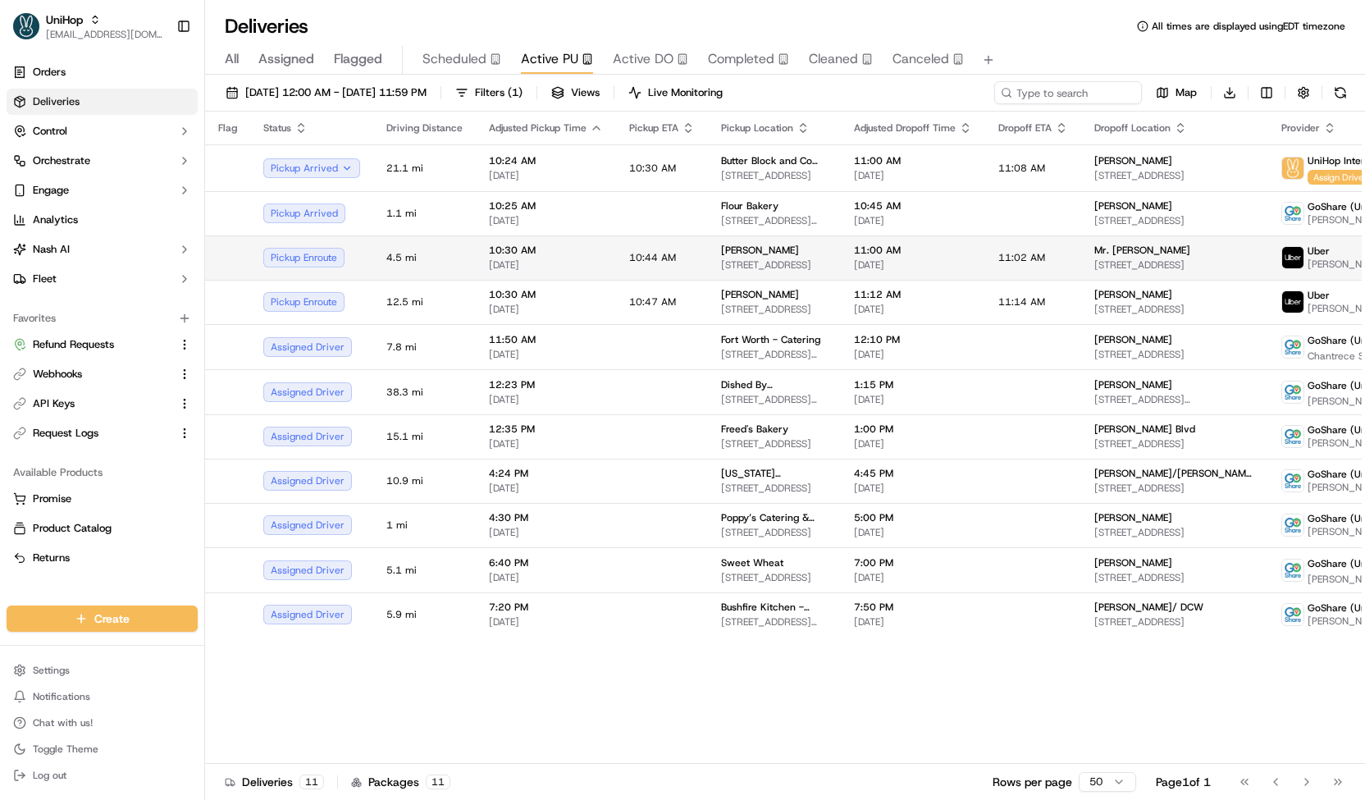
click at [520, 264] on span "[DATE]" at bounding box center [546, 264] width 114 height 13
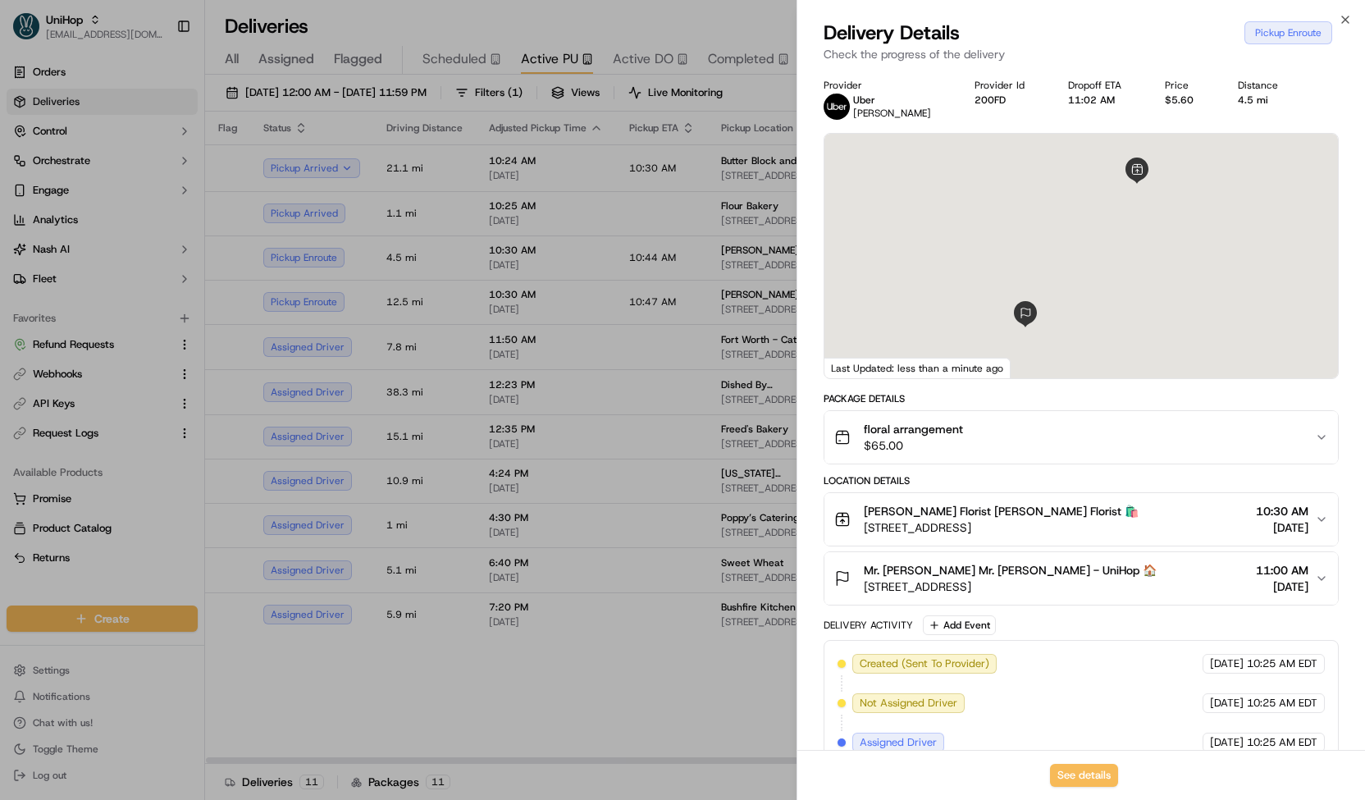
click at [509, 260] on div at bounding box center [682, 400] width 1365 height 800
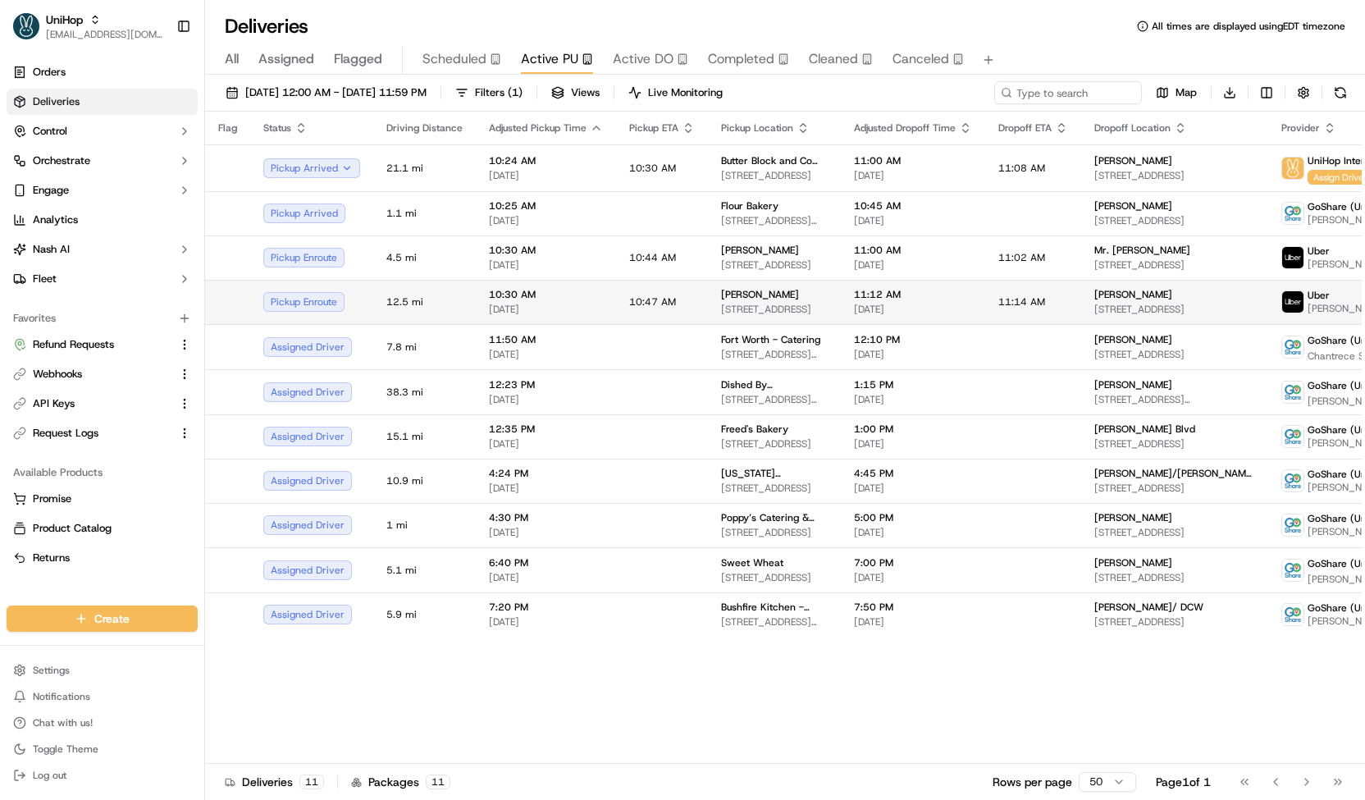
click at [513, 303] on span "[DATE]" at bounding box center [546, 309] width 114 height 13
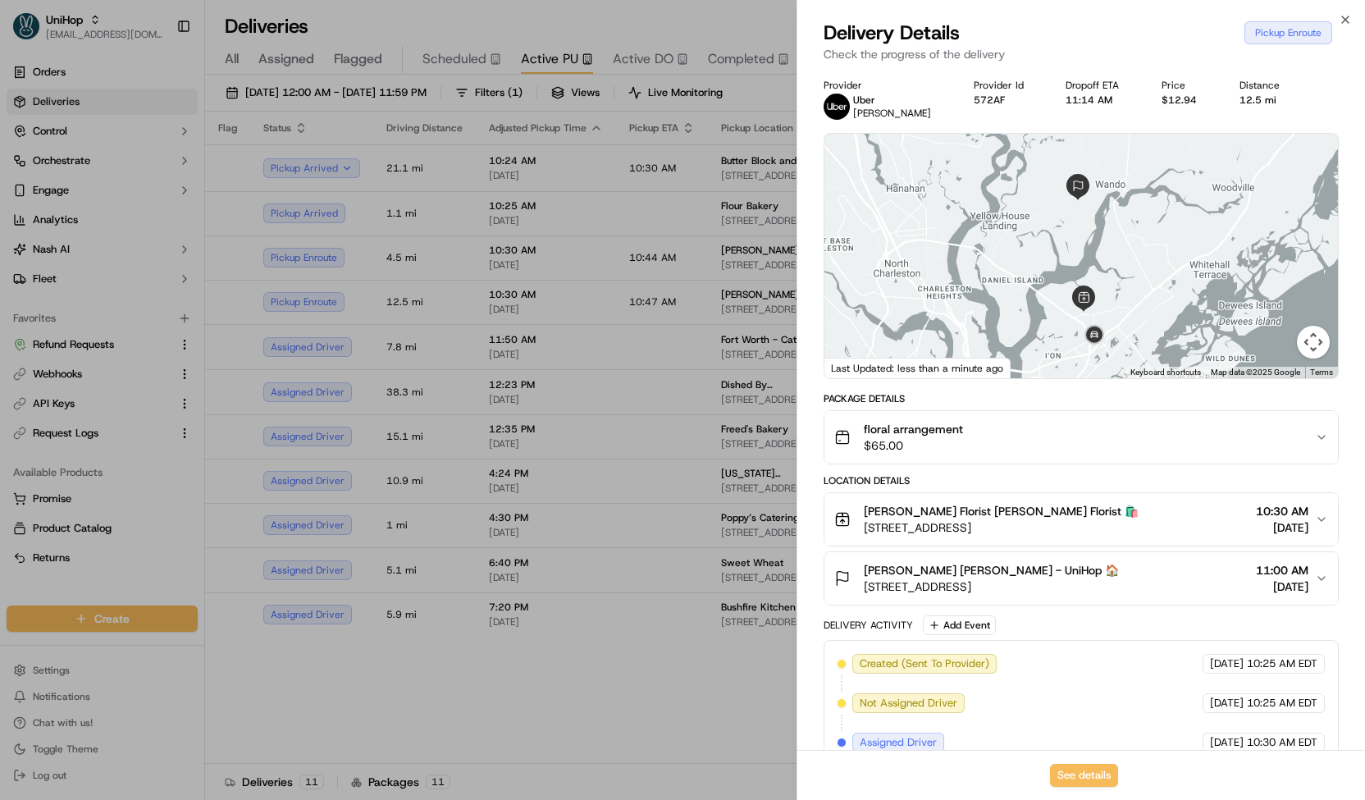
click at [476, 300] on div at bounding box center [682, 400] width 1365 height 800
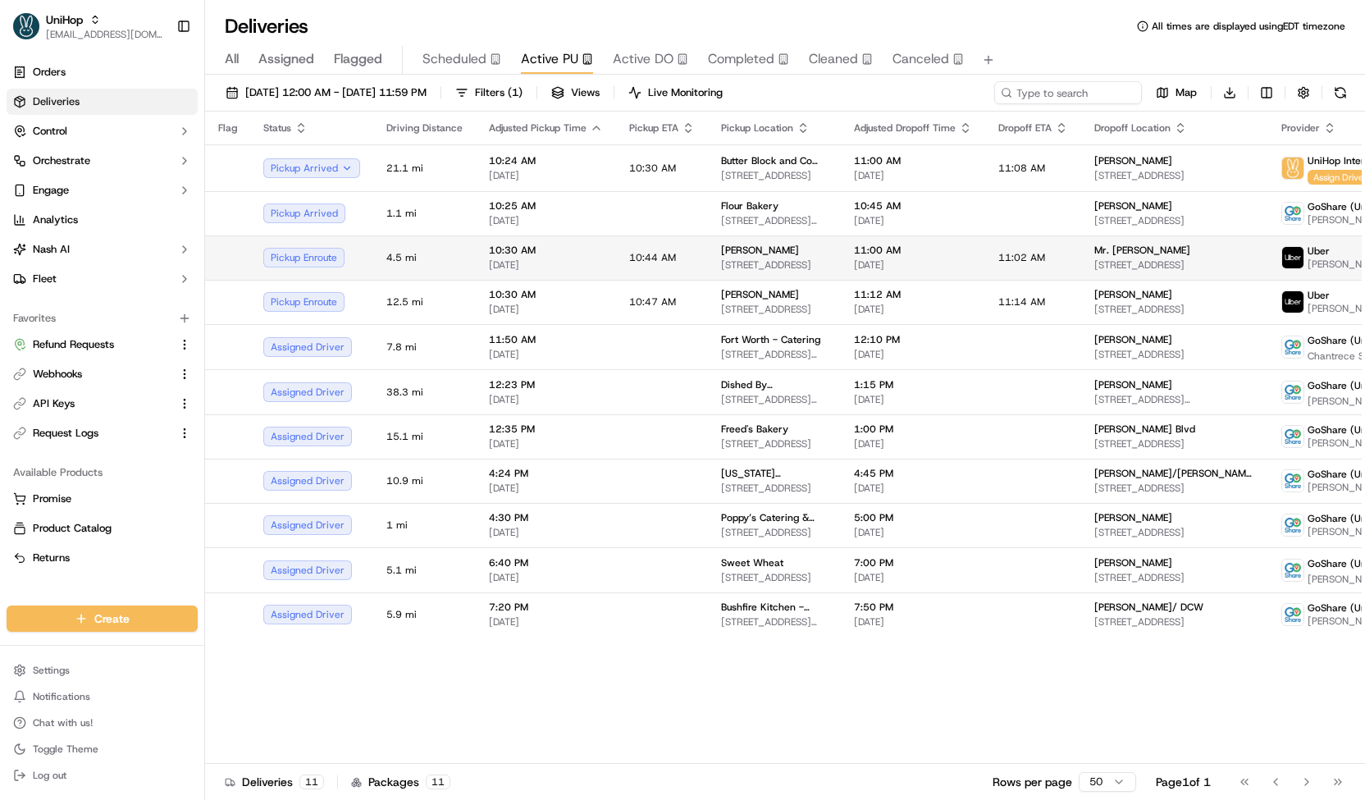
click at [489, 262] on span "[DATE]" at bounding box center [546, 264] width 114 height 13
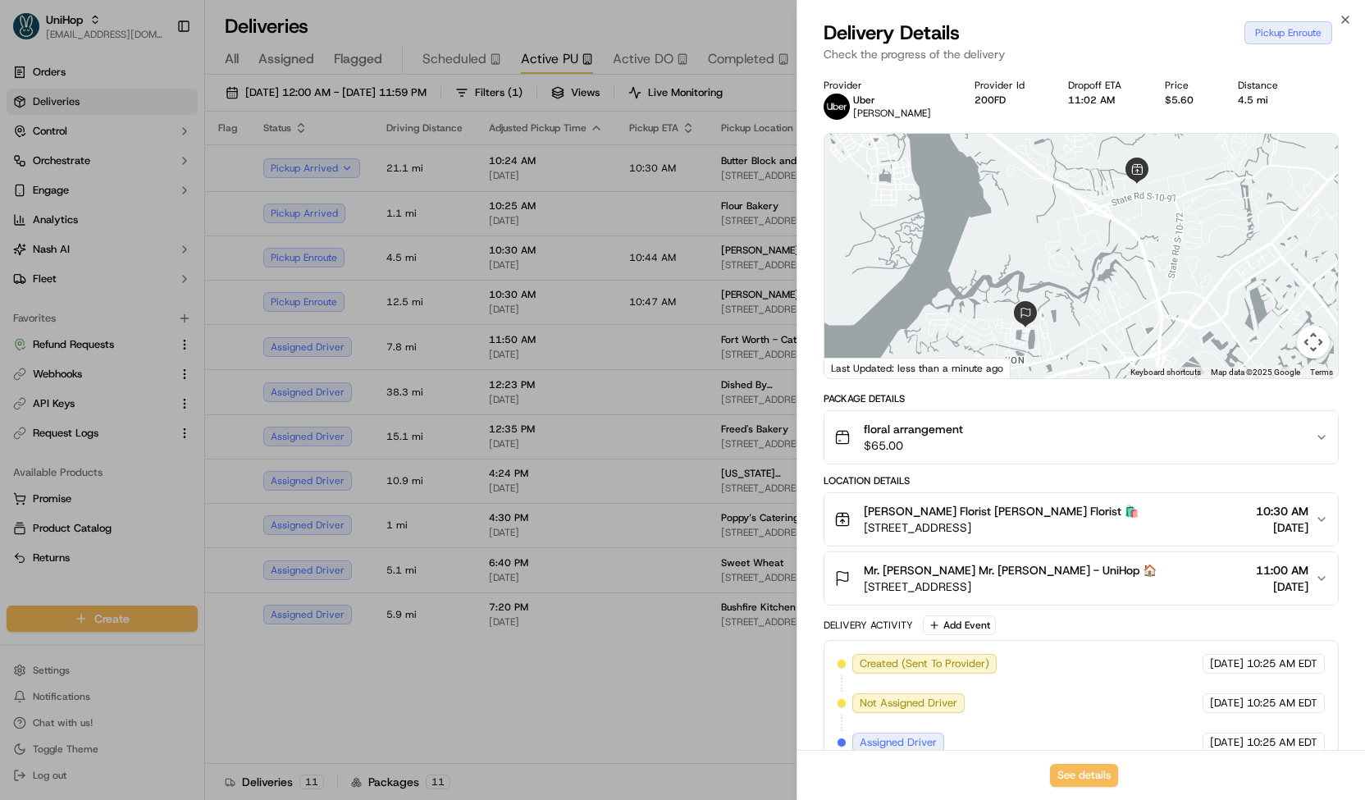
click at [480, 267] on div at bounding box center [682, 400] width 1365 height 800
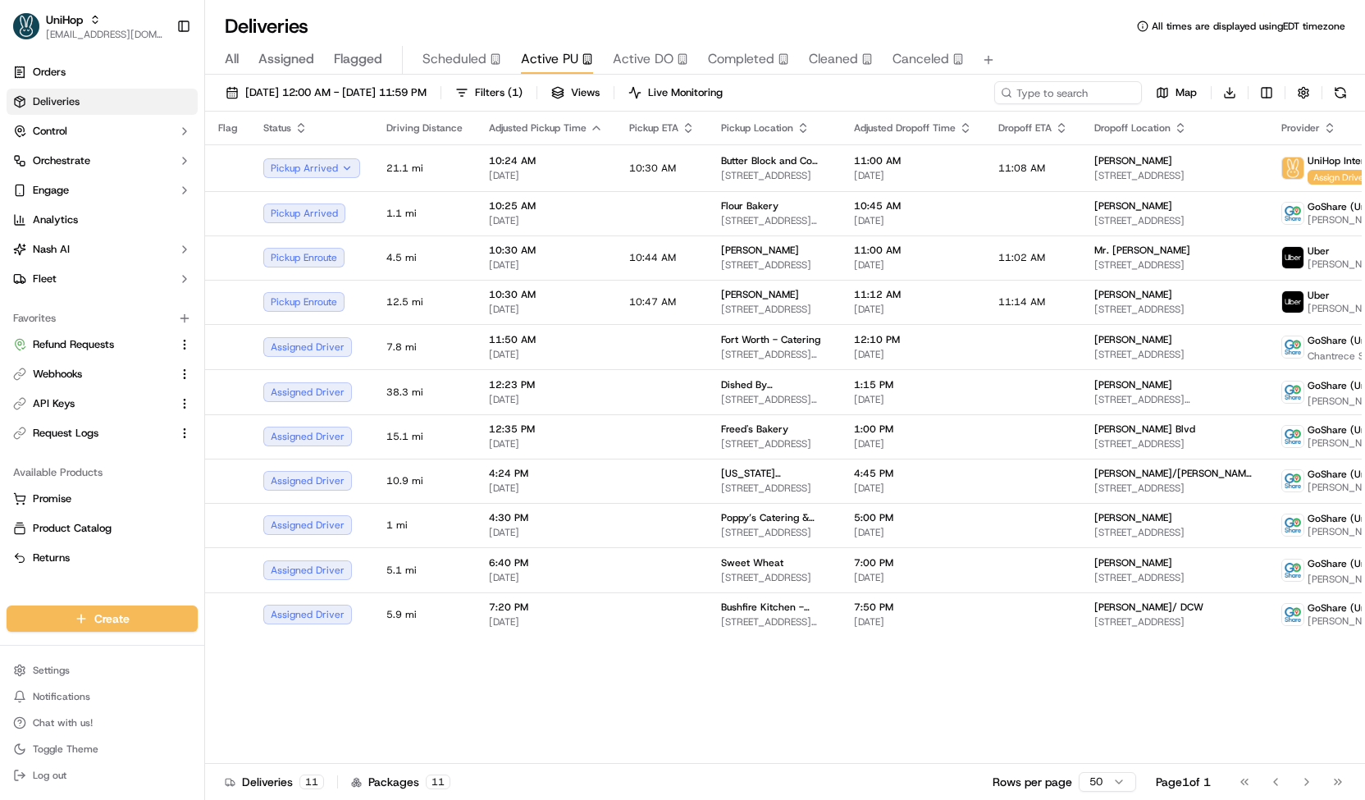
click at [460, 56] on span "Scheduled" at bounding box center [454, 59] width 64 height 20
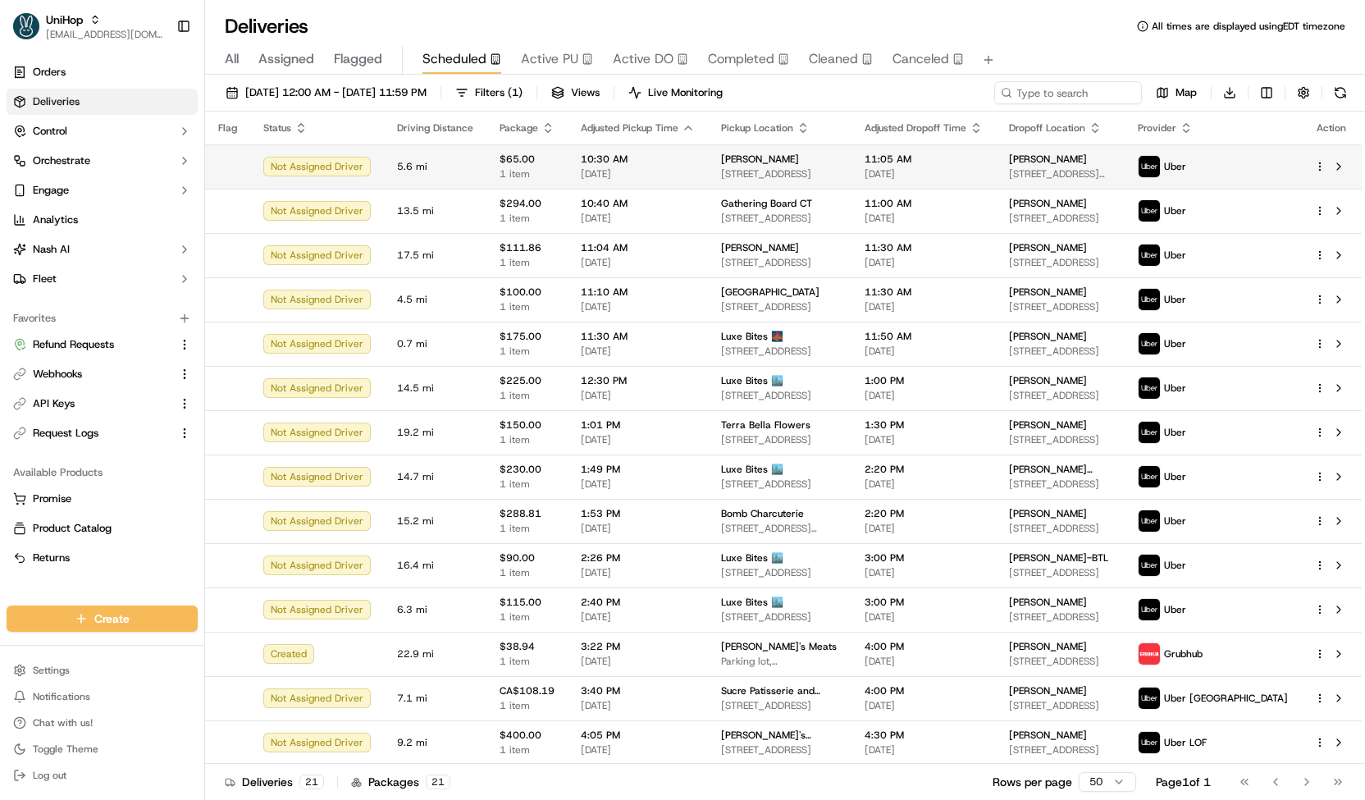
click at [499, 158] on span "$65.00" at bounding box center [526, 159] width 55 height 13
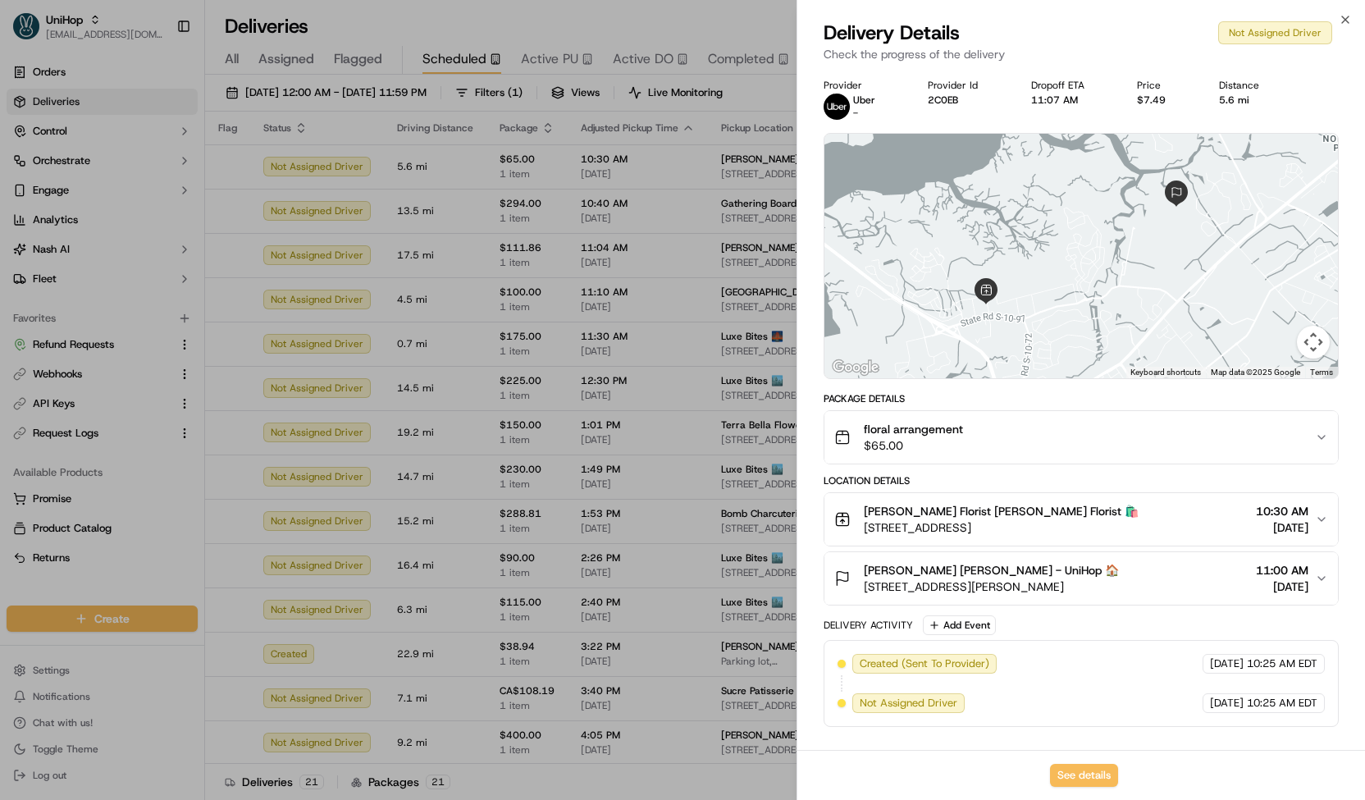
click at [487, 203] on div at bounding box center [682, 400] width 1365 height 800
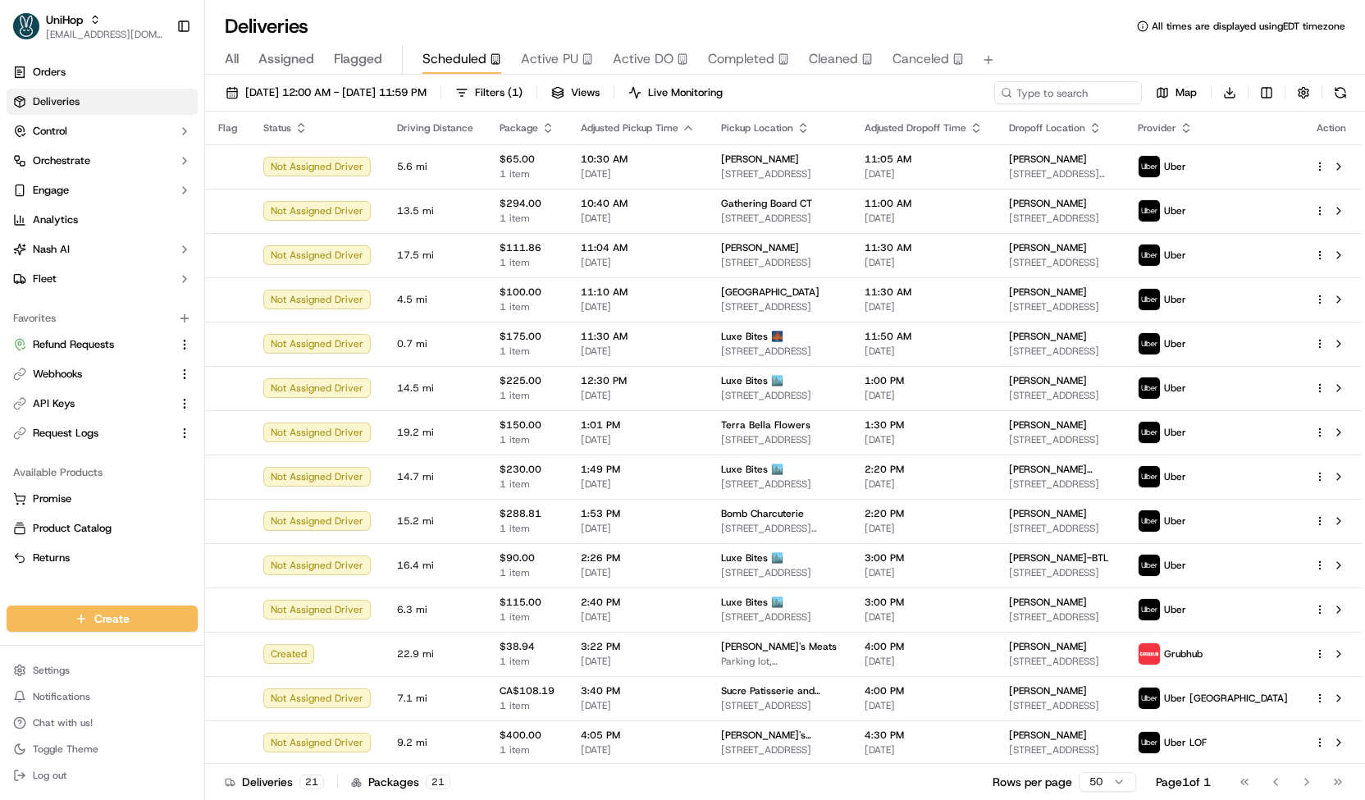
click at [549, 52] on span "Active PU" at bounding box center [549, 59] width 57 height 20
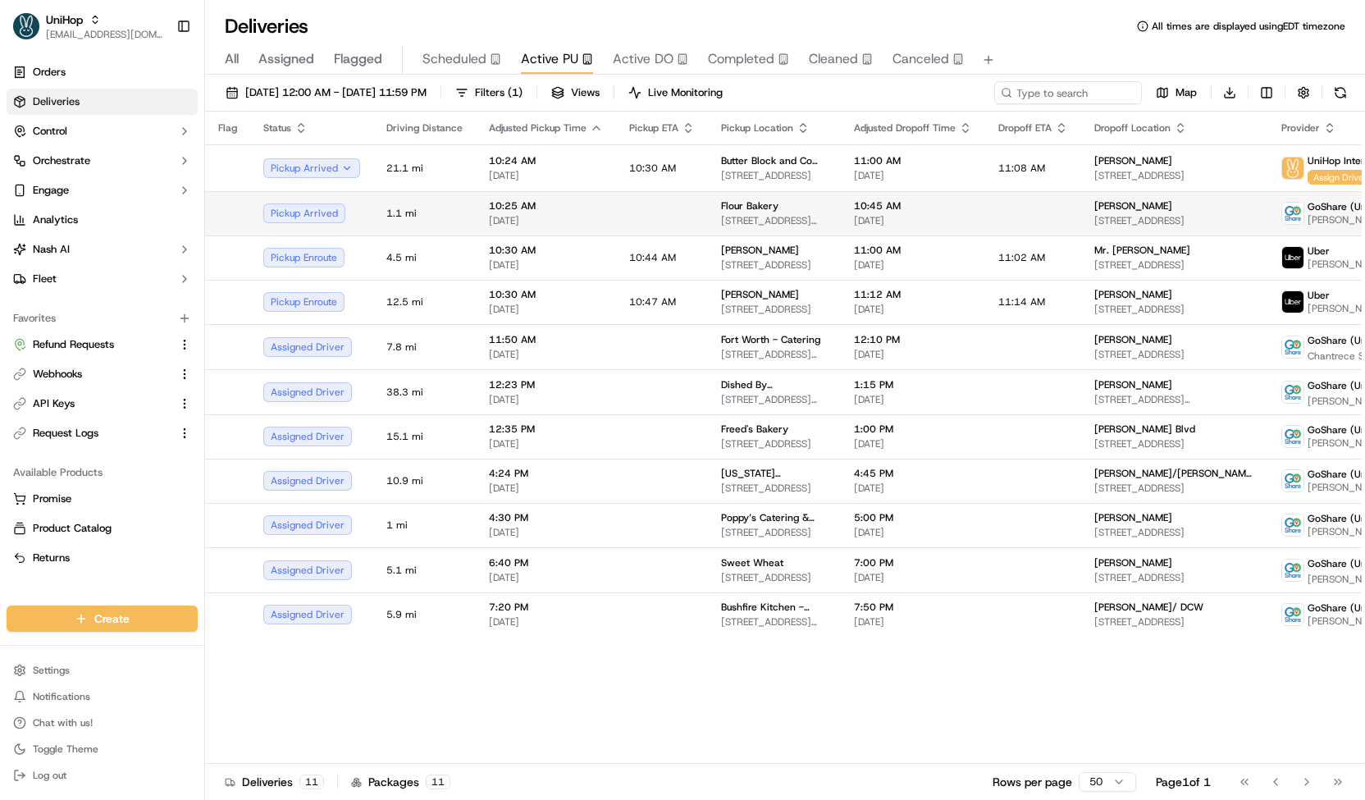
click at [513, 218] on span "[DATE]" at bounding box center [546, 220] width 114 height 13
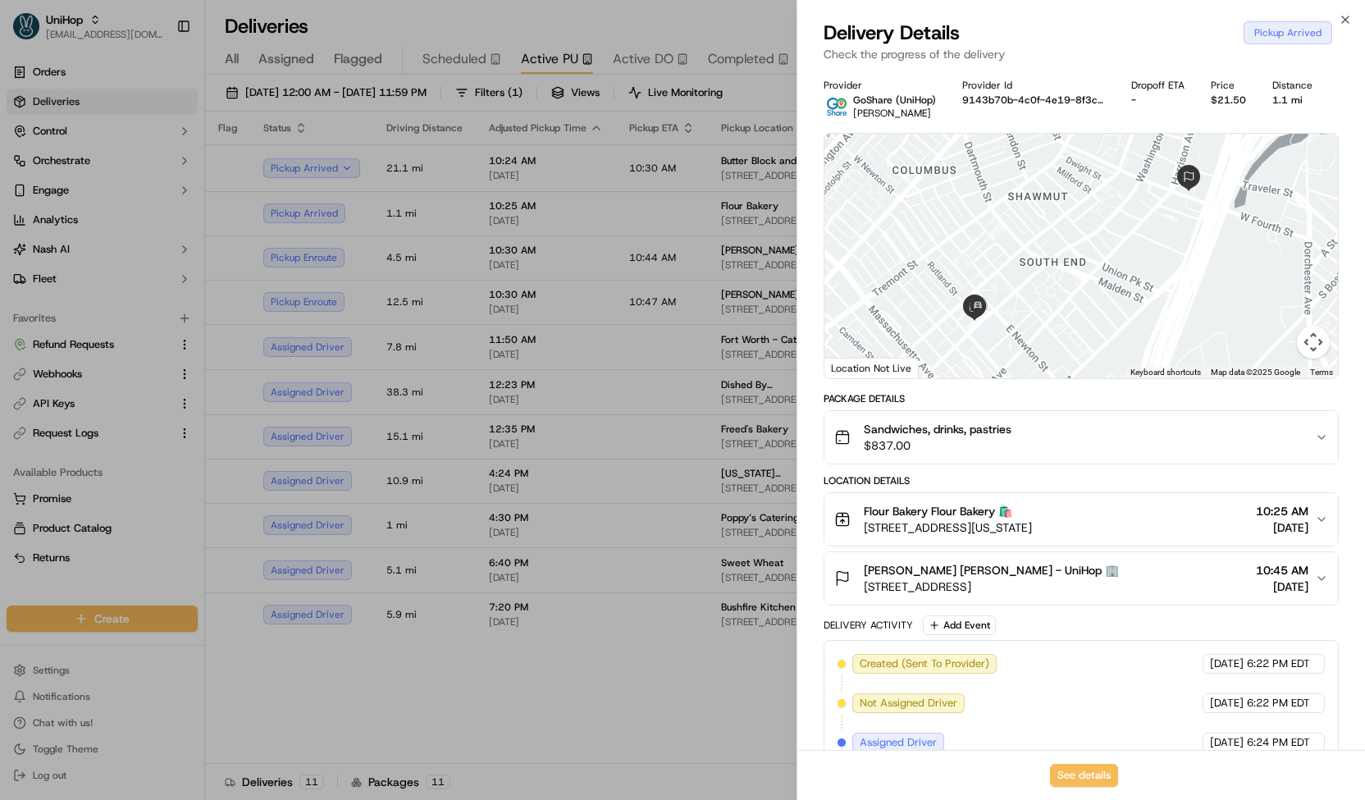
click at [492, 240] on div at bounding box center [682, 400] width 1365 height 800
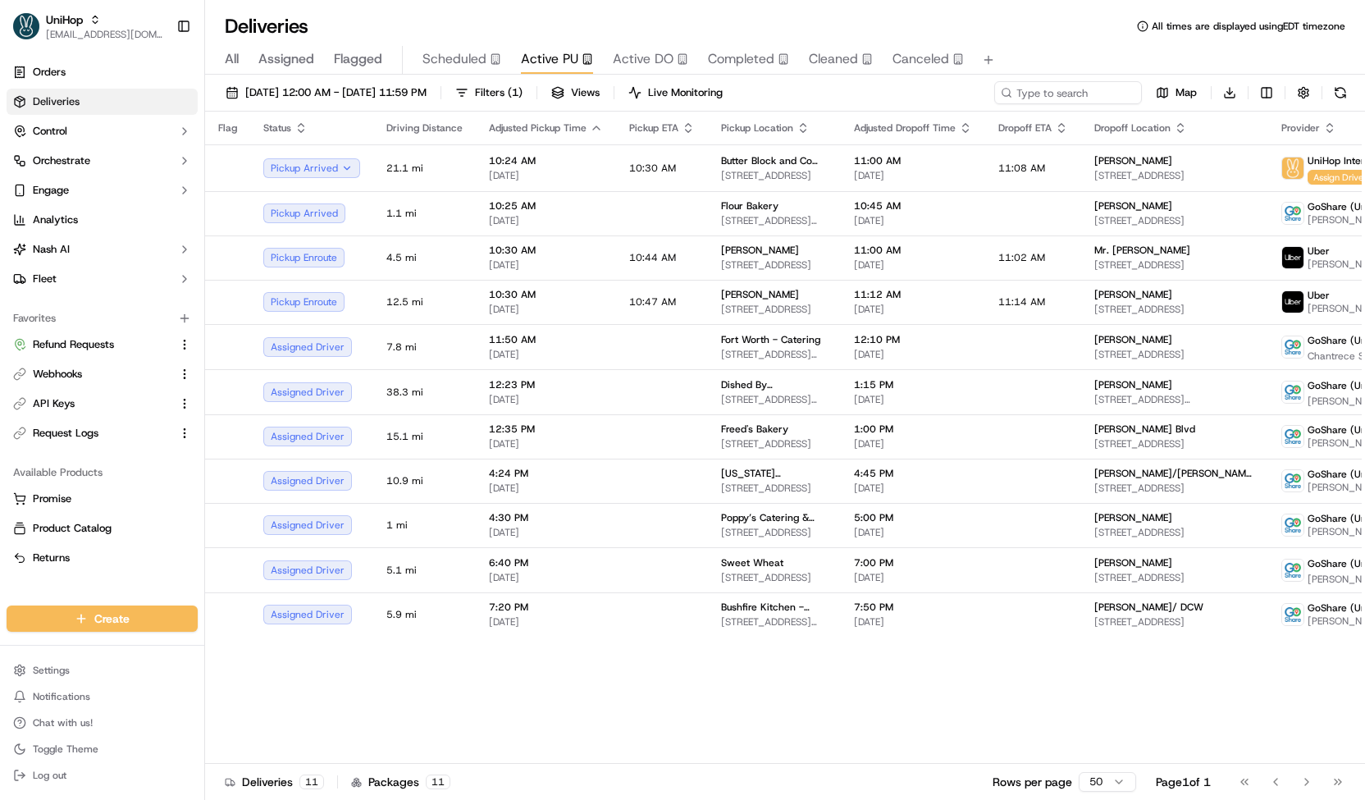
click at [627, 52] on span "Active DO" at bounding box center [643, 59] width 61 height 20
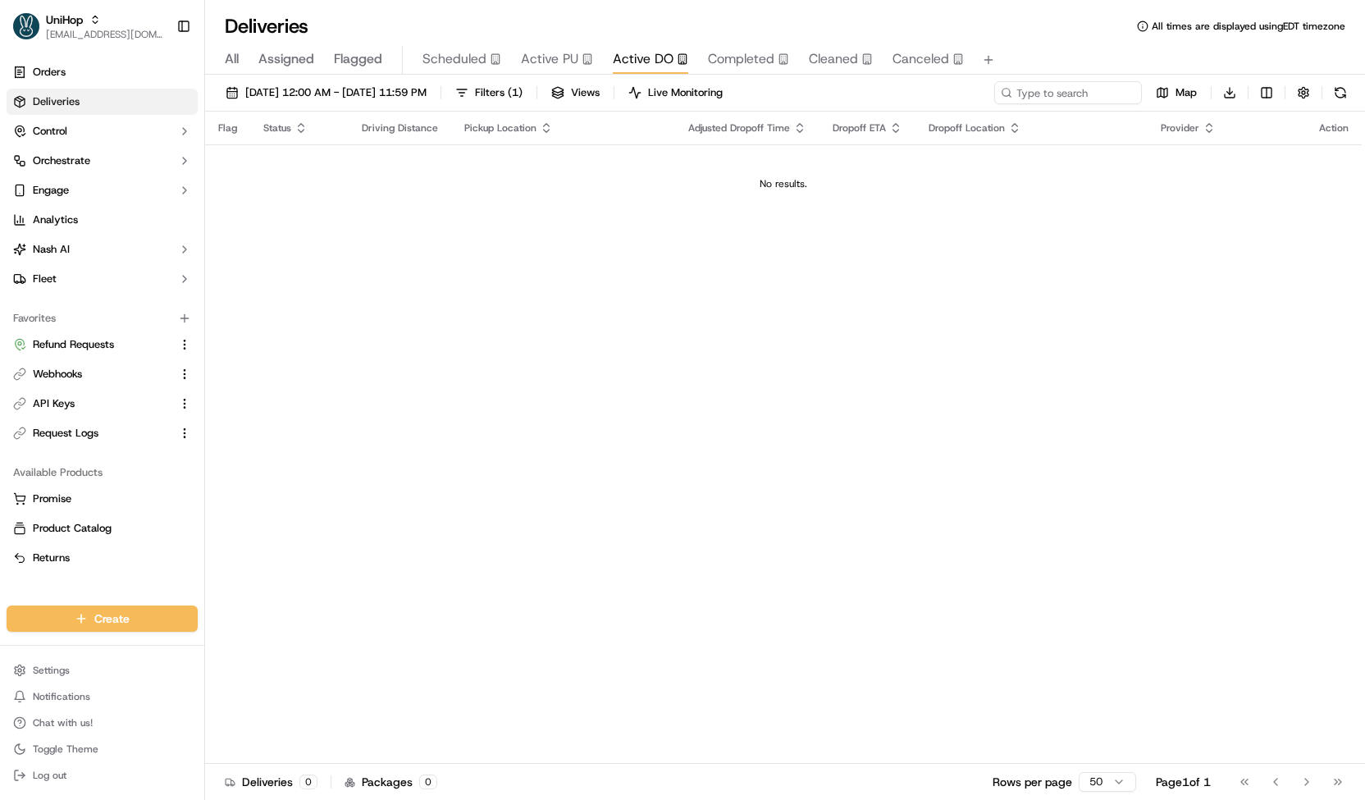
click at [466, 61] on span "Scheduled" at bounding box center [454, 59] width 64 height 20
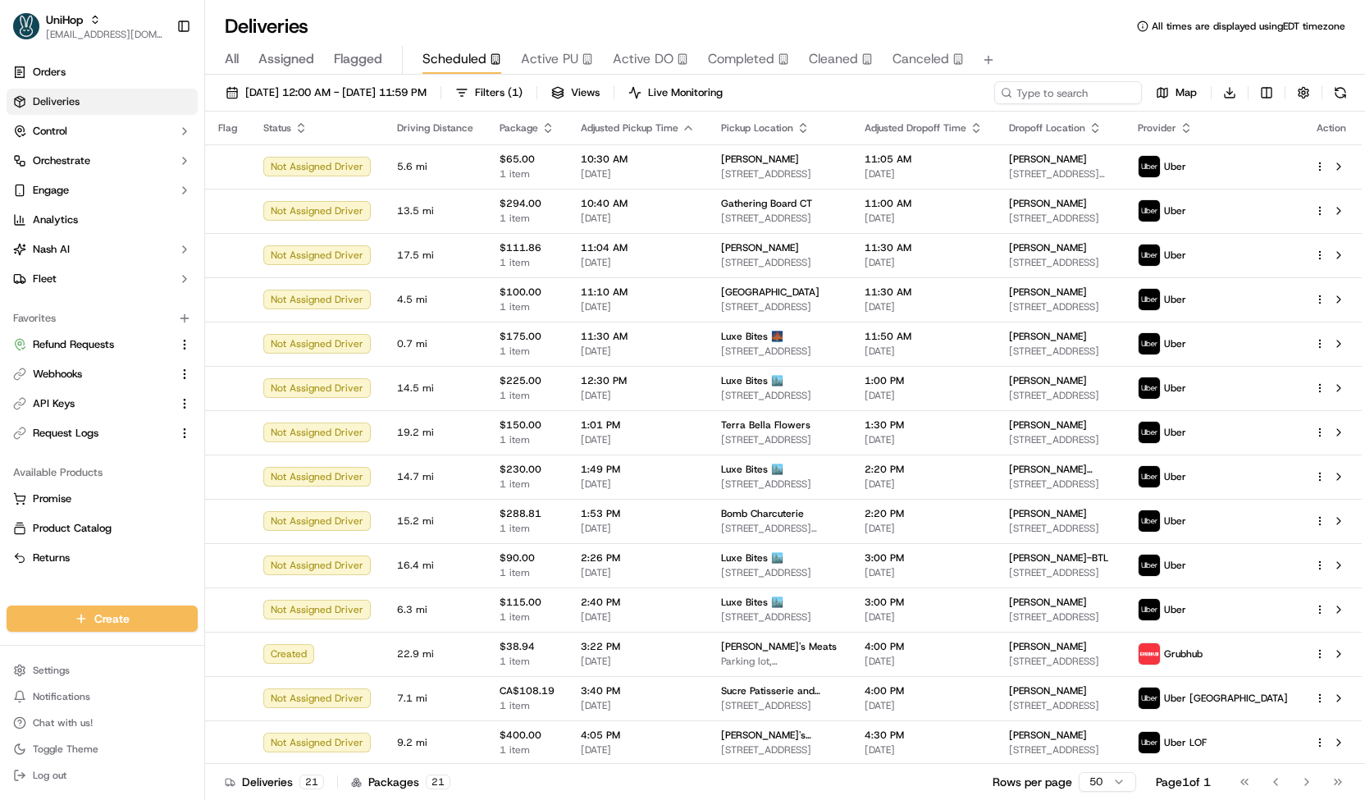
click at [552, 54] on span "Active PU" at bounding box center [549, 59] width 57 height 20
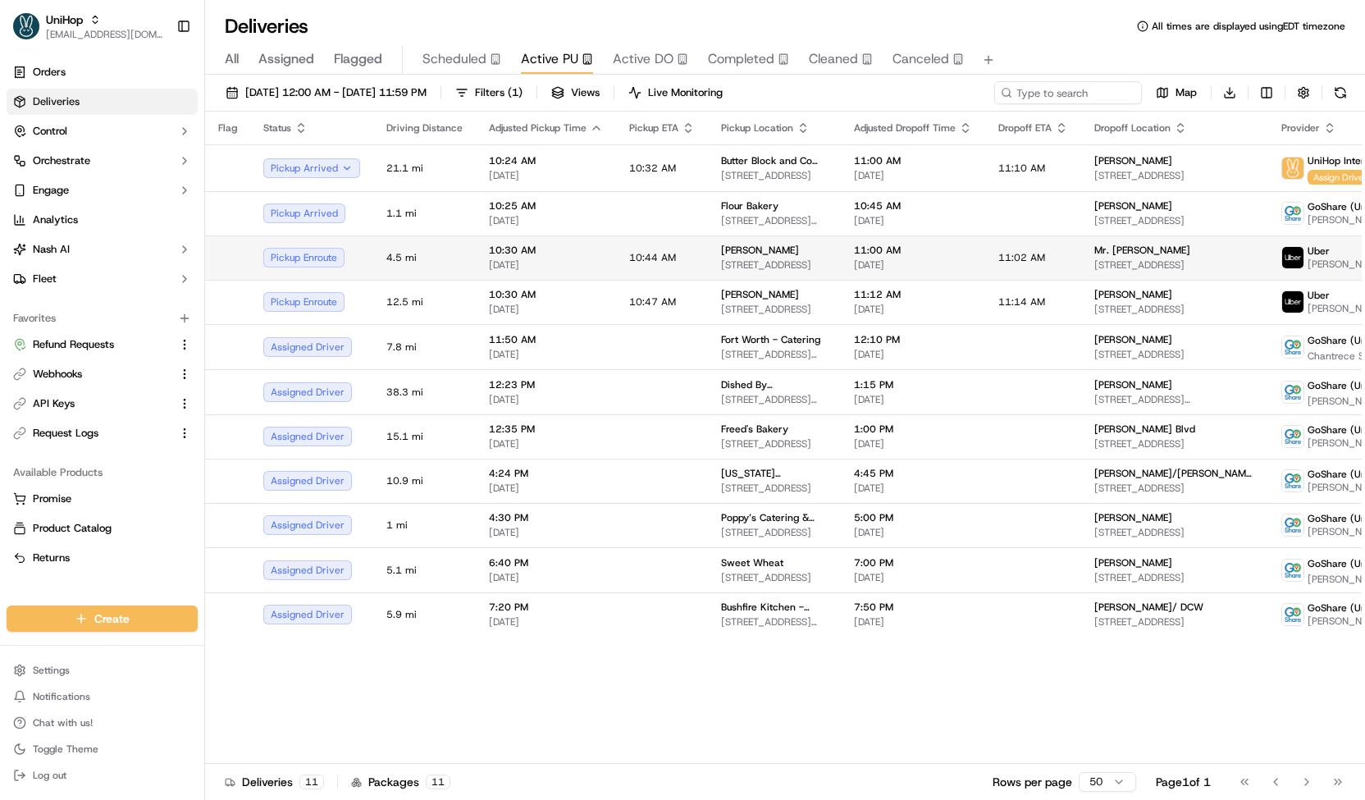
click at [537, 262] on span "[DATE]" at bounding box center [546, 264] width 114 height 13
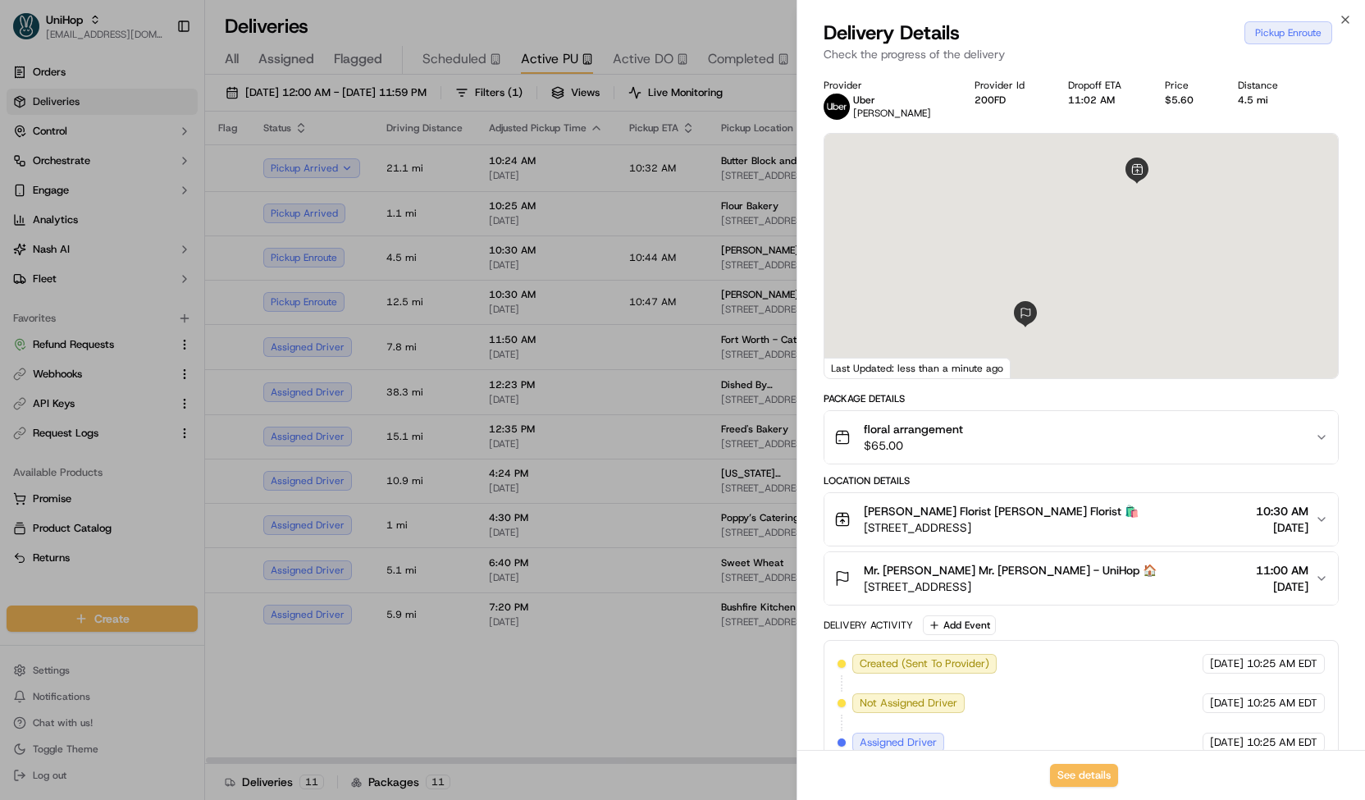
click at [530, 258] on div at bounding box center [682, 400] width 1365 height 800
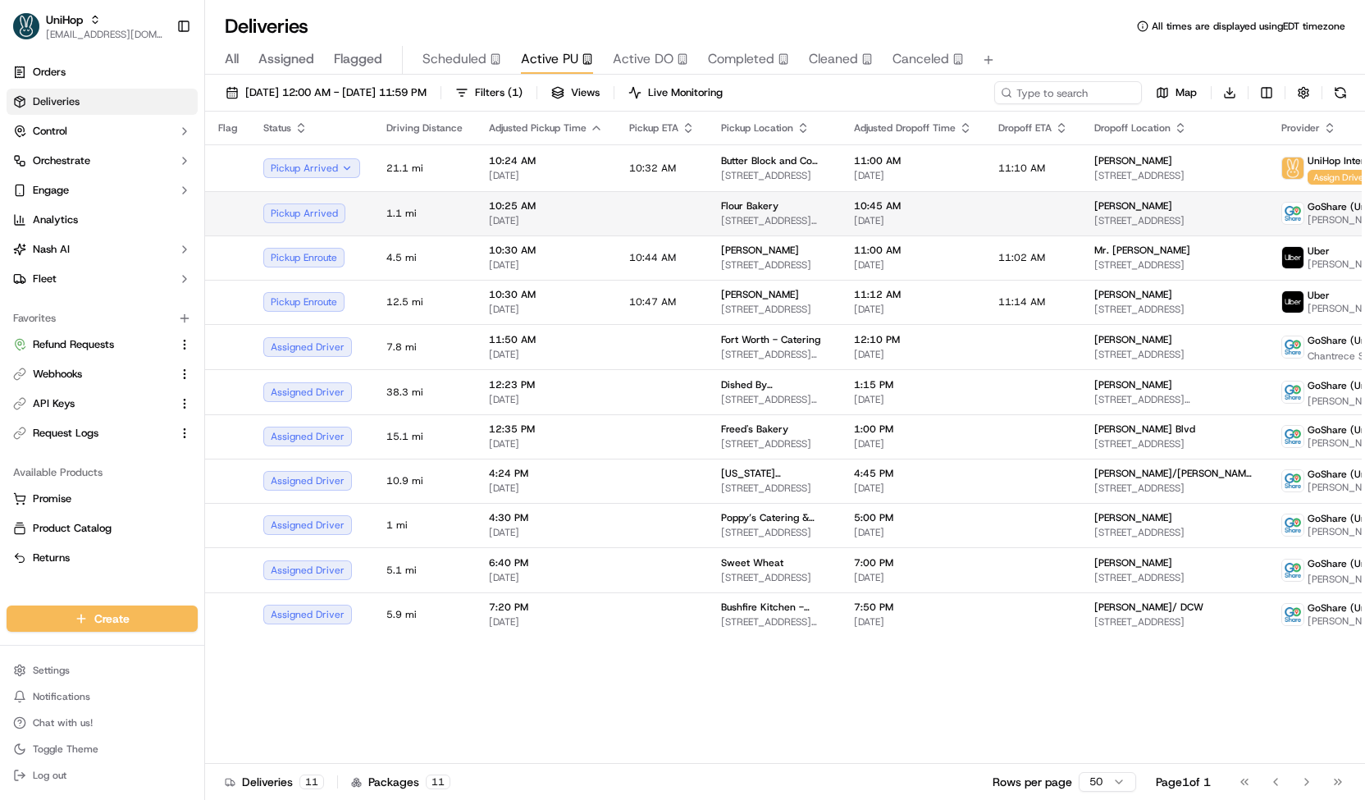
click at [513, 218] on span "[DATE]" at bounding box center [546, 220] width 114 height 13
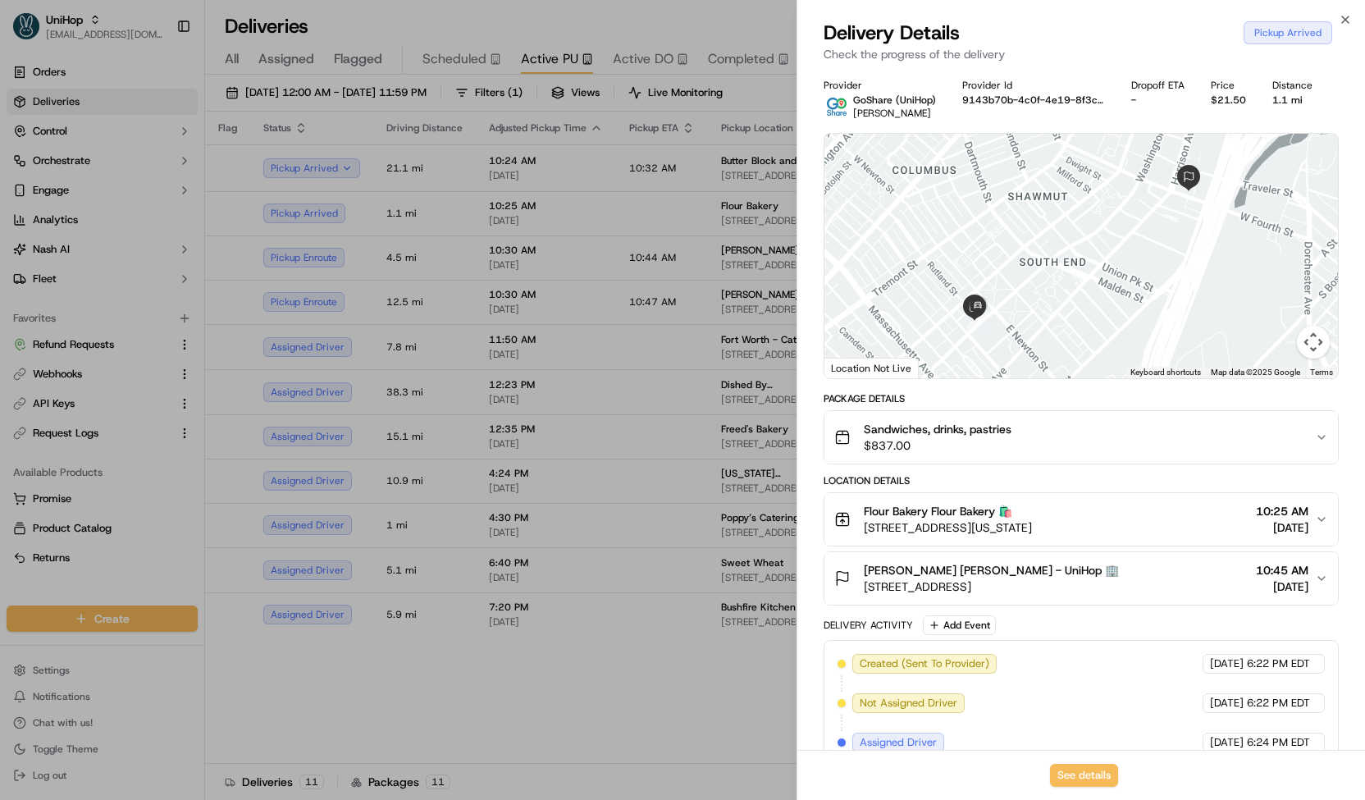
click at [516, 205] on div at bounding box center [682, 400] width 1365 height 800
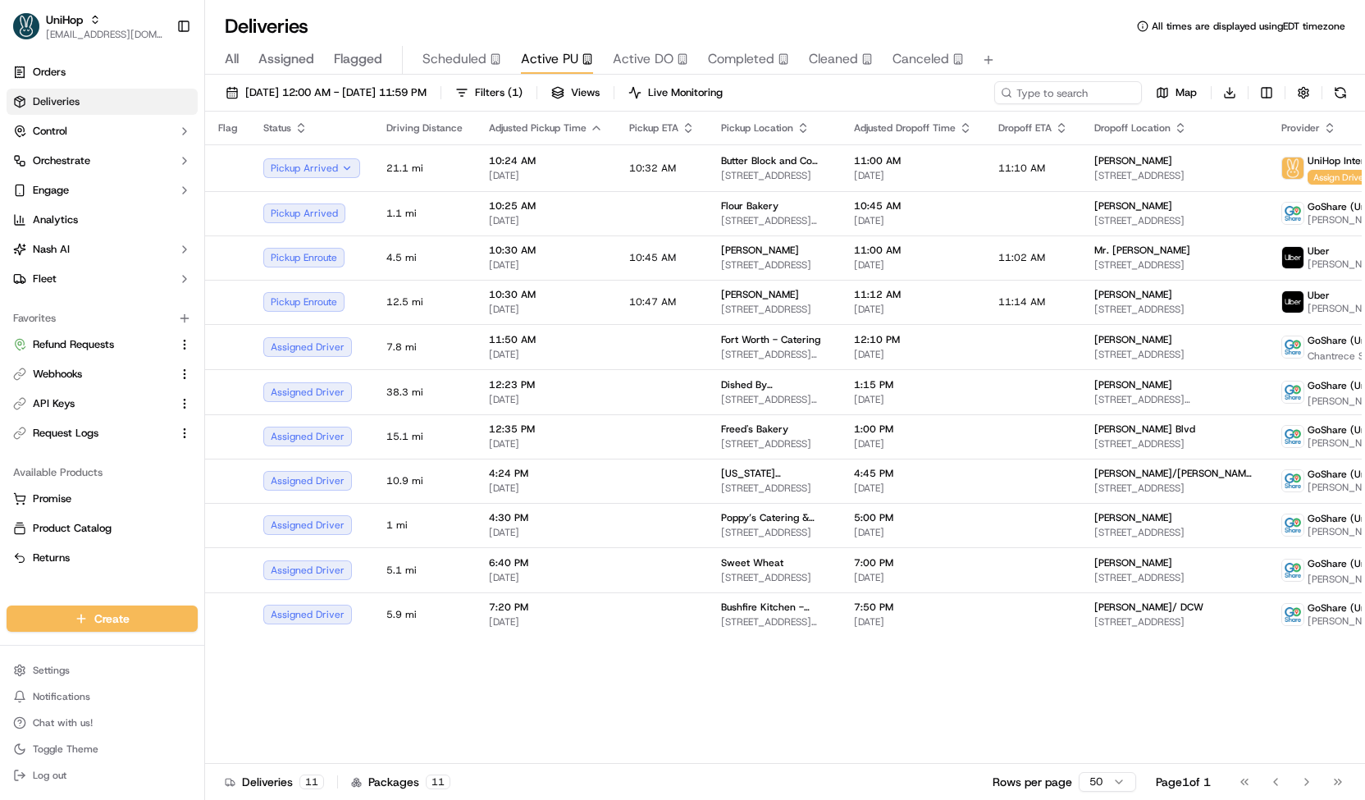
click at [458, 52] on span "Scheduled" at bounding box center [454, 59] width 64 height 20
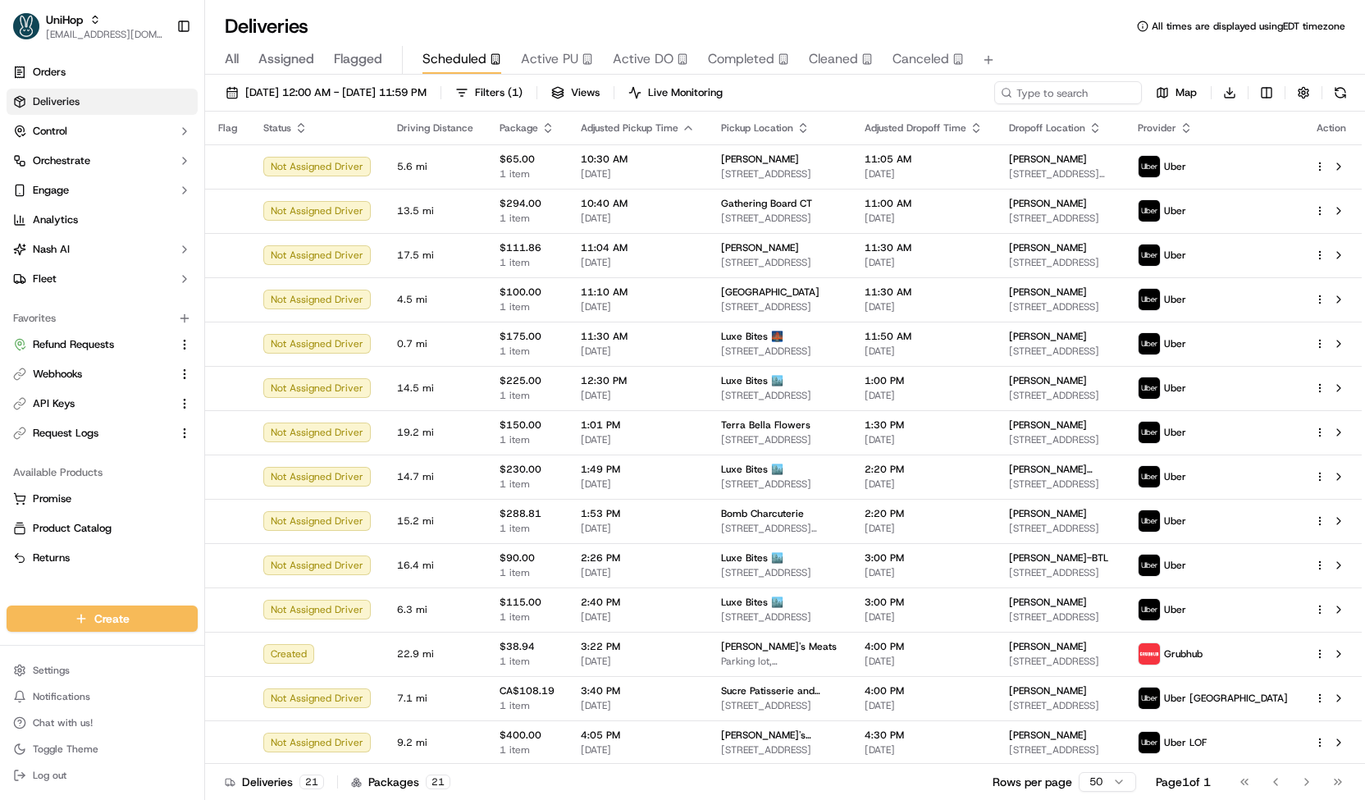
click at [627, 64] on span "Active DO" at bounding box center [643, 59] width 61 height 20
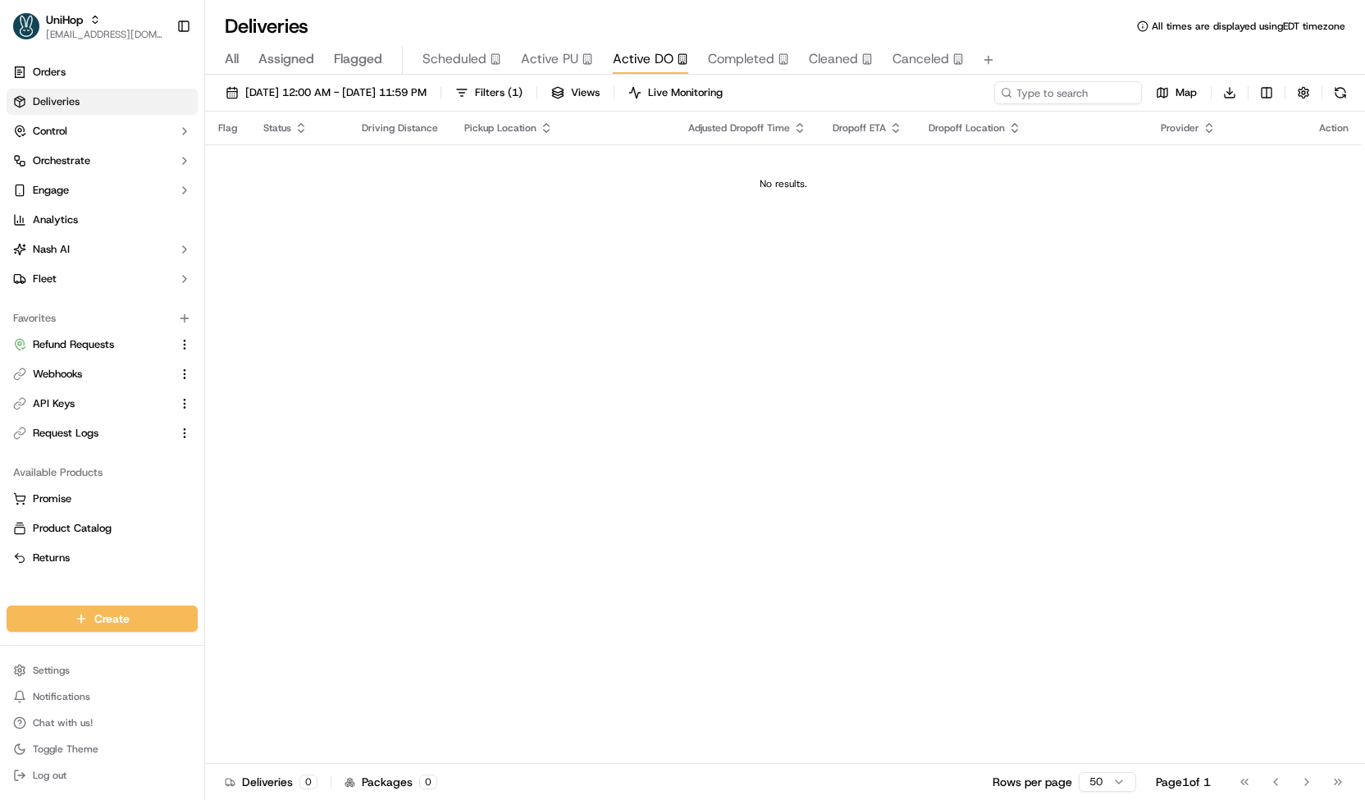
click at [563, 66] on span "Active PU" at bounding box center [549, 59] width 57 height 20
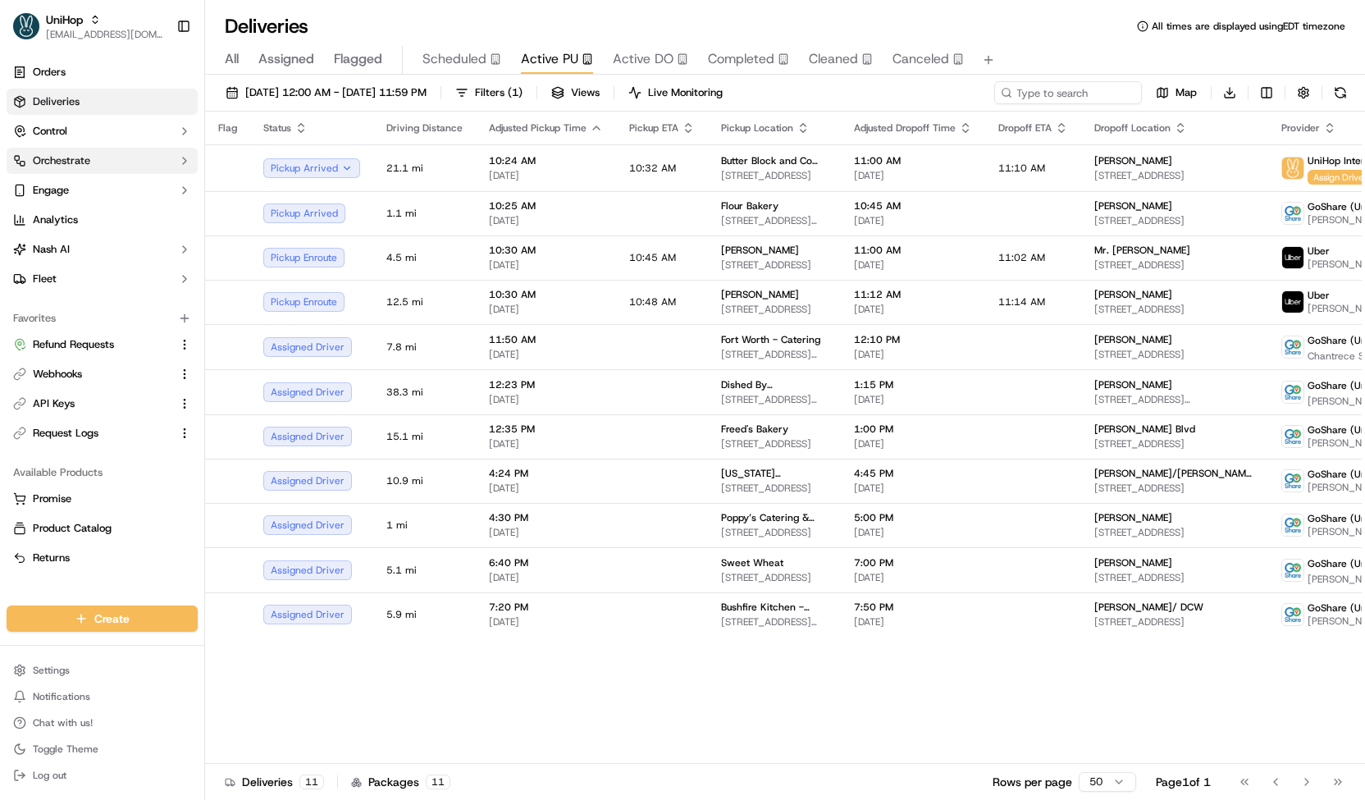
click at [46, 159] on span "Orchestrate" at bounding box center [61, 160] width 57 height 15
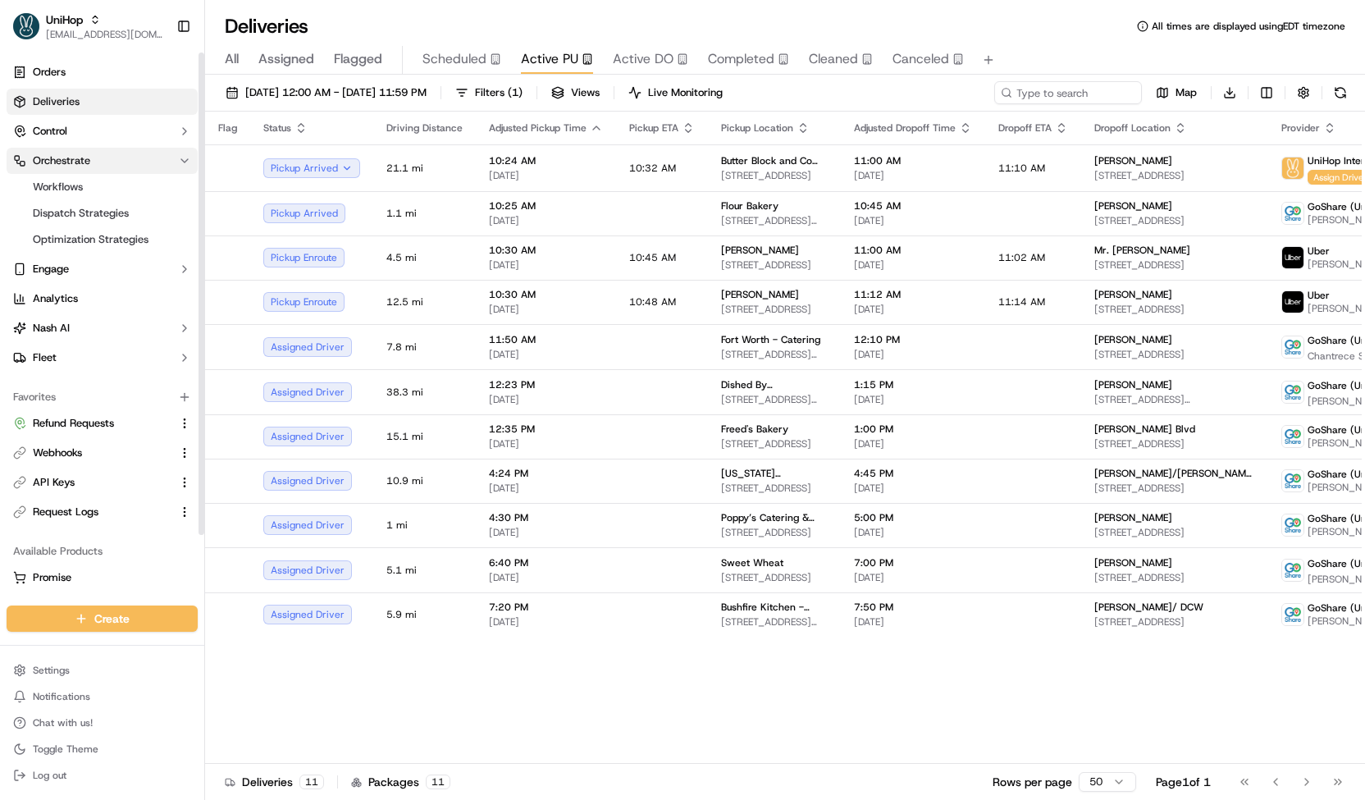
click at [52, 157] on span "Orchestrate" at bounding box center [61, 160] width 57 height 15
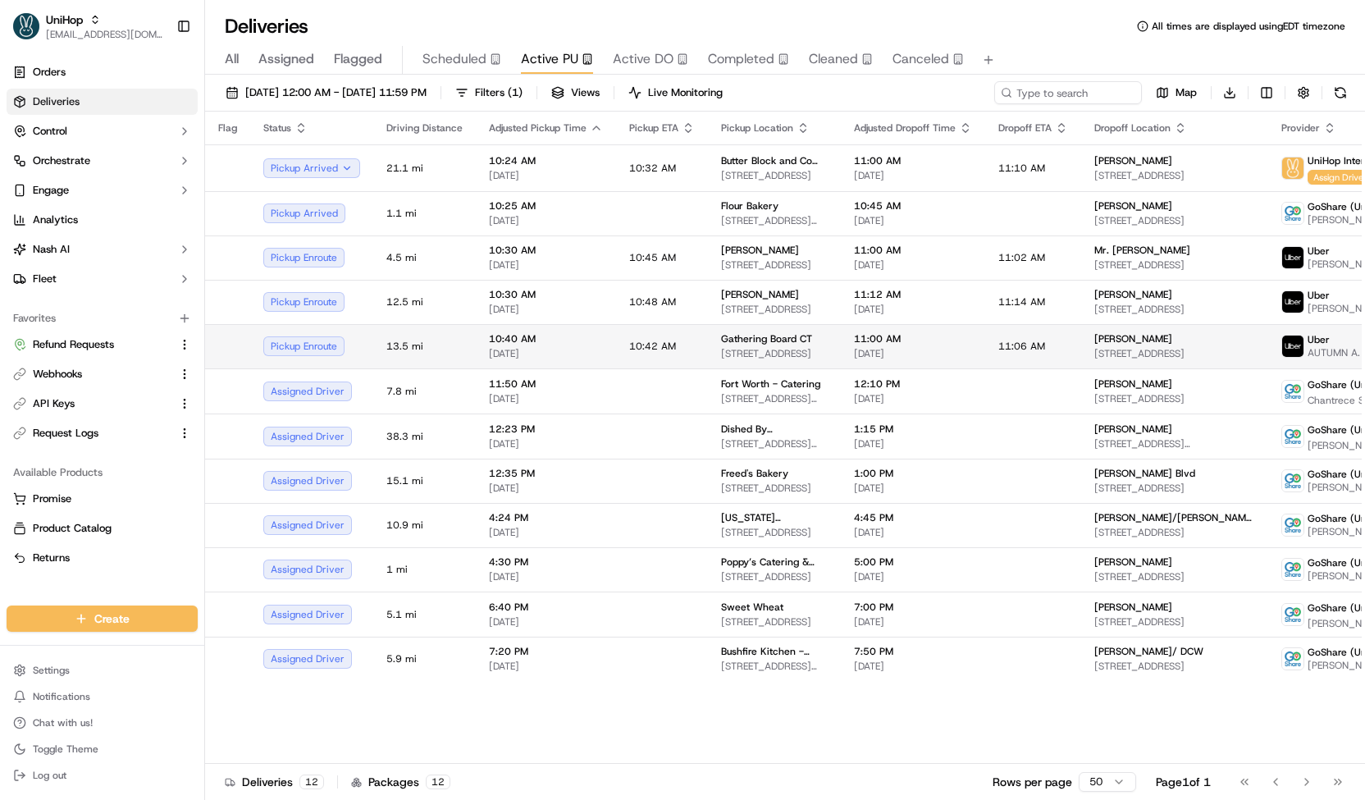
click at [436, 354] on td "13.5 mi" at bounding box center [424, 346] width 103 height 44
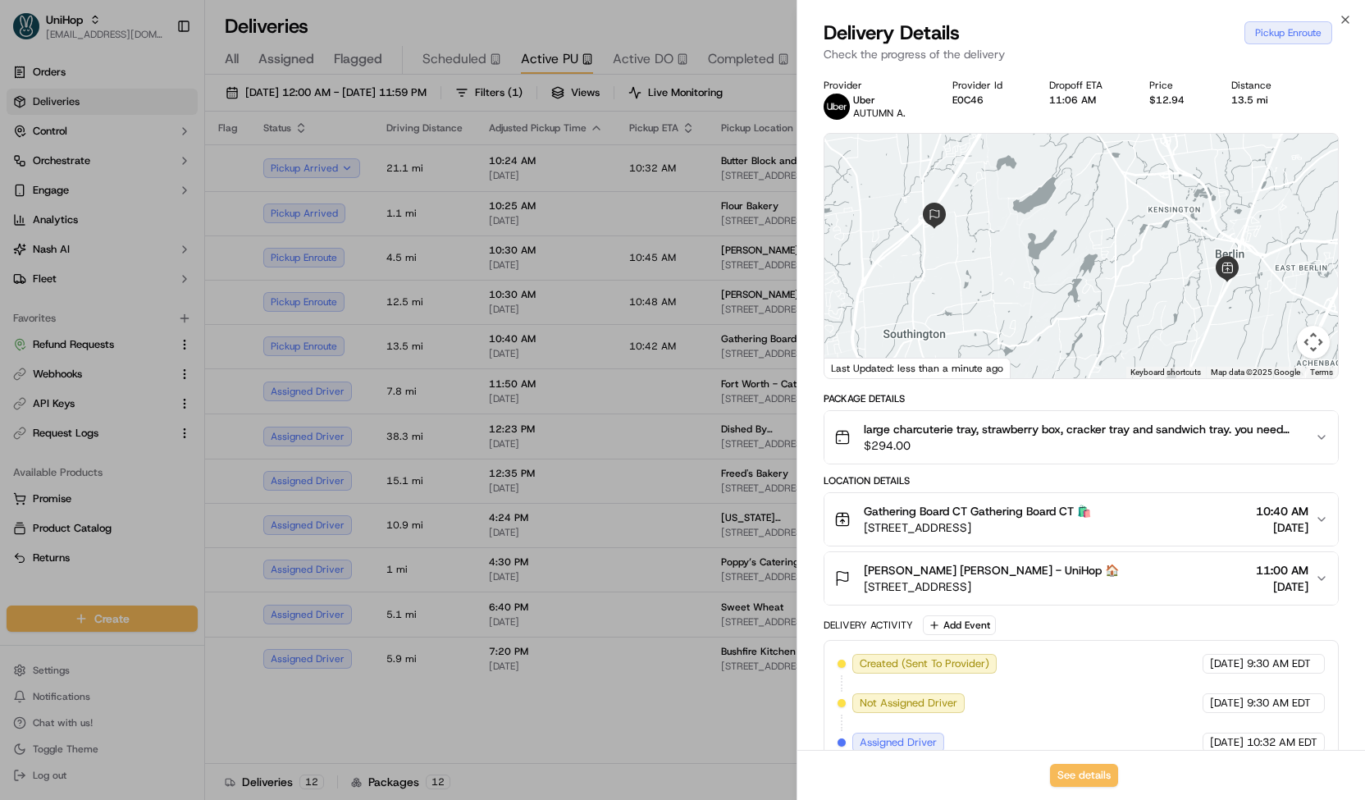
click at [430, 361] on div at bounding box center [682, 400] width 1365 height 800
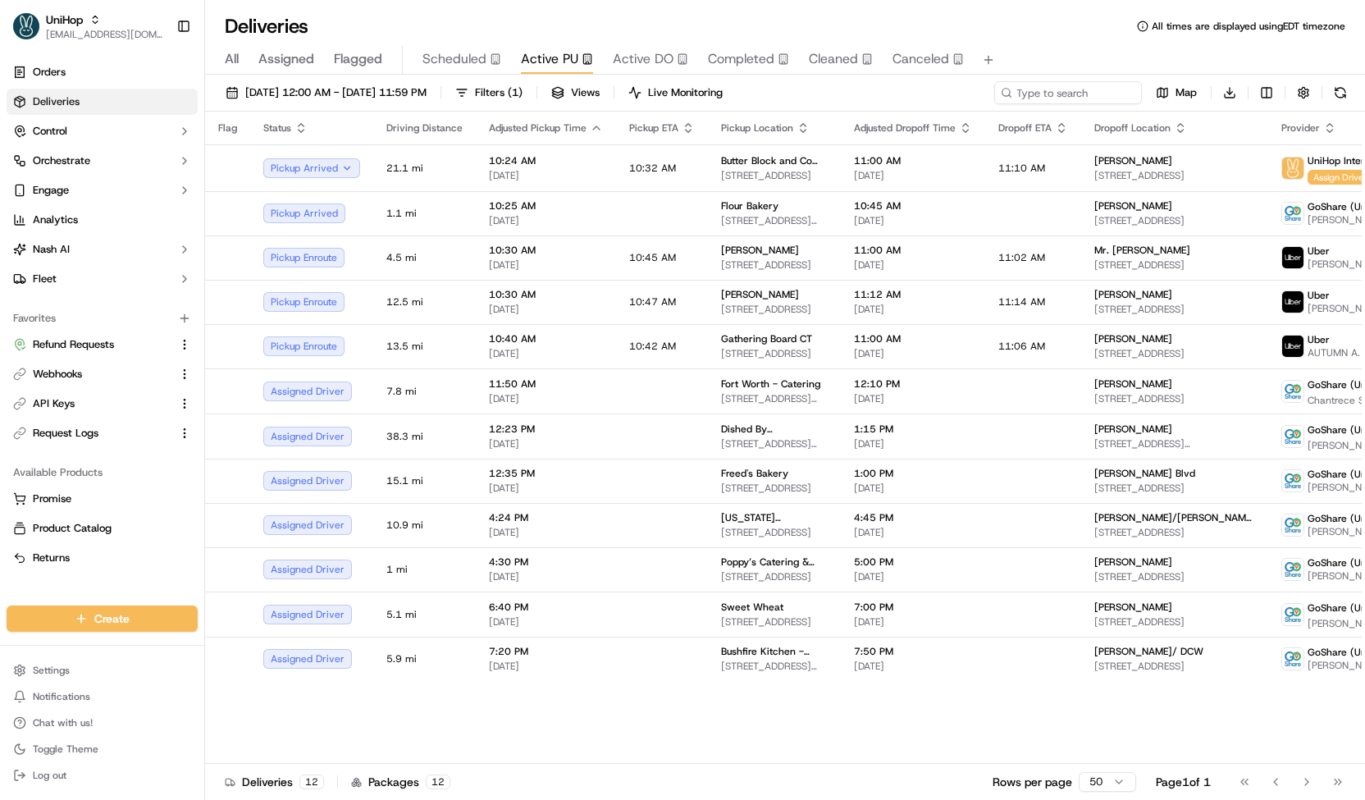
click at [463, 53] on span "Scheduled" at bounding box center [454, 59] width 64 height 20
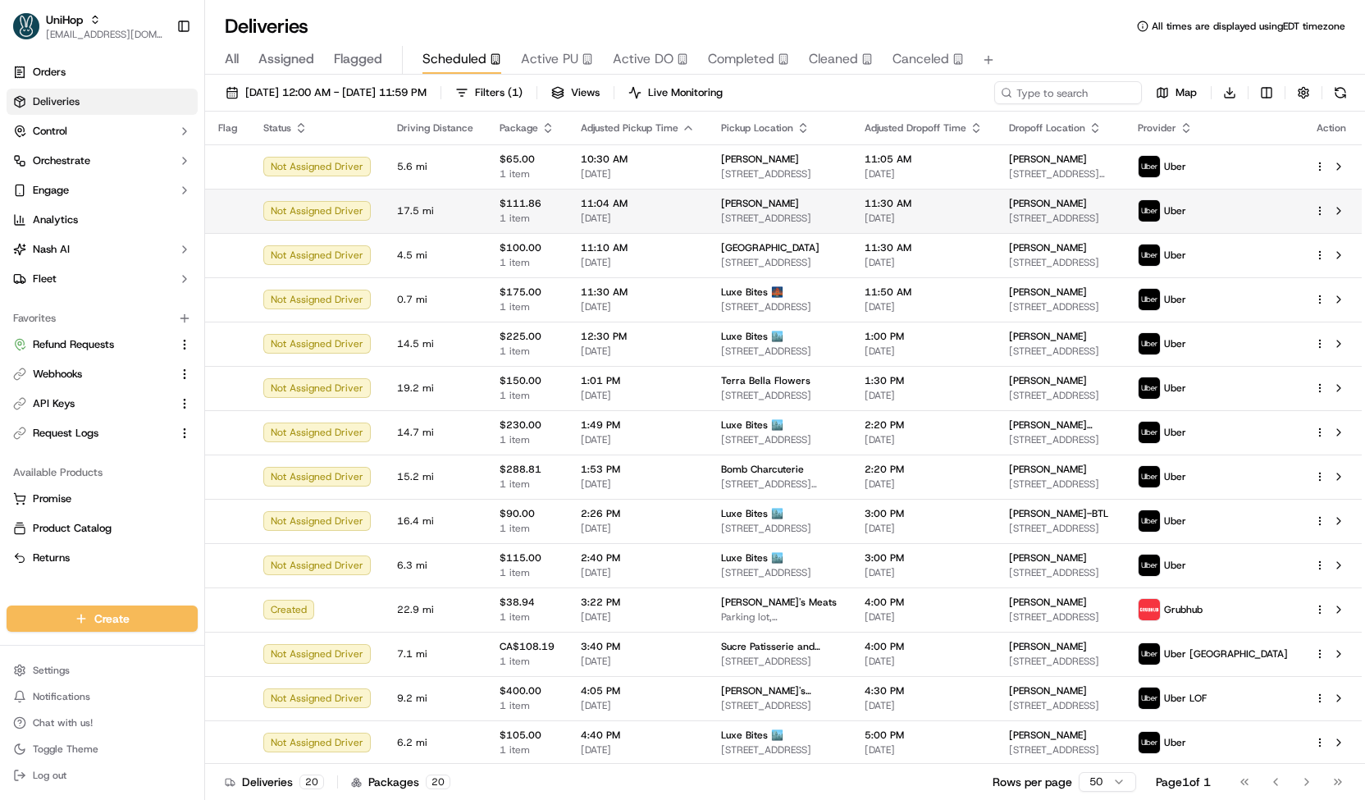
click at [517, 218] on span "1 item" at bounding box center [526, 218] width 55 height 13
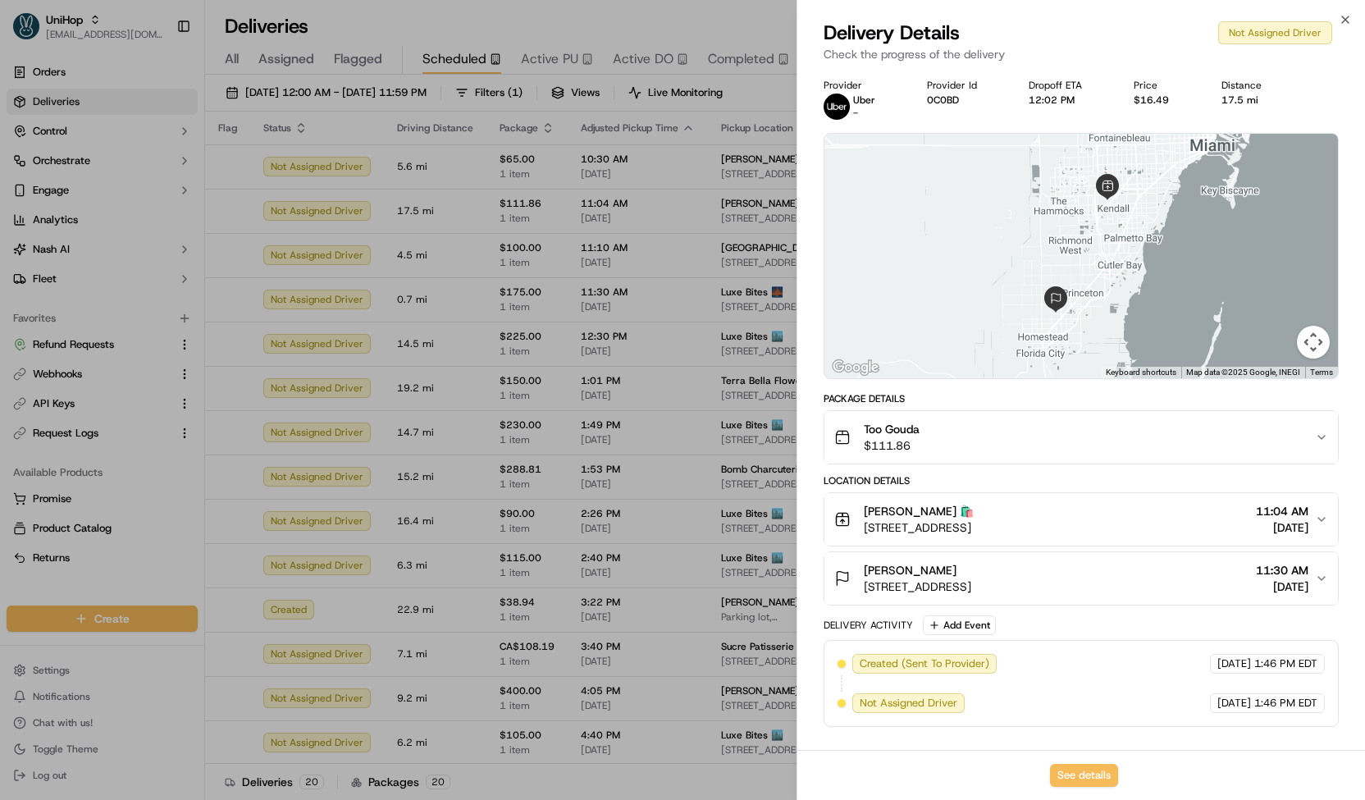
click at [517, 217] on div at bounding box center [682, 400] width 1365 height 800
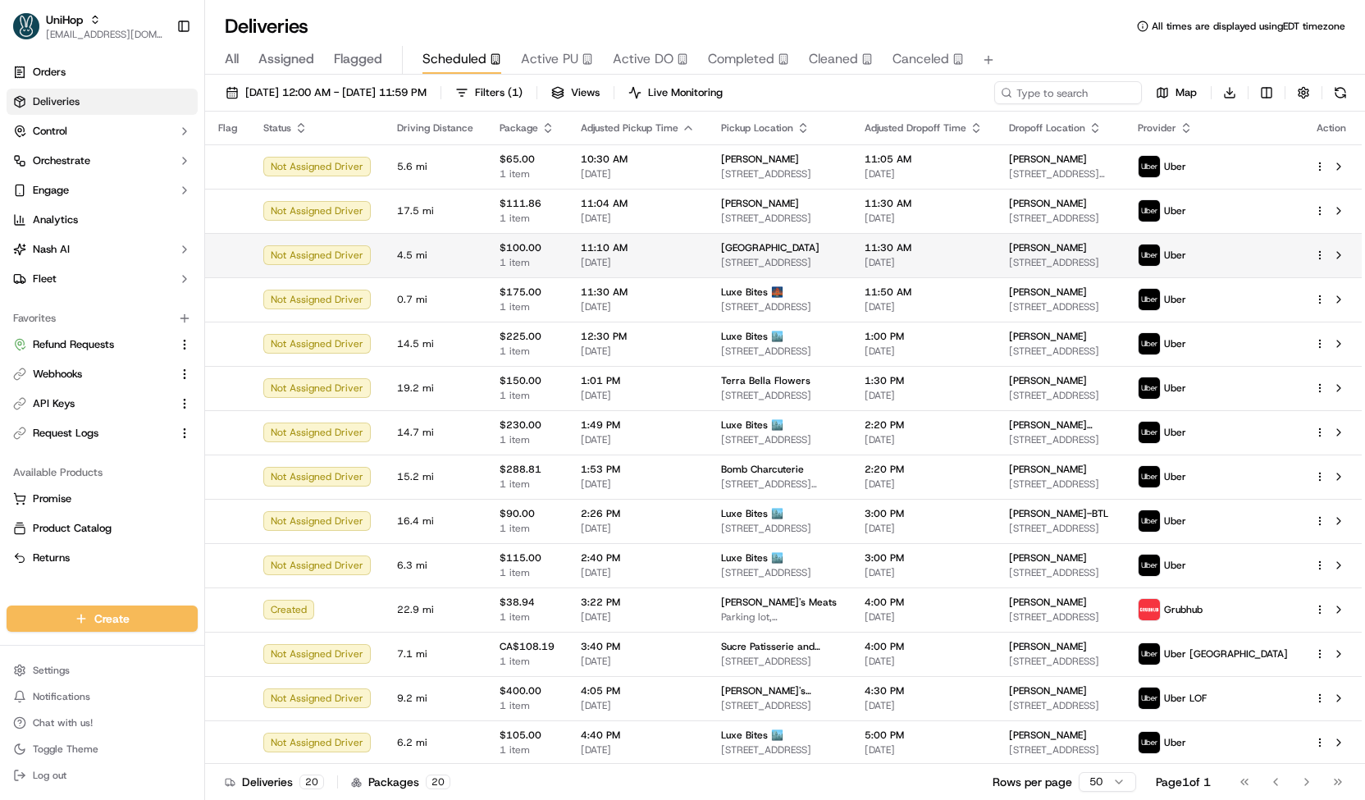
click at [531, 258] on span "1 item" at bounding box center [526, 262] width 55 height 13
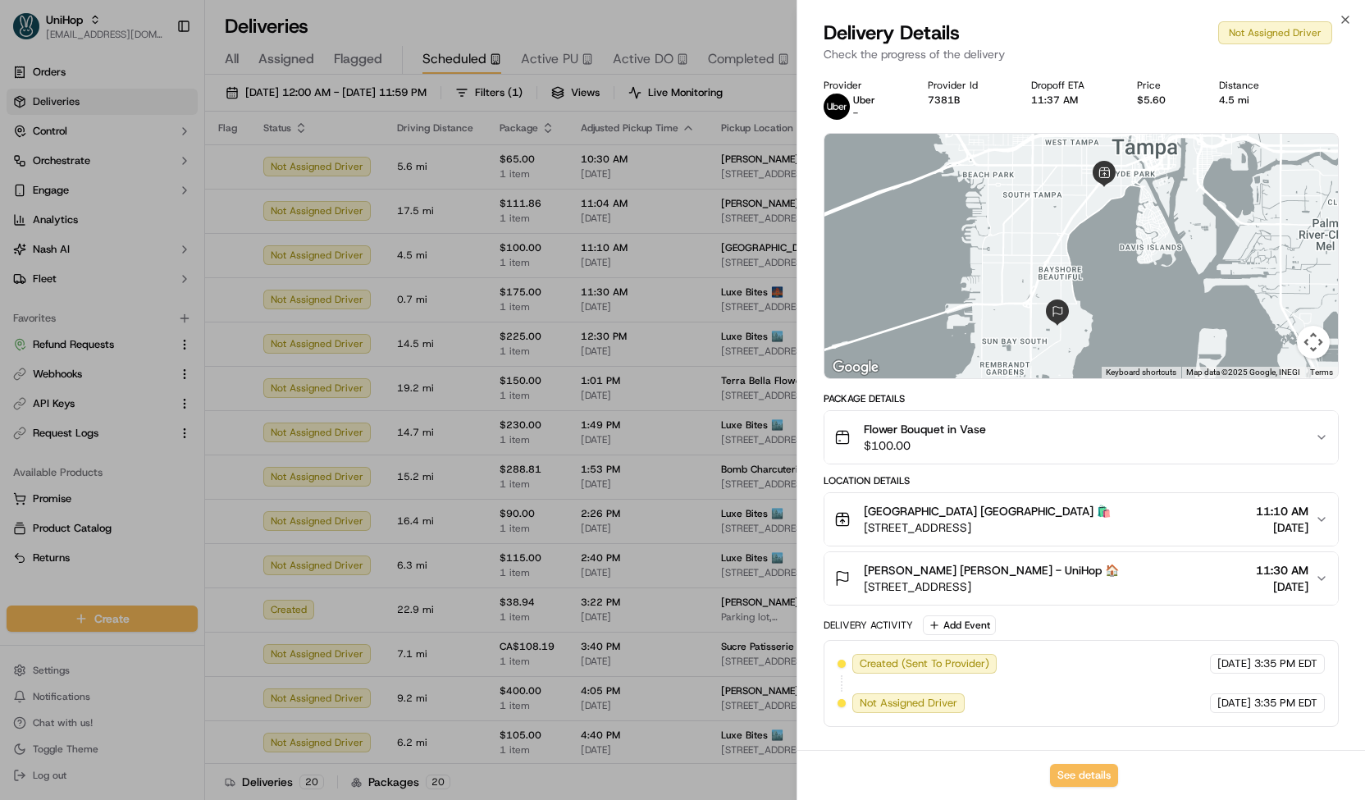
click at [527, 259] on div at bounding box center [682, 400] width 1365 height 800
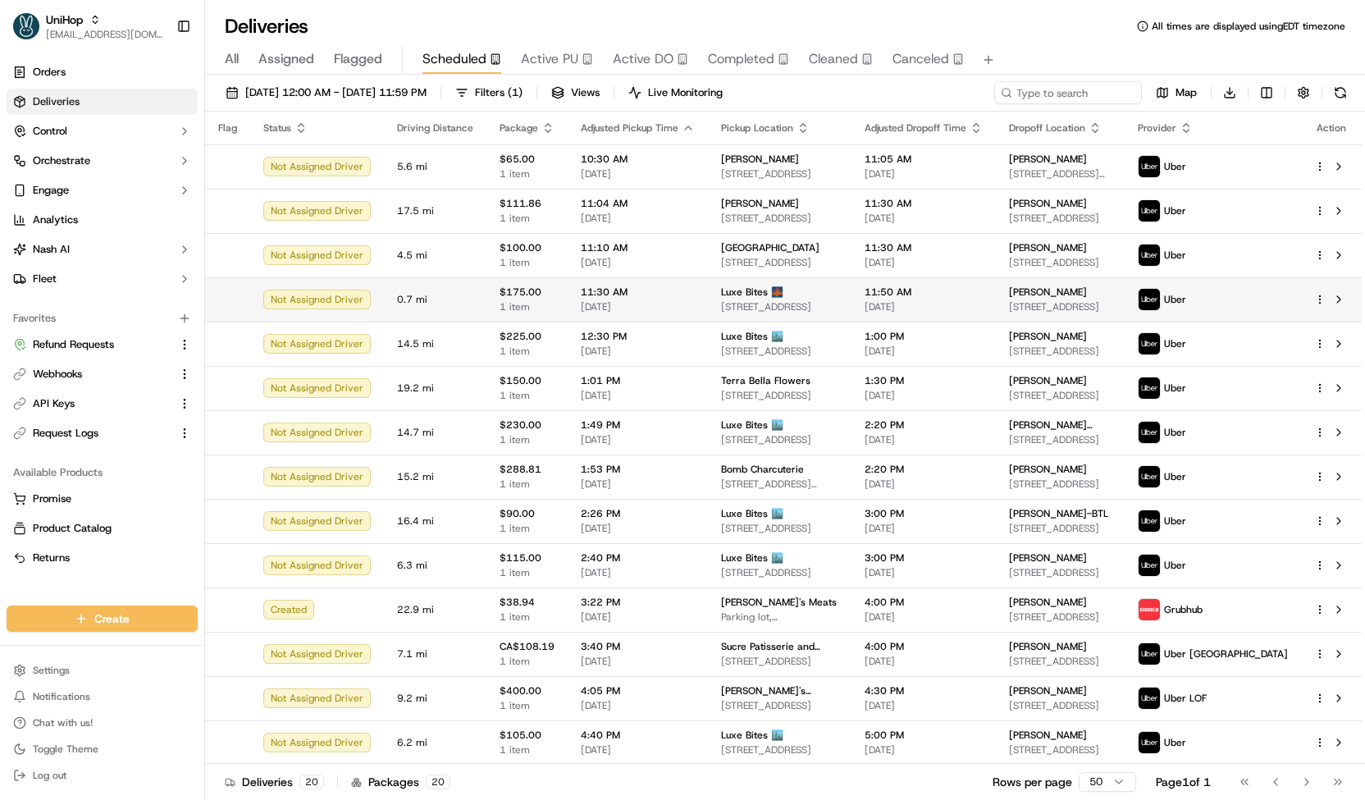
click at [537, 312] on span "1 item" at bounding box center [526, 306] width 55 height 13
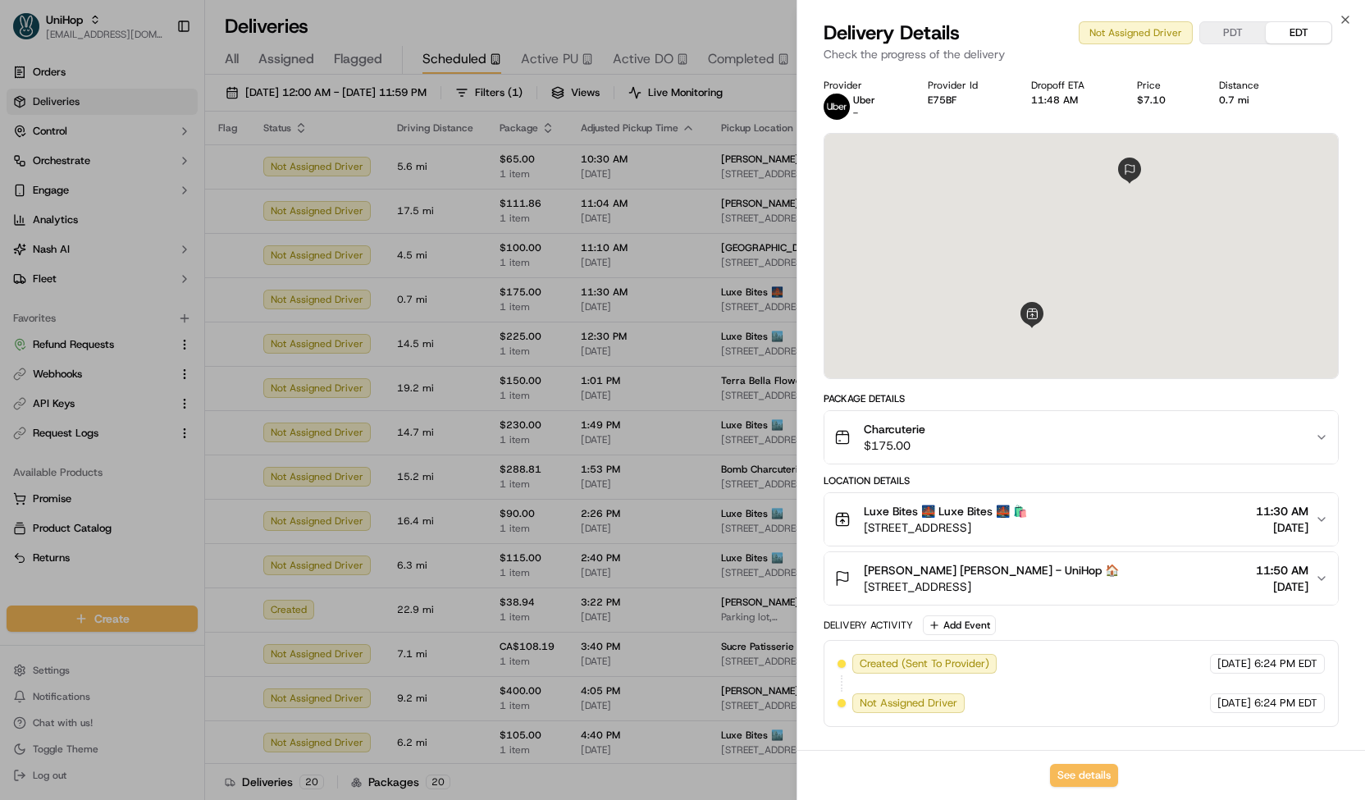
click at [530, 308] on div at bounding box center [682, 400] width 1365 height 800
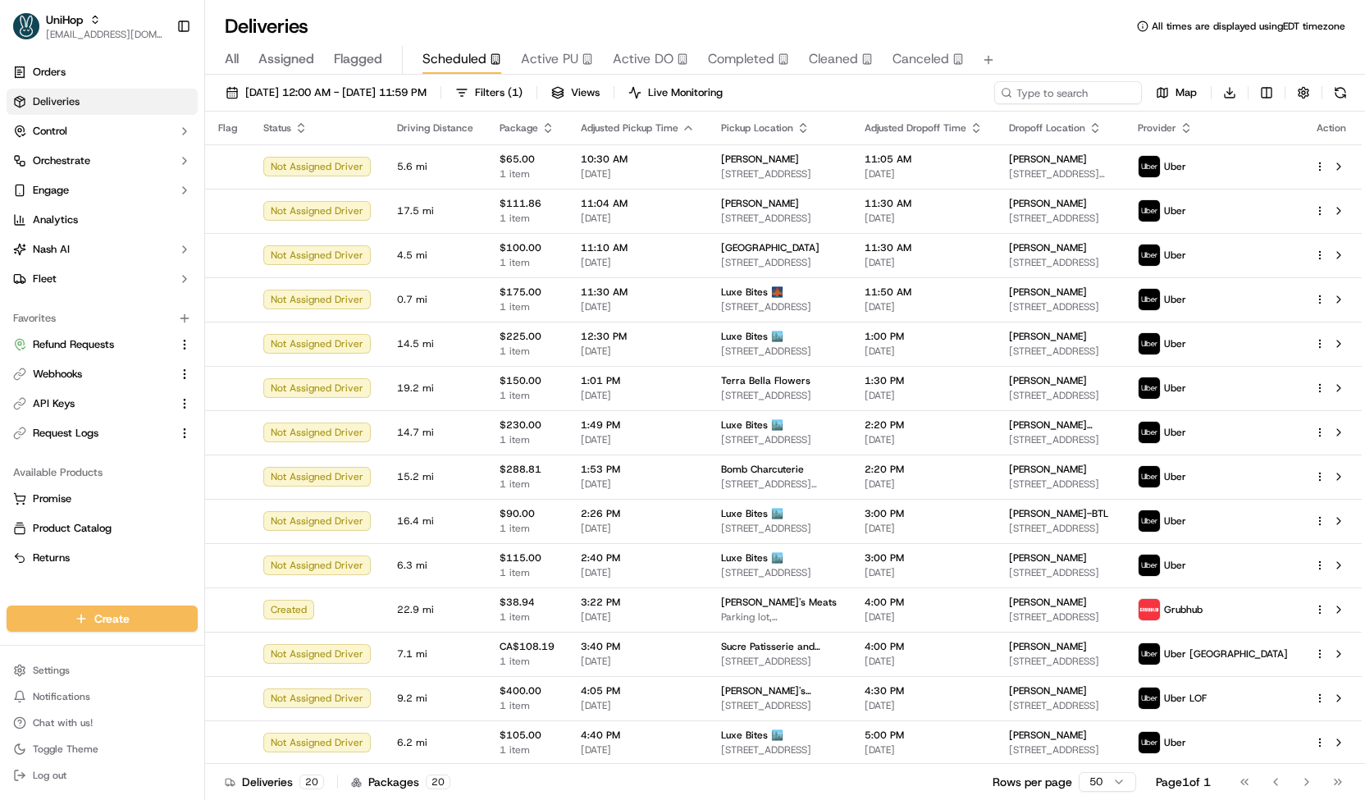
click at [545, 57] on span "Active PU" at bounding box center [549, 59] width 57 height 20
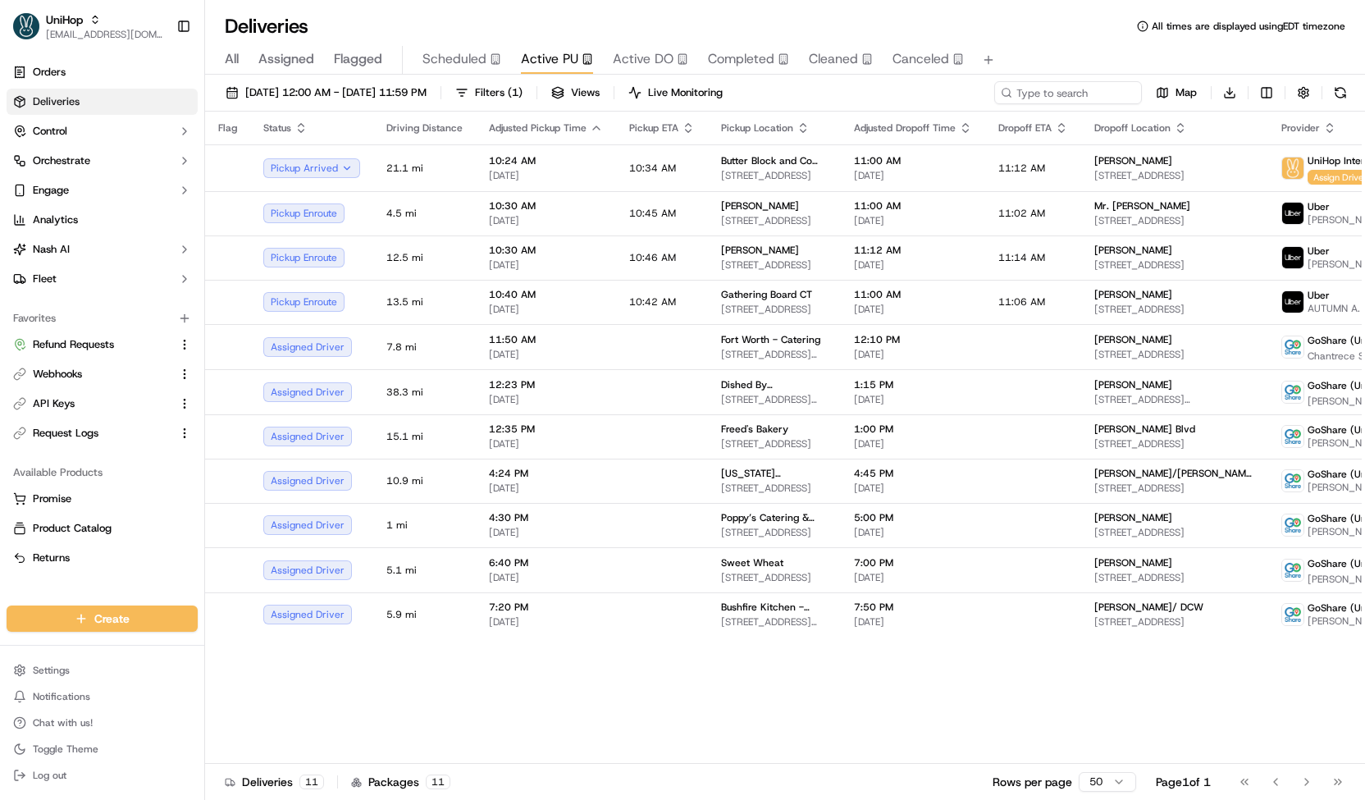
click at [454, 56] on span "Scheduled" at bounding box center [454, 59] width 64 height 20
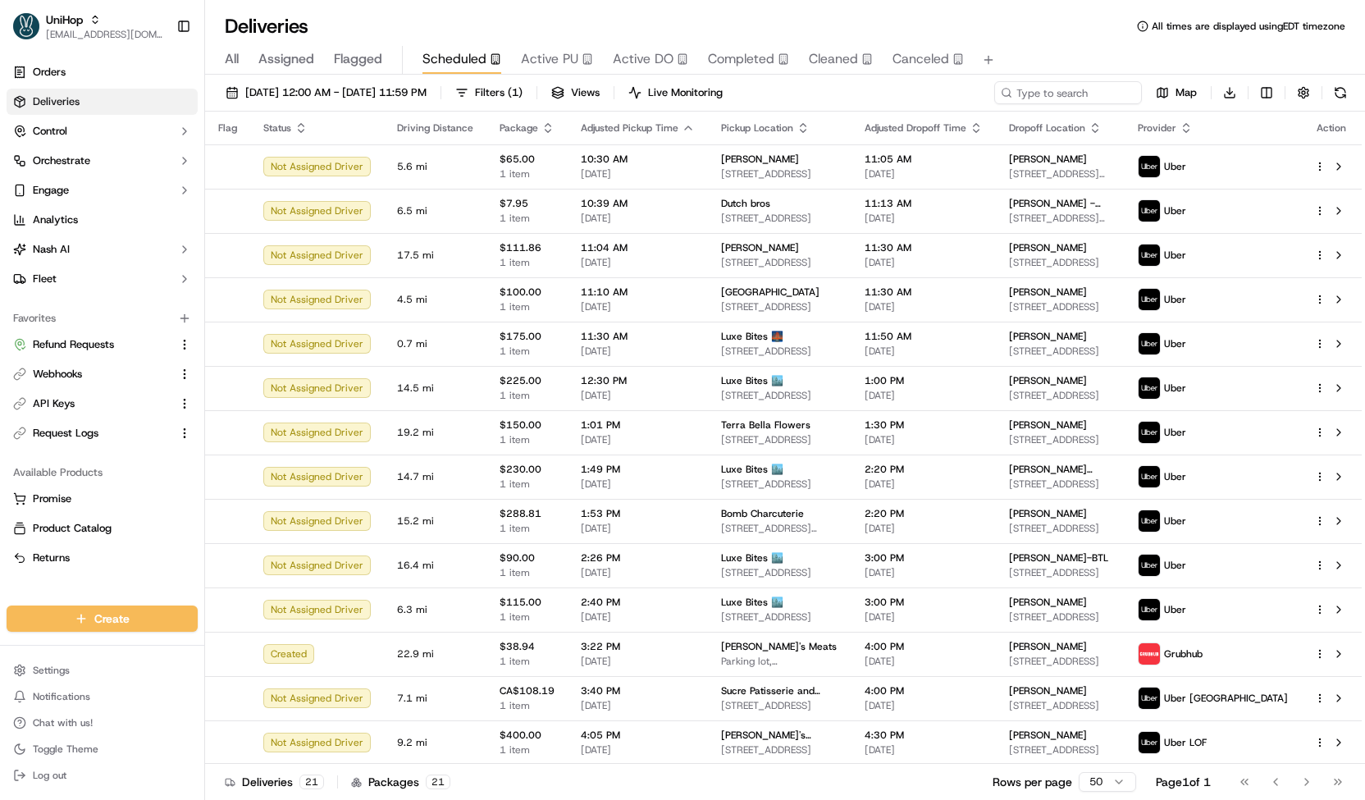
click at [538, 56] on span "Active PU" at bounding box center [549, 59] width 57 height 20
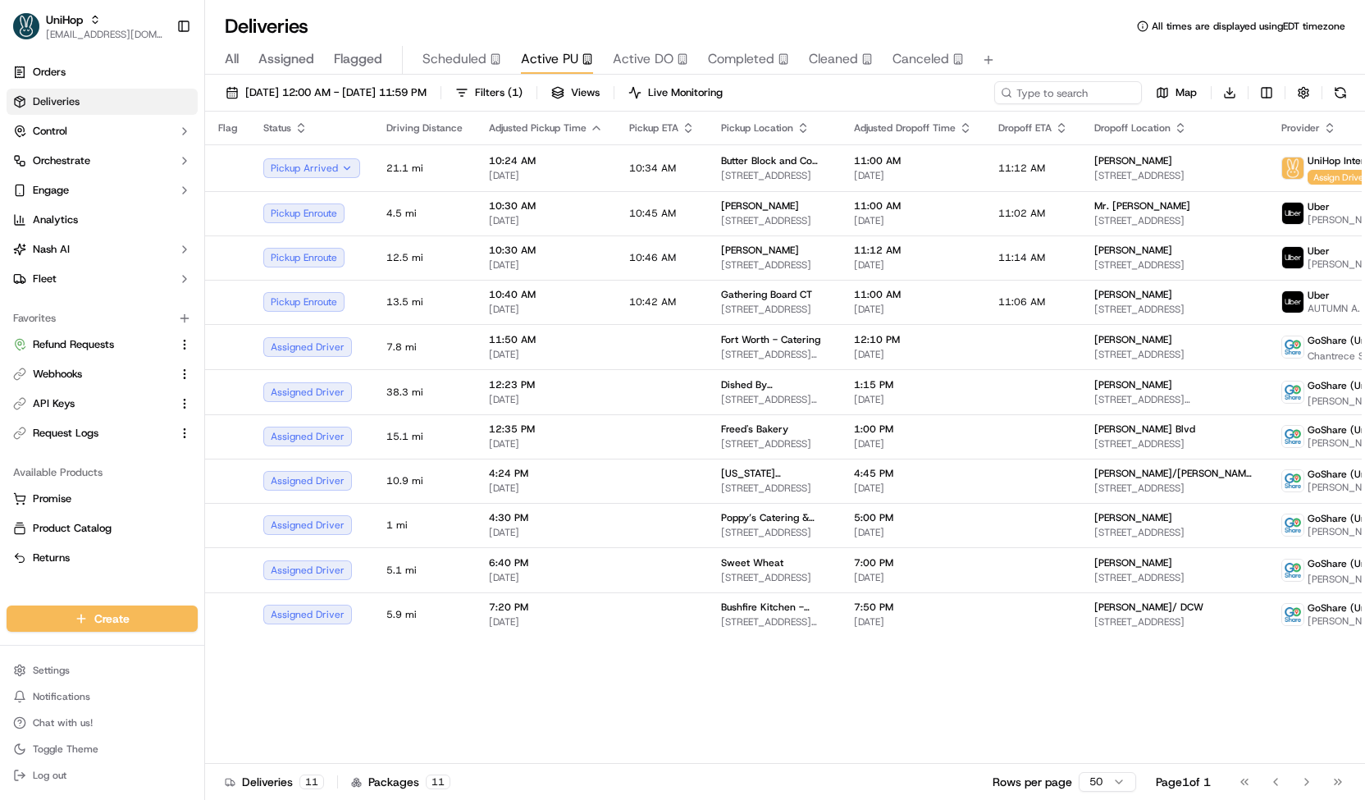
click at [462, 52] on span "Scheduled" at bounding box center [454, 59] width 64 height 20
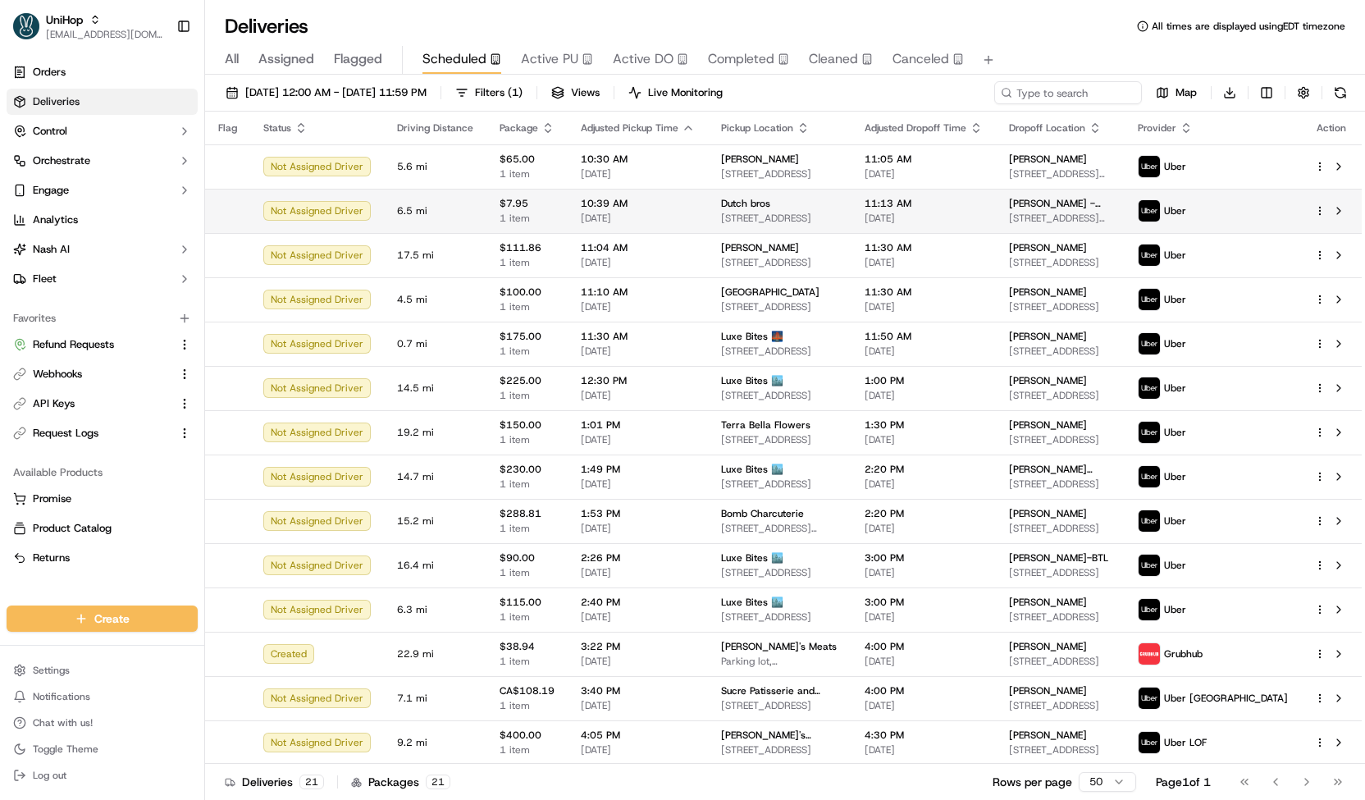
click at [437, 216] on span "6.5 mi" at bounding box center [435, 210] width 76 height 13
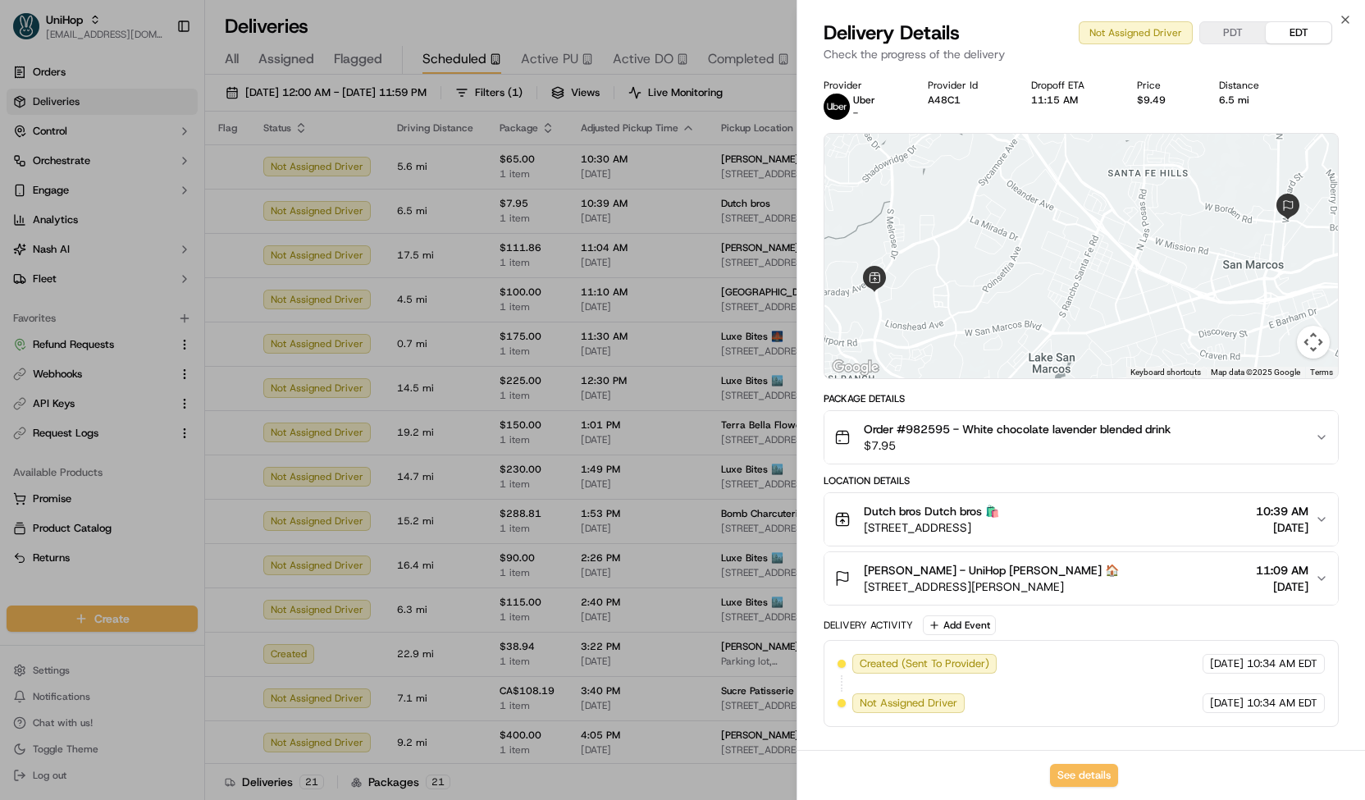
click at [463, 217] on div at bounding box center [682, 400] width 1365 height 800
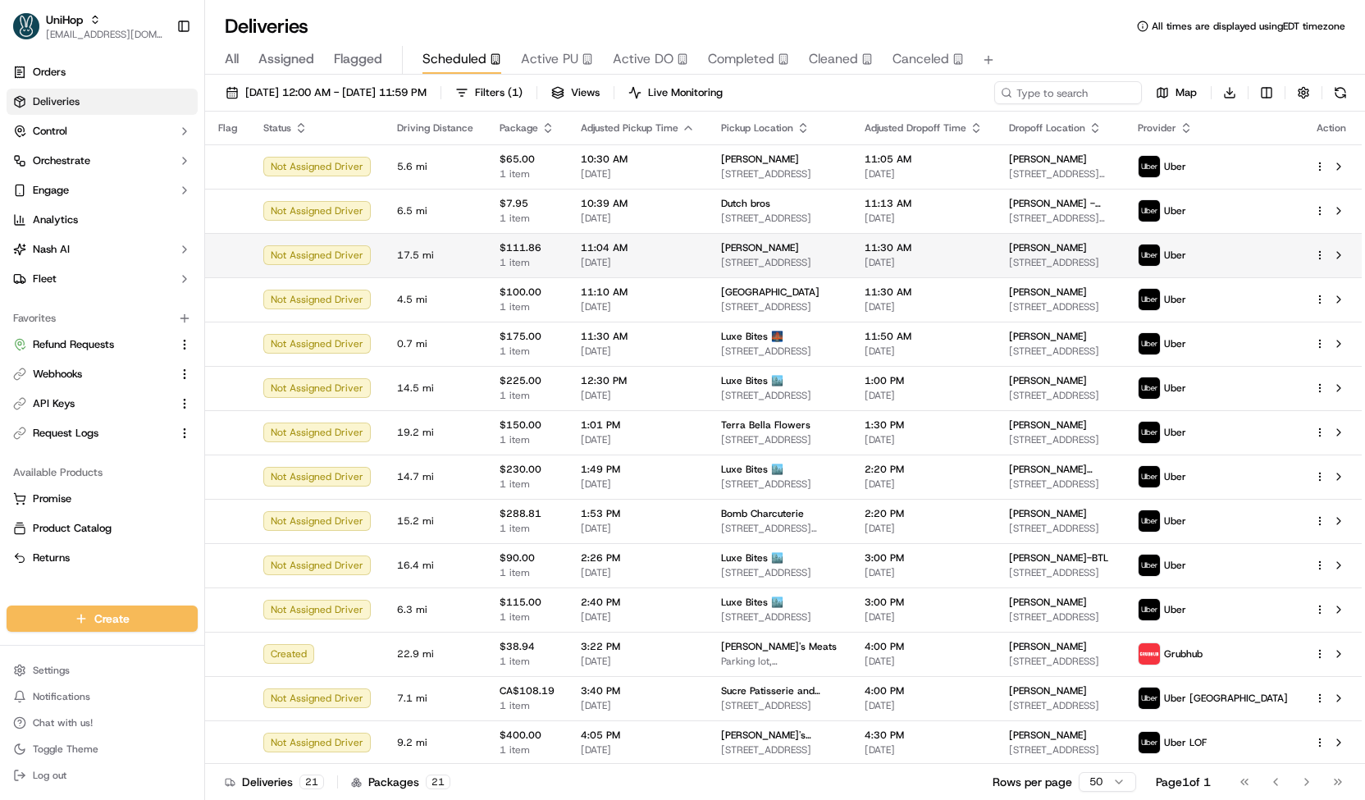
click at [507, 253] on span "$111.86" at bounding box center [526, 247] width 55 height 13
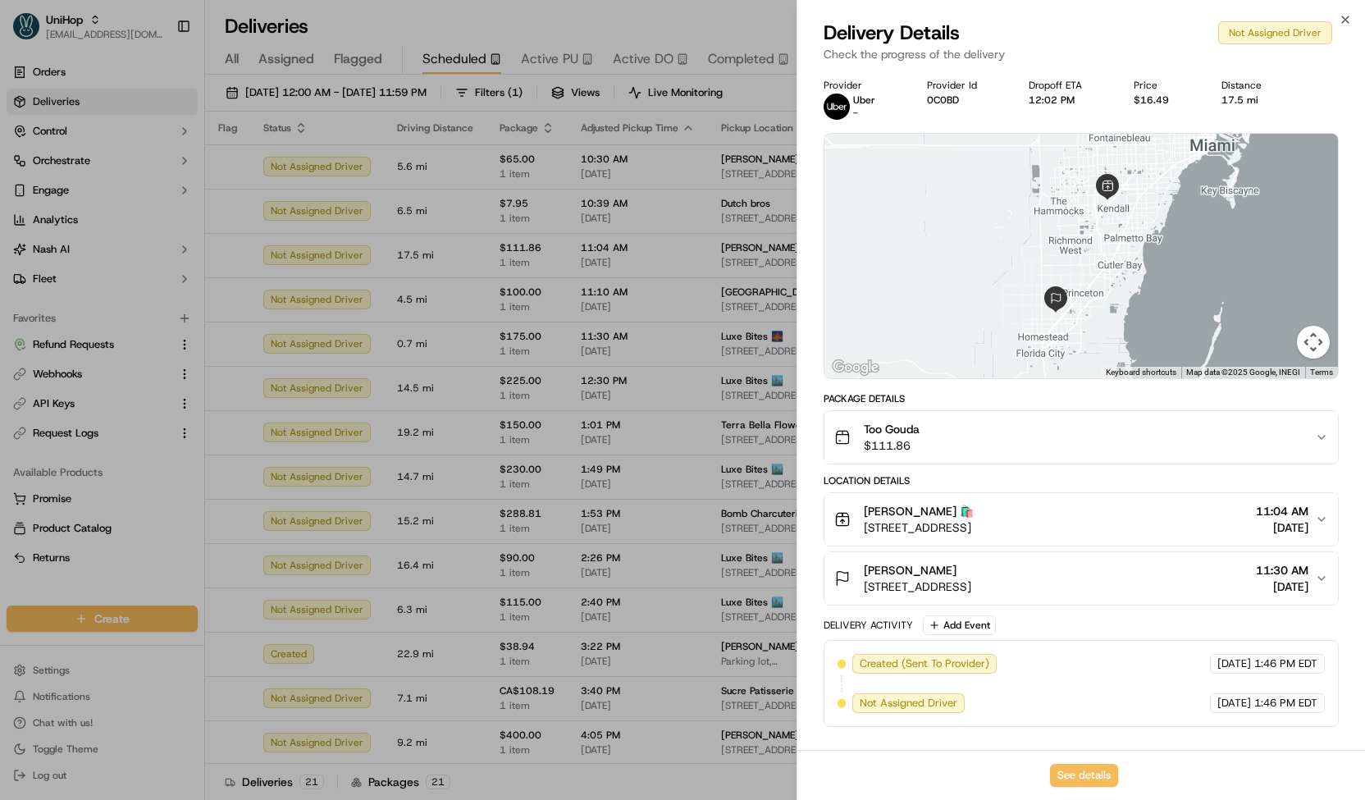
click at [499, 257] on div at bounding box center [682, 400] width 1365 height 800
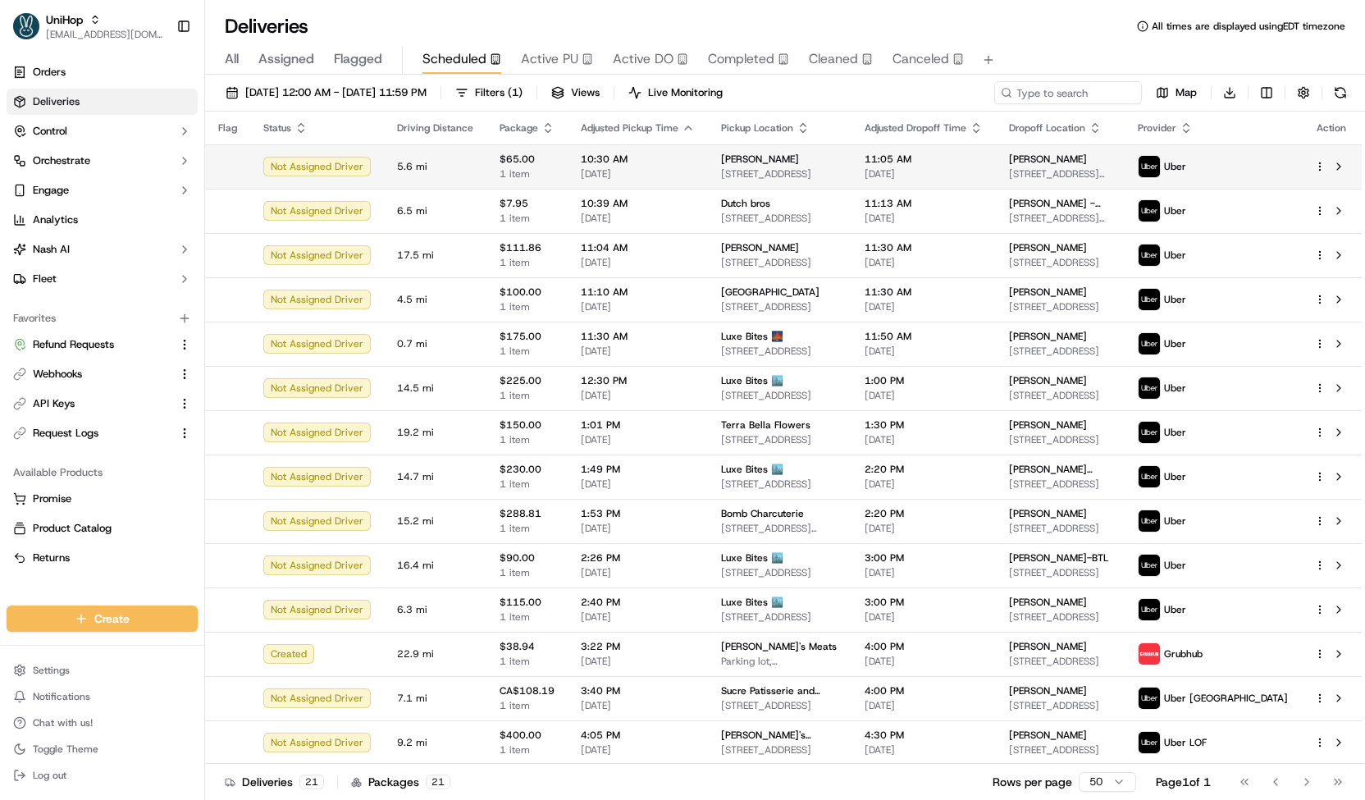
click at [499, 172] on span "1 item" at bounding box center [526, 173] width 55 height 13
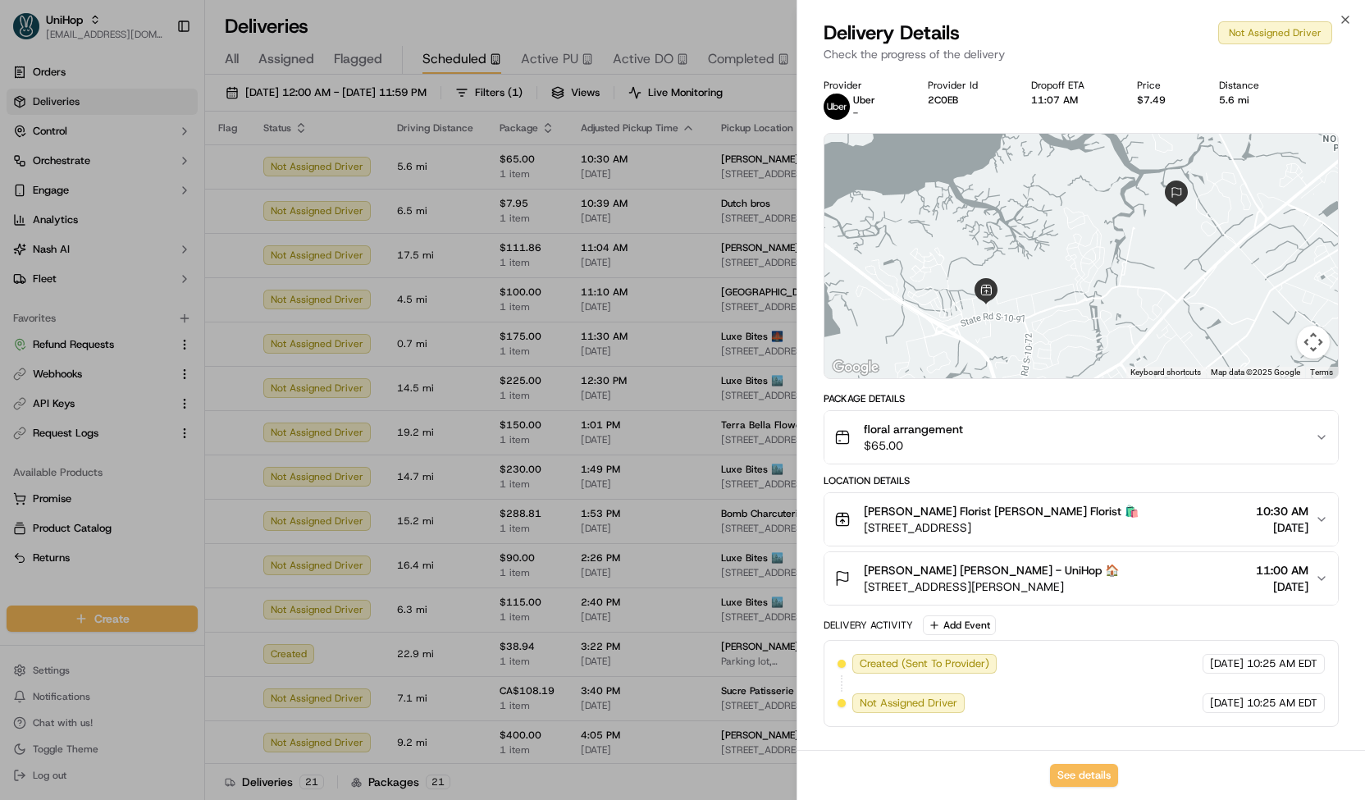
click at [489, 179] on div at bounding box center [682, 400] width 1365 height 800
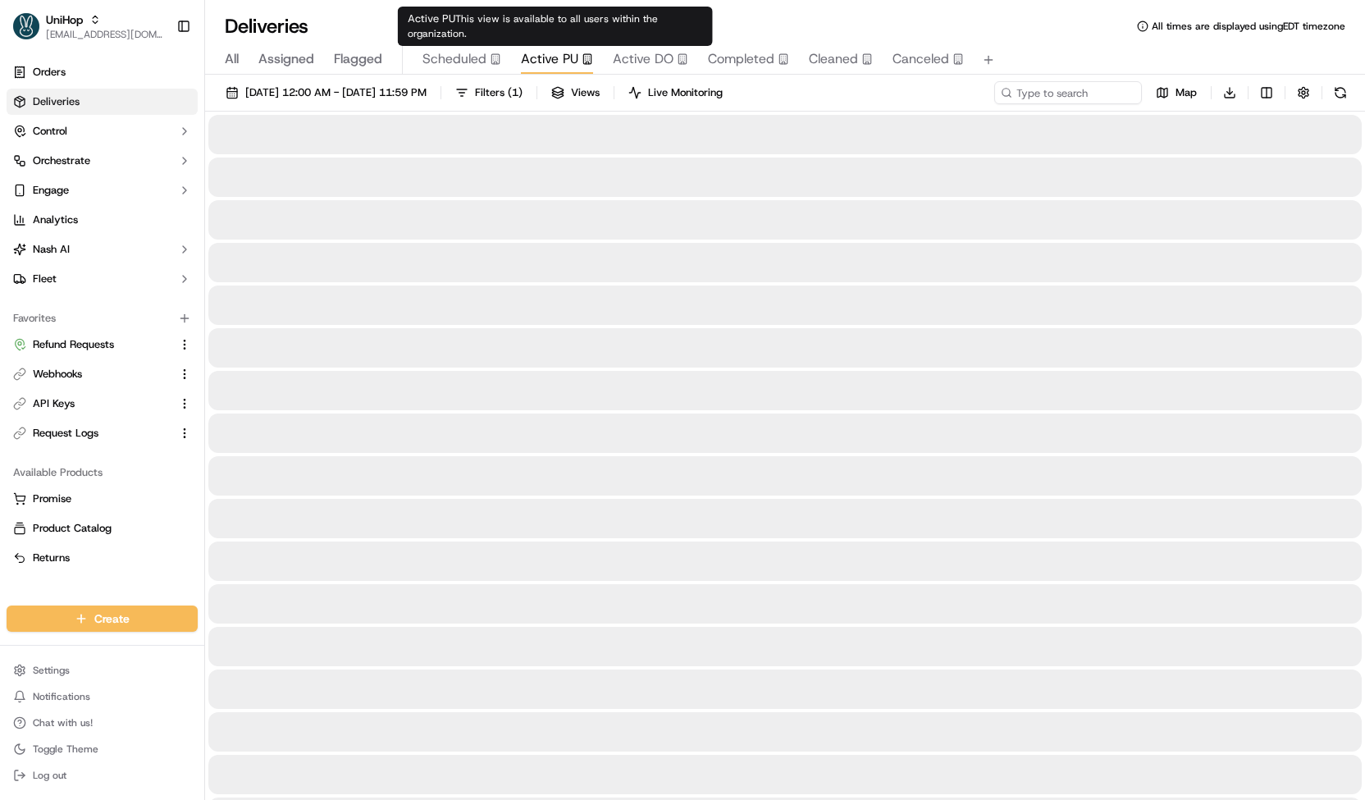
click at [554, 56] on span "Active PU" at bounding box center [549, 59] width 57 height 20
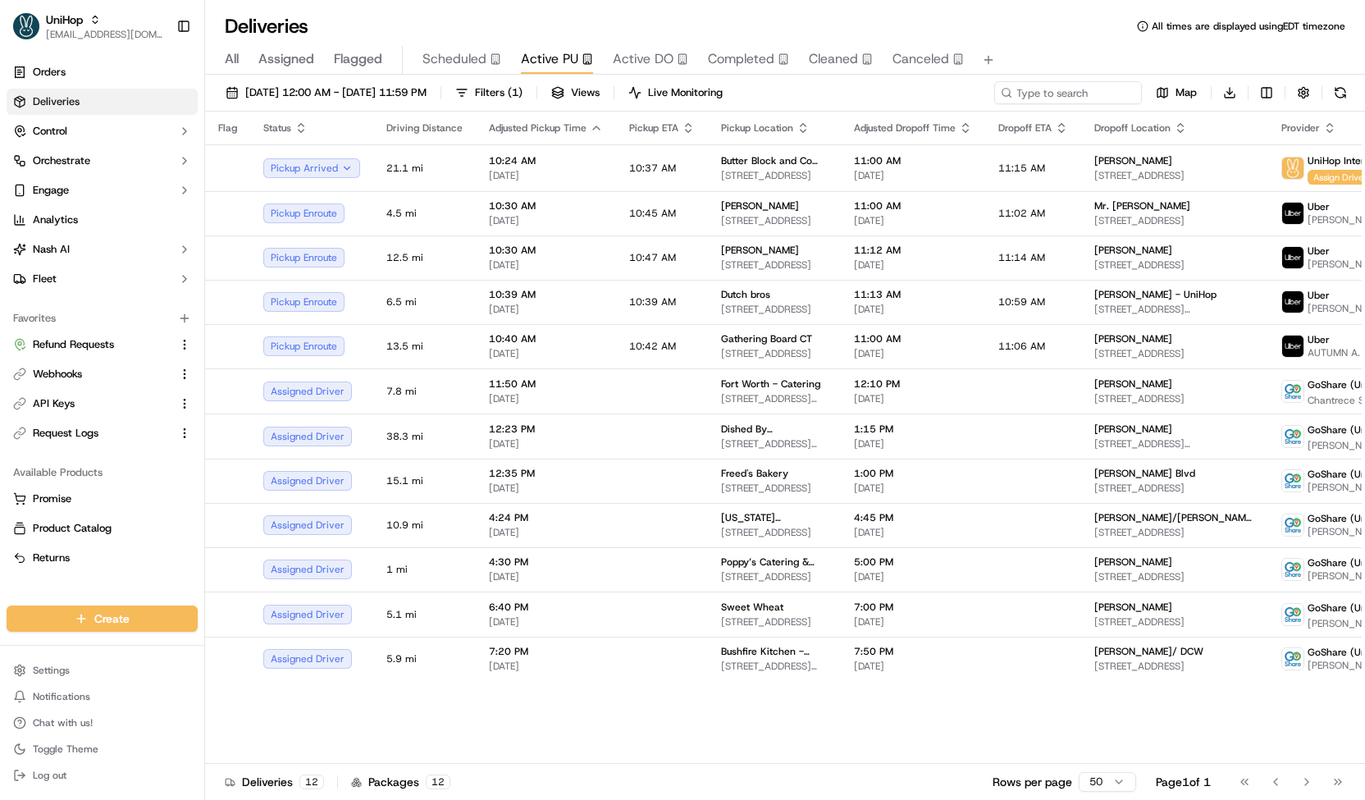
click at [440, 59] on span "Scheduled" at bounding box center [454, 59] width 64 height 20
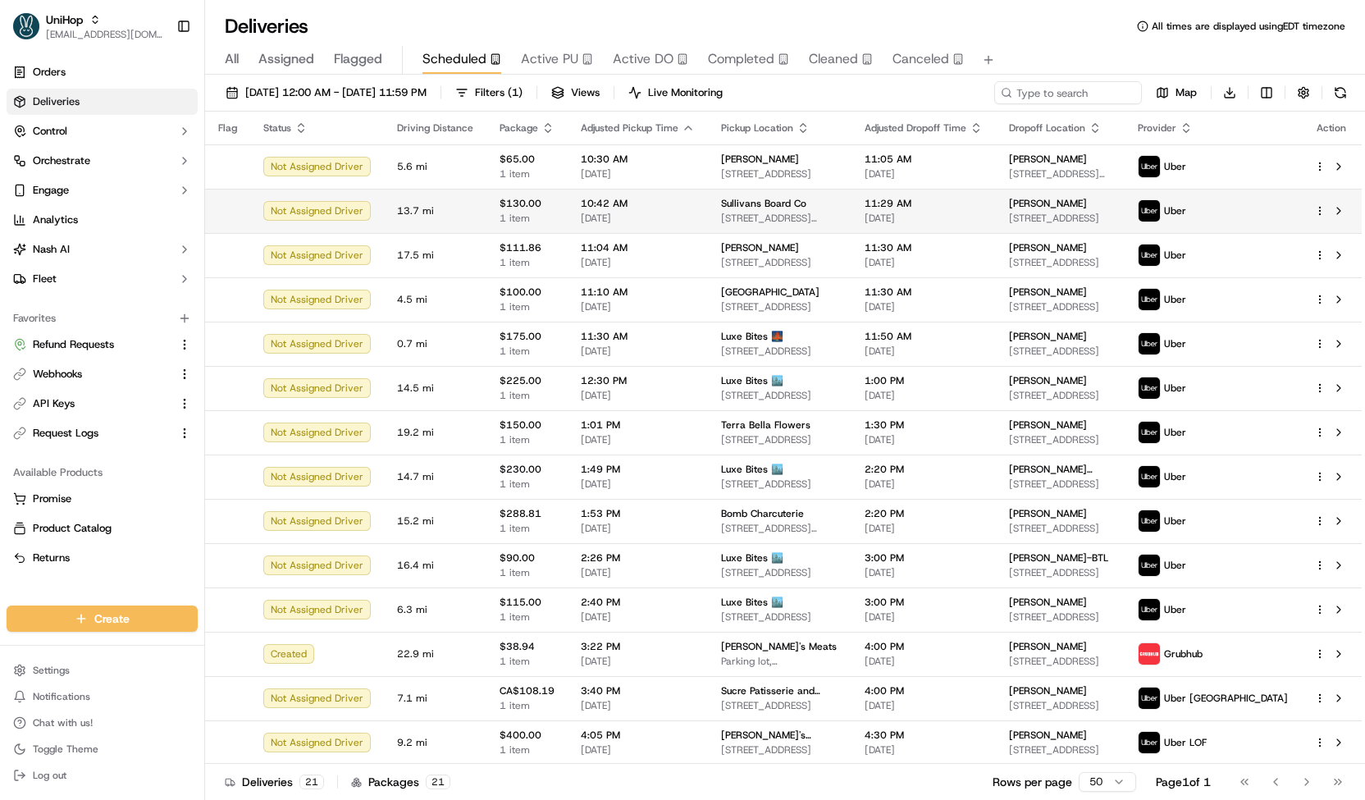
click at [546, 217] on span "1 item" at bounding box center [526, 218] width 55 height 13
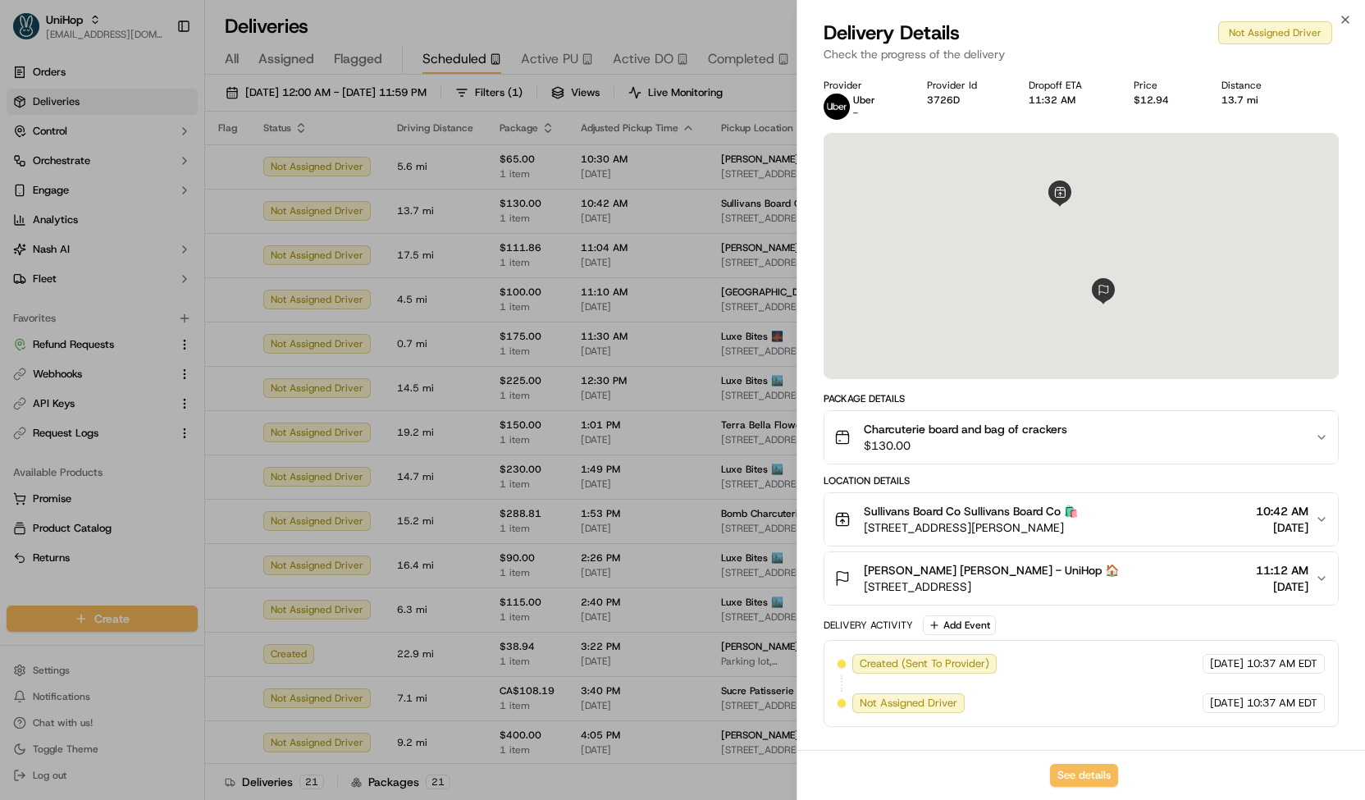
click at [538, 226] on div at bounding box center [682, 400] width 1365 height 800
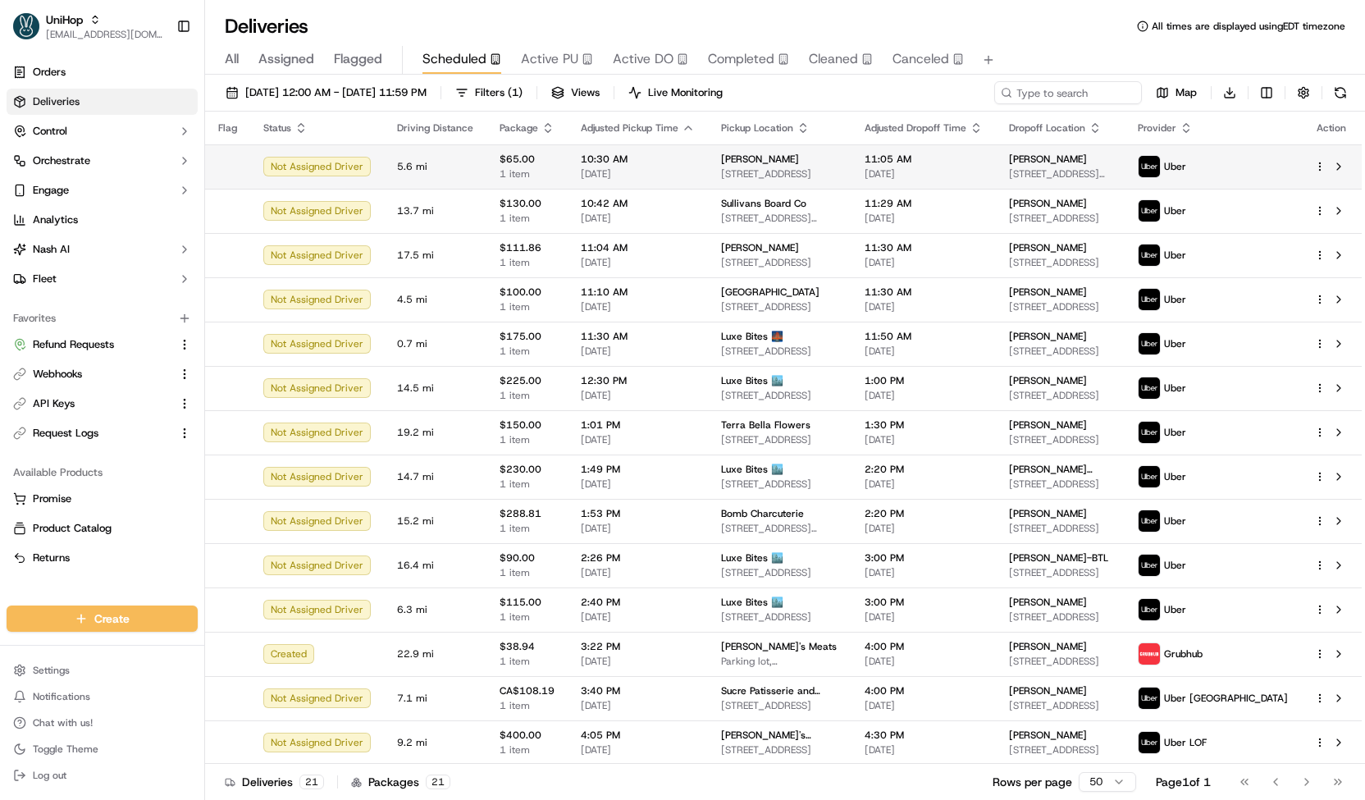
click at [499, 158] on span "$65.00" at bounding box center [526, 159] width 55 height 13
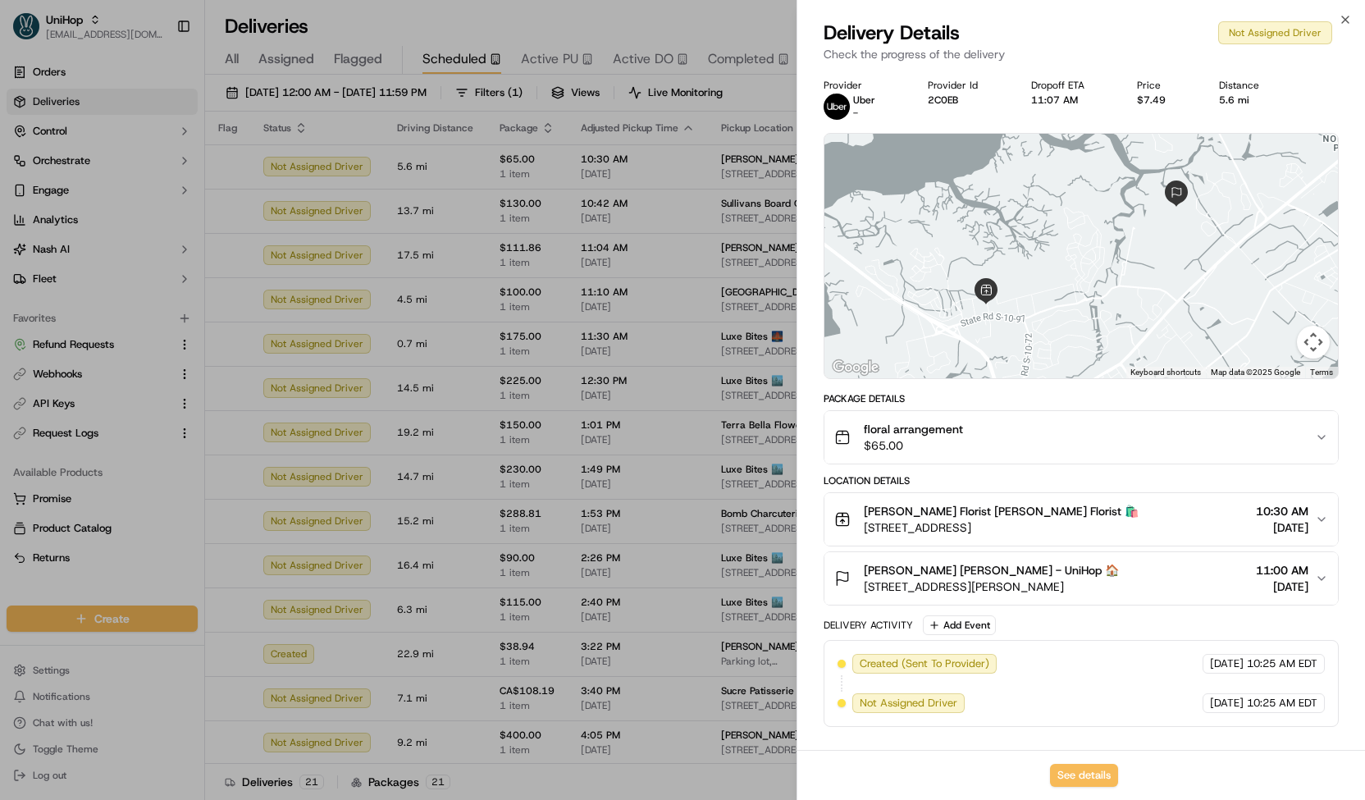
click at [519, 183] on div at bounding box center [682, 400] width 1365 height 800
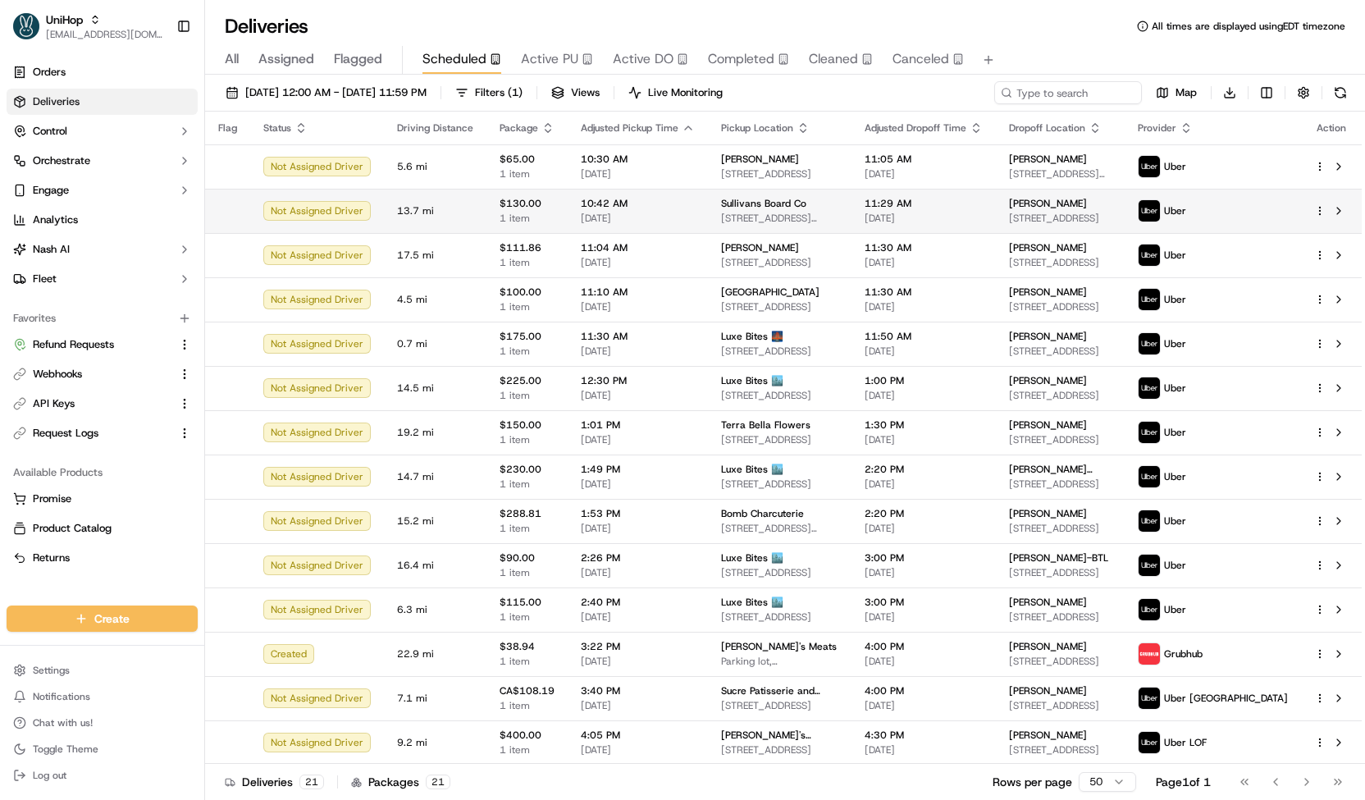
click at [543, 217] on span "1 item" at bounding box center [526, 218] width 55 height 13
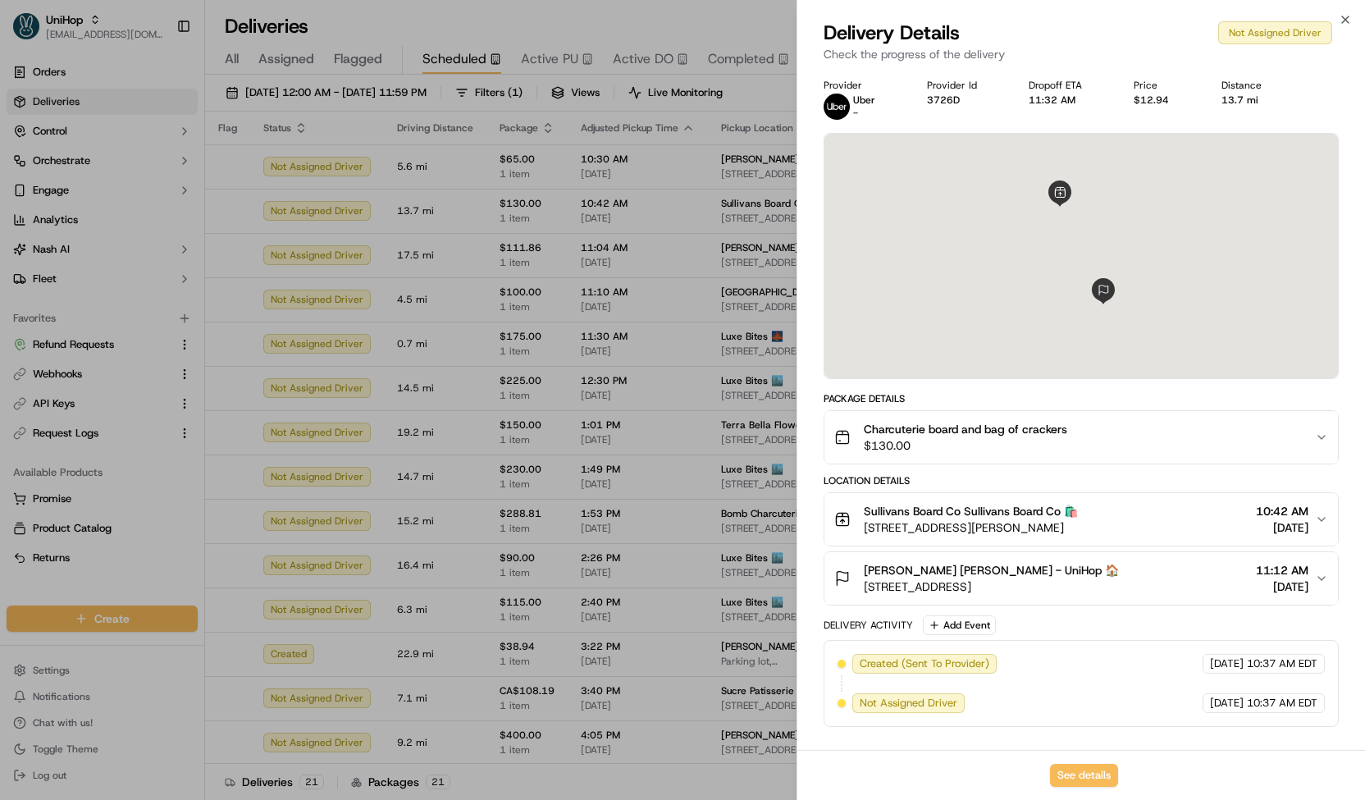
click at [543, 215] on div at bounding box center [682, 400] width 1365 height 800
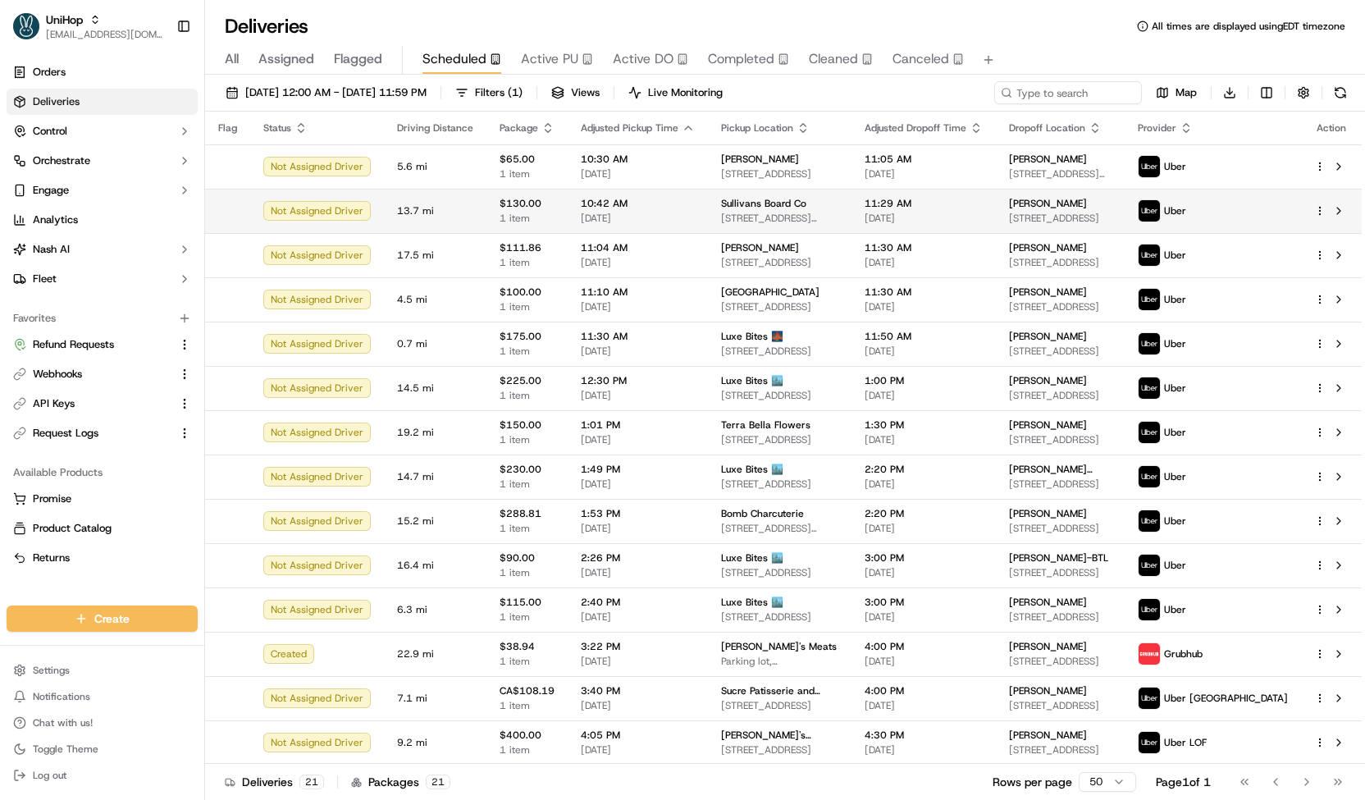
click at [537, 206] on span "$130.00" at bounding box center [526, 203] width 55 height 13
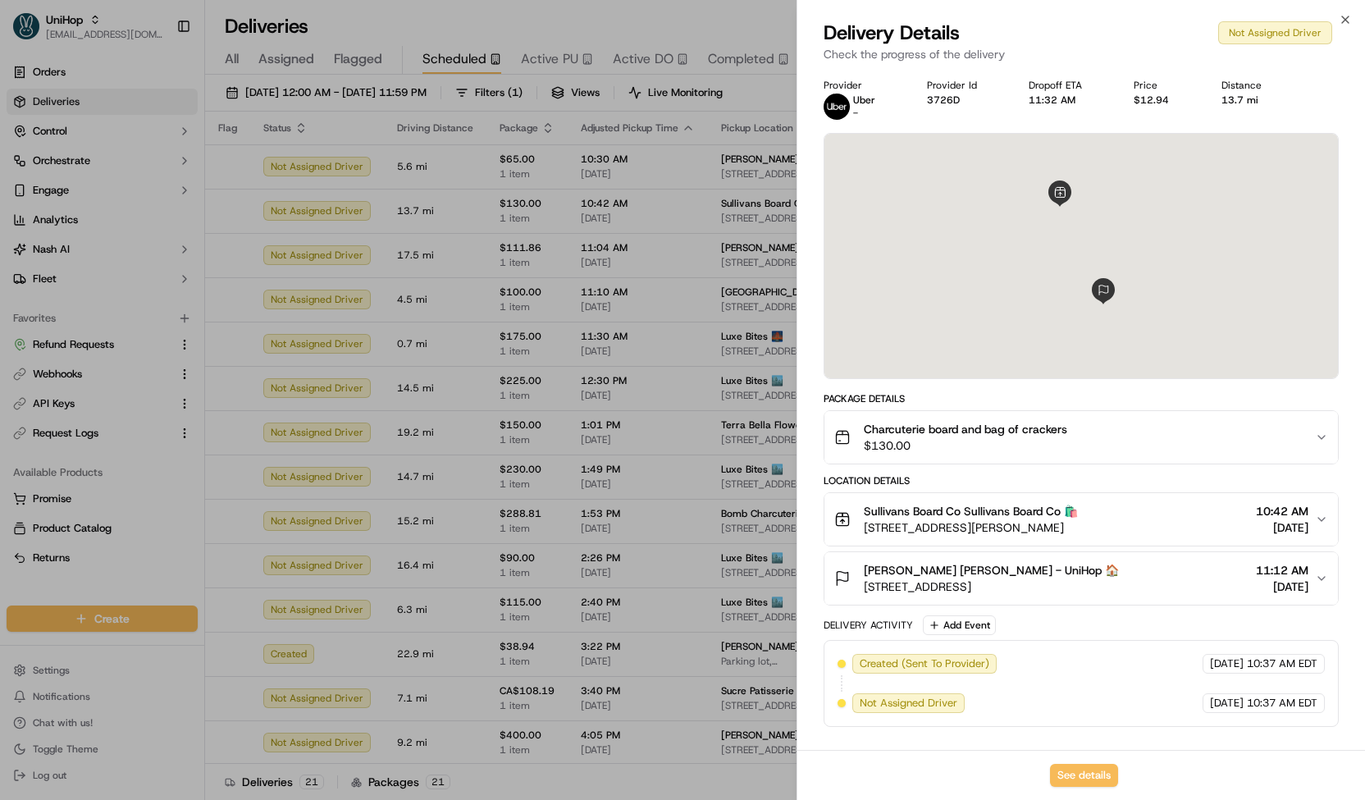
click at [543, 230] on div at bounding box center [682, 400] width 1365 height 800
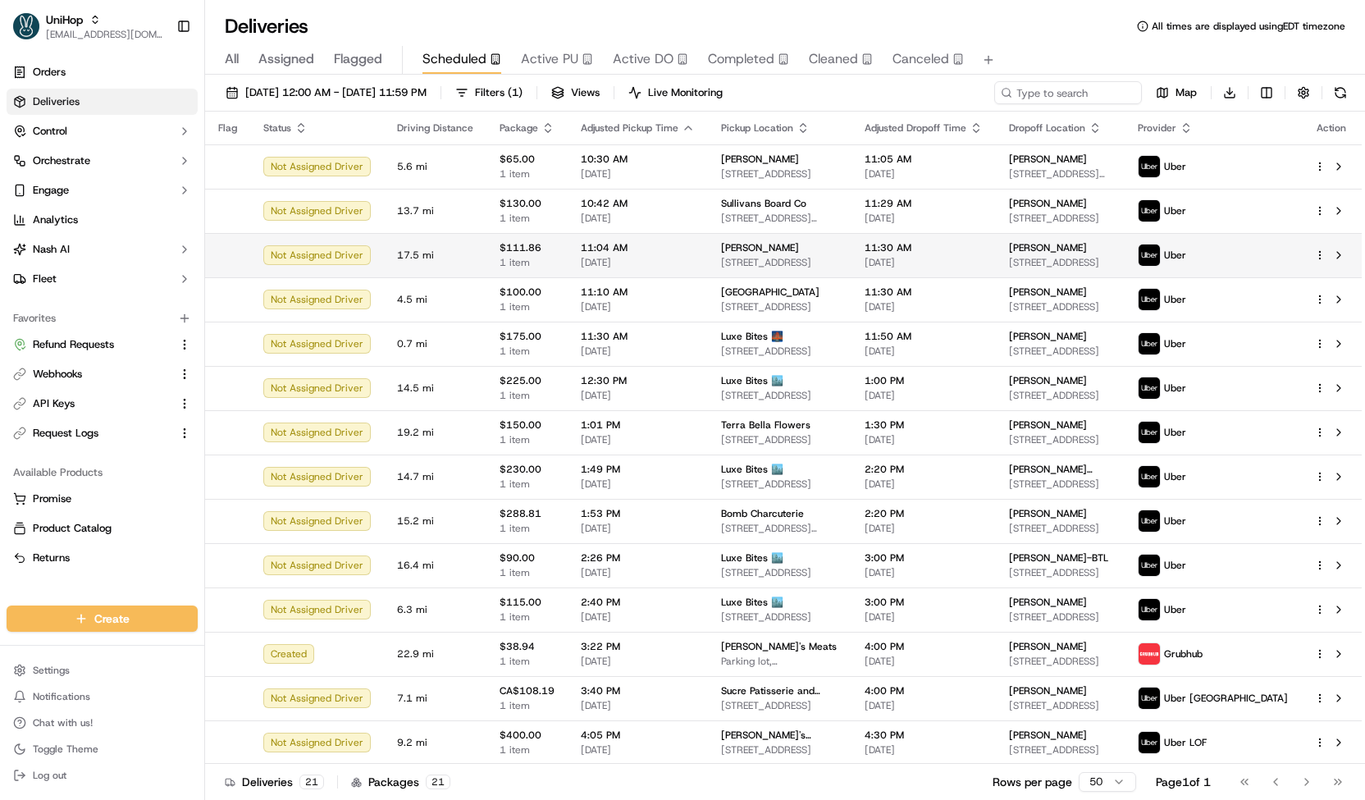
click at [581, 247] on span "11:04 AM" at bounding box center [638, 247] width 114 height 13
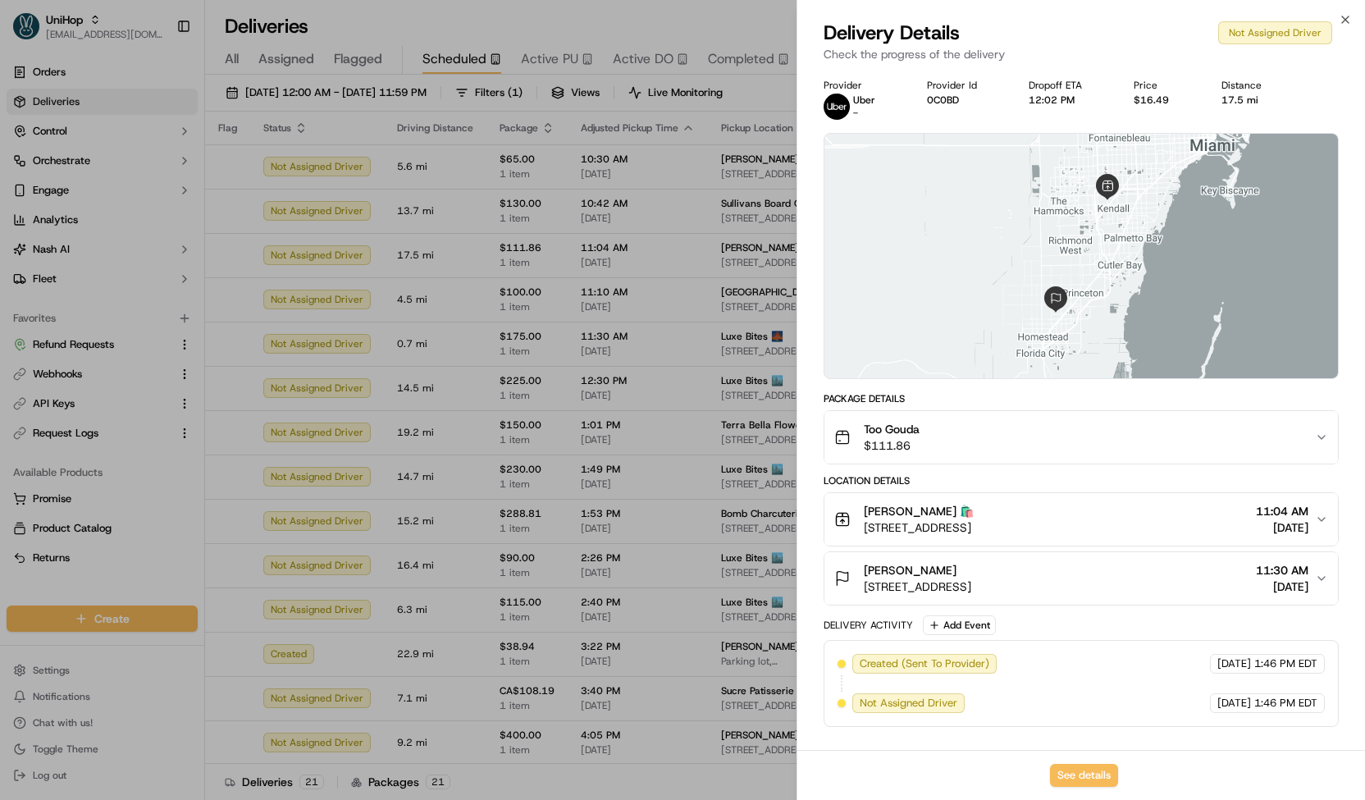
click at [561, 258] on div at bounding box center [682, 400] width 1365 height 800
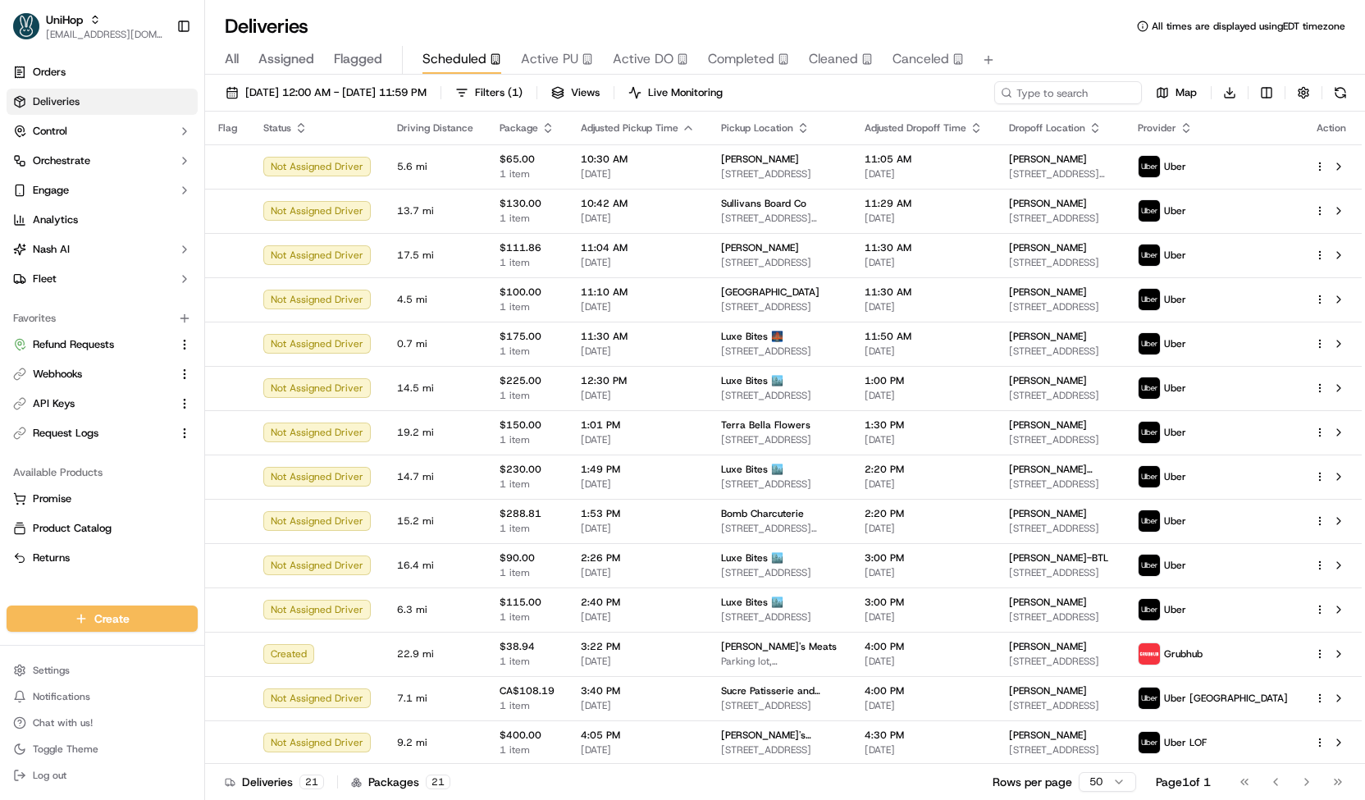
click at [541, 63] on span "Active PU" at bounding box center [549, 59] width 57 height 20
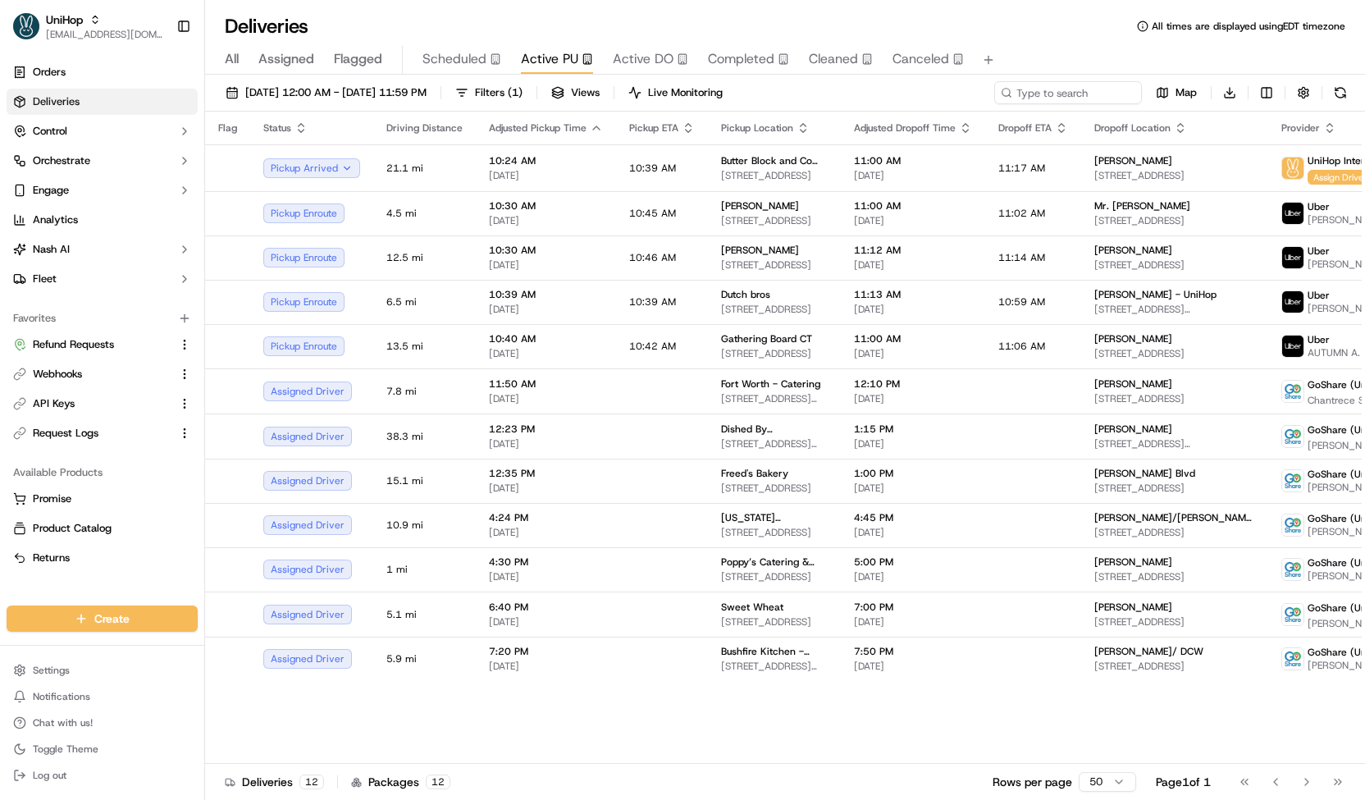
click at [467, 51] on span "Scheduled" at bounding box center [454, 59] width 64 height 20
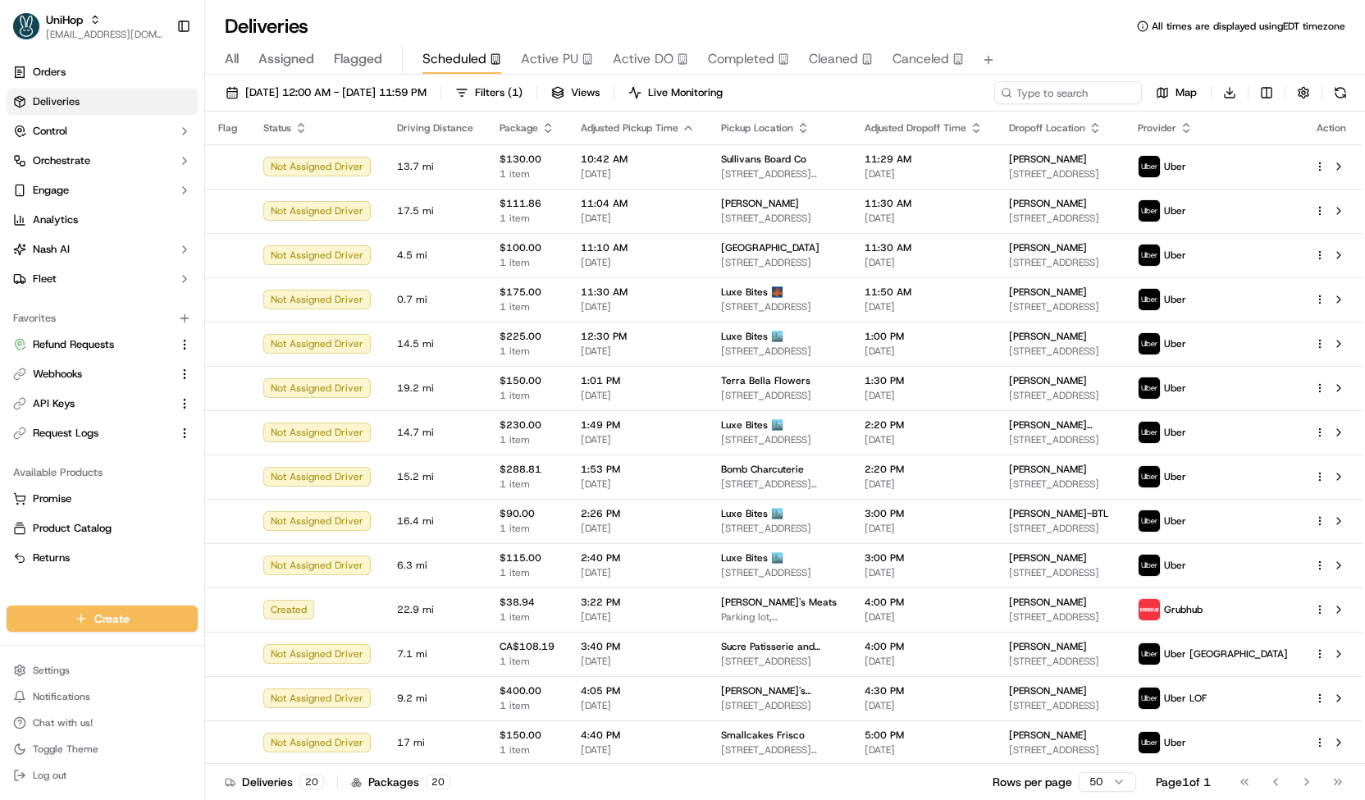
click at [527, 53] on span "Active PU" at bounding box center [549, 59] width 57 height 20
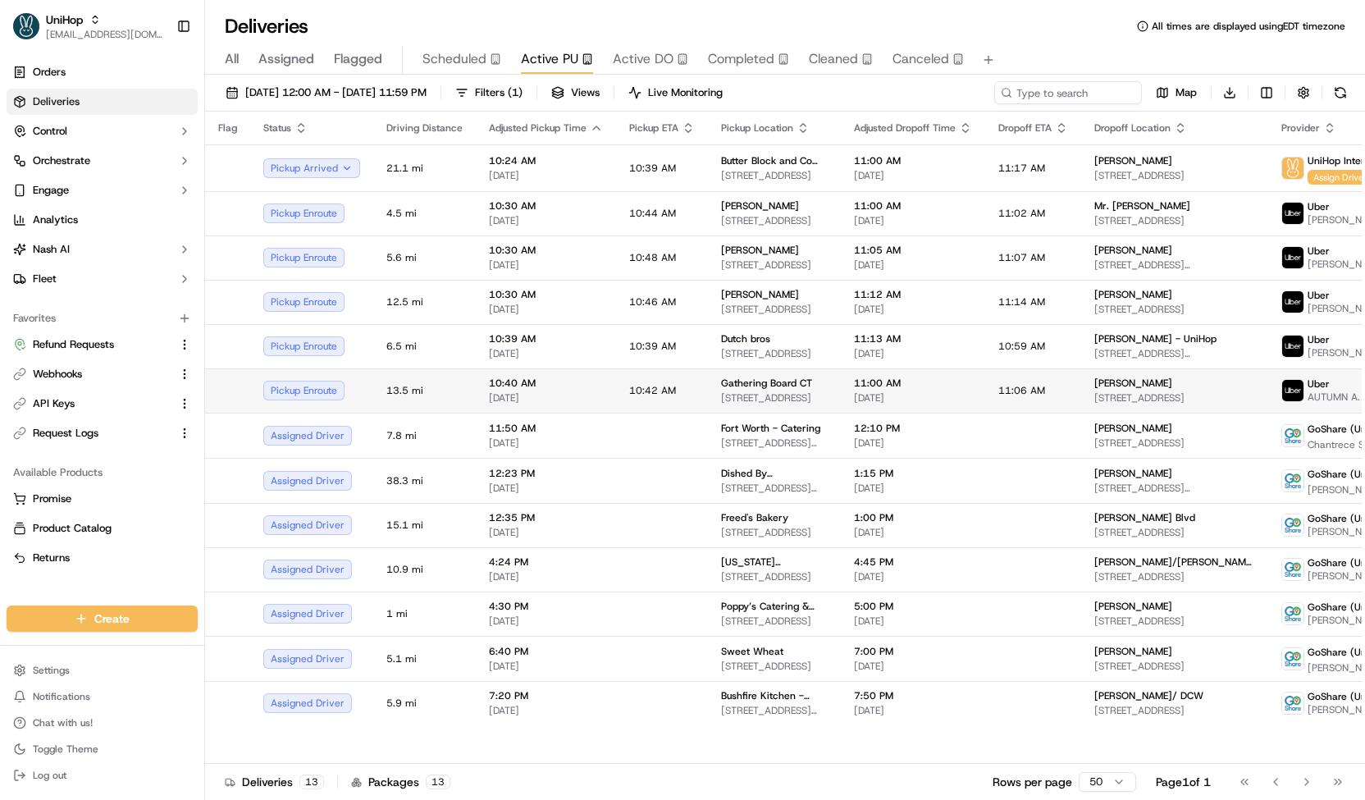
click at [607, 390] on td "10:40 AM Sep 20 2025" at bounding box center [546, 390] width 140 height 44
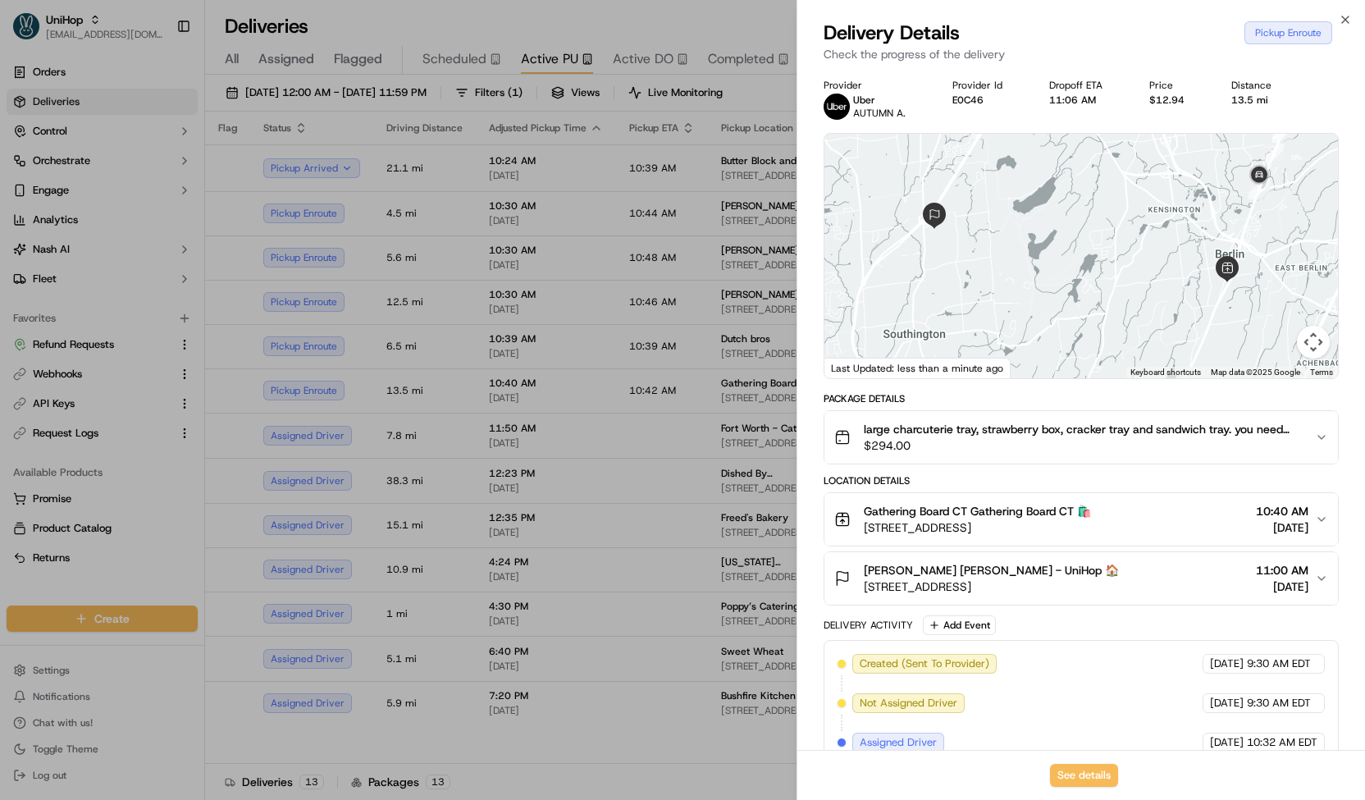
click at [602, 358] on div at bounding box center [682, 400] width 1365 height 800
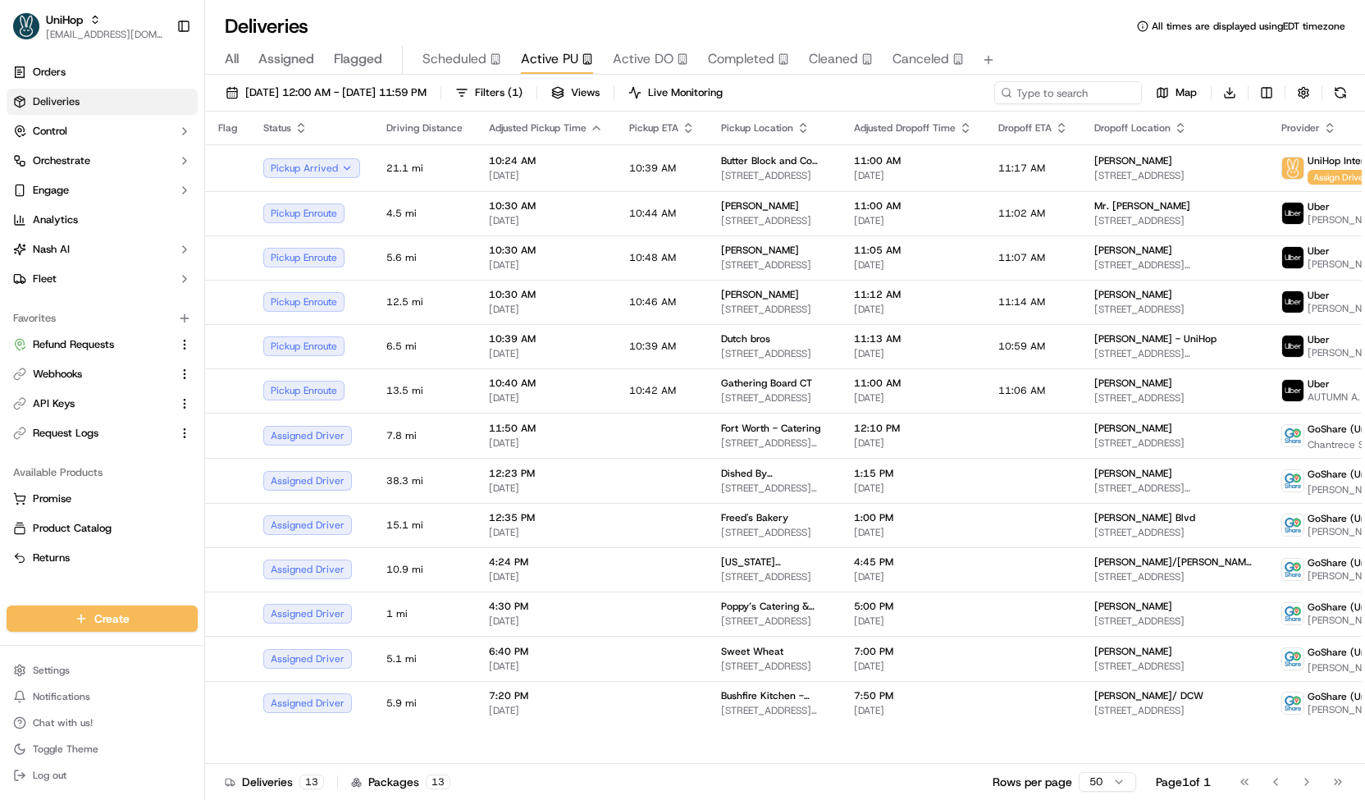
click at [472, 57] on span "Scheduled" at bounding box center [454, 59] width 64 height 20
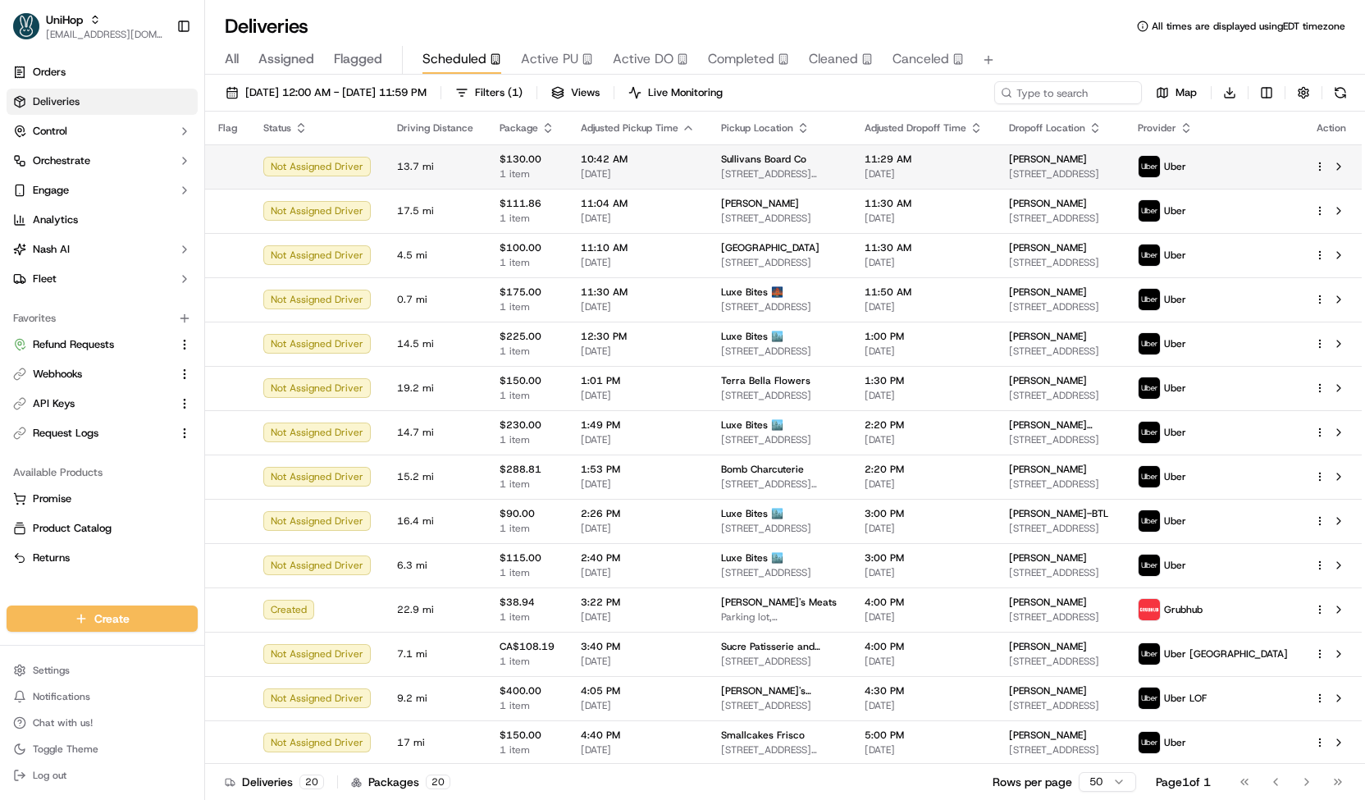
click at [589, 162] on span "10:42 AM" at bounding box center [638, 159] width 114 height 13
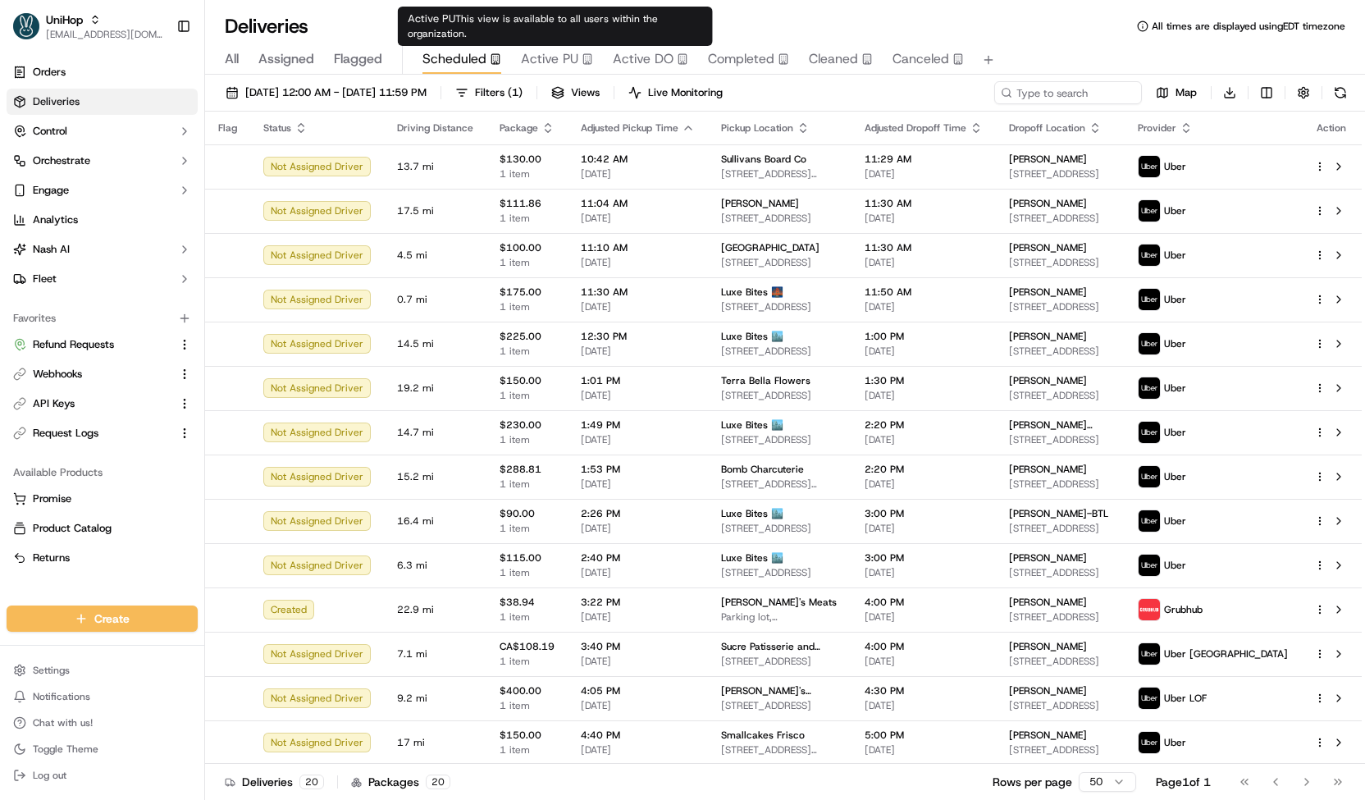
click at [560, 56] on span "Active PU" at bounding box center [549, 59] width 57 height 20
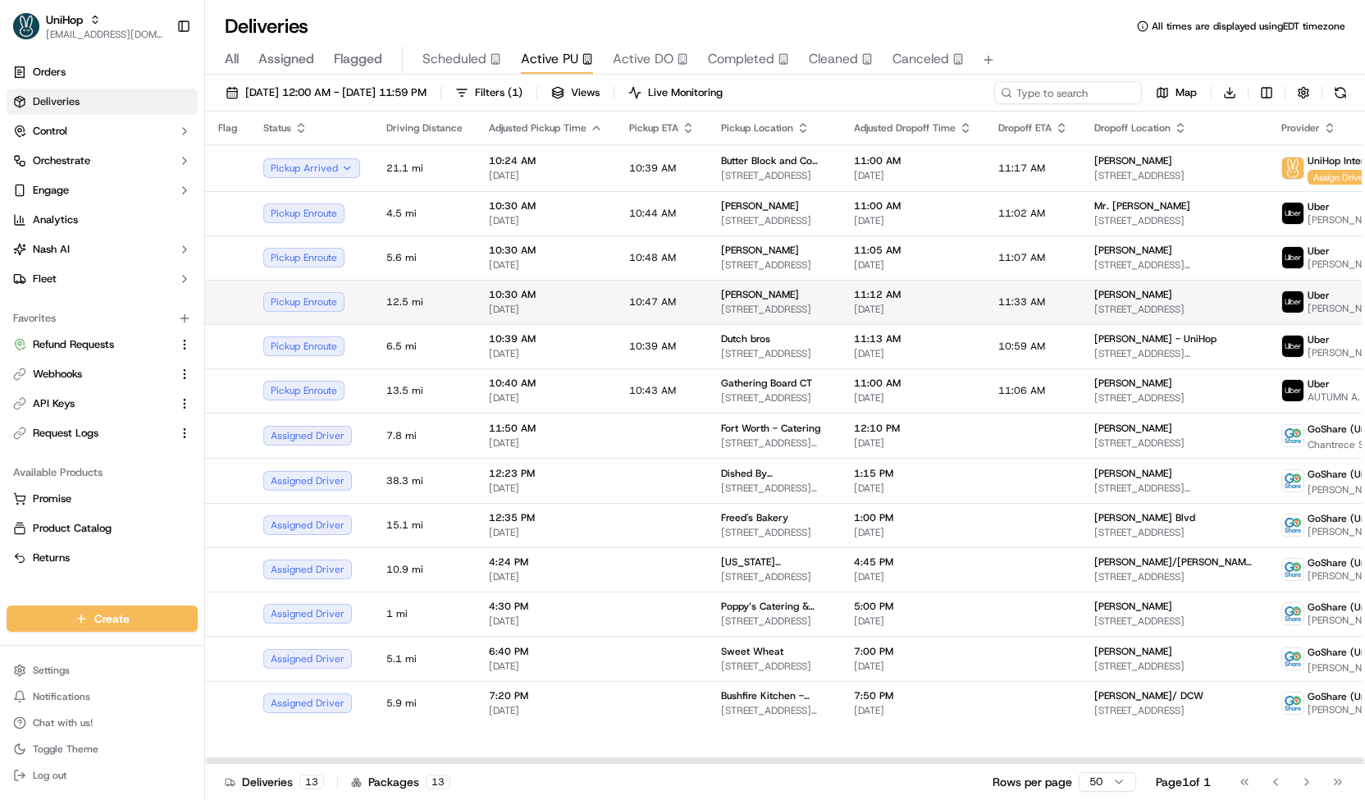
click at [600, 294] on td "10:30 AM Sep 20 2025" at bounding box center [546, 302] width 140 height 44
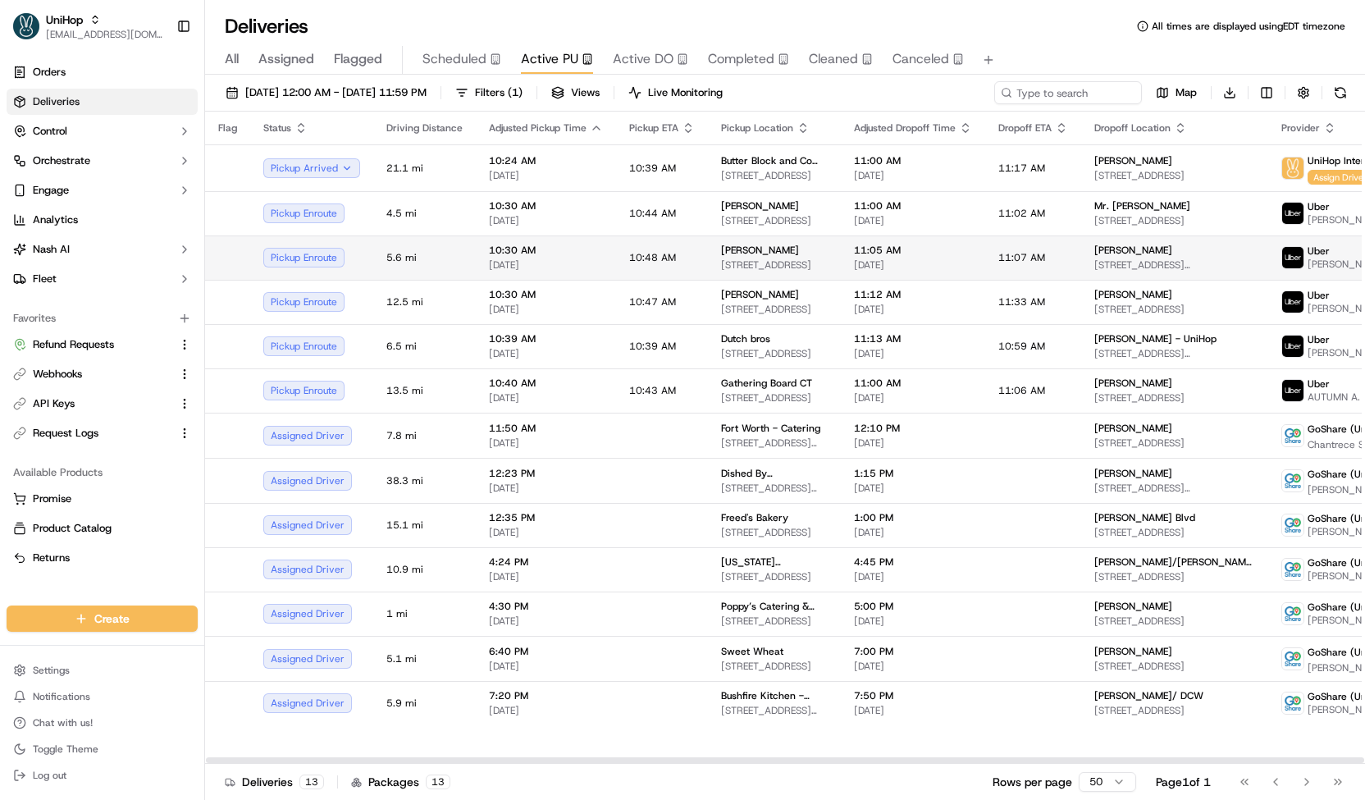
click at [590, 262] on span "[DATE]" at bounding box center [546, 264] width 114 height 13
click at [616, 258] on td "10:48 AM" at bounding box center [662, 257] width 92 height 44
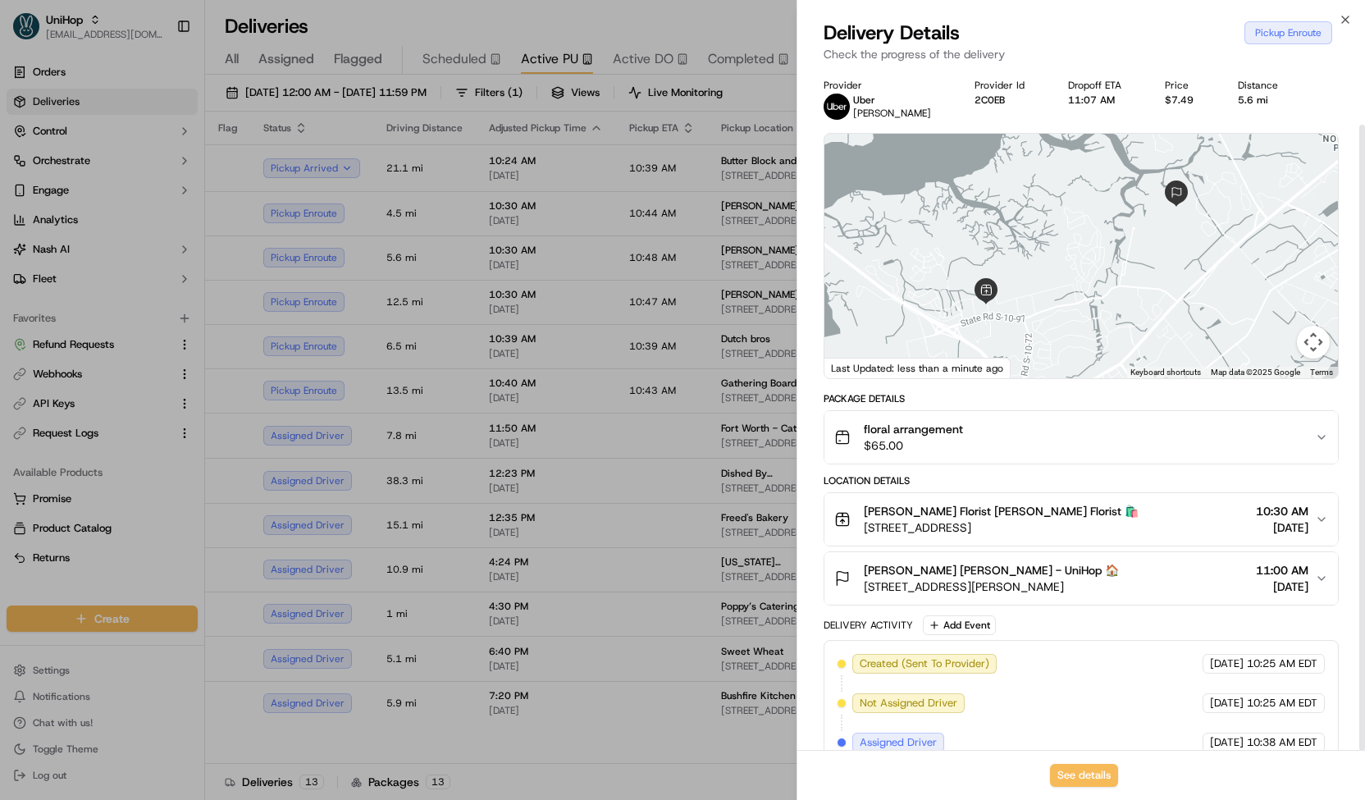
scroll to position [61, 0]
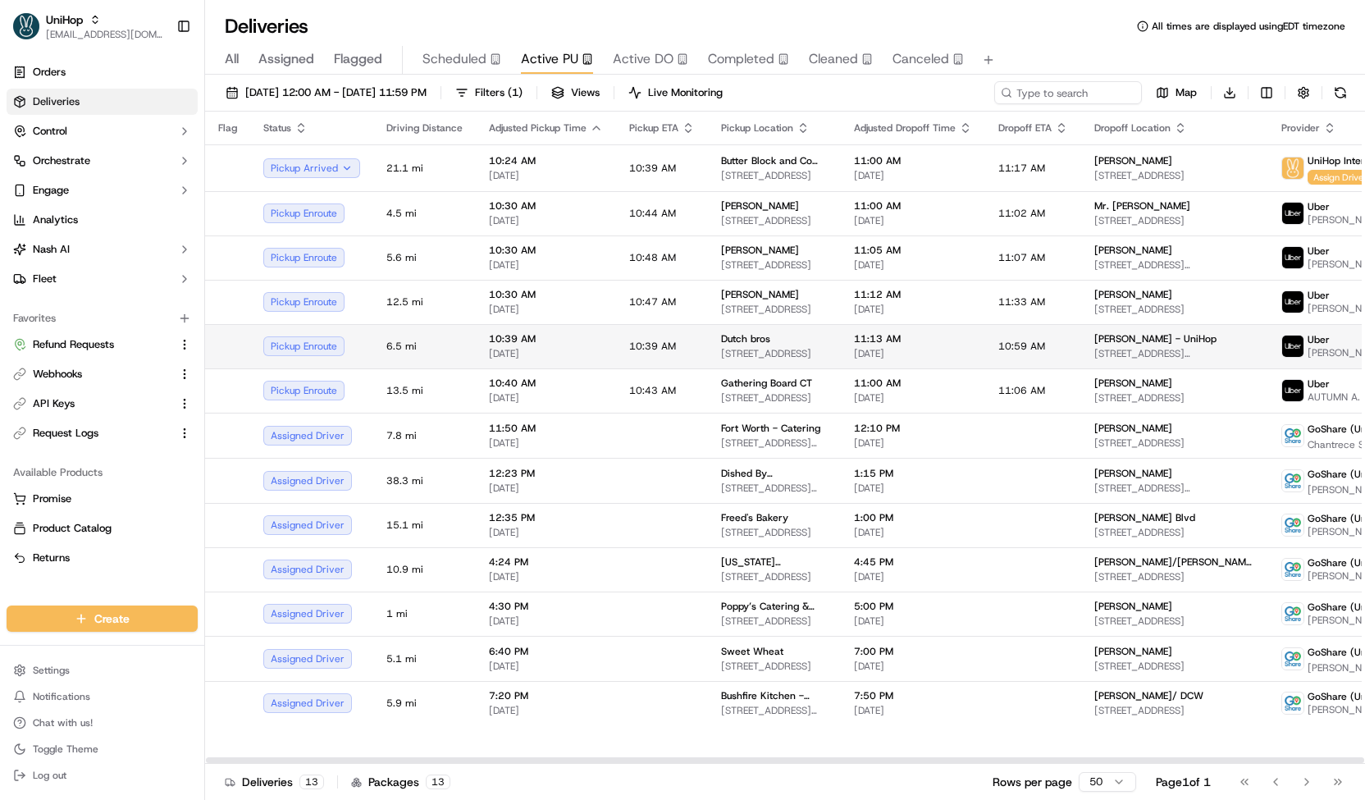
click at [645, 343] on span "10:39 AM" at bounding box center [652, 346] width 47 height 13
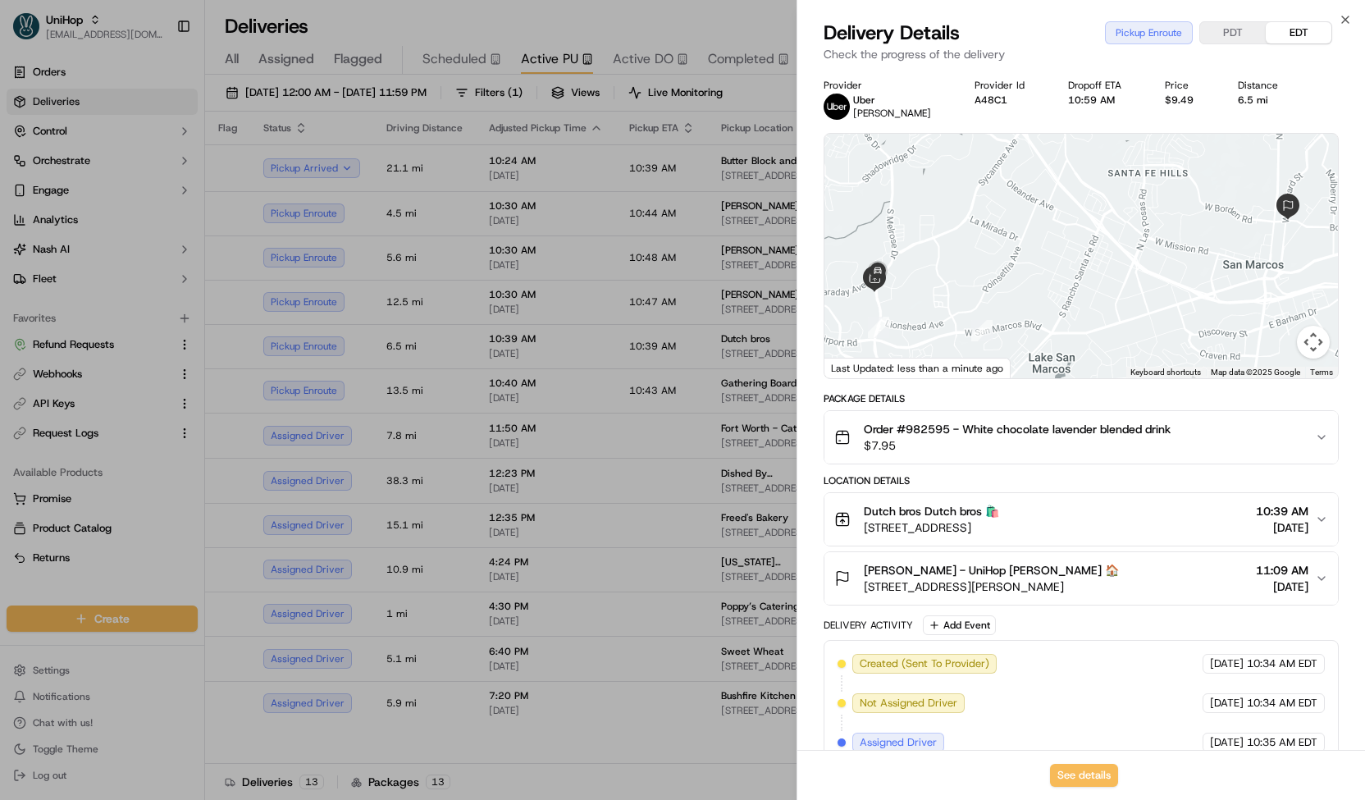
click at [422, 32] on div at bounding box center [682, 400] width 1365 height 800
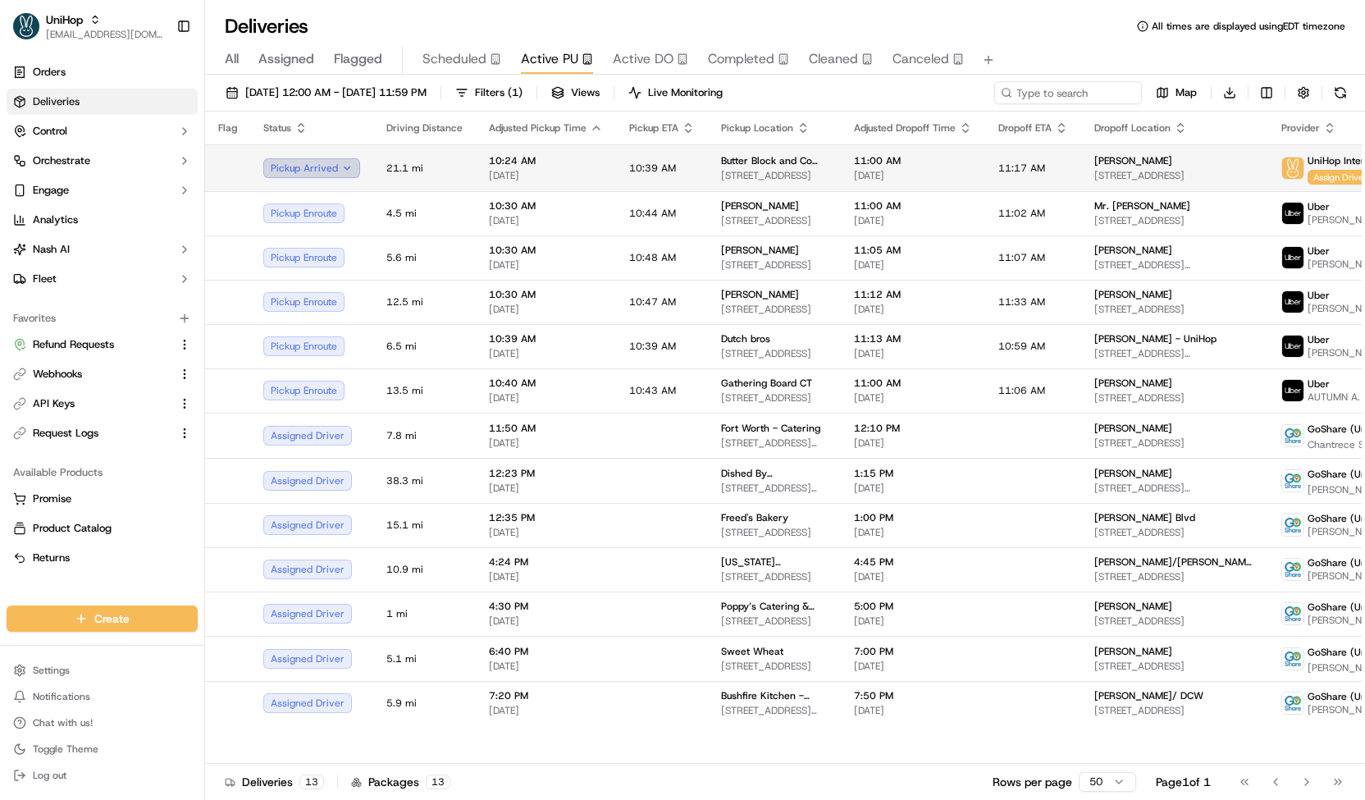
click at [314, 160] on button "Pickup Arrived" at bounding box center [311, 168] width 97 height 20
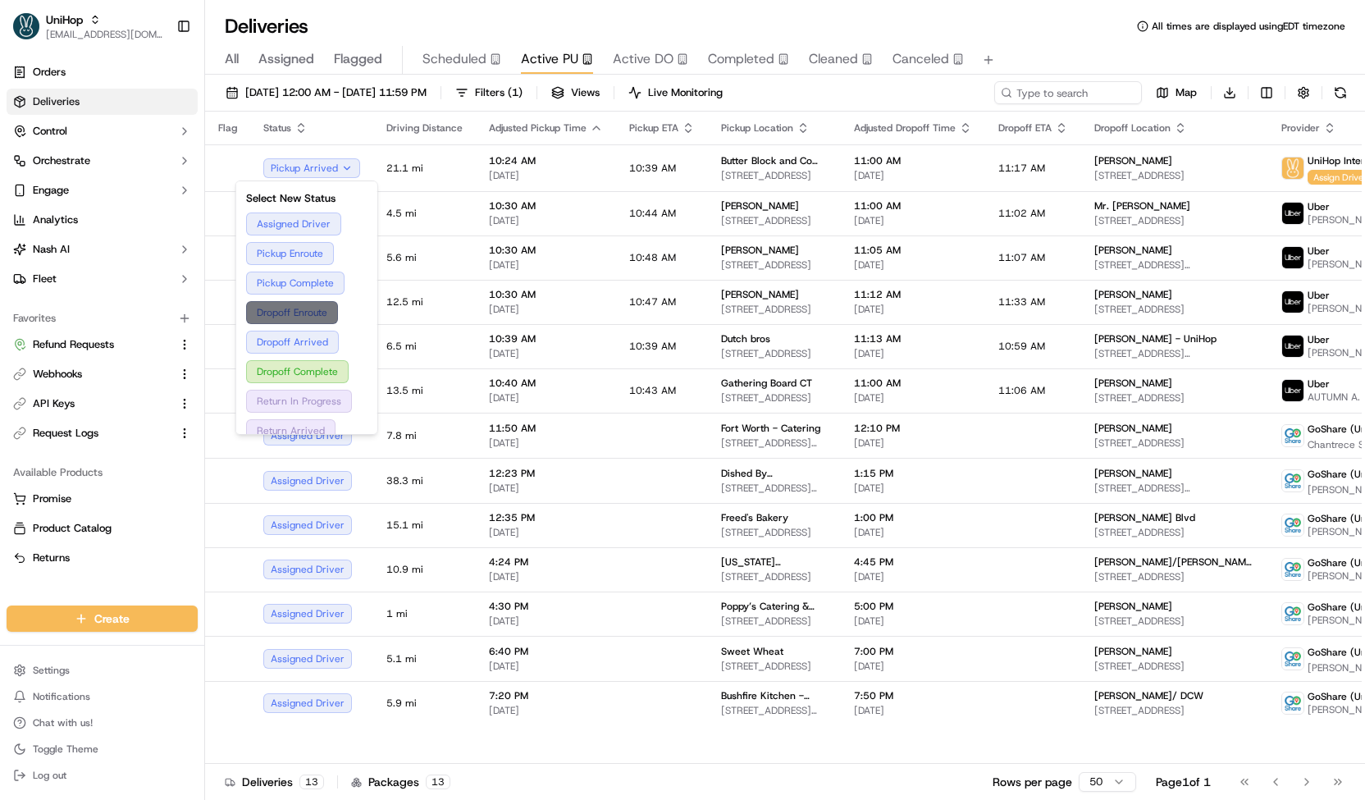
click at [282, 312] on button "Dropoff Enroute" at bounding box center [306, 312] width 121 height 23
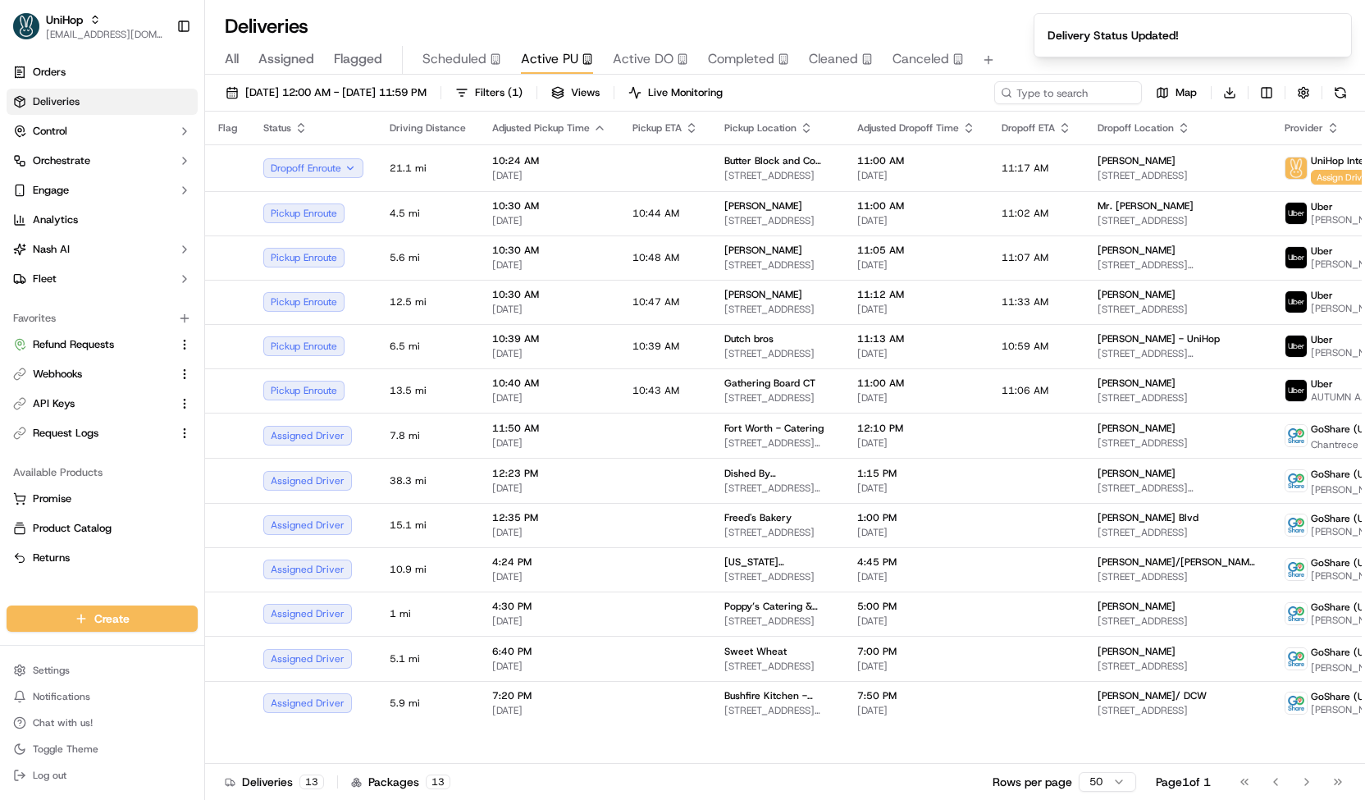
click at [844, 112] on th "Adjusted Dropoff Time" at bounding box center [916, 128] width 144 height 33
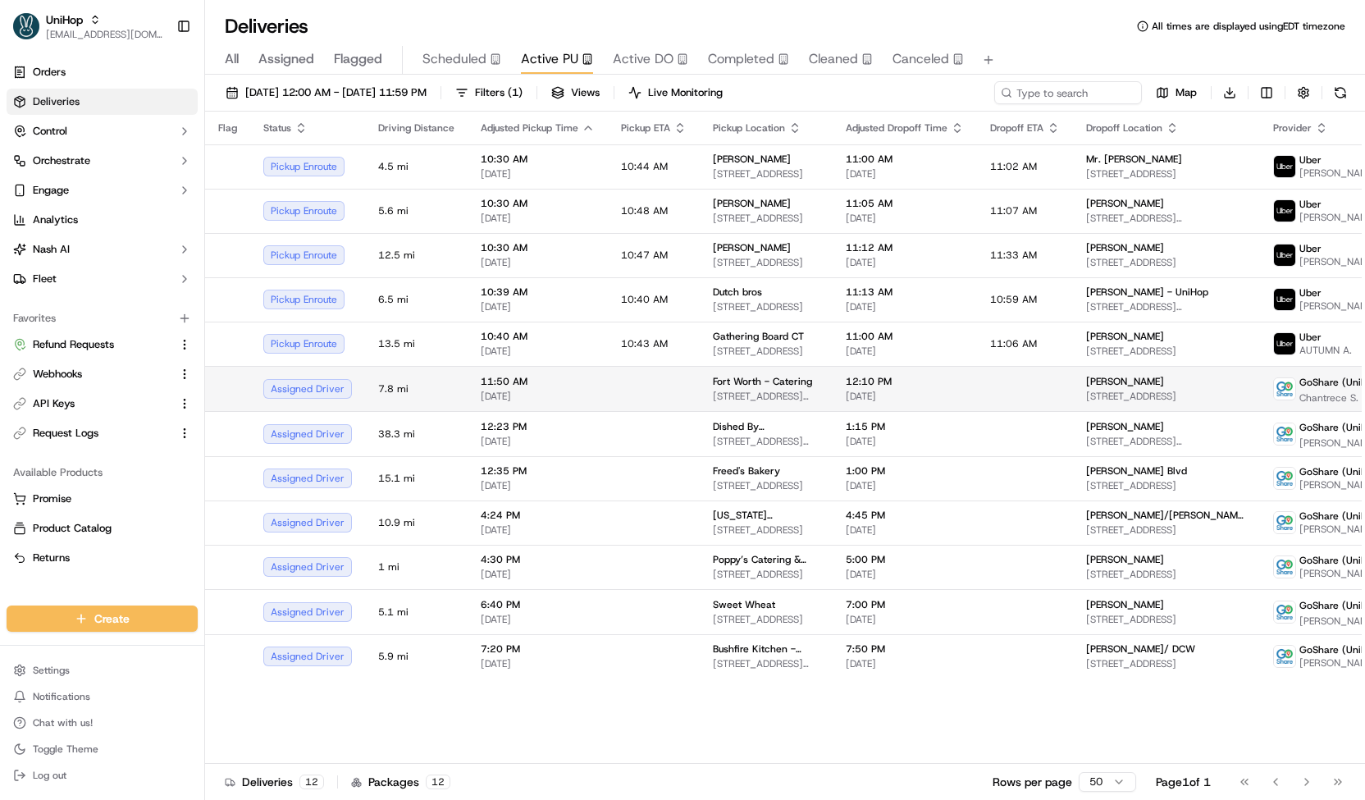
click at [545, 387] on div "11:50 AM Sep 20 2025" at bounding box center [538, 389] width 114 height 28
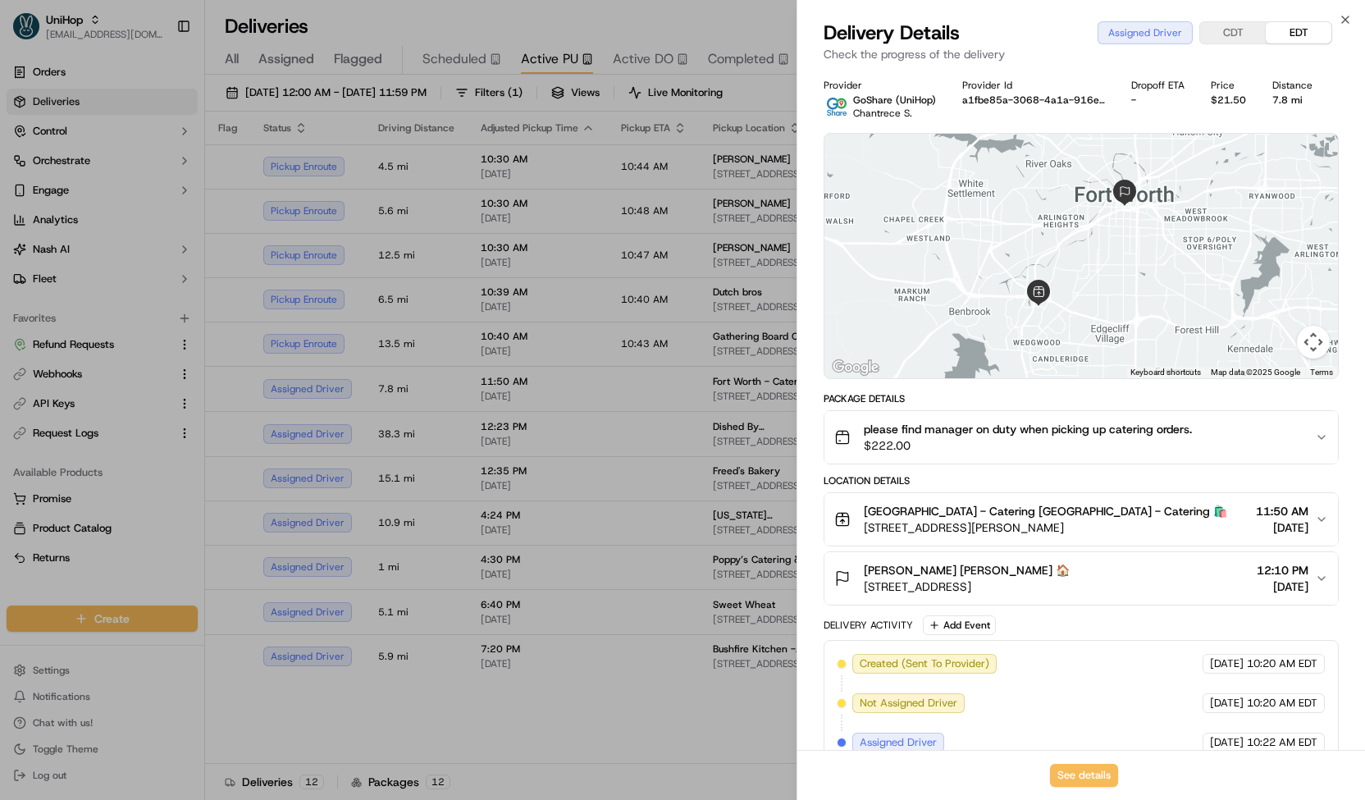
click at [542, 394] on div at bounding box center [682, 400] width 1365 height 800
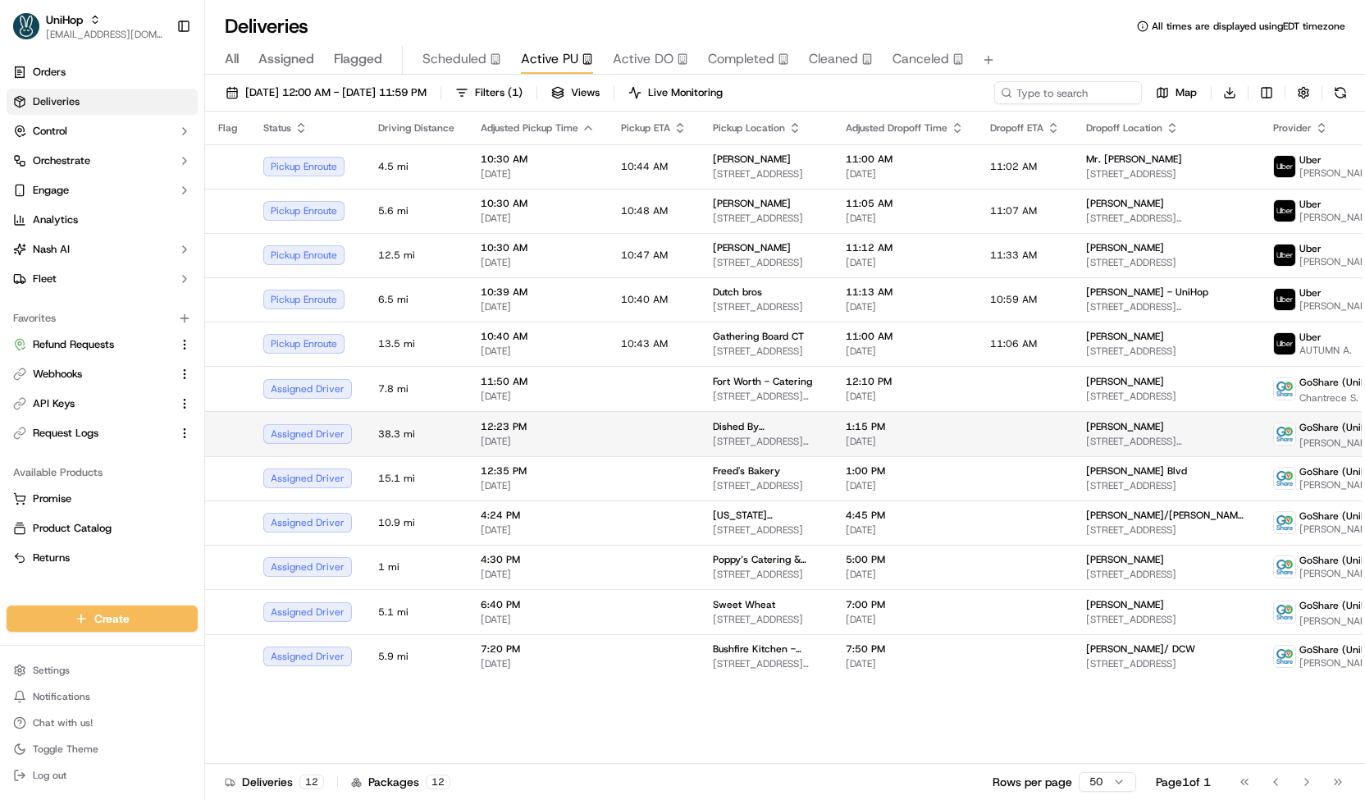
click at [538, 431] on div "12:23 PM Sep 20 2025" at bounding box center [538, 434] width 114 height 28
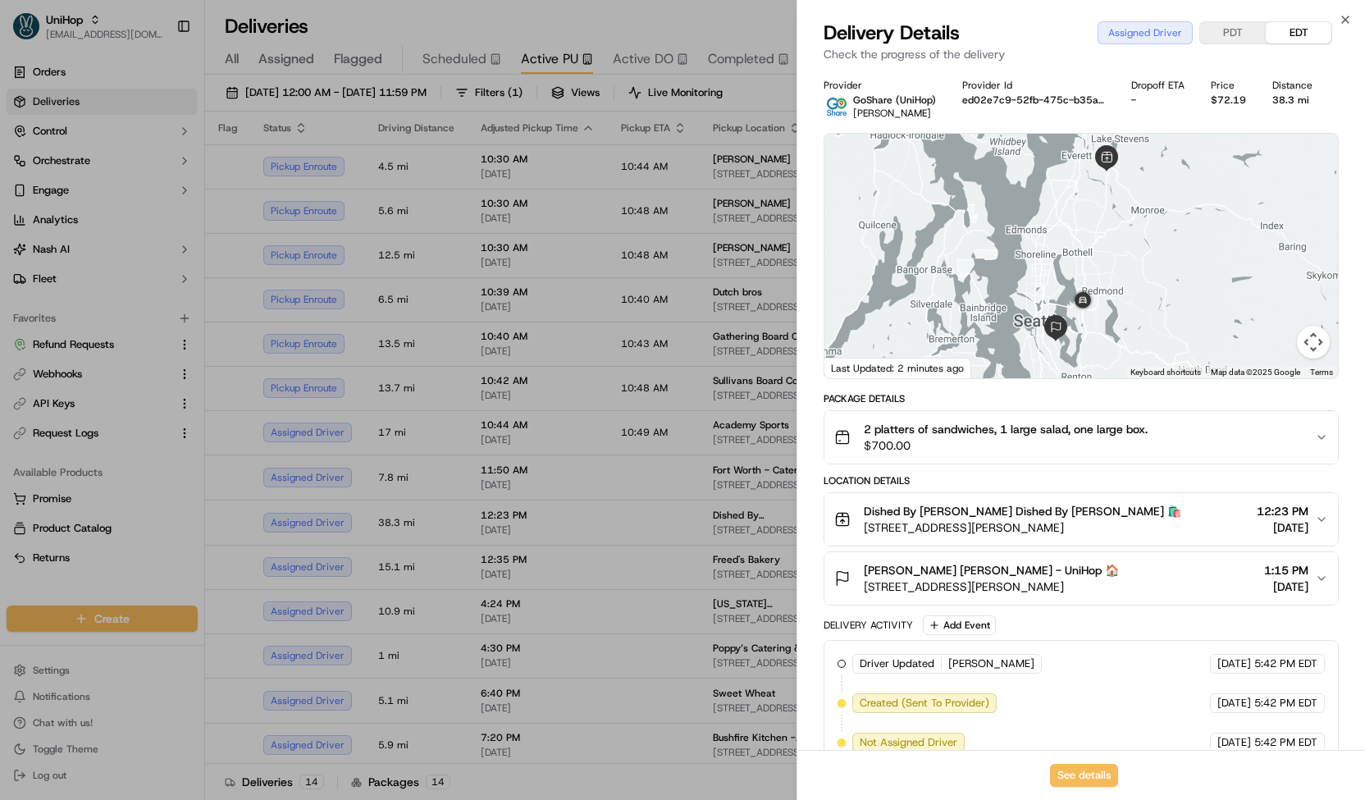
click at [511, 401] on div at bounding box center [682, 400] width 1365 height 800
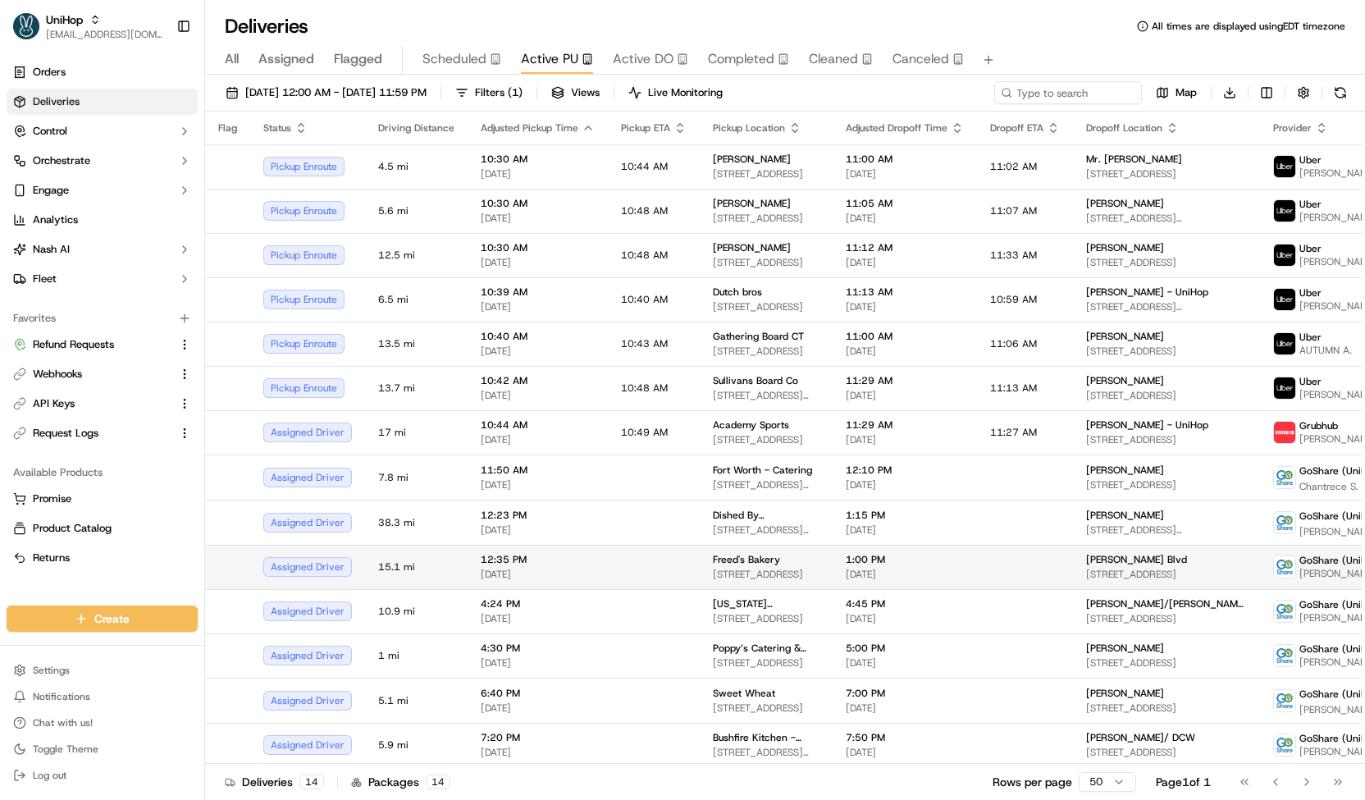
click at [499, 558] on span "12:35 PM" at bounding box center [538, 559] width 114 height 13
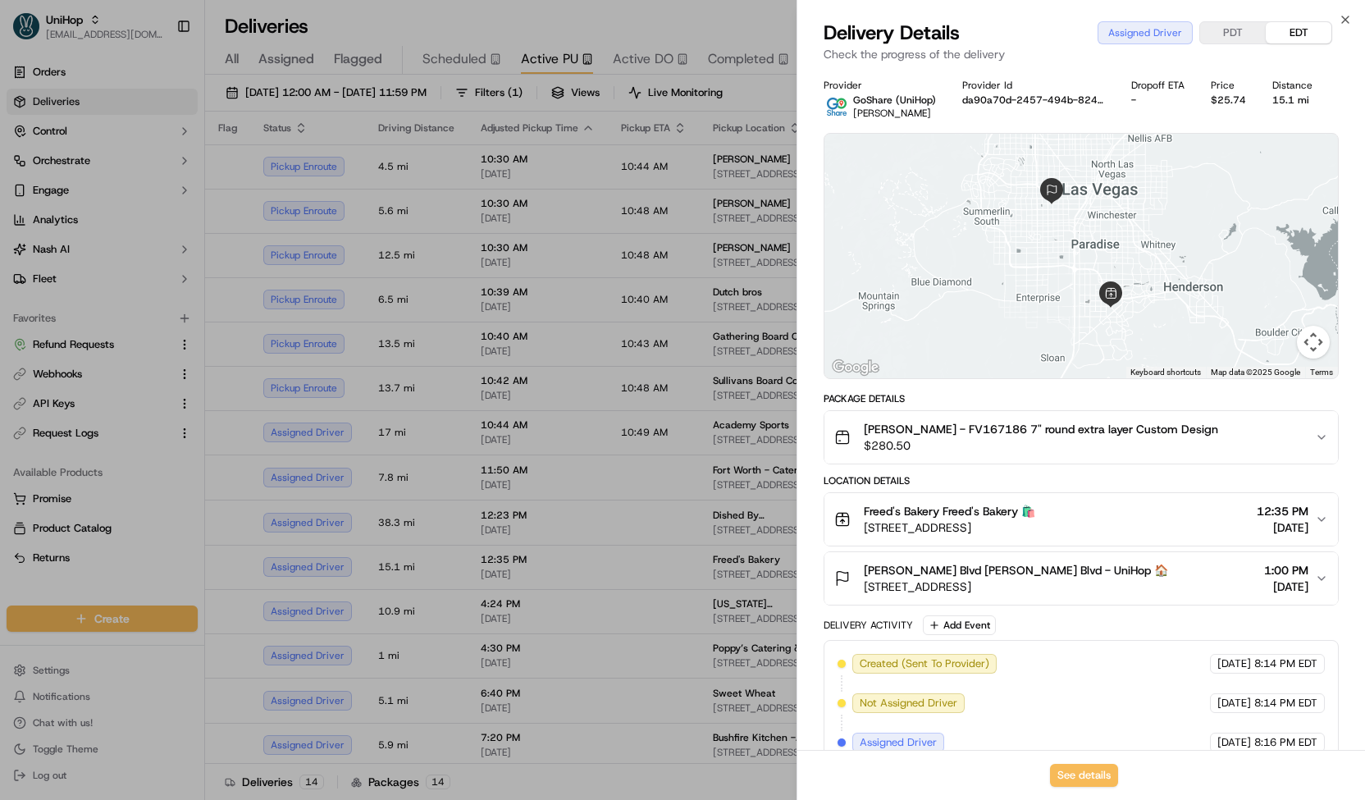
click at [484, 548] on div at bounding box center [682, 400] width 1365 height 800
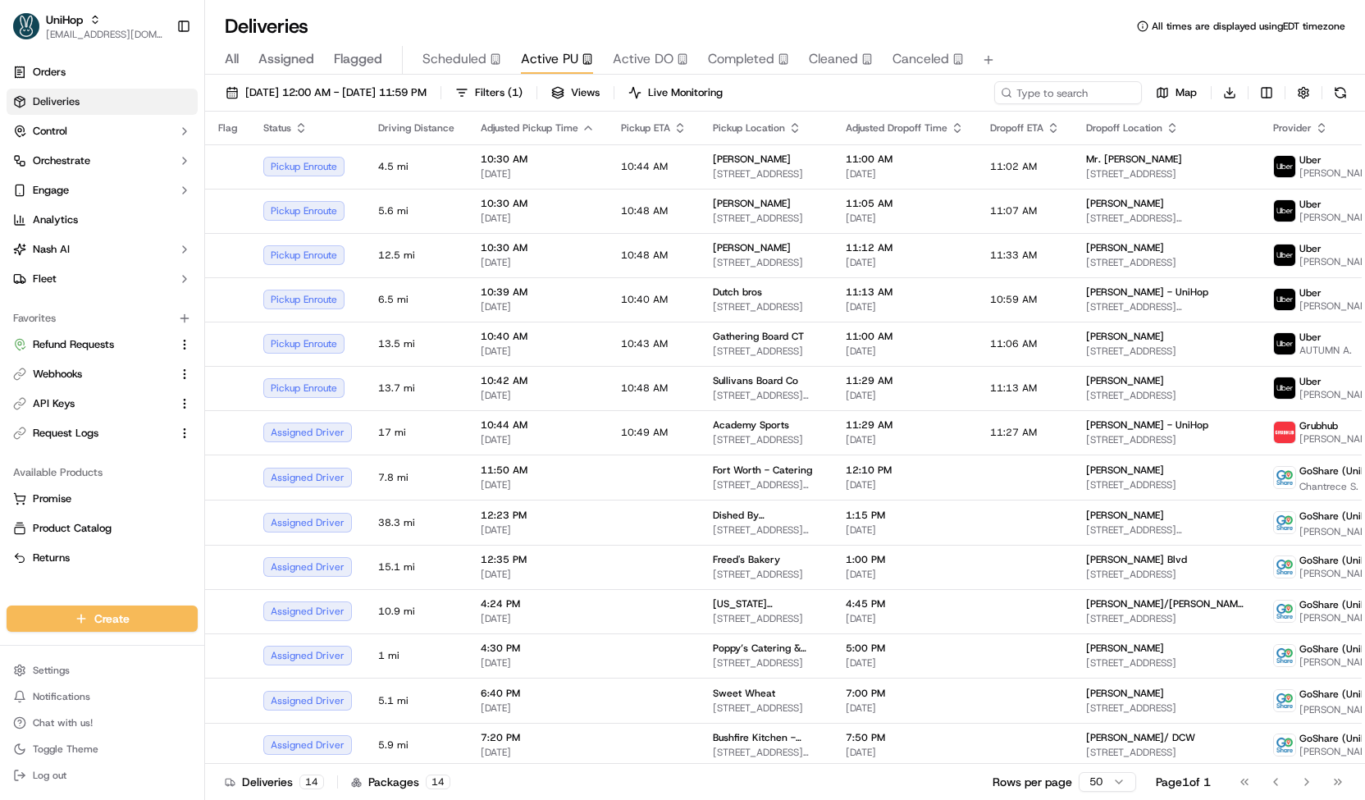
scroll to position [0, 0]
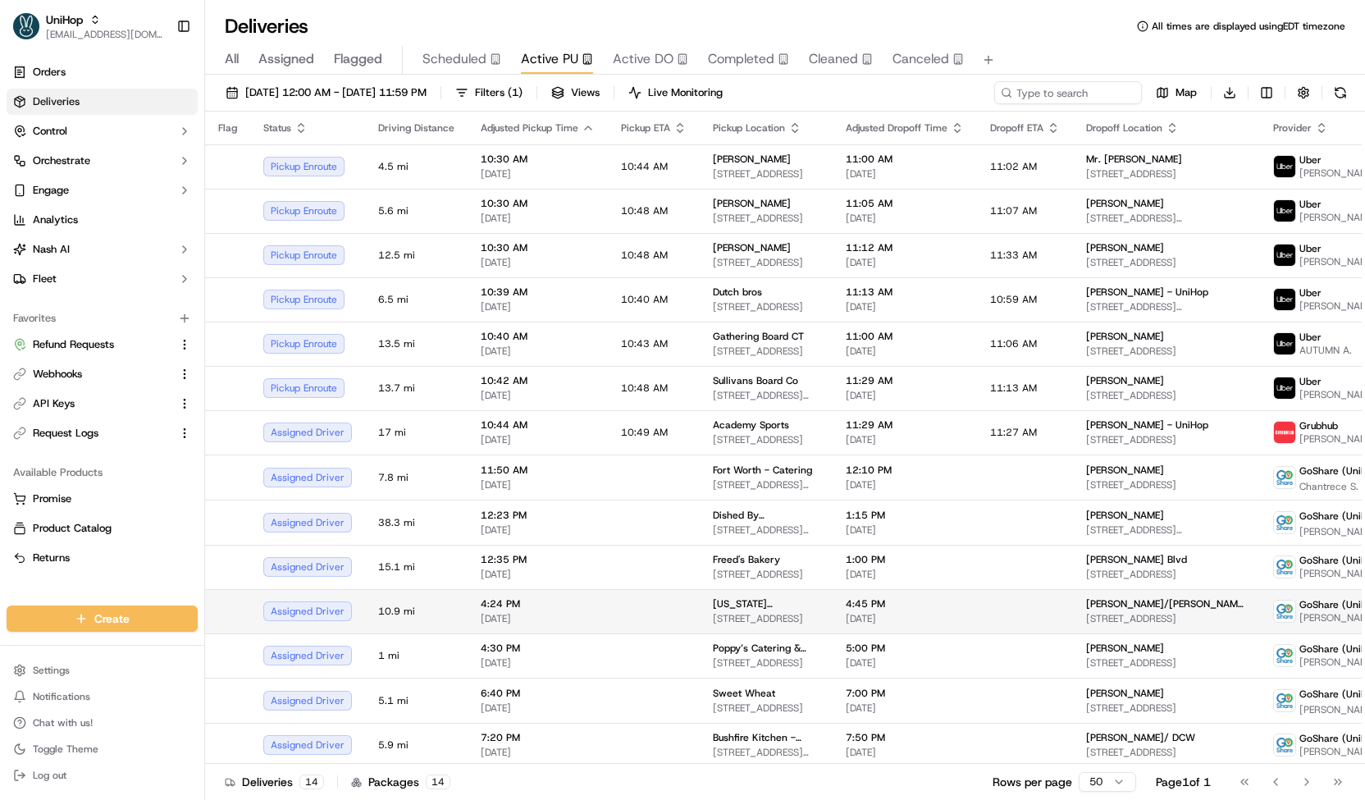
click at [515, 604] on span "4:24 PM" at bounding box center [538, 603] width 114 height 13
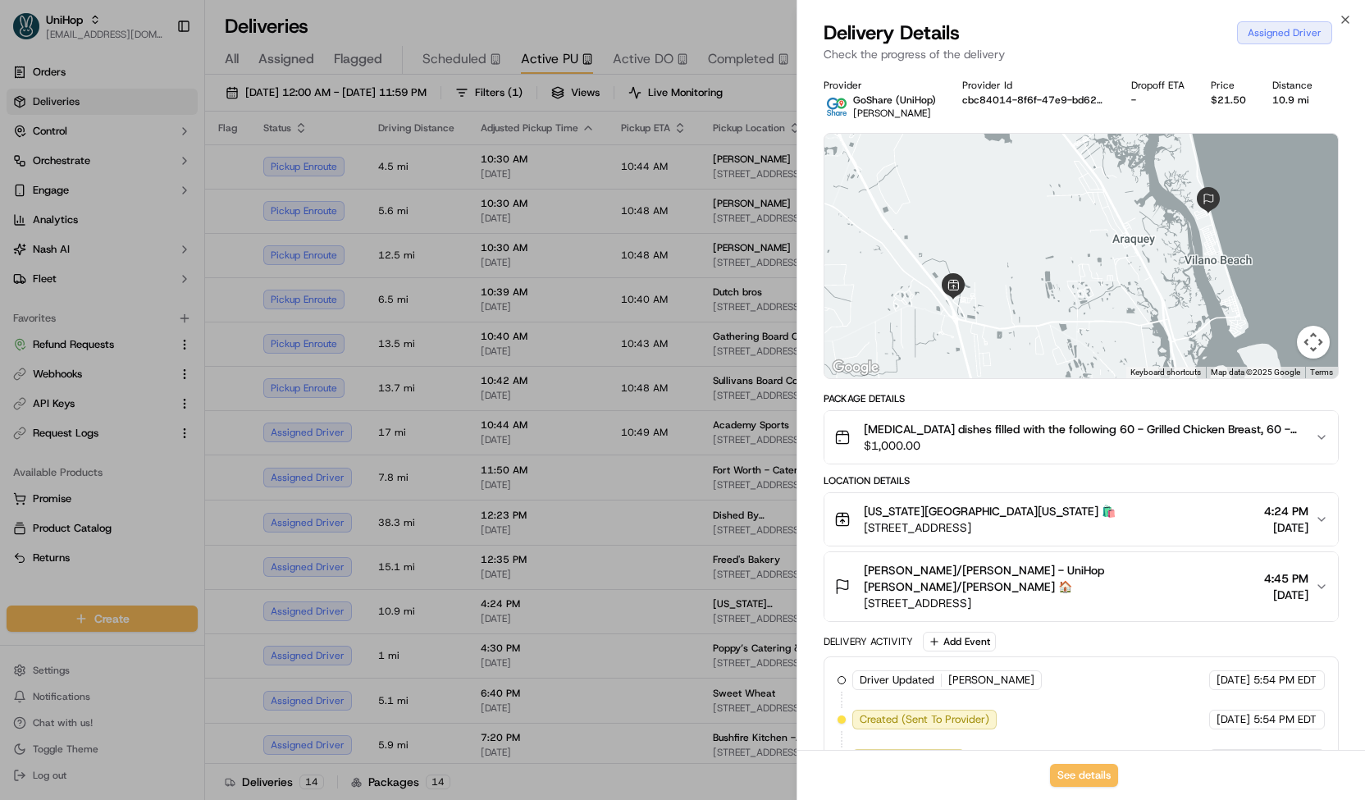
click at [496, 578] on div at bounding box center [682, 400] width 1365 height 800
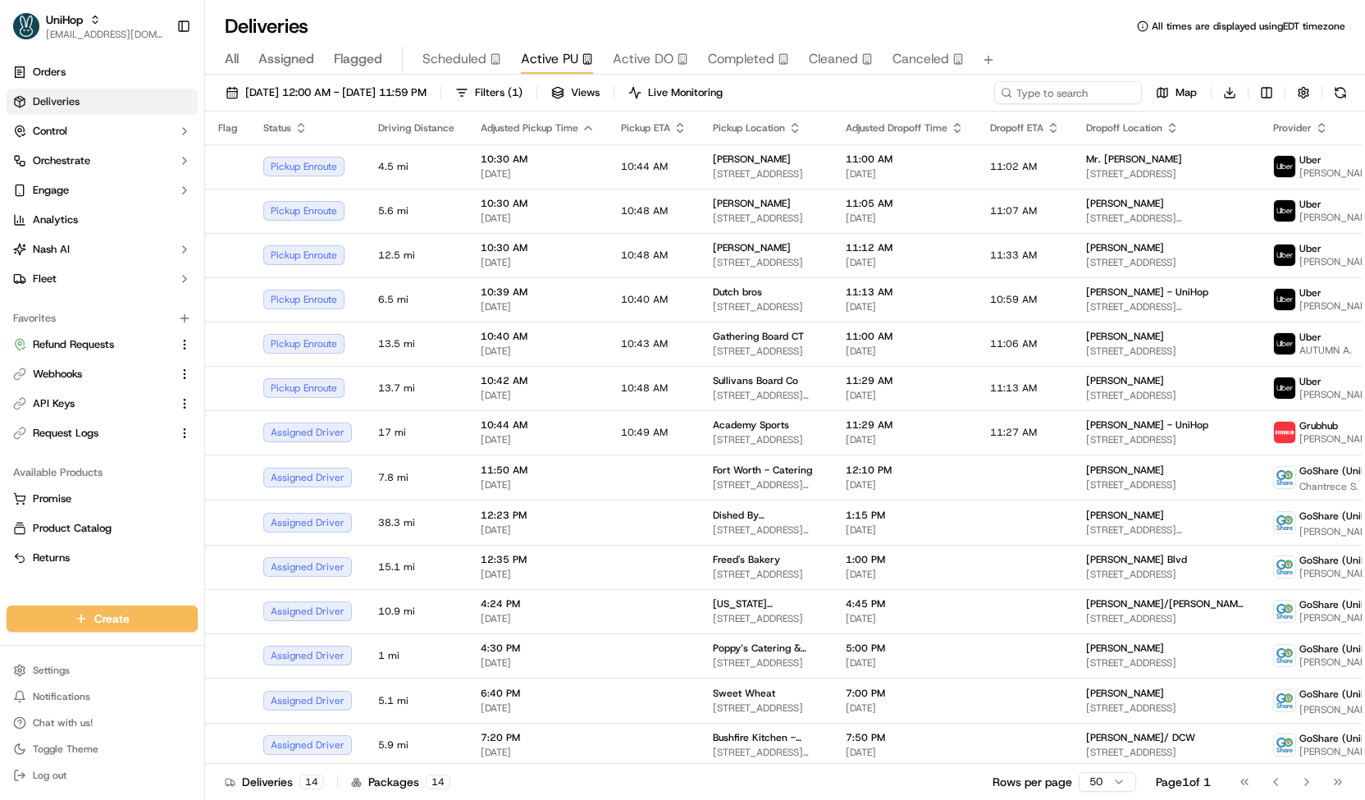
click at [430, 55] on span "Scheduled" at bounding box center [454, 59] width 64 height 20
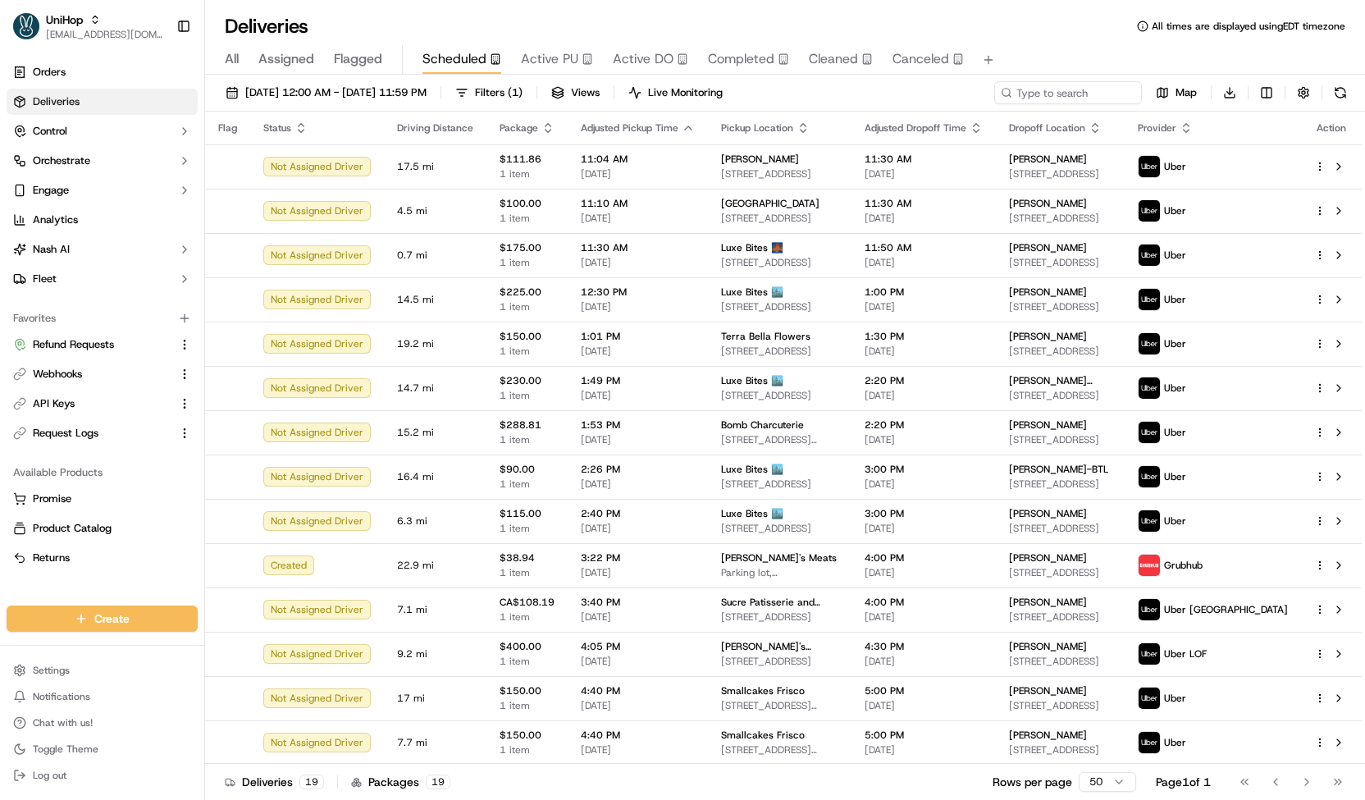
click at [554, 64] on span "Active PU" at bounding box center [549, 59] width 57 height 20
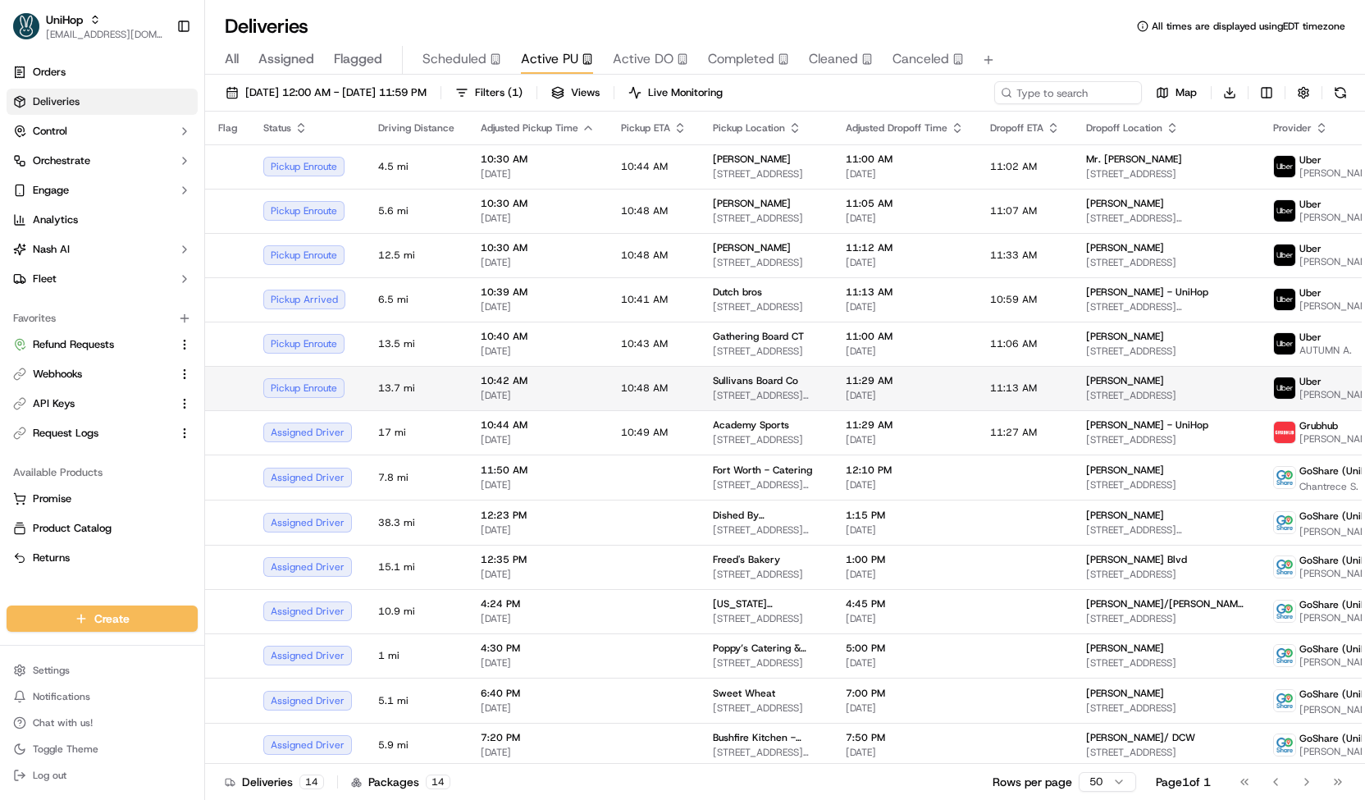
click at [561, 400] on body "UniHop contact@unihop.app Toggle Sidebar Orders Deliveries Control Orchestrate …" at bounding box center [682, 400] width 1365 height 800
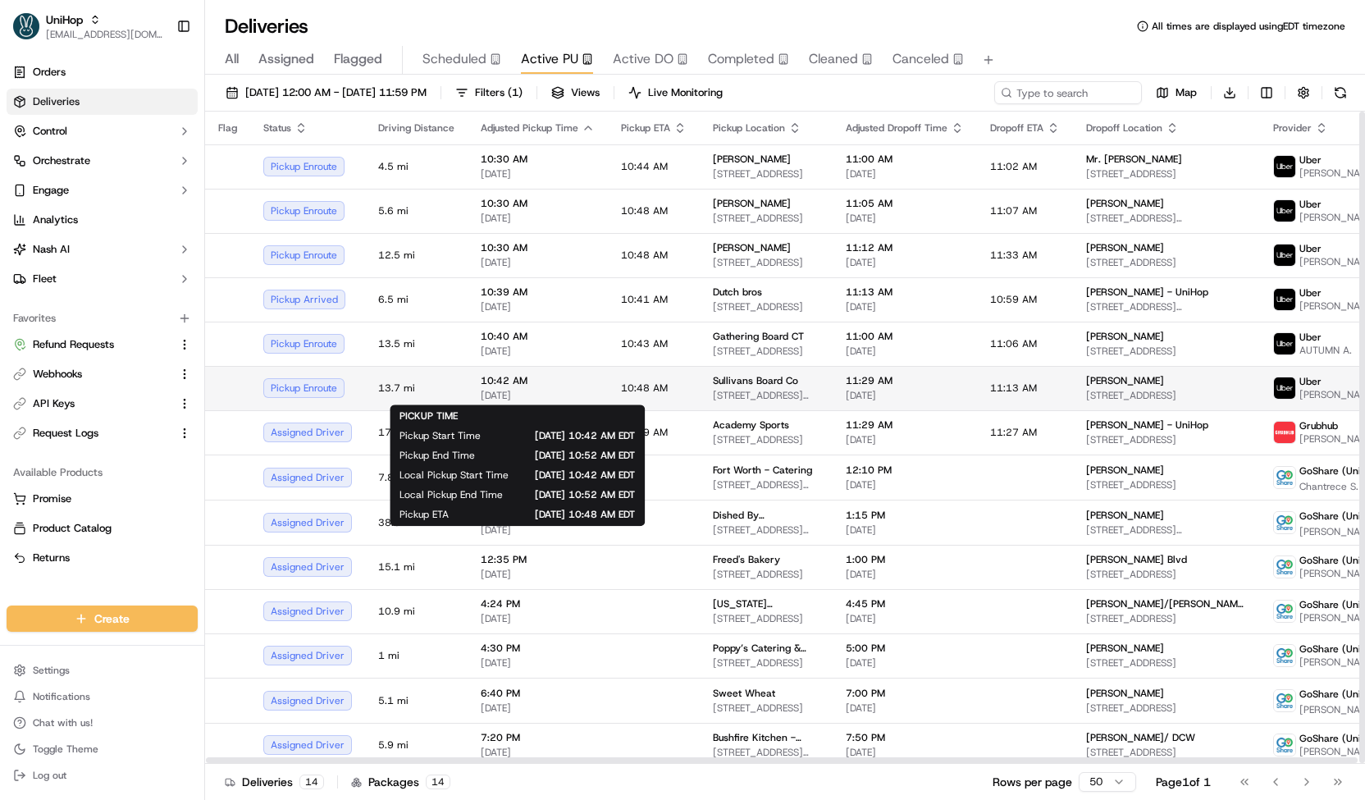
click at [558, 387] on div "10:42 AM Sep 20 2025" at bounding box center [538, 388] width 114 height 28
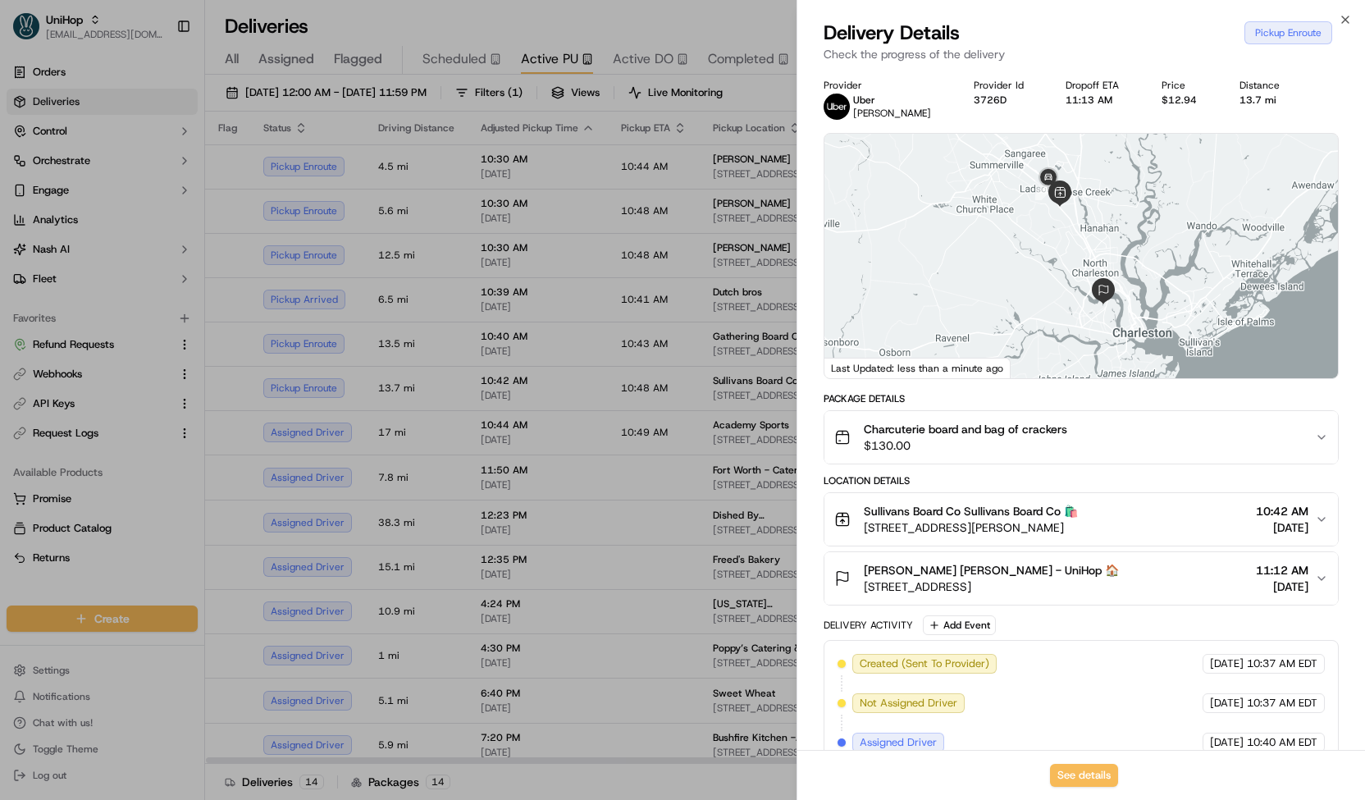
click at [554, 392] on div at bounding box center [682, 400] width 1365 height 800
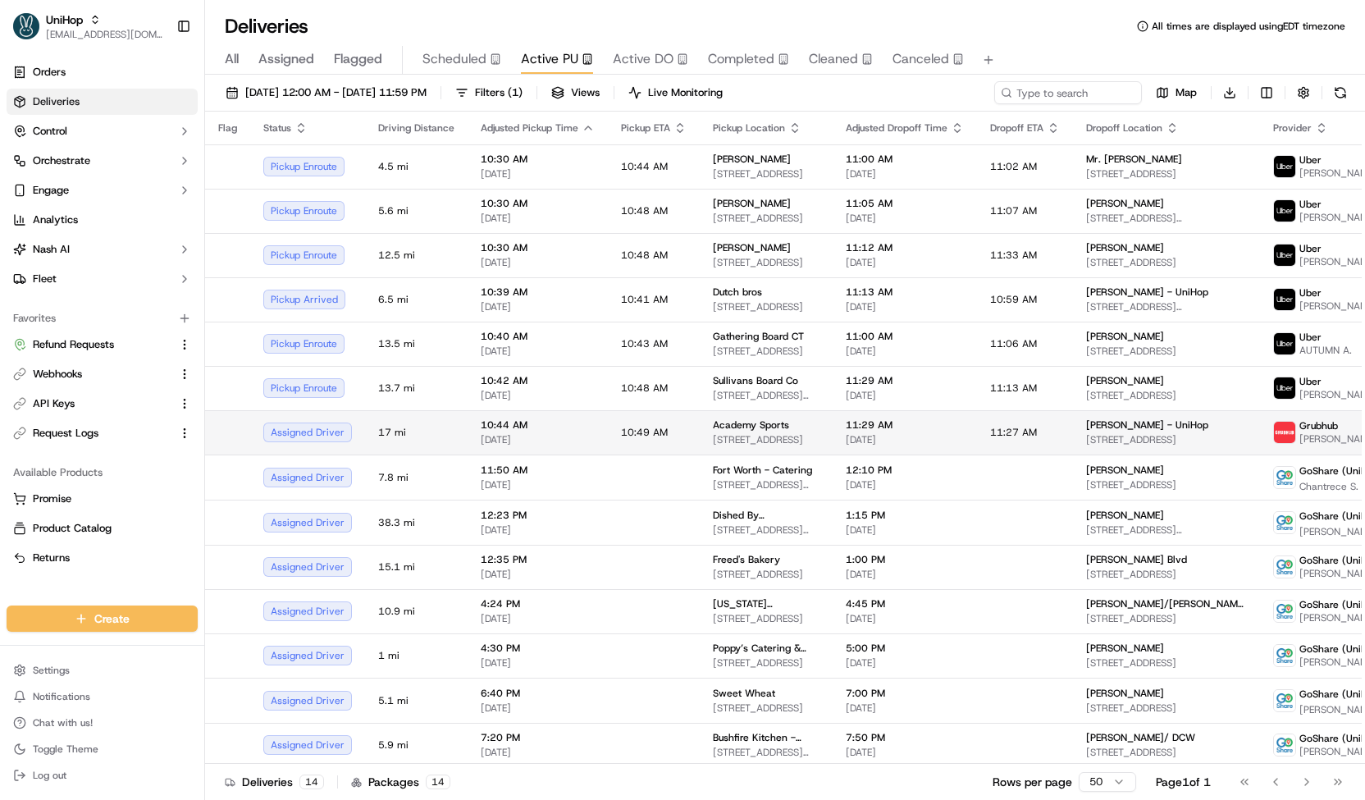
click at [540, 433] on span "[DATE]" at bounding box center [538, 439] width 114 height 13
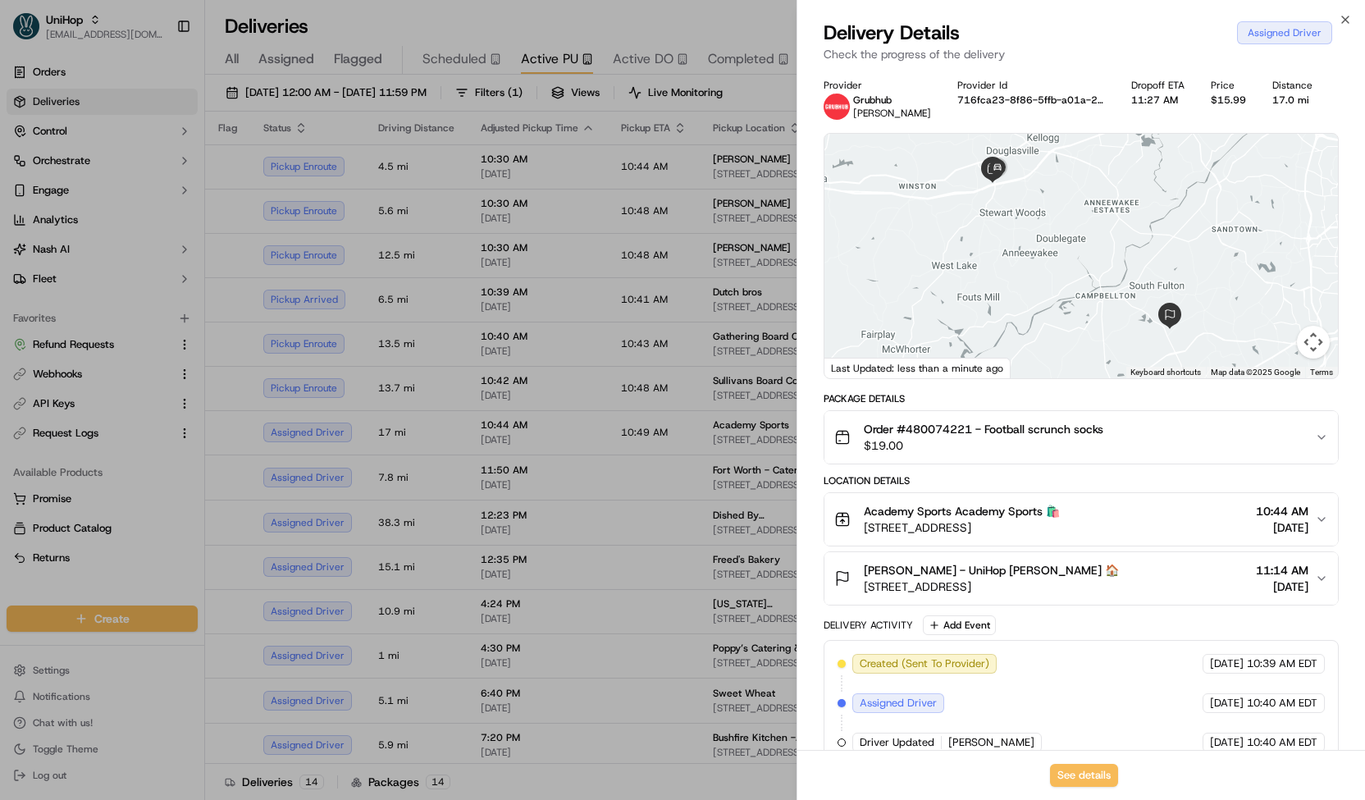
click at [879, 444] on span "$19.00" at bounding box center [983, 445] width 239 height 16
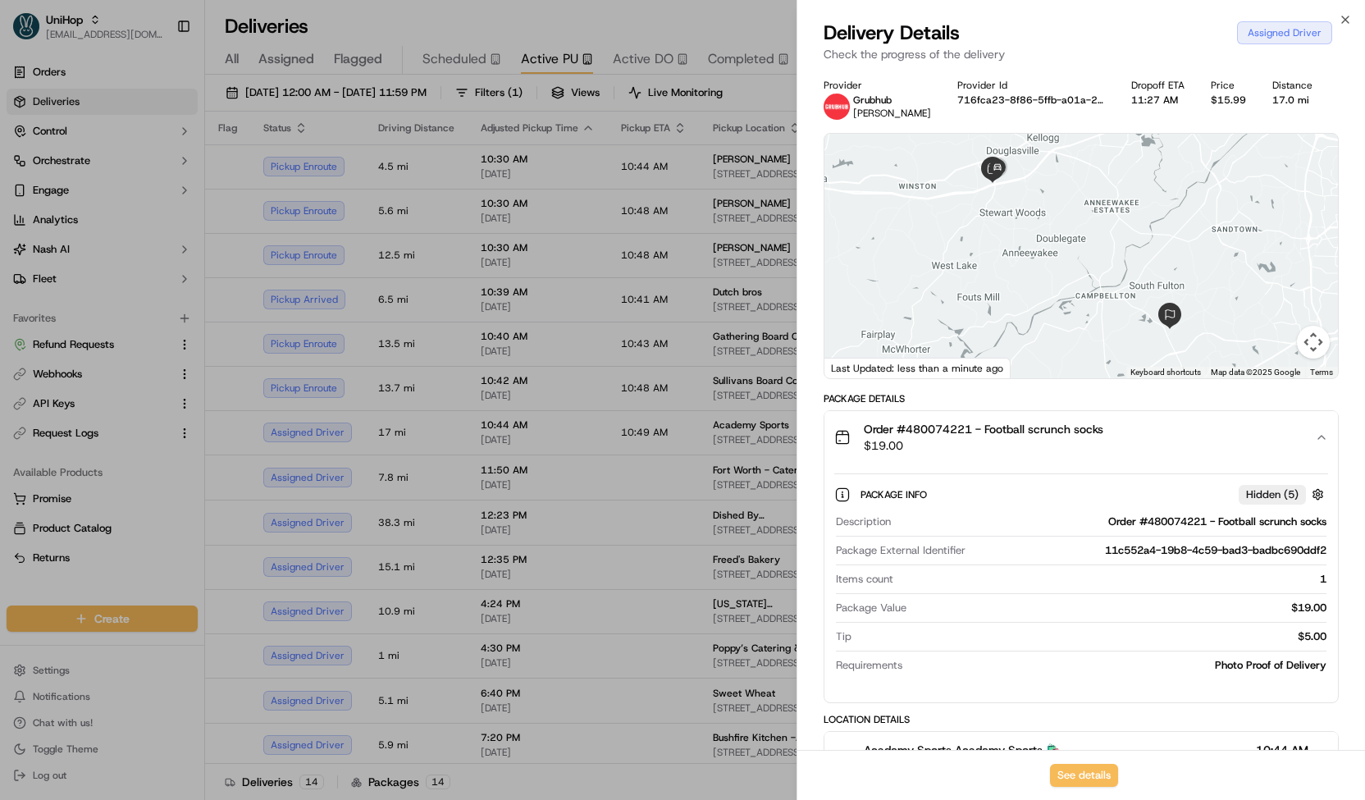
click at [891, 431] on span "Order #480074221 - Football scrunch socks" at bounding box center [983, 429] width 239 height 16
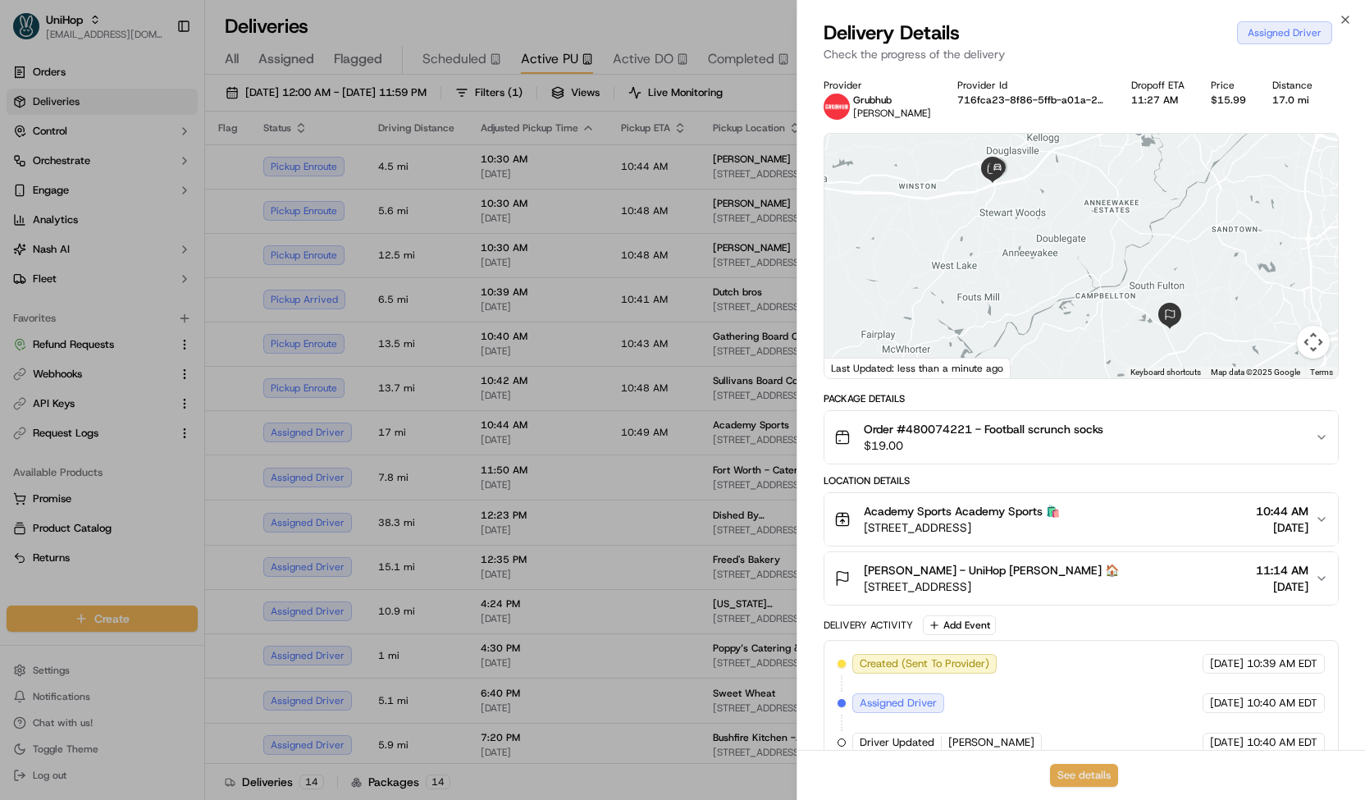
click at [1072, 774] on button "See details" at bounding box center [1084, 775] width 68 height 23
click at [384, 234] on div at bounding box center [682, 400] width 1365 height 800
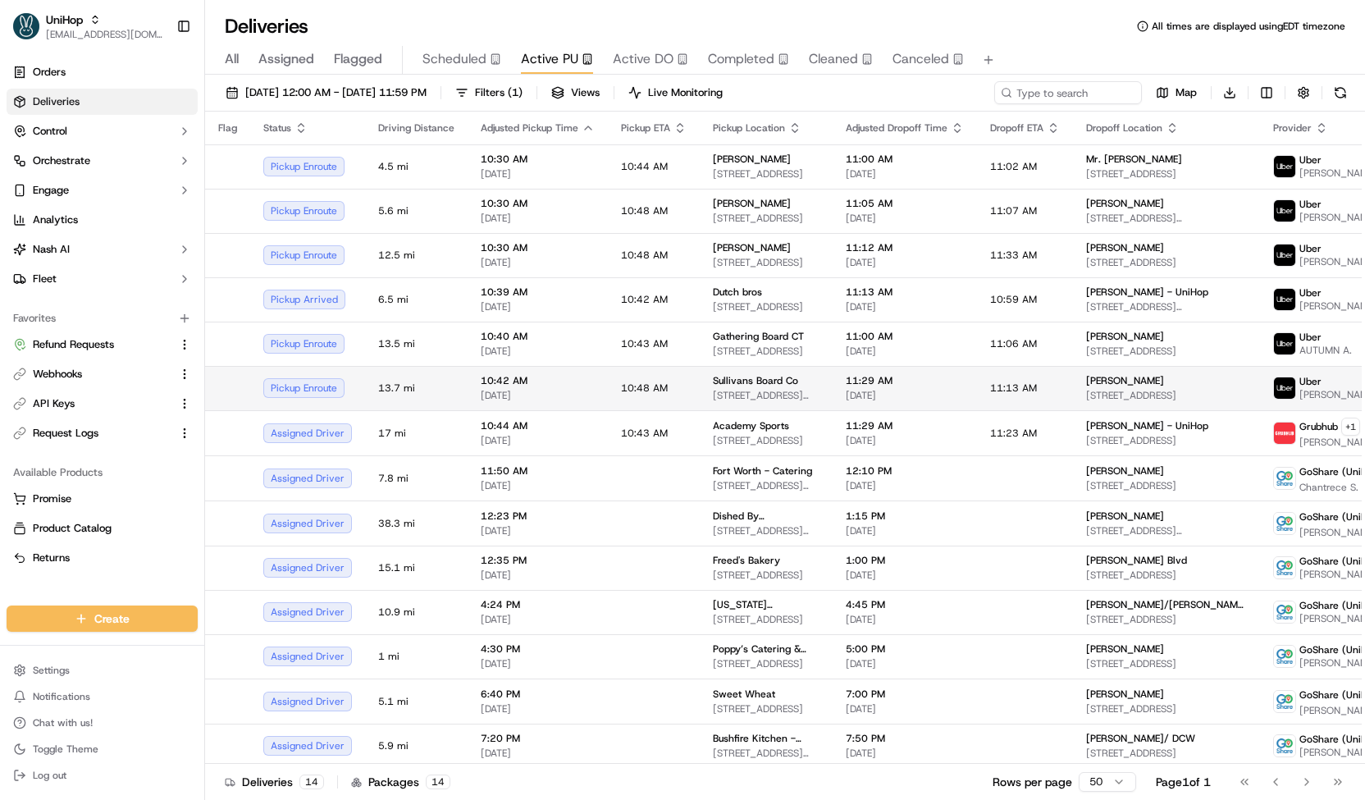
click at [522, 392] on span "[DATE]" at bounding box center [538, 395] width 114 height 13
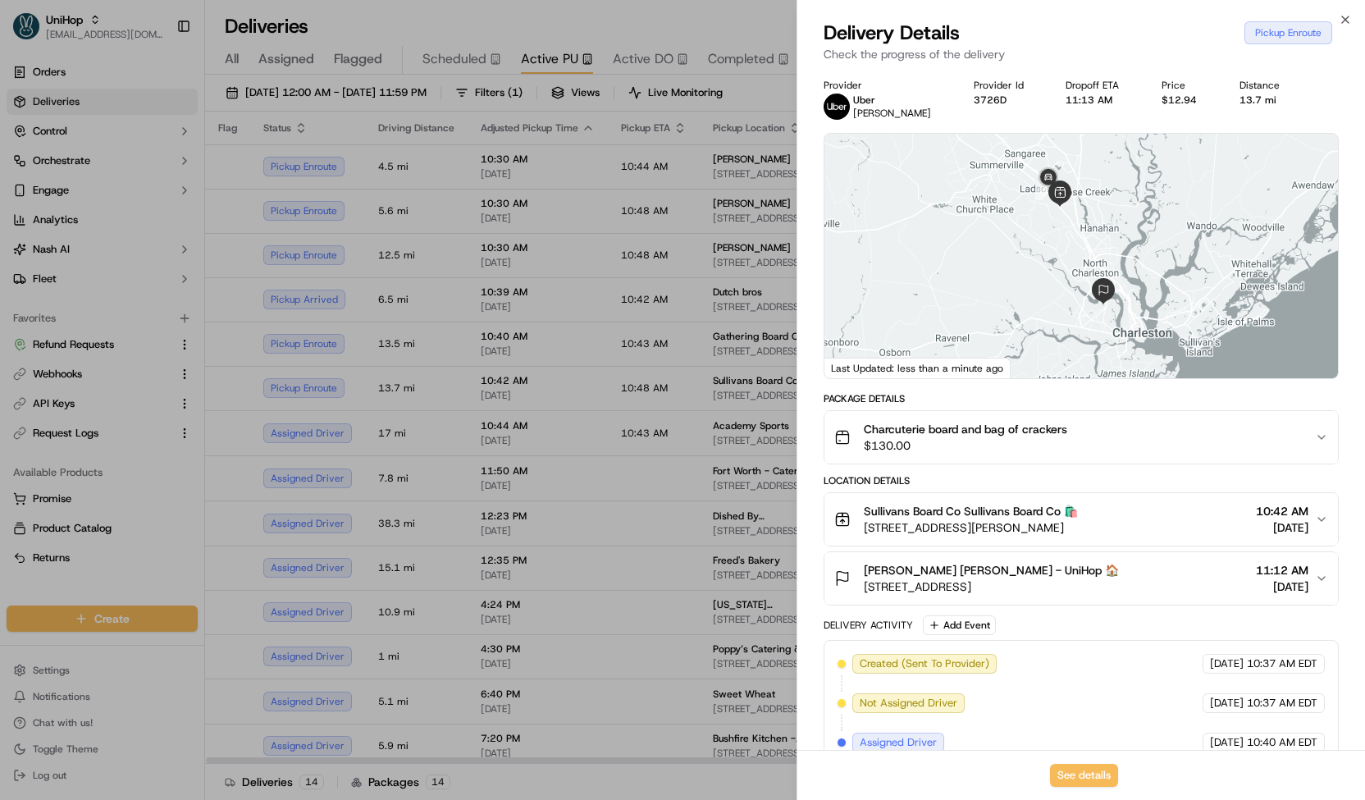
click at [499, 390] on div at bounding box center [682, 400] width 1365 height 800
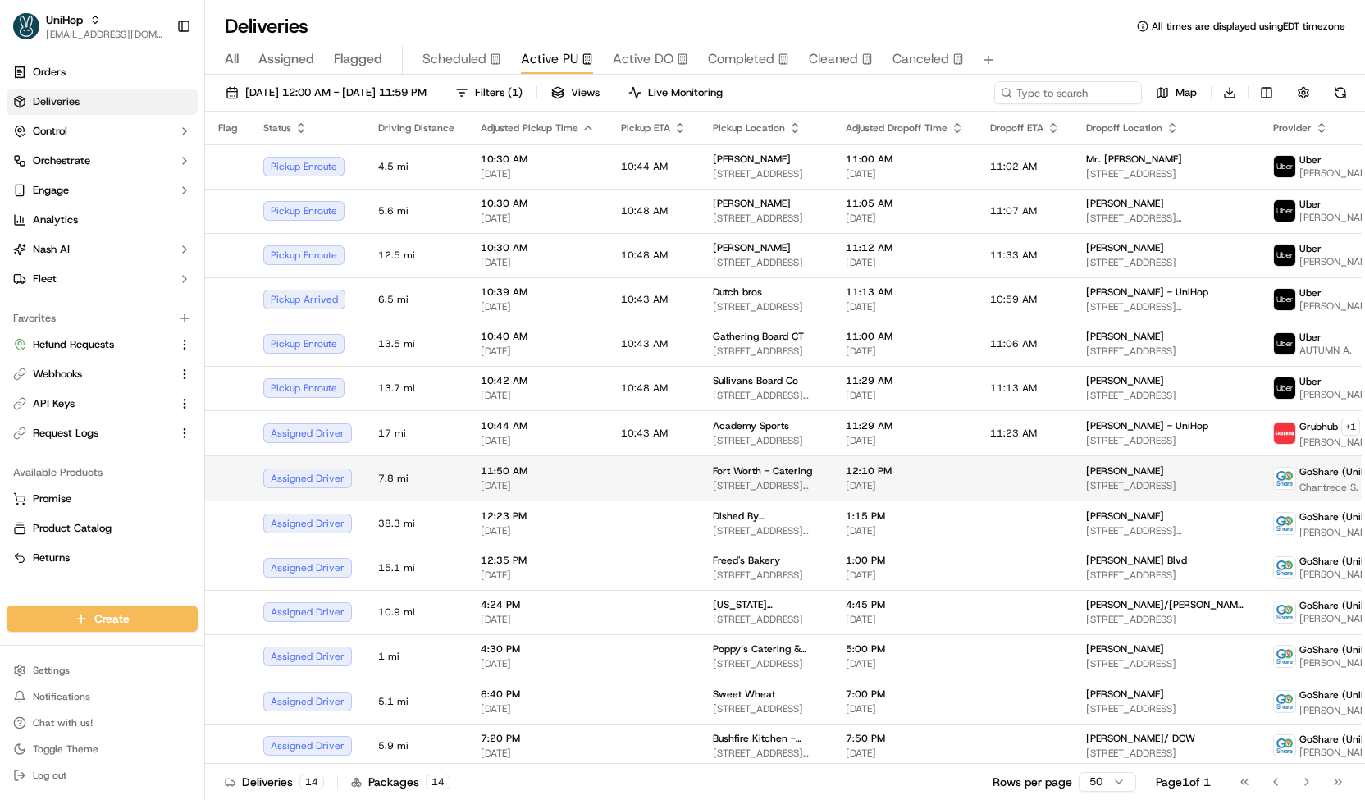
click at [517, 480] on span "[DATE]" at bounding box center [538, 485] width 114 height 13
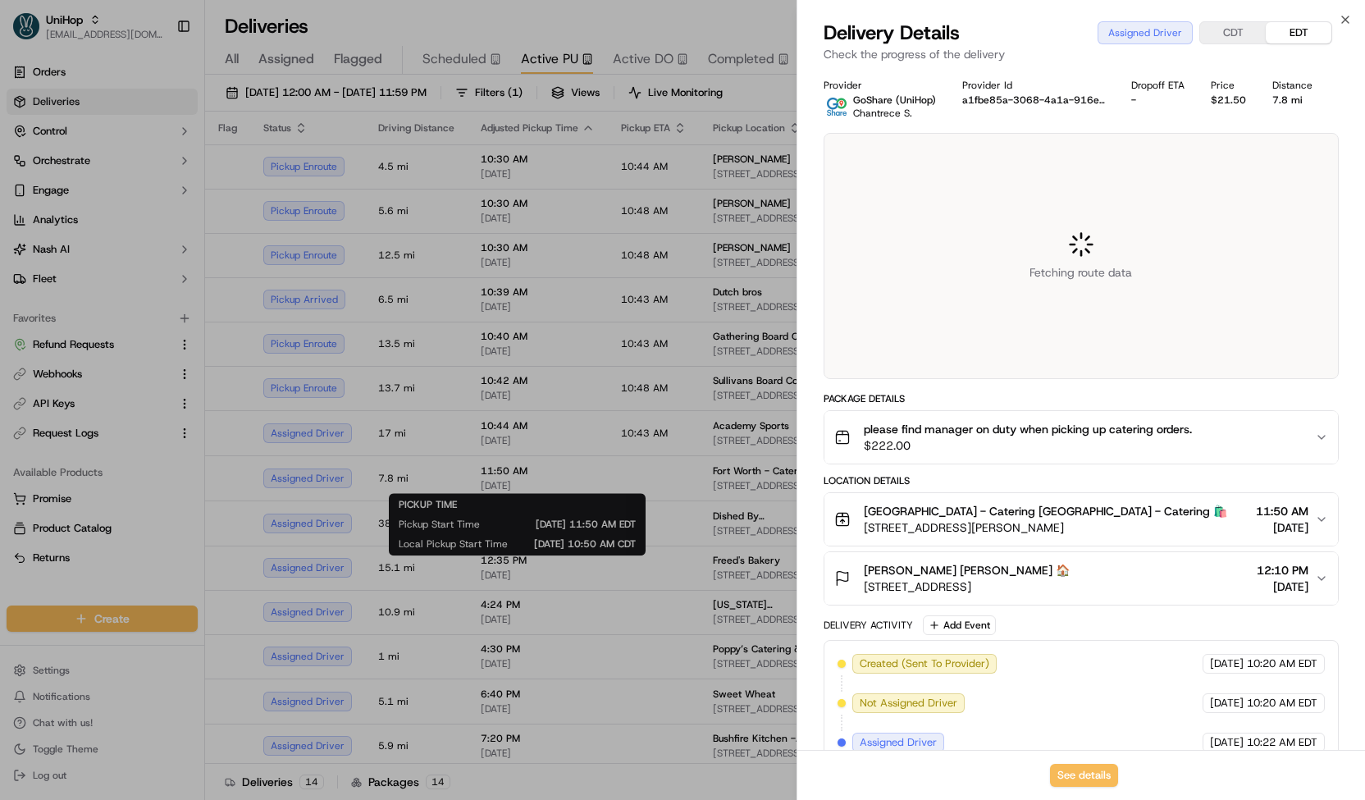
click at [505, 479] on div at bounding box center [682, 400] width 1365 height 800
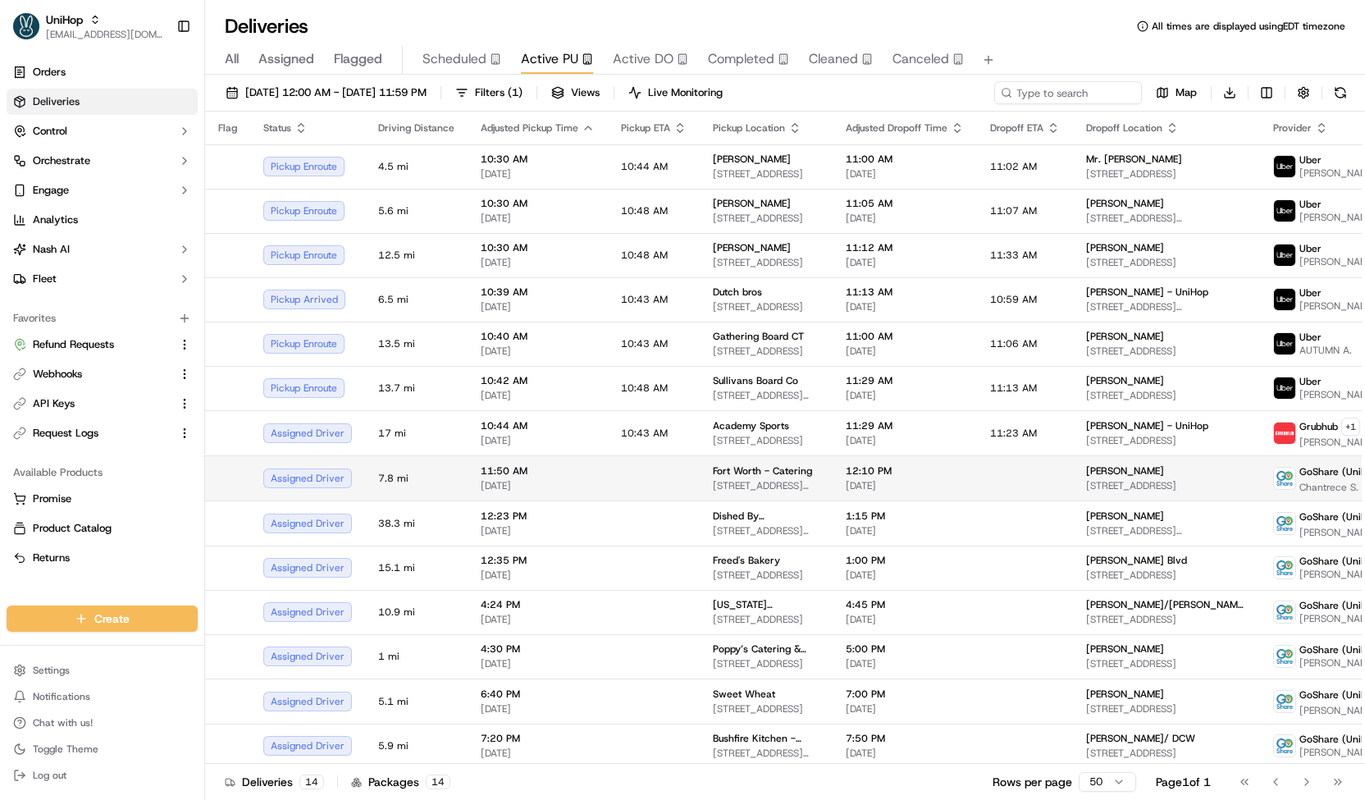
click at [494, 479] on span "[DATE]" at bounding box center [538, 485] width 114 height 13
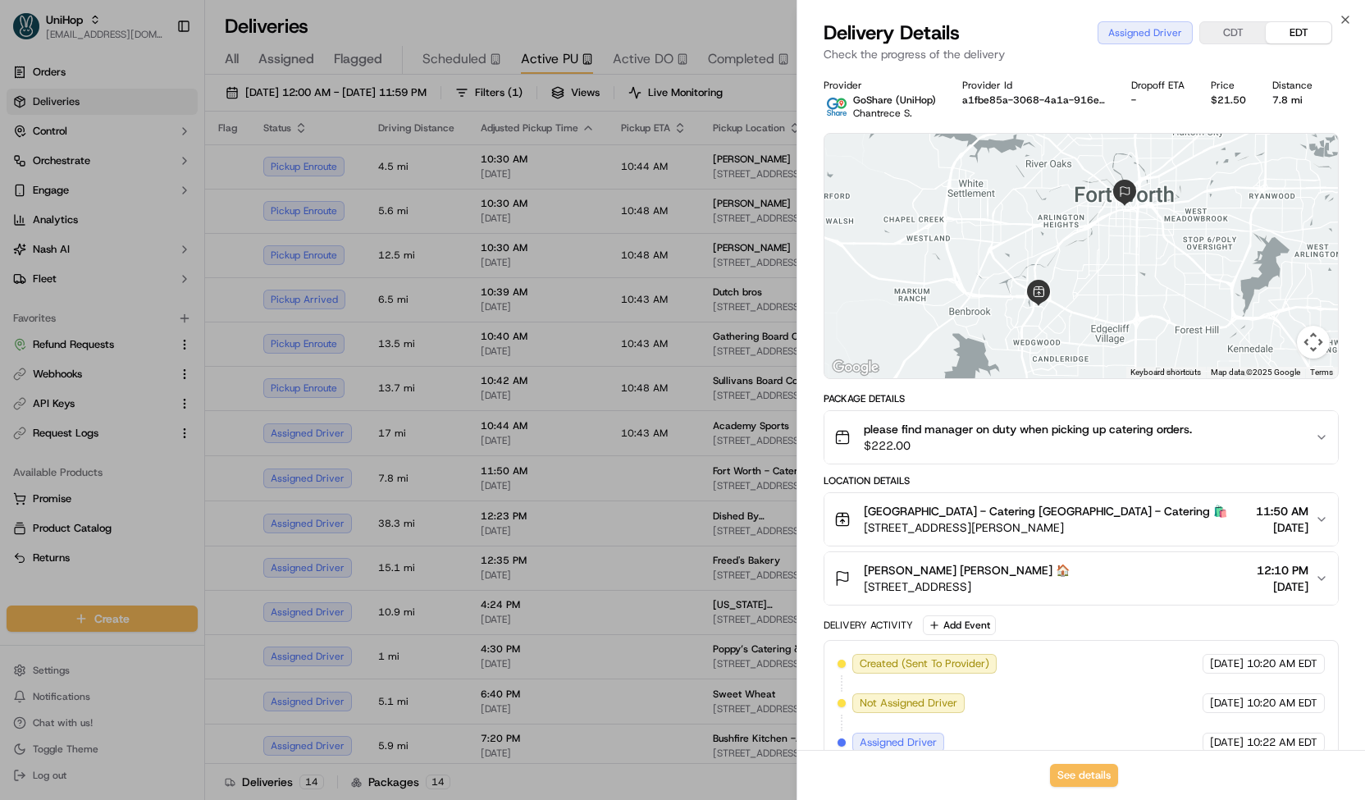
click at [505, 487] on div at bounding box center [682, 400] width 1365 height 800
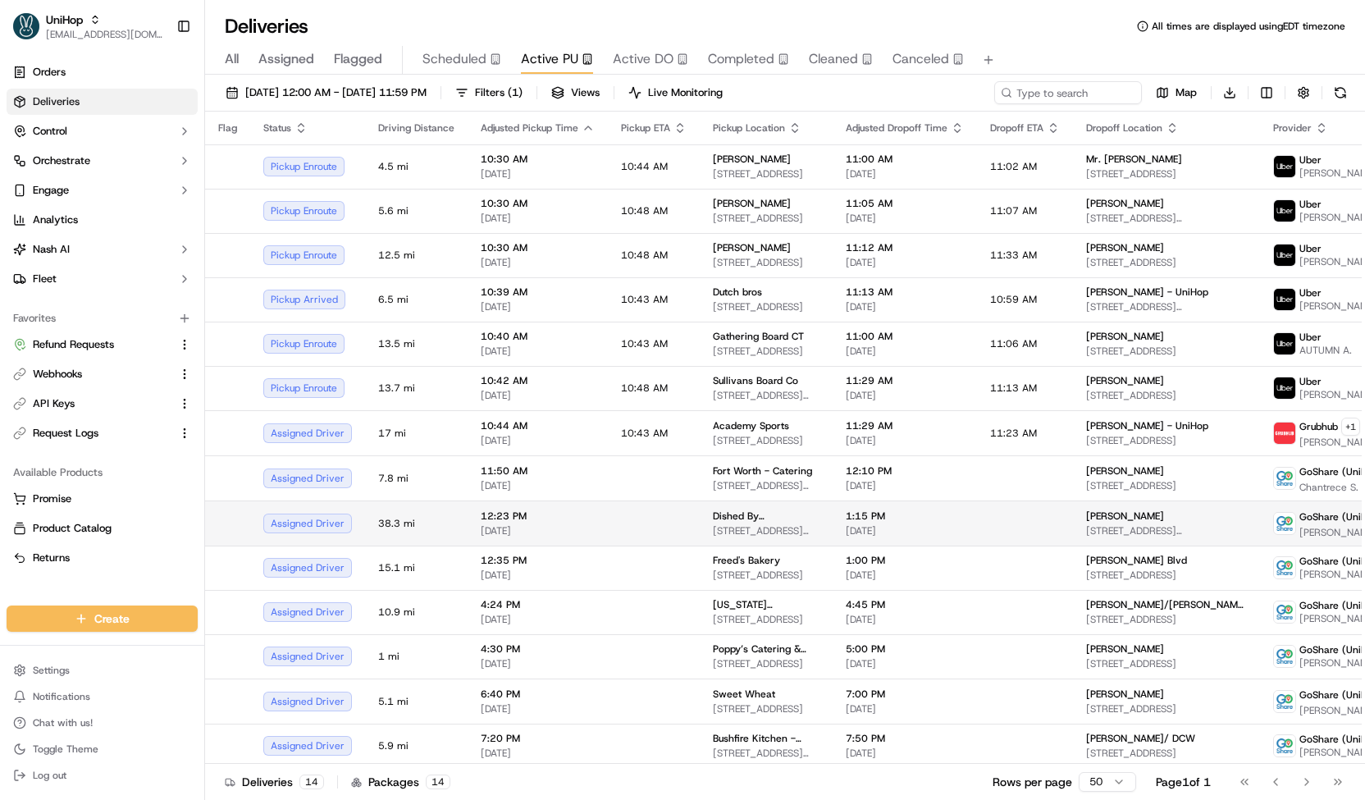
click at [508, 531] on span "[DATE]" at bounding box center [538, 530] width 114 height 13
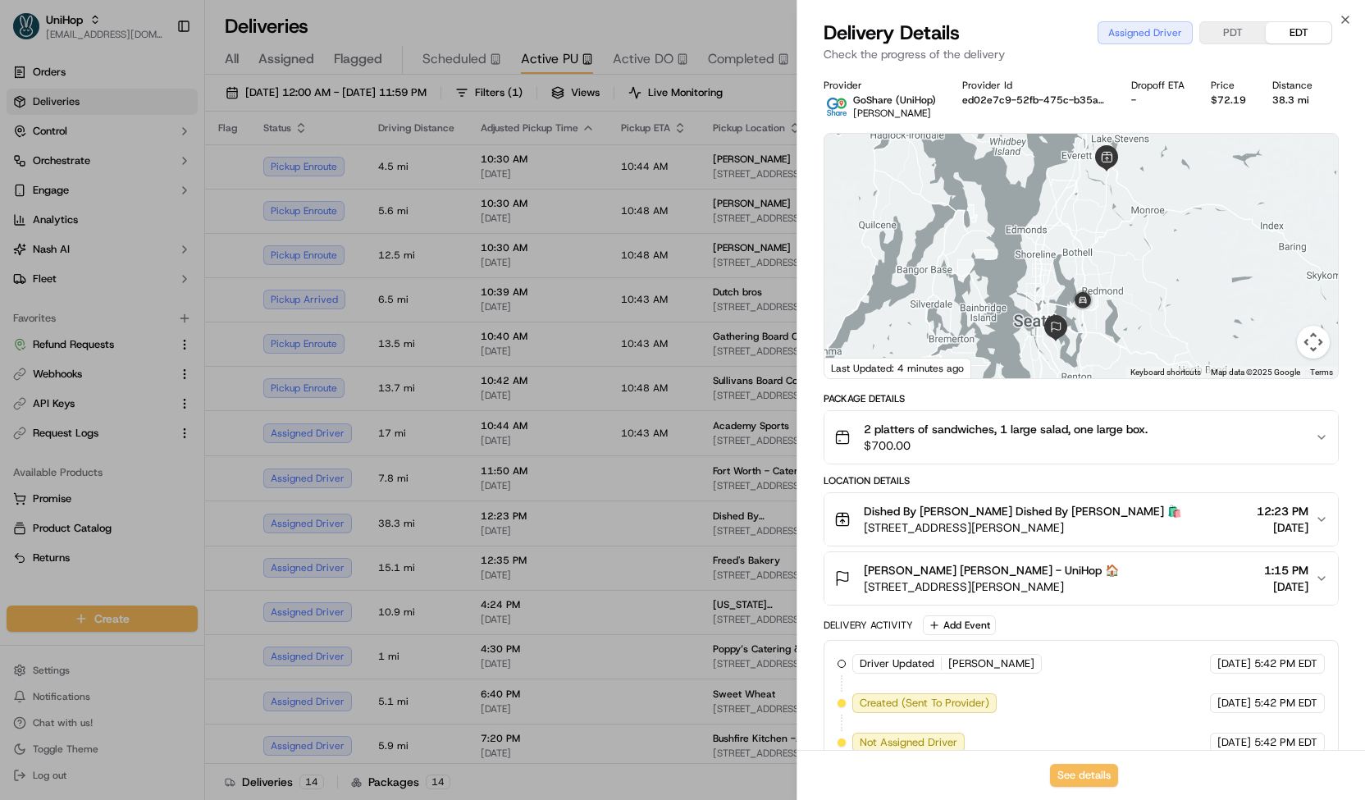
click at [480, 524] on div at bounding box center [682, 400] width 1365 height 800
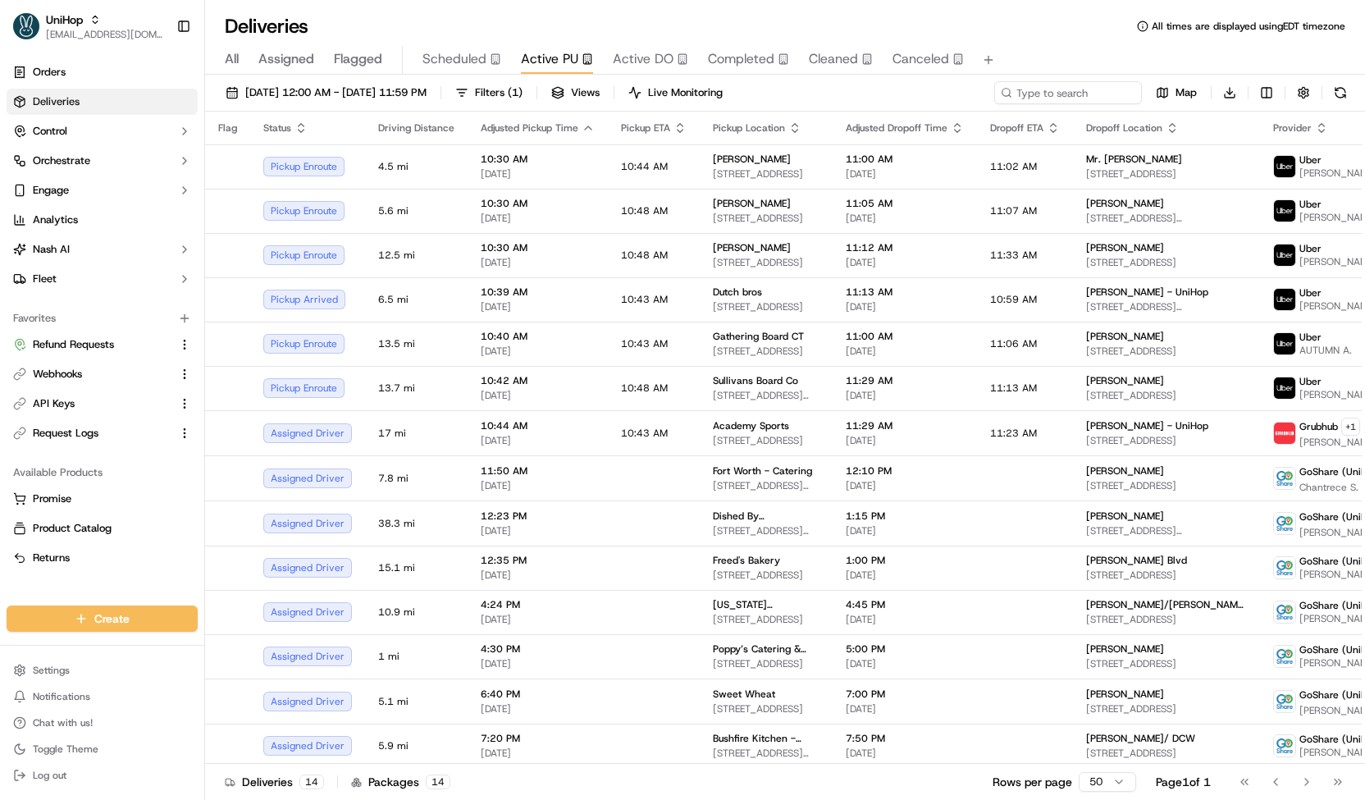
click at [450, 51] on span "Scheduled" at bounding box center [454, 59] width 64 height 20
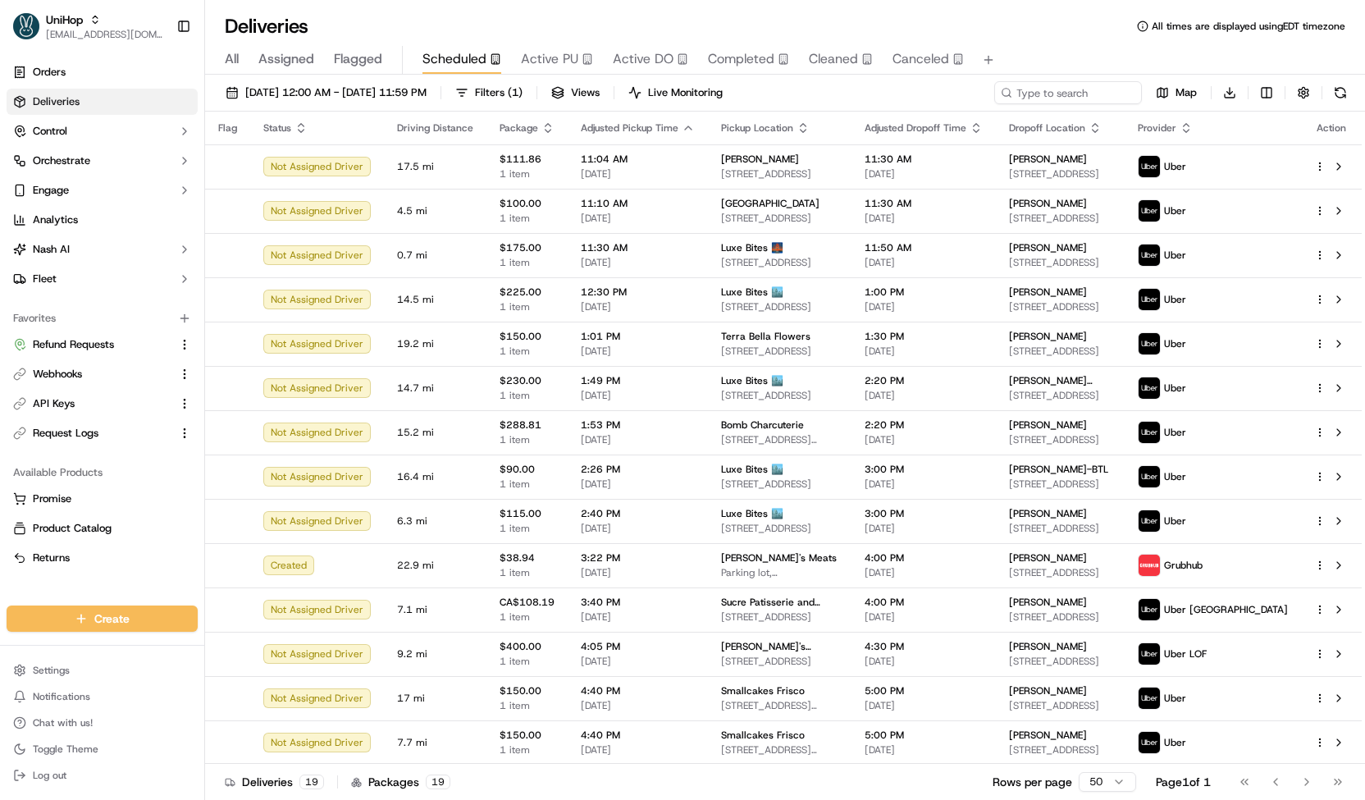
click at [539, 59] on span "Active PU" at bounding box center [549, 59] width 57 height 20
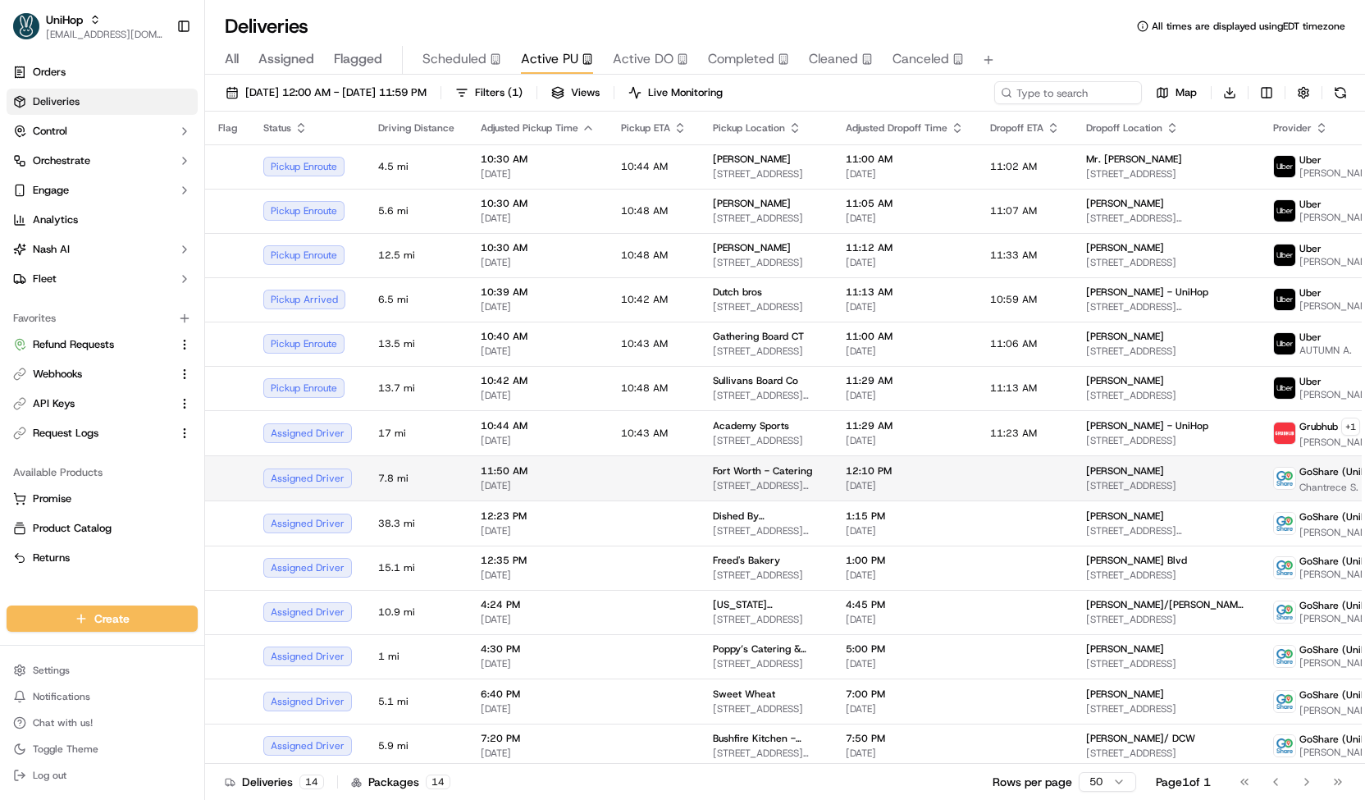
click at [551, 481] on span "[DATE]" at bounding box center [538, 485] width 114 height 13
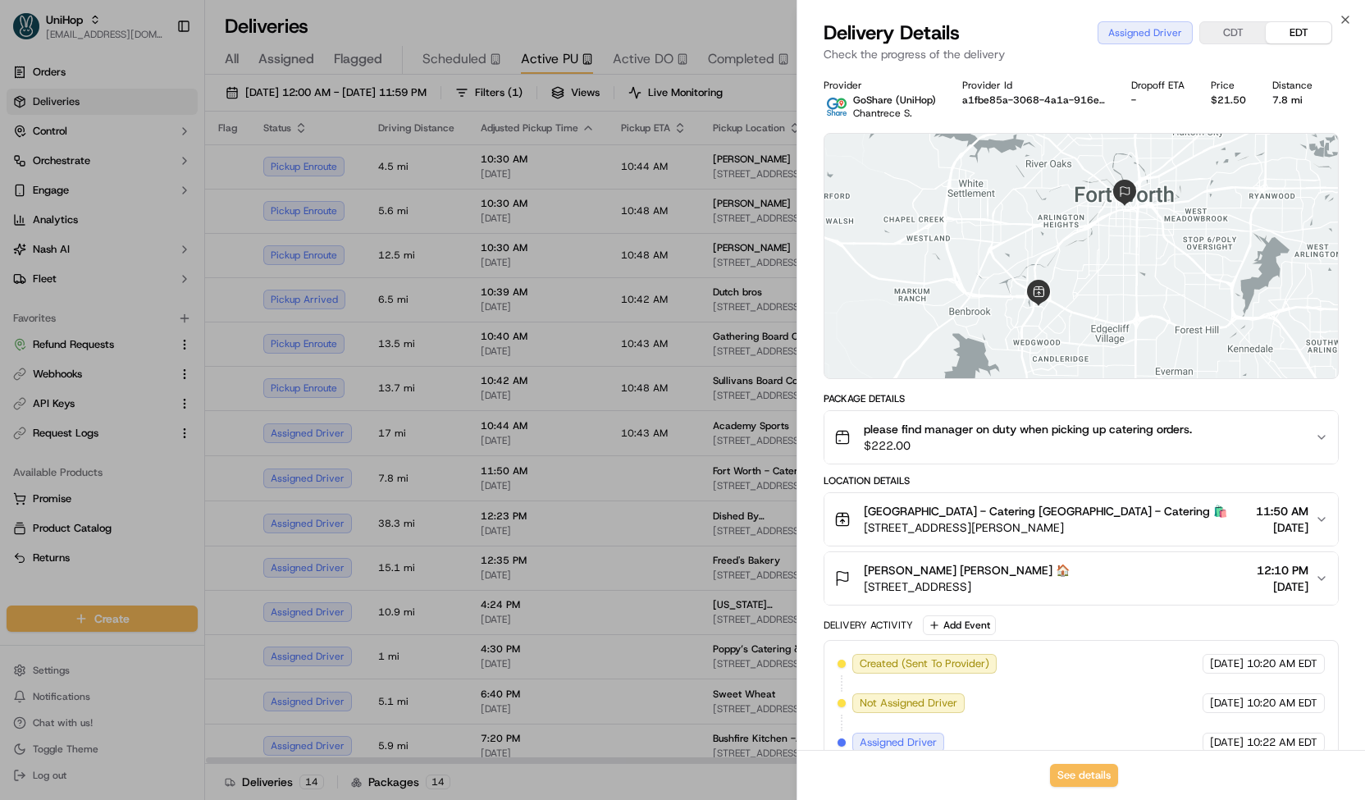
click at [426, 355] on div at bounding box center [682, 400] width 1365 height 800
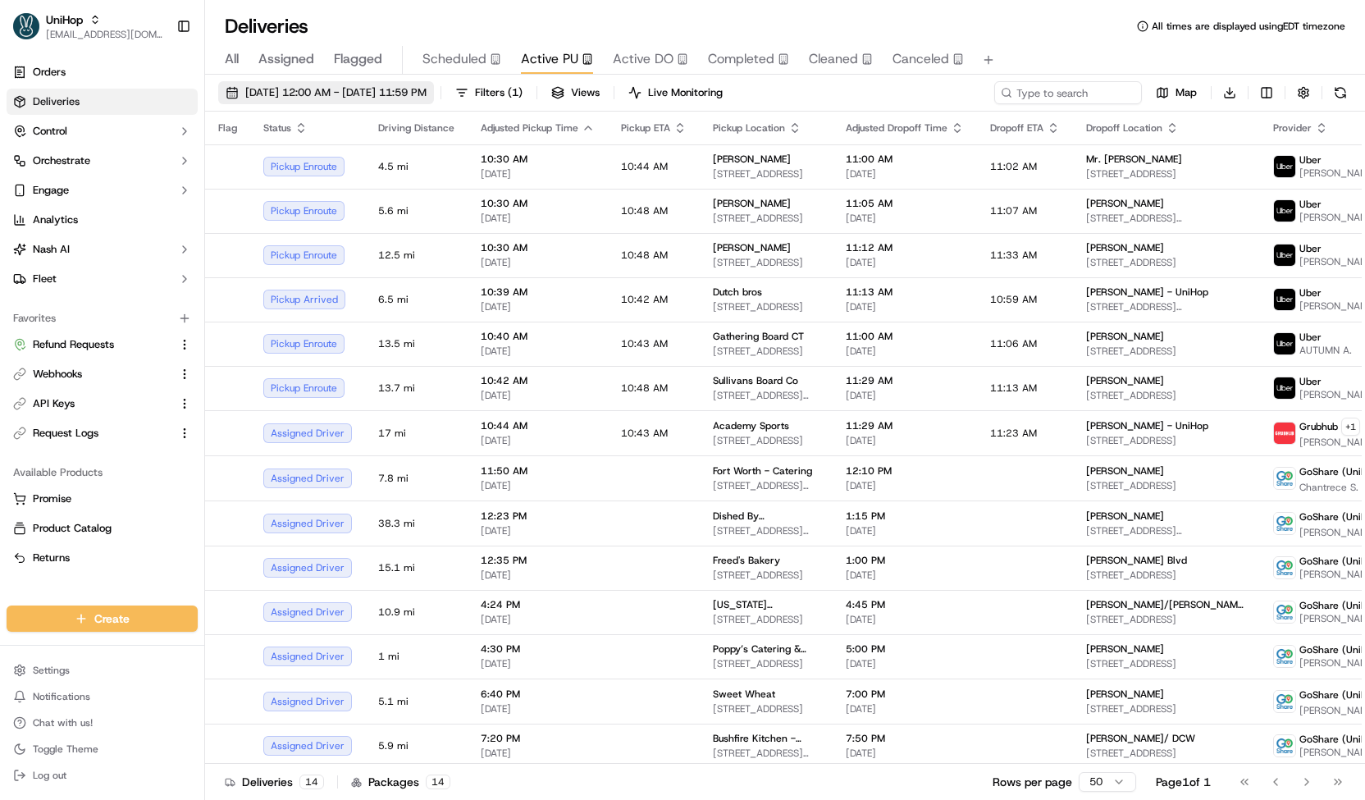
click at [339, 84] on button "Sep 20 2025 12:00 AM - Sep 20 2025 11:59 PM" at bounding box center [326, 92] width 216 height 23
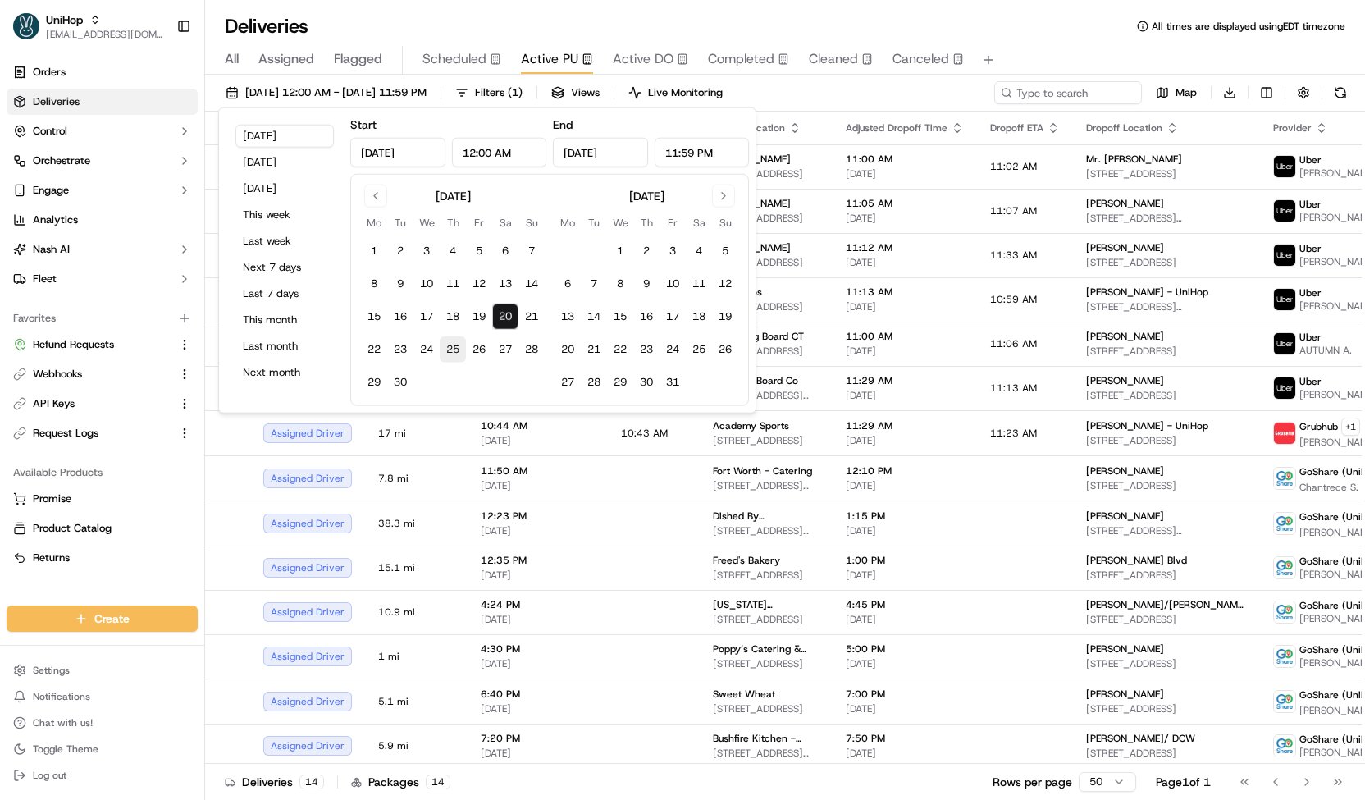
click at [454, 349] on button "25" at bounding box center [453, 349] width 26 height 26
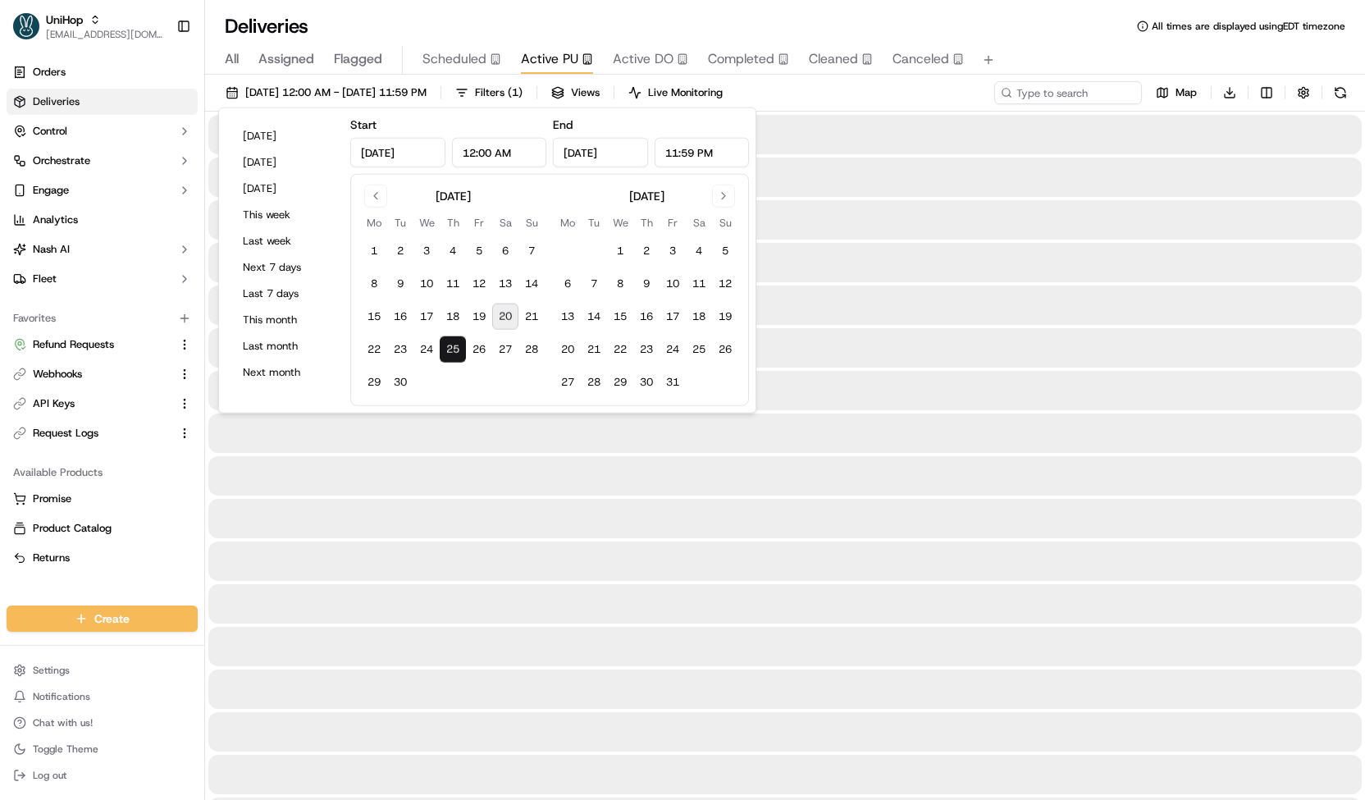
type input "Sep 25, 2025"
click at [448, 349] on button "25" at bounding box center [453, 349] width 26 height 26
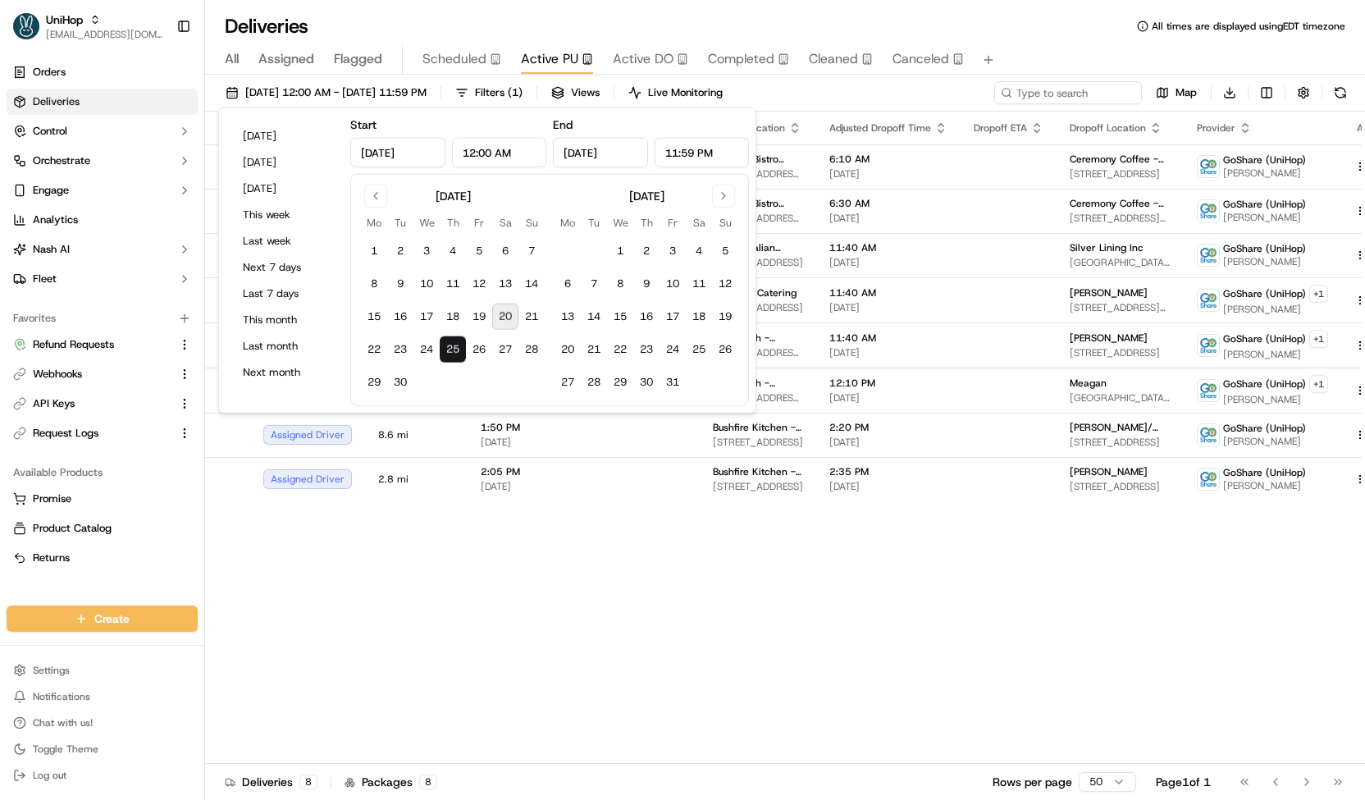
click at [832, 112] on th "Adjusted Dropoff Time" at bounding box center [888, 128] width 144 height 33
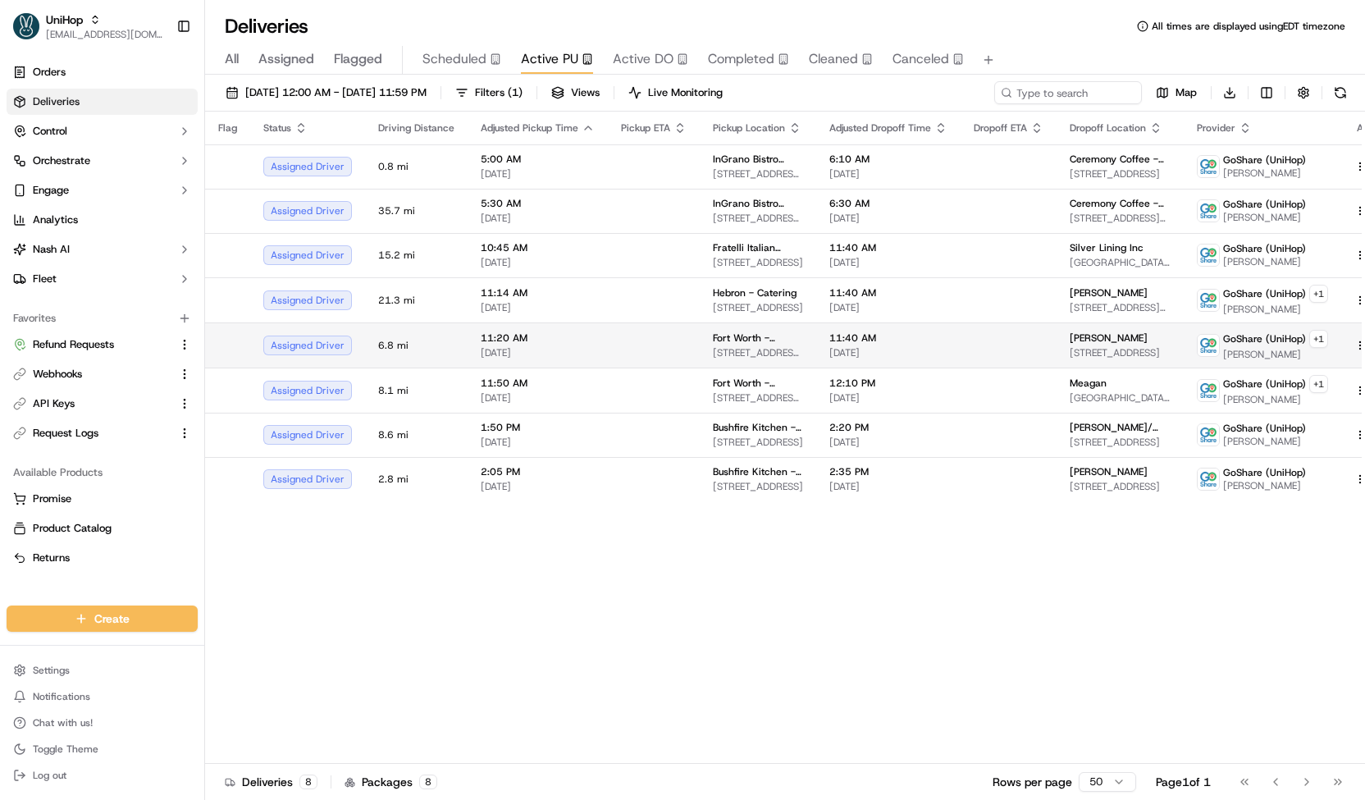
click at [666, 344] on td at bounding box center [654, 344] width 92 height 45
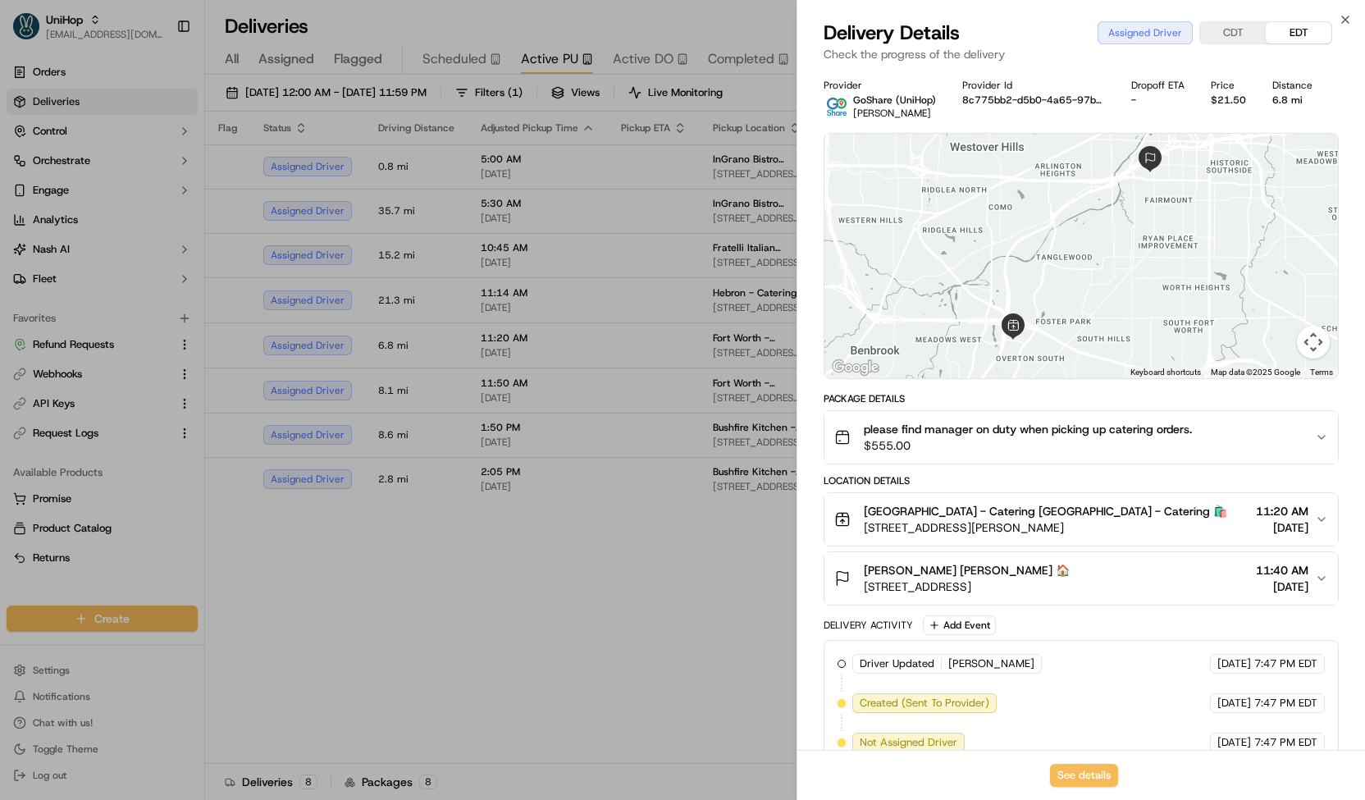
click at [878, 427] on span "please find manager on duty when picking up catering orders." at bounding box center [1028, 429] width 328 height 16
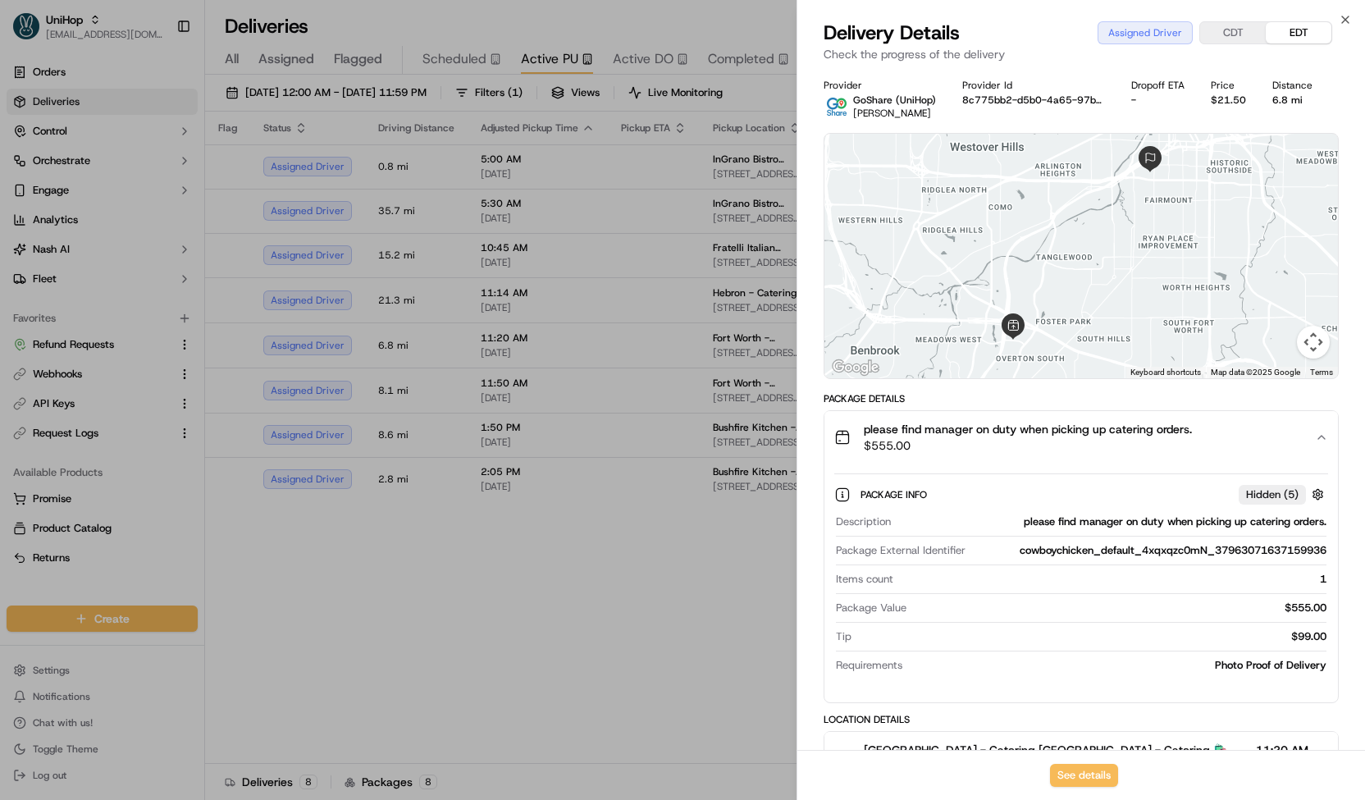
click at [887, 435] on span "please find manager on duty when picking up catering orders." at bounding box center [1028, 429] width 328 height 16
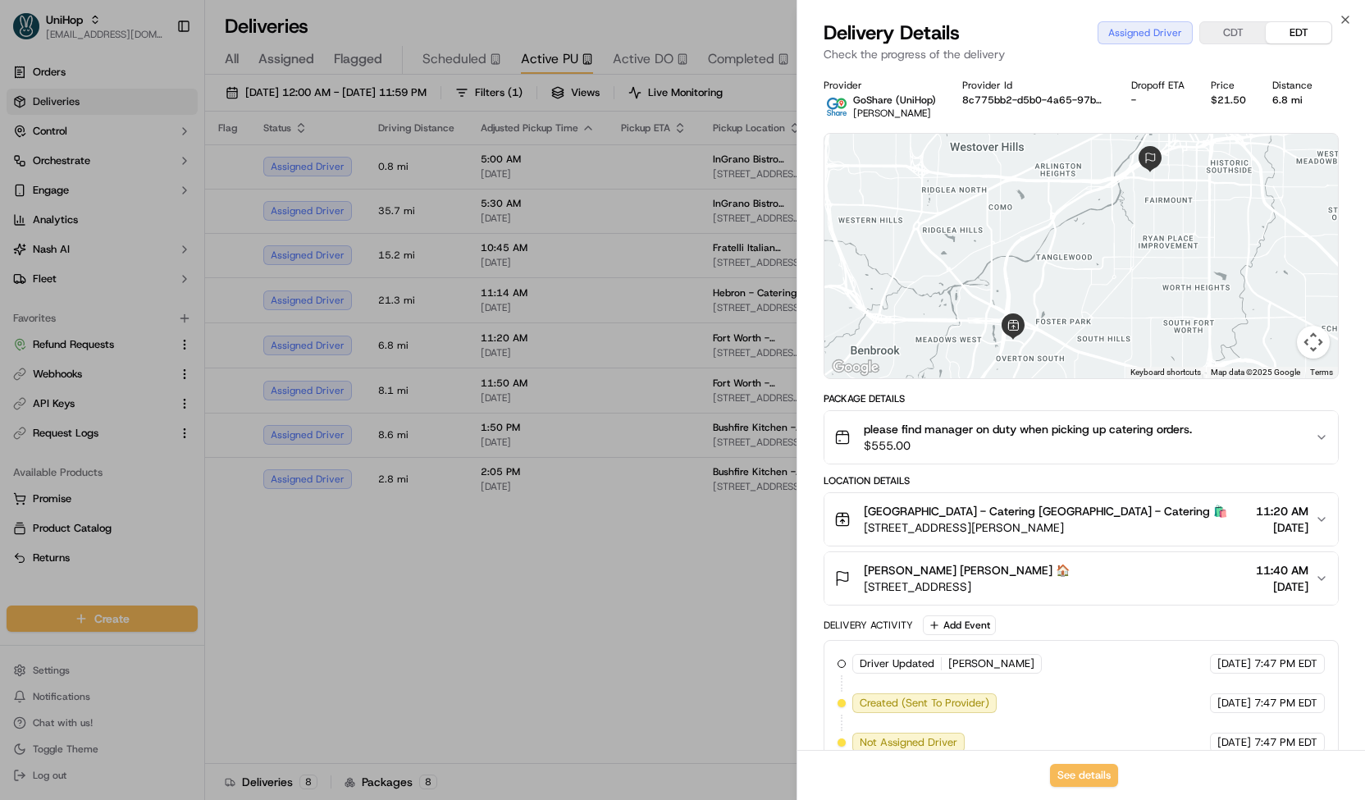
click at [666, 402] on div at bounding box center [682, 400] width 1365 height 800
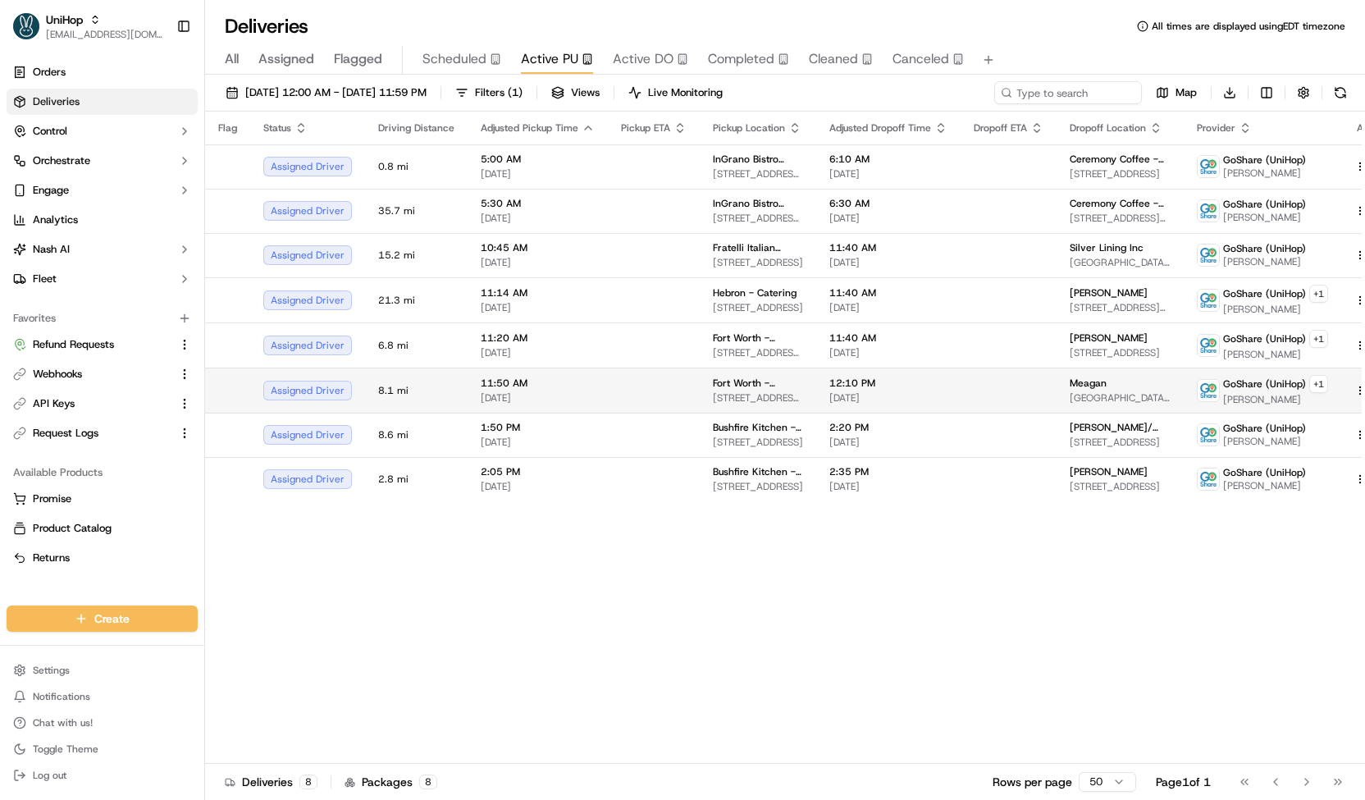
click at [713, 394] on span "4972 Overton Ridge Blvd, Fort Worth, TX 76132, USA" at bounding box center [758, 397] width 90 height 13
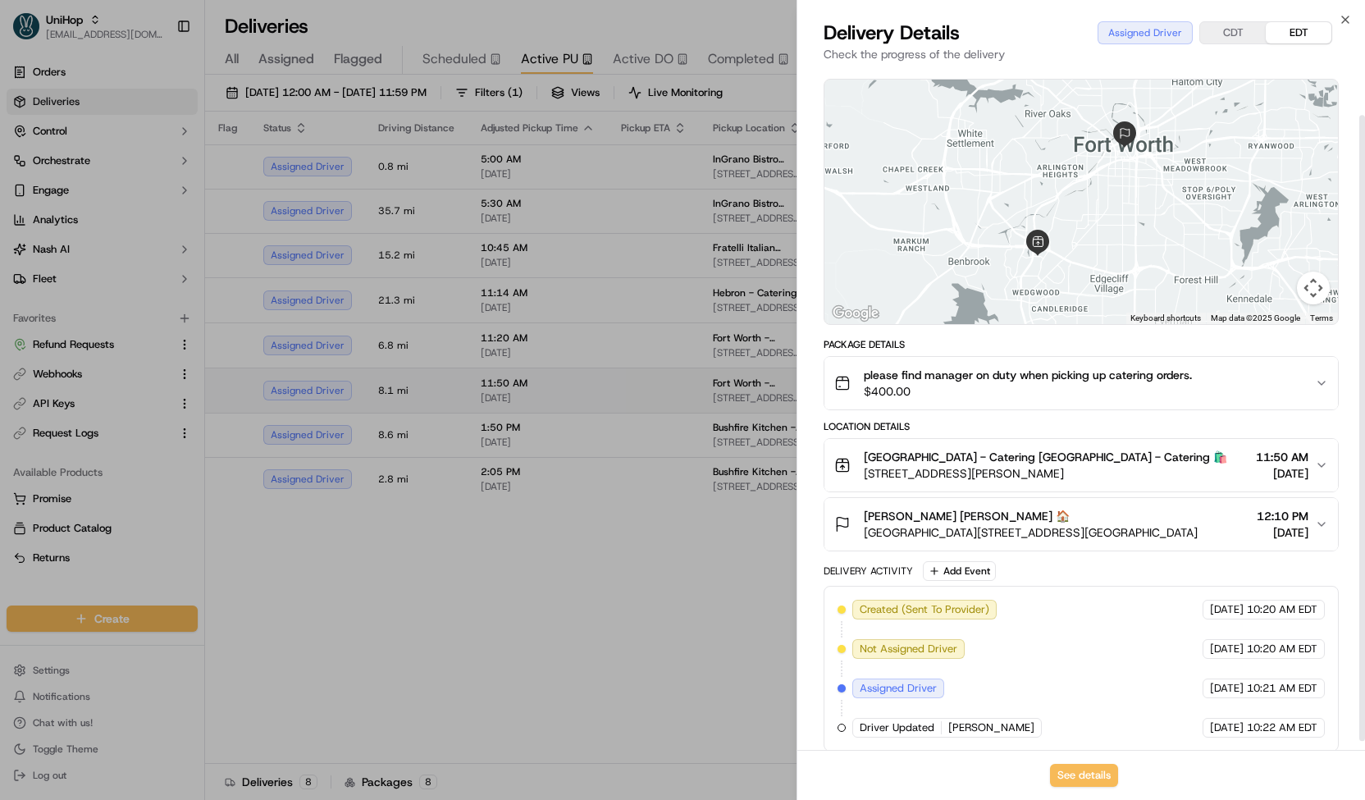
scroll to position [61, 0]
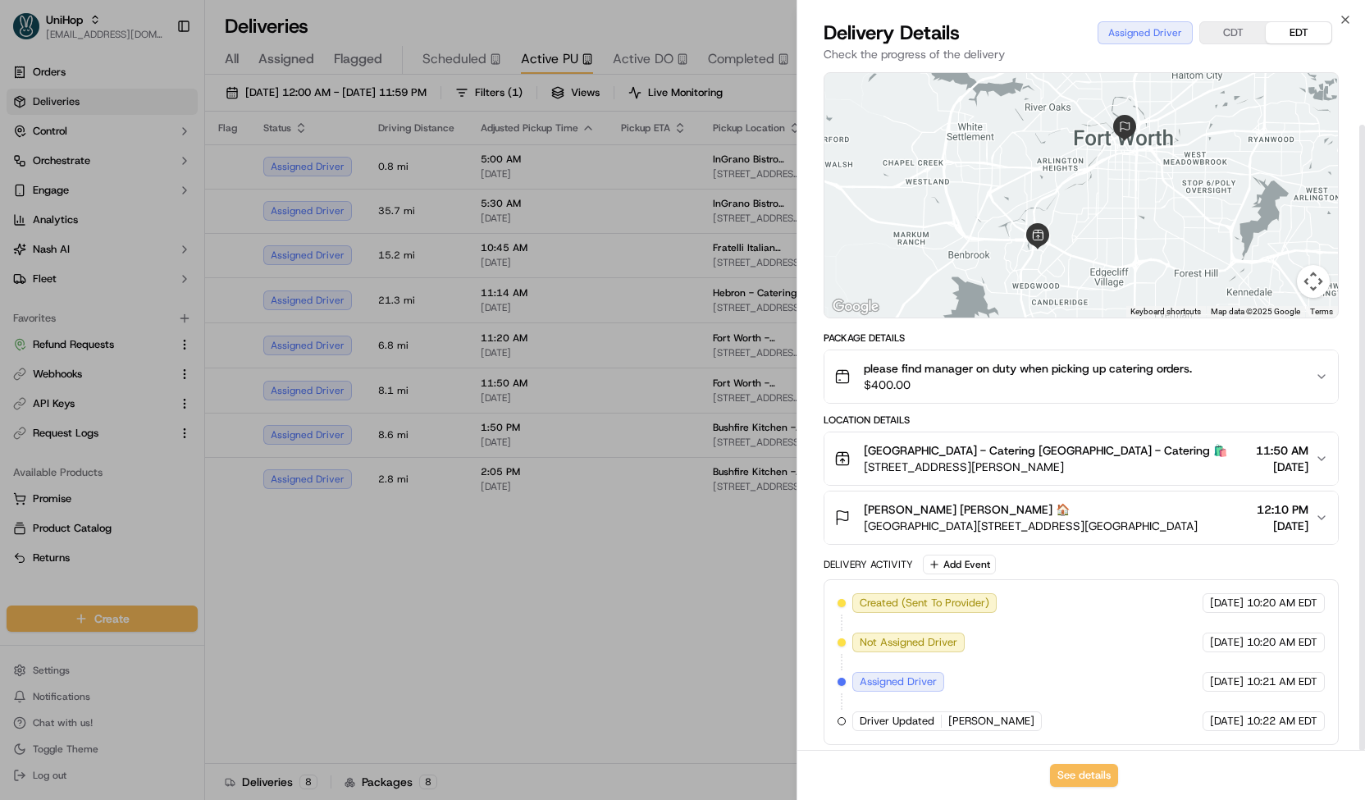
click at [589, 528] on div at bounding box center [682, 400] width 1365 height 800
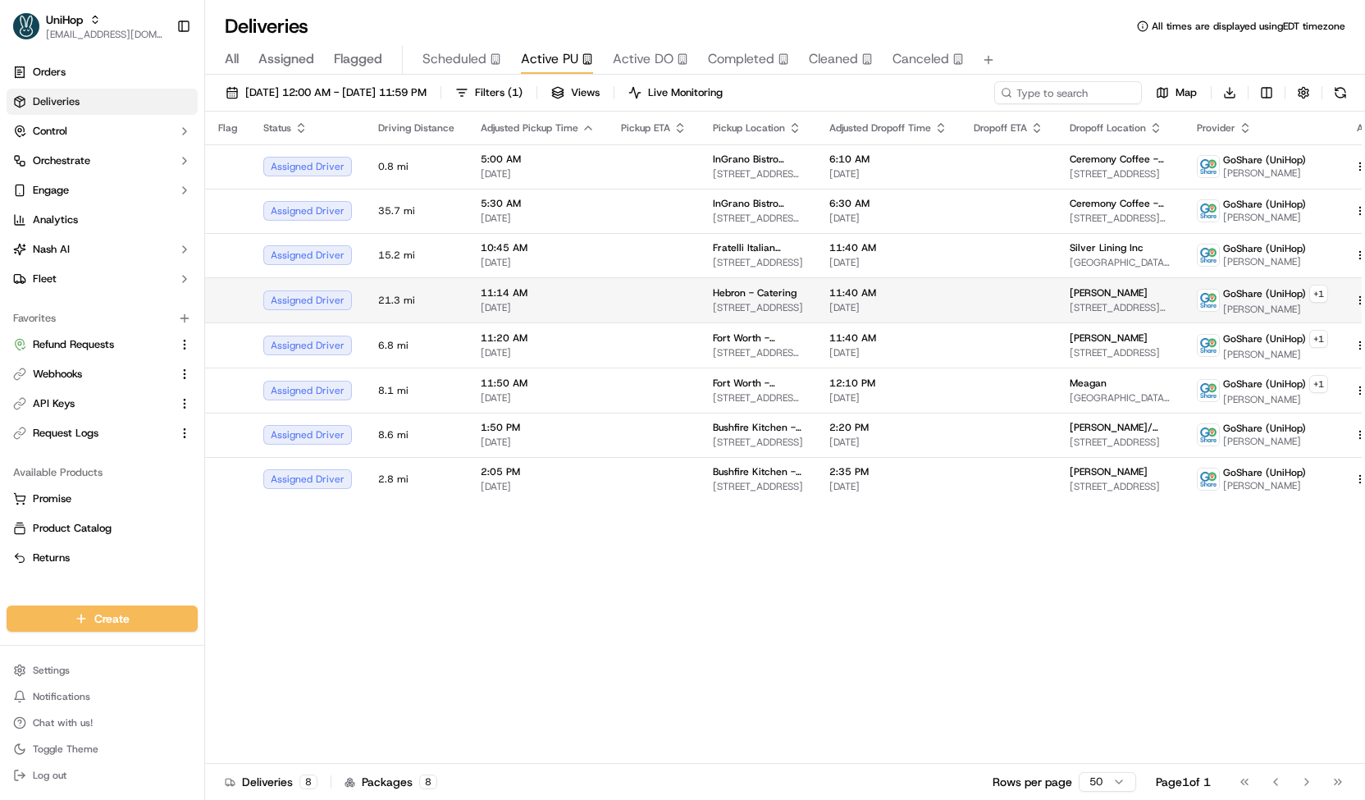
click at [557, 304] on span "Sep 25 2025" at bounding box center [538, 307] width 114 height 13
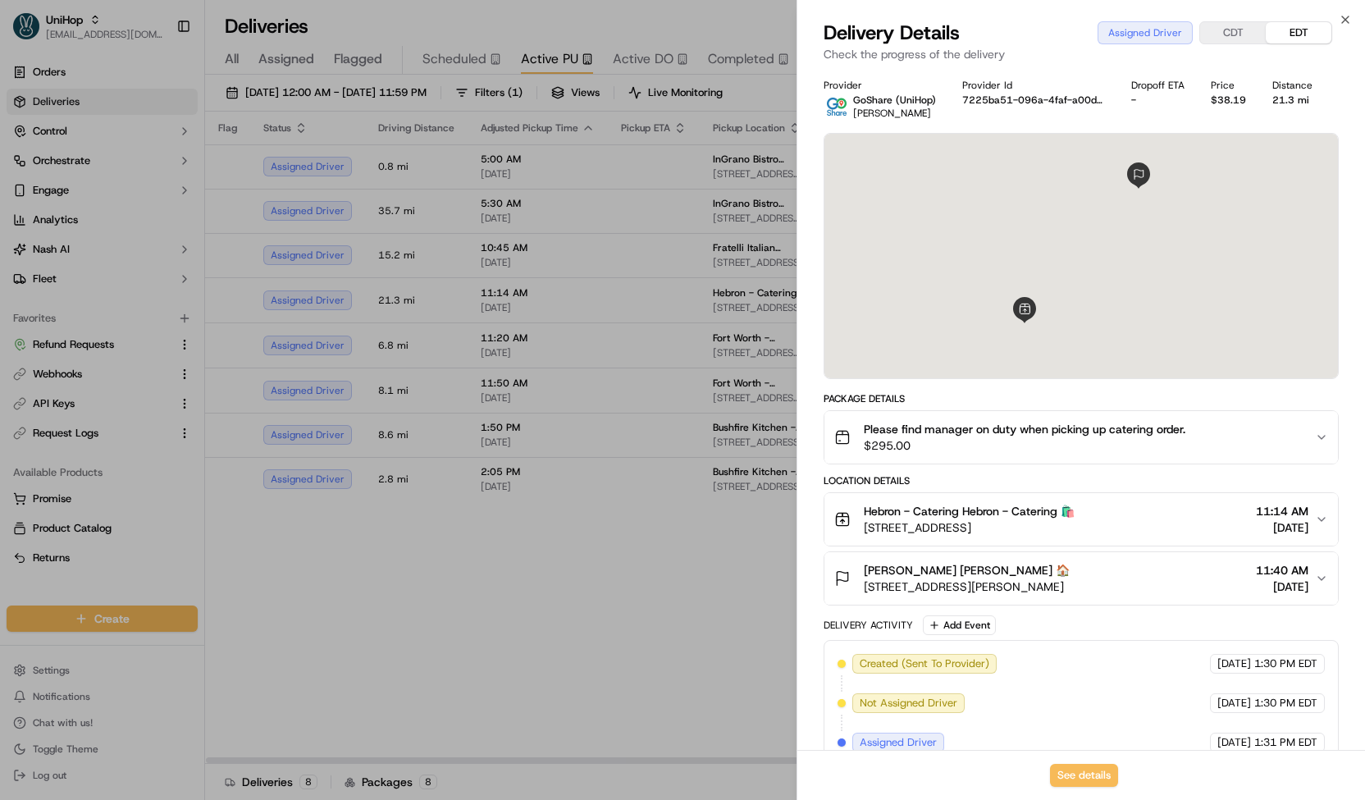
click at [543, 321] on div at bounding box center [682, 400] width 1365 height 800
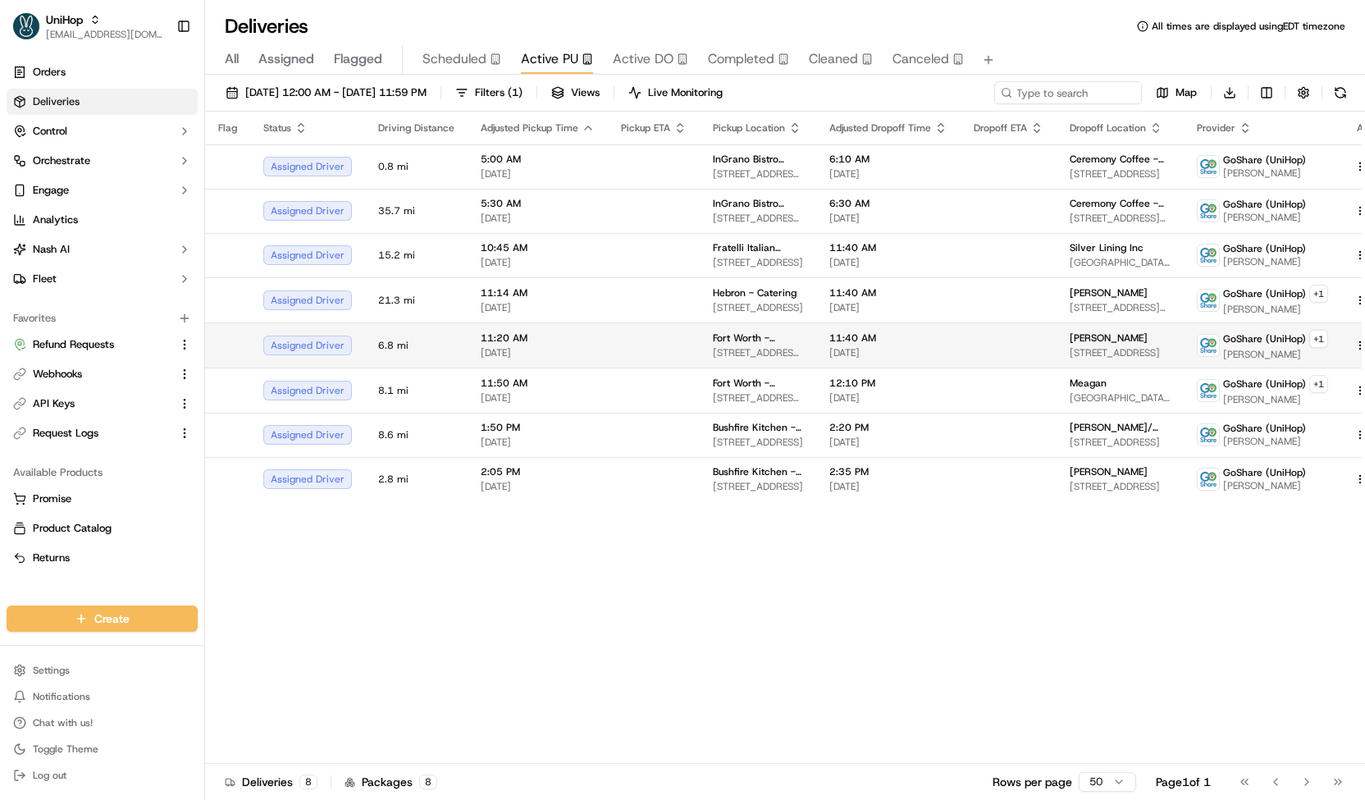
click at [538, 349] on span "Sep 25 2025" at bounding box center [538, 352] width 114 height 13
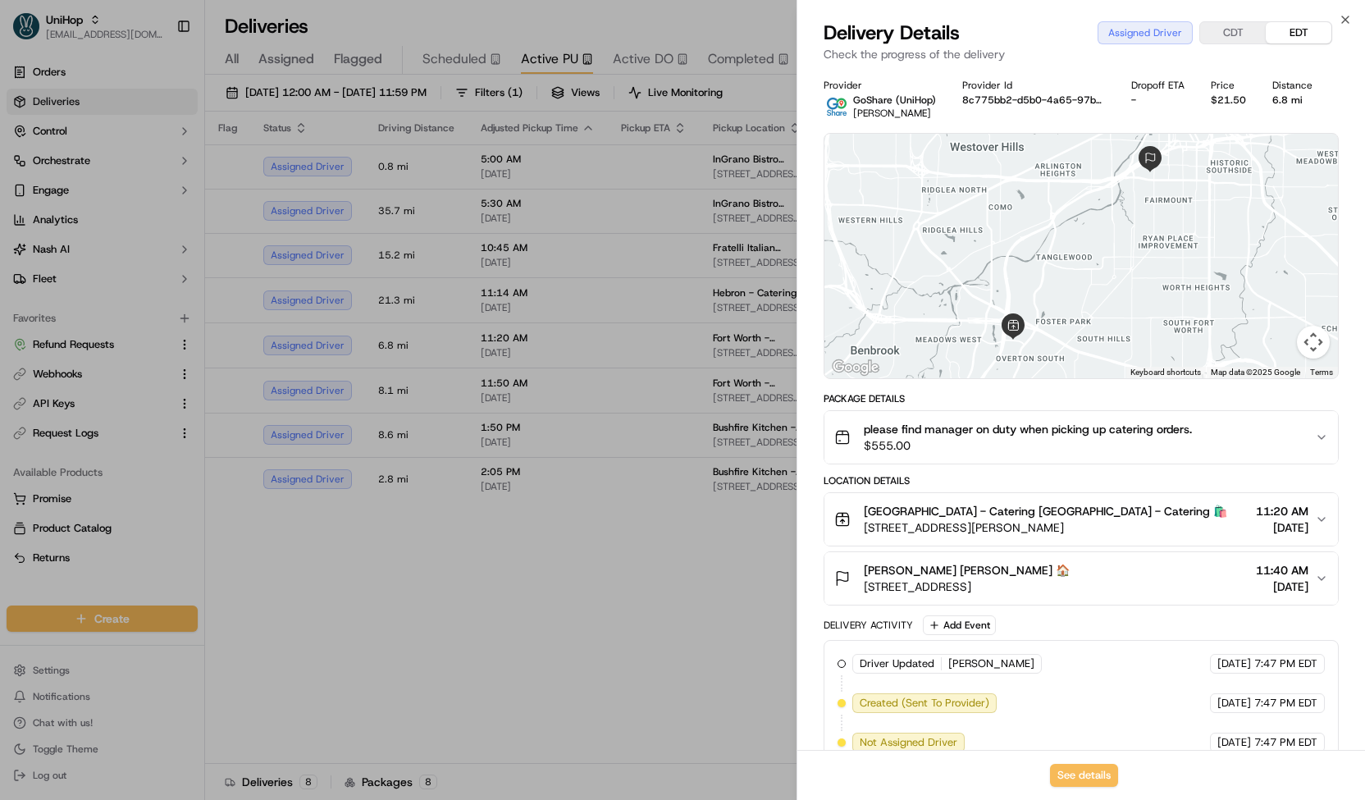
click at [415, 159] on div at bounding box center [682, 400] width 1365 height 800
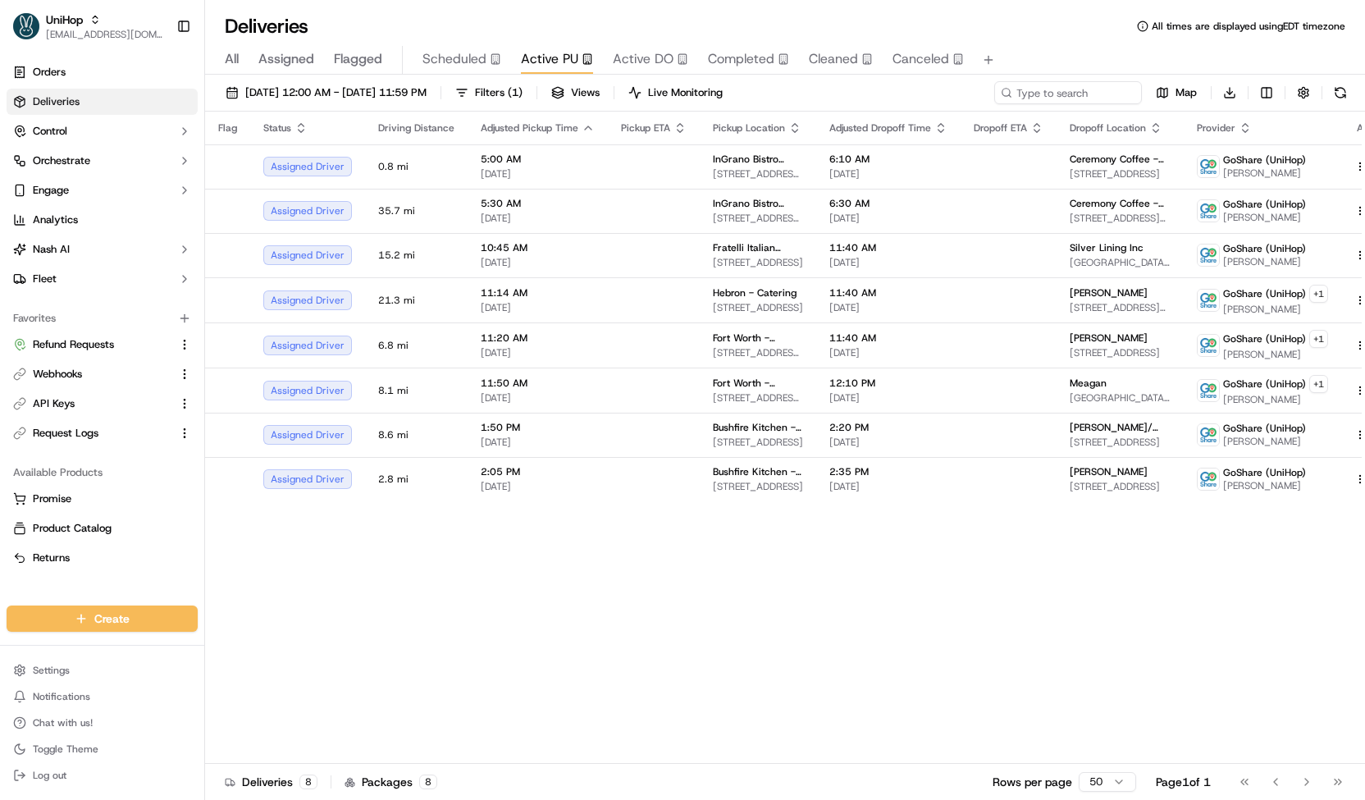
click at [438, 51] on span "Scheduled" at bounding box center [454, 59] width 64 height 20
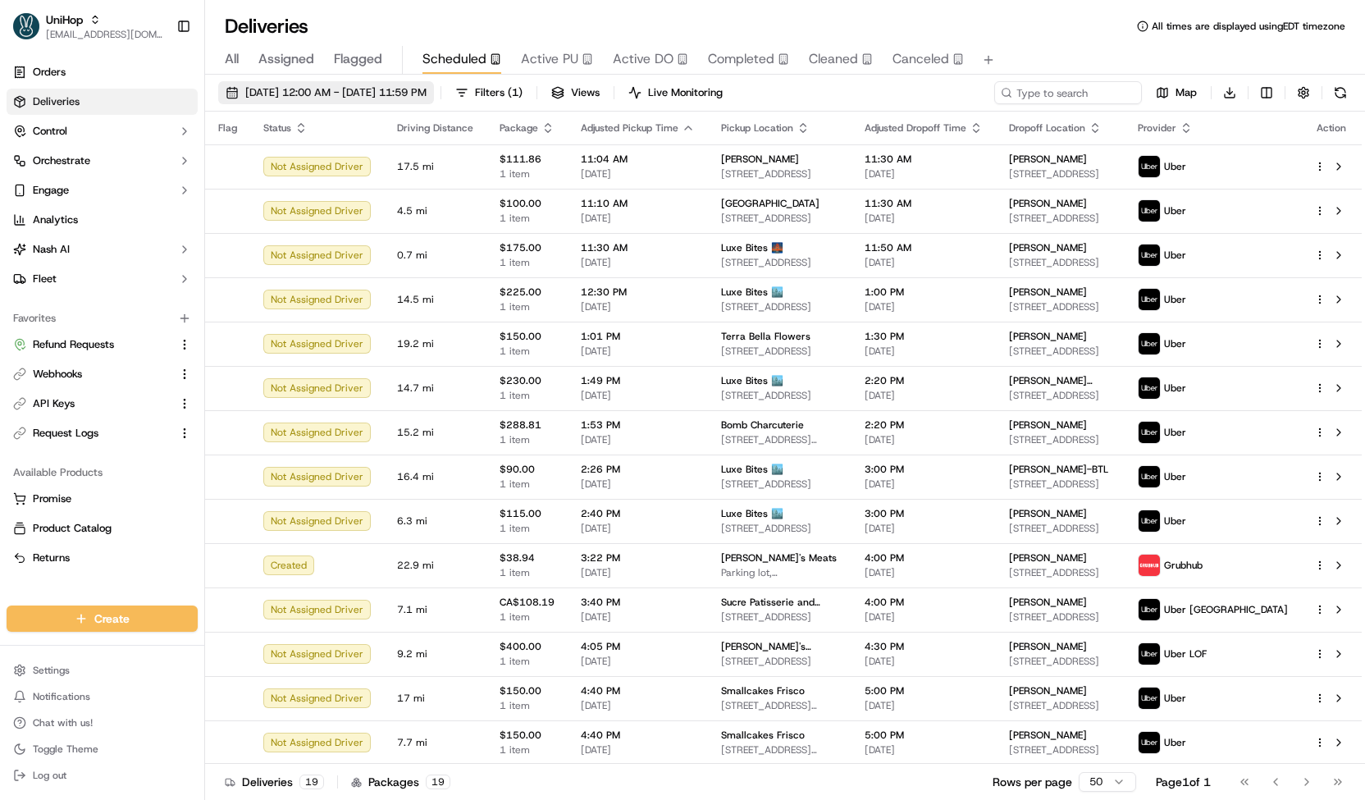
click at [426, 93] on span "Sep 20 2025 12:00 AM - Sep 20 2025 11:59 PM" at bounding box center [335, 92] width 181 height 15
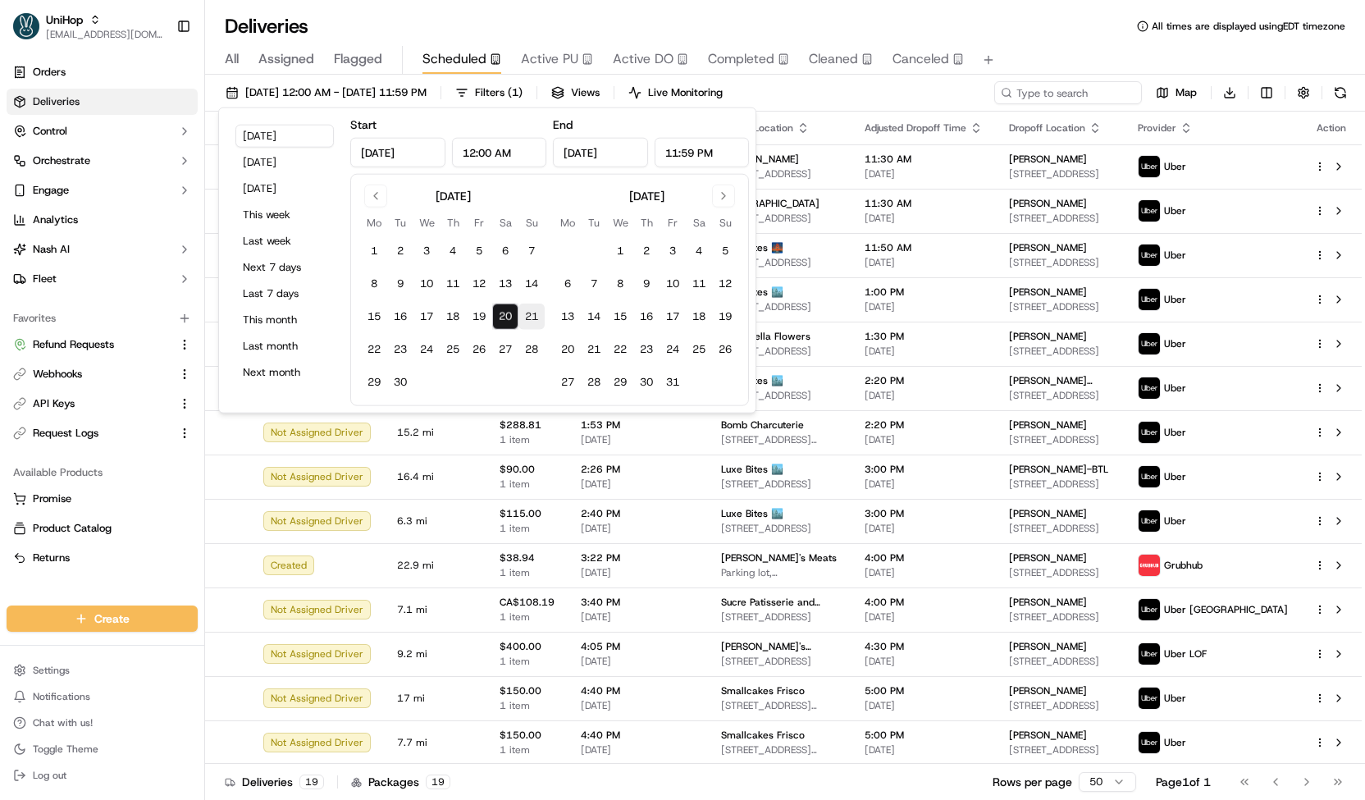
click at [543, 315] on button "21" at bounding box center [531, 316] width 26 height 26
type input "Sep 21, 2025"
click at [525, 319] on button "21" at bounding box center [531, 316] width 26 height 26
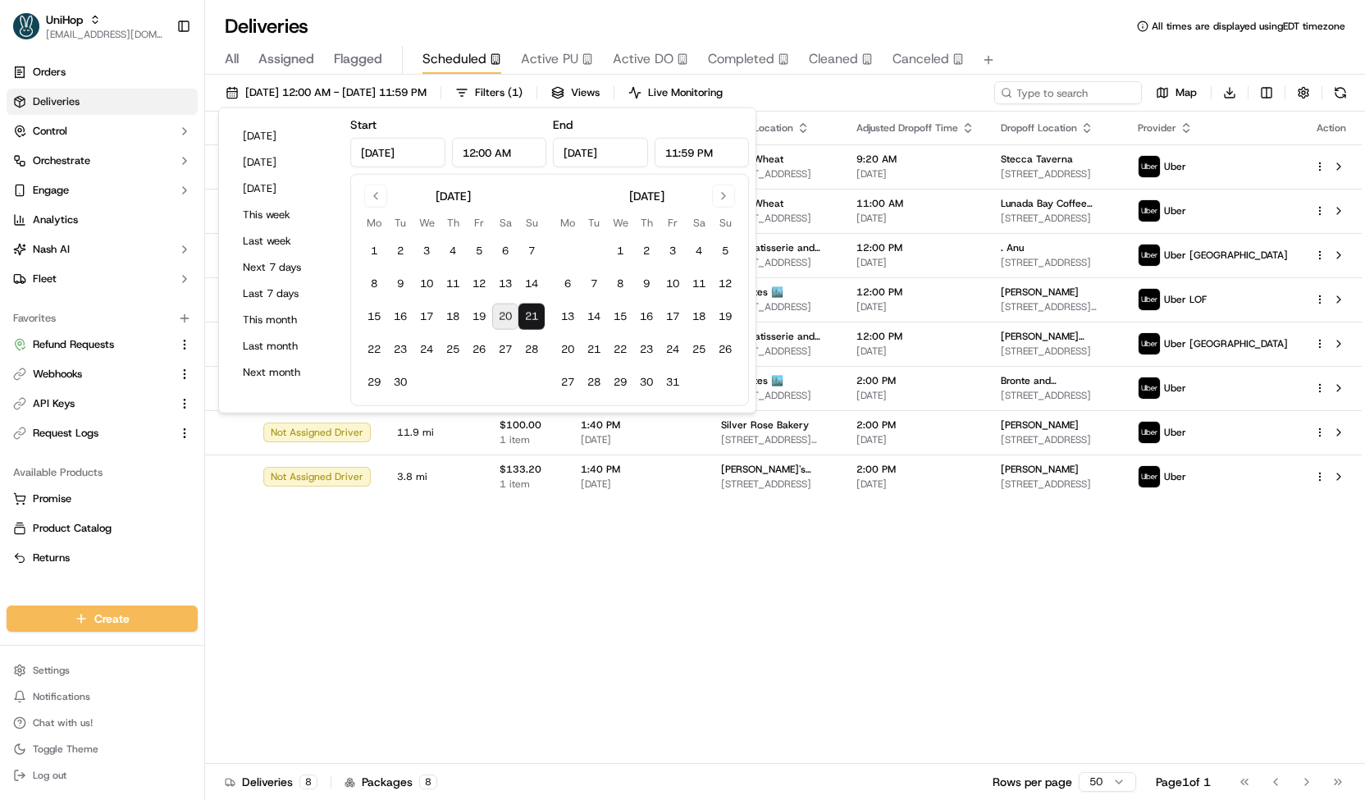
click at [818, 112] on th "Pickup Location" at bounding box center [775, 128] width 135 height 33
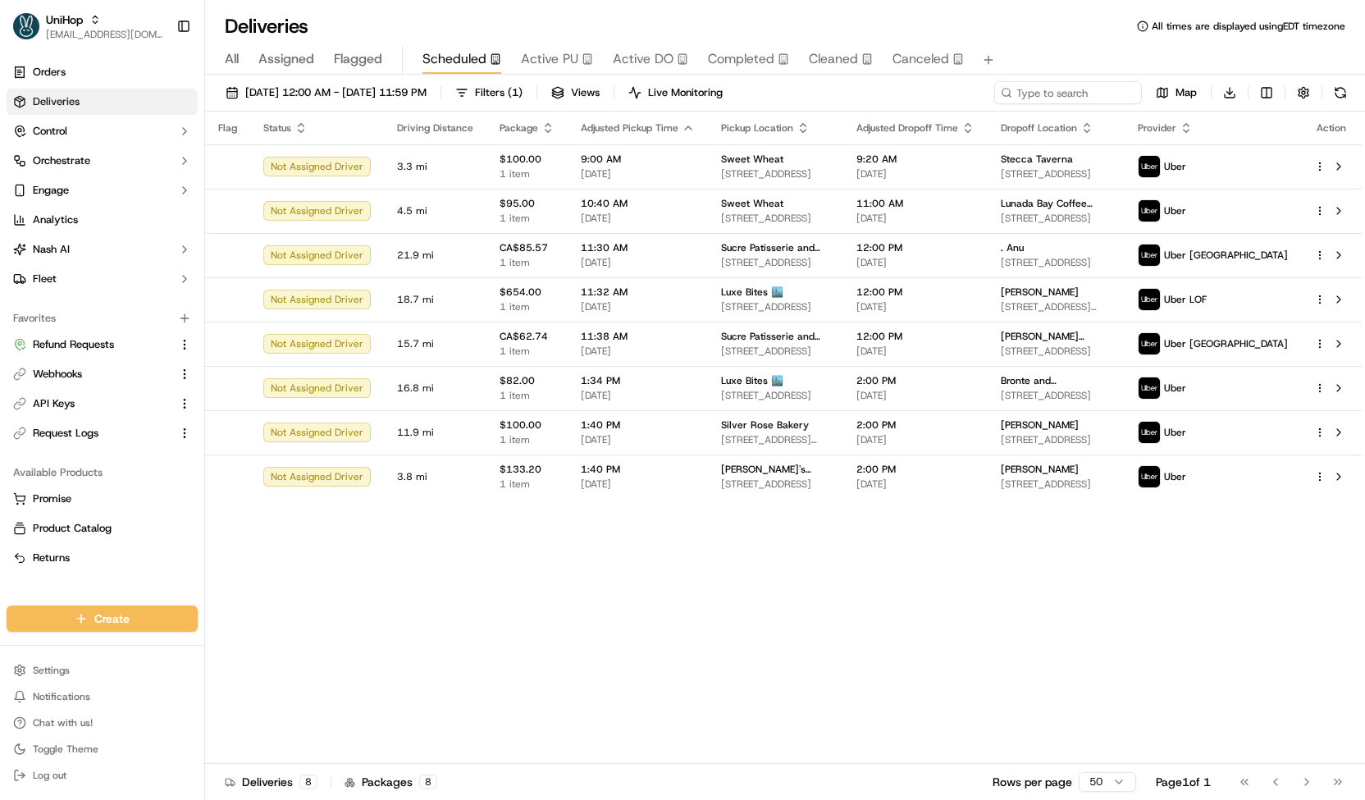
click at [527, 69] on button "Active PU" at bounding box center [557, 60] width 72 height 28
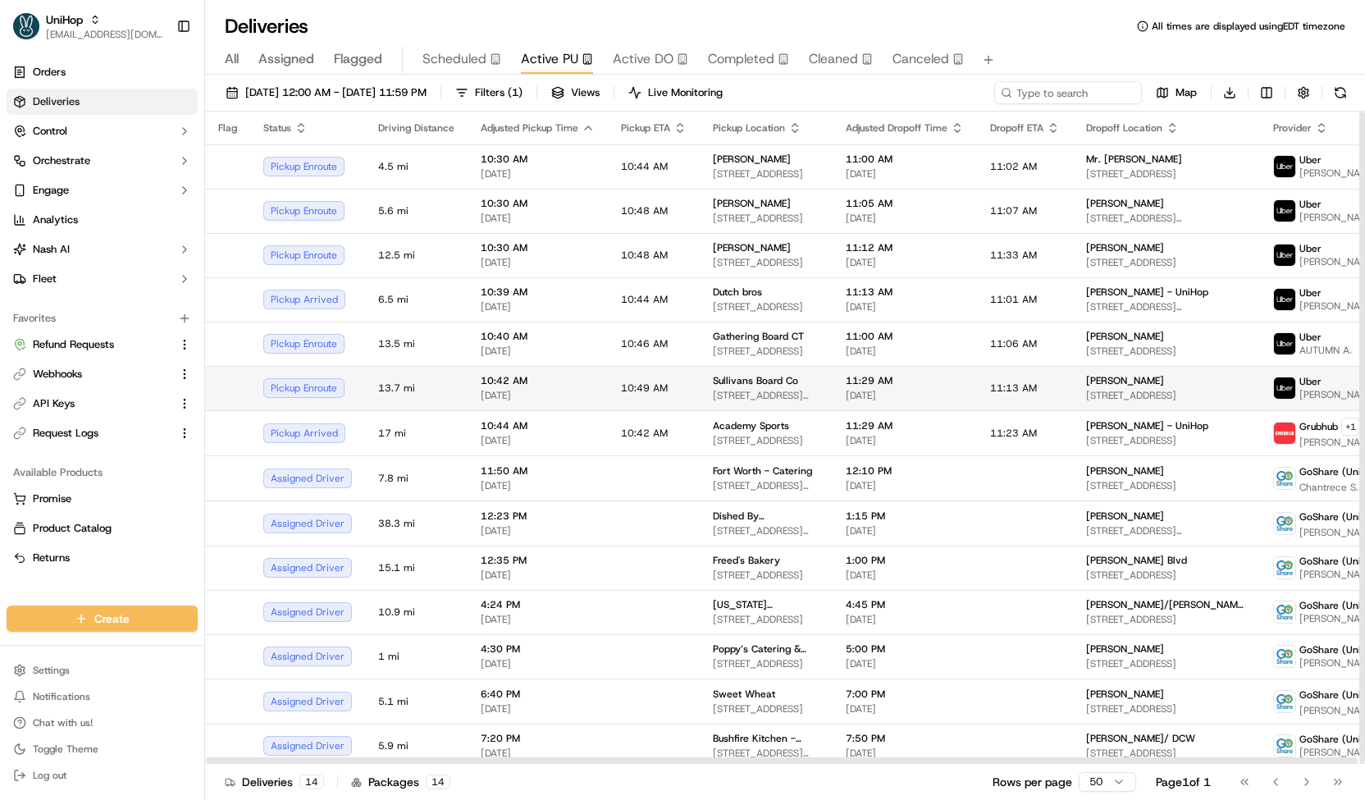
click at [654, 400] on td "10:49 AM" at bounding box center [654, 388] width 92 height 44
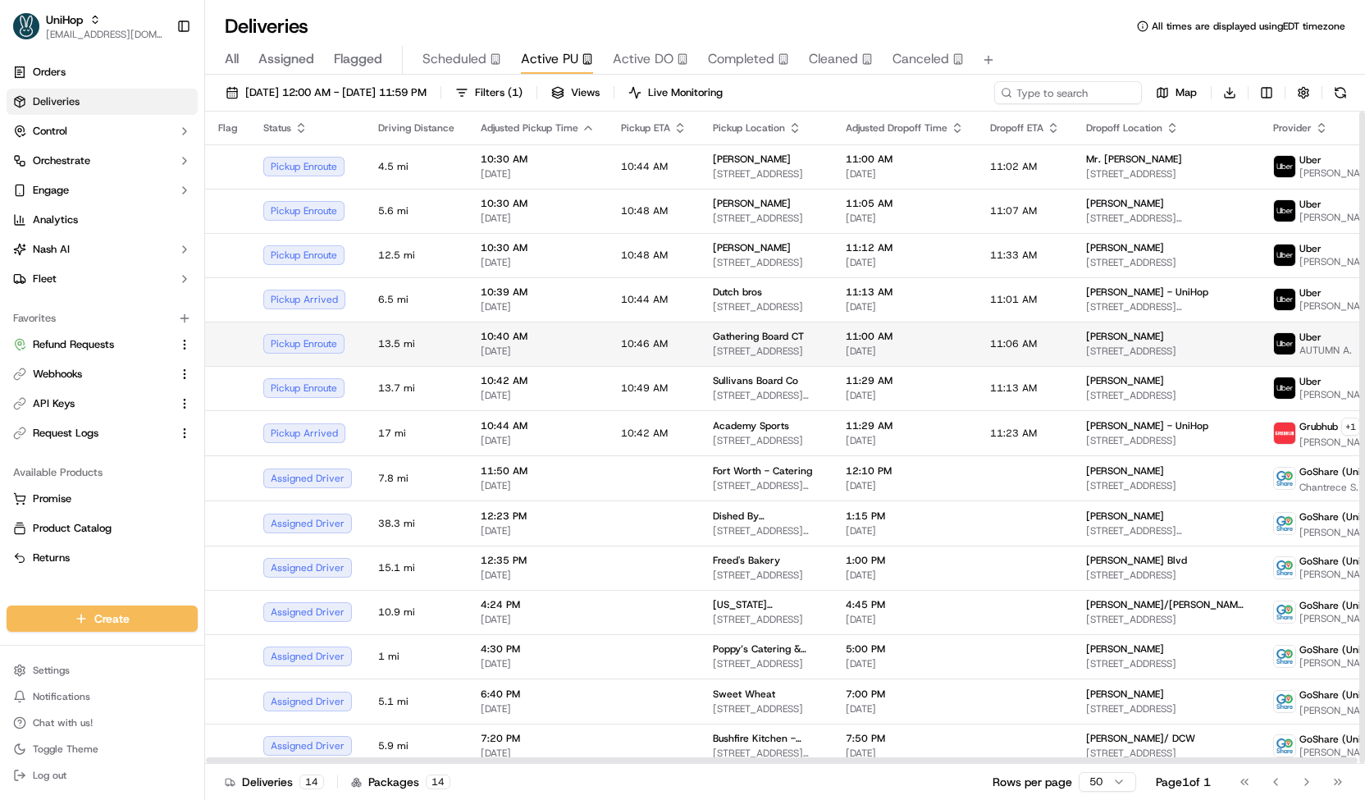
click at [661, 331] on td "10:46 AM" at bounding box center [654, 343] width 92 height 44
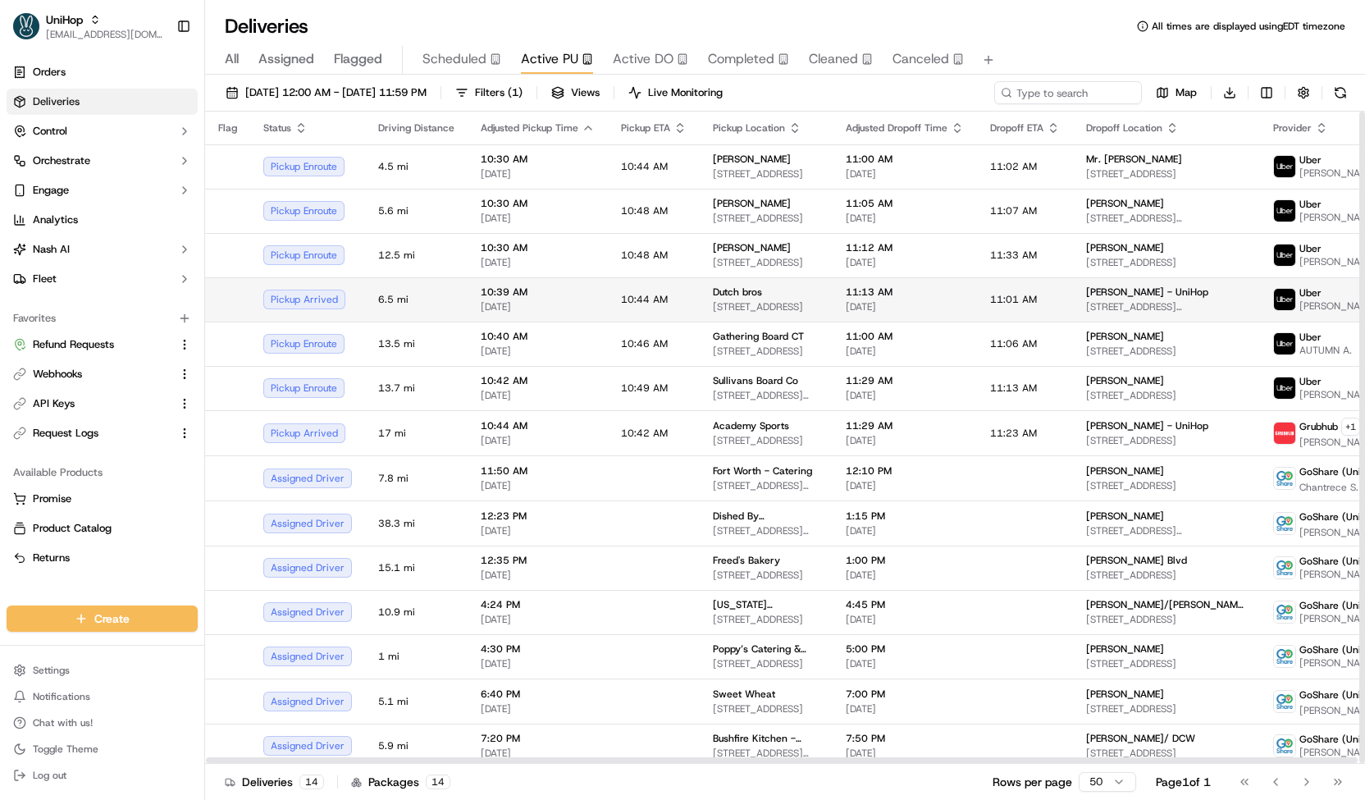
click at [687, 296] on td "10:44 AM" at bounding box center [654, 299] width 92 height 44
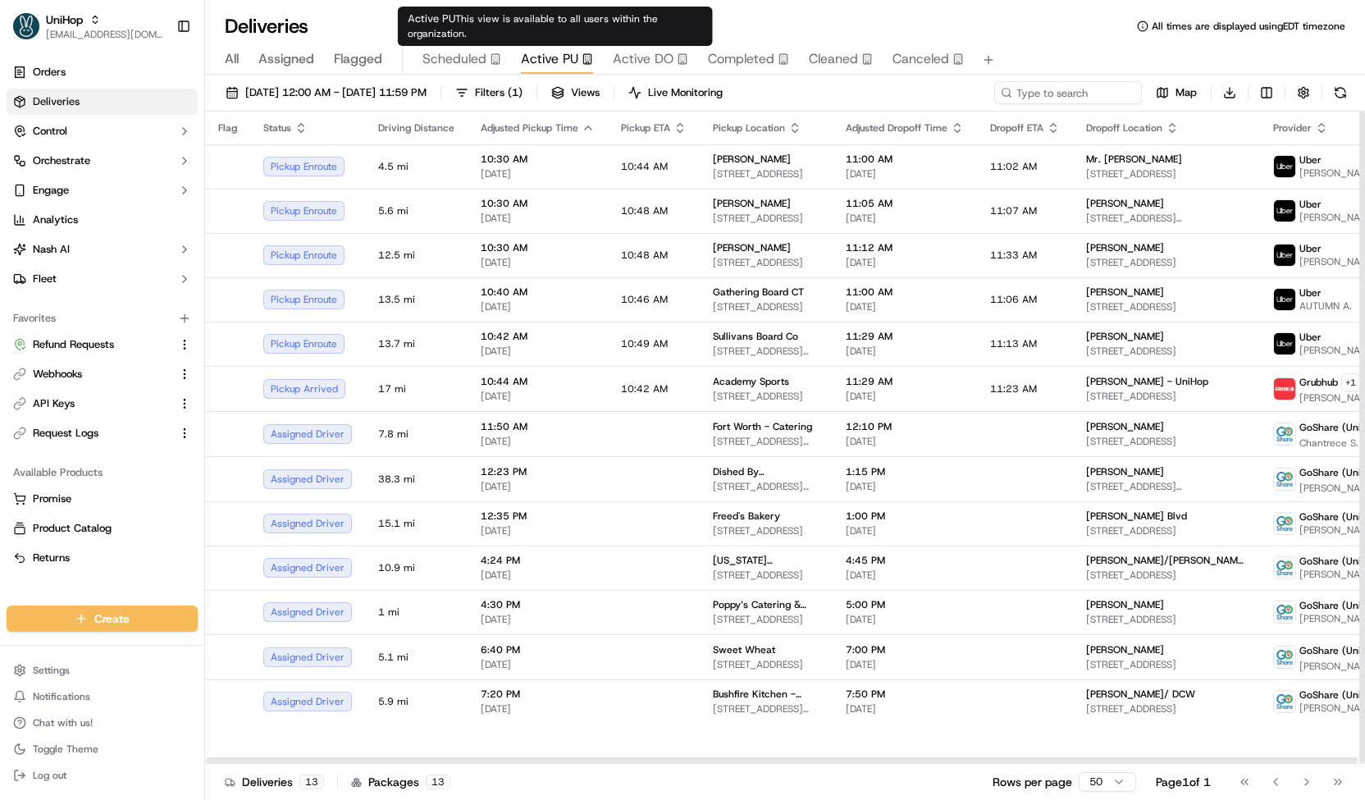
click at [483, 57] on span "Scheduled" at bounding box center [454, 59] width 64 height 20
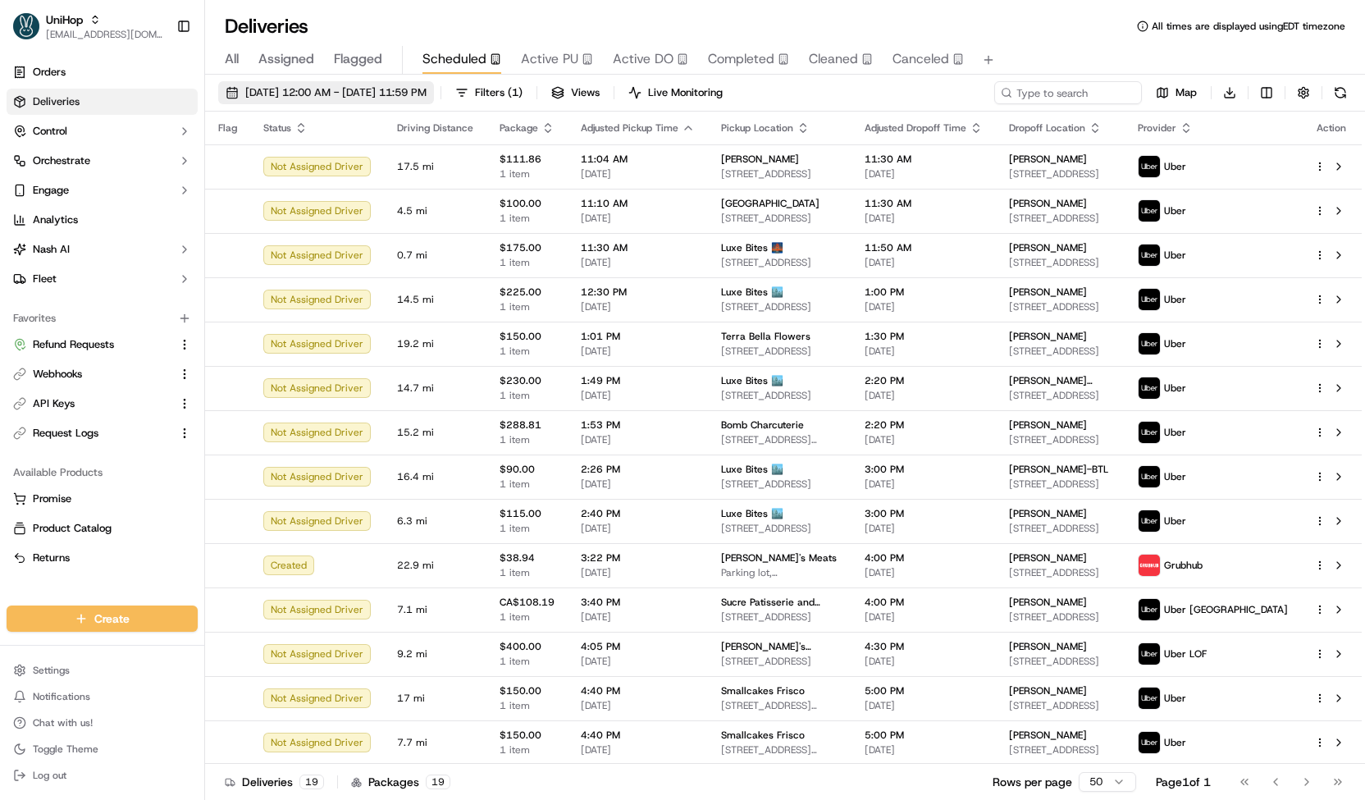
click at [426, 87] on span "Sep 20 2025 12:00 AM - Sep 20 2025 11:59 PM" at bounding box center [335, 92] width 181 height 15
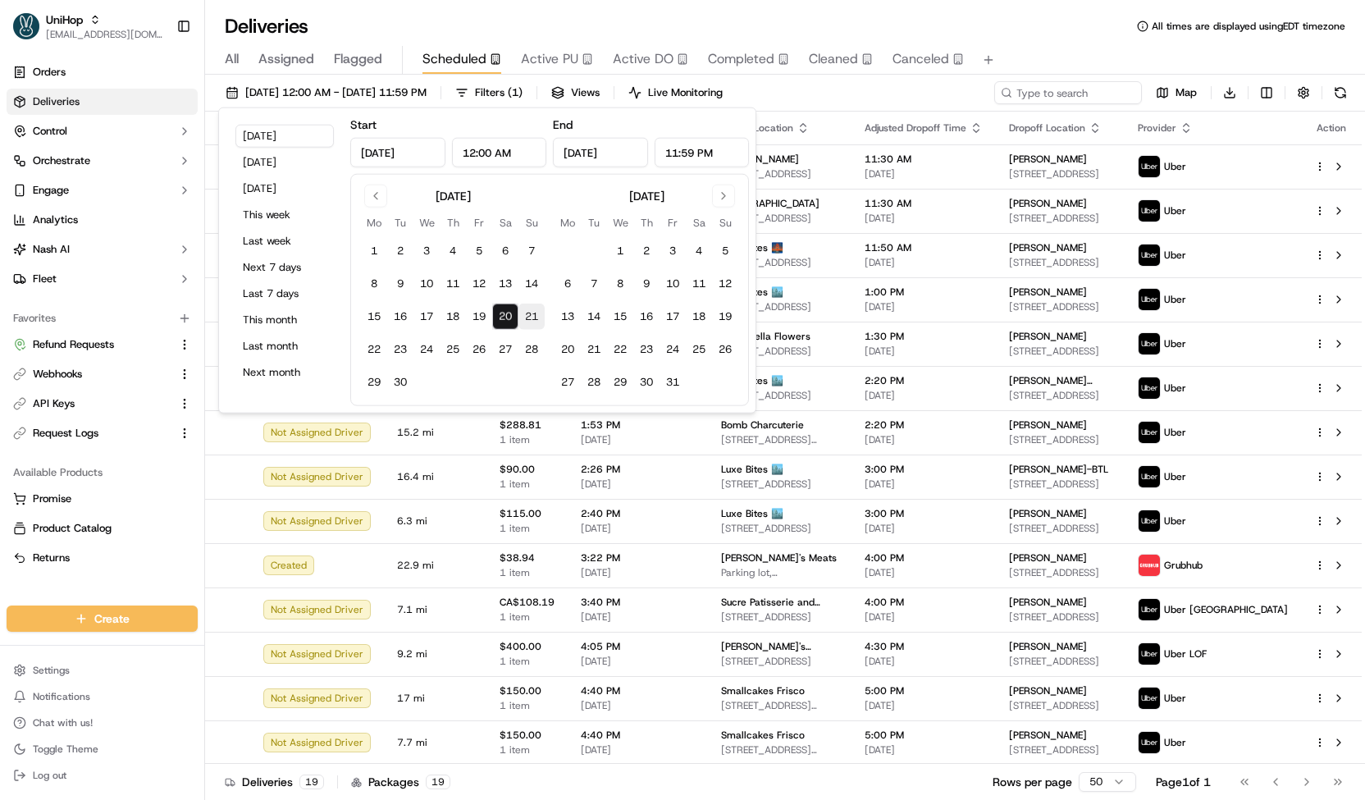
click at [531, 326] on button "21" at bounding box center [531, 316] width 26 height 26
type input "Sep 21, 2025"
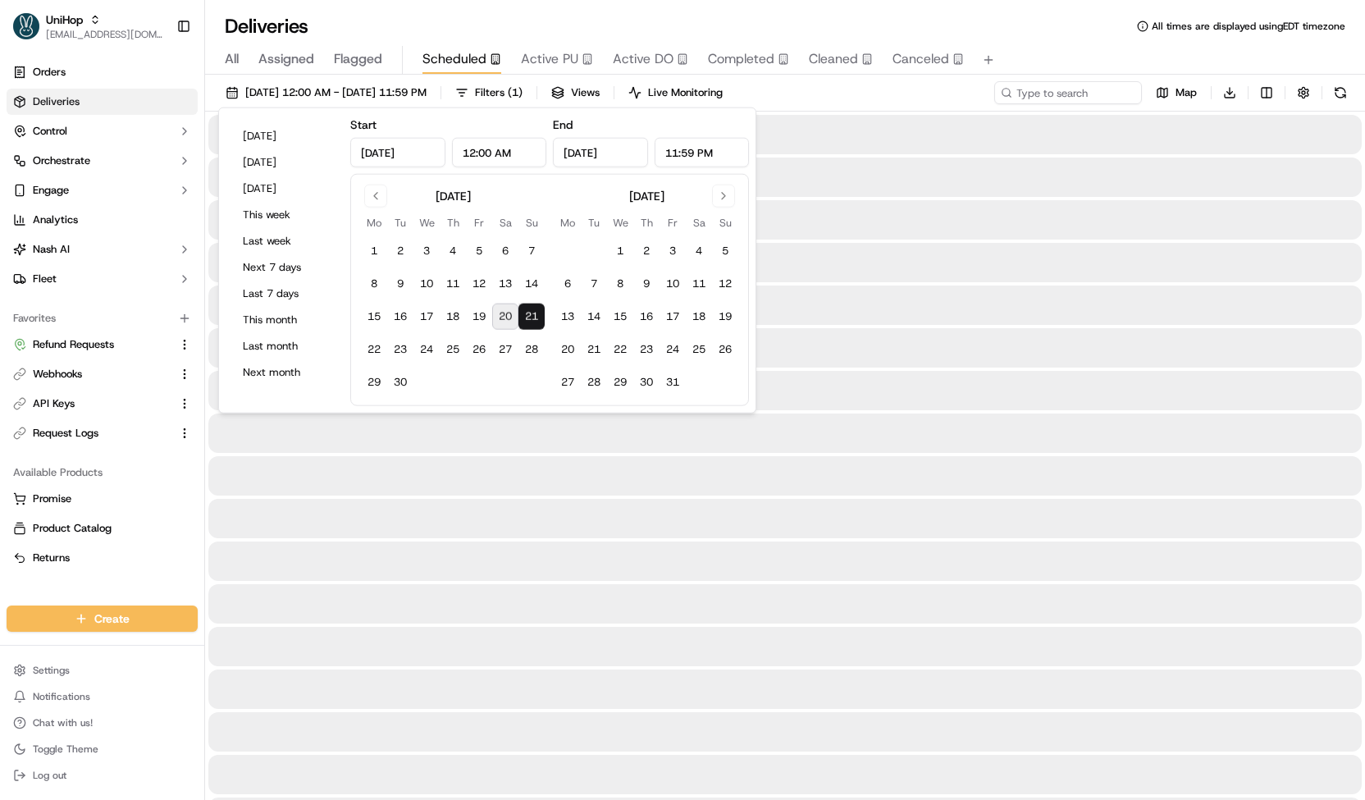
click at [531, 326] on button "21" at bounding box center [531, 316] width 26 height 26
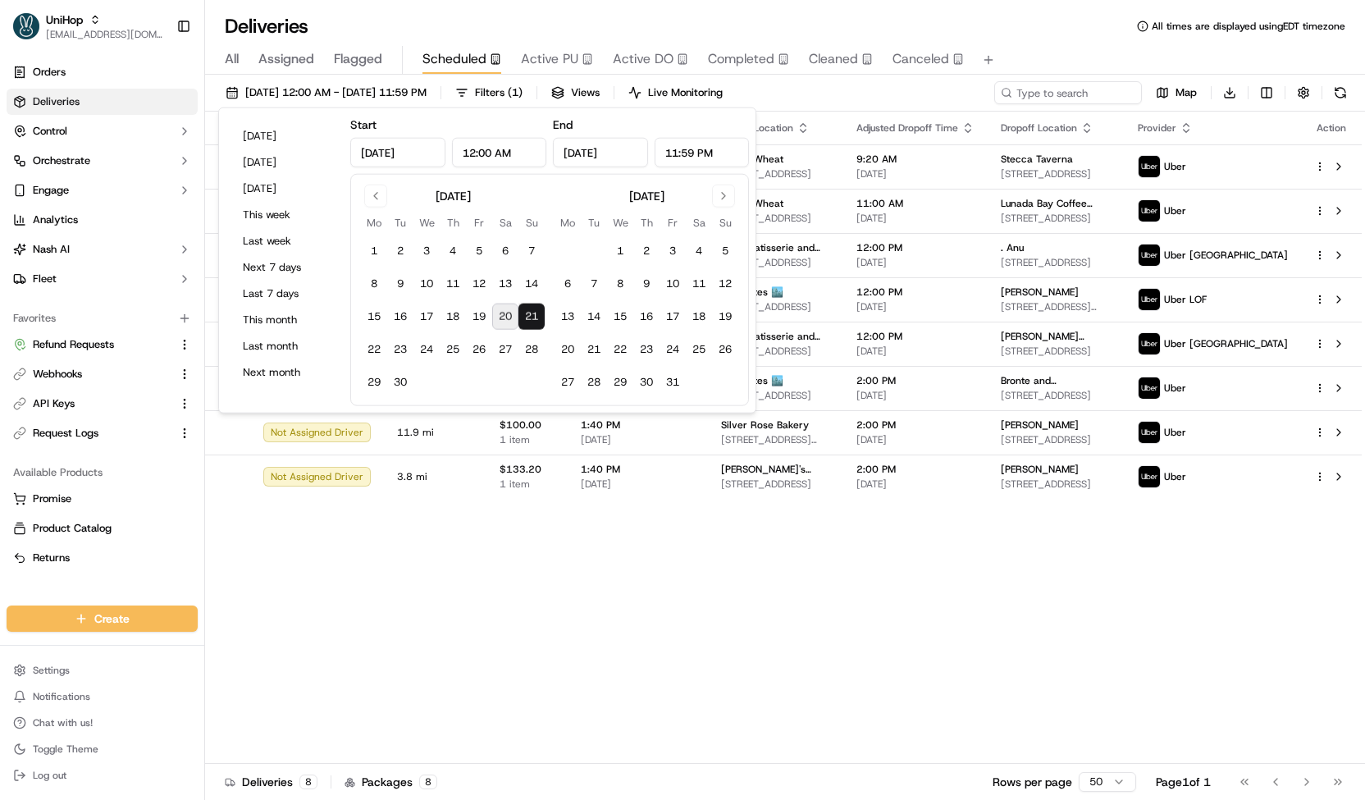
click at [822, 89] on div "Sep 21 2025 12:00 AM - Sep 21 2025 11:59 PM Filters ( 1 ) Views Live Monitoring…" at bounding box center [785, 96] width 1160 height 30
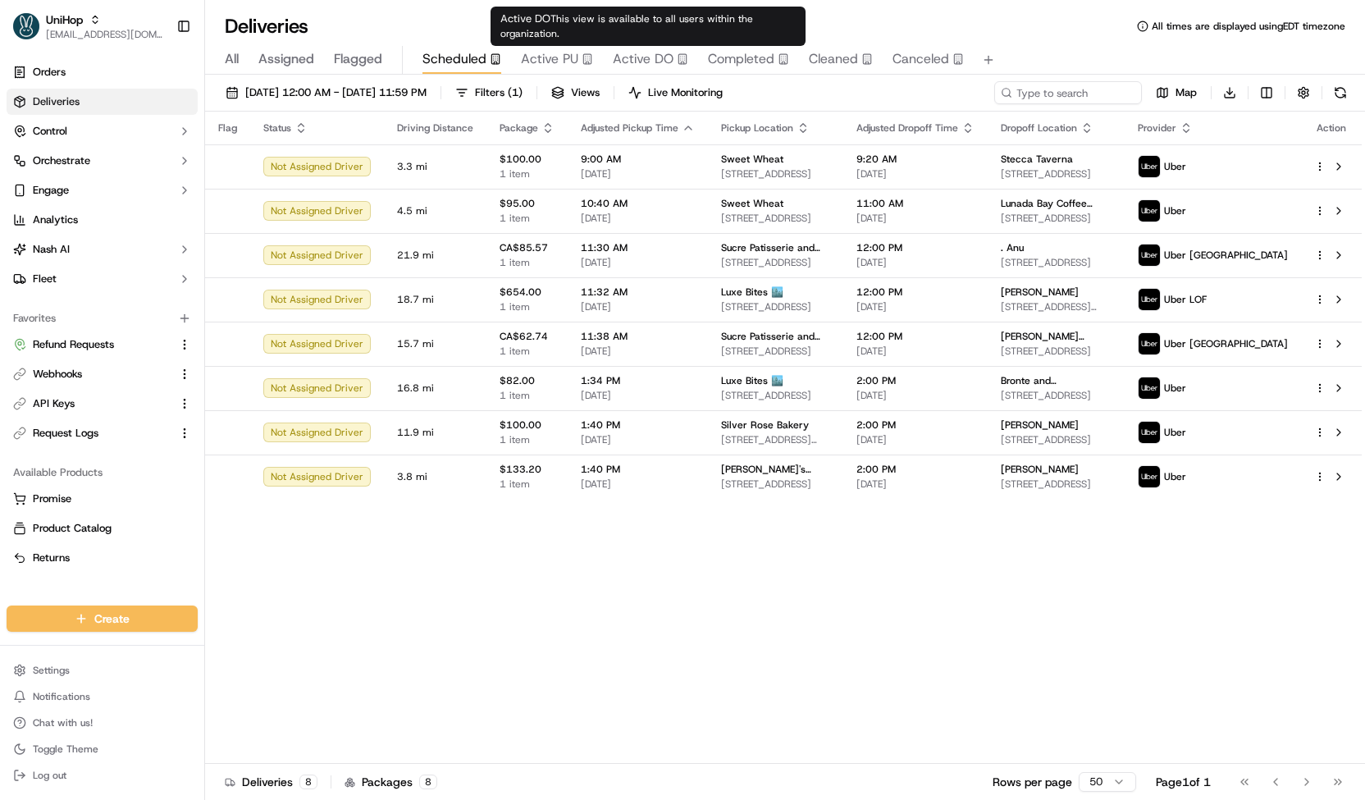
click at [572, 57] on span "Active PU" at bounding box center [549, 59] width 57 height 20
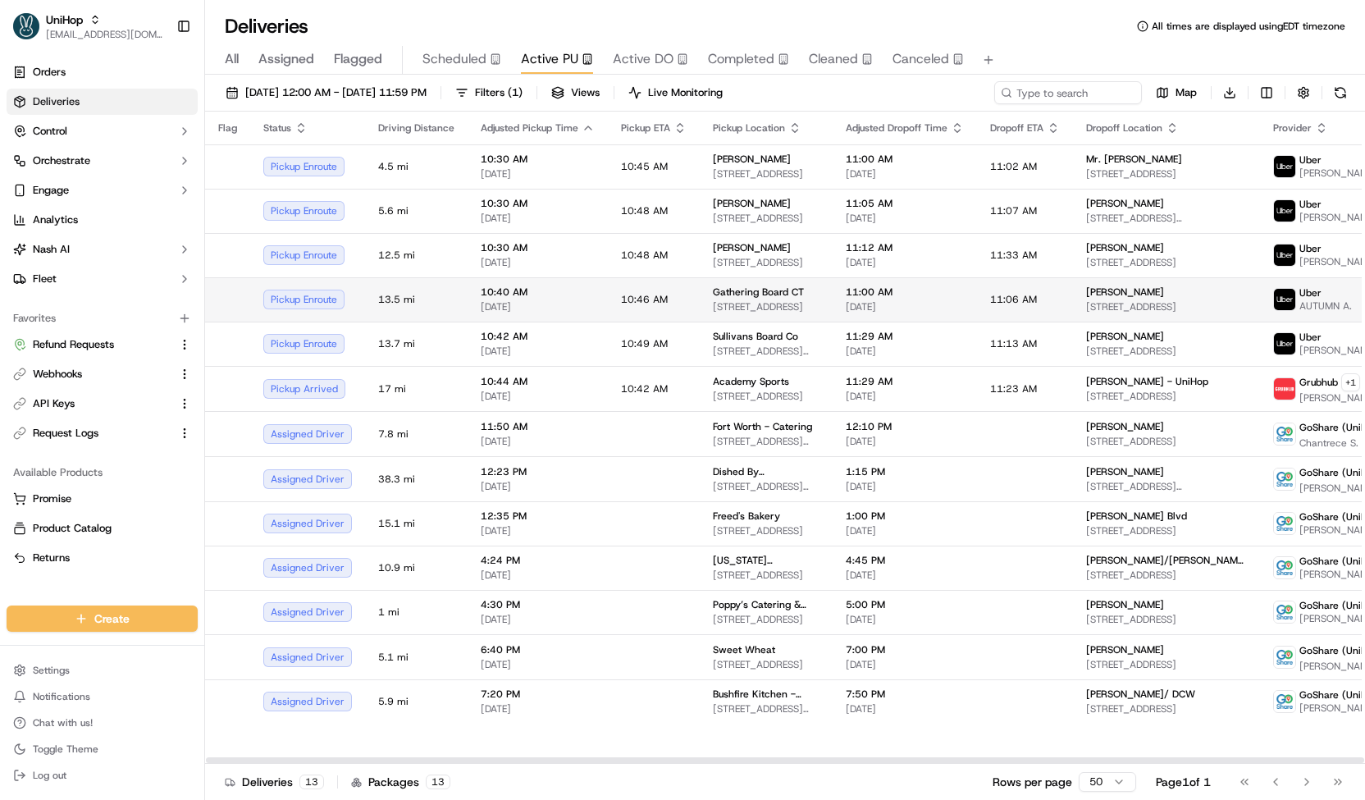
click at [651, 299] on span "10:46 AM" at bounding box center [644, 299] width 47 height 13
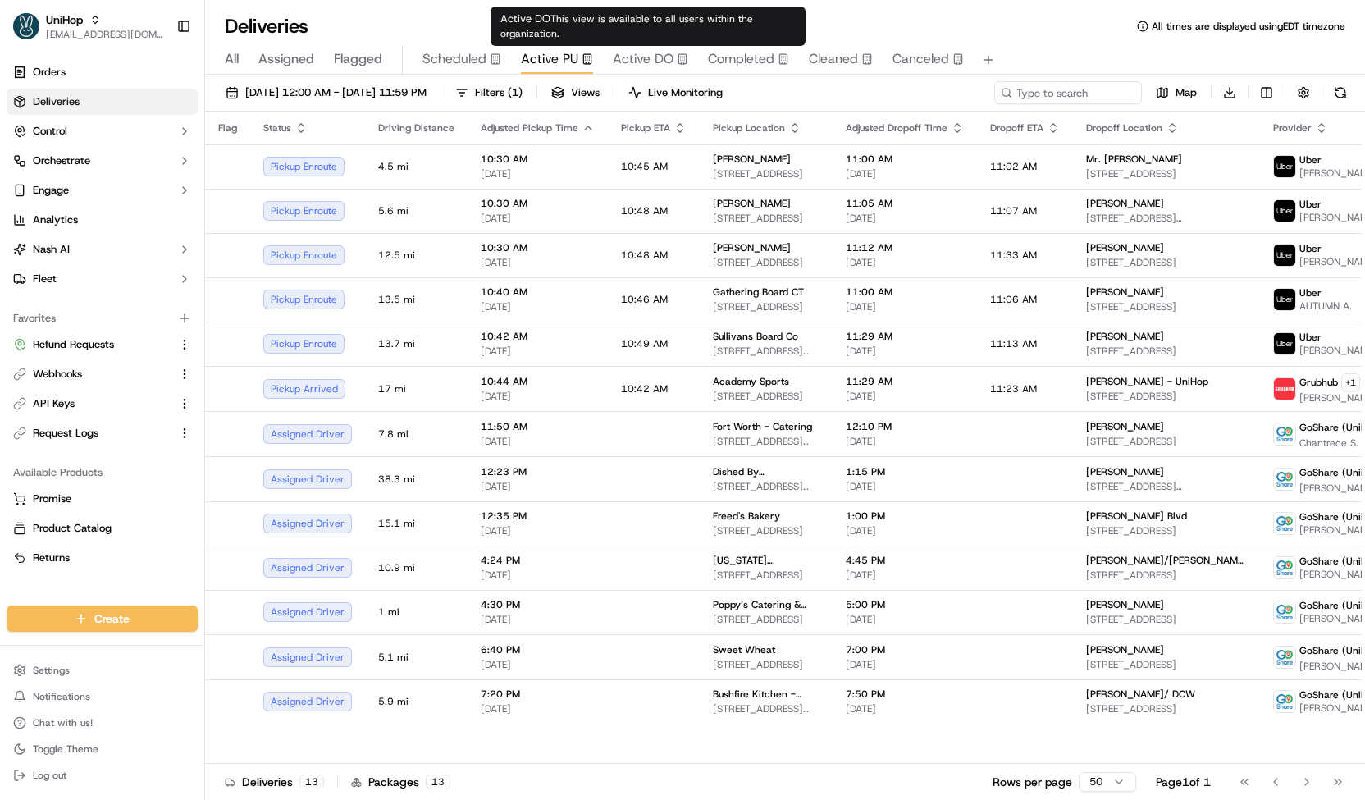
click at [671, 55] on div "Active DO" at bounding box center [650, 59] width 75 height 20
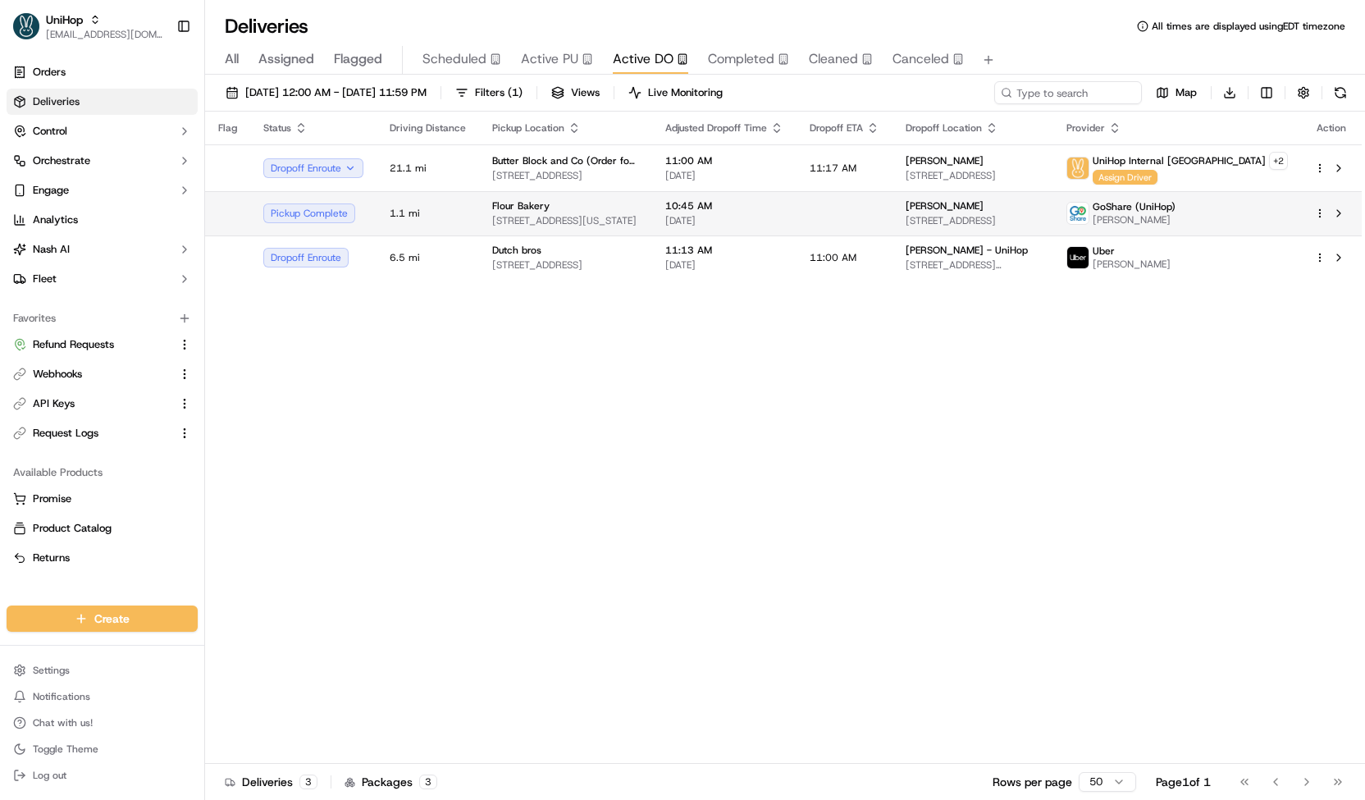
click at [764, 206] on span "10:45 AM" at bounding box center [724, 205] width 118 height 13
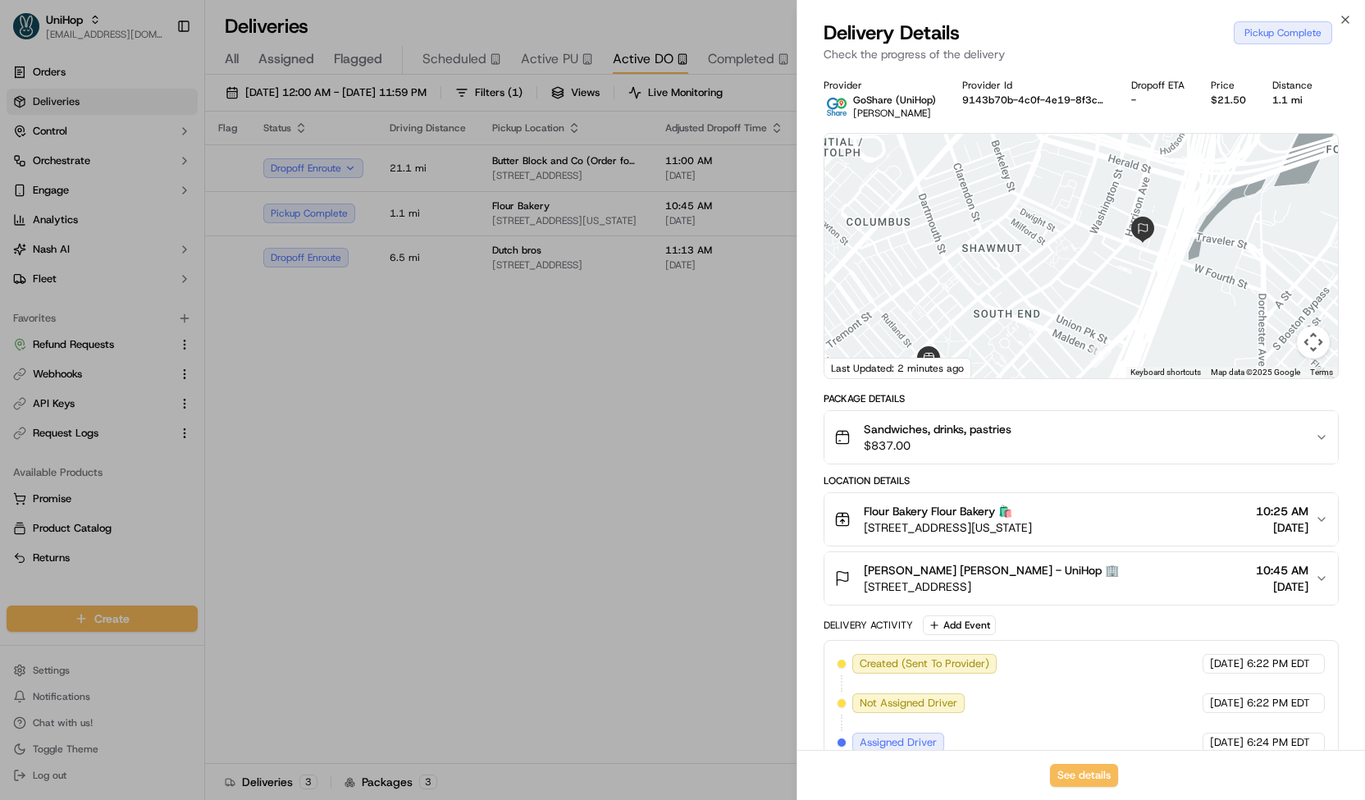
drag, startPoint x: 1132, startPoint y: 217, endPoint x: 1081, endPoint y: 278, distance: 79.8
click at [1081, 278] on div at bounding box center [1080, 256] width 513 height 244
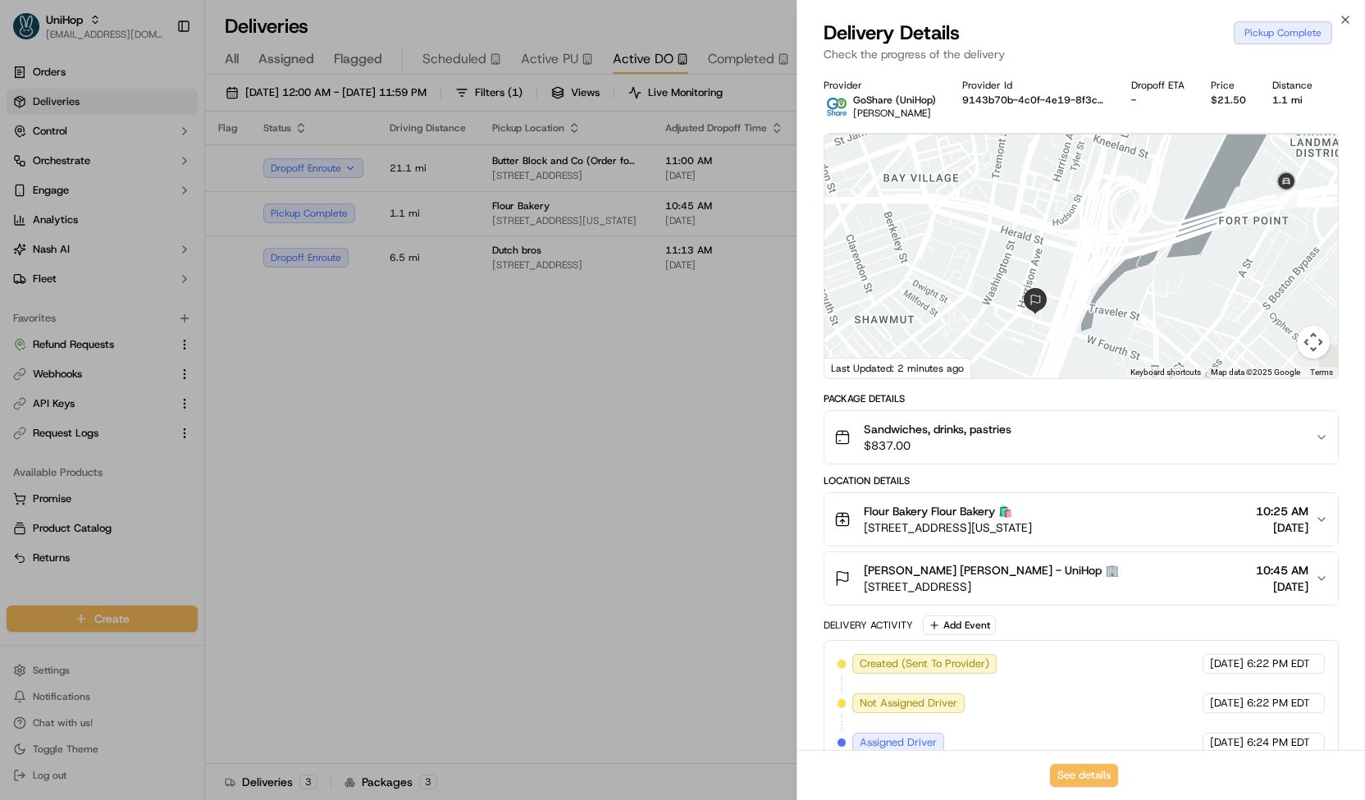
drag, startPoint x: 1197, startPoint y: 252, endPoint x: 1092, endPoint y: 327, distance: 129.9
click at [1092, 327] on div at bounding box center [1080, 256] width 513 height 244
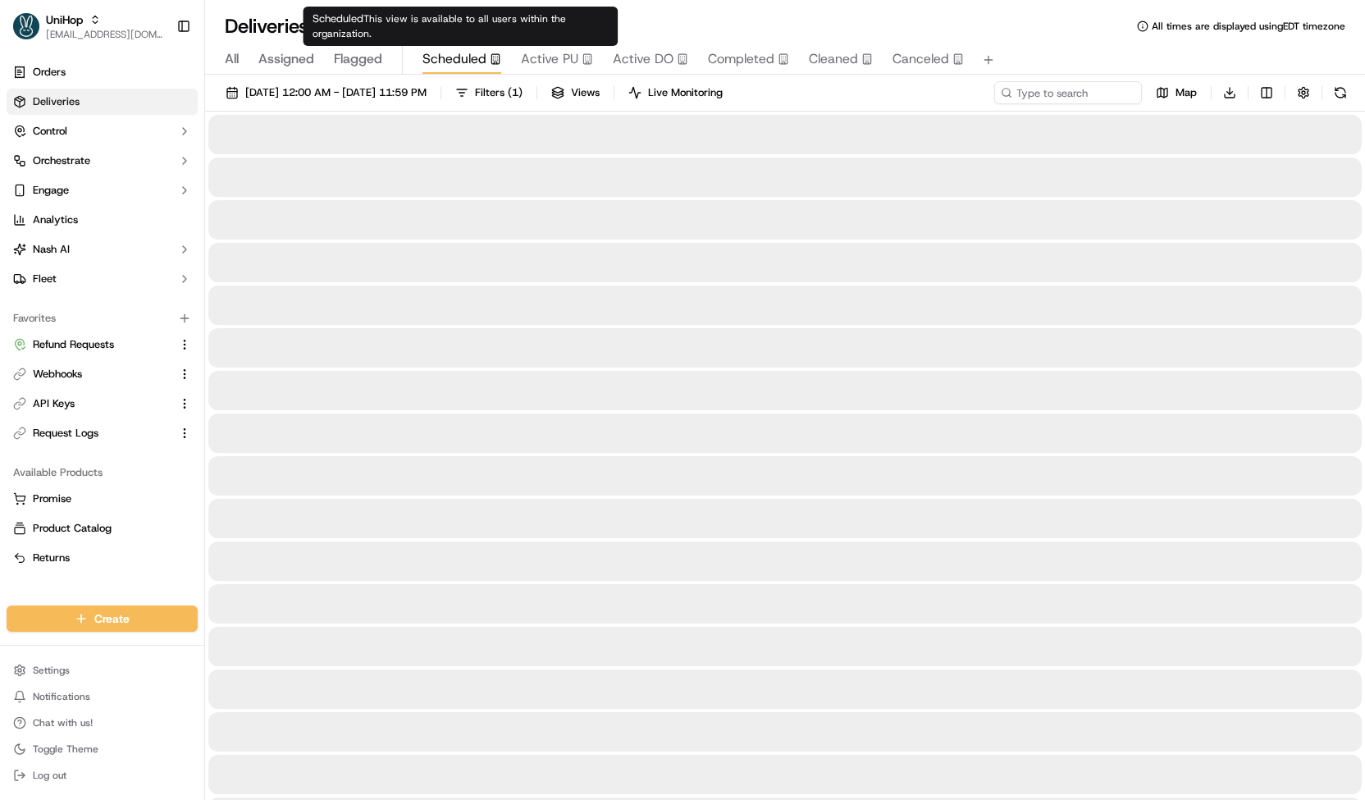
click at [440, 63] on span "Scheduled" at bounding box center [454, 59] width 64 height 20
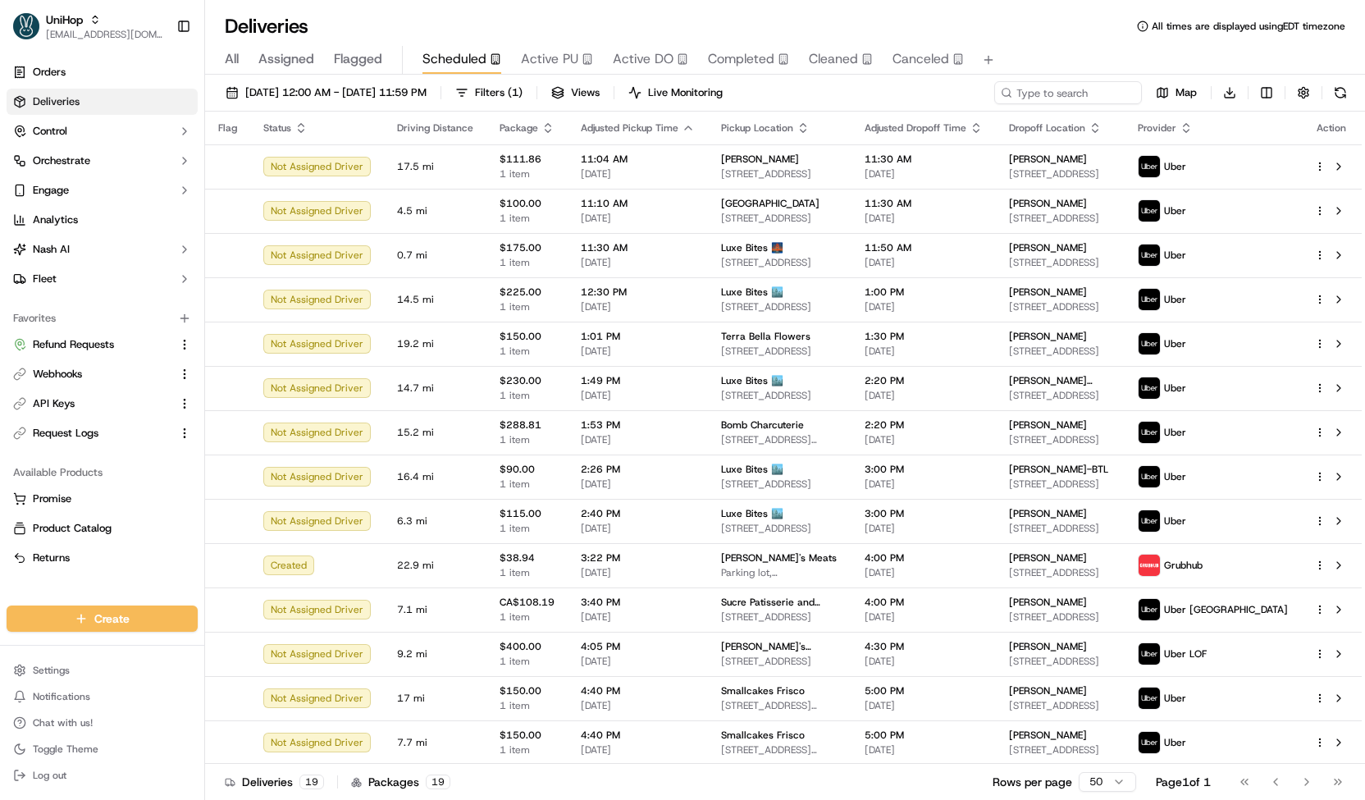
click at [523, 54] on span "Active PU" at bounding box center [549, 59] width 57 height 20
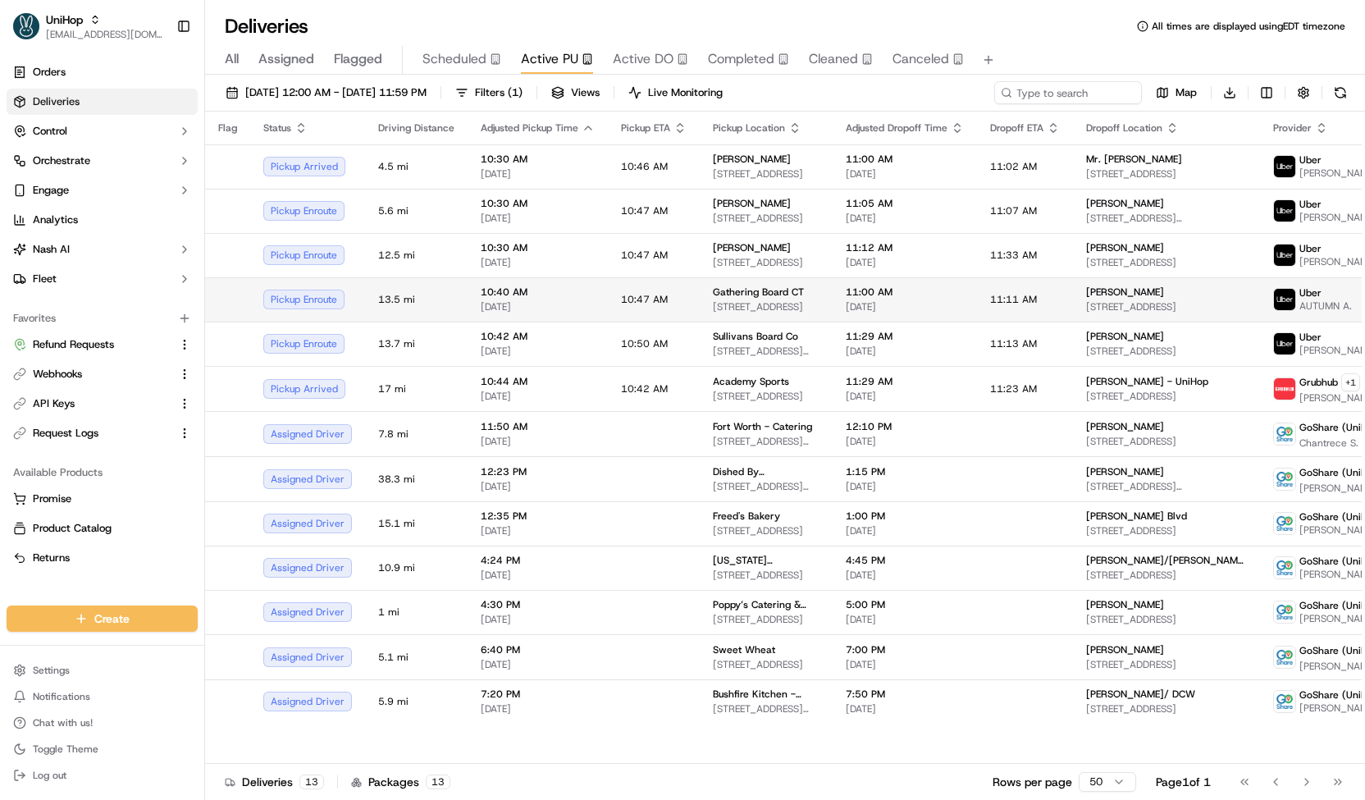
click at [558, 293] on span "10:40 AM" at bounding box center [538, 291] width 114 height 13
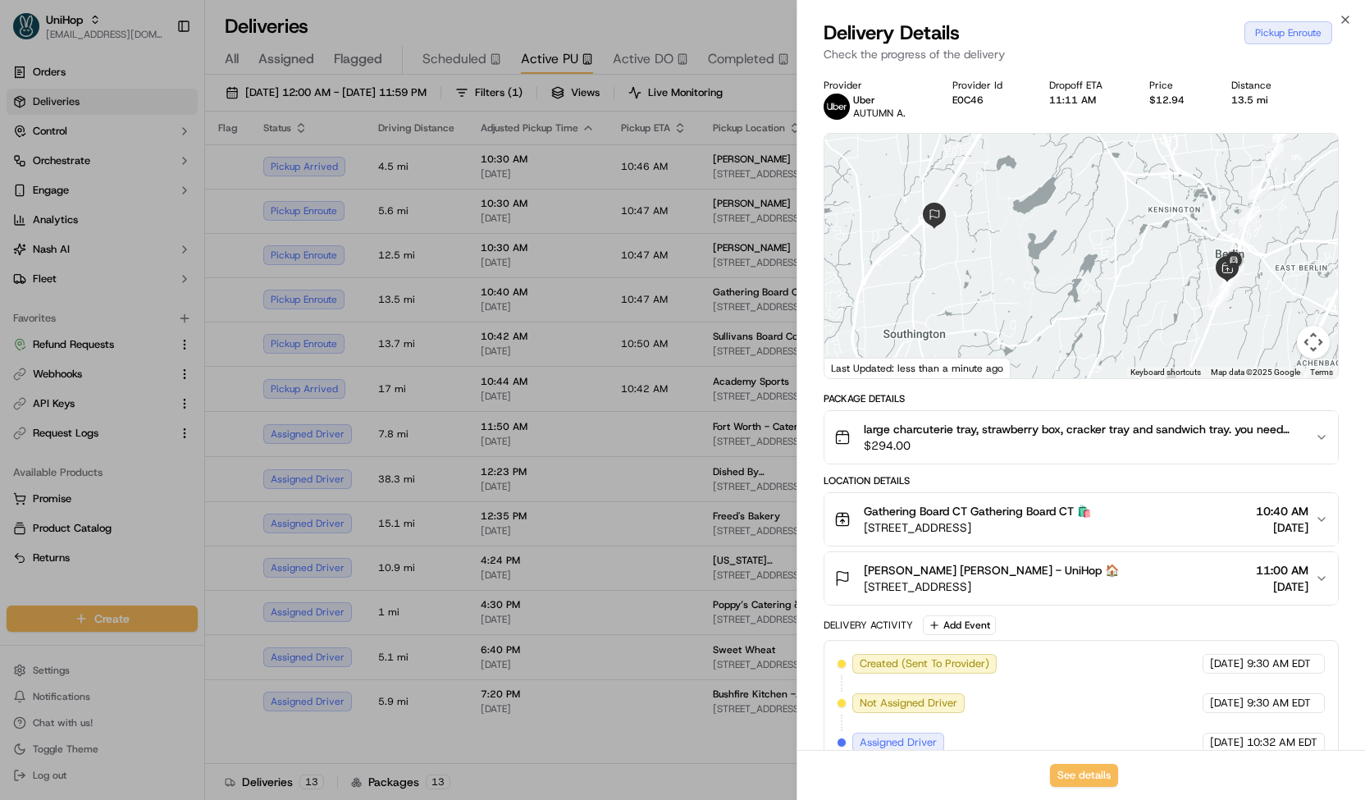
click at [543, 308] on div at bounding box center [682, 400] width 1365 height 800
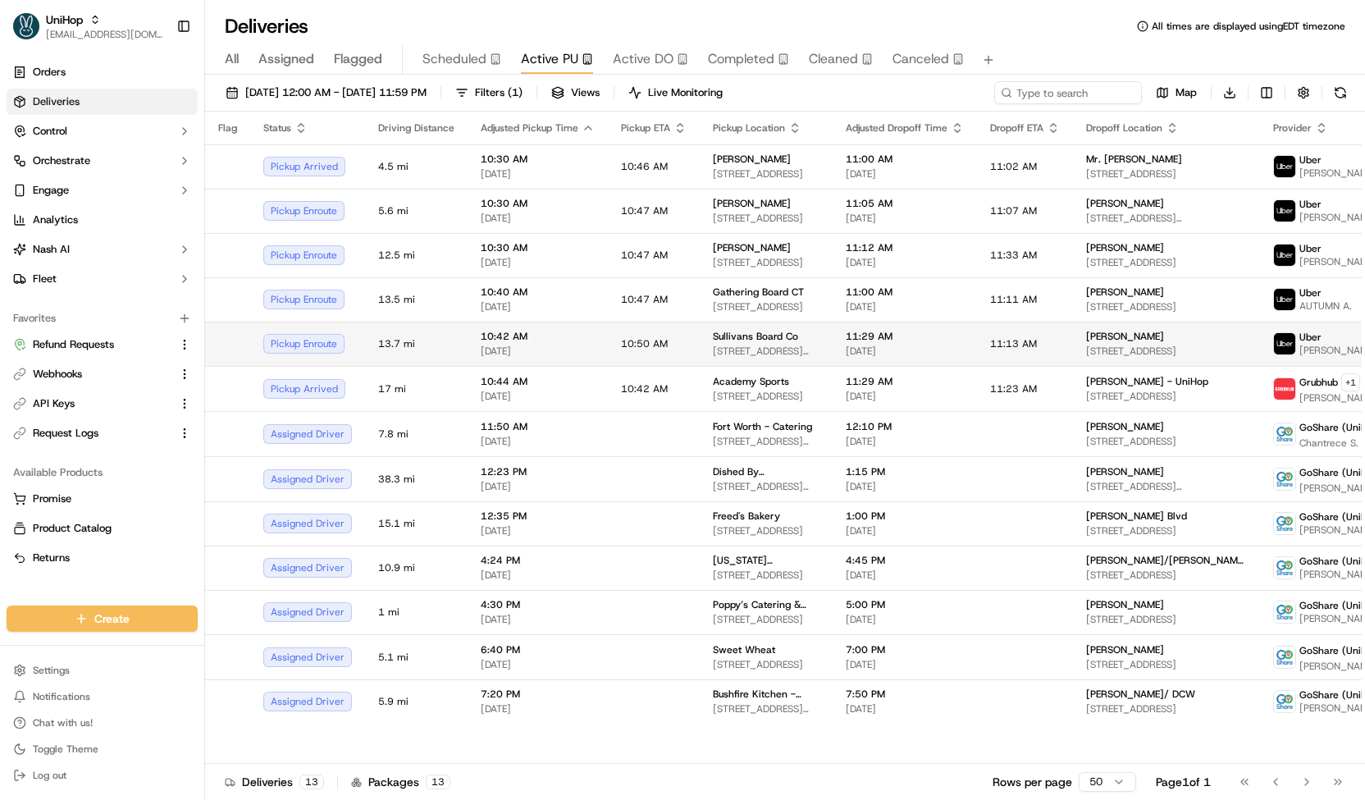
click at [545, 347] on span "[DATE]" at bounding box center [538, 350] width 114 height 13
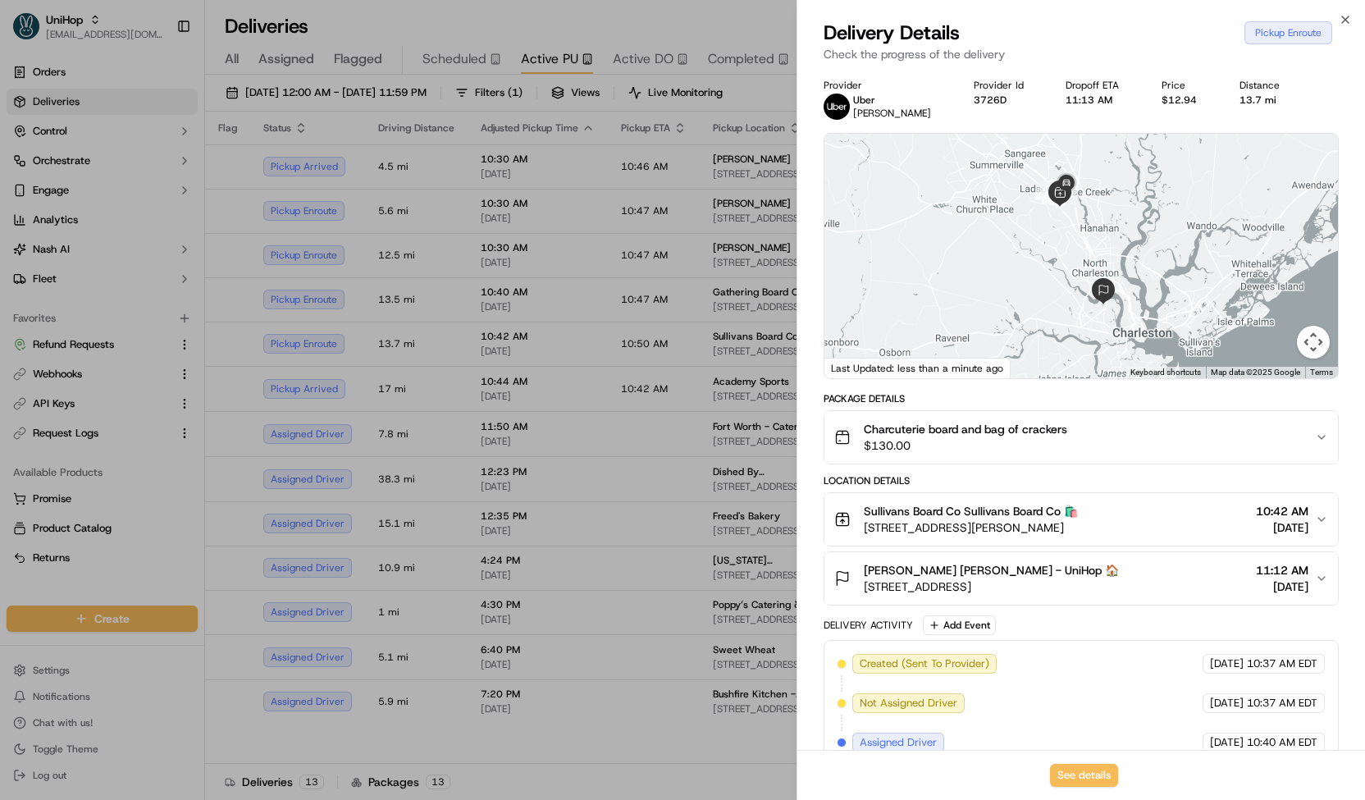
click at [493, 352] on div at bounding box center [682, 400] width 1365 height 800
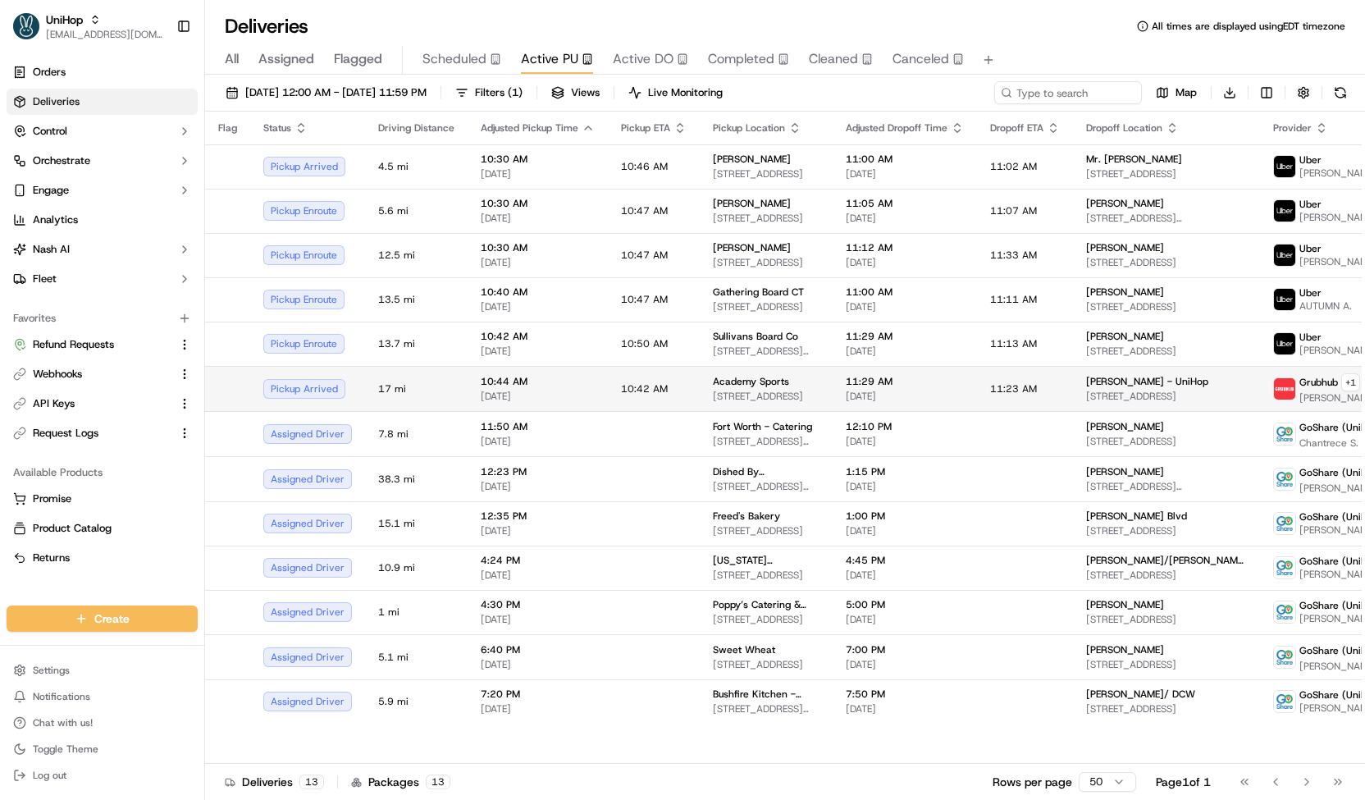
click at [517, 381] on span "10:44 AM" at bounding box center [538, 381] width 114 height 13
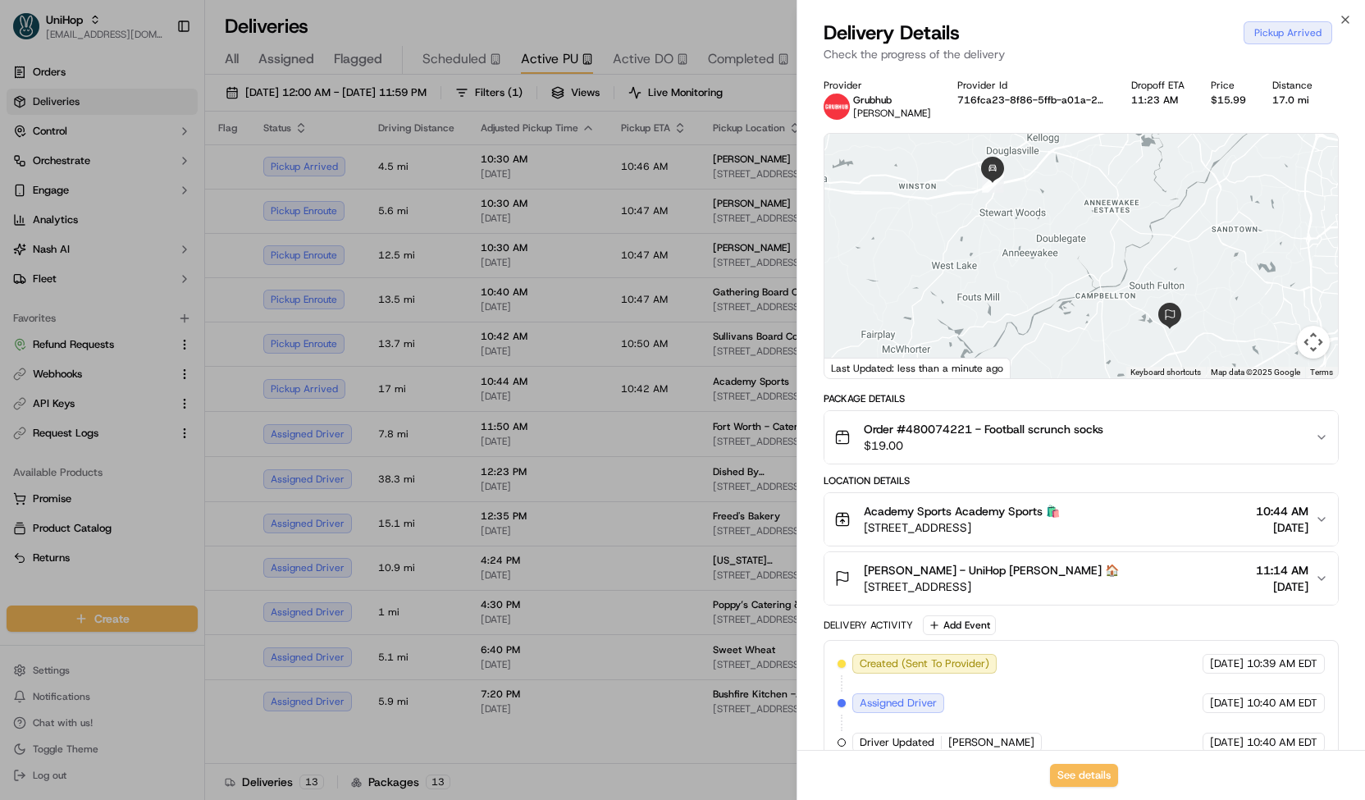
click at [515, 394] on div at bounding box center [682, 400] width 1365 height 800
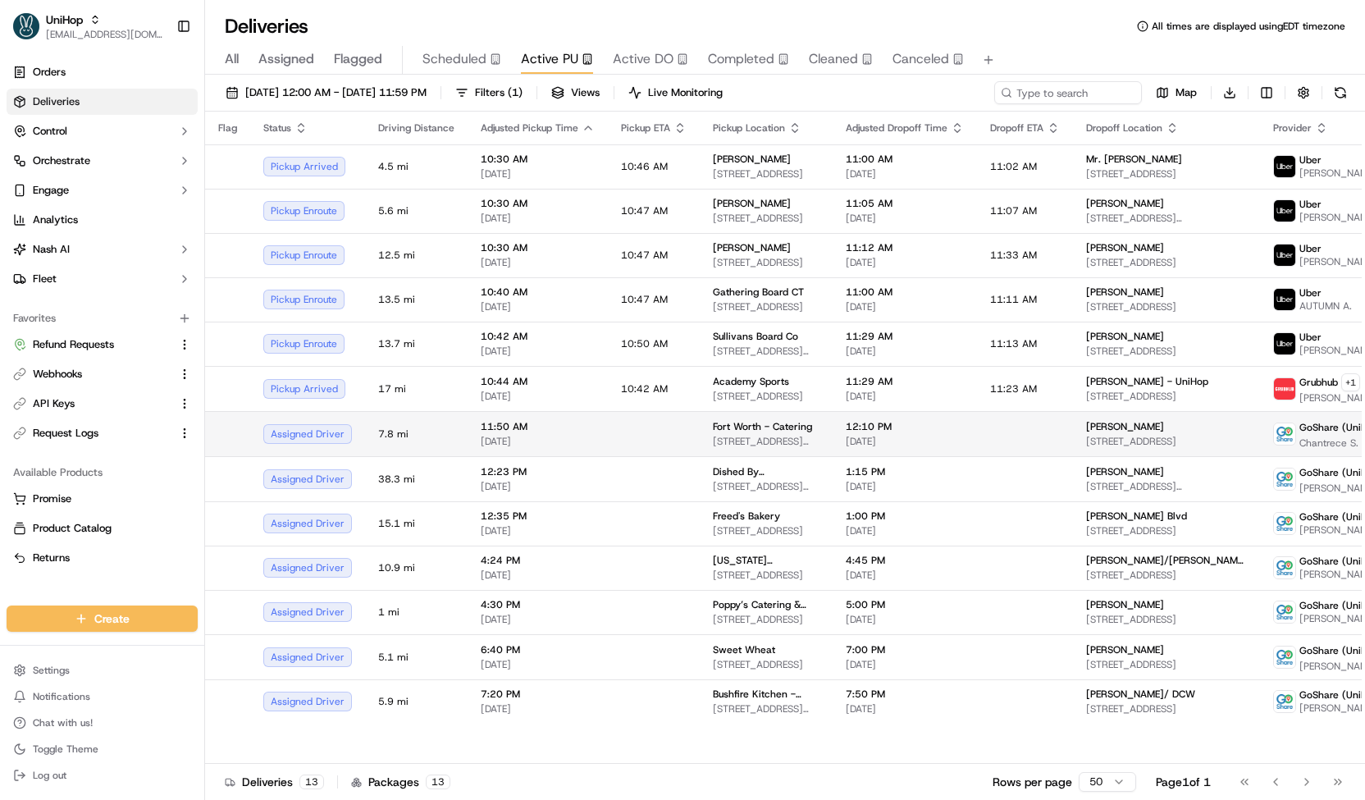
click at [457, 431] on td "7.8 mi" at bounding box center [416, 433] width 103 height 45
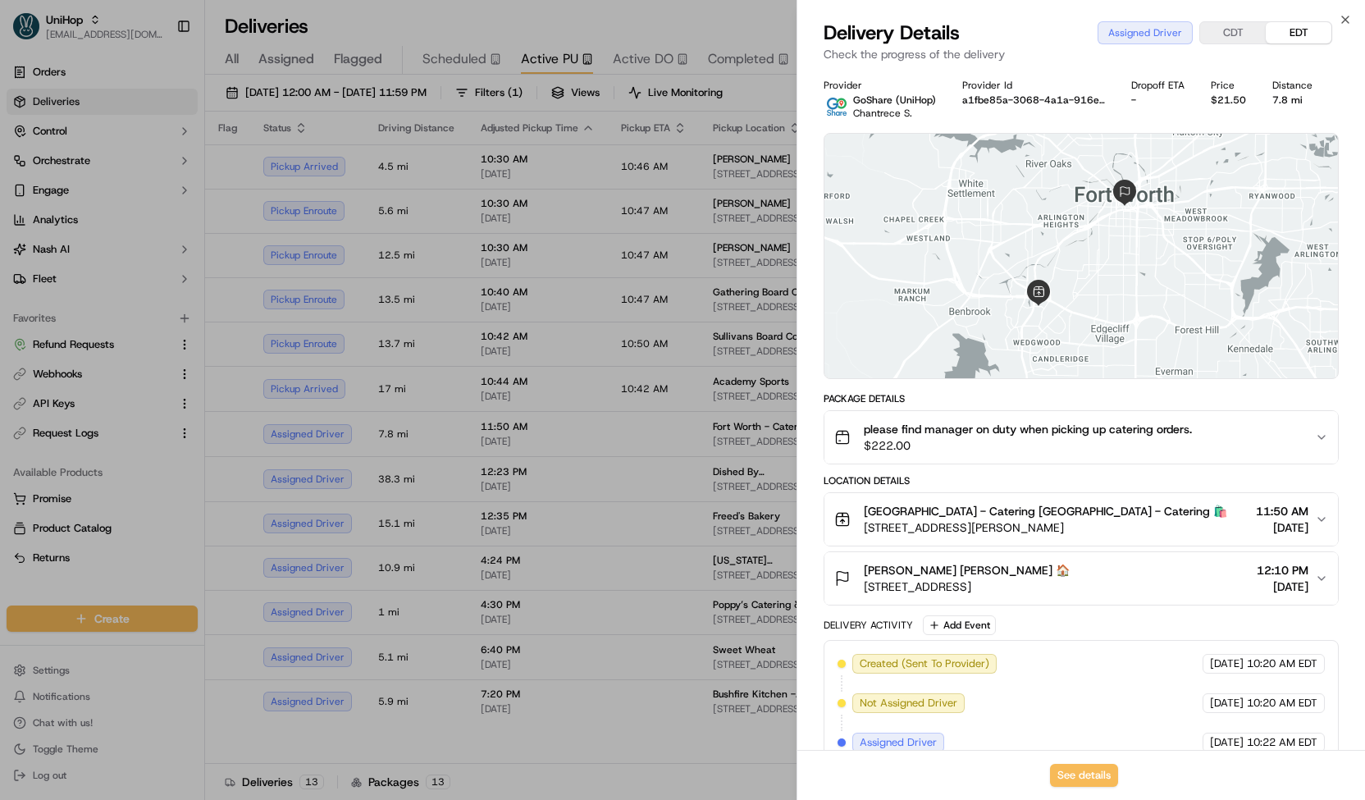
click at [472, 406] on div at bounding box center [682, 400] width 1365 height 800
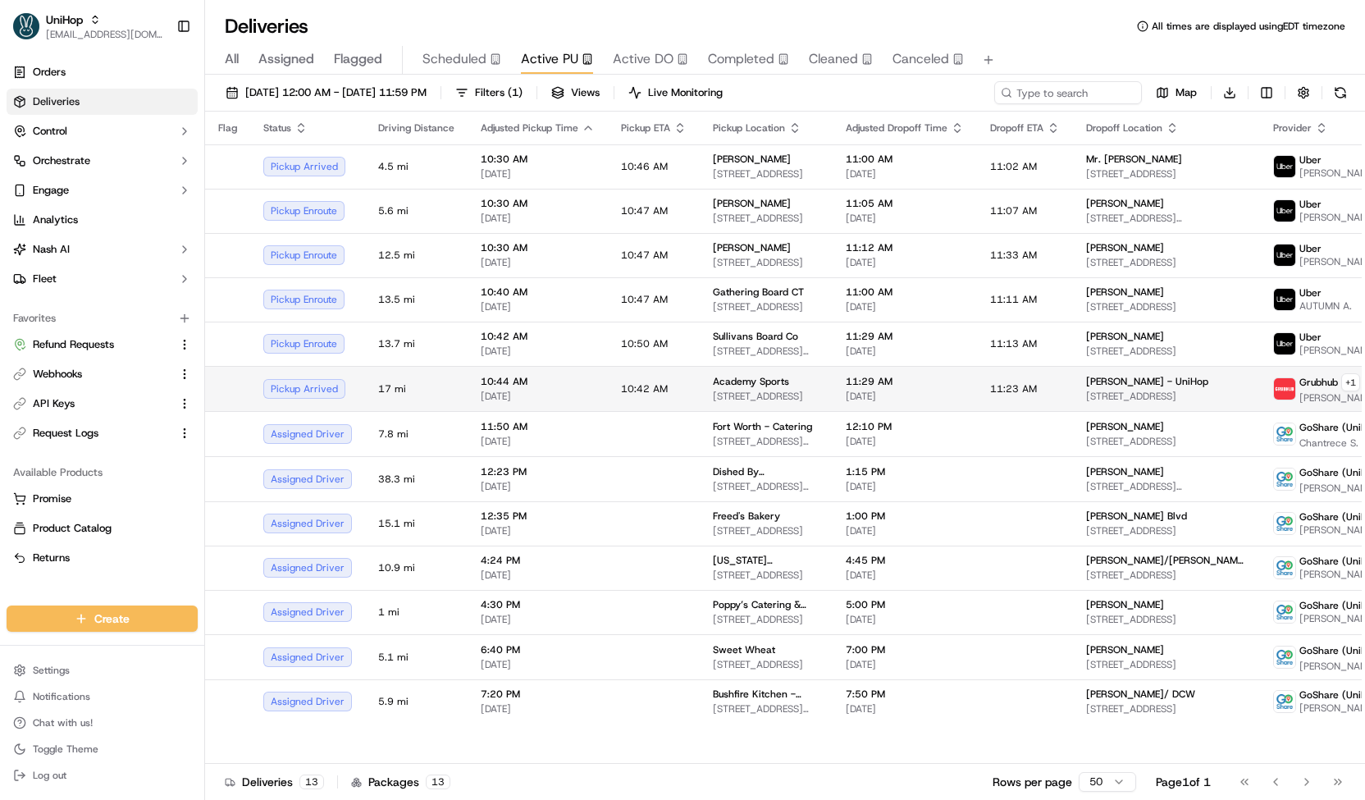
click at [484, 384] on span "10:44 AM" at bounding box center [538, 381] width 114 height 13
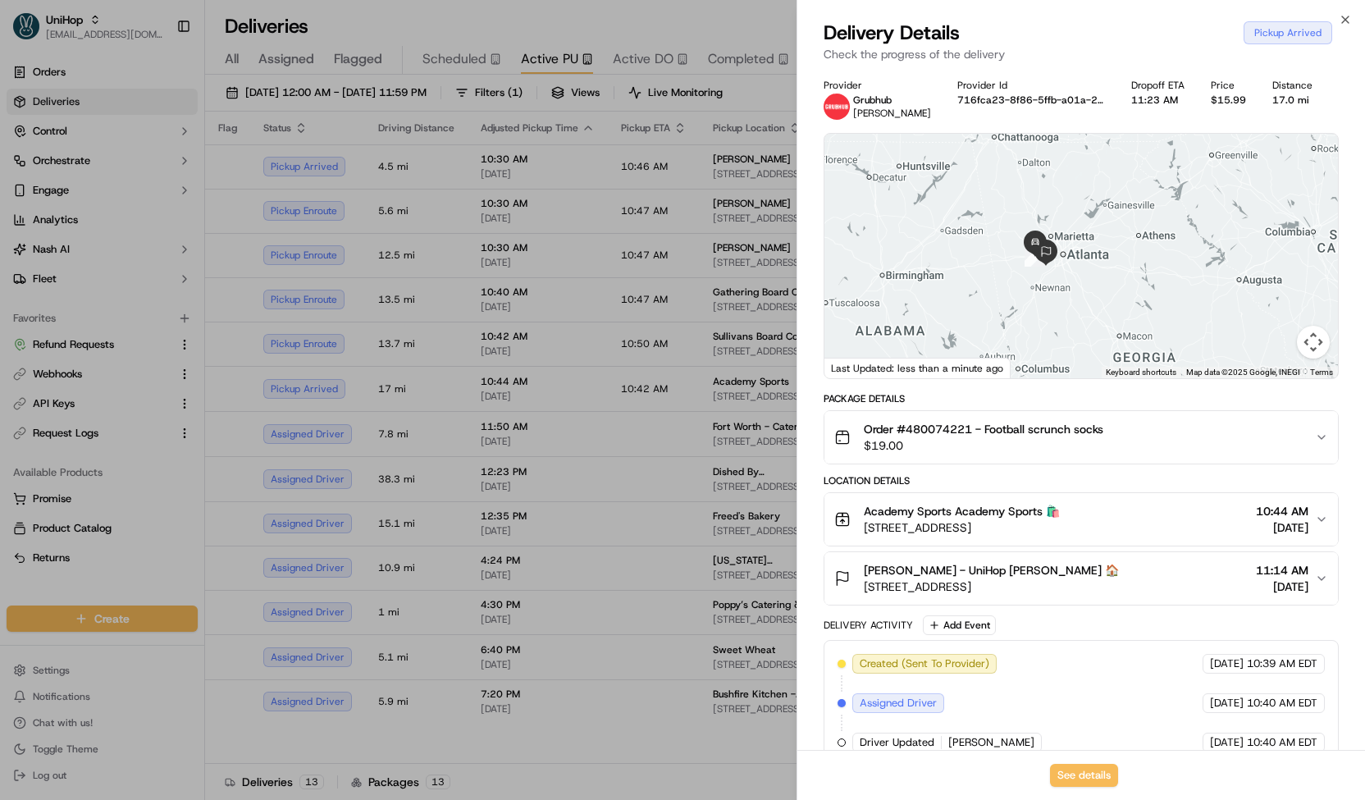
click at [461, 394] on div at bounding box center [682, 400] width 1365 height 800
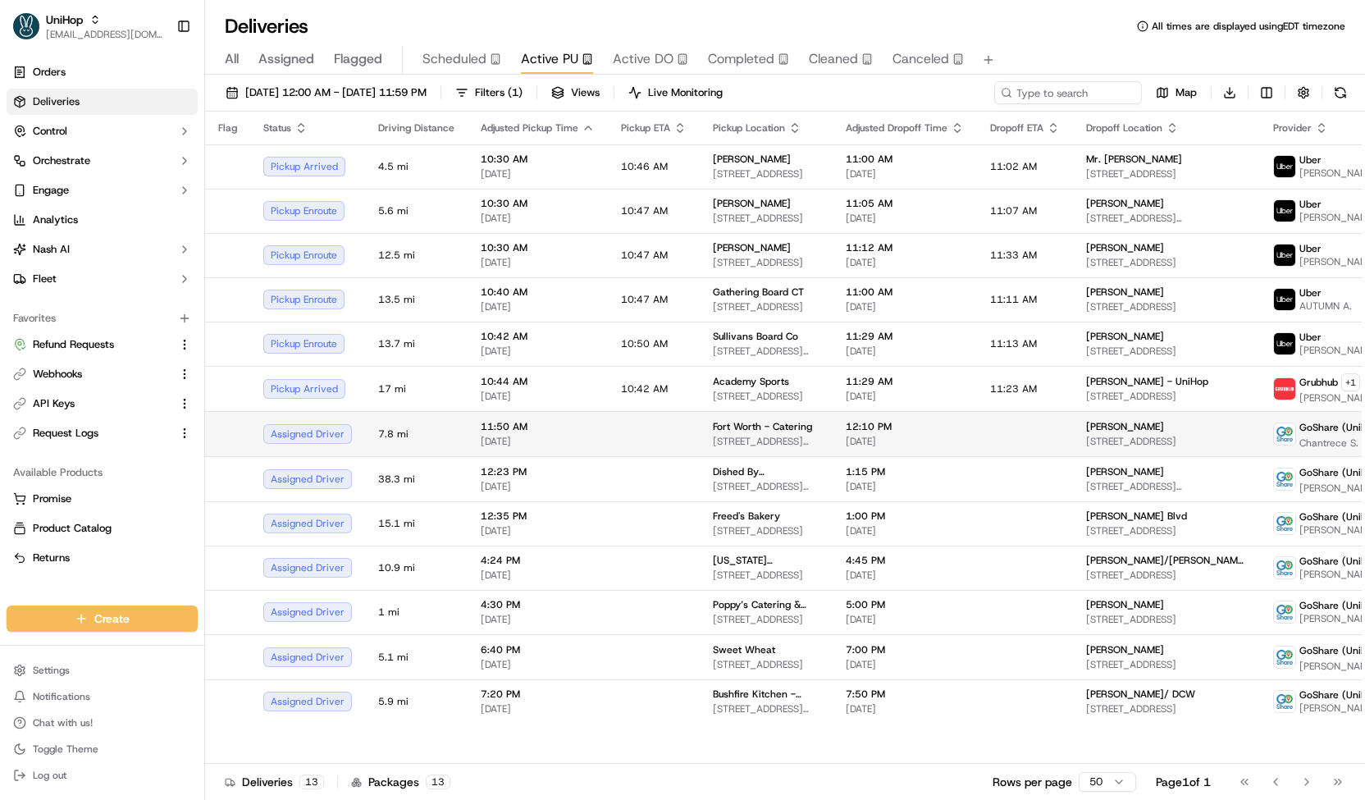
click at [554, 441] on span "[DATE]" at bounding box center [538, 441] width 114 height 13
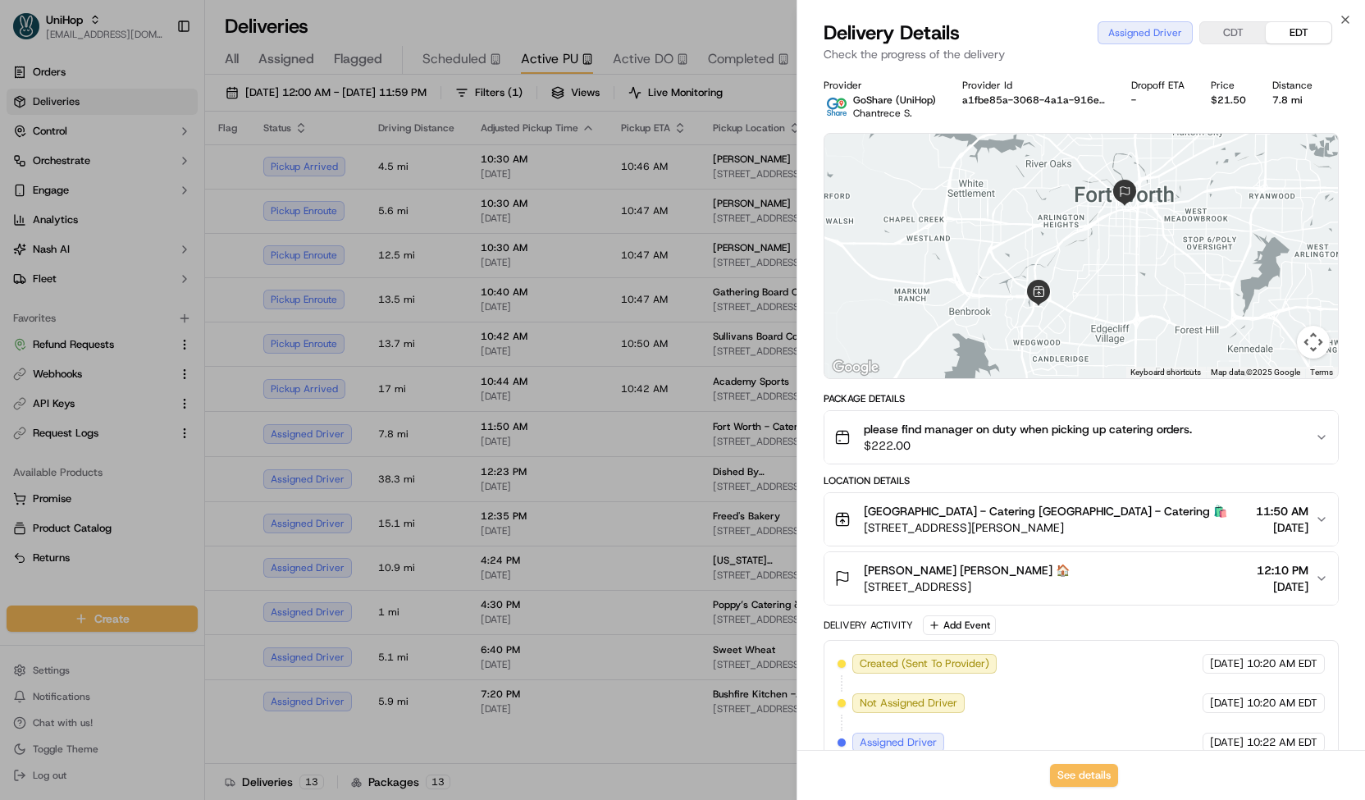
click at [560, 453] on div at bounding box center [682, 400] width 1365 height 800
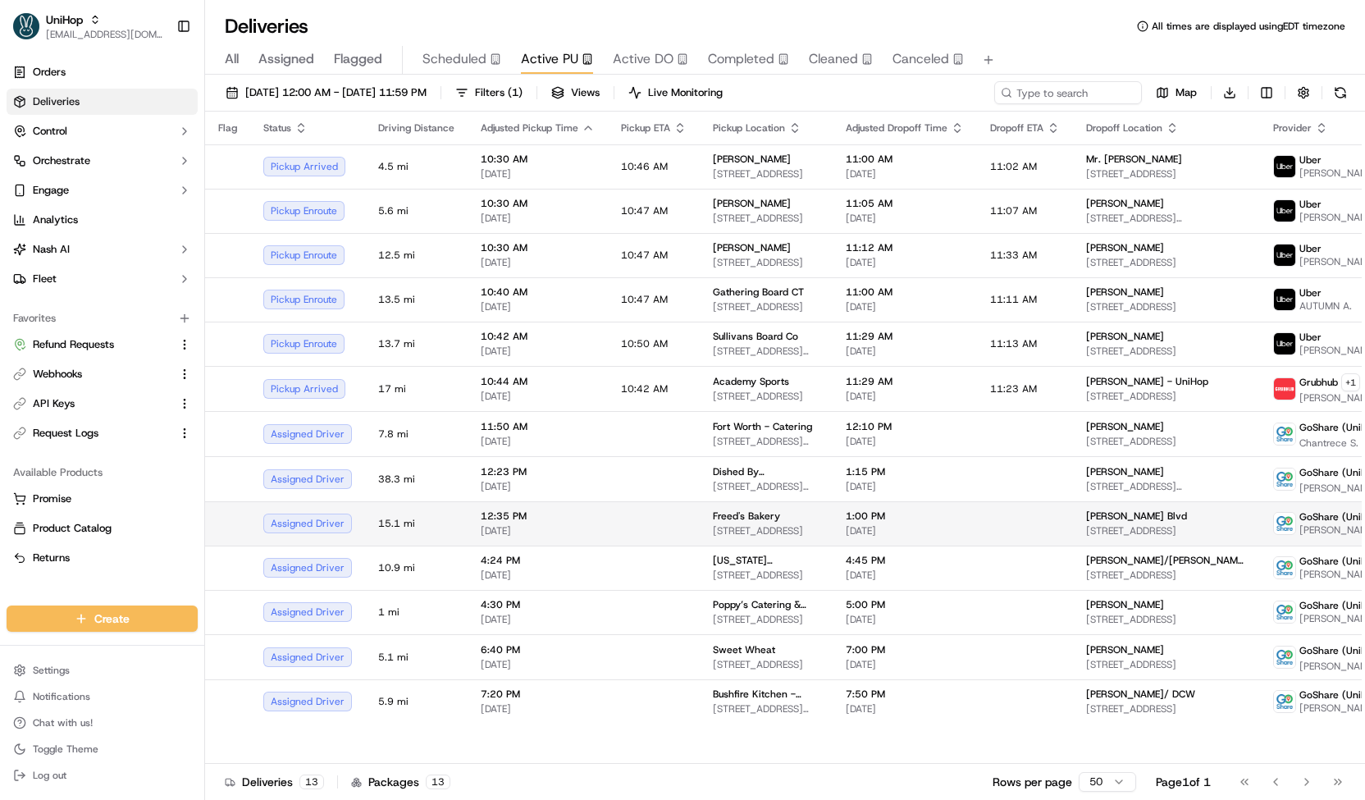
click at [561, 512] on span "12:35 PM" at bounding box center [538, 515] width 114 height 13
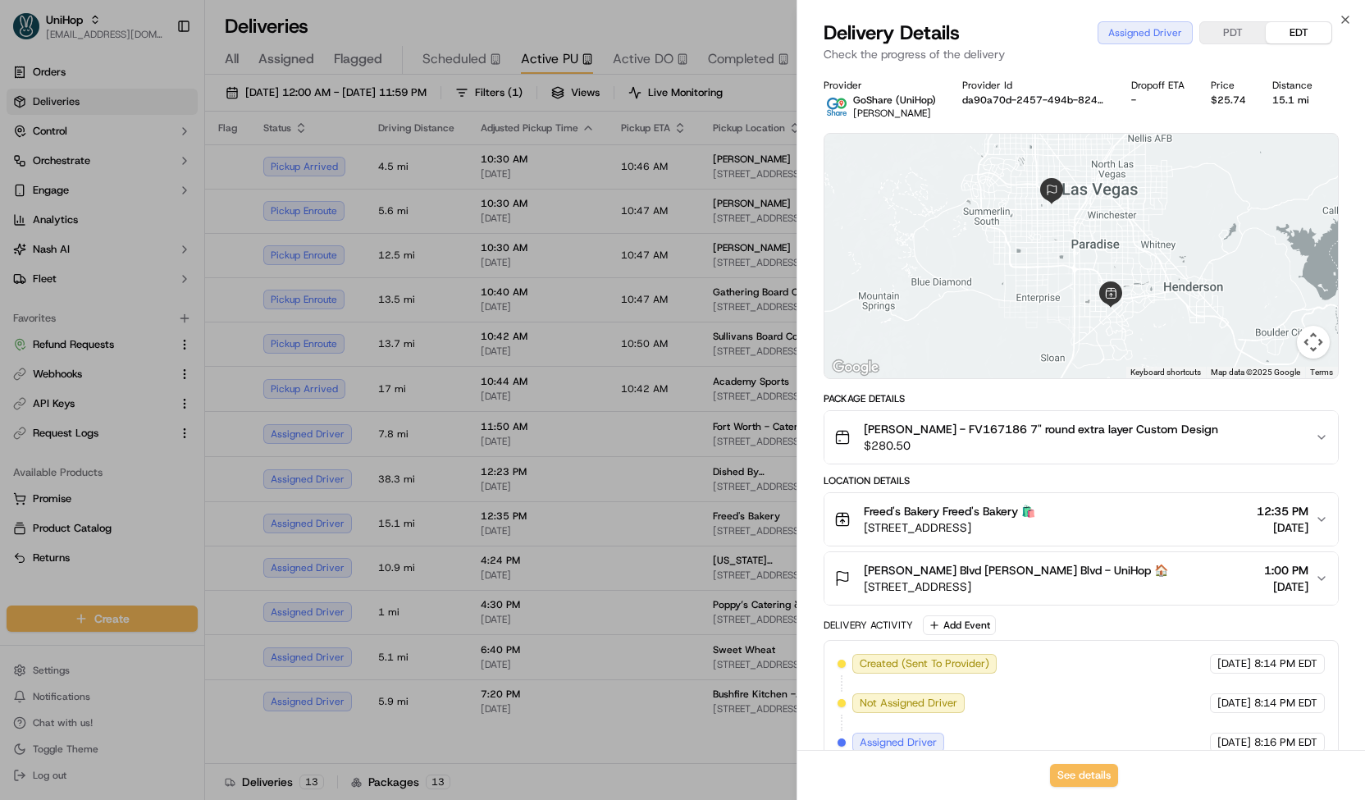
click at [553, 508] on div at bounding box center [682, 400] width 1365 height 800
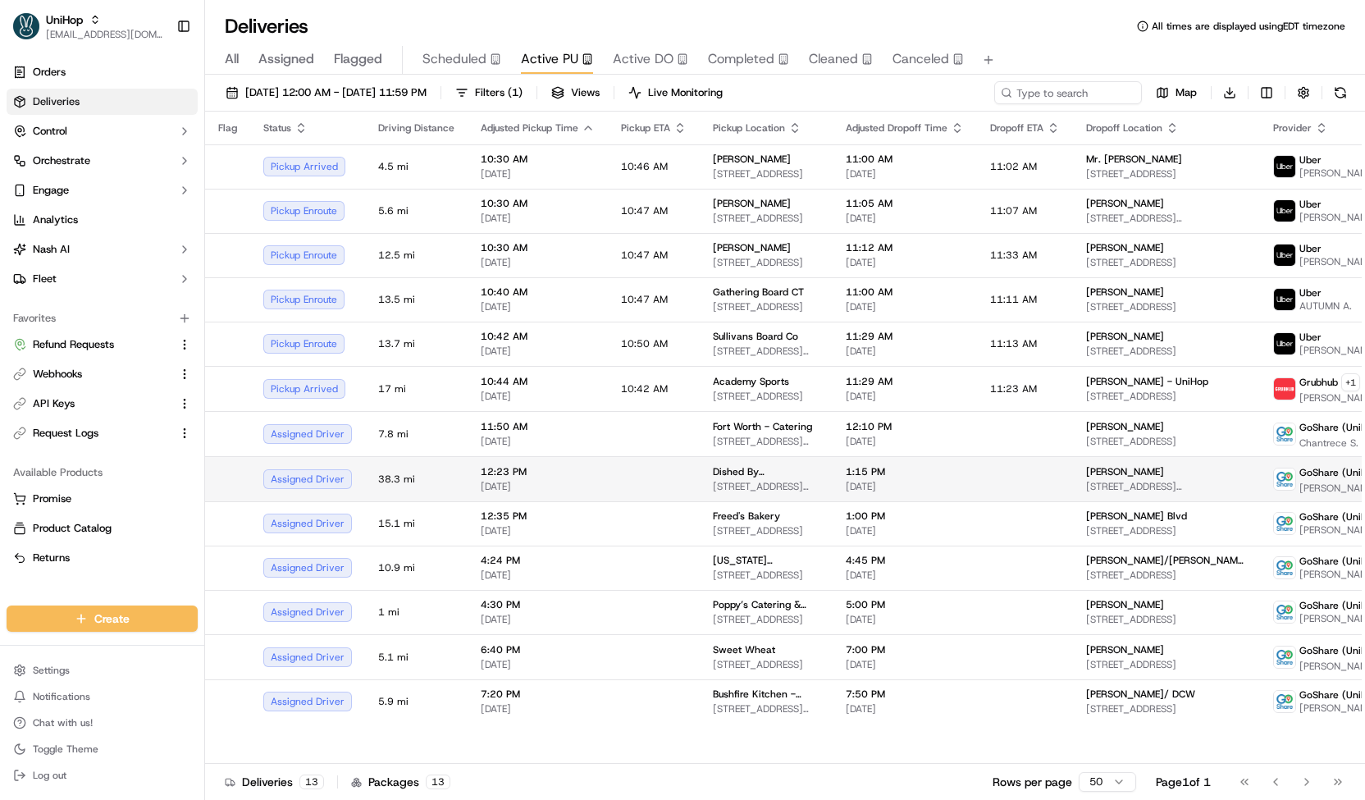
click at [559, 474] on span "12:23 PM" at bounding box center [538, 471] width 114 height 13
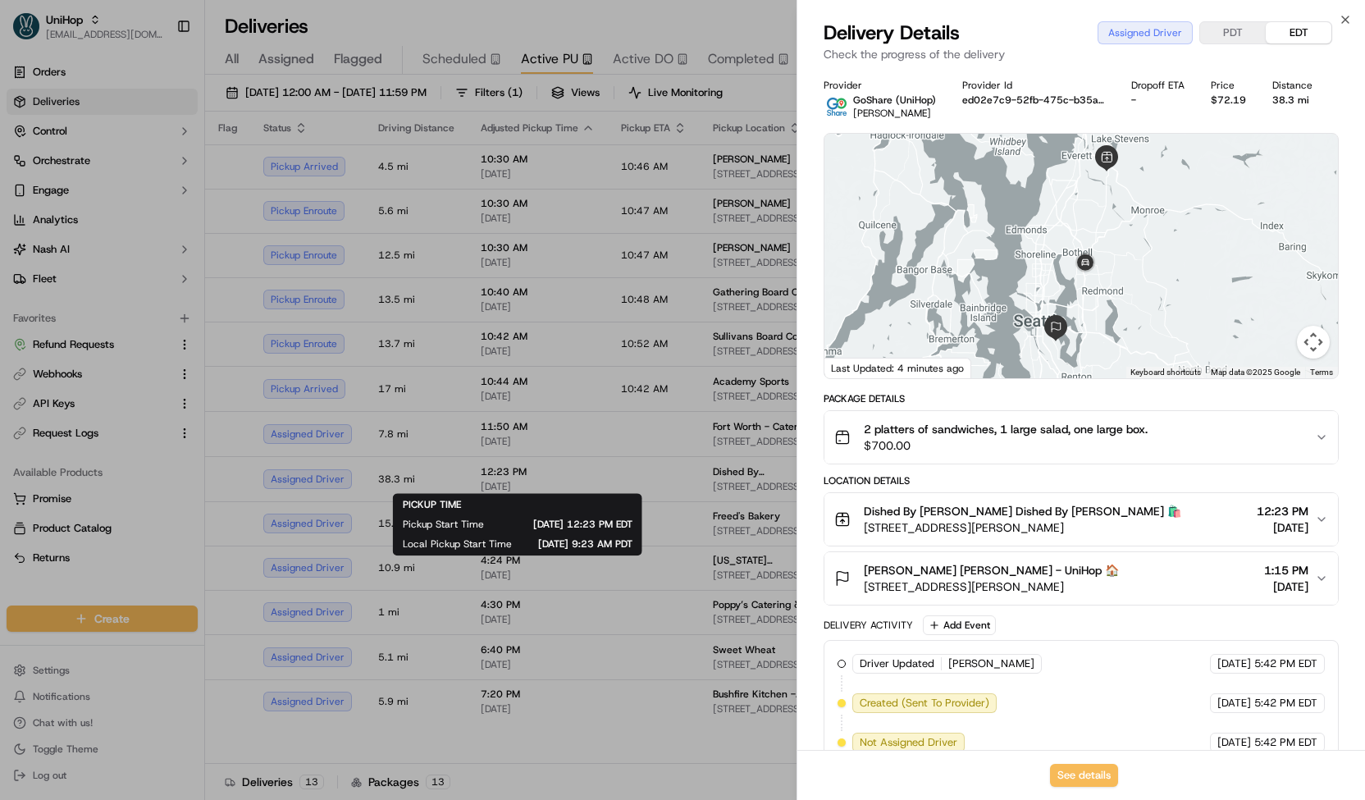
click at [435, 43] on div at bounding box center [682, 400] width 1365 height 800
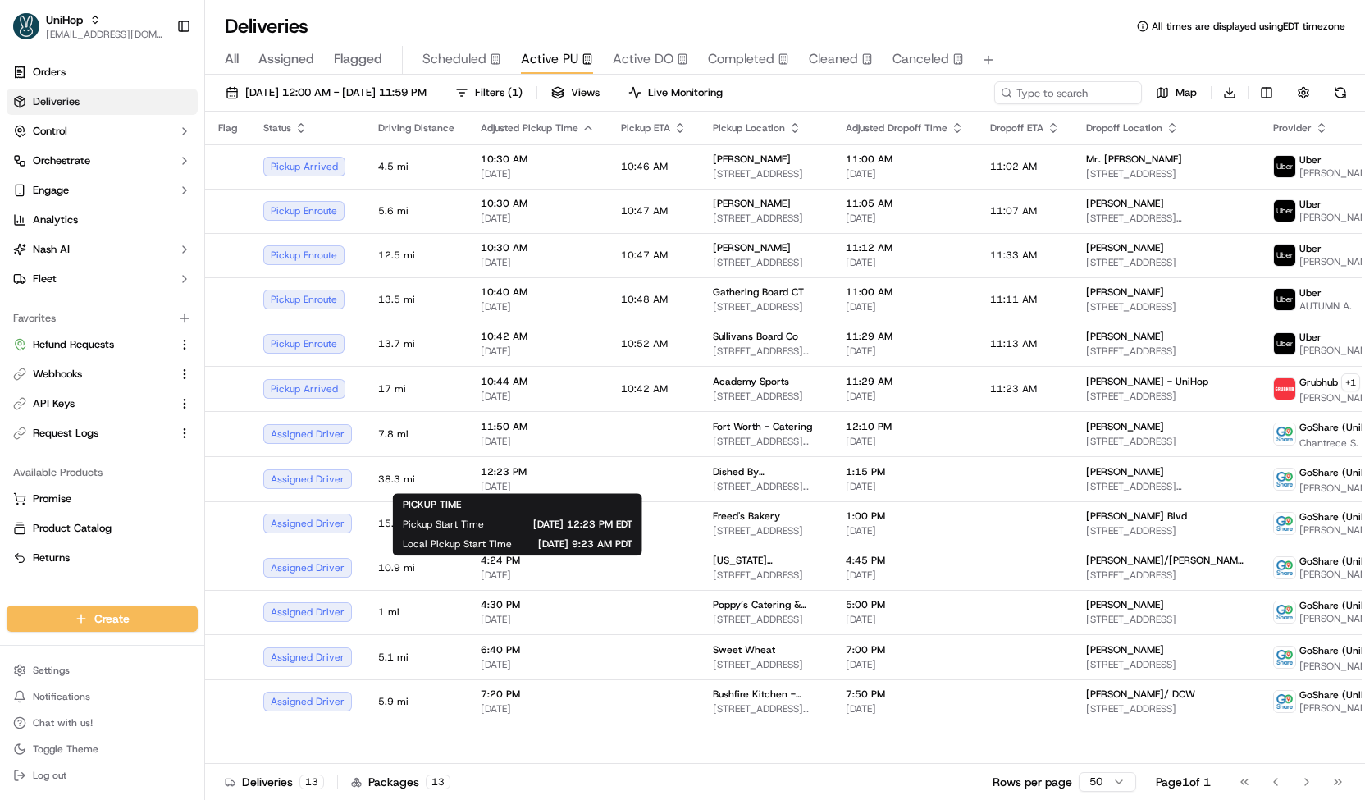
click at [446, 54] on span "Scheduled" at bounding box center [454, 59] width 64 height 20
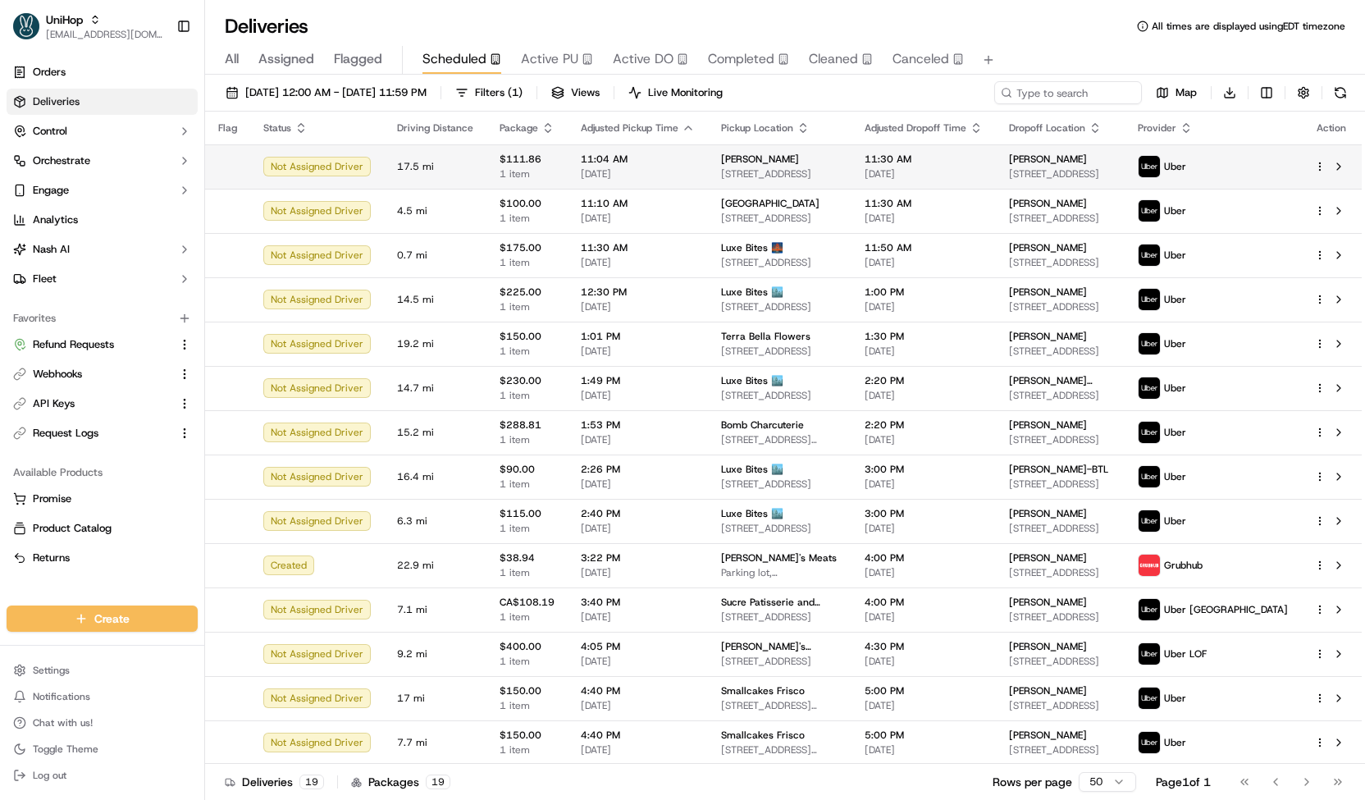
click at [442, 163] on span "17.5 mi" at bounding box center [435, 166] width 76 height 13
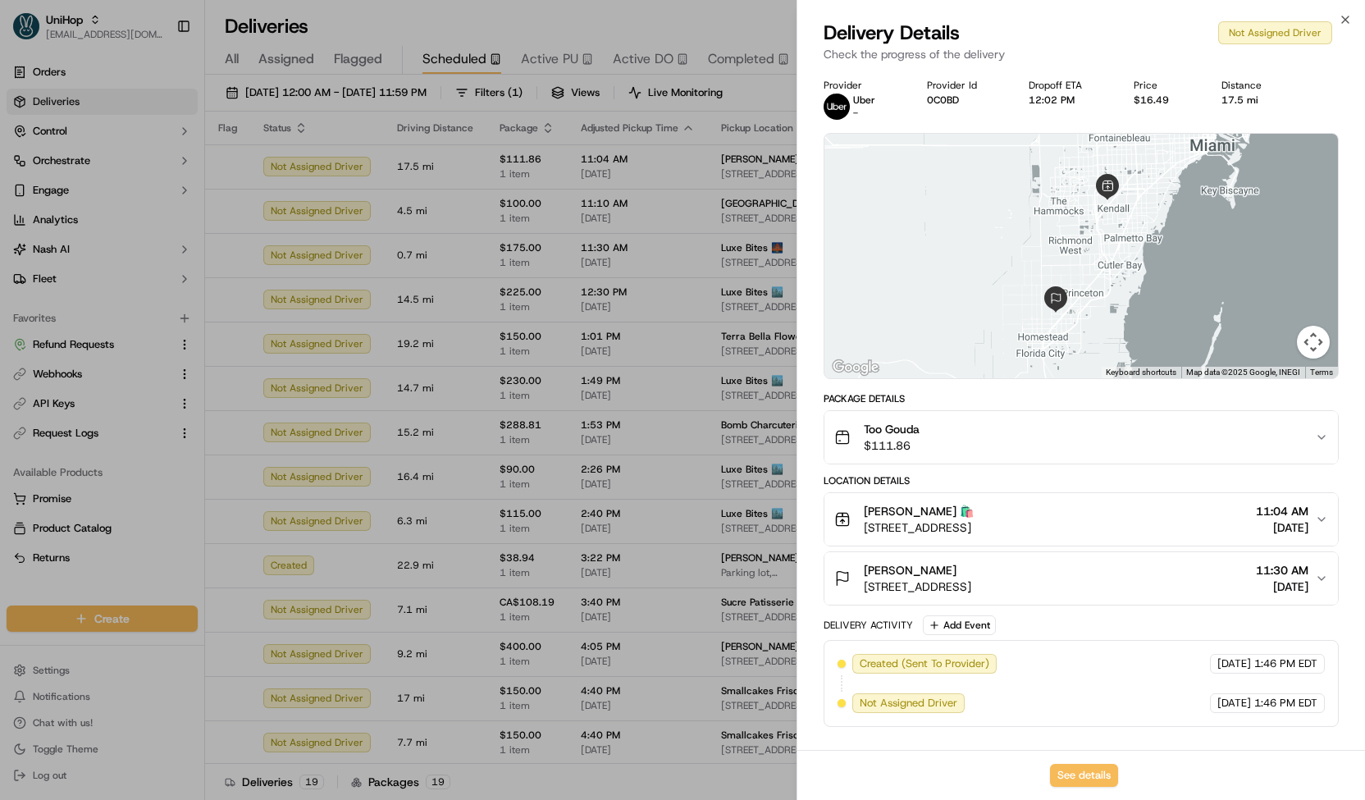
click at [436, 218] on div at bounding box center [682, 400] width 1365 height 800
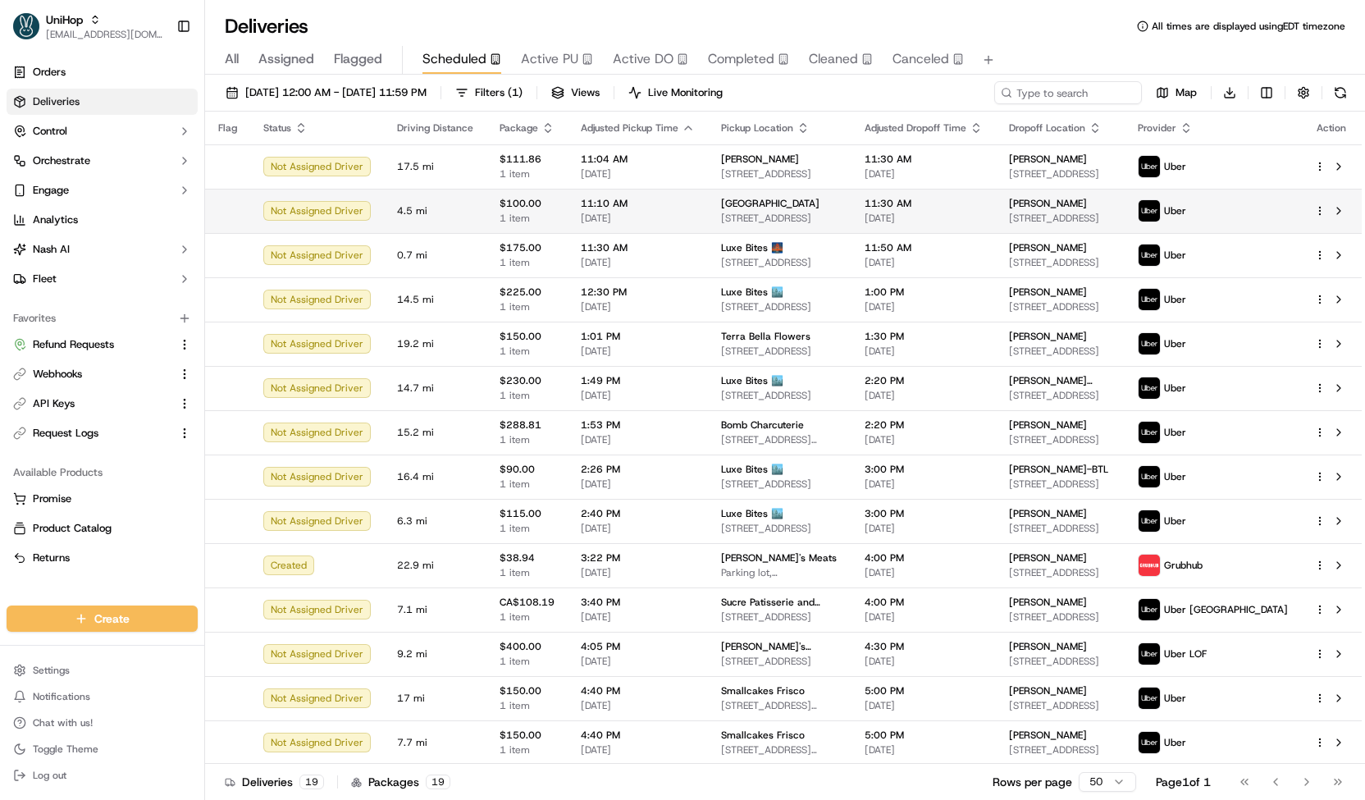
click at [447, 201] on td "4.5 mi" at bounding box center [435, 211] width 103 height 44
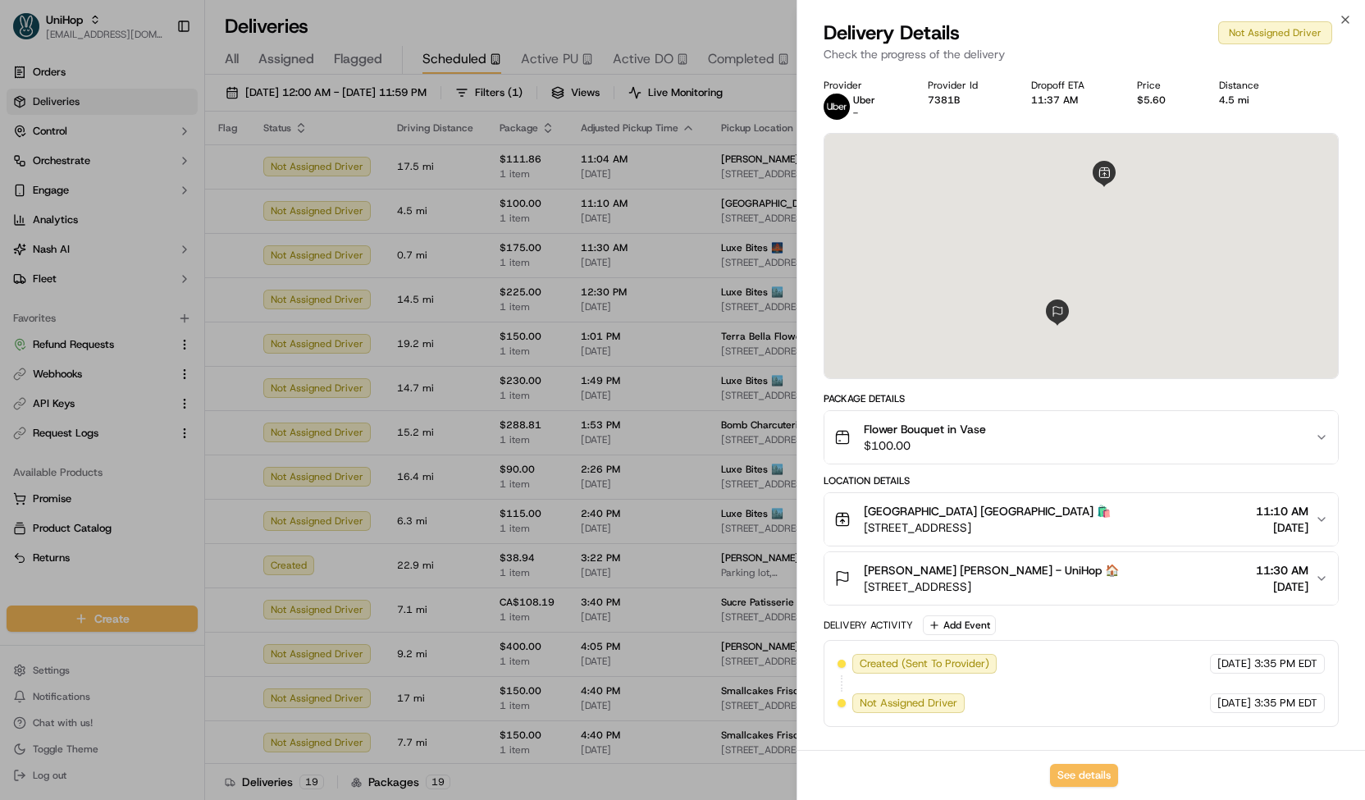
click at [452, 203] on div at bounding box center [682, 400] width 1365 height 800
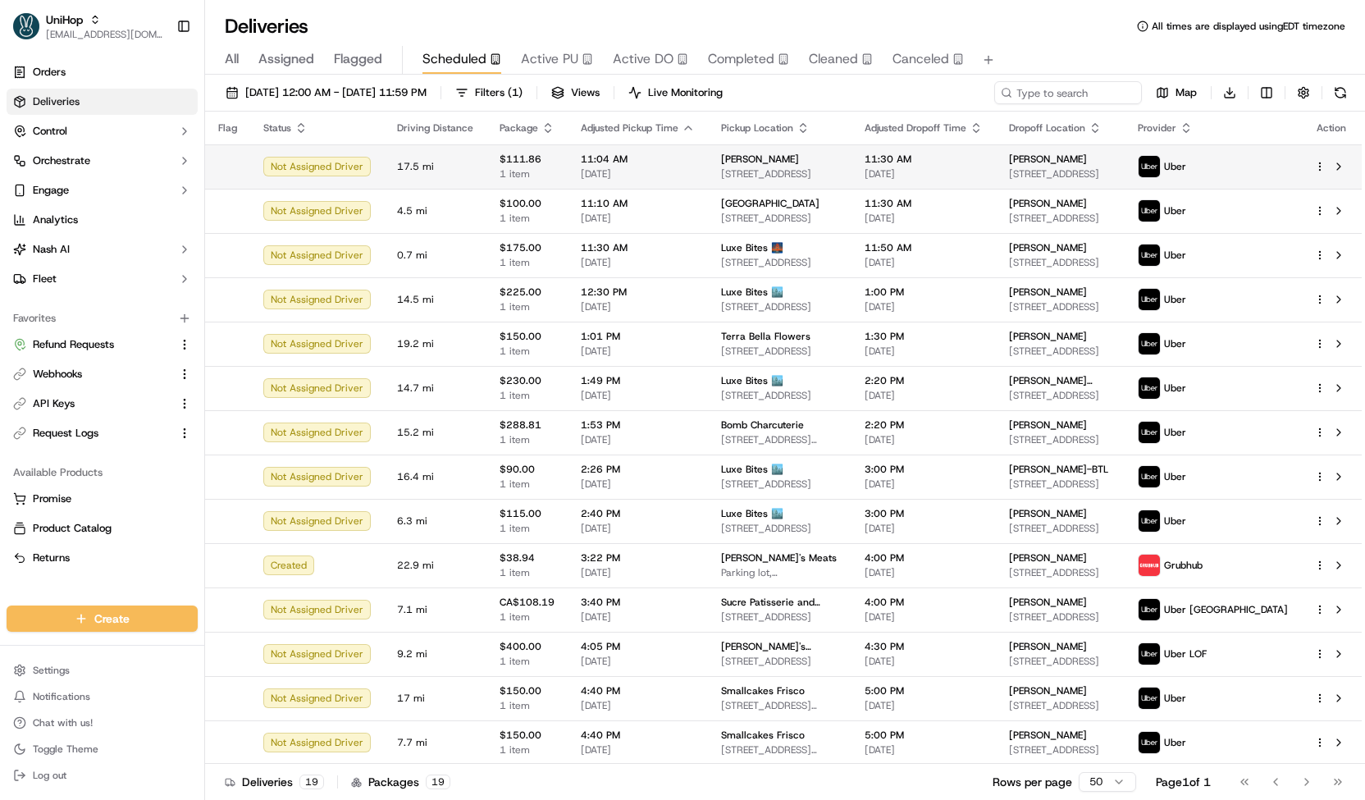
click at [458, 153] on td "17.5 mi" at bounding box center [435, 166] width 103 height 44
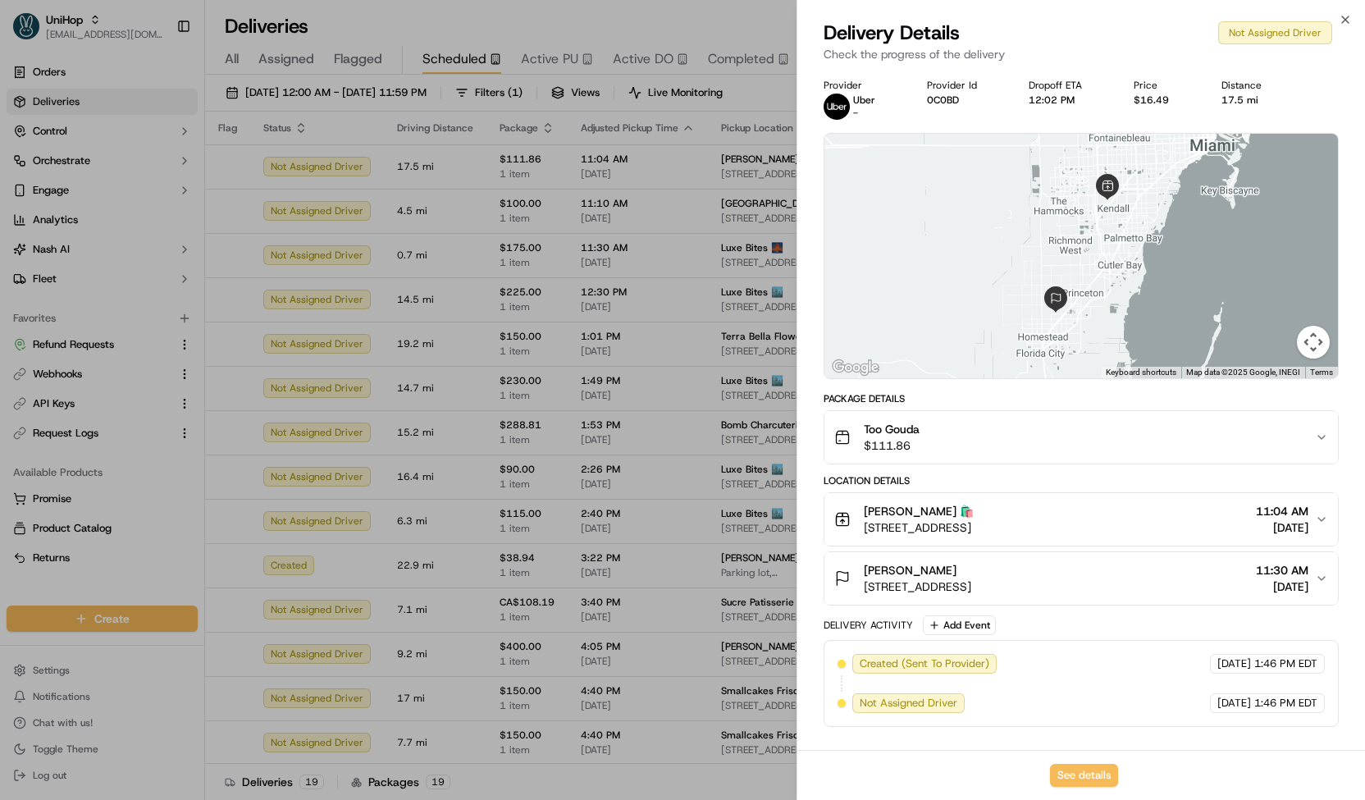
click at [887, 423] on span "Too Gouda" at bounding box center [892, 429] width 56 height 16
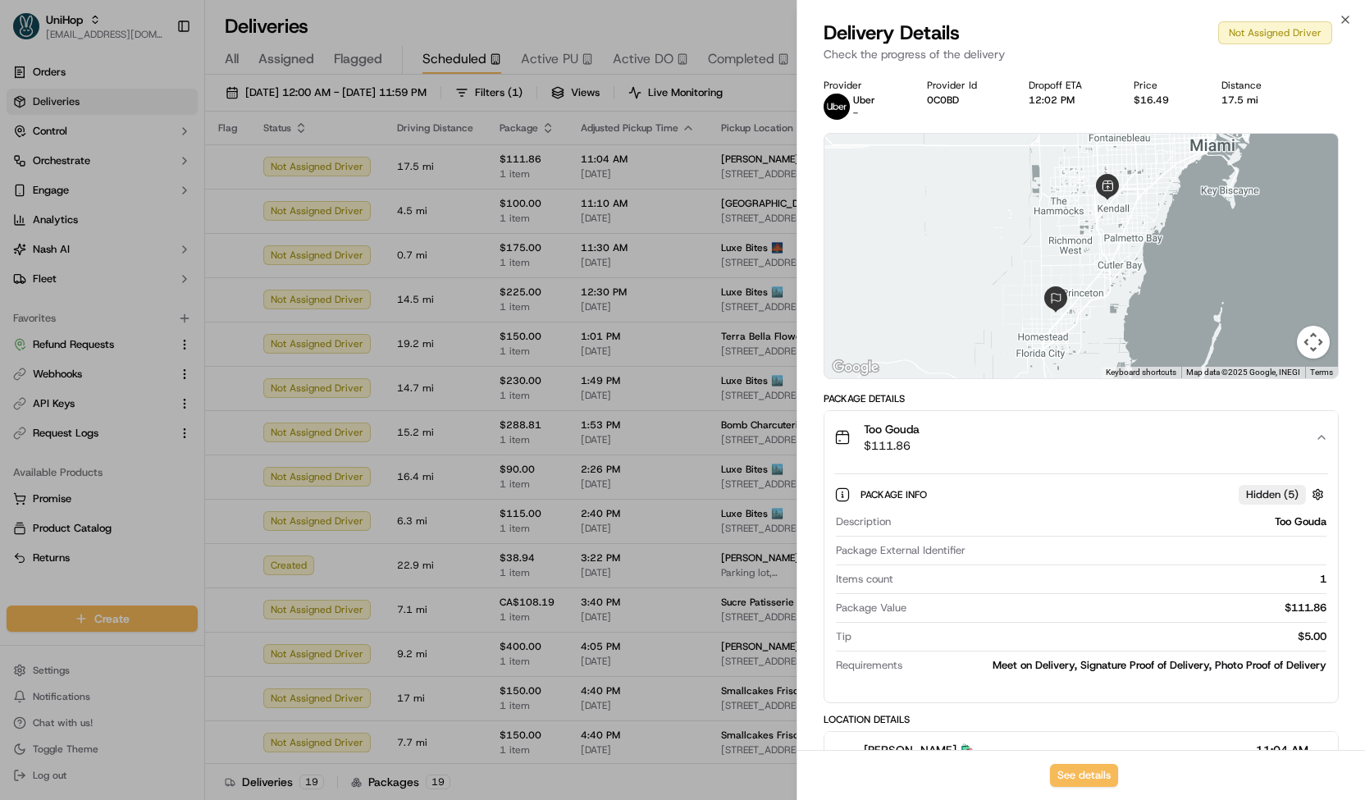
click at [895, 440] on span "$111.86" at bounding box center [892, 445] width 56 height 16
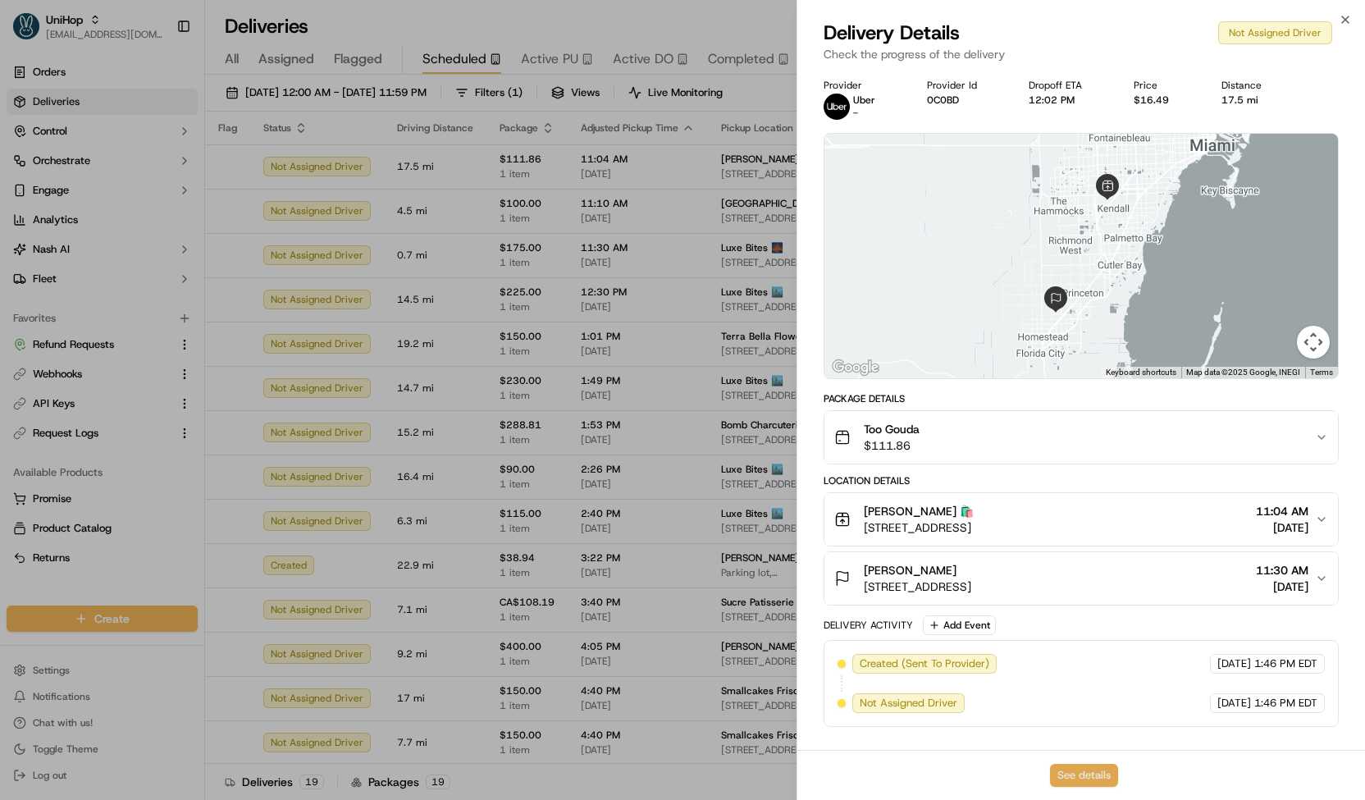
click at [1101, 779] on button "See details" at bounding box center [1084, 775] width 68 height 23
click at [471, 185] on div at bounding box center [682, 400] width 1365 height 800
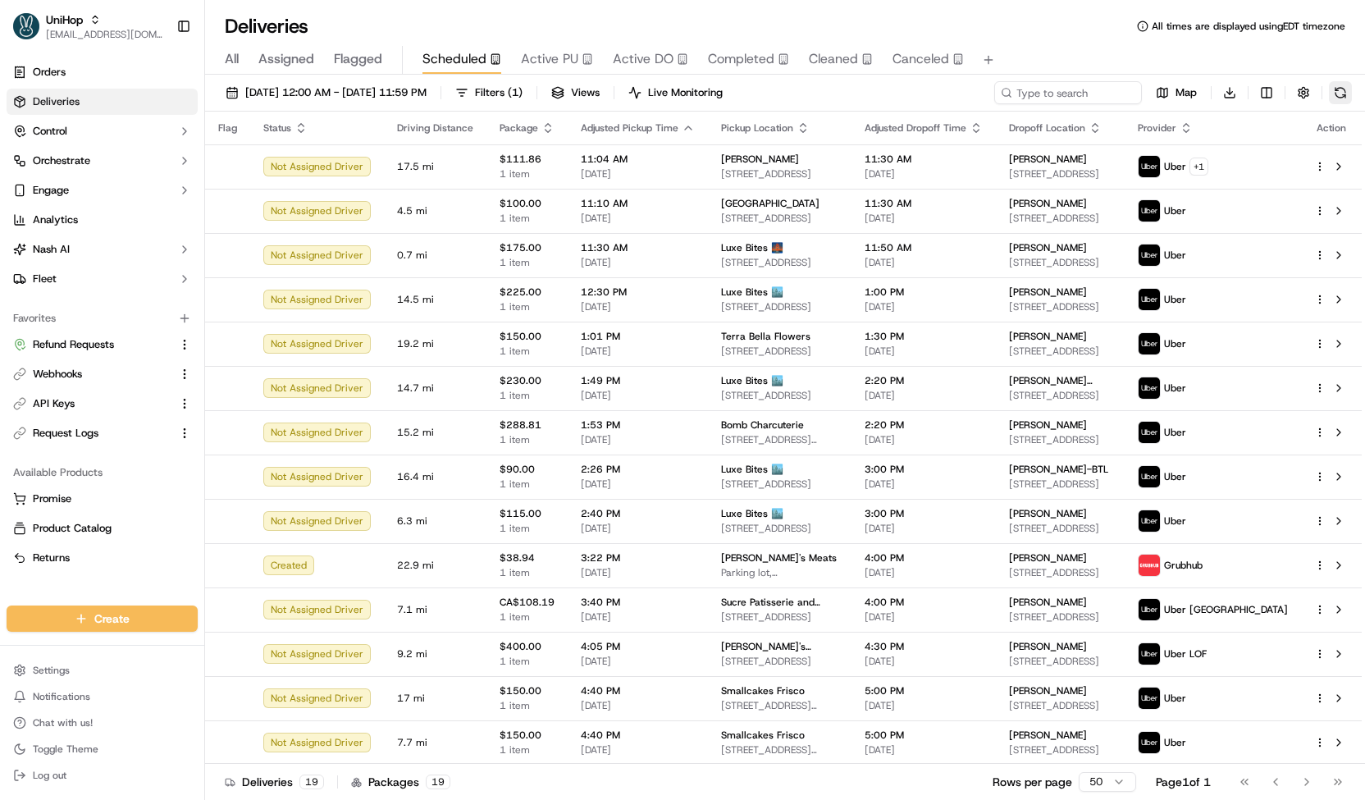
click at [1345, 94] on button at bounding box center [1340, 92] width 23 height 23
click at [472, 154] on td "17.5 mi" at bounding box center [435, 166] width 103 height 44
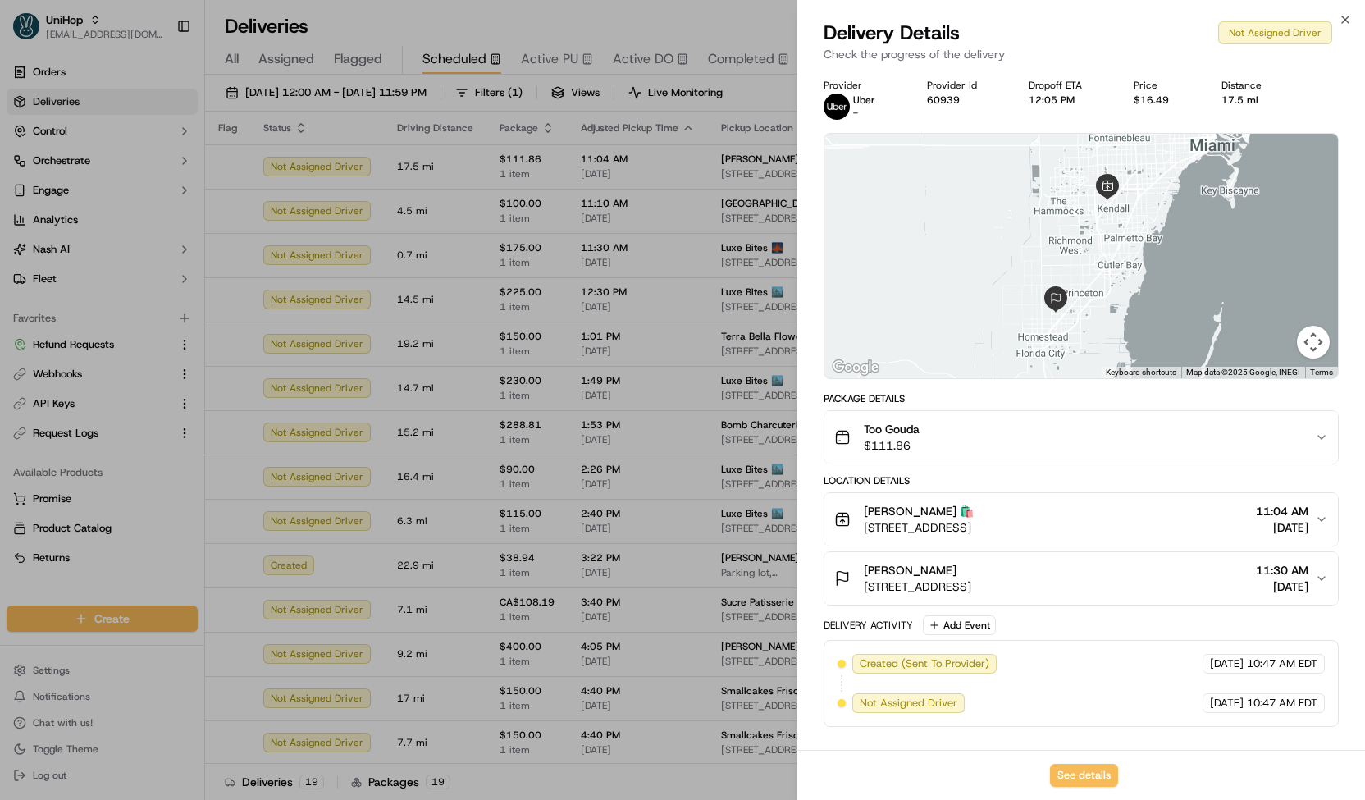
click at [483, 217] on div at bounding box center [682, 400] width 1365 height 800
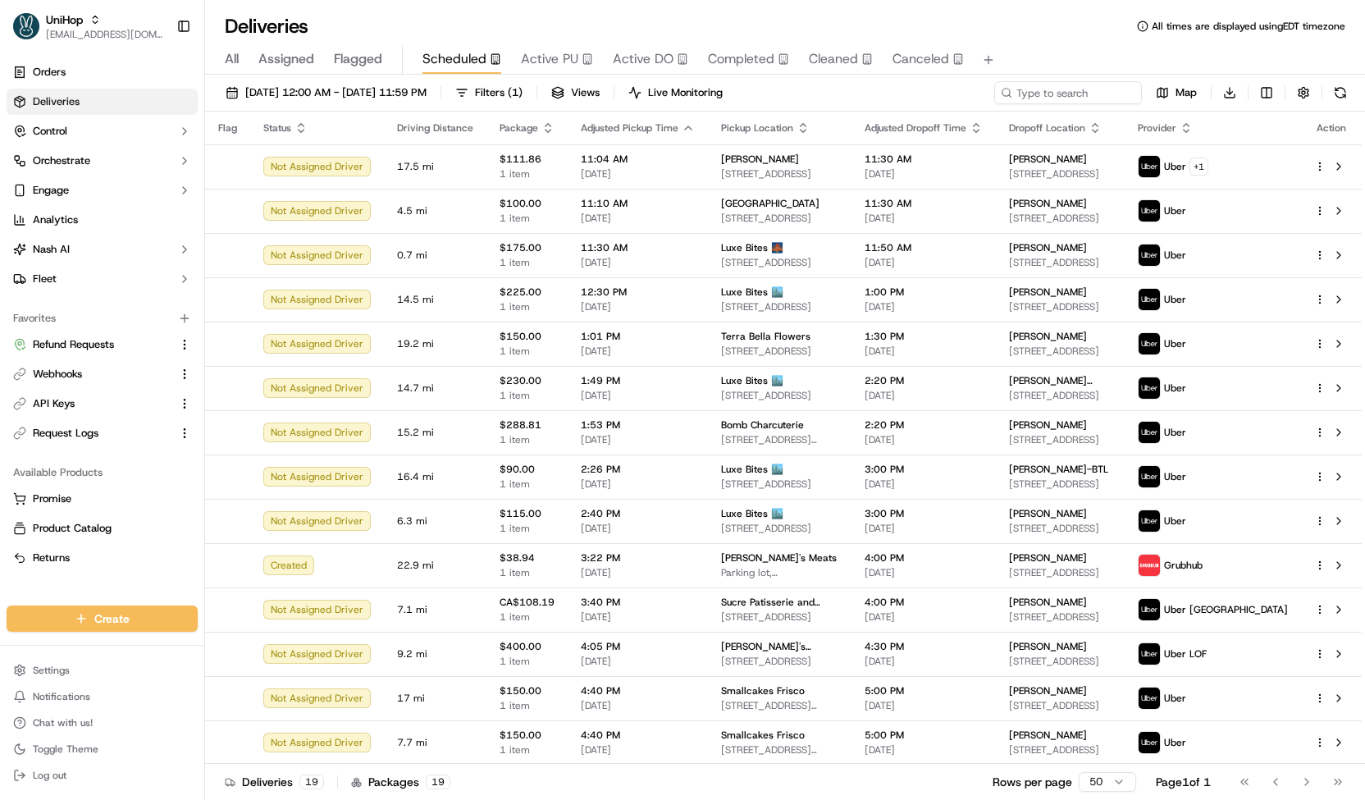
click at [558, 55] on span "Active PU" at bounding box center [549, 59] width 57 height 20
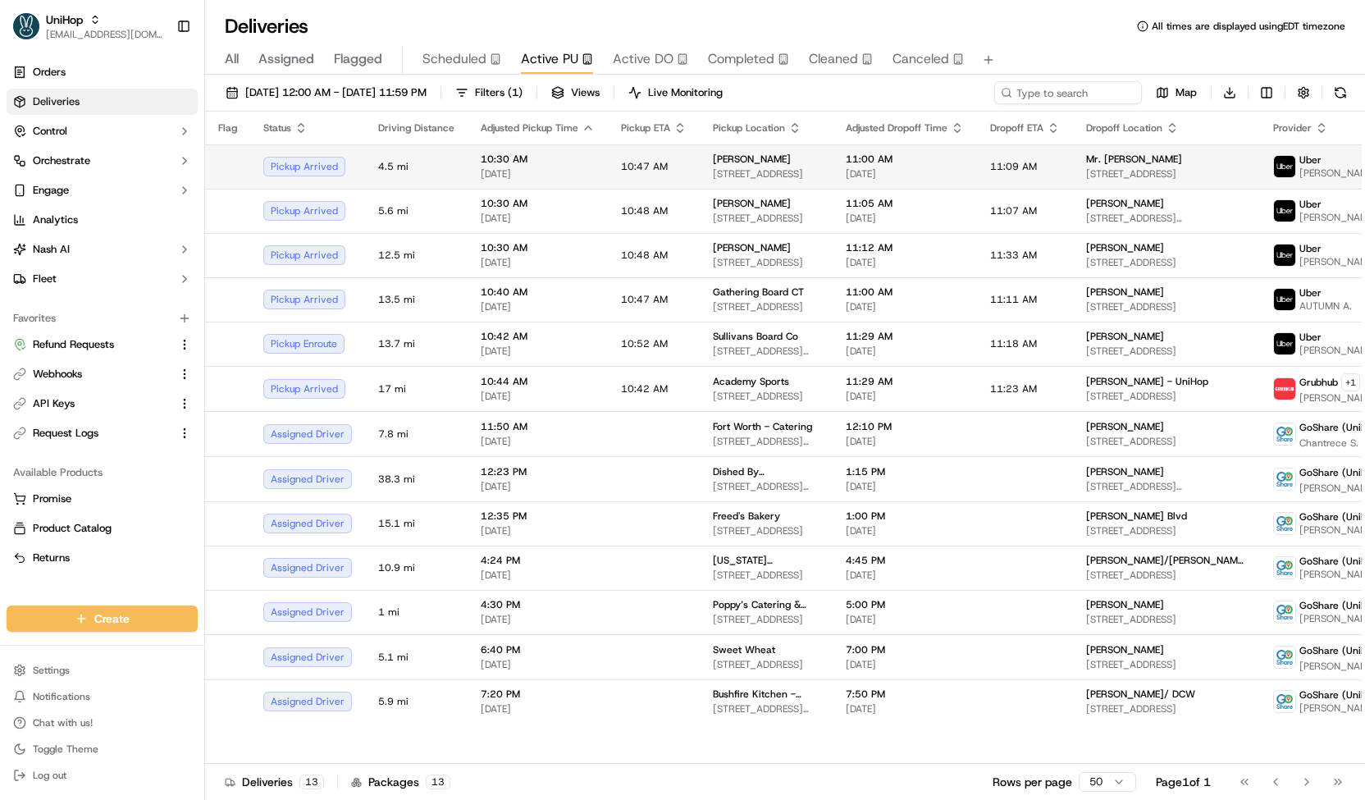
click at [504, 166] on div "10:30 AM Sep 20 2025" at bounding box center [538, 167] width 114 height 28
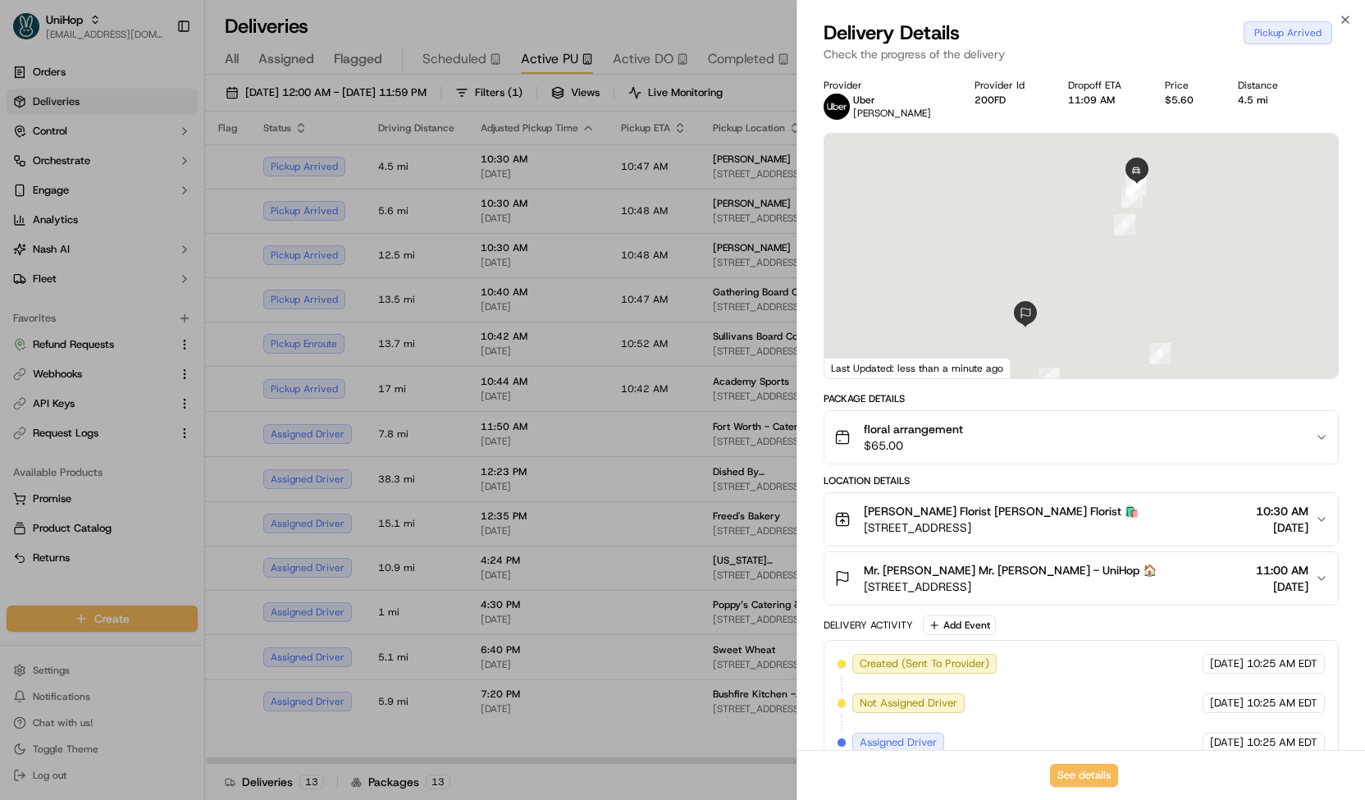
click at [492, 181] on div at bounding box center [682, 400] width 1365 height 800
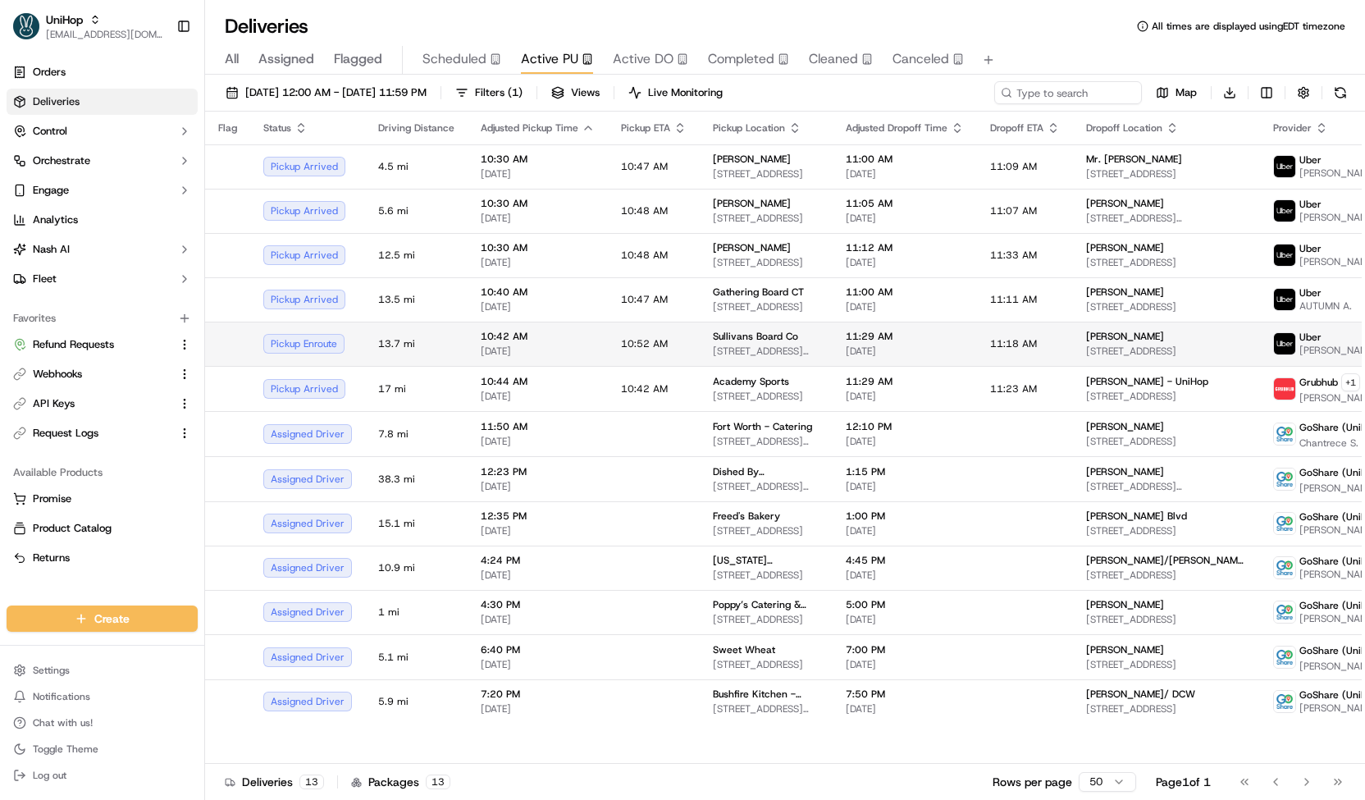
click at [515, 351] on span "[DATE]" at bounding box center [538, 350] width 114 height 13
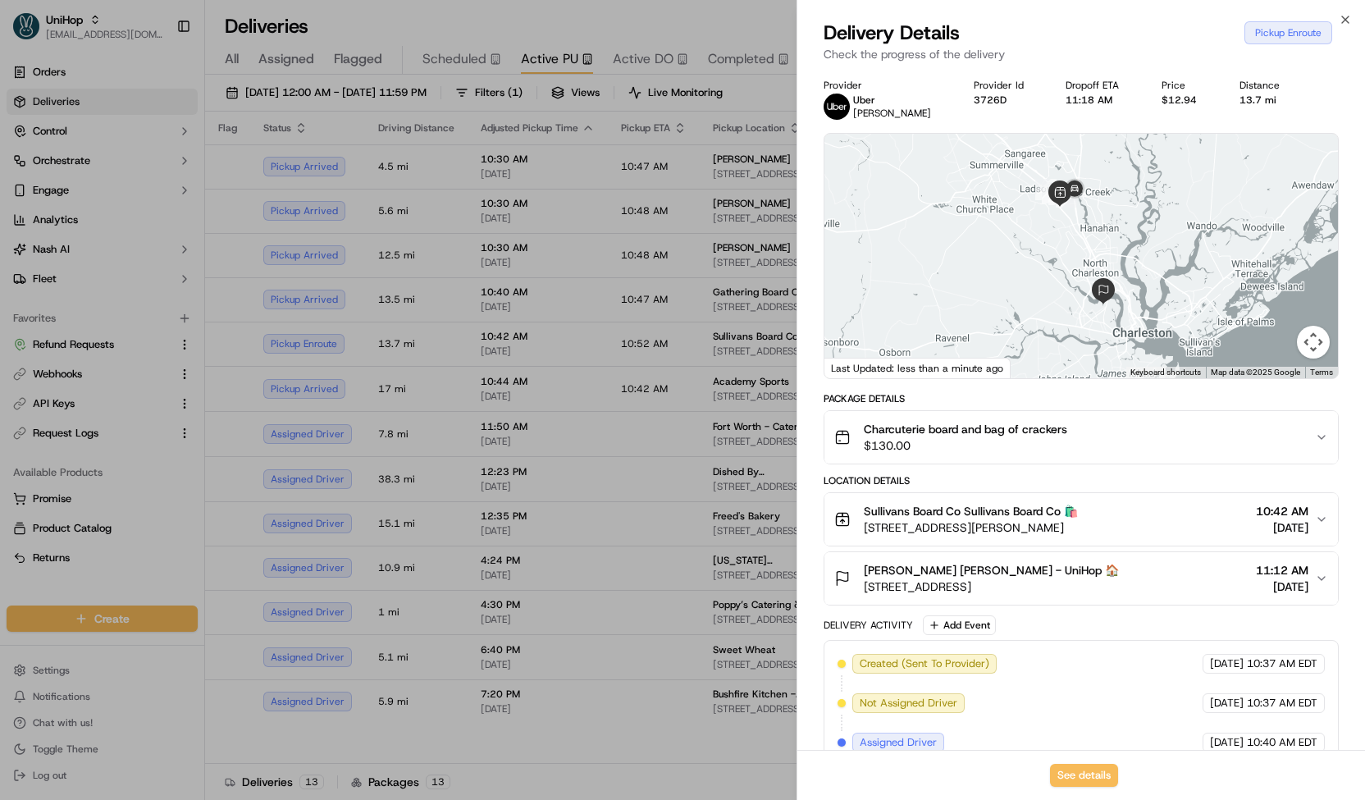
click at [499, 351] on div at bounding box center [682, 400] width 1365 height 800
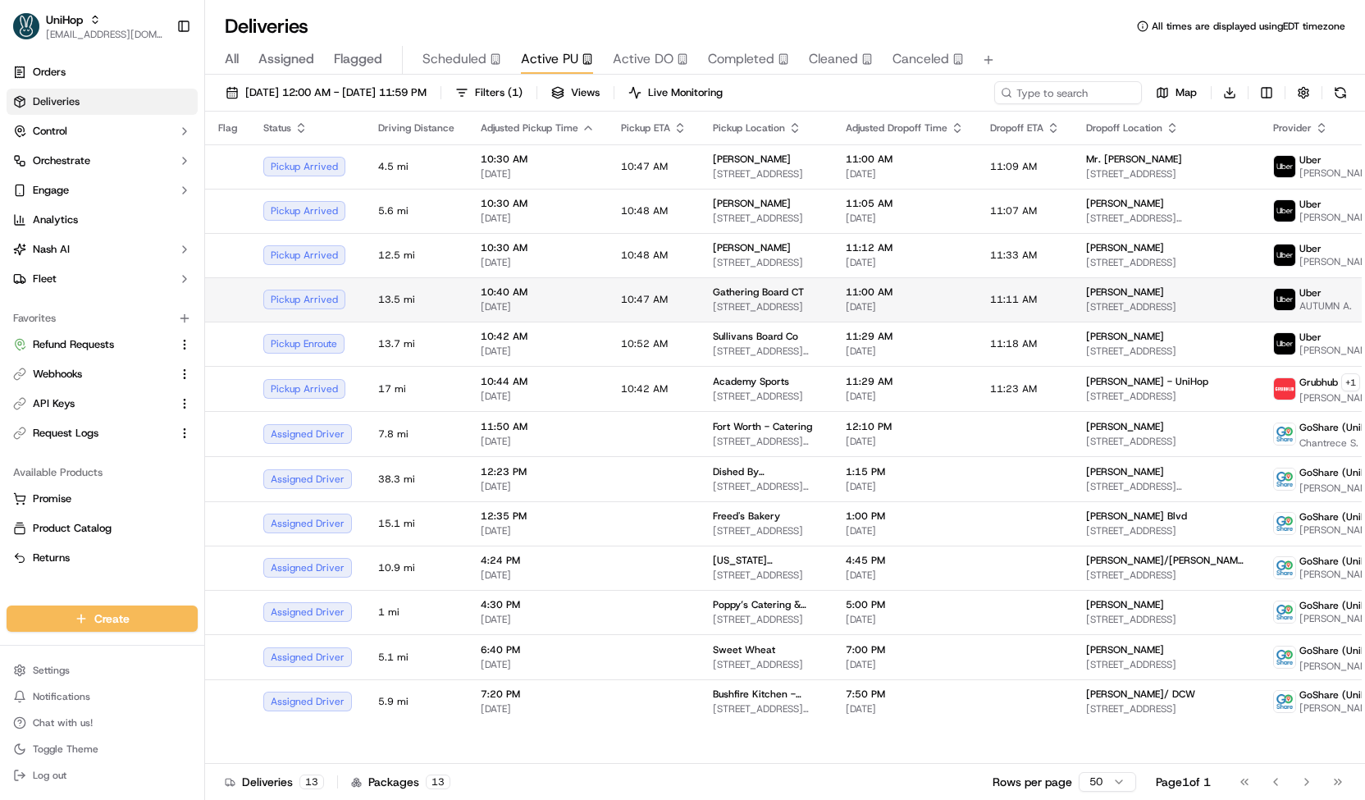
click at [505, 307] on span "[DATE]" at bounding box center [538, 306] width 114 height 13
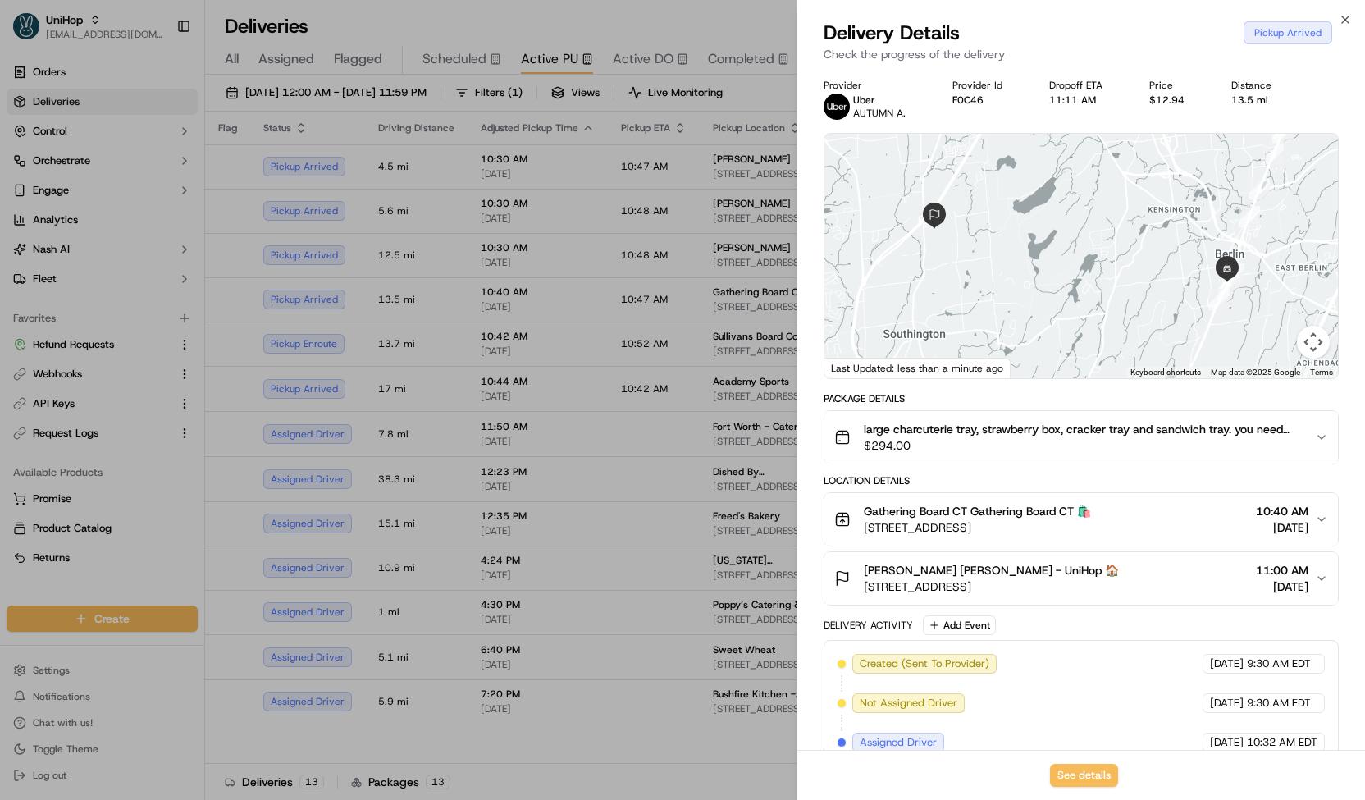
click at [482, 297] on div at bounding box center [682, 400] width 1365 height 800
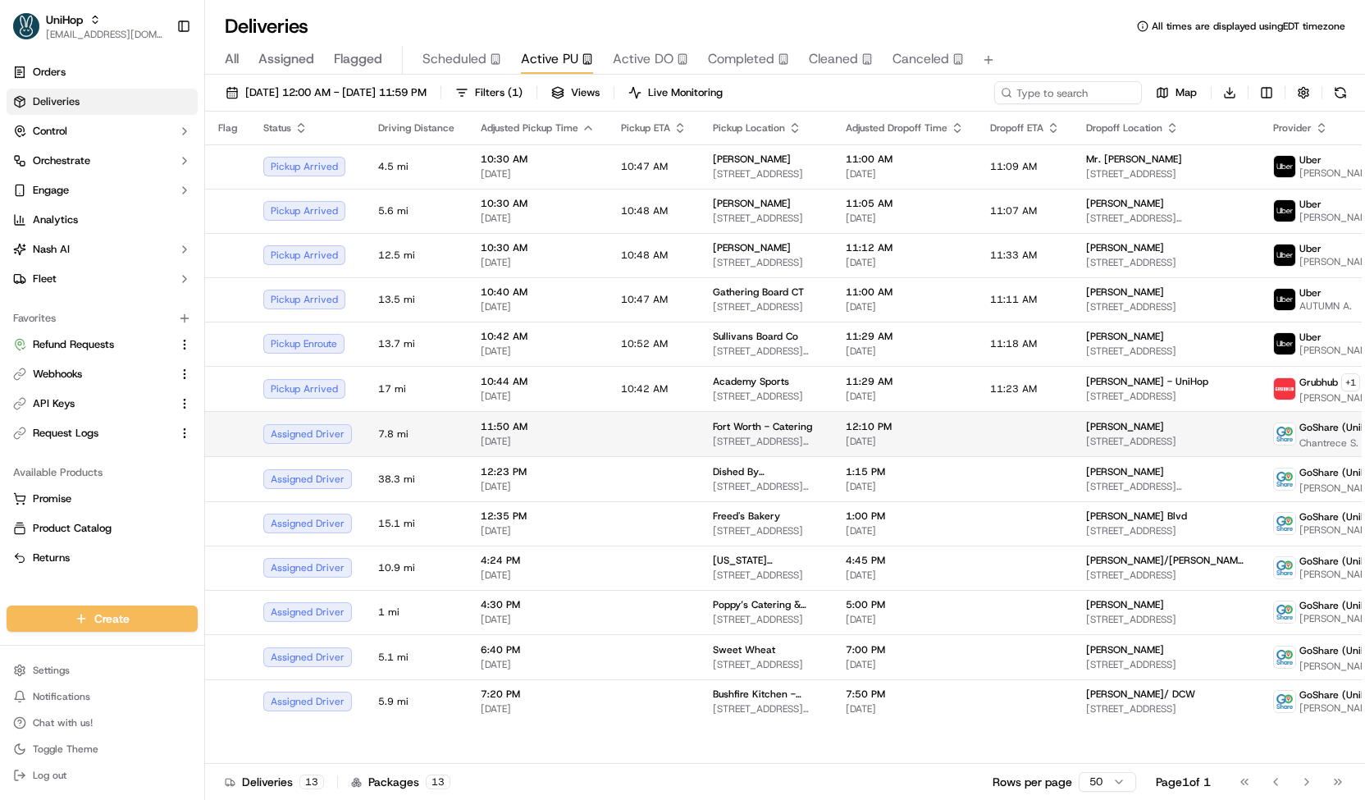
click at [483, 439] on span "[DATE]" at bounding box center [538, 441] width 114 height 13
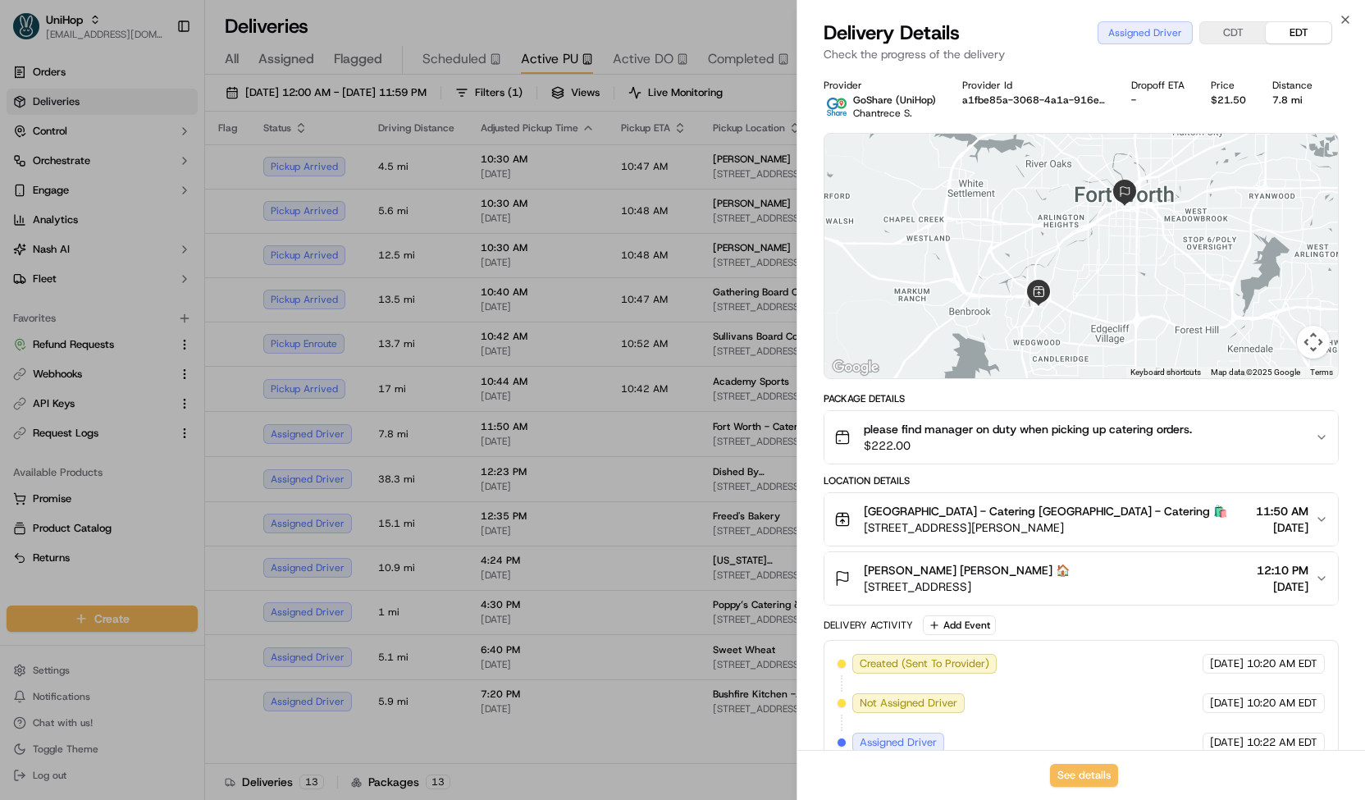
click at [468, 427] on div at bounding box center [682, 400] width 1365 height 800
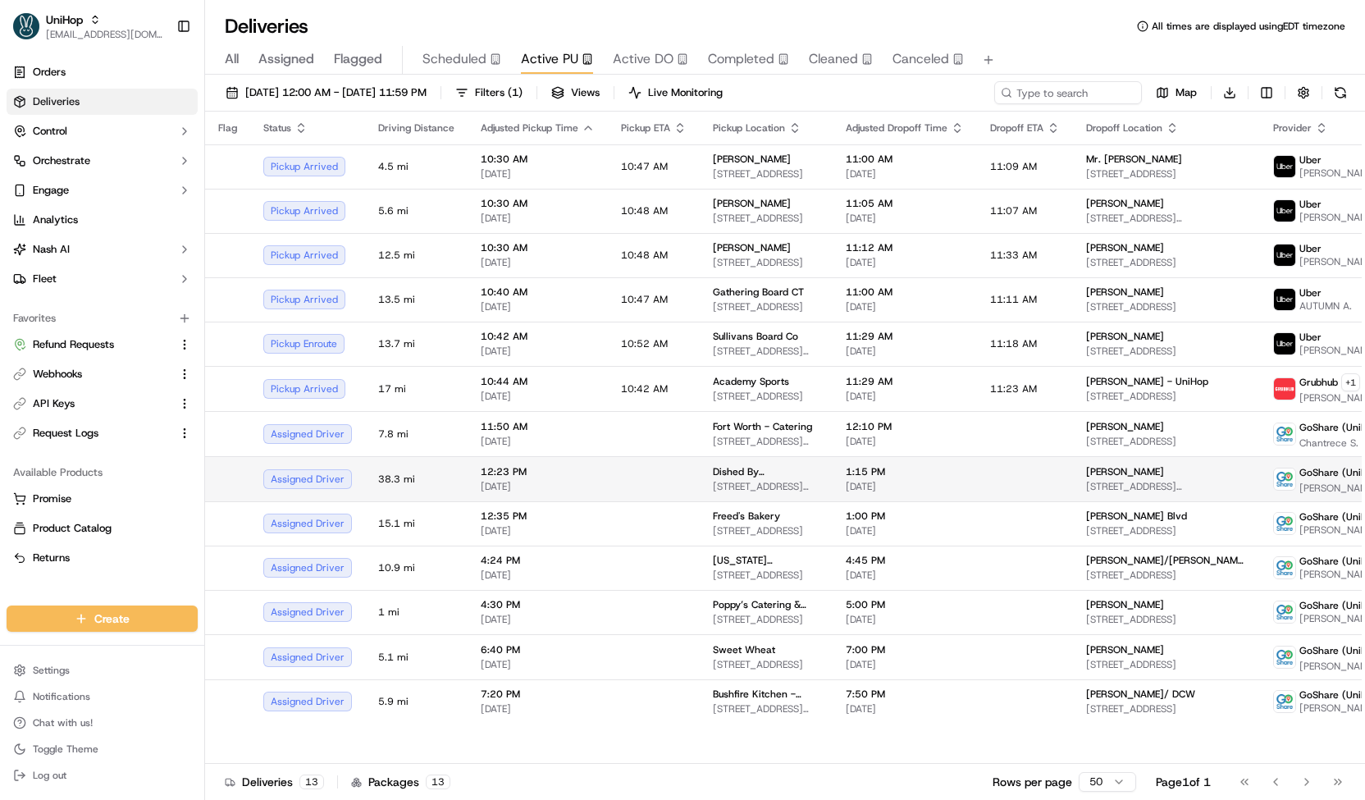
click at [481, 486] on span "[DATE]" at bounding box center [538, 486] width 114 height 13
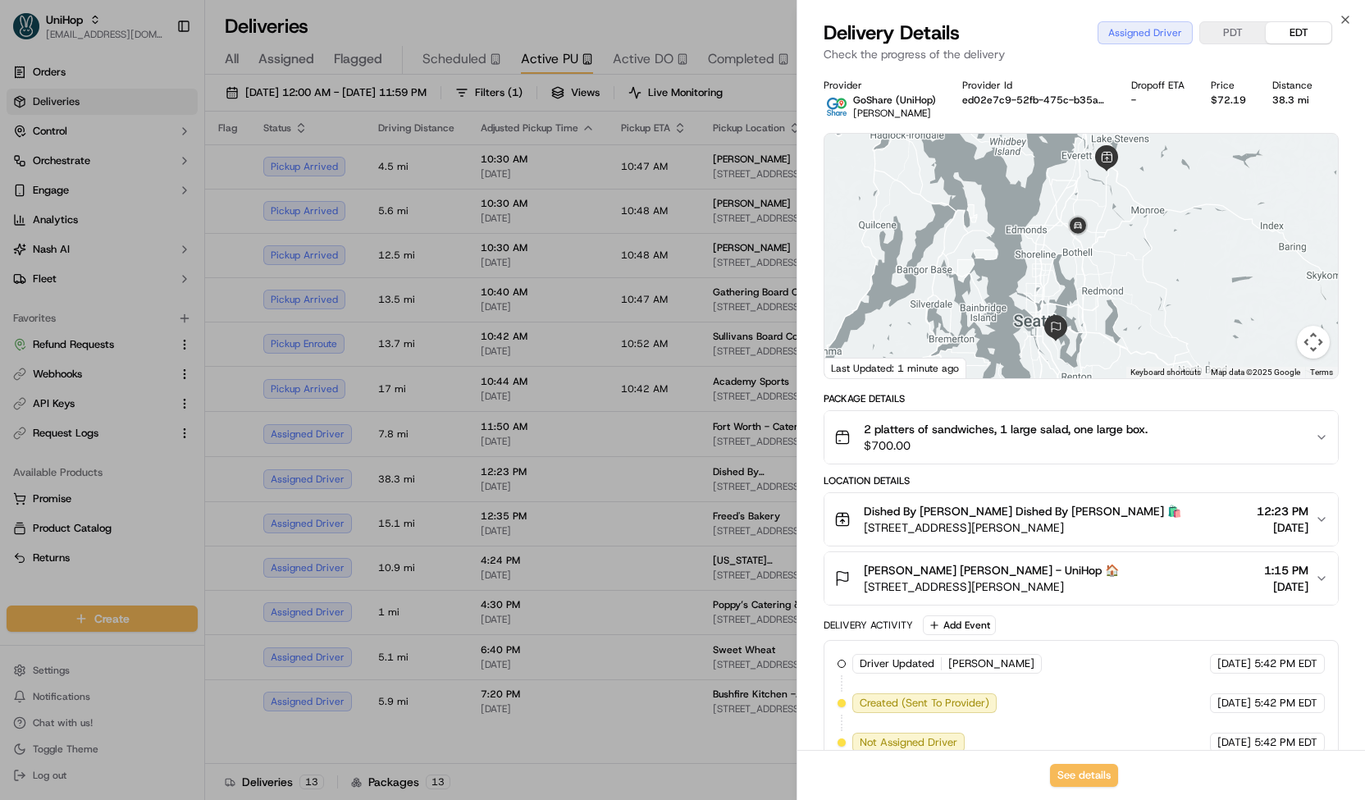
click at [473, 472] on div at bounding box center [682, 400] width 1365 height 800
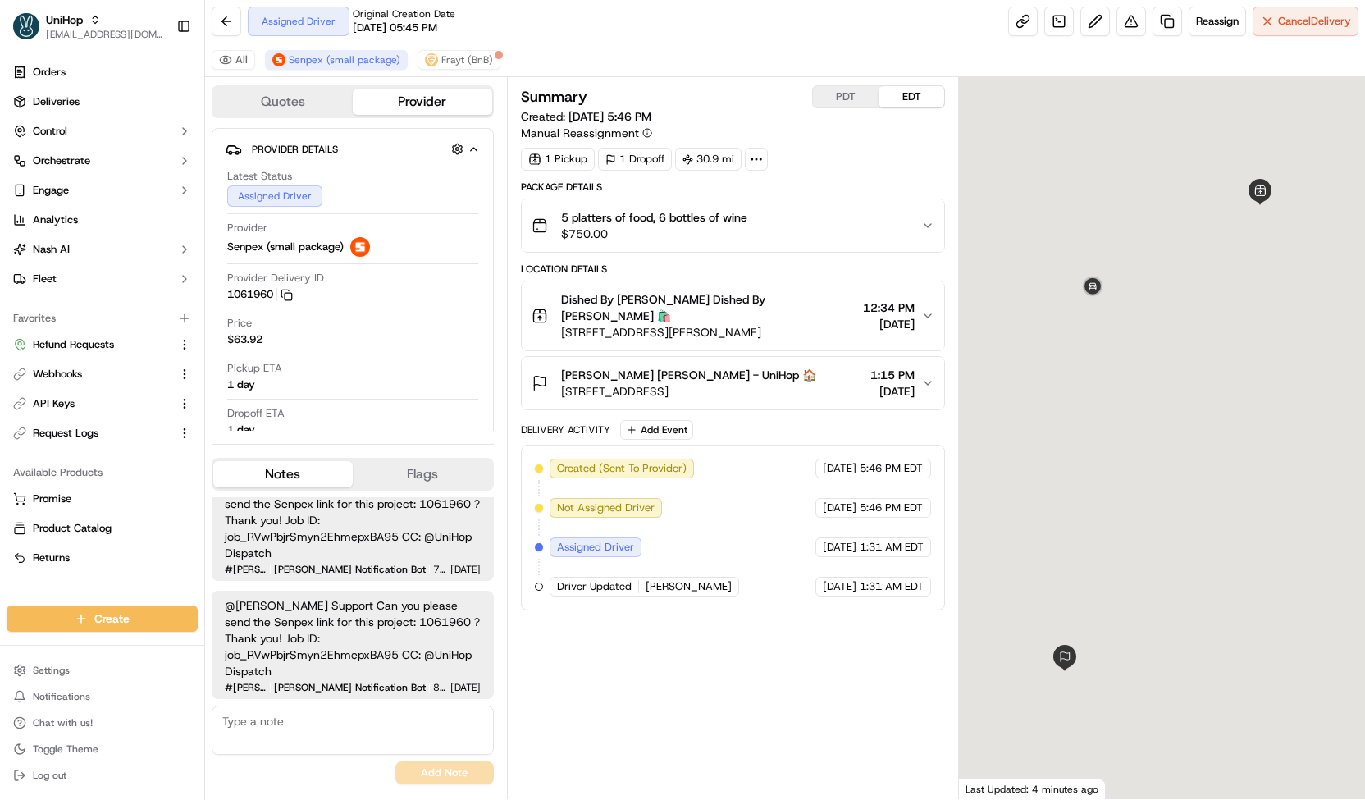
click at [307, 105] on button "Quotes" at bounding box center [282, 102] width 139 height 26
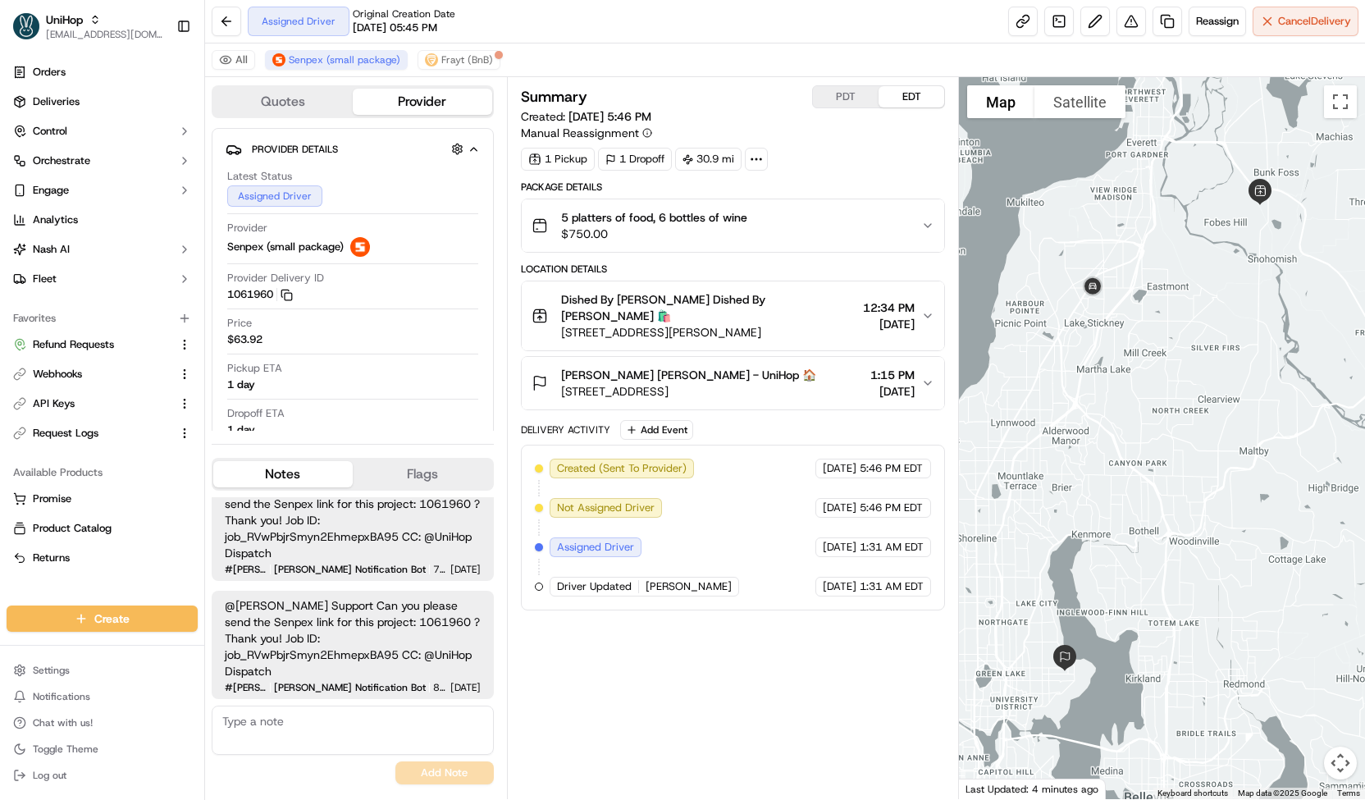
click at [374, 112] on button "Provider" at bounding box center [422, 102] width 139 height 26
click at [298, 98] on button "Quotes" at bounding box center [282, 102] width 139 height 26
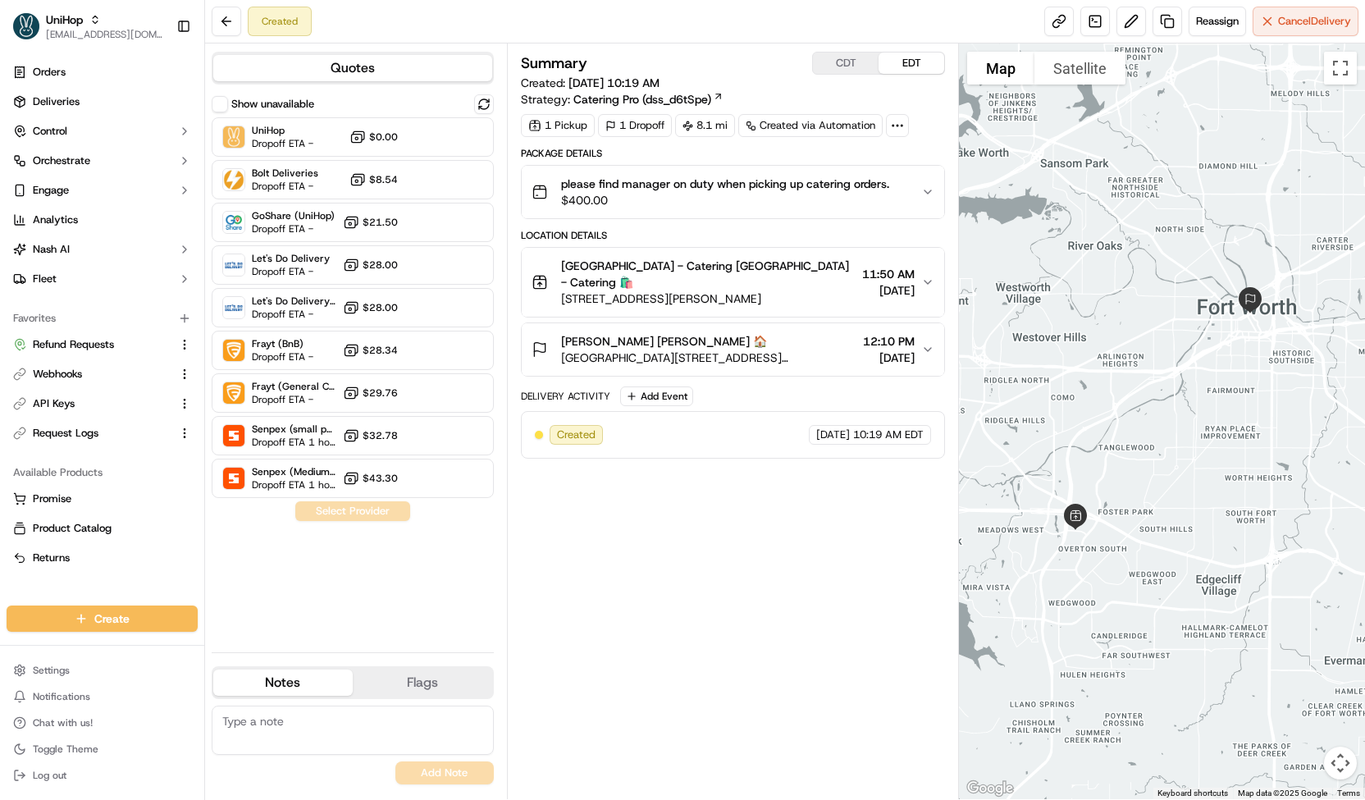
click at [586, 195] on span "$400.00" at bounding box center [725, 200] width 328 height 16
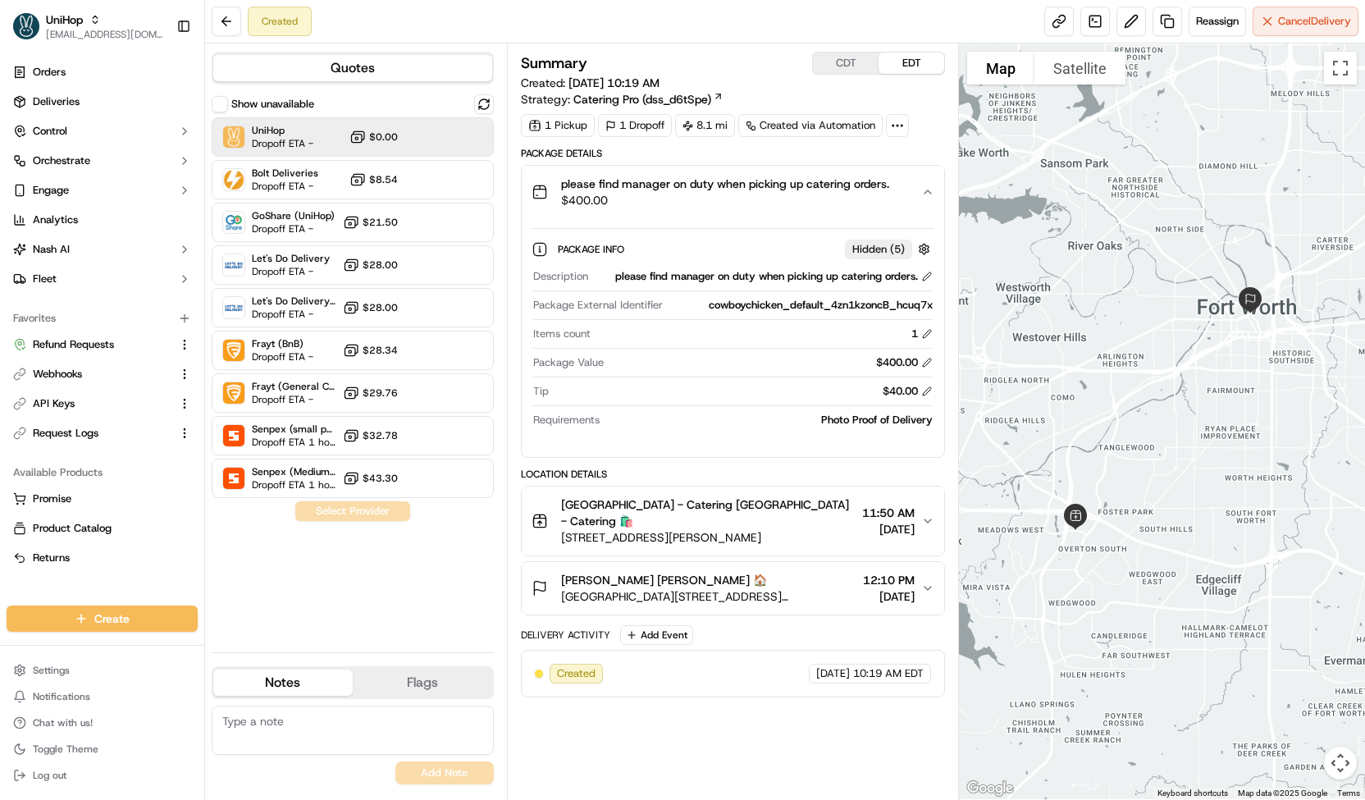
click at [349, 133] on icon at bounding box center [357, 137] width 16 height 16
click at [373, 518] on button "Assign Provider" at bounding box center [352, 511] width 116 height 20
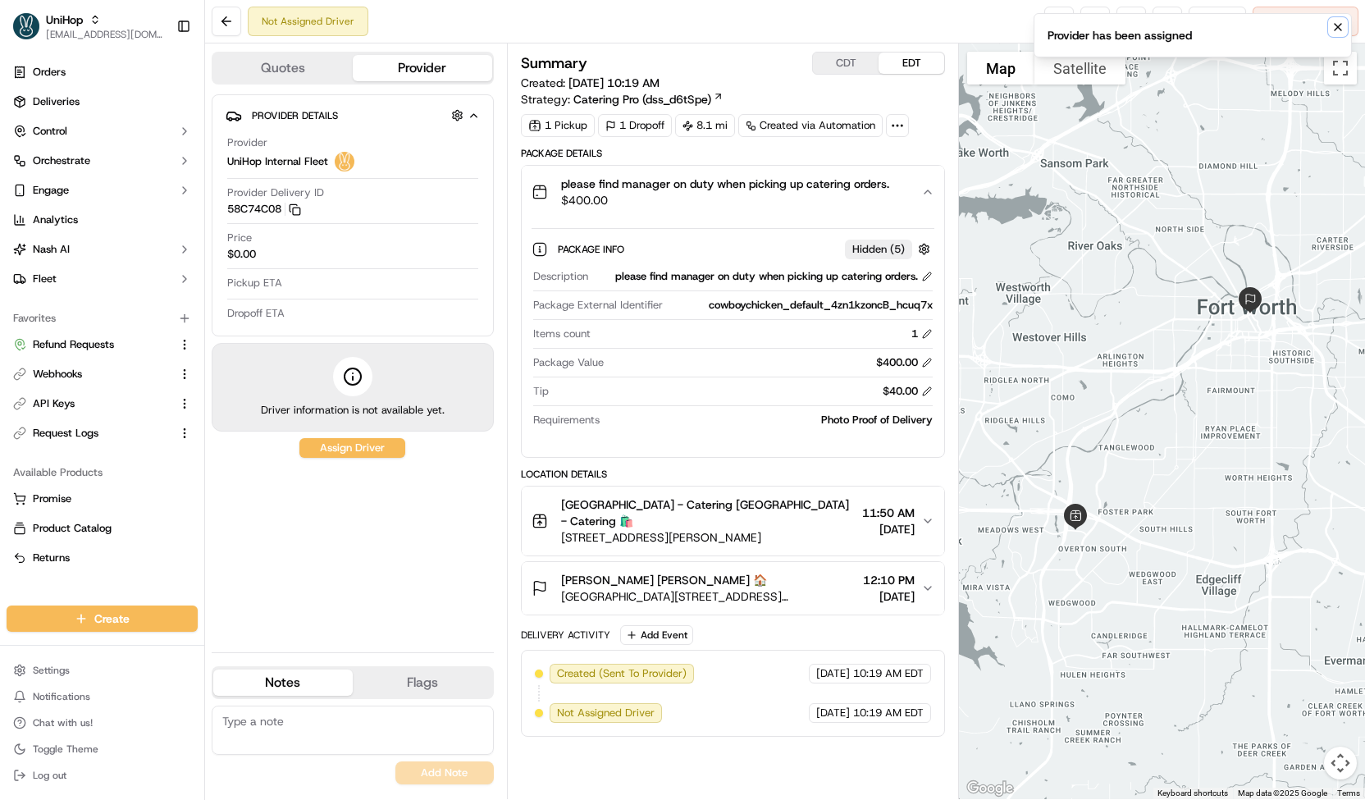
click at [1331, 23] on icon "Notifications (F8)" at bounding box center [1337, 27] width 13 height 13
click at [1223, 21] on span "Reassign" at bounding box center [1217, 21] width 43 height 15
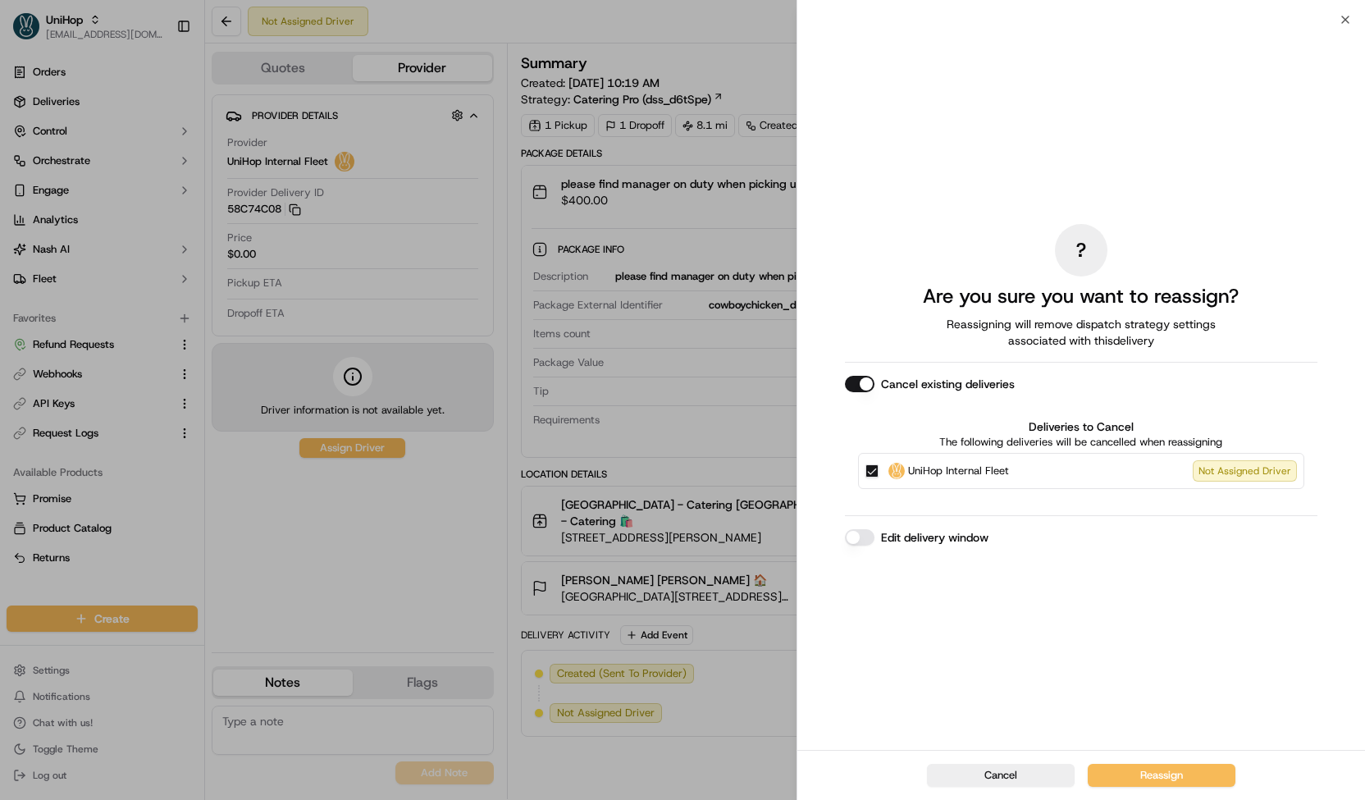
click at [1045, 473] on label "UniHop Internal Fleet Not Assigned Driver" at bounding box center [1092, 470] width 408 height 21
click at [878, 473] on button "UniHop Internal Fleet Not Assigned Driver" at bounding box center [871, 470] width 13 height 13
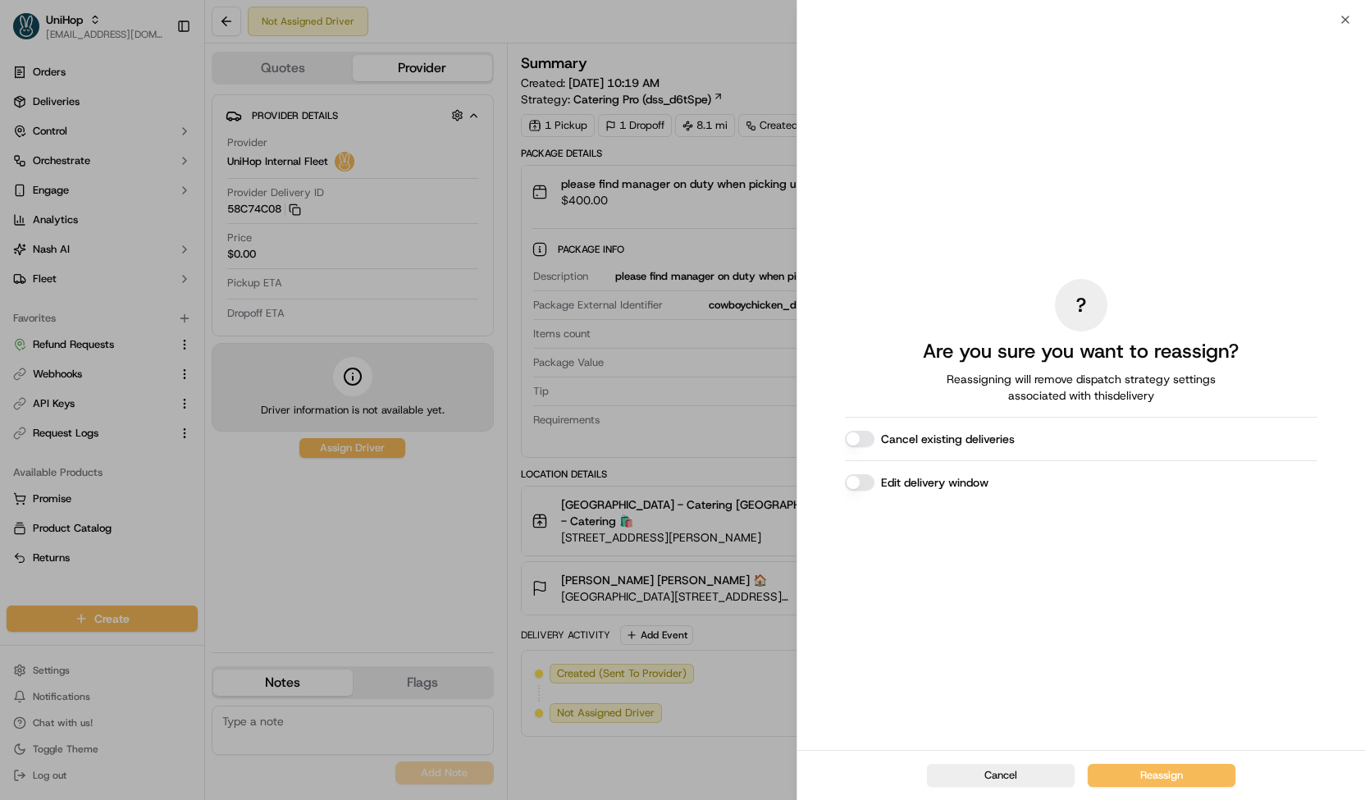
click at [1160, 788] on div "Cancel Reassign" at bounding box center [1081, 775] width 568 height 50
click at [1147, 780] on button "Reassign" at bounding box center [1161, 775] width 148 height 23
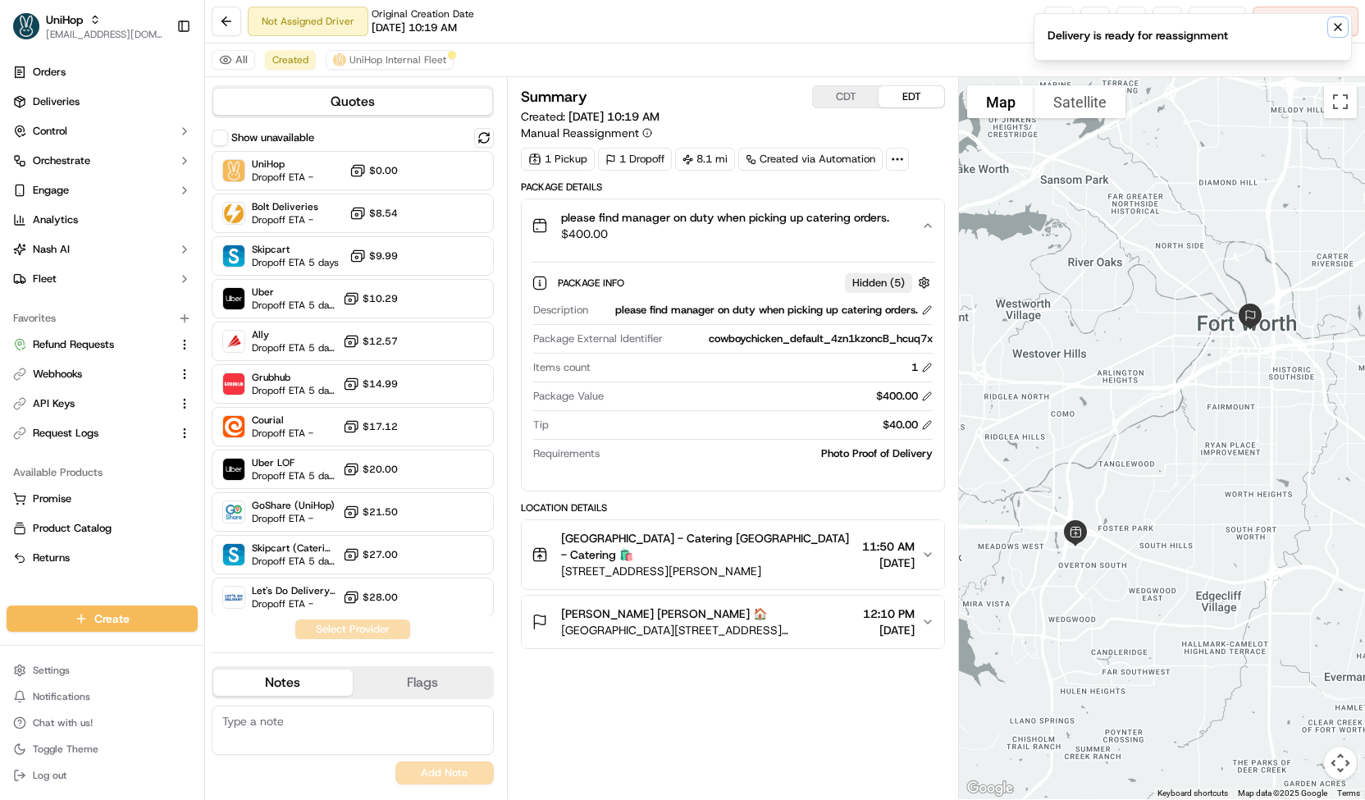
click at [1342, 27] on icon "Notifications (F8)" at bounding box center [1337, 27] width 13 height 13
click at [1137, 17] on button at bounding box center [1131, 22] width 30 height 30
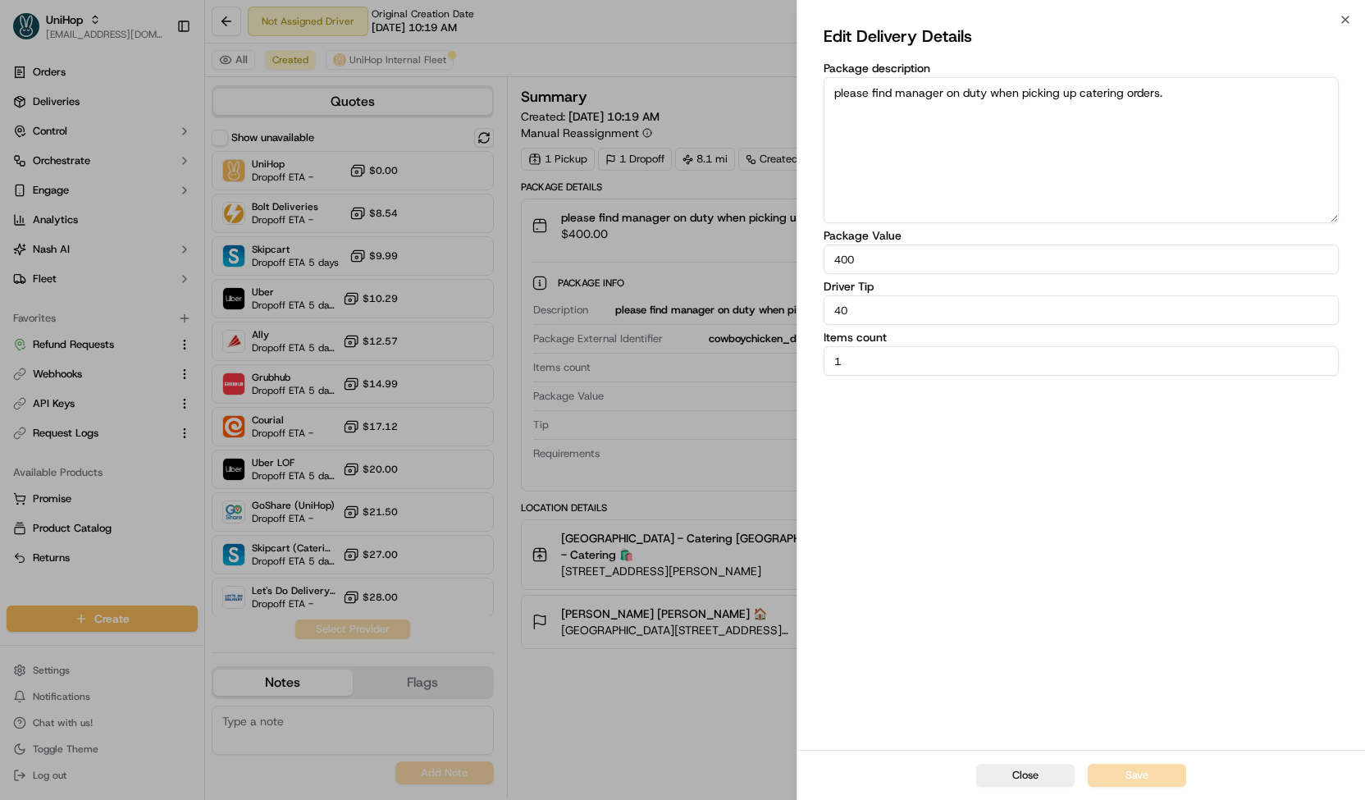
drag, startPoint x: 874, startPoint y: 314, endPoint x: 741, endPoint y: 295, distance: 134.2
click at [741, 295] on body "UniHop [EMAIL_ADDRESS][DOMAIN_NAME] Toggle Sidebar Orders Deliveries Control Or…" at bounding box center [682, 400] width 1365 height 800
type input "28"
click at [1122, 772] on button "Save" at bounding box center [1136, 775] width 98 height 23
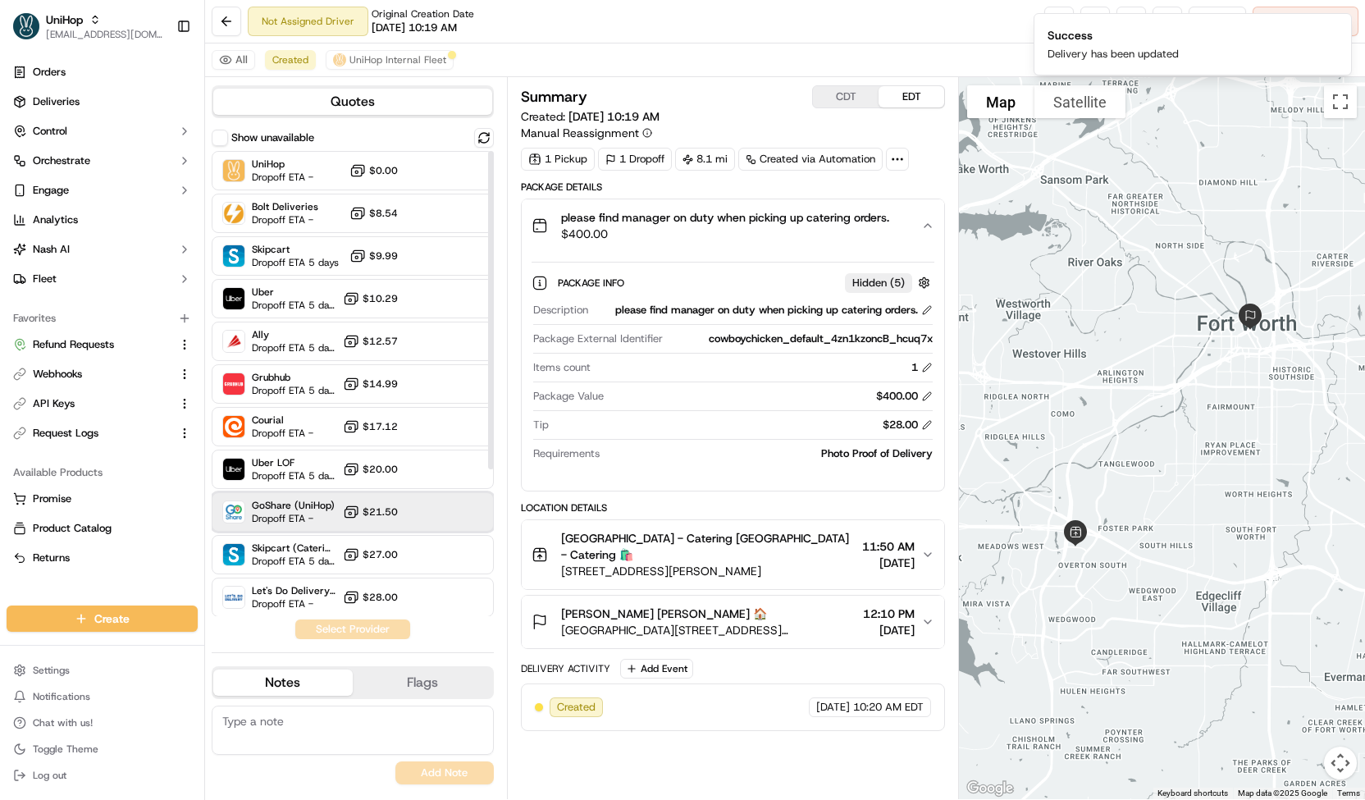
click at [421, 514] on div "GoShare (UniHop) Dropoff ETA - $21.50" at bounding box center [353, 511] width 282 height 39
click at [376, 631] on button "Assign Provider" at bounding box center [352, 629] width 116 height 20
click at [397, 69] on button "UniHop Internal Fleet" at bounding box center [390, 60] width 128 height 20
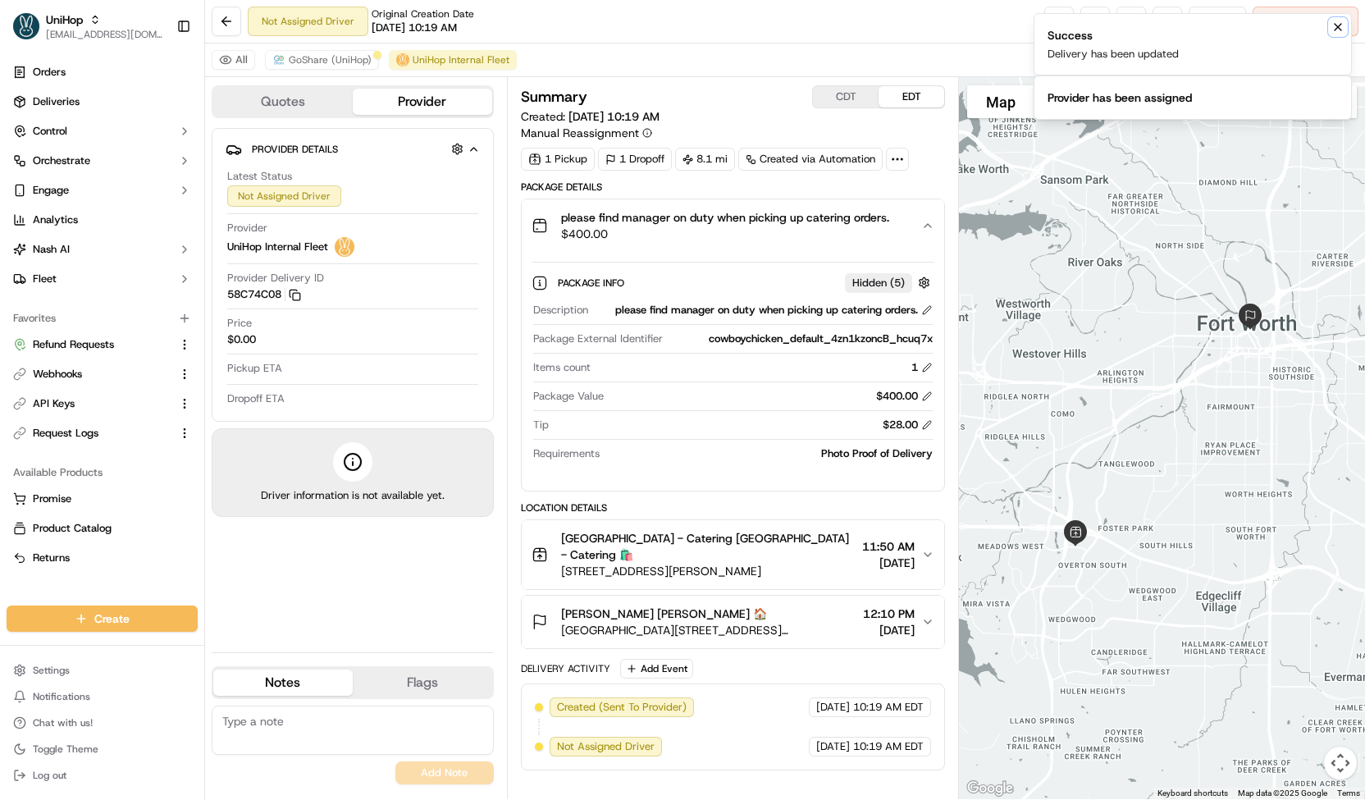
click at [1338, 25] on icon "Notifications (F8)" at bounding box center [1337, 27] width 13 height 13
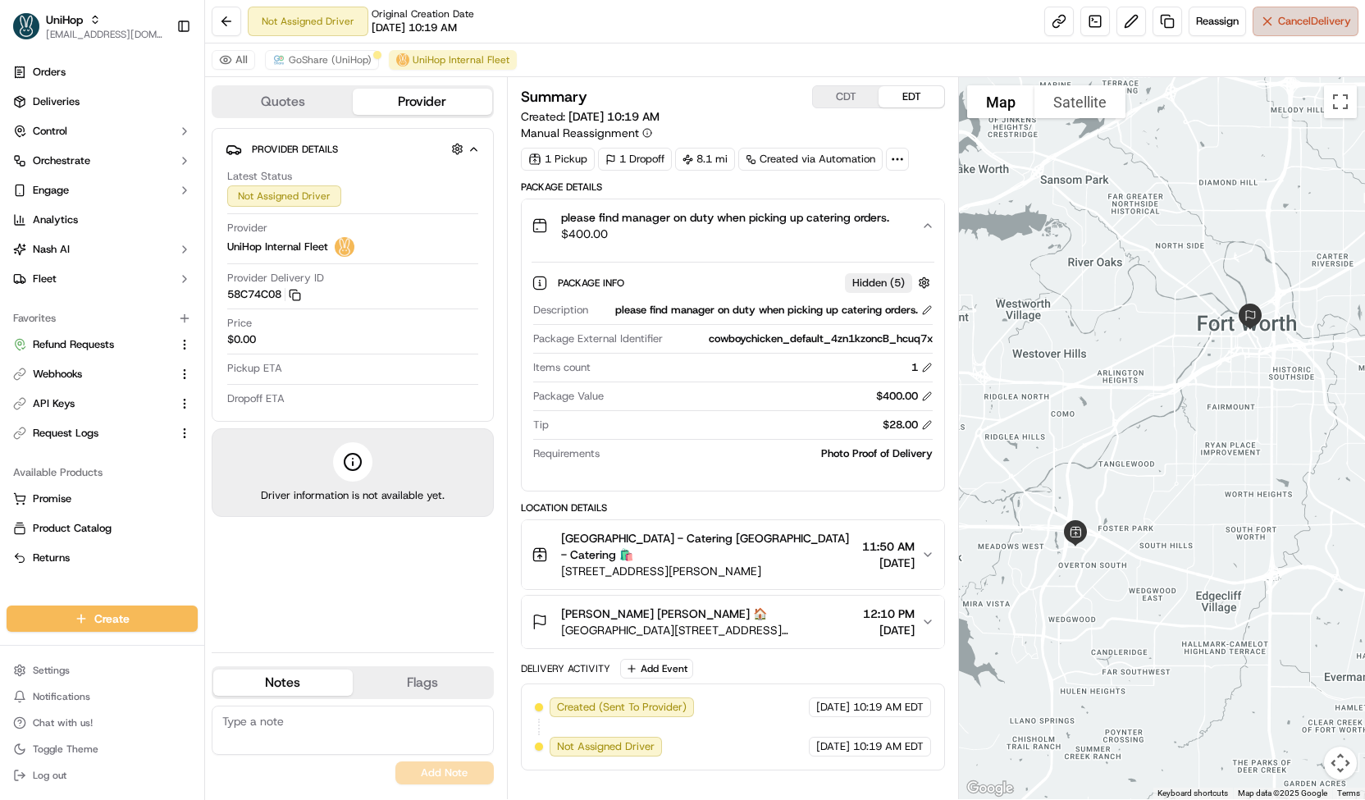
click at [1336, 25] on span "Cancel Delivery" at bounding box center [1314, 21] width 73 height 15
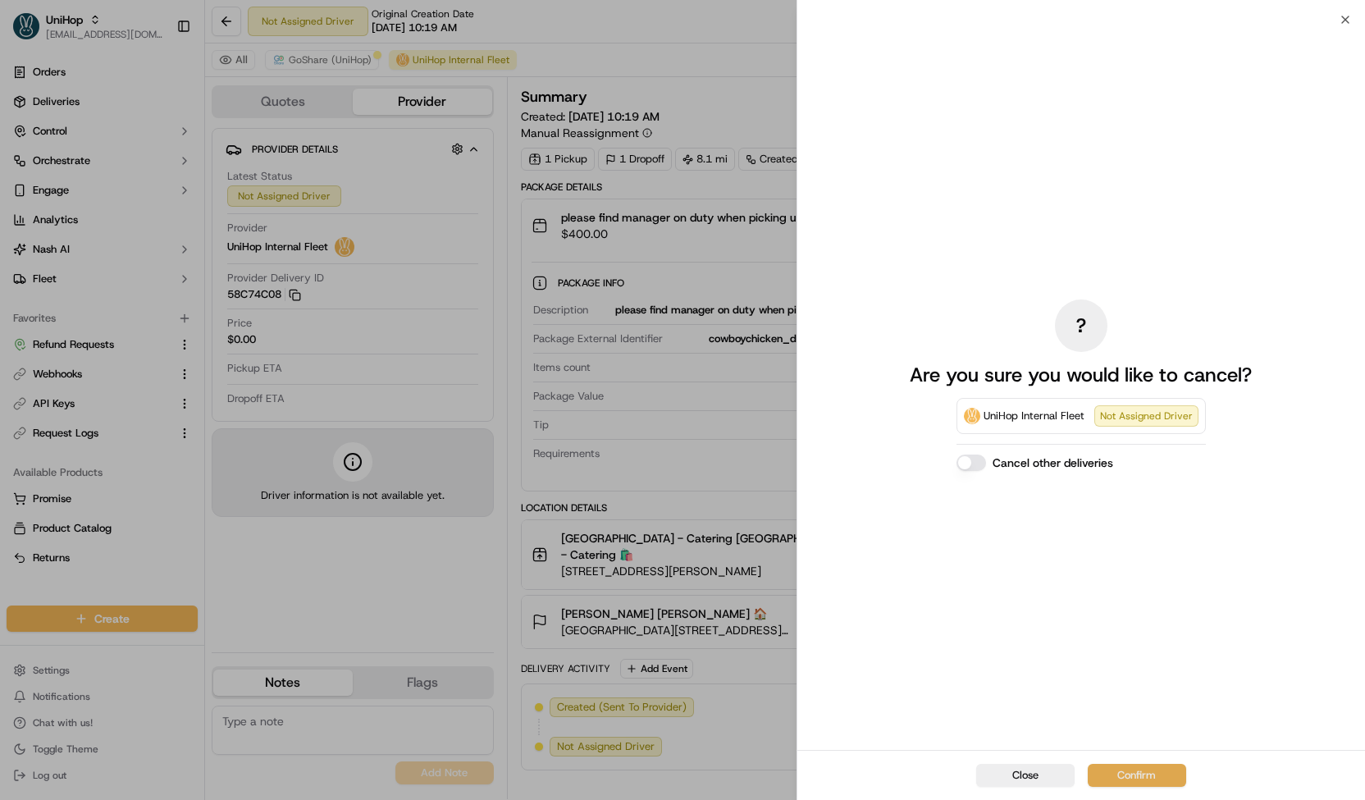
click at [1105, 785] on button "Confirm" at bounding box center [1136, 775] width 98 height 23
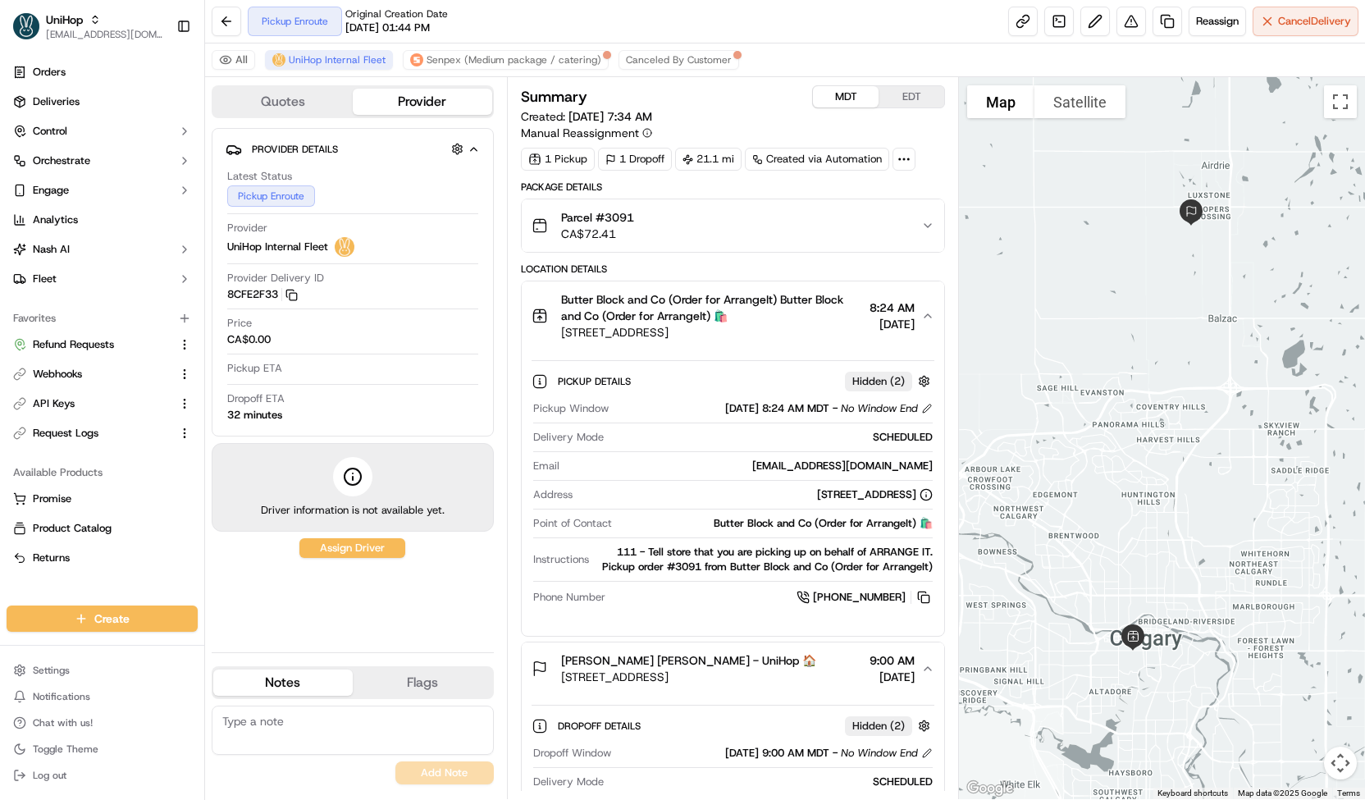
click at [356, 739] on textarea at bounding box center [353, 729] width 282 height 49
paste textarea "[URL][DOMAIN_NAME]"
type textarea "[URL][DOMAIN_NAME]"
click at [428, 764] on button "Add Note" at bounding box center [444, 772] width 98 height 23
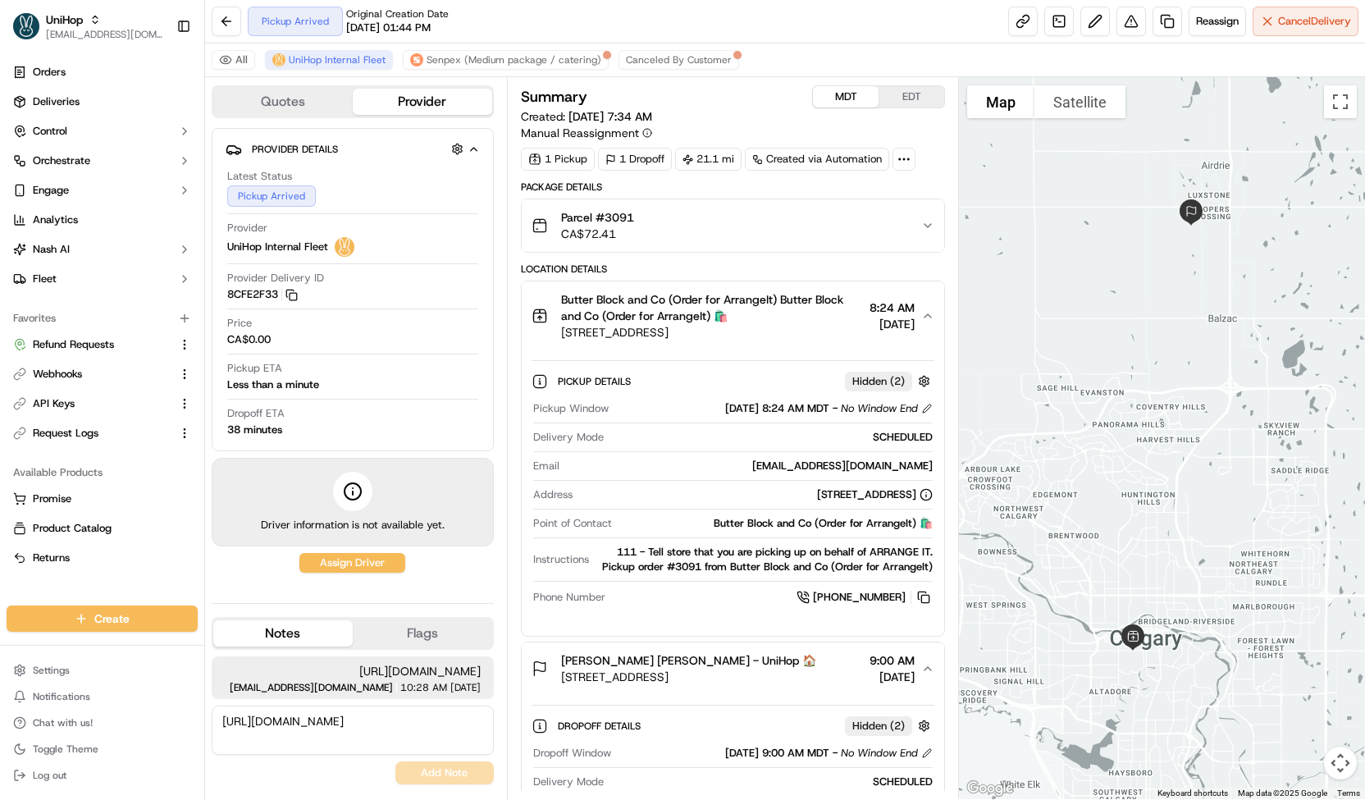
click at [1083, 103] on button "Satellite" at bounding box center [1079, 101] width 91 height 33
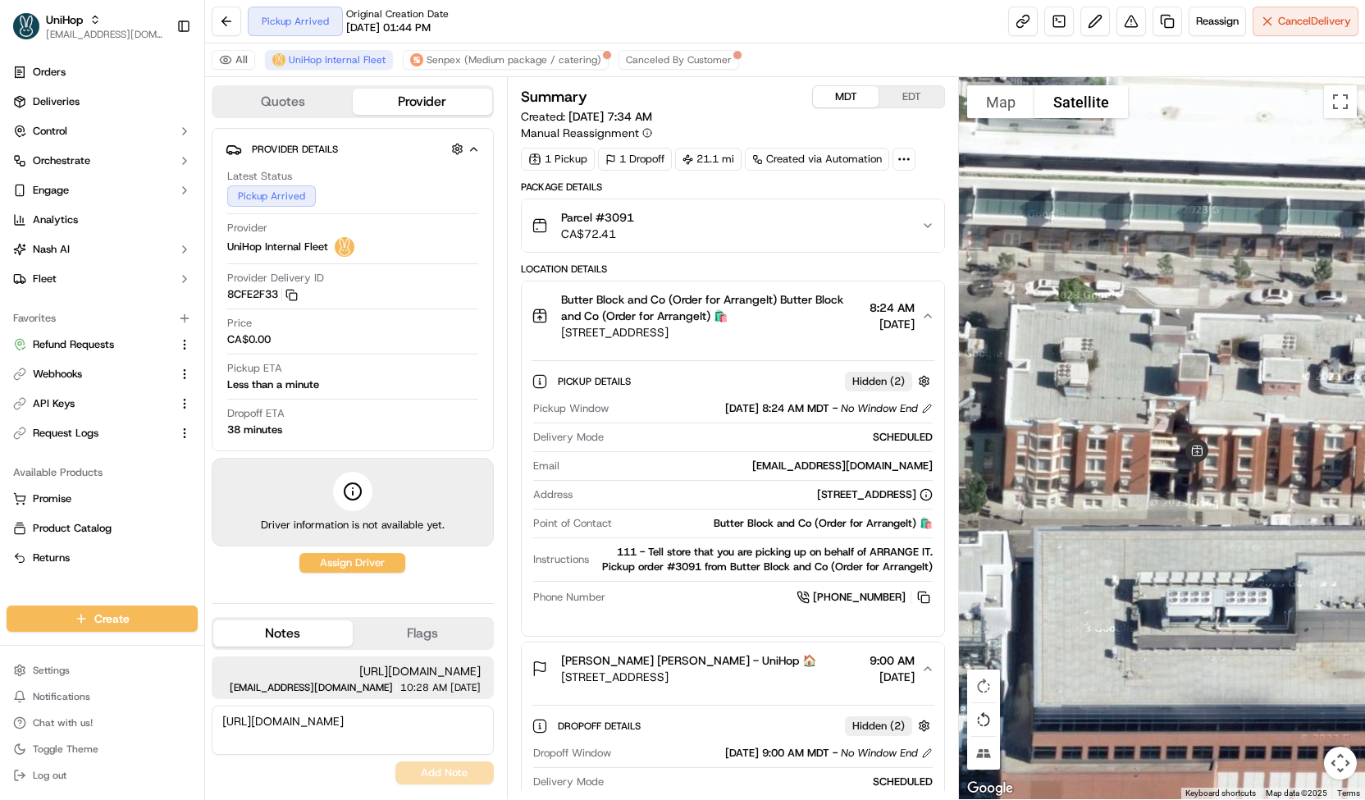
click at [975, 714] on button "Rotate map counterclockwise" at bounding box center [983, 719] width 33 height 33
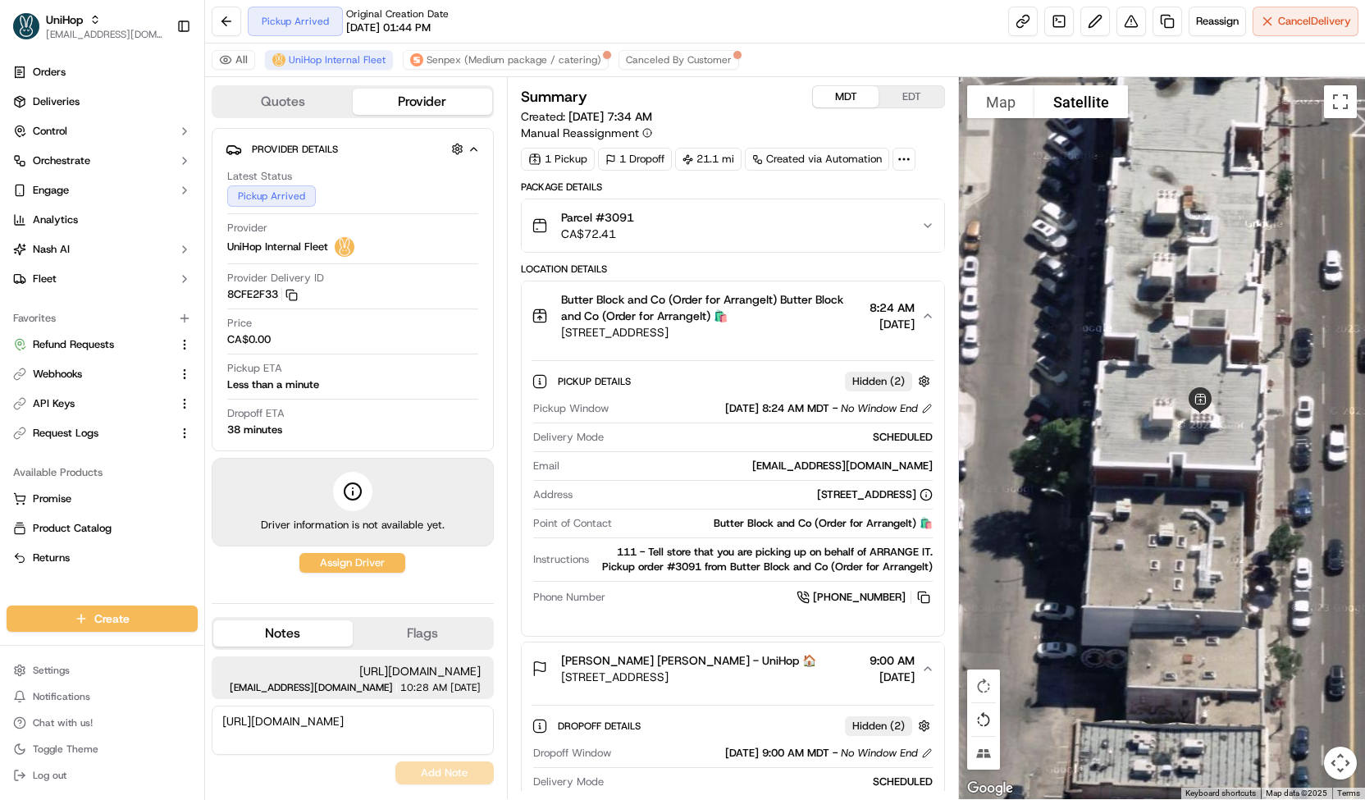
click at [975, 717] on button "Rotate map counterclockwise" at bounding box center [983, 719] width 33 height 33
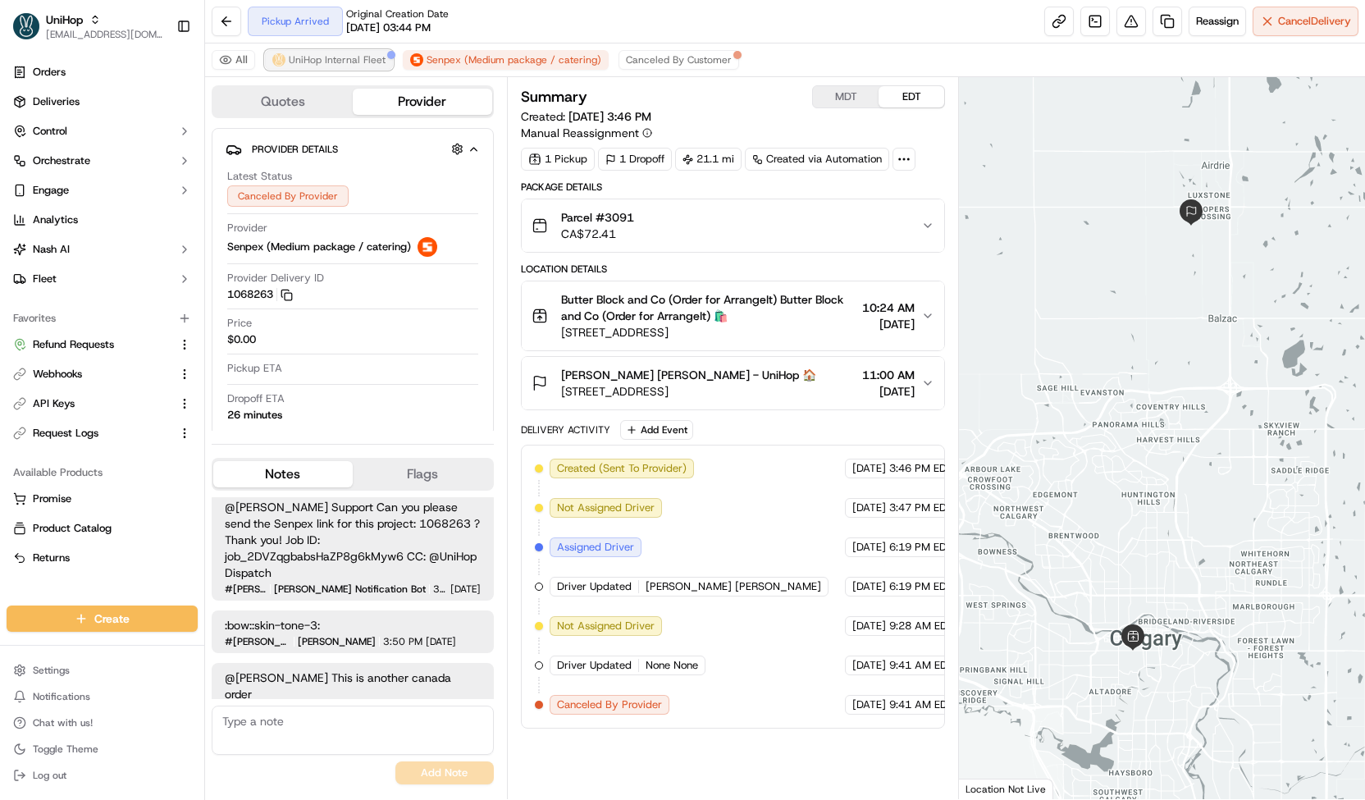
click at [338, 62] on span "UniHop Internal Fleet" at bounding box center [337, 59] width 97 height 13
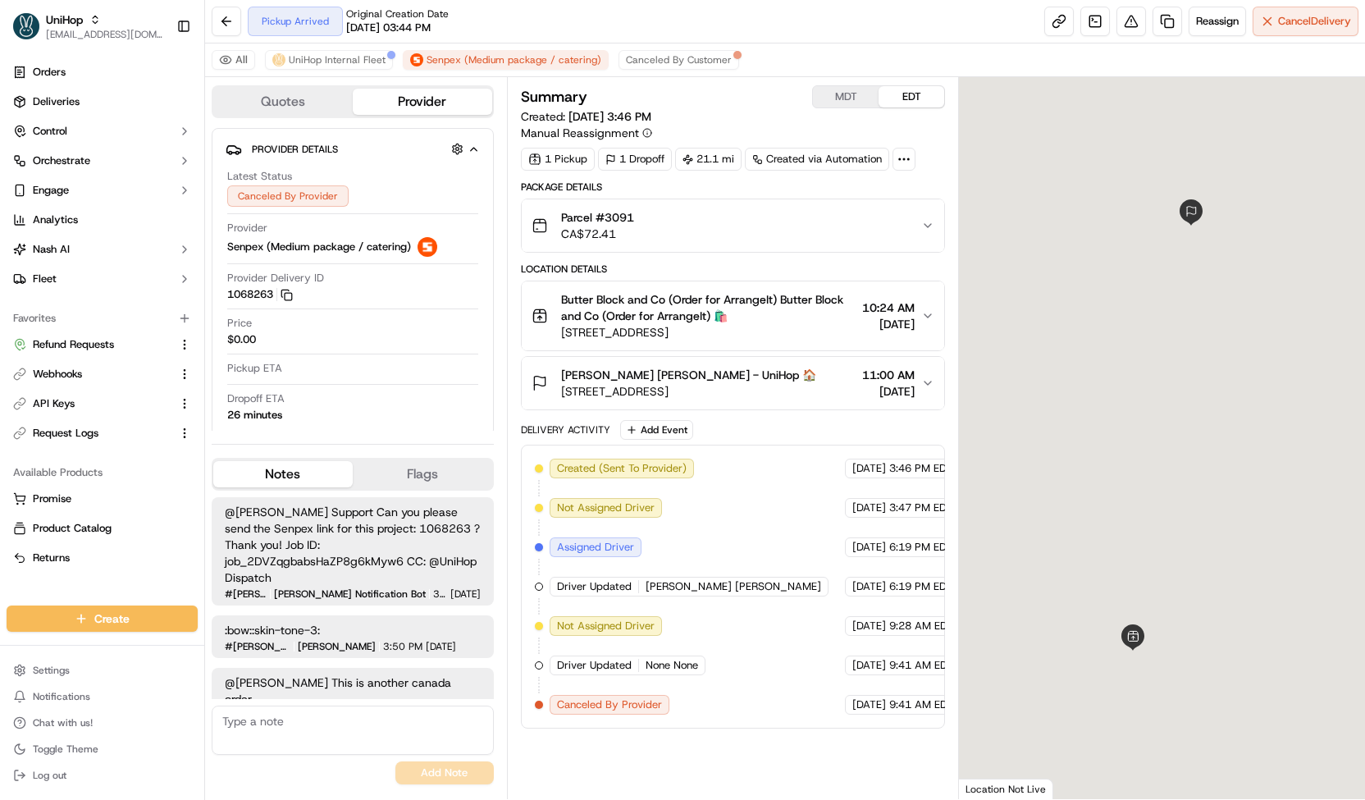
scroll to position [5, 0]
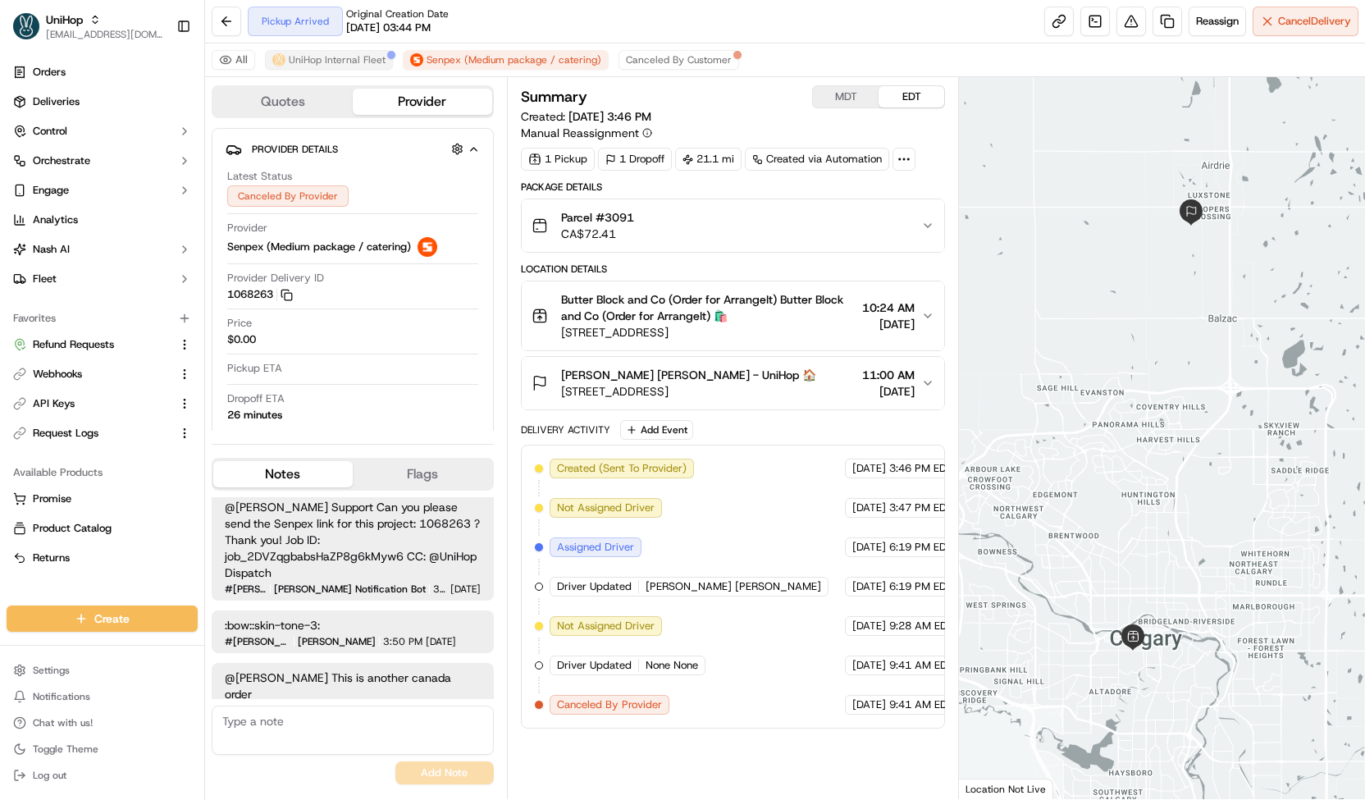
click at [317, 62] on span "UniHop Internal Fleet" at bounding box center [337, 59] width 97 height 13
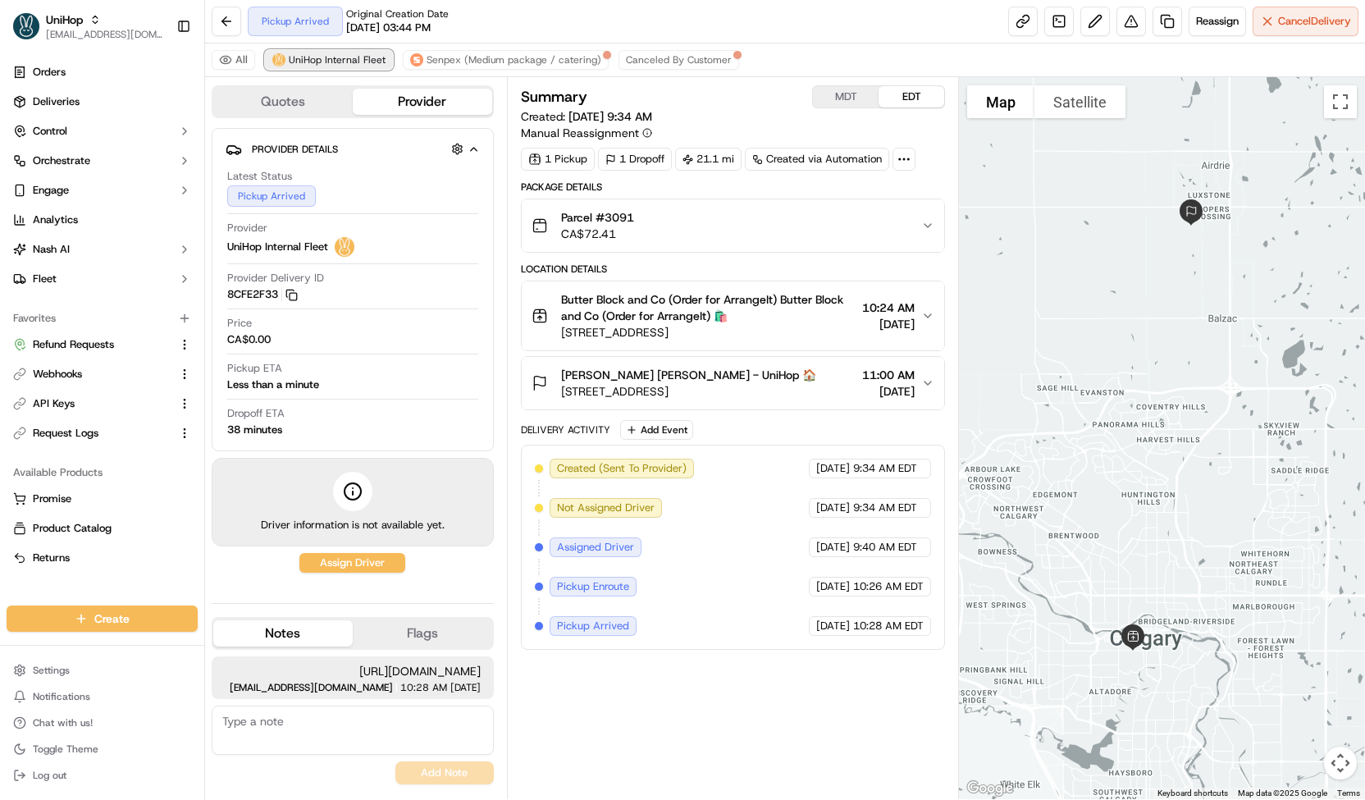
scroll to position [0, 0]
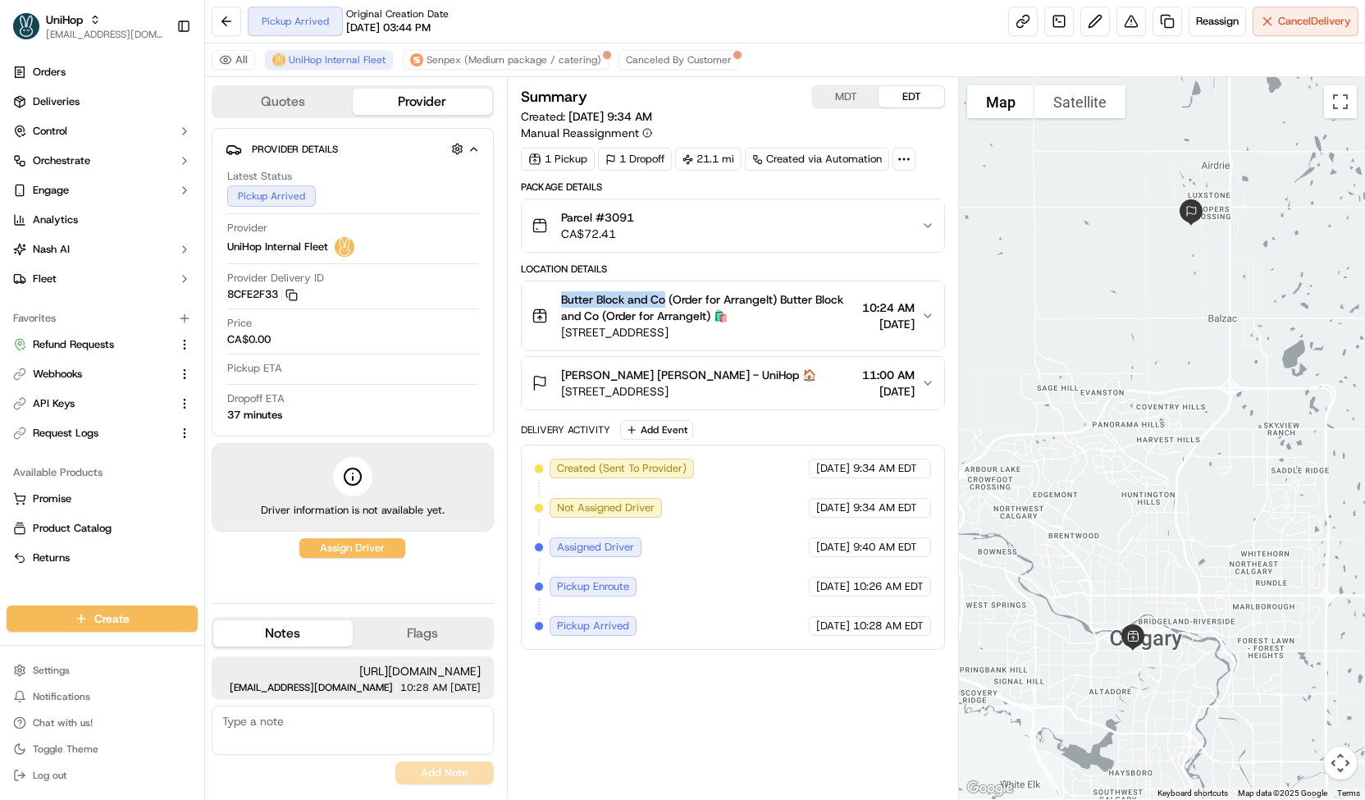
drag, startPoint x: 558, startPoint y: 294, endPoint x: 663, endPoint y: 303, distance: 105.3
click at [663, 303] on div "Butter Block and Co (Order for ArrangeIt) Butter Block and Co (Order for Arrang…" at bounding box center [693, 315] width 324 height 49
copy span "Butter Block and Co"
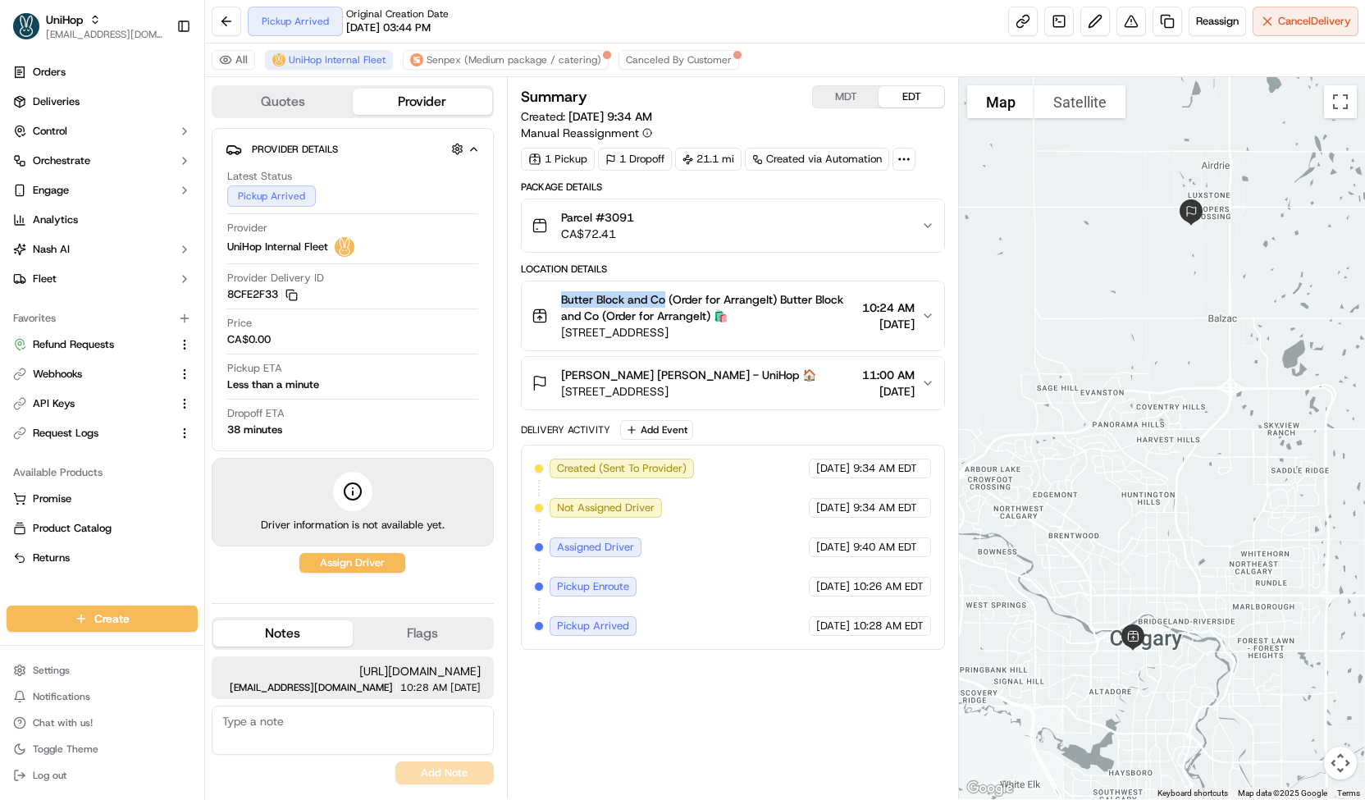
drag, startPoint x: 558, startPoint y: 328, endPoint x: 713, endPoint y: 333, distance: 155.9
click at [713, 333] on div "Butter Block and Co (Order for ArrangeIt) Butter Block and Co (Order for Arrang…" at bounding box center [693, 315] width 324 height 49
copy span "908 17 Ave SW suite 111, C"
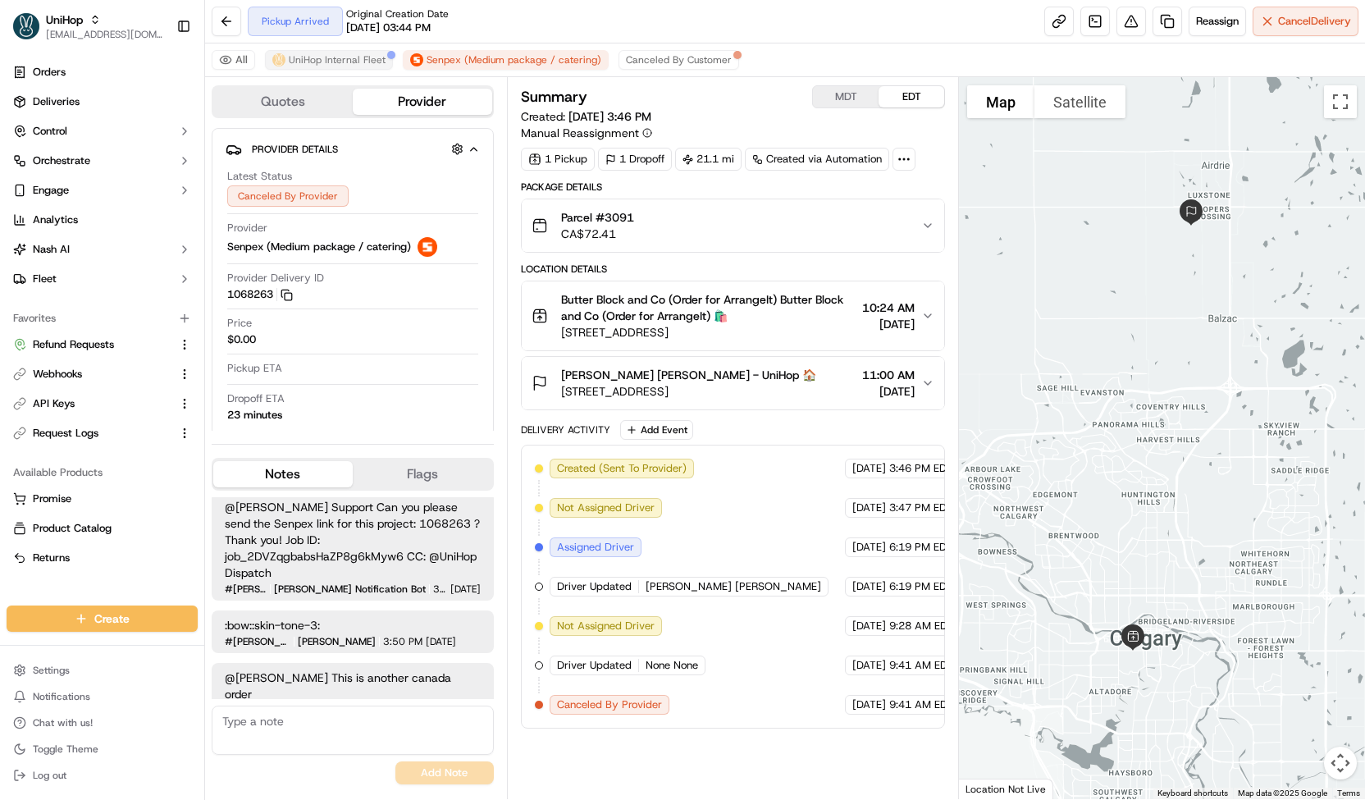
click at [326, 57] on span "UniHop Internal Fleet" at bounding box center [337, 59] width 97 height 13
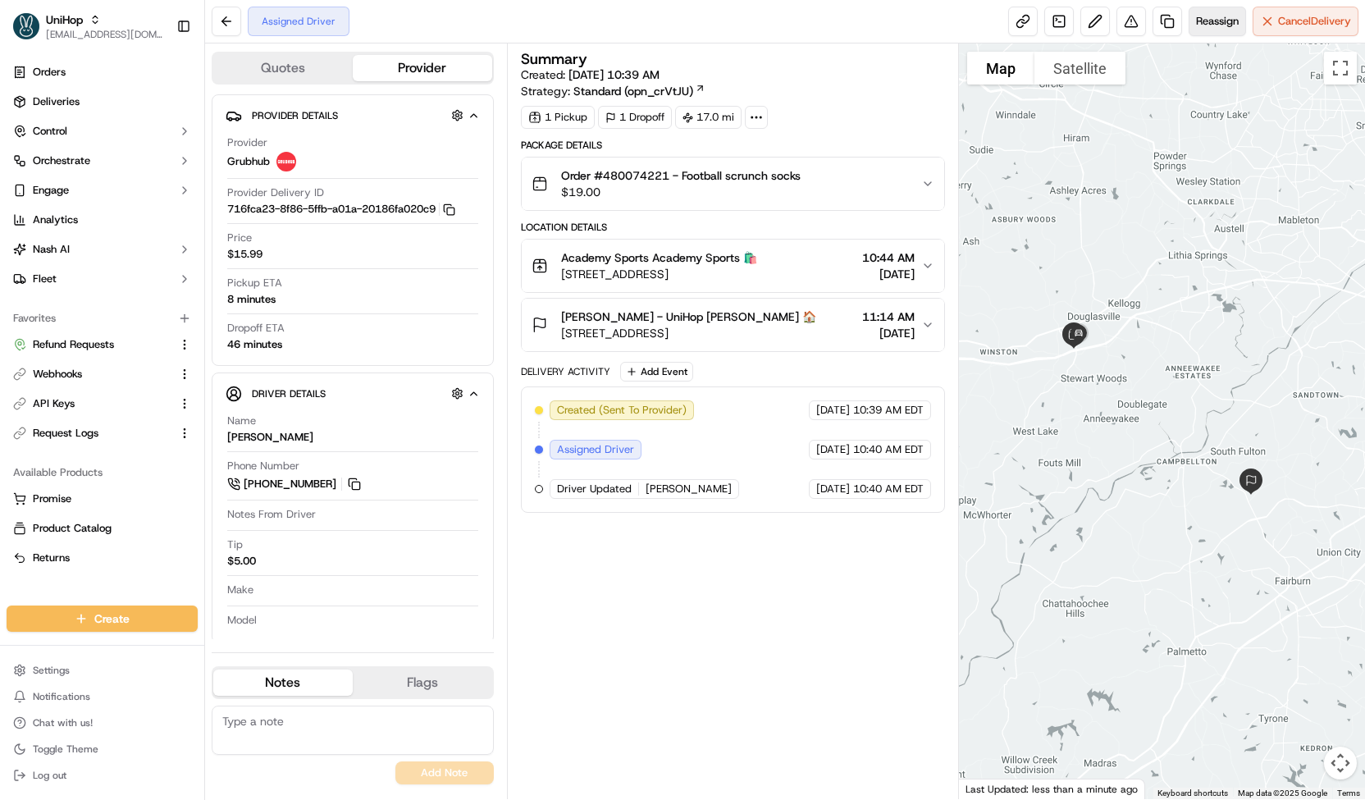
click at [1235, 28] on span "Reassign" at bounding box center [1217, 21] width 43 height 15
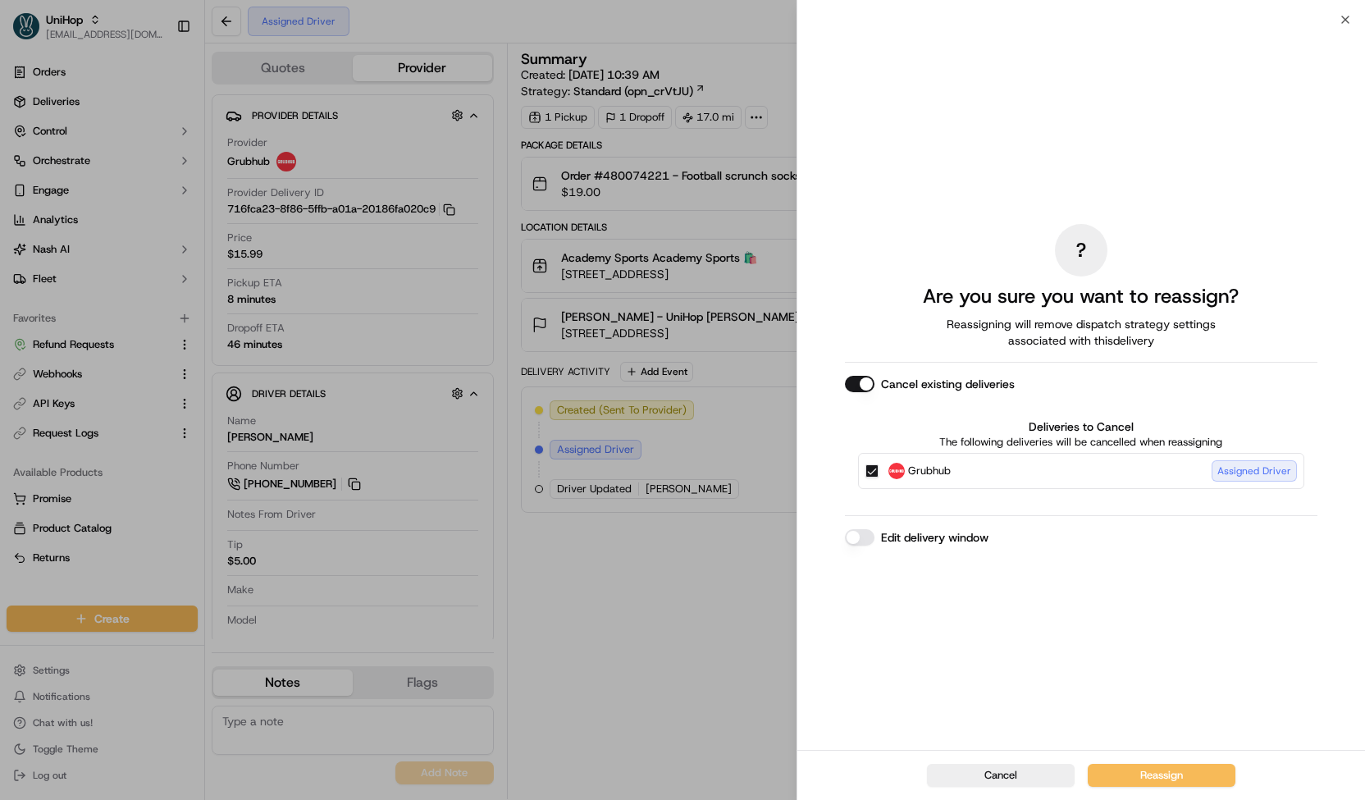
click at [868, 476] on button "Grubhub Assigned Driver" at bounding box center [871, 470] width 13 height 13
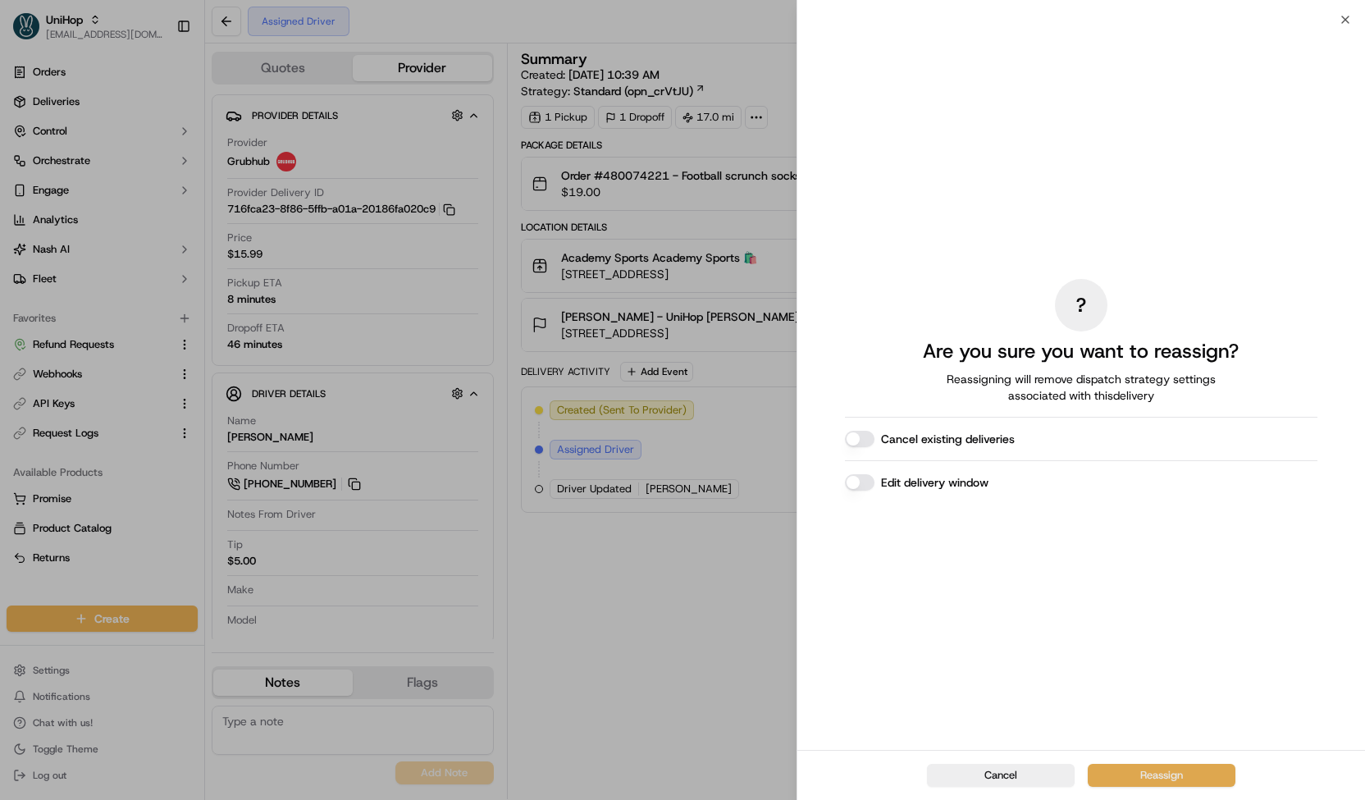
click at [1122, 764] on button "Reassign" at bounding box center [1161, 775] width 148 height 23
click at [413, 132] on div at bounding box center [682, 400] width 1365 height 800
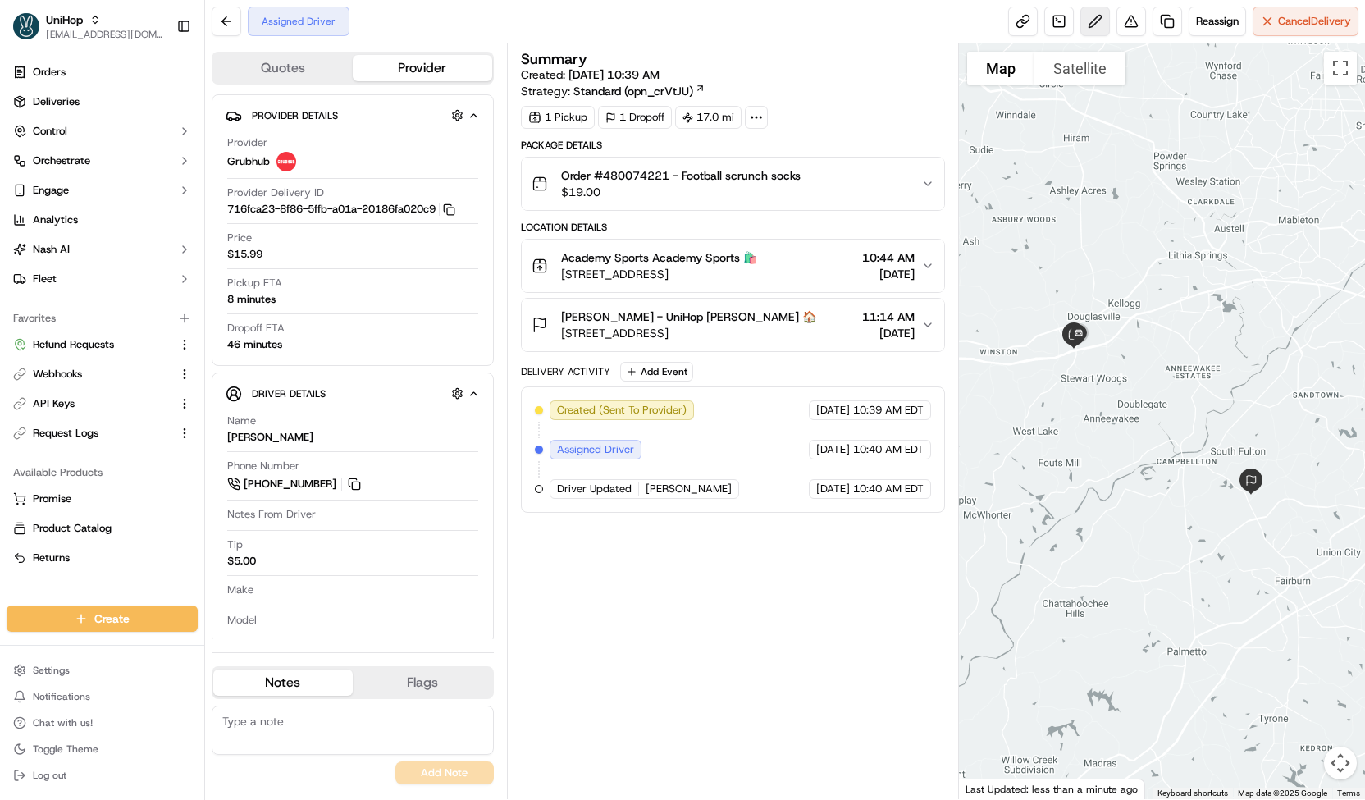
click at [1097, 22] on button at bounding box center [1095, 22] width 30 height 30
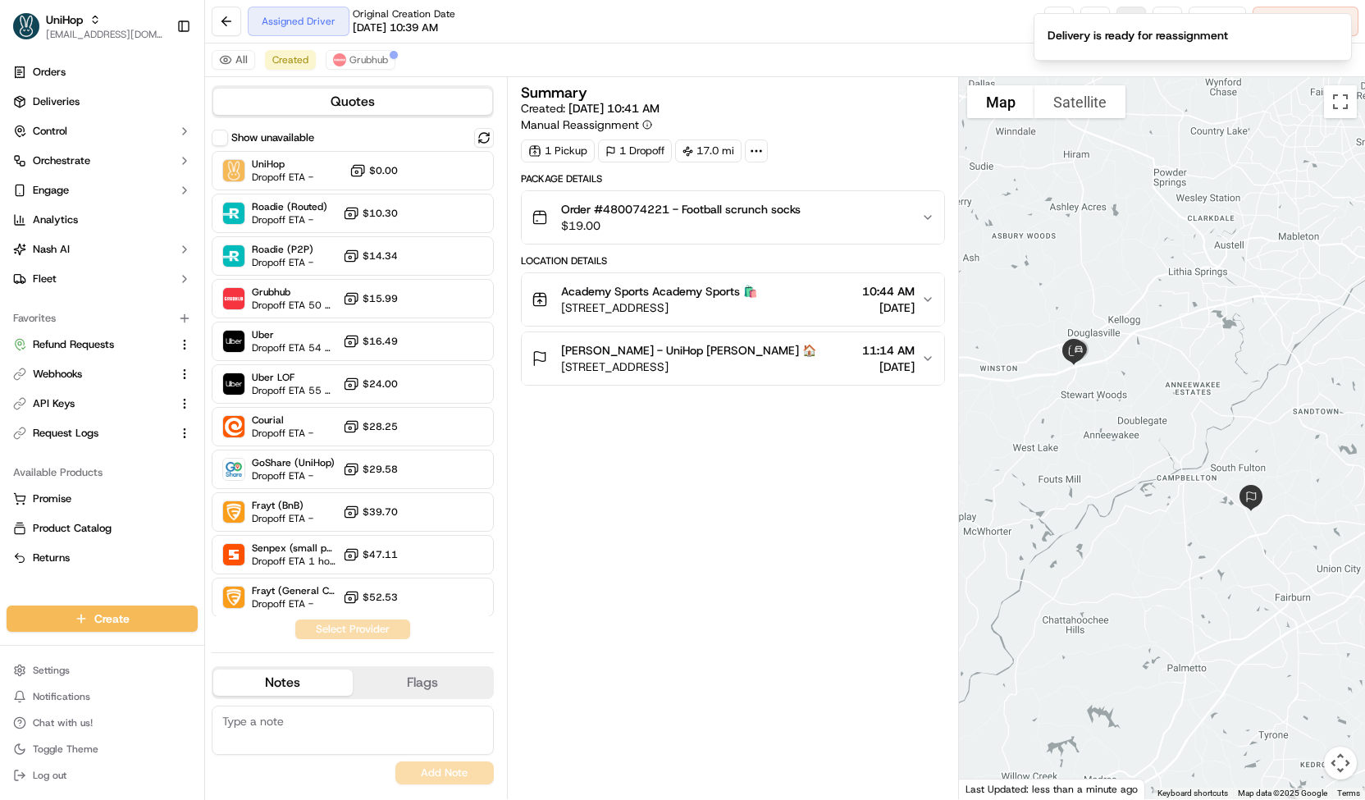
click at [1338, 26] on icon "Notifications (F8)" at bounding box center [1337, 27] width 7 height 7
click at [1128, 25] on button at bounding box center [1131, 22] width 30 height 30
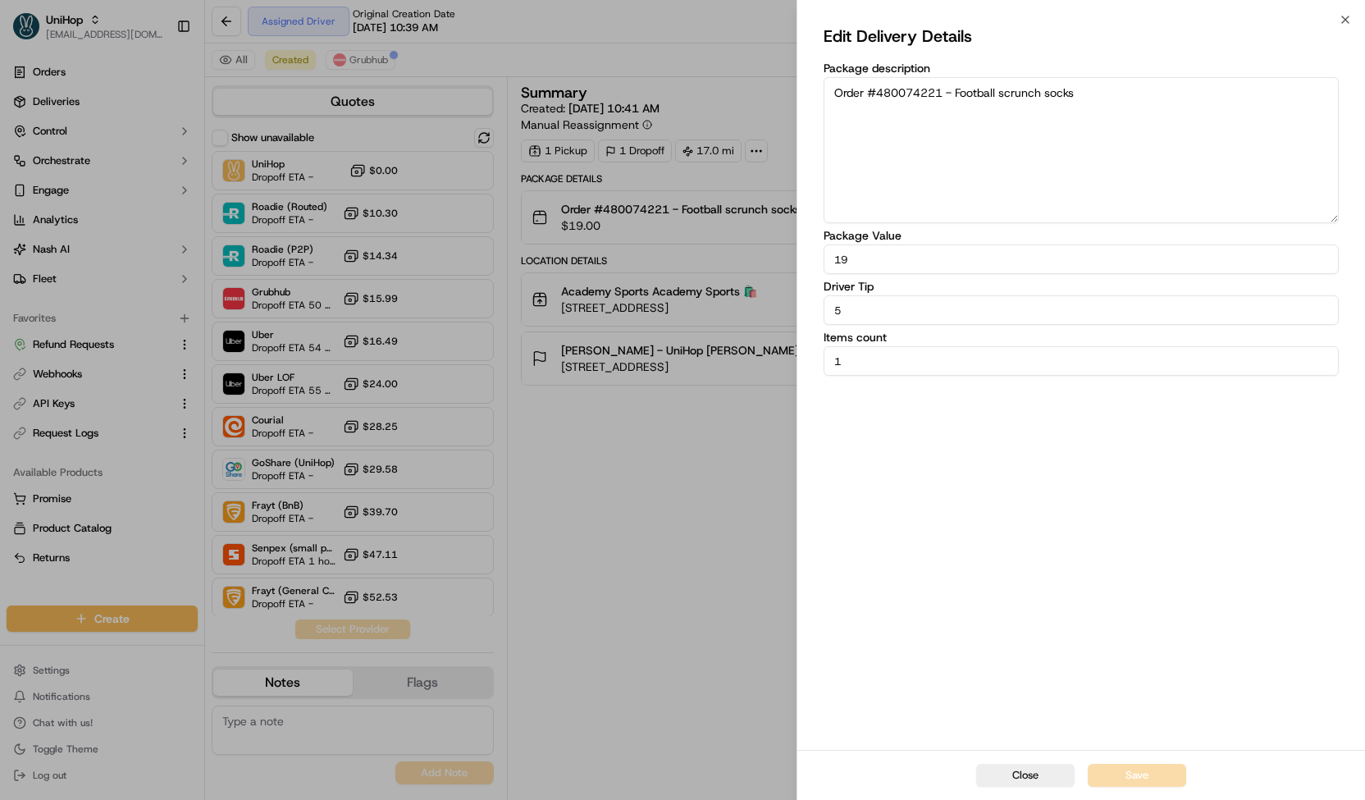
click at [898, 314] on input "5" at bounding box center [1080, 310] width 515 height 30
type input "0"
click at [1098, 782] on button "Save" at bounding box center [1136, 775] width 98 height 23
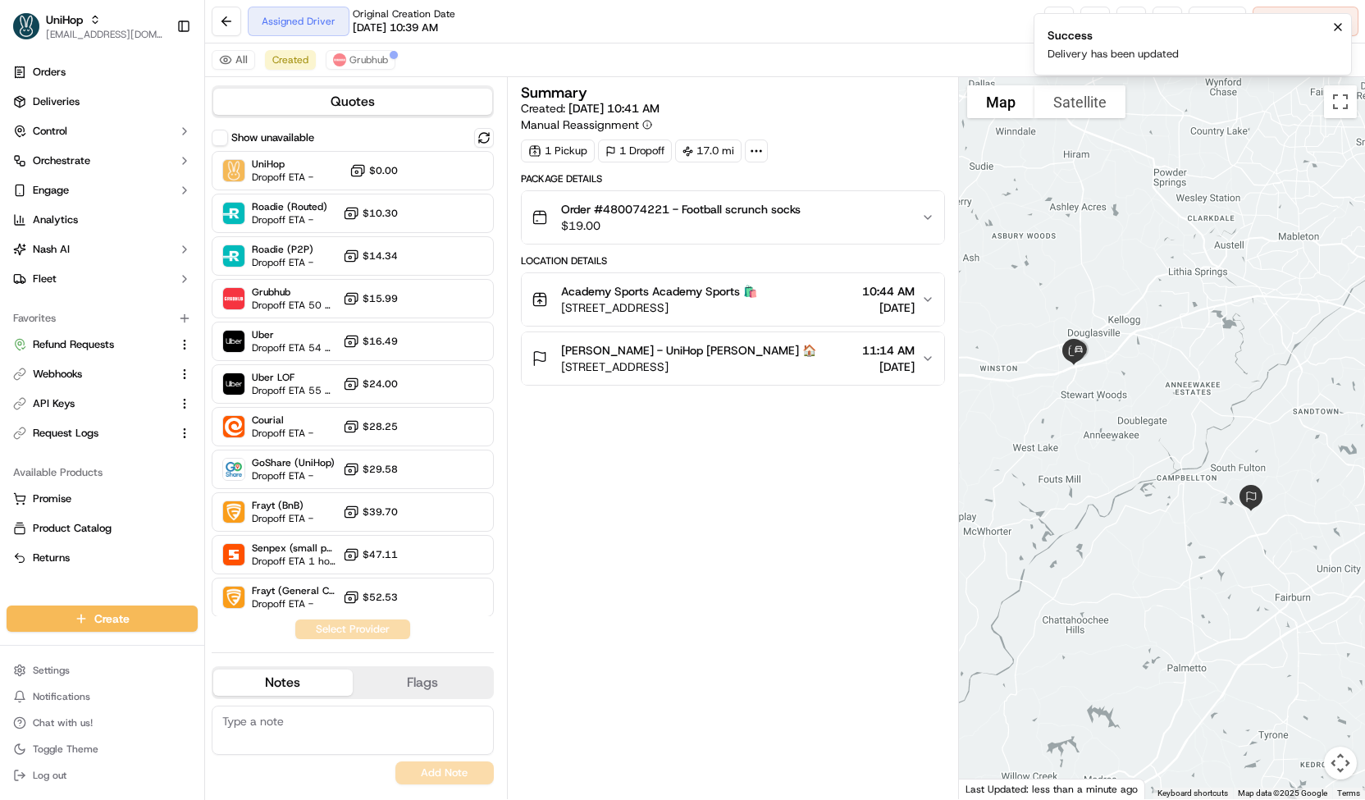
click at [1335, 33] on button "Notifications (F8)" at bounding box center [1338, 27] width 20 height 20
click at [1337, 26] on span "Cancel Delivery" at bounding box center [1314, 21] width 73 height 15
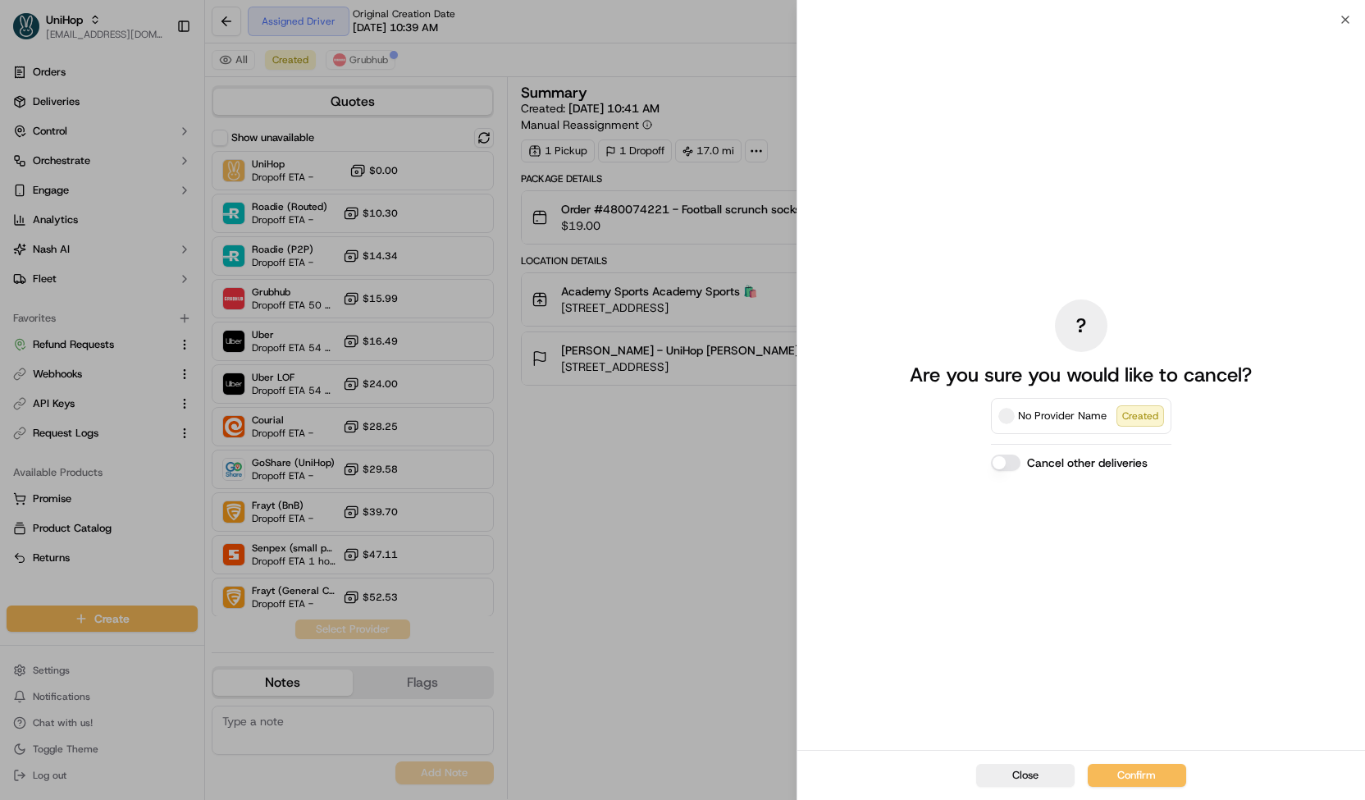
click at [1104, 778] on button "Confirm" at bounding box center [1136, 775] width 98 height 23
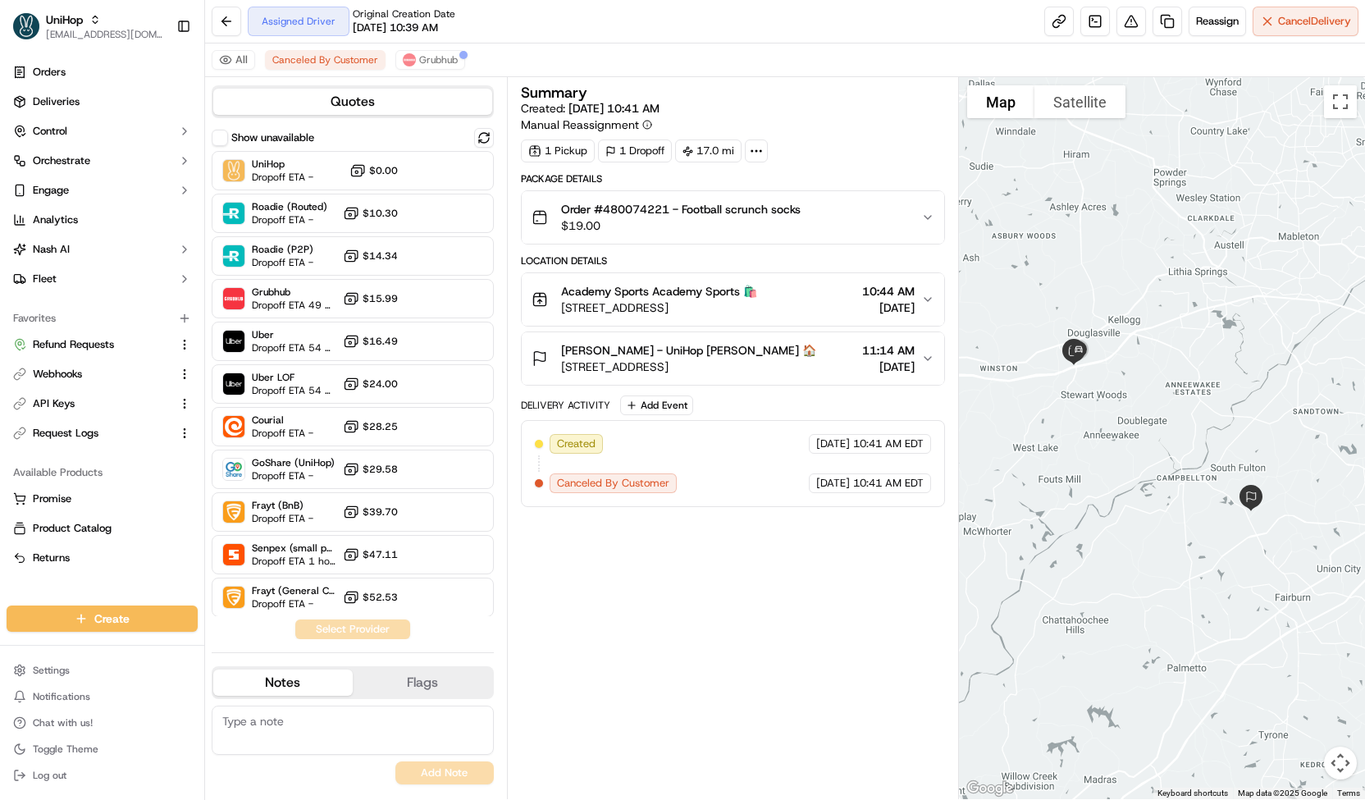
click at [436, 61] on span "Grubhub" at bounding box center [438, 59] width 39 height 13
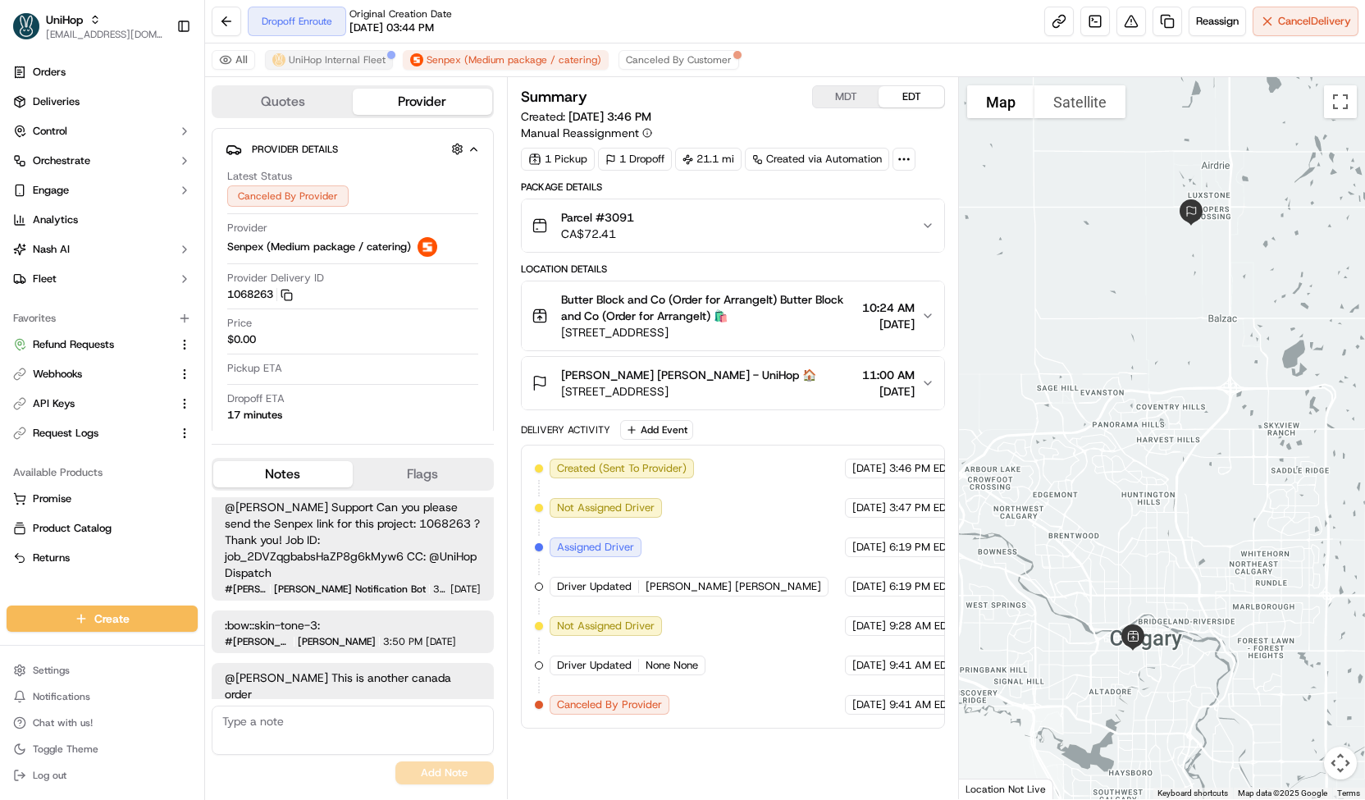
click at [331, 62] on span "UniHop Internal Fleet" at bounding box center [337, 59] width 97 height 13
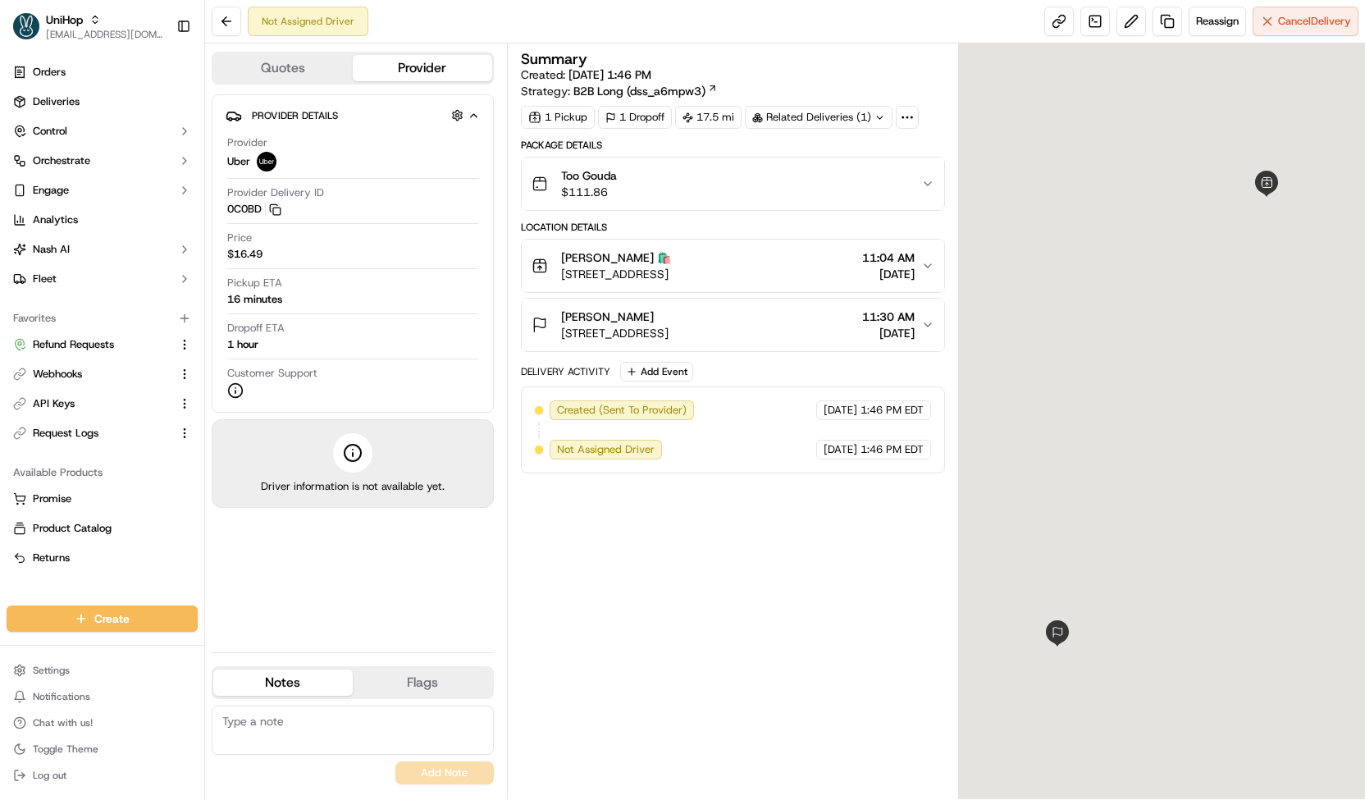
click at [276, 55] on button "Quotes" at bounding box center [282, 68] width 139 height 26
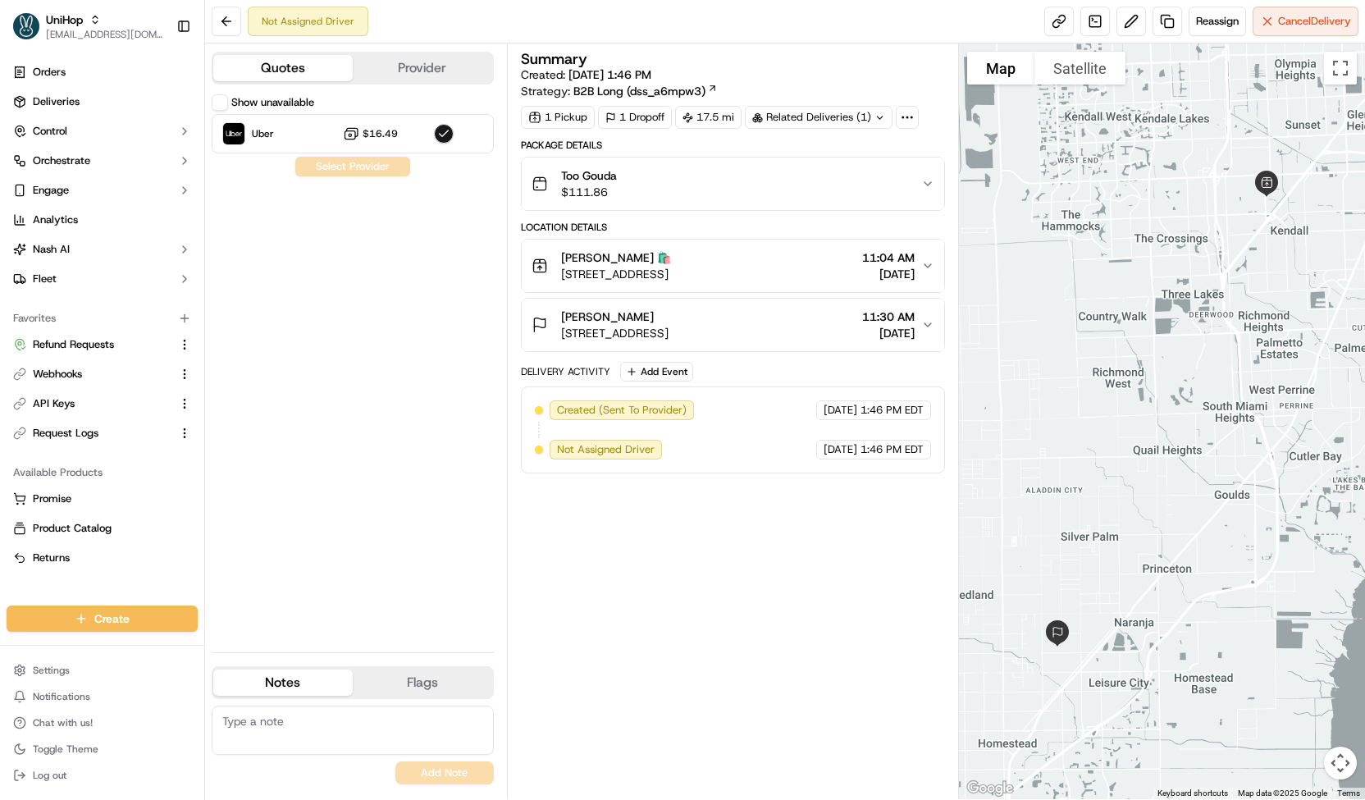
click at [385, 77] on button "Provider" at bounding box center [422, 68] width 139 height 26
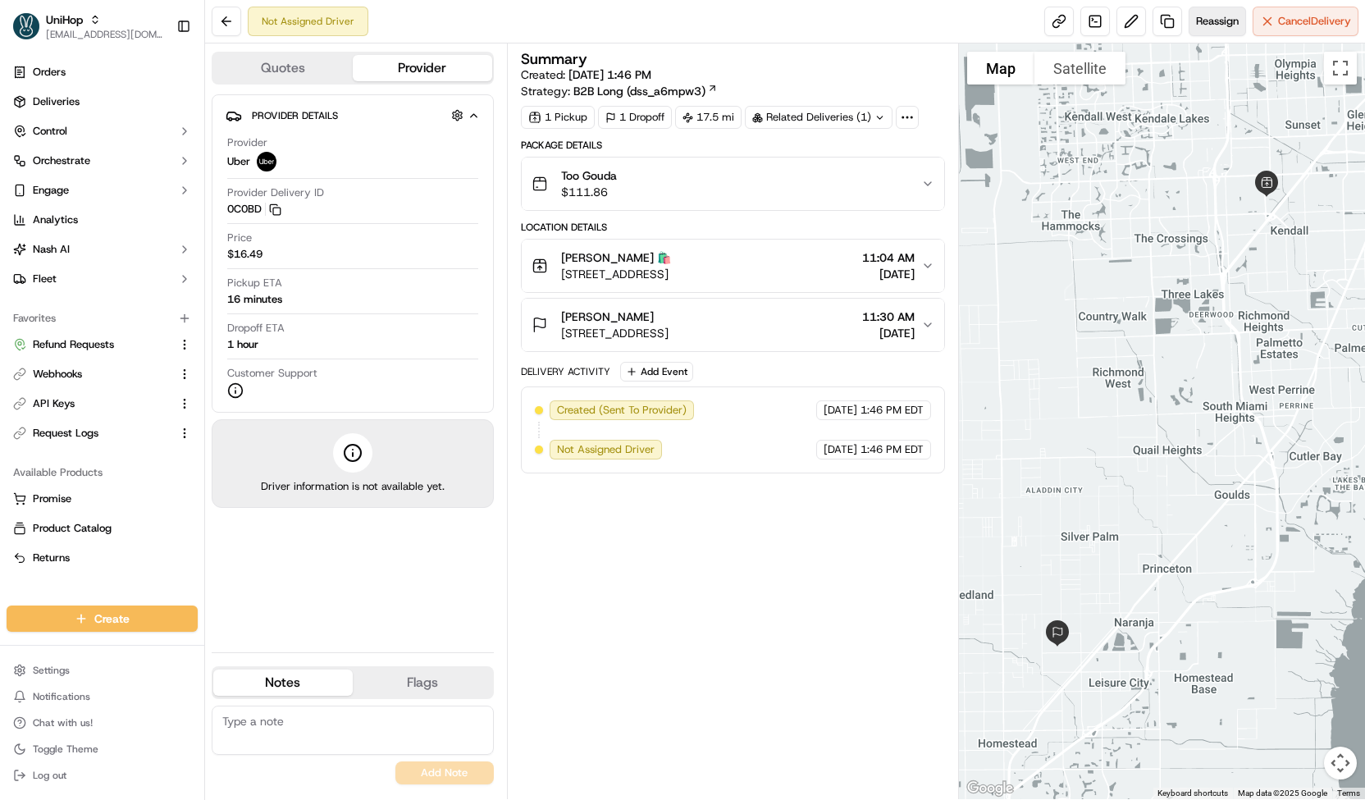
click at [1224, 28] on span "Reassign" at bounding box center [1217, 21] width 43 height 15
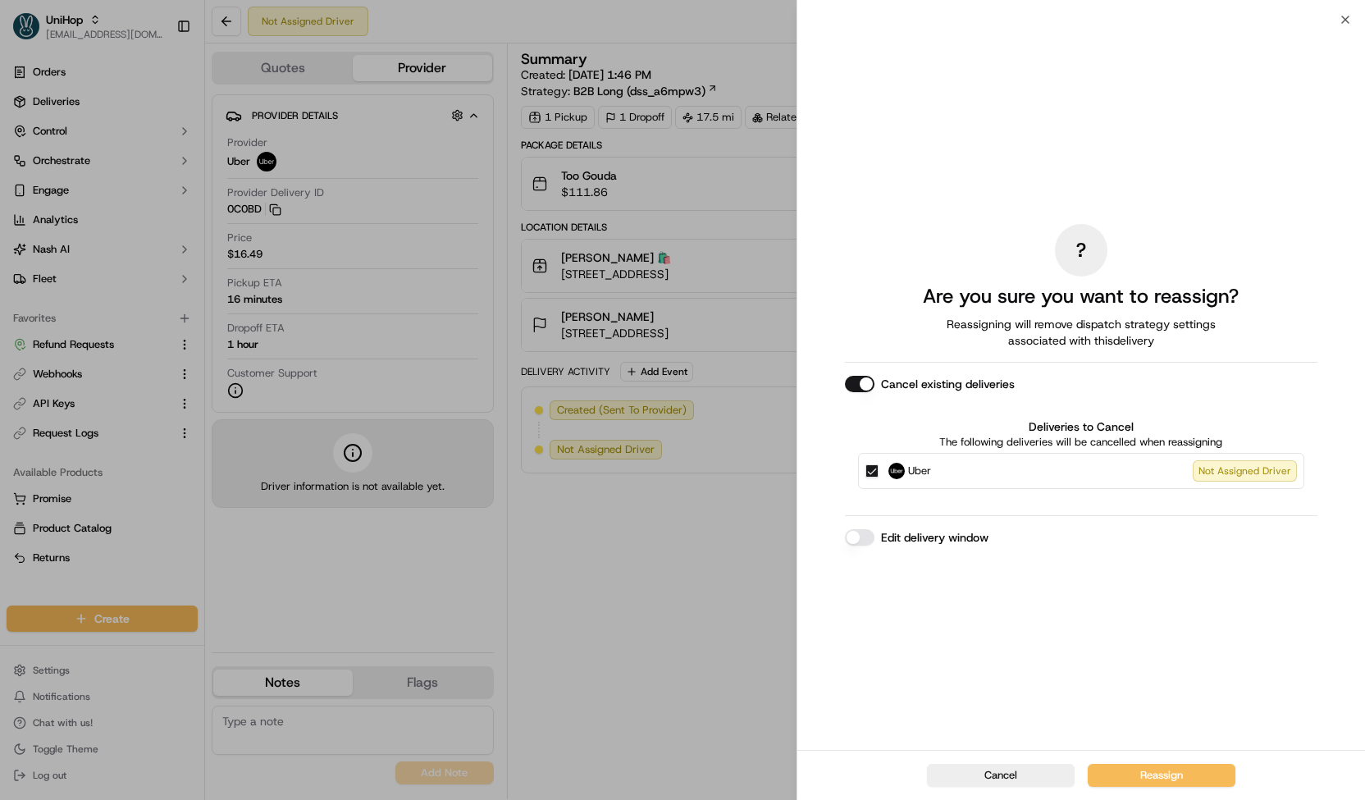
click at [891, 474] on img at bounding box center [896, 471] width 16 height 16
click at [878, 474] on button "Uber Not Assigned Driver" at bounding box center [871, 470] width 13 height 13
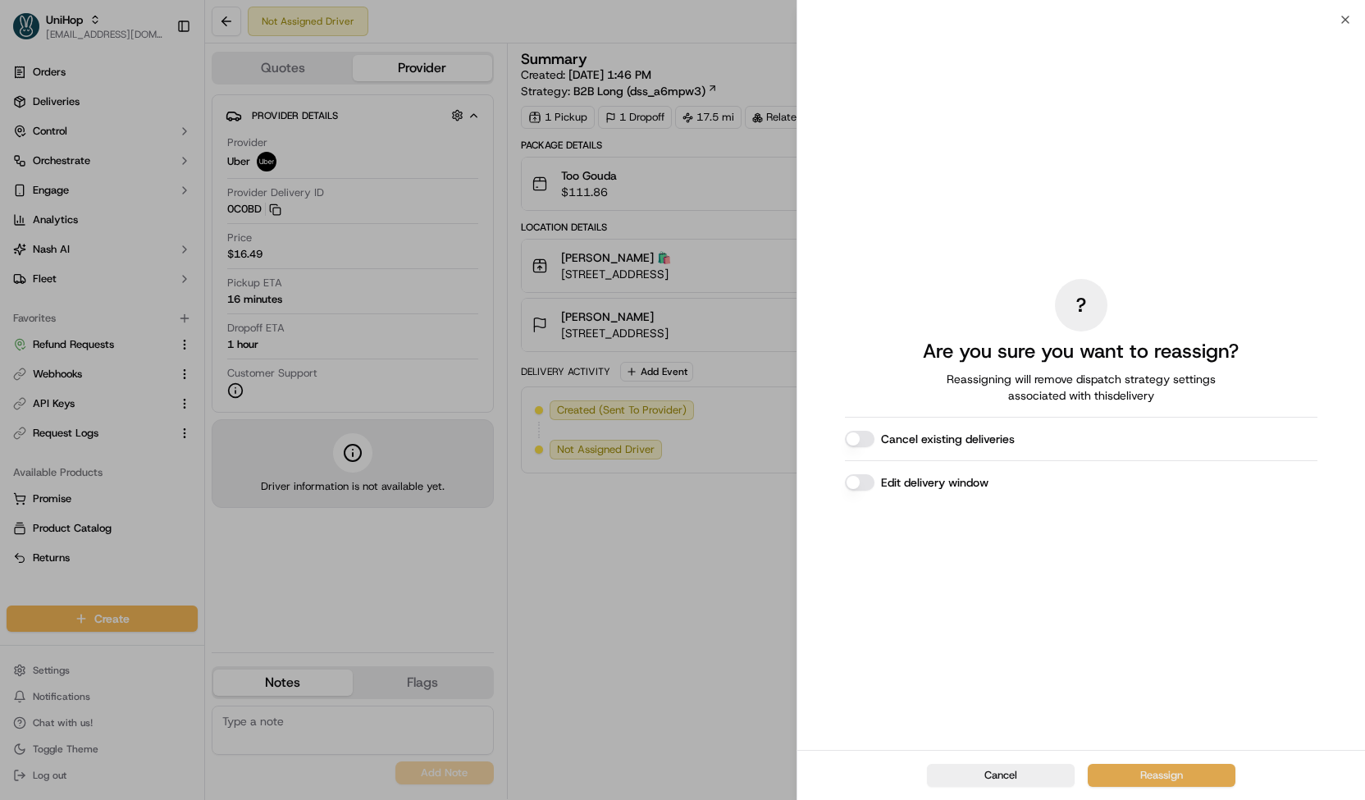
click at [1142, 779] on button "Reassign" at bounding box center [1161, 775] width 148 height 23
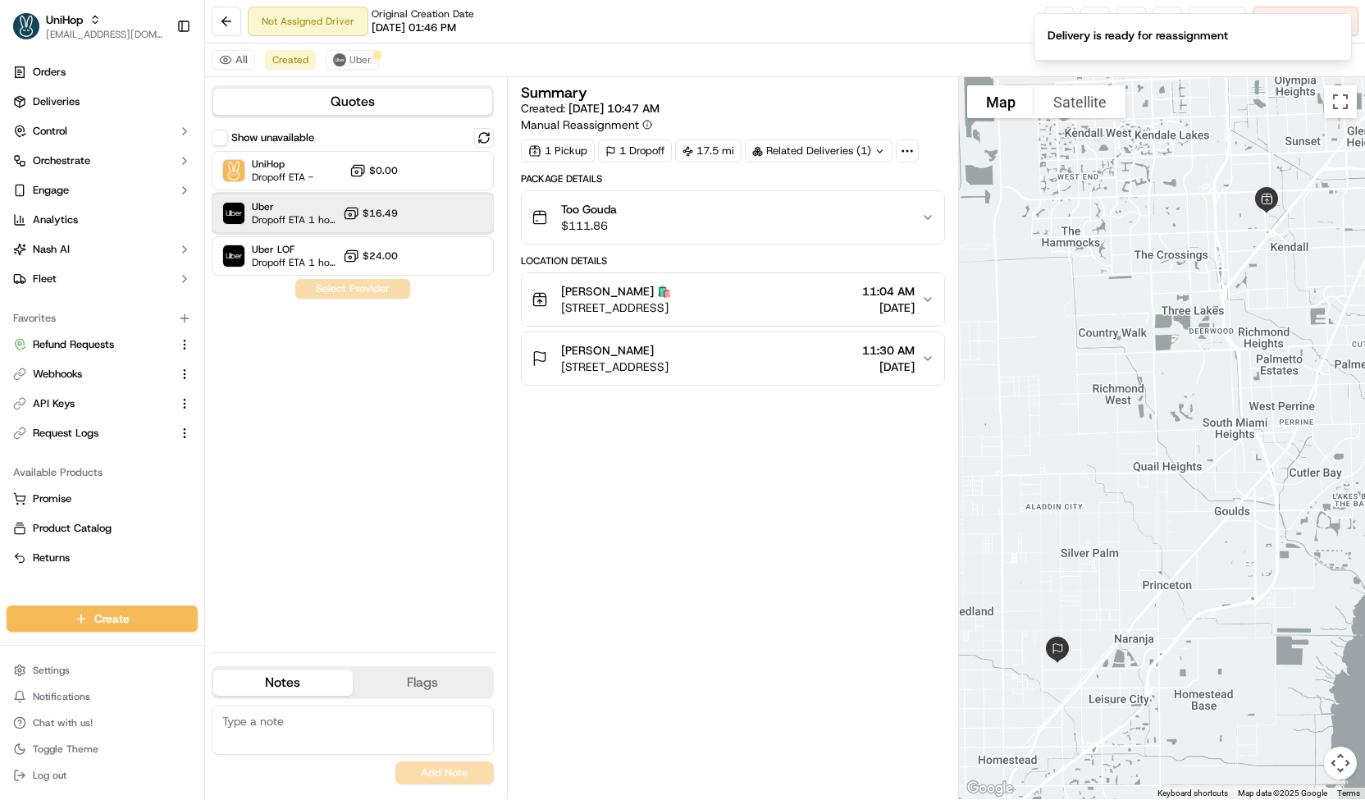
click at [278, 213] on span "Dropoff ETA 1 hour" at bounding box center [294, 219] width 84 height 13
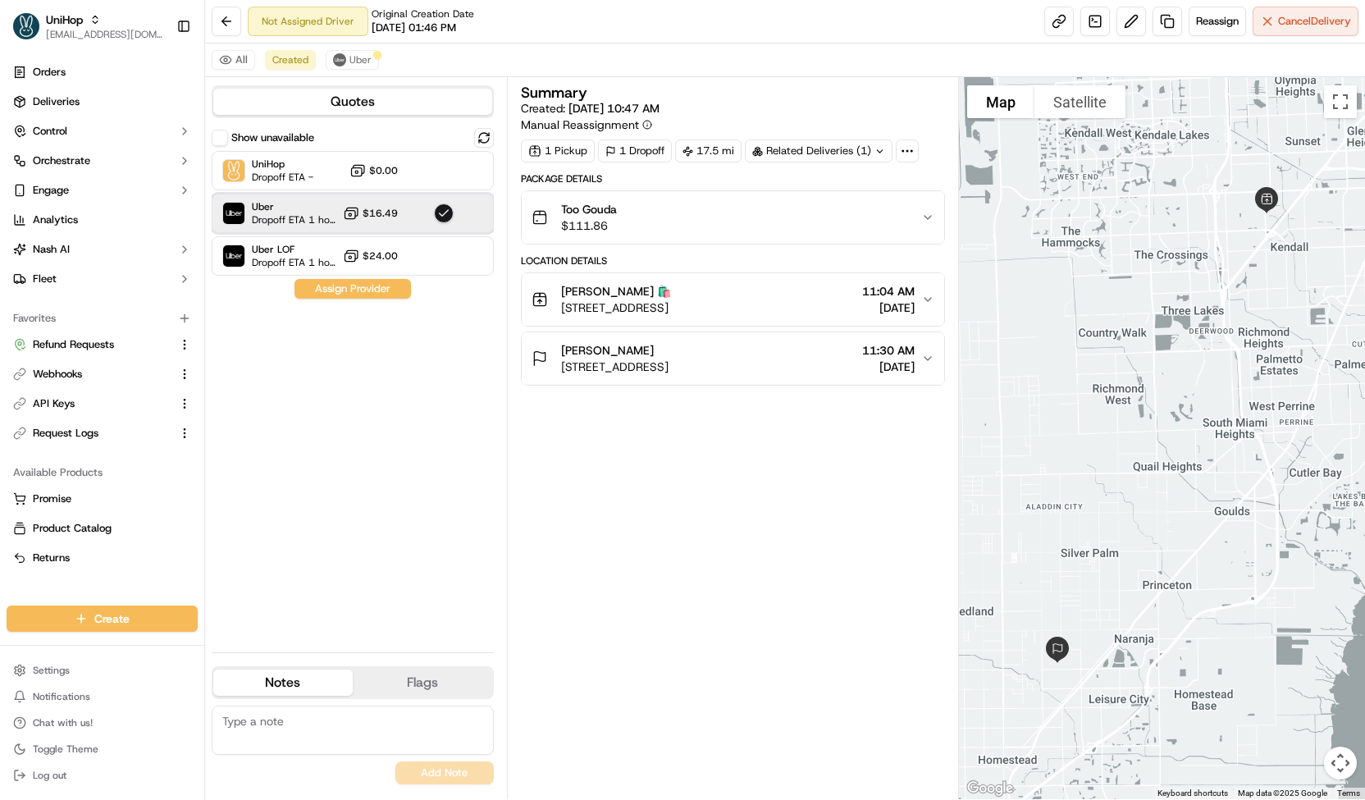
click at [330, 292] on button "Assign Provider" at bounding box center [352, 289] width 116 height 20
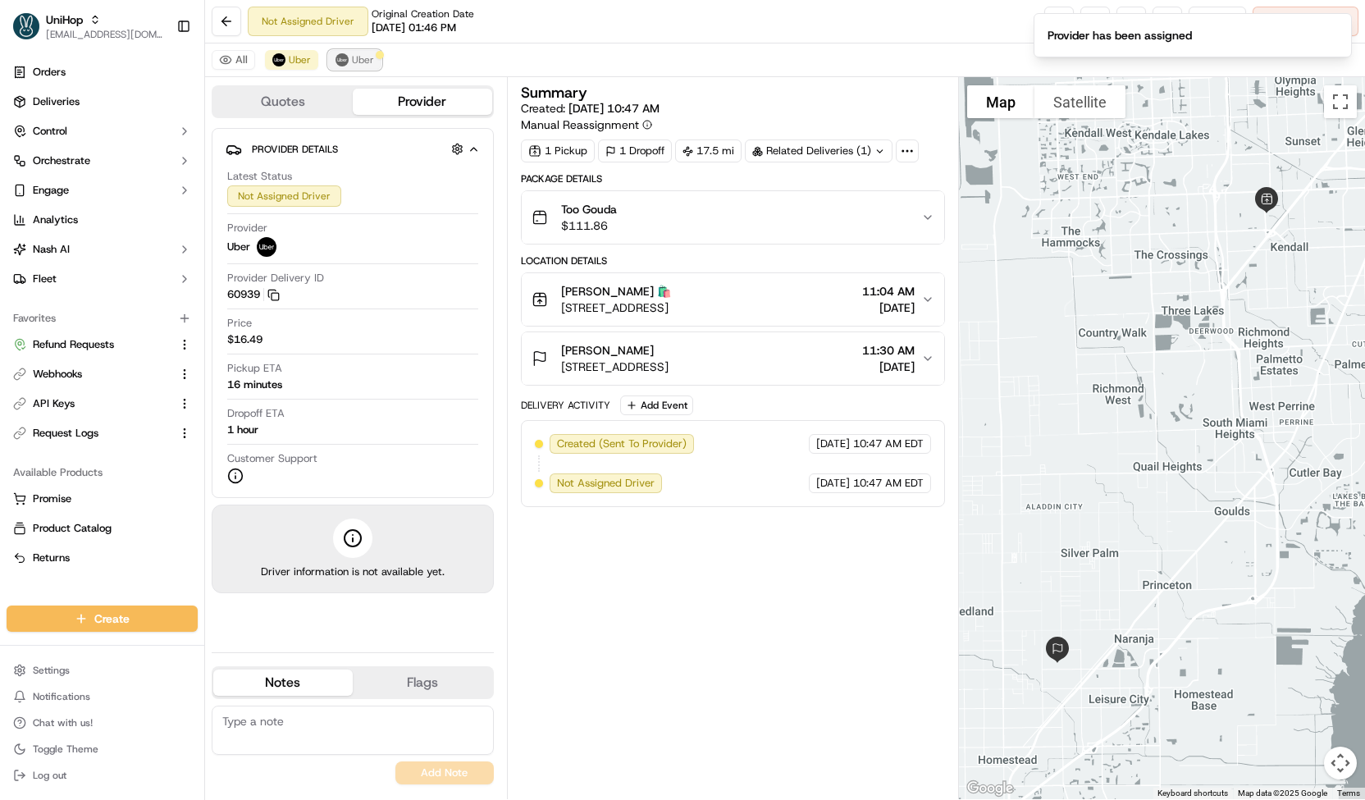
click at [352, 56] on span "Uber" at bounding box center [363, 59] width 22 height 13
click at [273, 57] on img at bounding box center [278, 59] width 13 height 13
click at [354, 52] on button "Uber" at bounding box center [354, 60] width 53 height 20
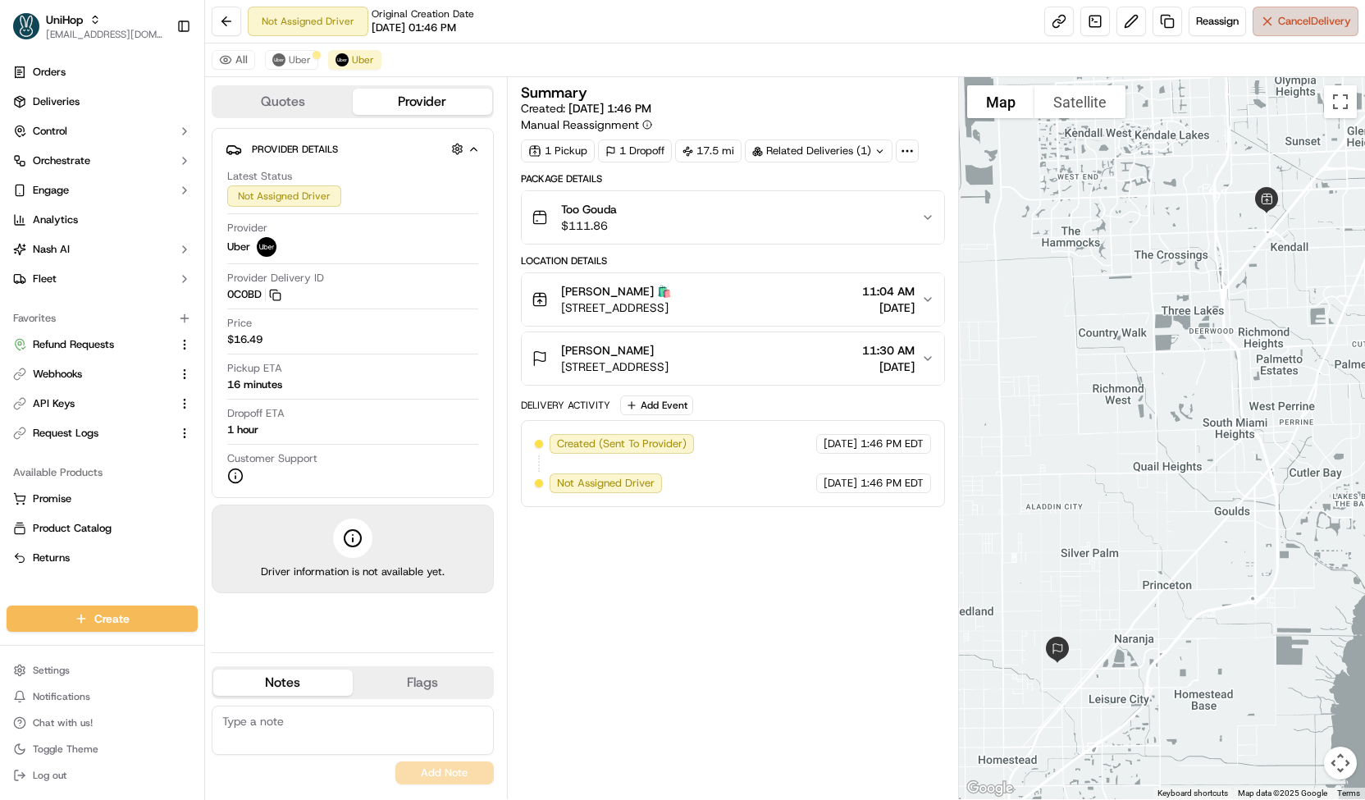
click at [1284, 11] on button "Cancel Delivery" at bounding box center [1305, 22] width 106 height 30
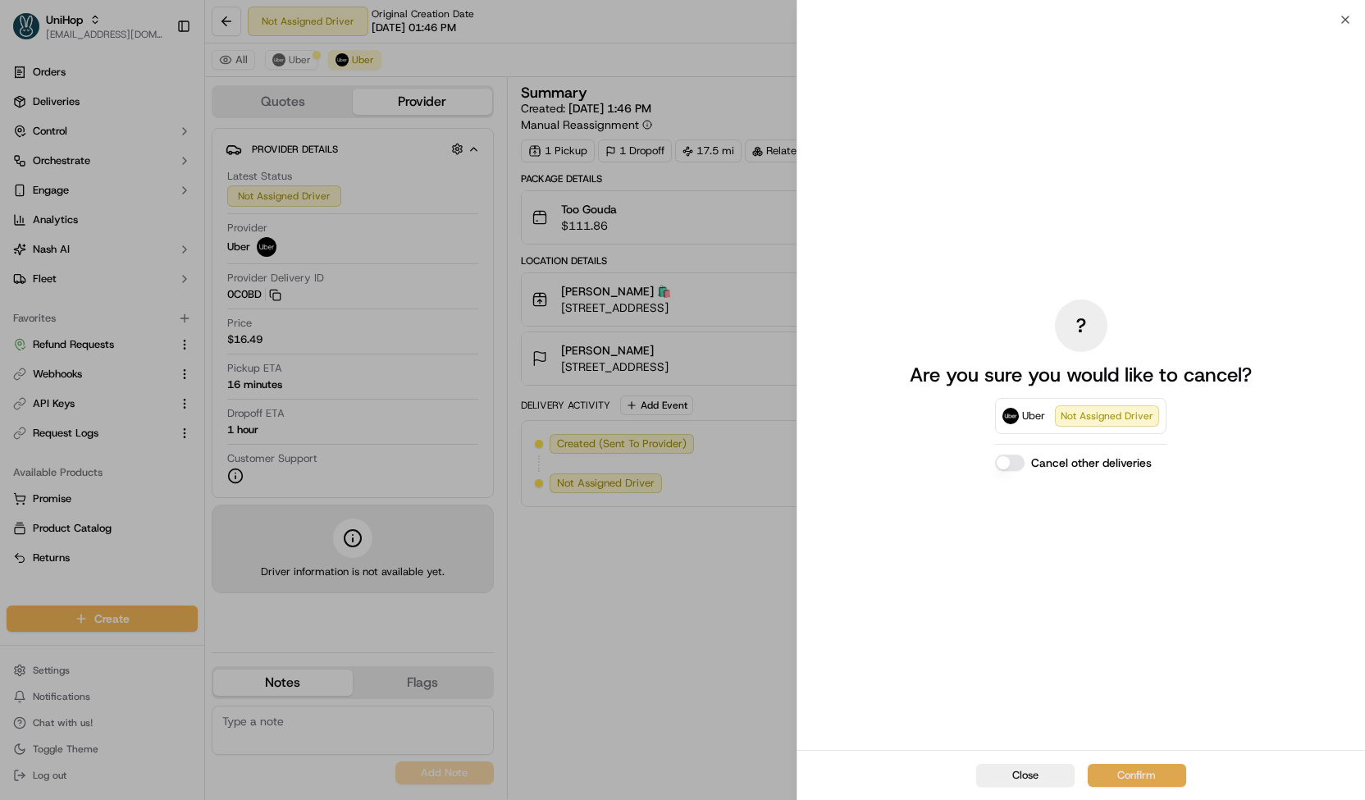
click at [1137, 768] on button "Confirm" at bounding box center [1136, 775] width 98 height 23
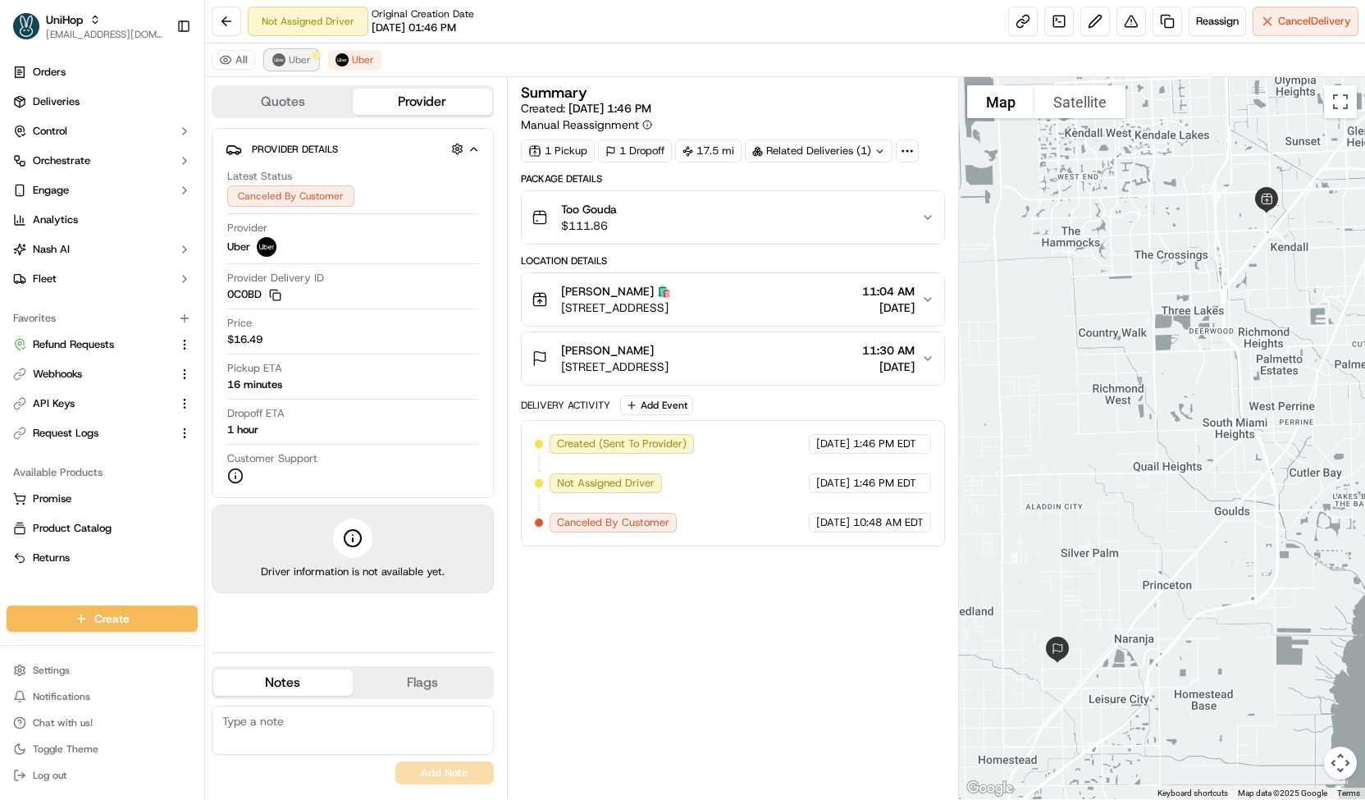
click at [301, 54] on span "Uber" at bounding box center [300, 59] width 22 height 13
